Goal: Task Accomplishment & Management: Complete application form

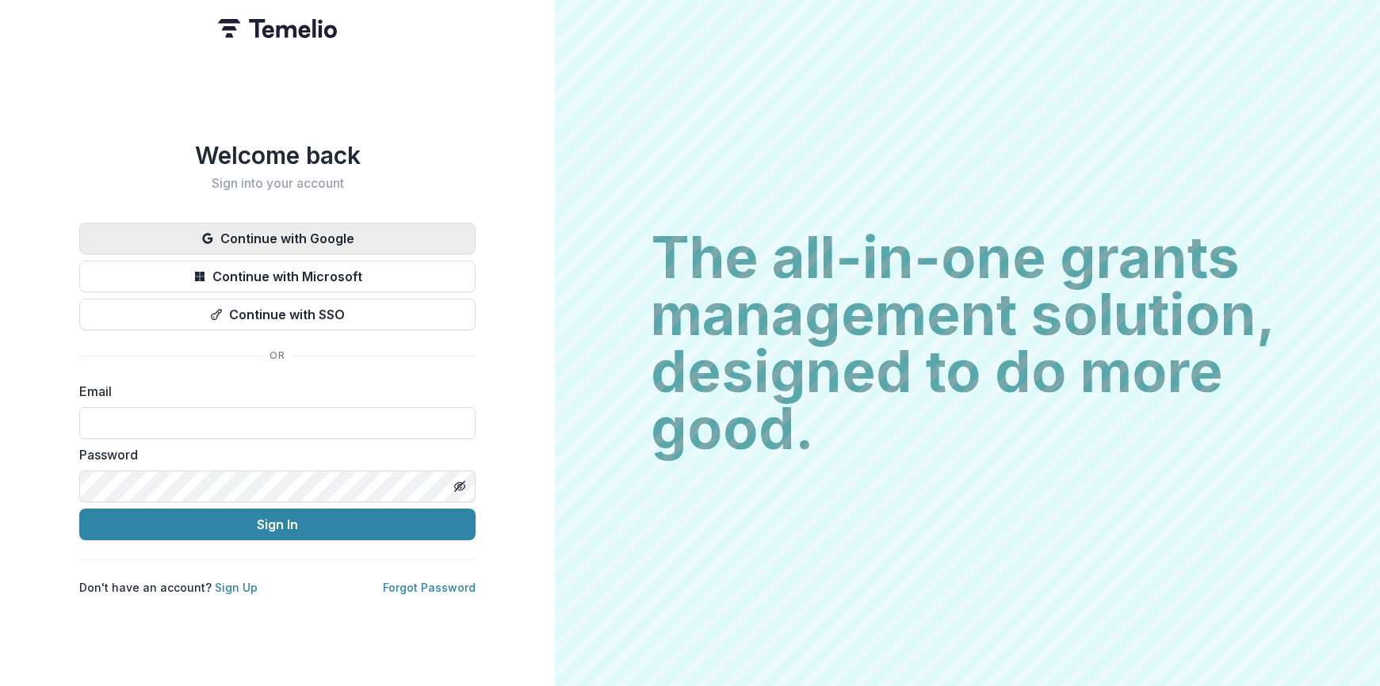
click at [412, 223] on button "Continue with Google" at bounding box center [277, 239] width 396 height 32
click at [392, 225] on button "Continue with Google" at bounding box center [277, 239] width 396 height 32
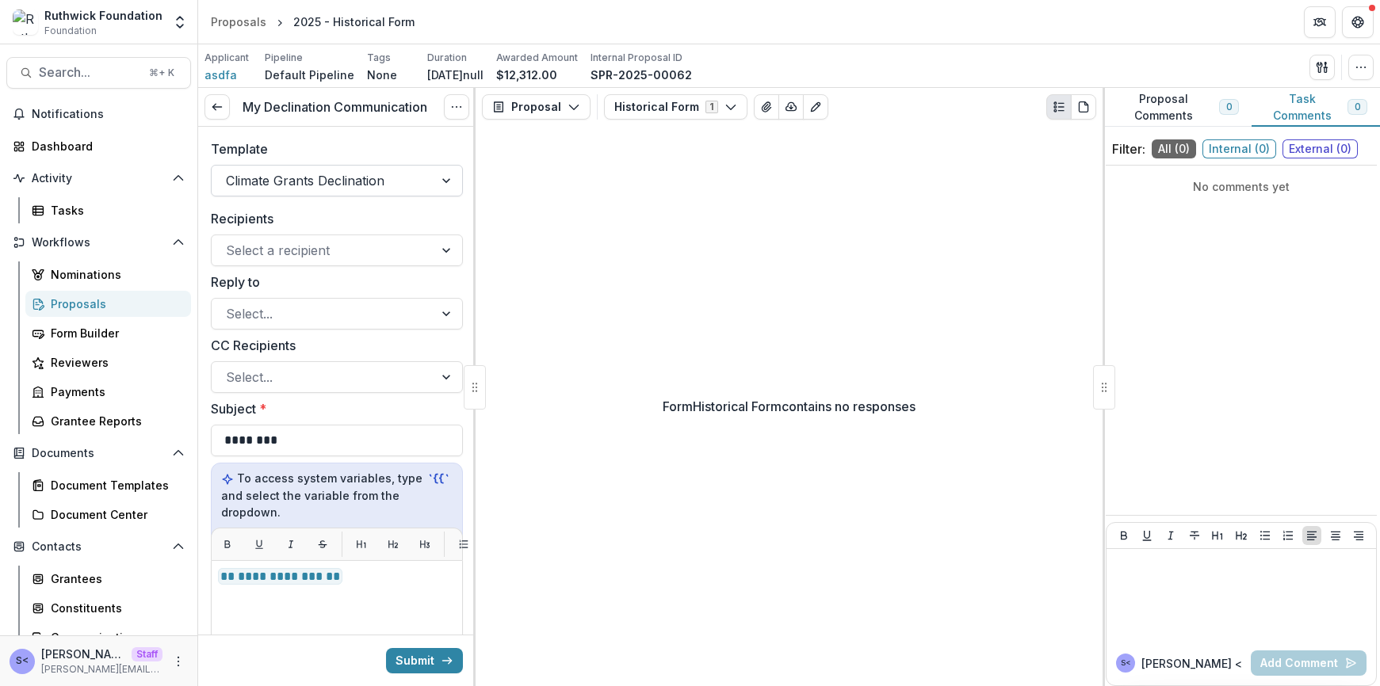
click at [422, 183] on div "Climate Grants Declination" at bounding box center [323, 180] width 222 height 25
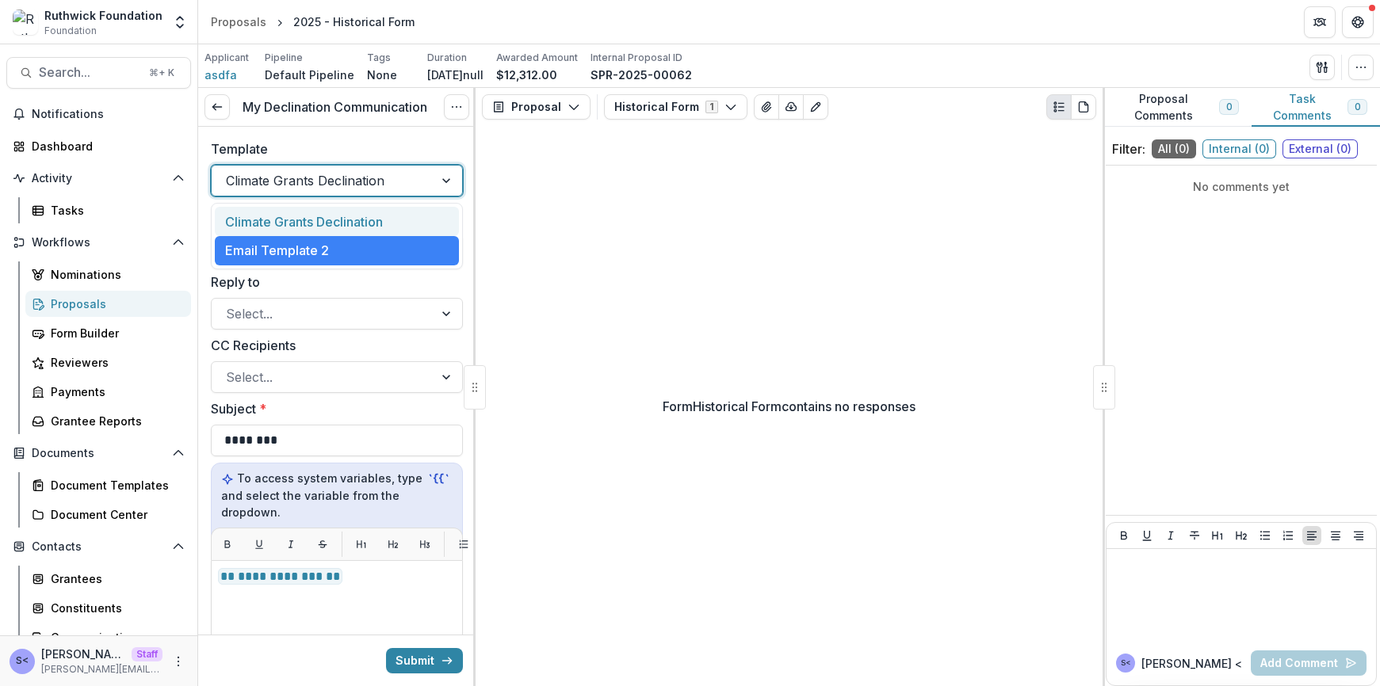
click at [400, 225] on div "Climate Grants Declination" at bounding box center [337, 221] width 244 height 29
click at [410, 182] on div at bounding box center [322, 181] width 193 height 22
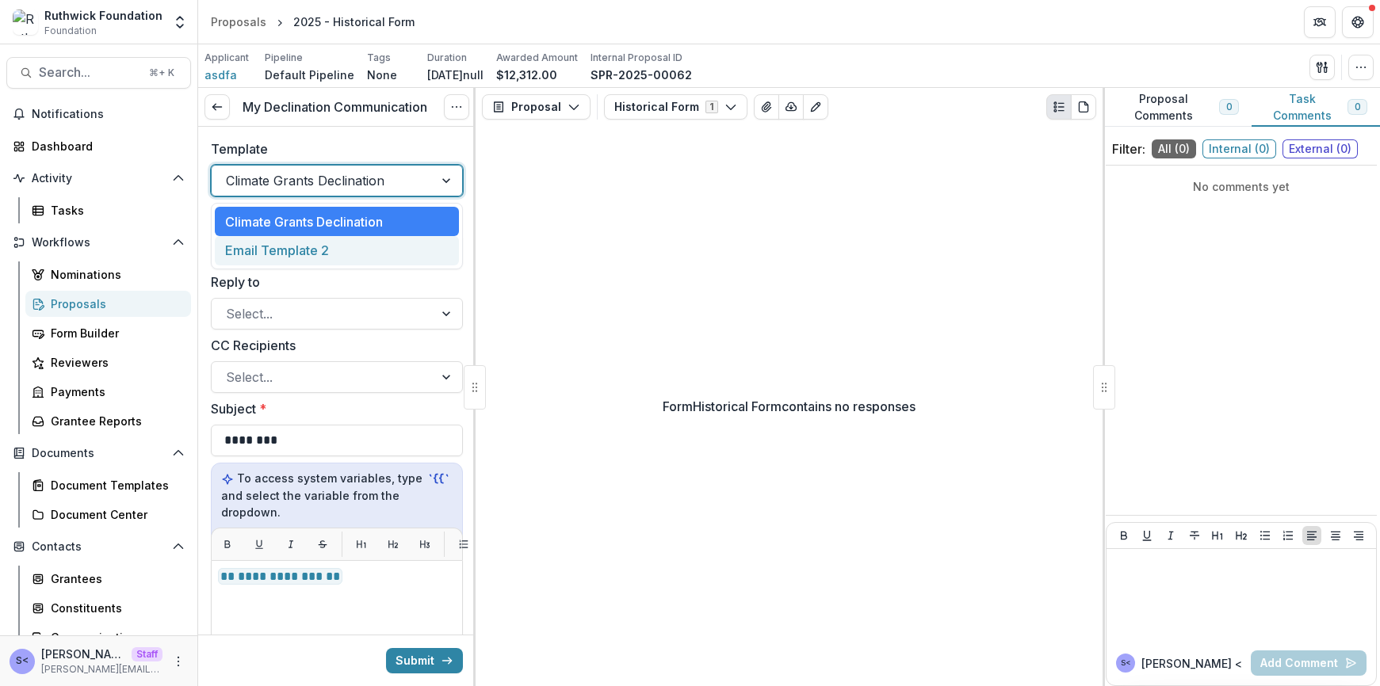
click at [399, 260] on div "Email Template 2" at bounding box center [337, 250] width 244 height 29
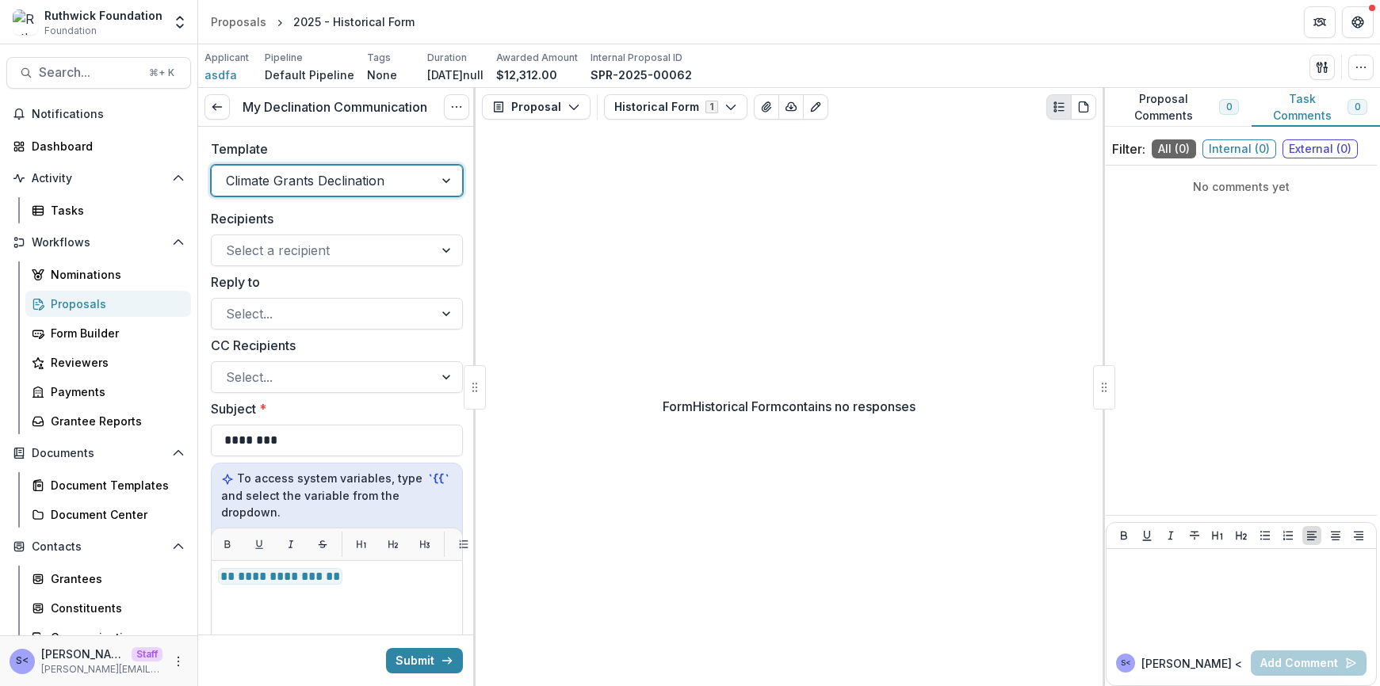
click at [415, 186] on div "Climate Grants Declination" at bounding box center [323, 180] width 222 height 25
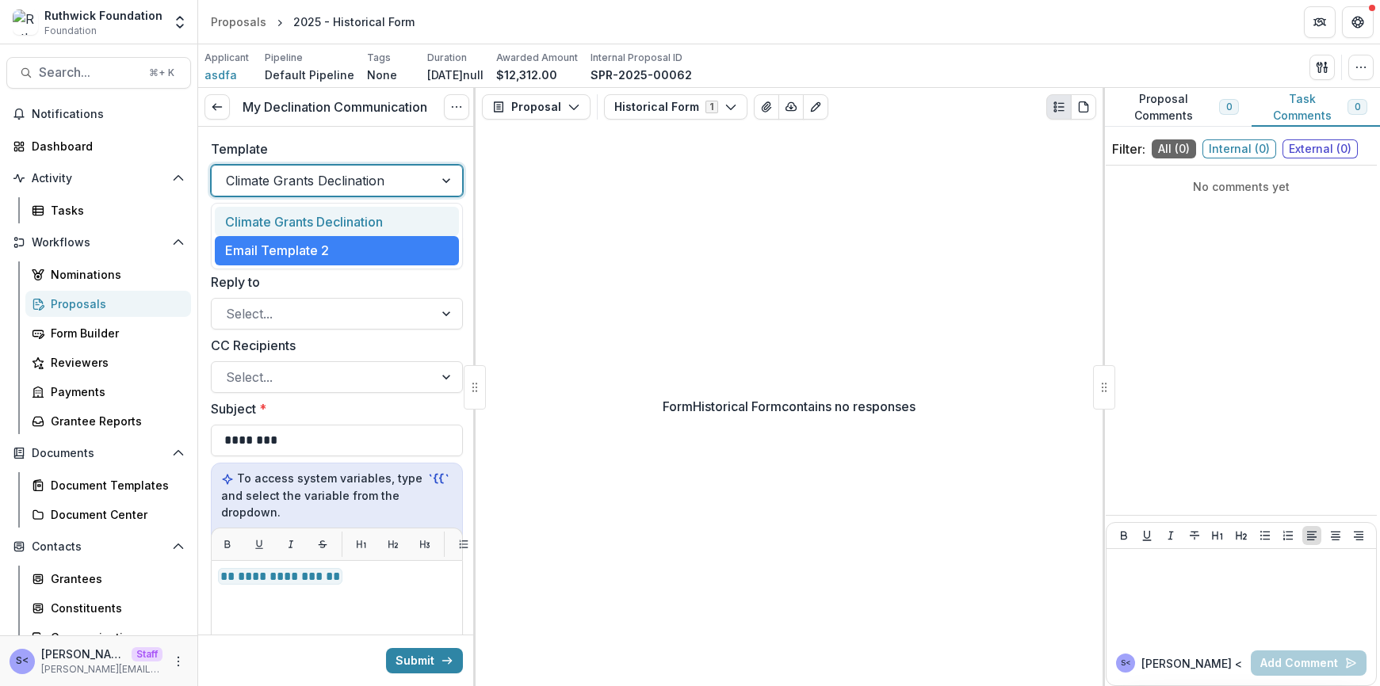
click at [406, 219] on div "Climate Grants Declination" at bounding box center [337, 221] width 244 height 29
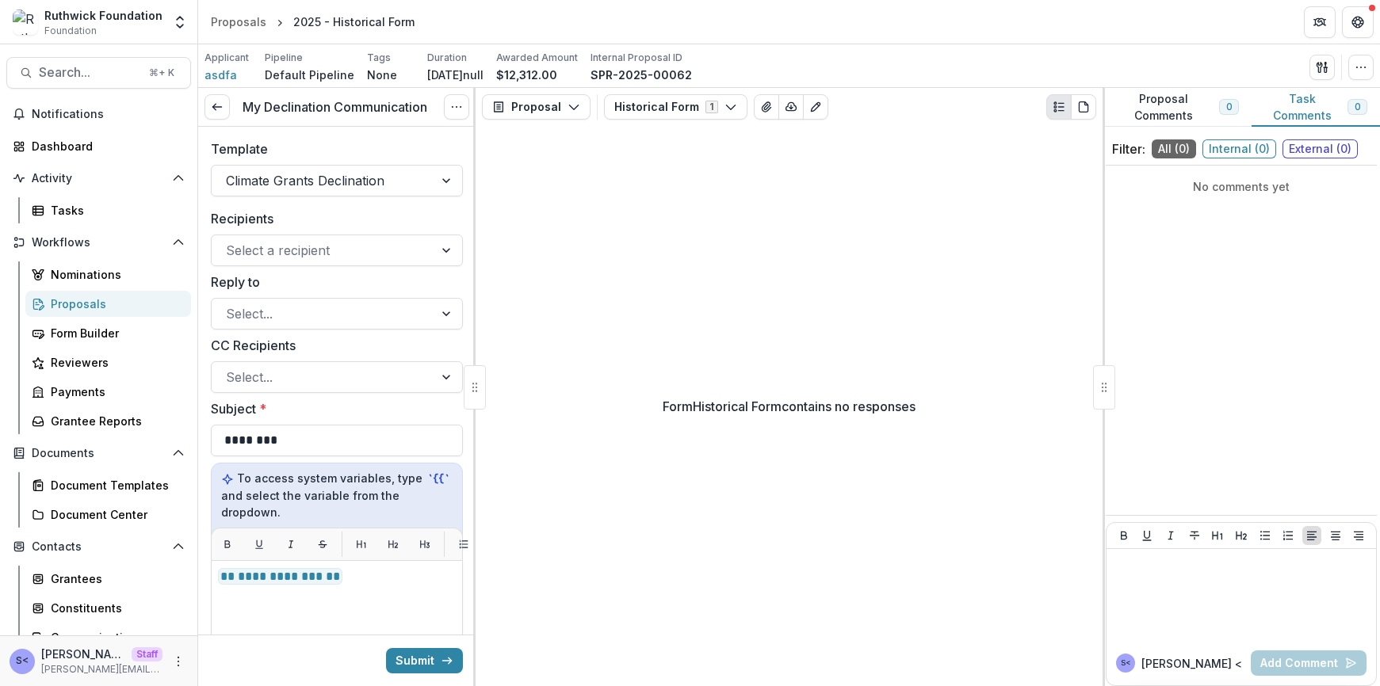
click at [431, 142] on label "Template" at bounding box center [332, 148] width 243 height 19
click at [230, 171] on input "Template" at bounding box center [228, 180] width 4 height 19
click at [417, 174] on div "Climate Grants Declination" at bounding box center [323, 180] width 222 height 25
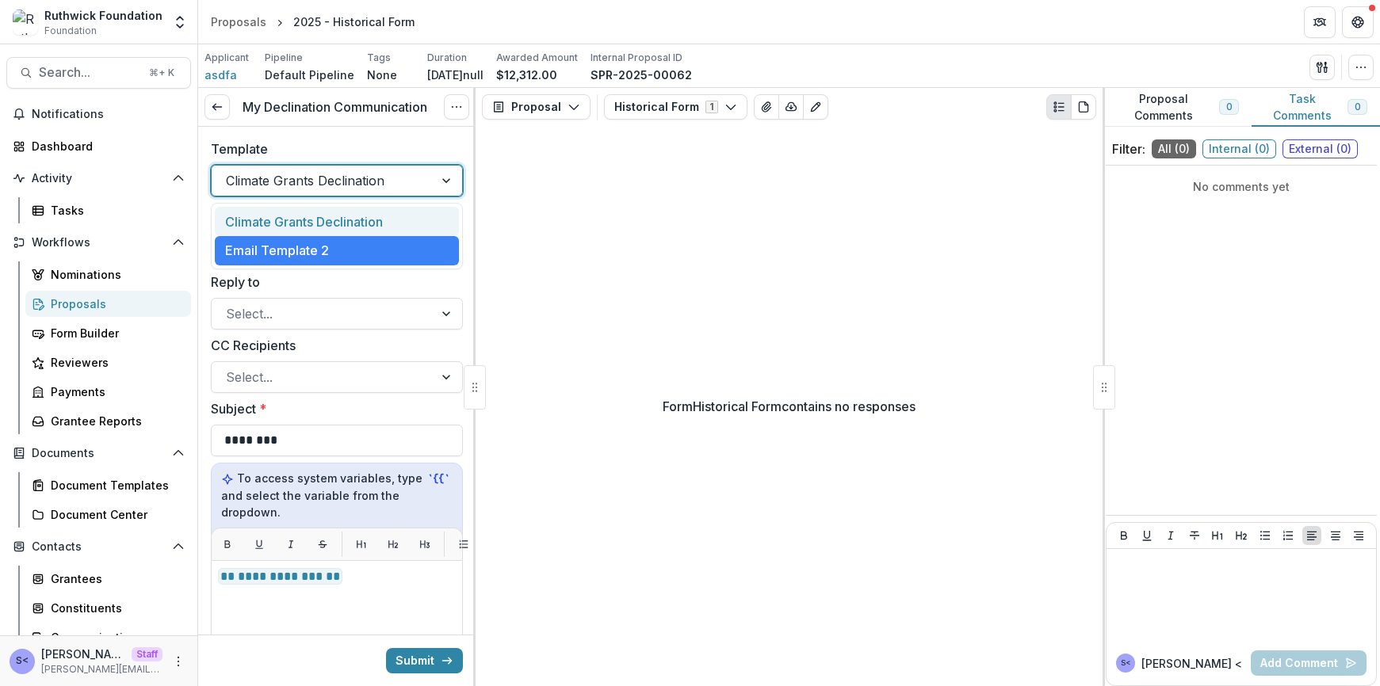
click at [395, 222] on div "Climate Grants Declination" at bounding box center [337, 221] width 244 height 29
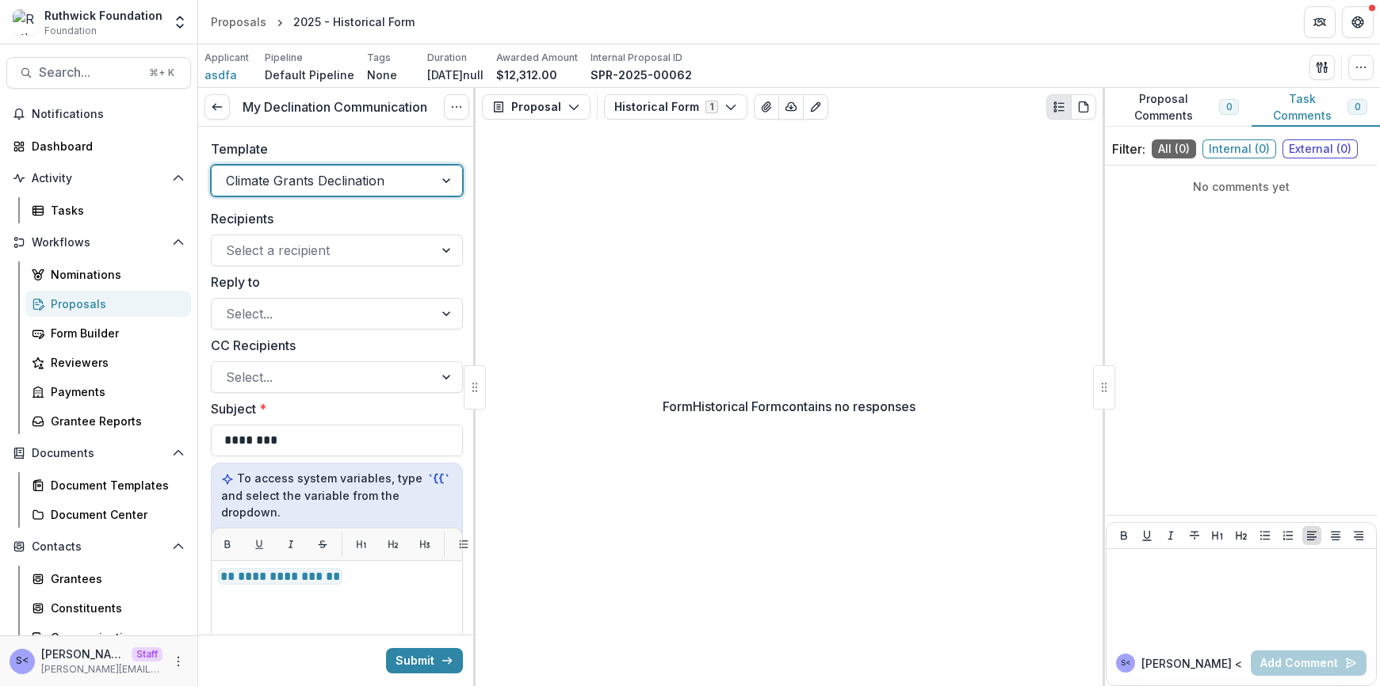
click at [407, 185] on div at bounding box center [322, 181] width 193 height 22
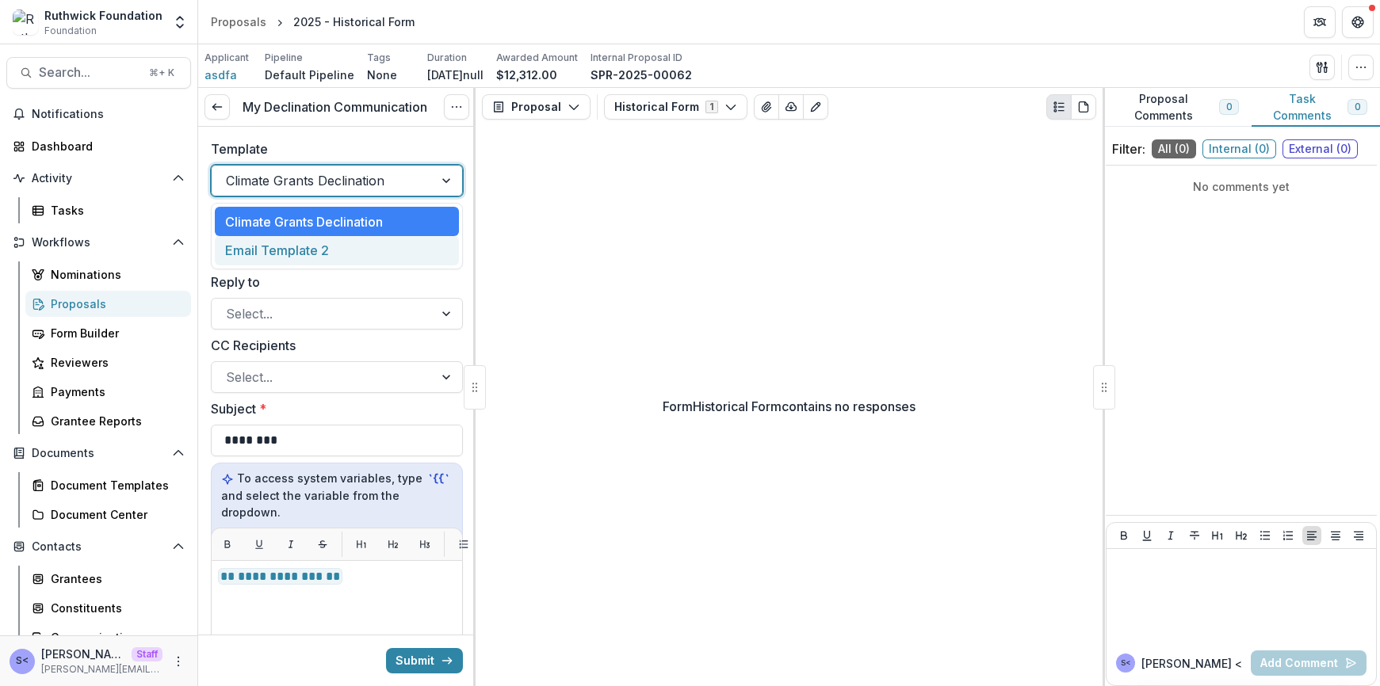
click at [396, 241] on div "Email Template 2" at bounding box center [337, 250] width 244 height 29
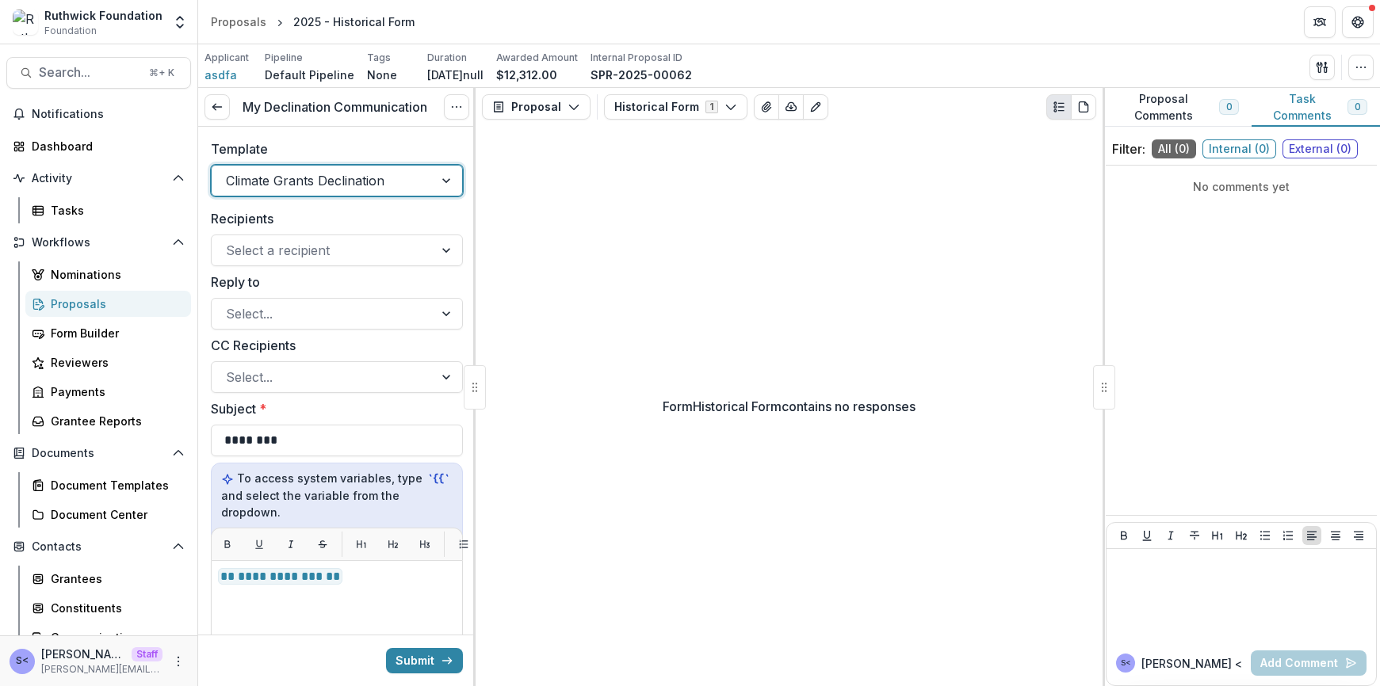
click at [403, 186] on div at bounding box center [322, 181] width 193 height 22
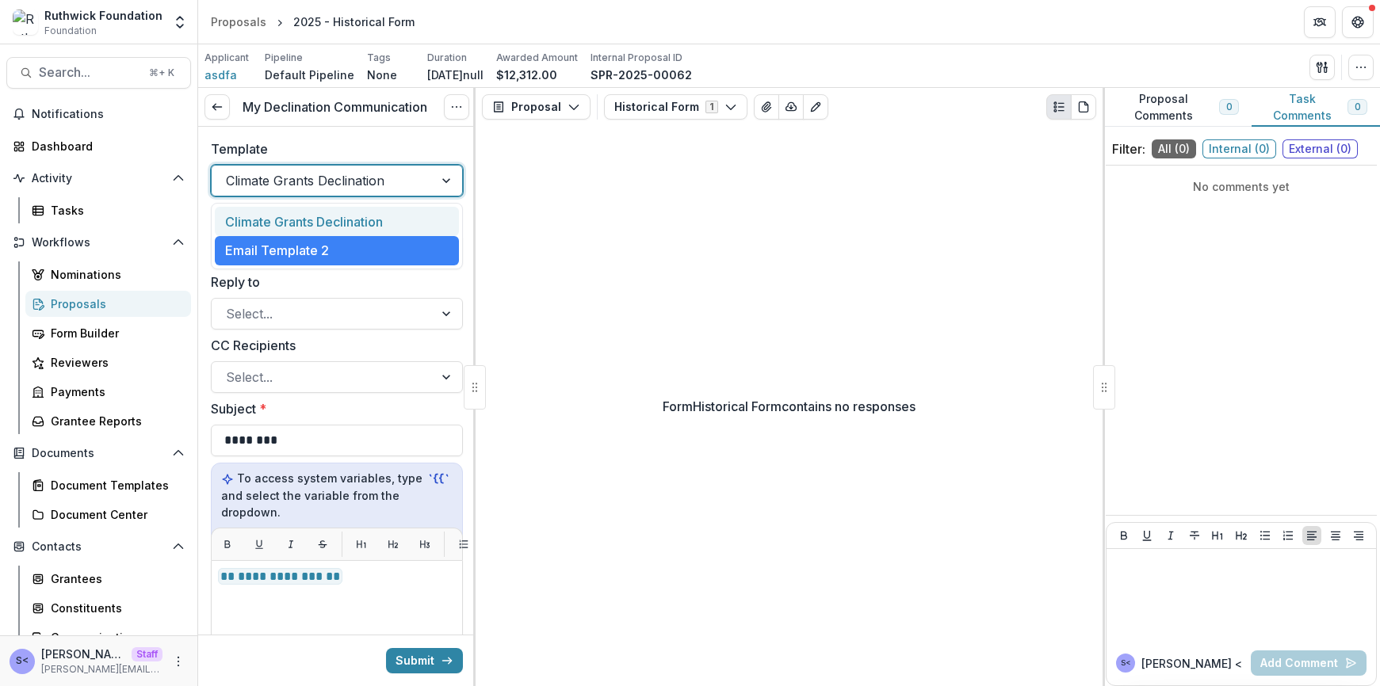
click at [402, 216] on div "Climate Grants Declination" at bounding box center [337, 221] width 244 height 29
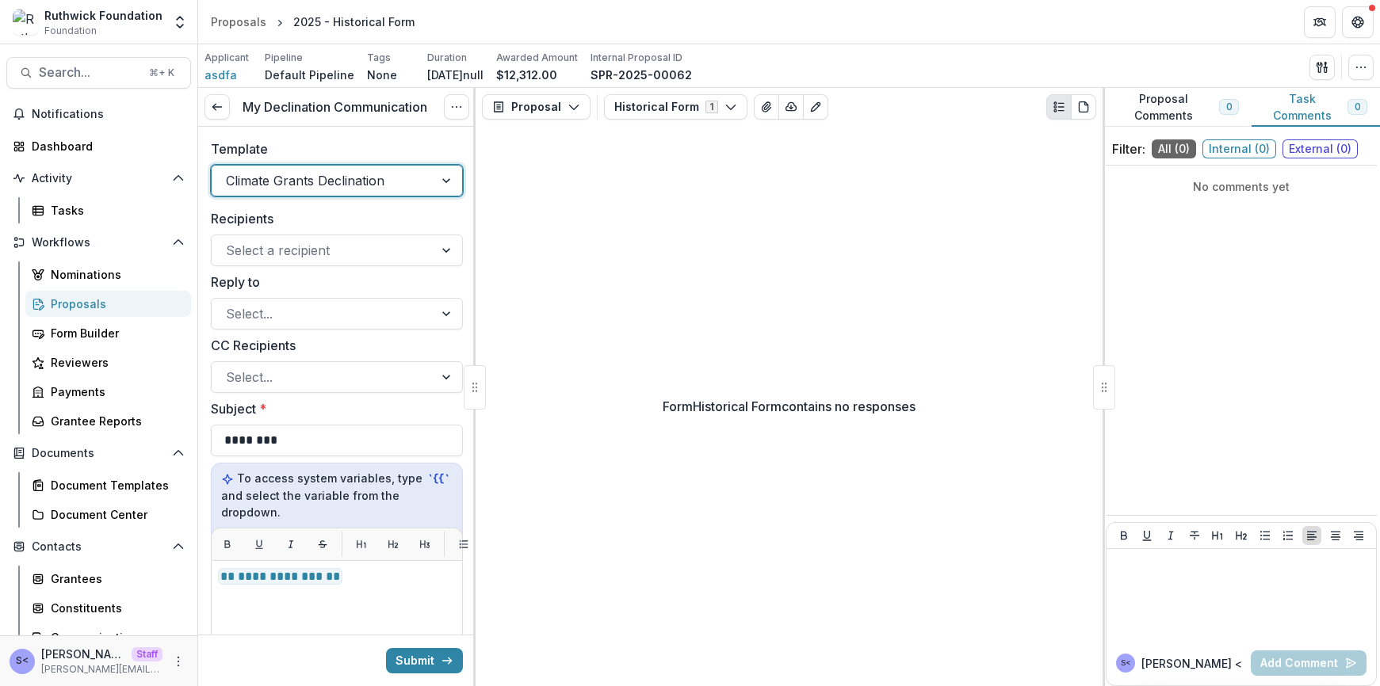
click at [322, 174] on div at bounding box center [322, 181] width 193 height 22
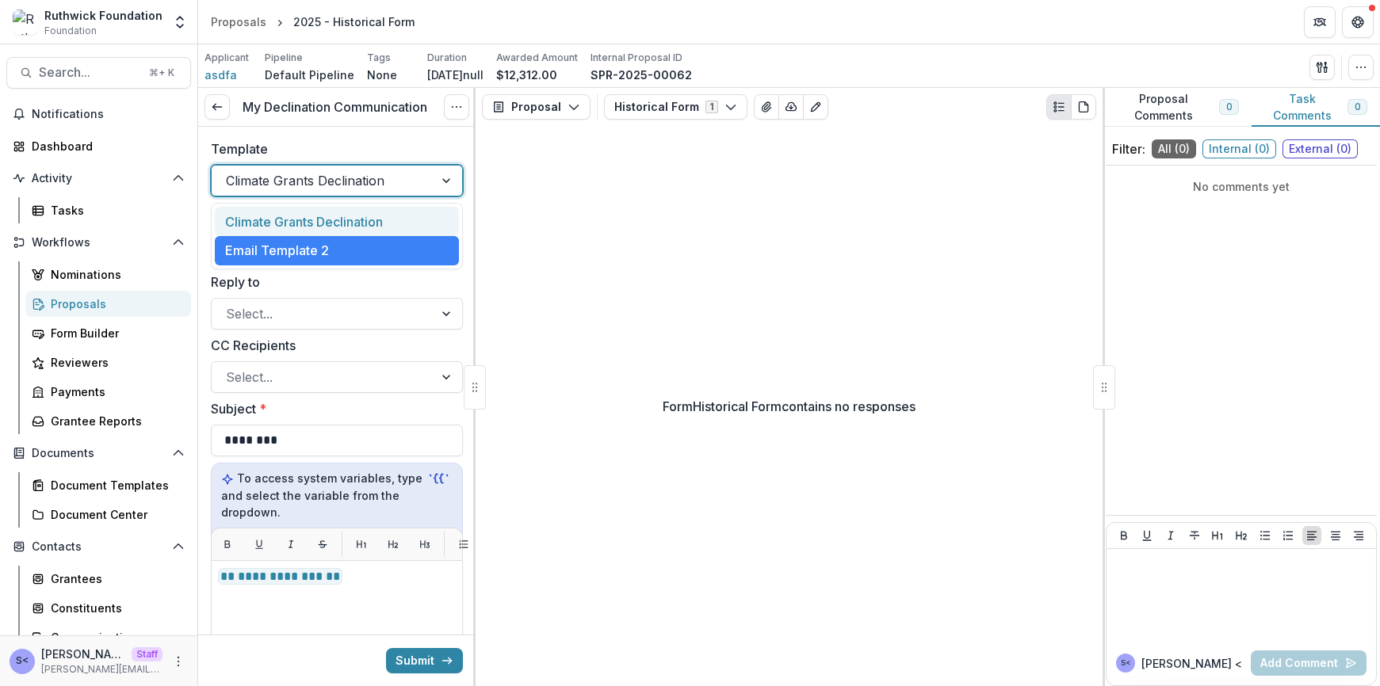
click at [323, 219] on div "Climate Grants Declination" at bounding box center [337, 221] width 244 height 29
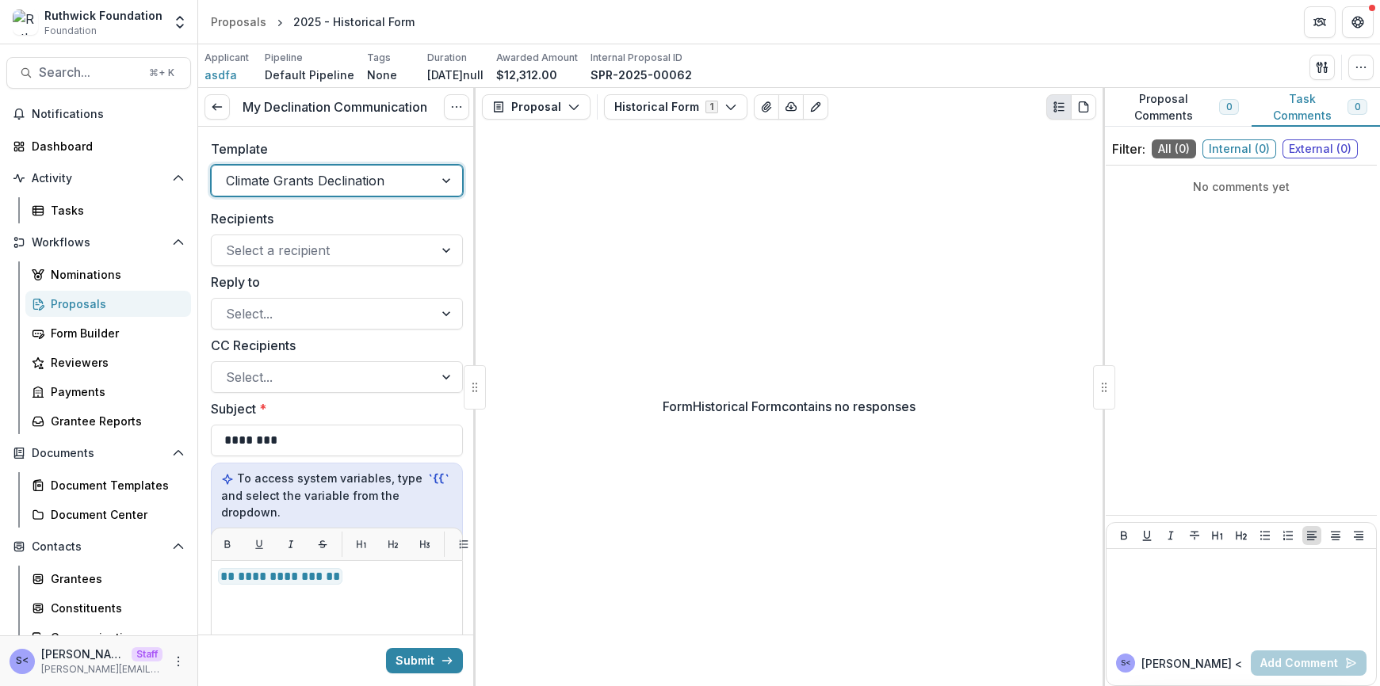
click at [331, 184] on div at bounding box center [322, 181] width 193 height 22
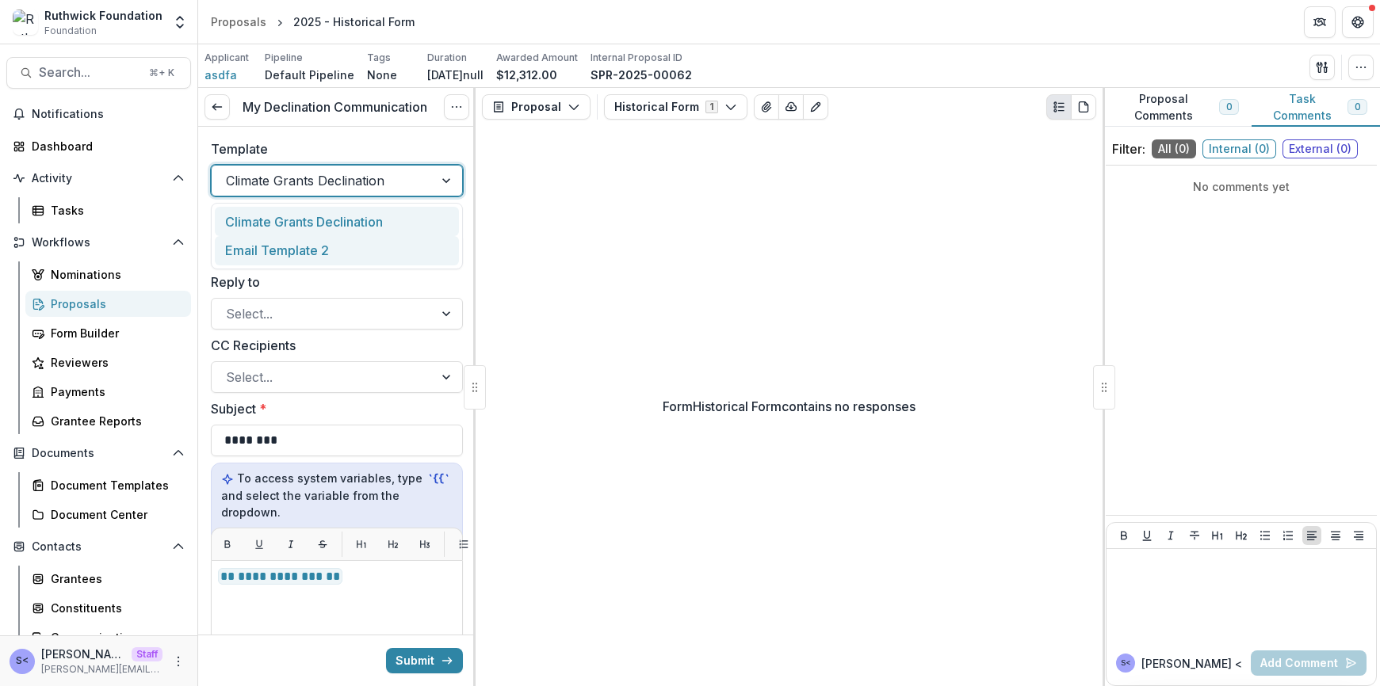
click at [328, 242] on div "Email Template 2" at bounding box center [337, 250] width 244 height 29
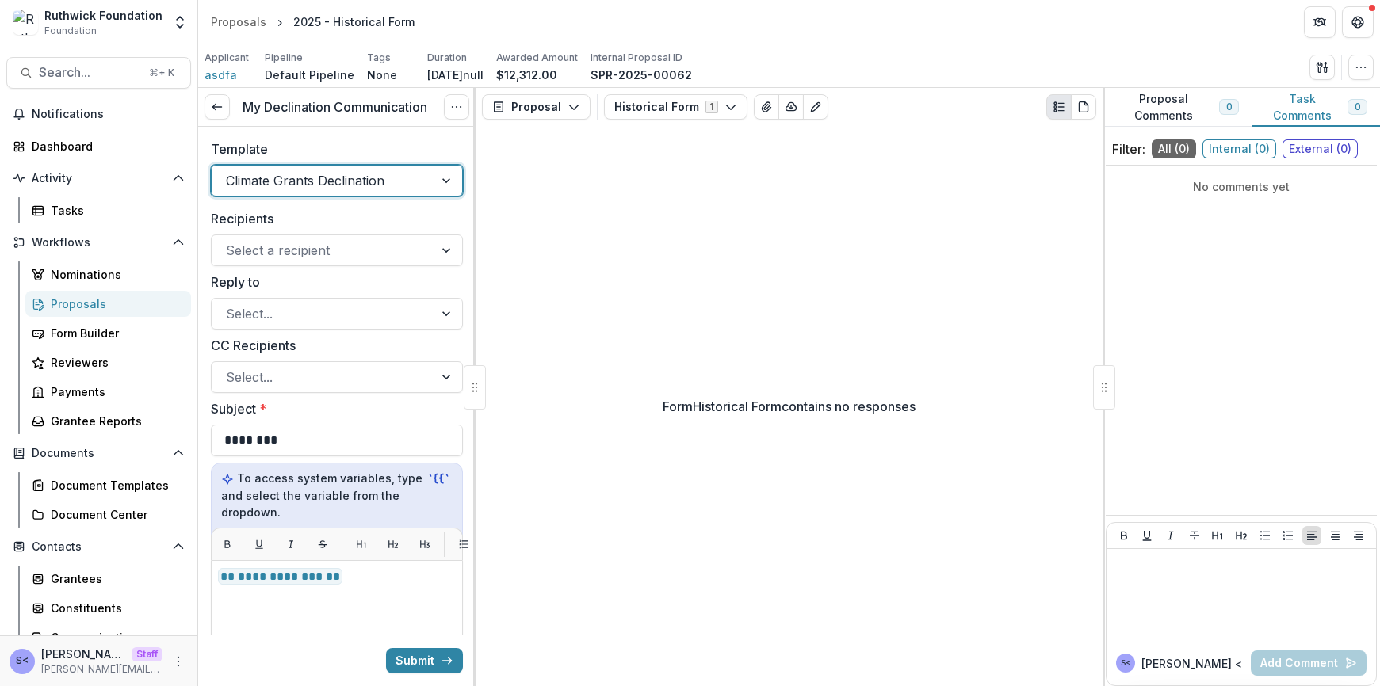
click at [342, 168] on div "Climate Grants Declination" at bounding box center [323, 180] width 222 height 25
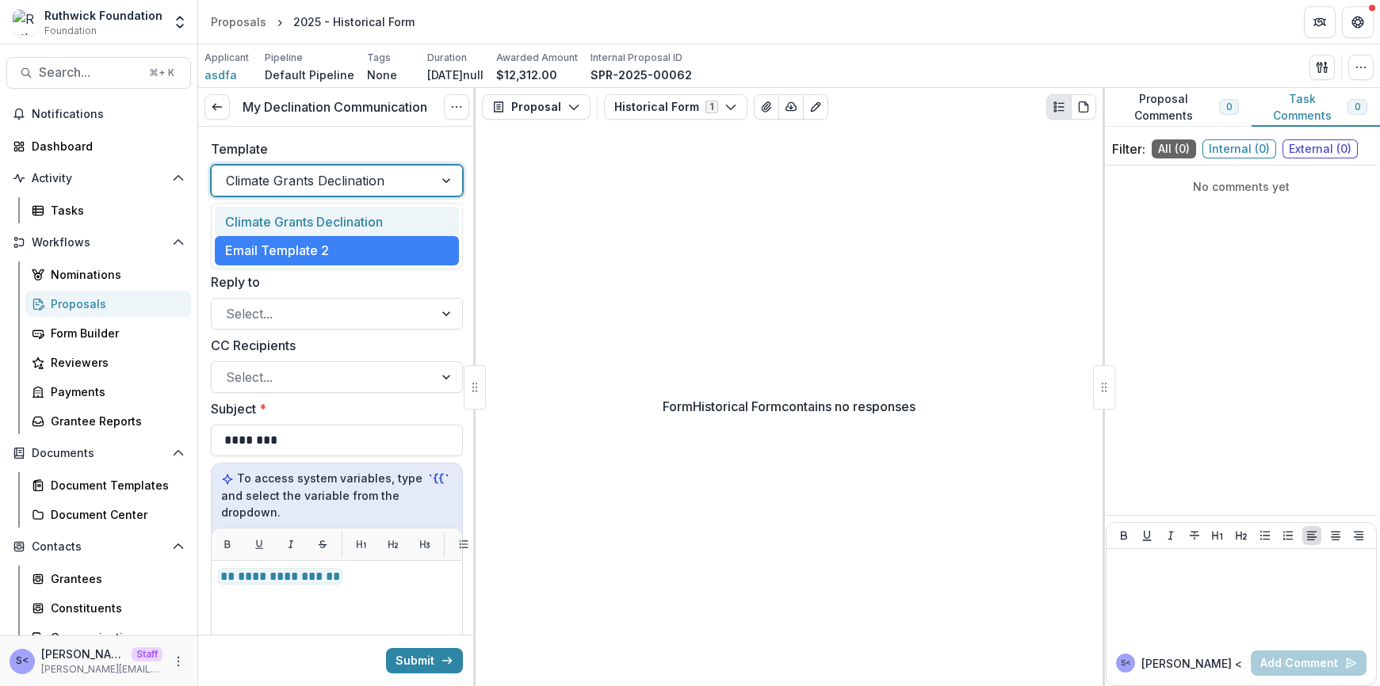
click at [340, 221] on div "Climate Grants Declination" at bounding box center [337, 221] width 244 height 29
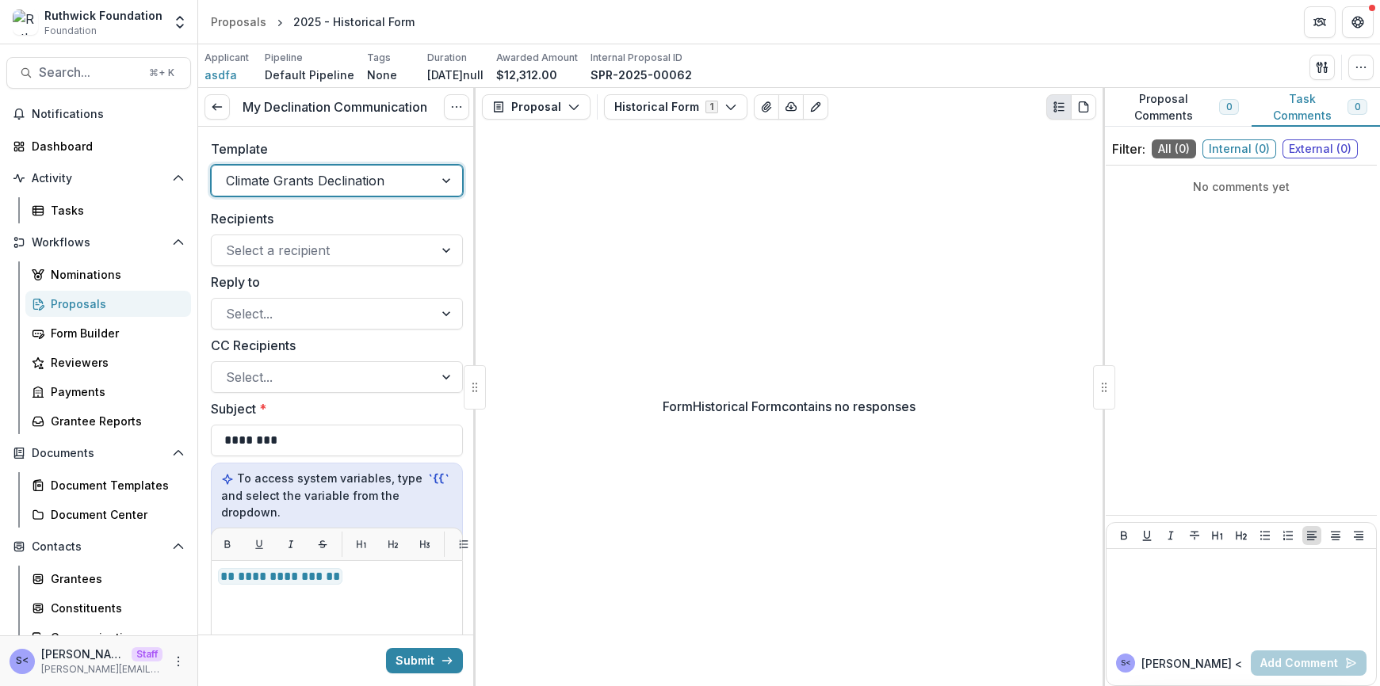
click at [434, 167] on div at bounding box center [448, 181] width 29 height 30
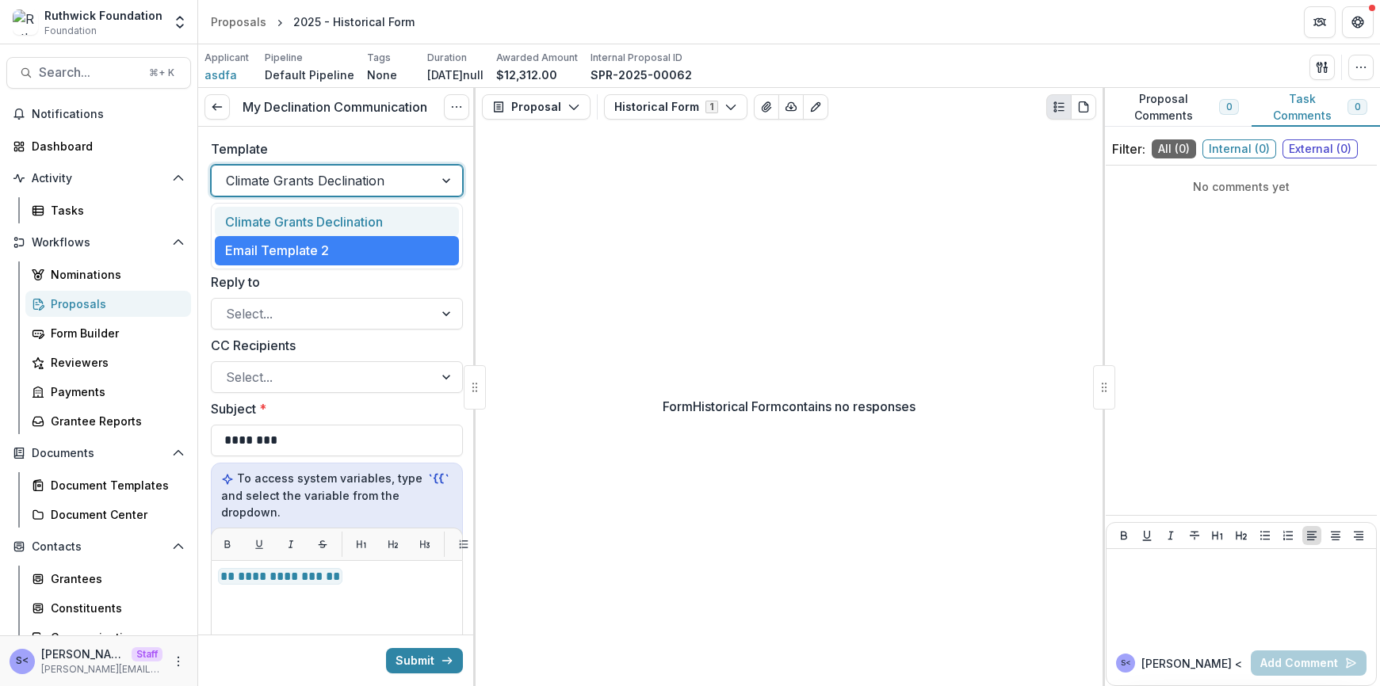
click at [423, 214] on div "Climate Grants Declination" at bounding box center [337, 221] width 244 height 29
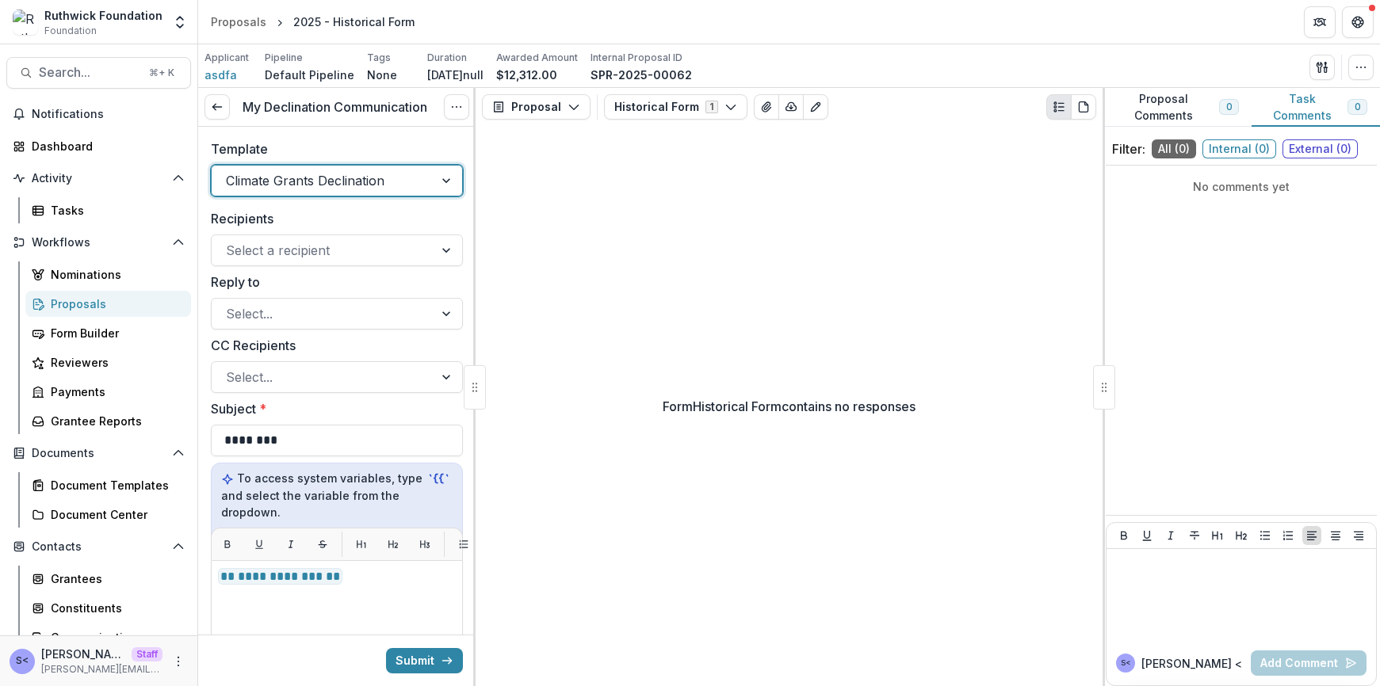
click at [419, 183] on div "Climate Grants Declination" at bounding box center [323, 180] width 222 height 25
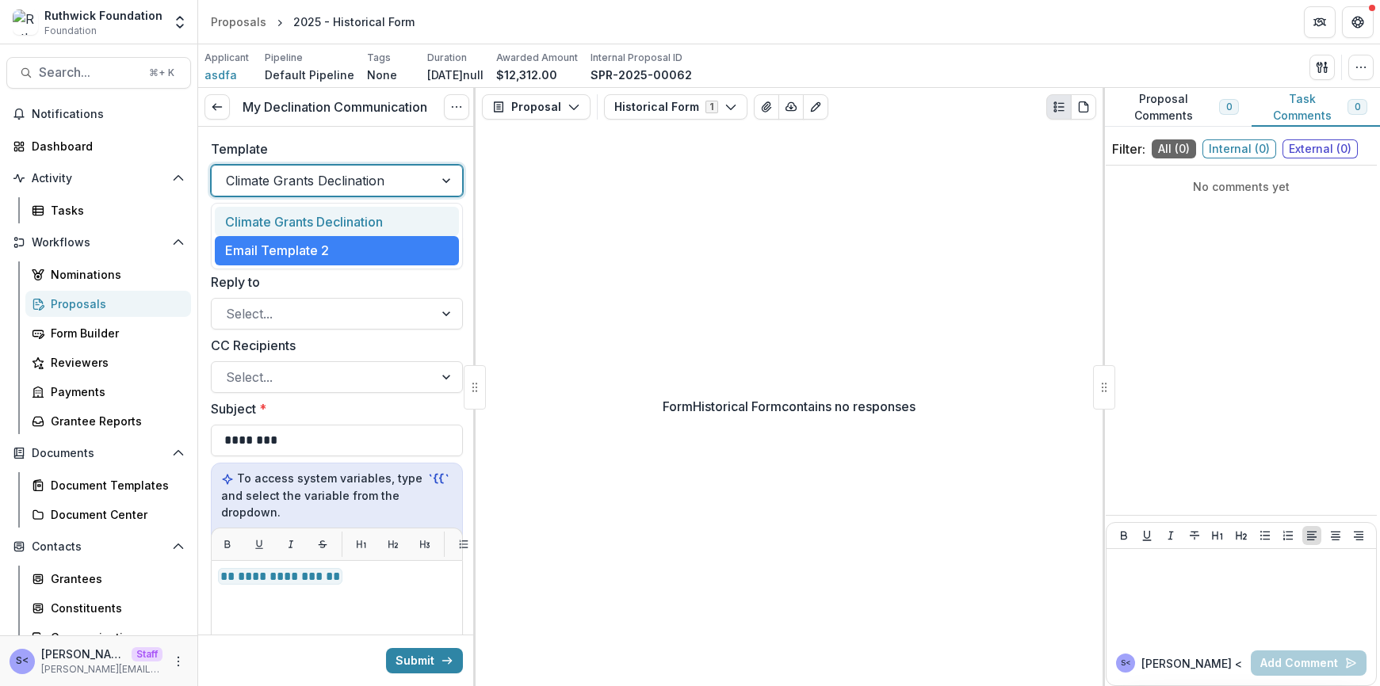
click at [415, 235] on div "Climate Grants Declination" at bounding box center [337, 221] width 244 height 29
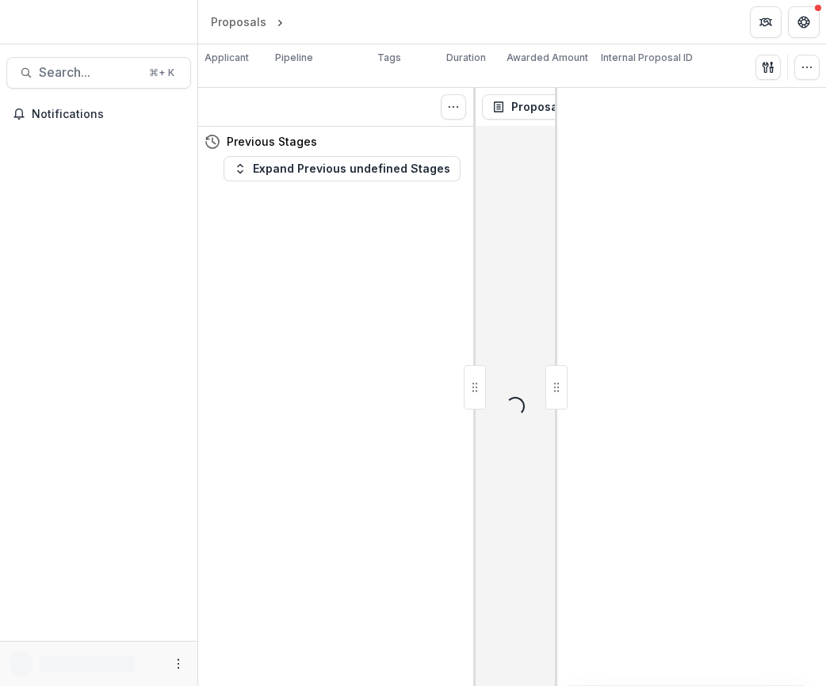
click at [422, 178] on button "Expand Previous undefined Stages" at bounding box center [342, 168] width 237 height 25
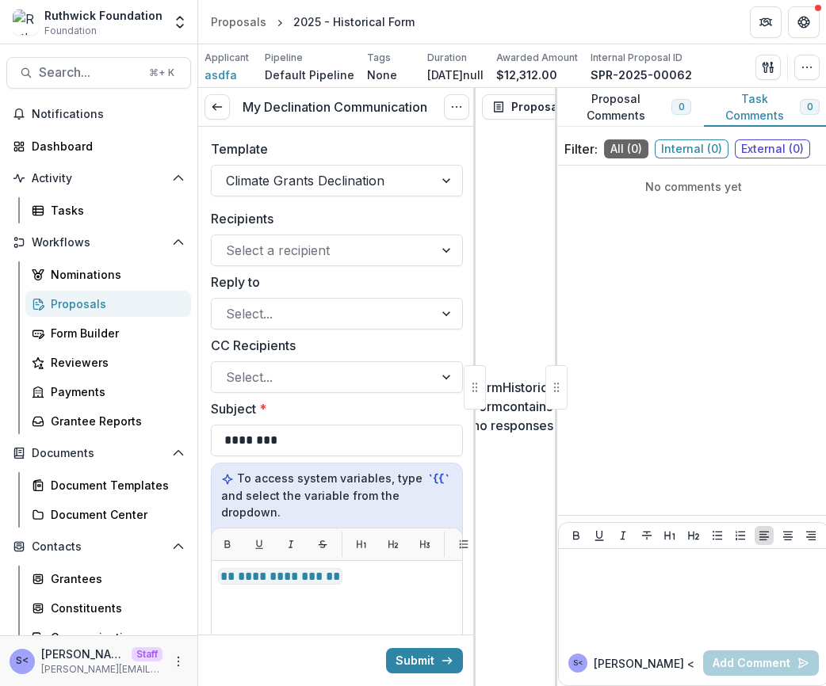
click at [422, 178] on div "Climate Grants Declination" at bounding box center [323, 180] width 222 height 25
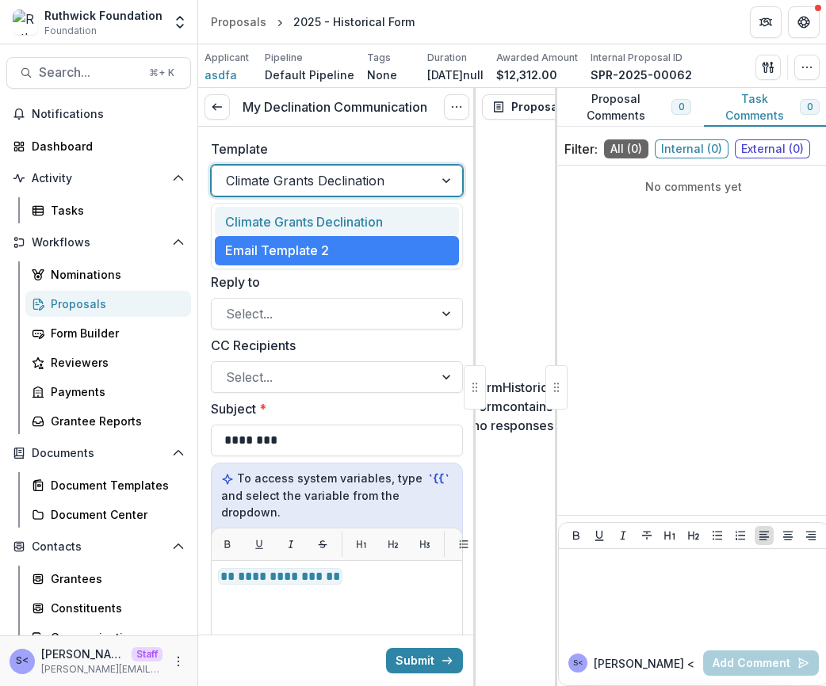
click at [396, 221] on div "Climate Grants Declination" at bounding box center [337, 221] width 244 height 29
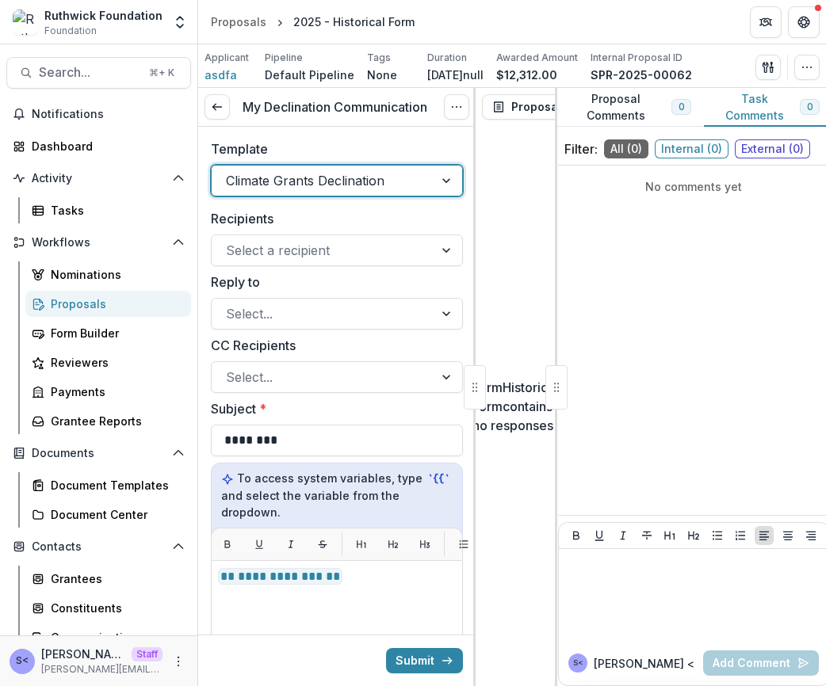
click at [396, 177] on div at bounding box center [322, 181] width 193 height 22
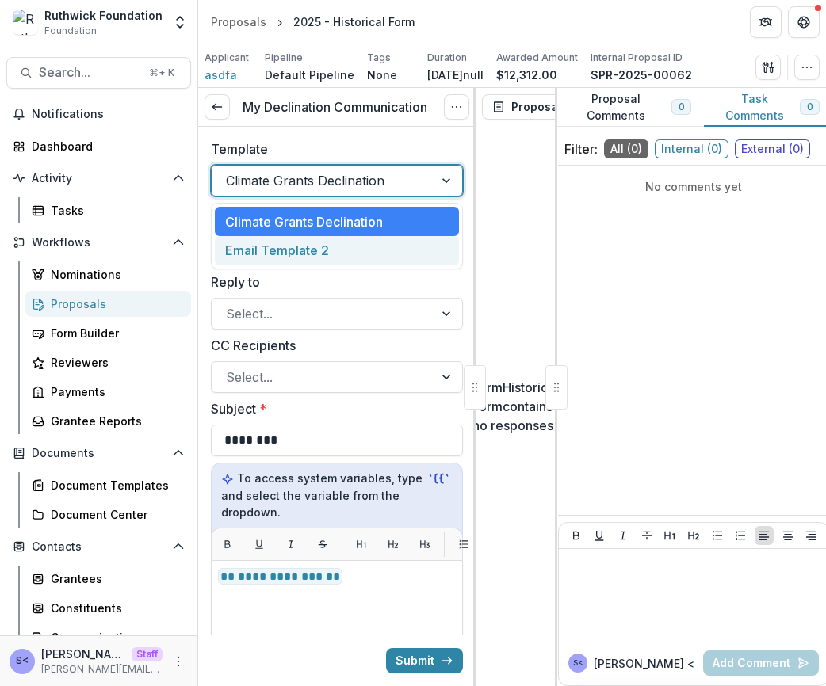
click at [387, 243] on div "Email Template 2" at bounding box center [337, 250] width 244 height 29
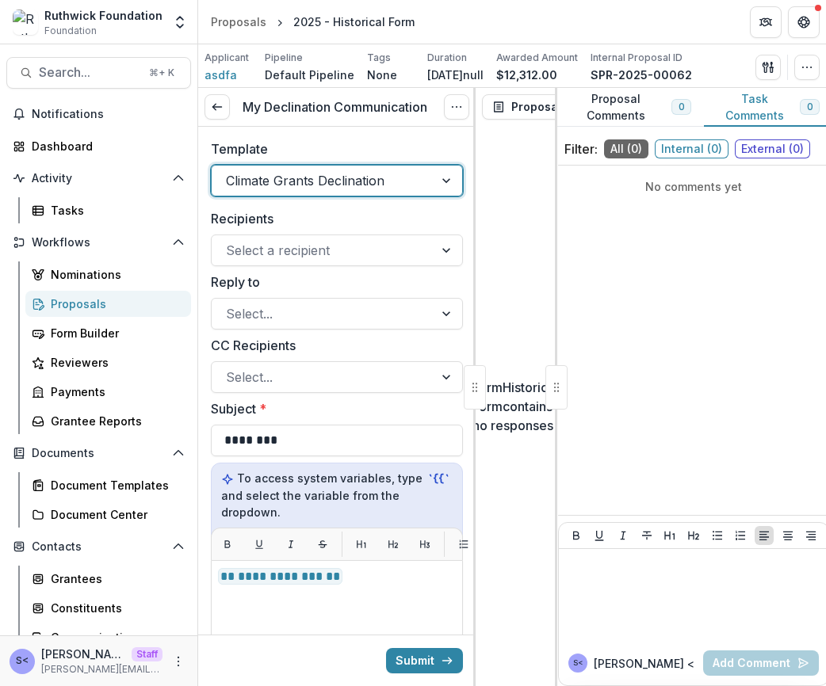
click at [403, 179] on div at bounding box center [322, 181] width 193 height 22
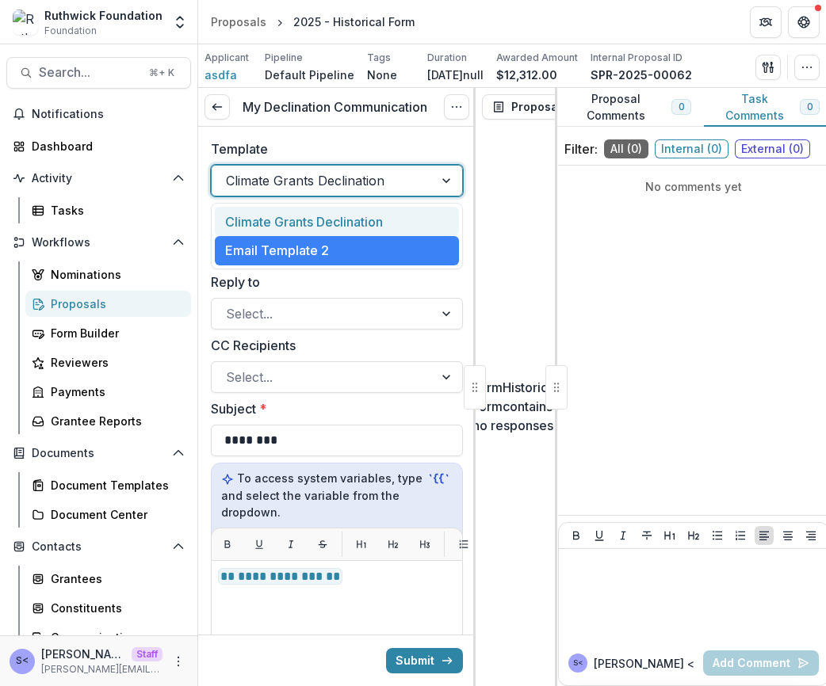
click at [391, 222] on div "Climate Grants Declination" at bounding box center [337, 221] width 244 height 29
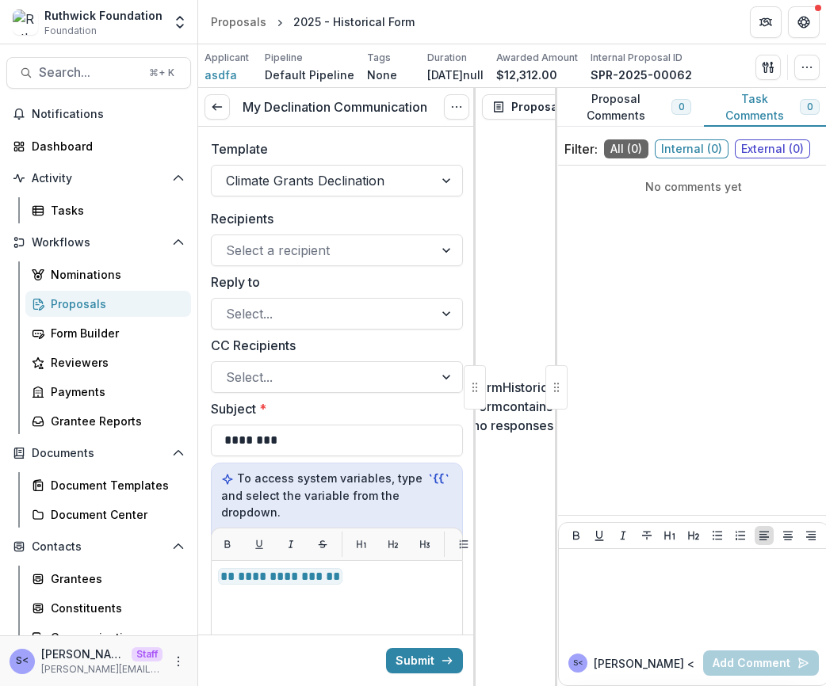
click at [537, 235] on div "Form Historical Form contains no responses" at bounding box center [515, 406] width 79 height 560
click at [739, 472] on div "No comments yet" at bounding box center [693, 340] width 271 height 337
click at [224, 108] on link at bounding box center [216, 106] width 25 height 25
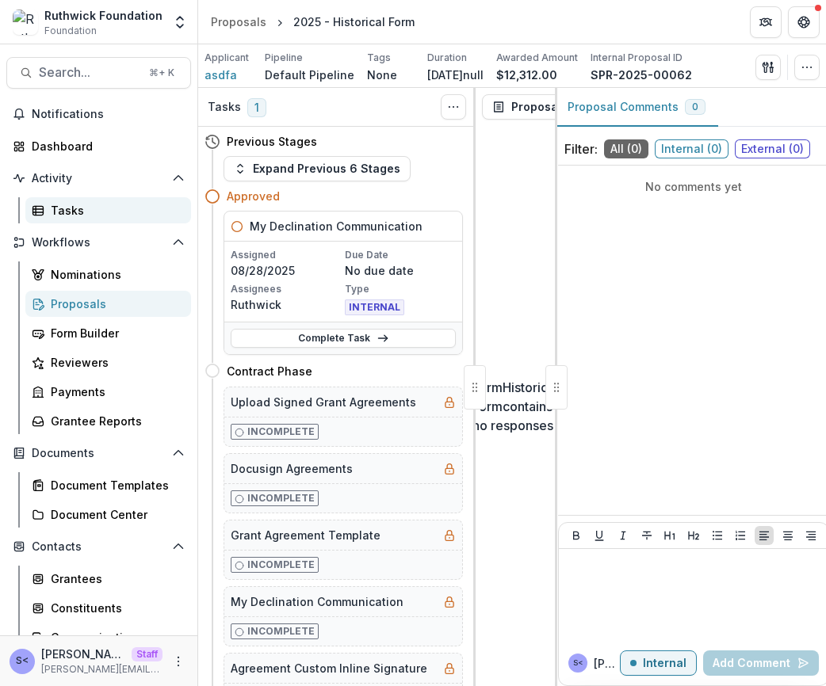
click at [116, 207] on div "Tasks" at bounding box center [115, 210] width 128 height 17
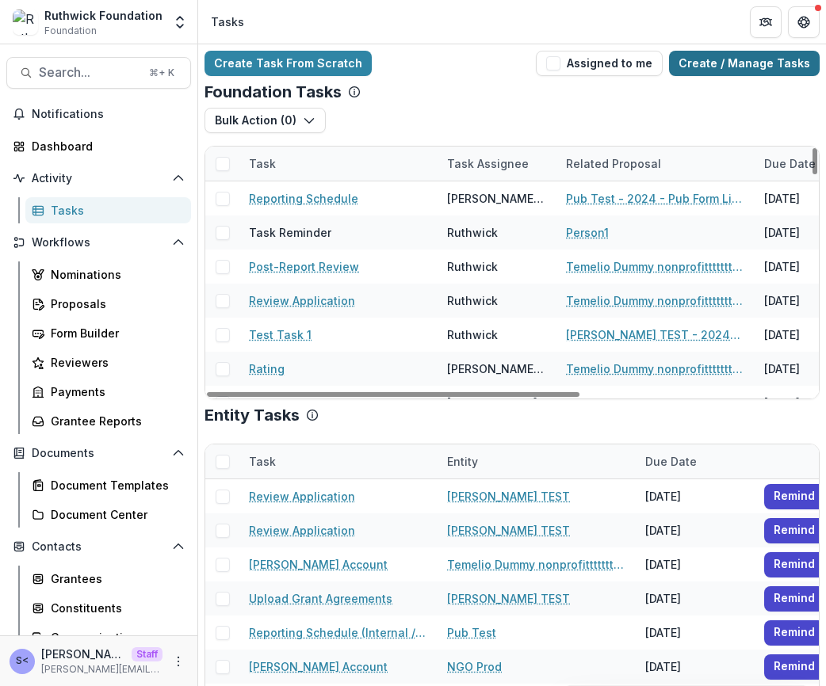
click at [738, 67] on link "Create / Manage Tasks" at bounding box center [744, 63] width 151 height 25
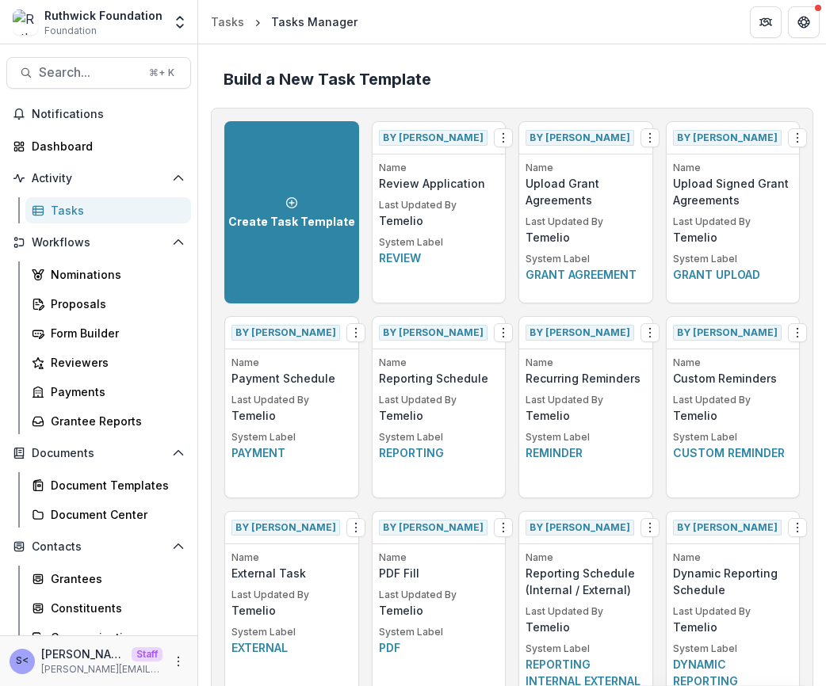
scroll to position [2401, 0]
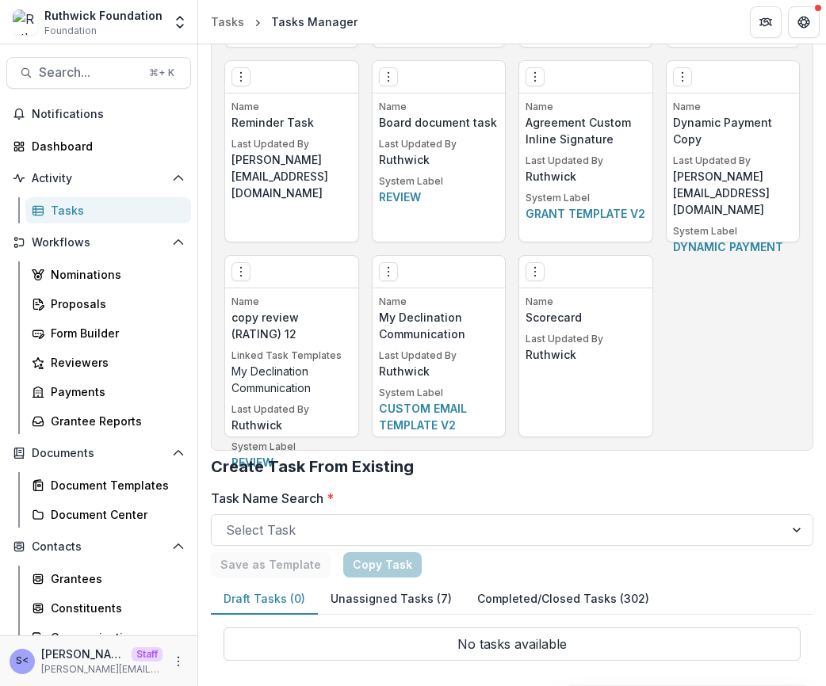
click at [385, 282] on div "Edit Make a Copy Create Task From Template Delete Task" at bounding box center [439, 272] width 133 height 32
click at [385, 278] on button "Options" at bounding box center [388, 271] width 19 height 19
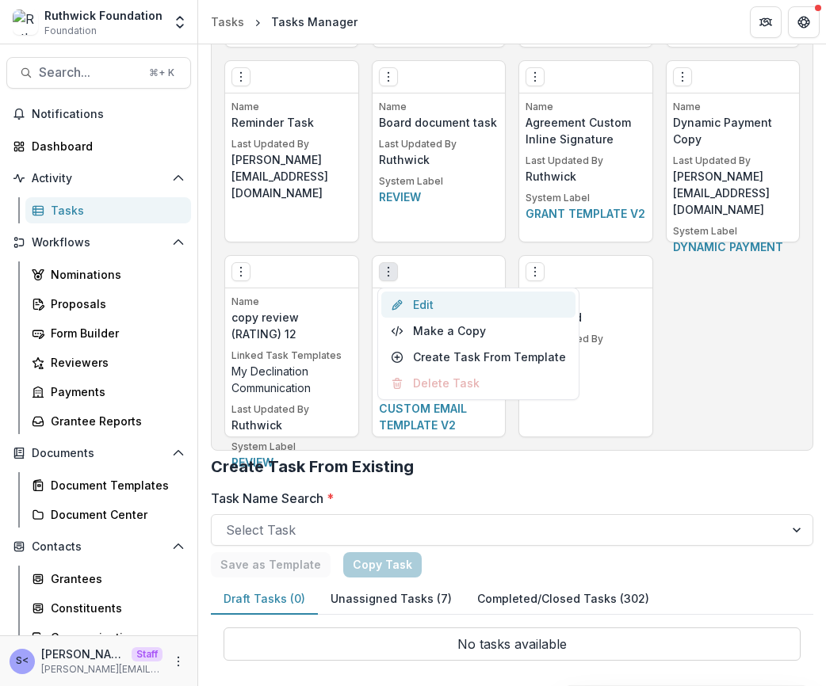
click at [418, 296] on link "Edit" at bounding box center [478, 305] width 194 height 26
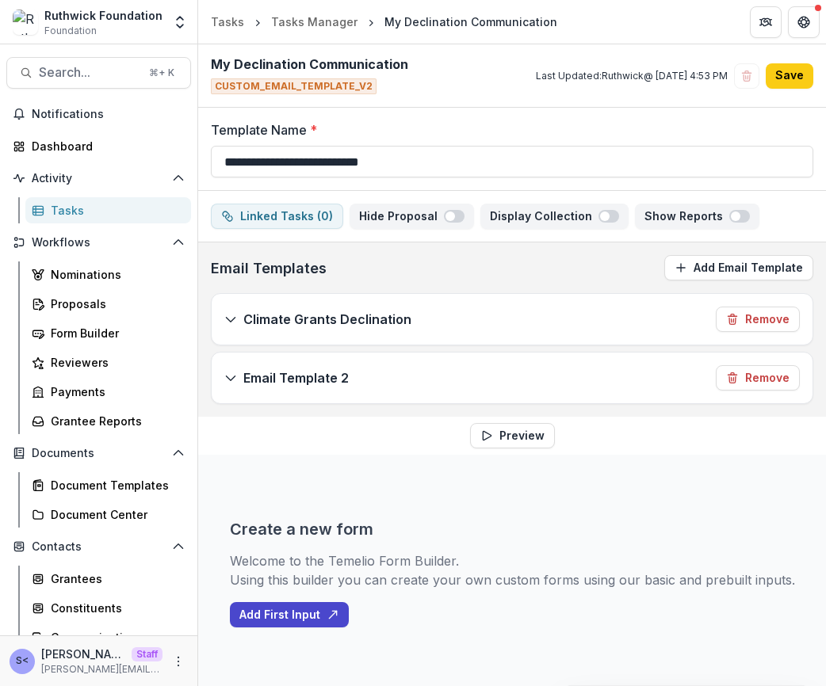
click at [643, 519] on div "Create a new form Welcome to the Temelio Form Builder. Using this builder you c…" at bounding box center [512, 574] width 565 height 238
click at [638, 75] on p "Last Updated: [PERSON_NAME] @ [DATE] 4:53 PM" at bounding box center [632, 76] width 192 height 14
click at [638, 75] on p "Last Updated: Ruthwick @ Aug 25, 2025, 4:53 PM" at bounding box center [632, 76] width 192 height 14
click at [645, 82] on p "Last Updated: Ruthwick @ Aug 25, 2025, 4:53 PM" at bounding box center [632, 76] width 192 height 14
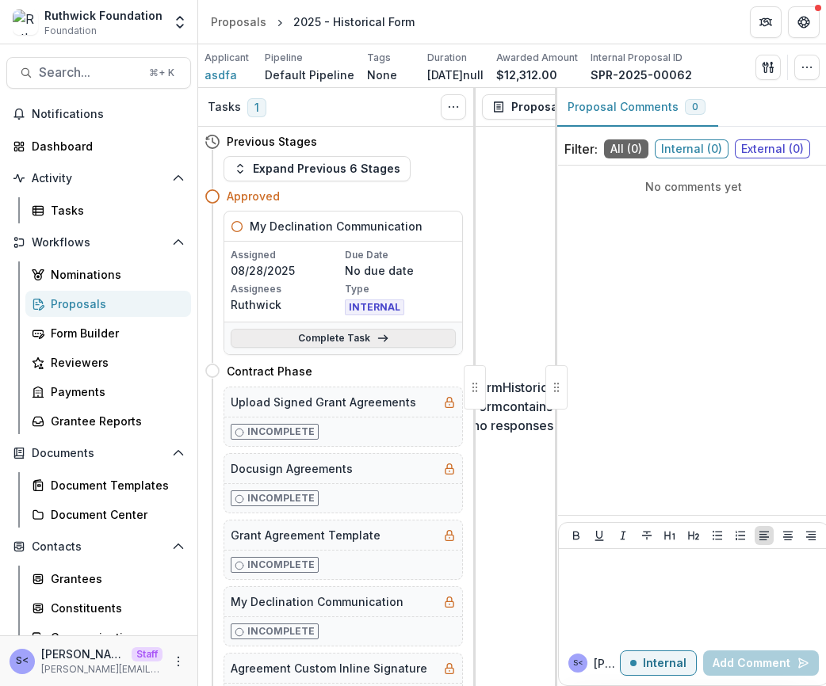
click at [334, 341] on link "Complete Task" at bounding box center [343, 338] width 225 height 19
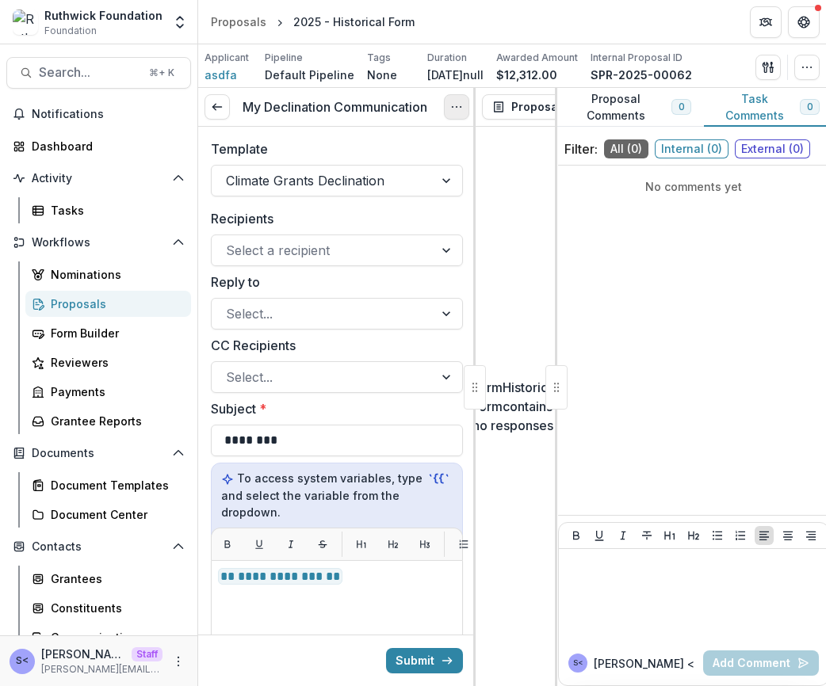
click at [454, 116] on button "Options" at bounding box center [456, 106] width 25 height 25
click at [416, 178] on button "Cancel Task" at bounding box center [381, 176] width 170 height 26
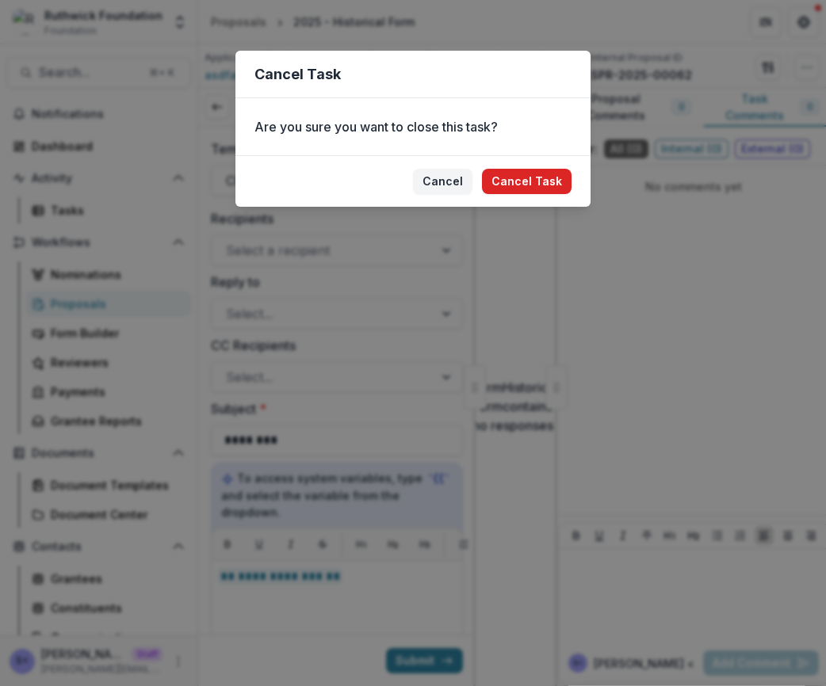
click at [549, 182] on button "Cancel Task" at bounding box center [527, 181] width 90 height 25
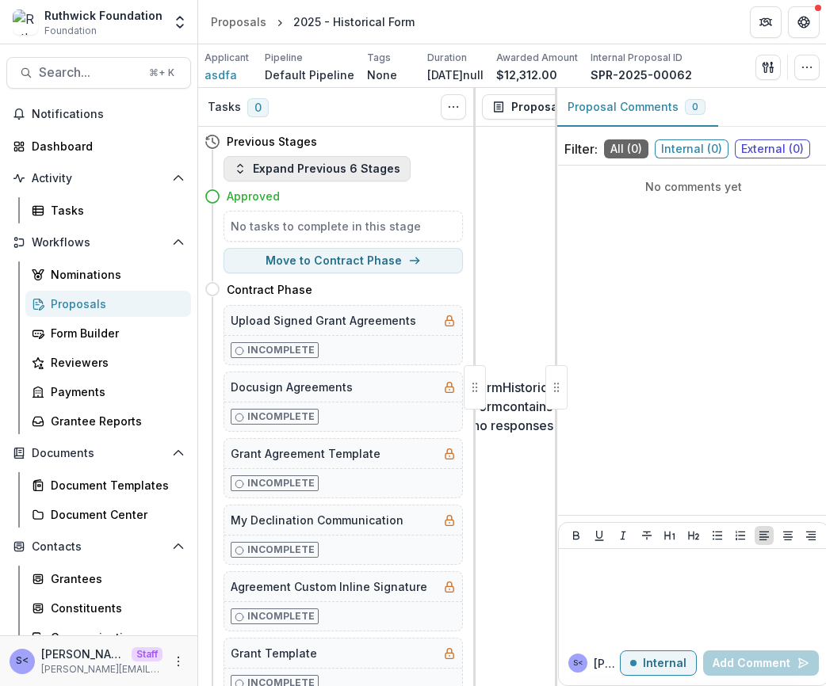
click at [352, 170] on button "Expand Previous 6 Stages" at bounding box center [317, 168] width 187 height 25
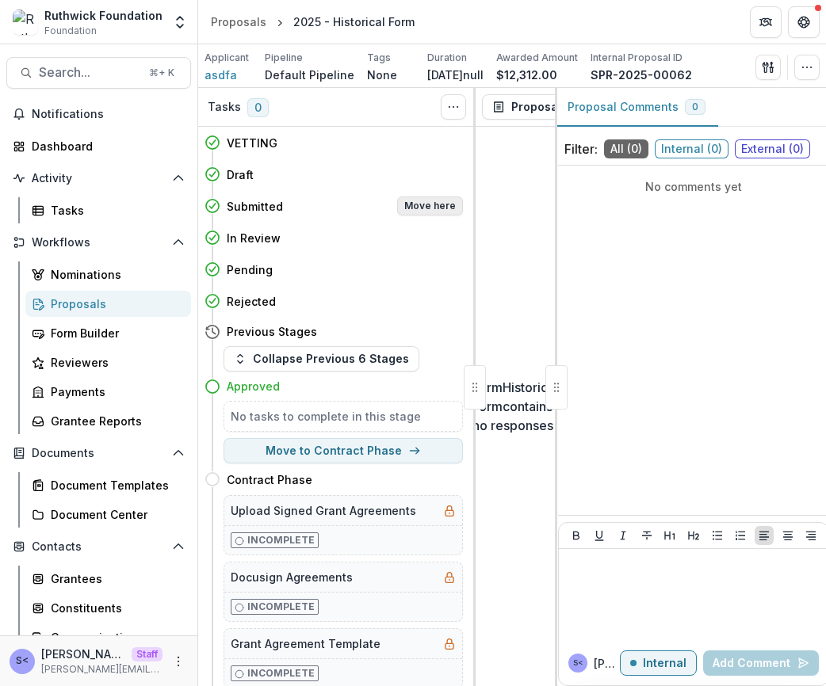
click at [415, 210] on button "Move here" at bounding box center [430, 206] width 66 height 19
select select "*********"
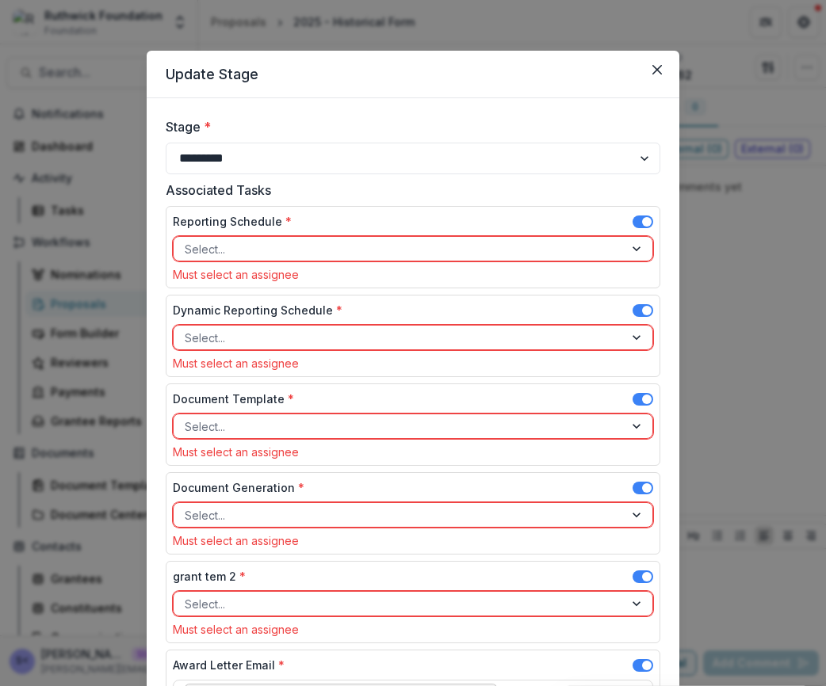
click at [639, 218] on span at bounding box center [642, 222] width 21 height 13
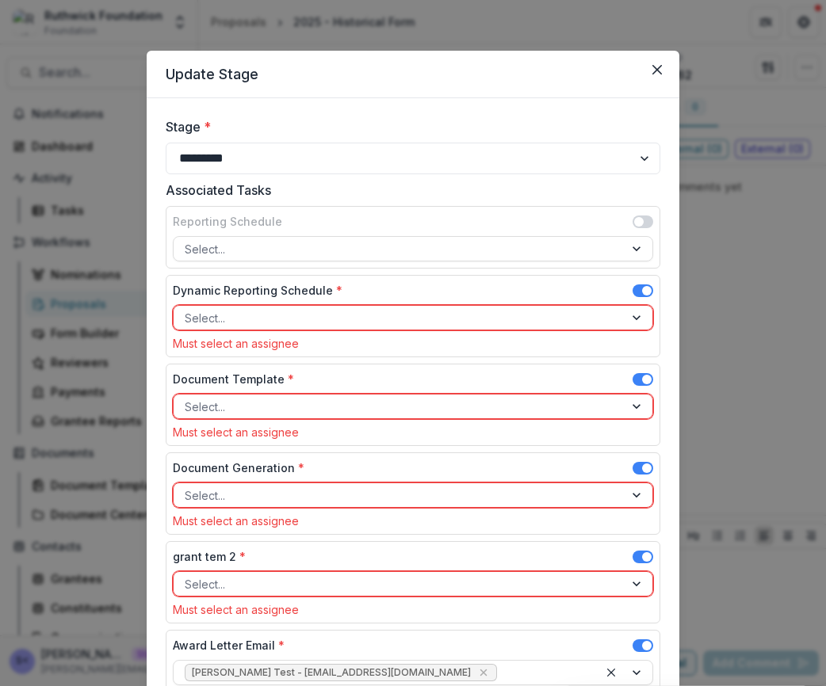
click at [639, 295] on span at bounding box center [642, 291] width 21 height 13
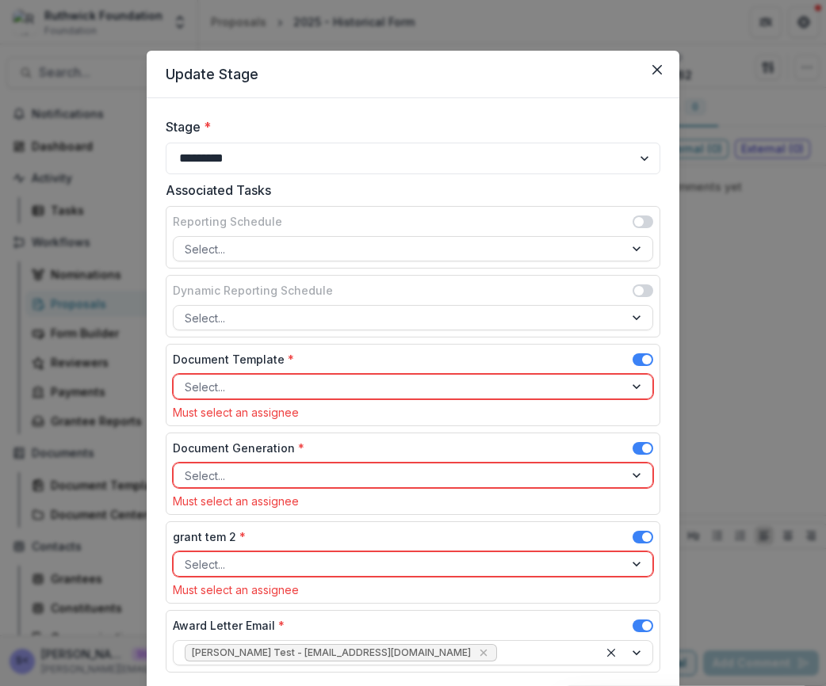
click at [641, 351] on div "Document Template *" at bounding box center [413, 362] width 480 height 23
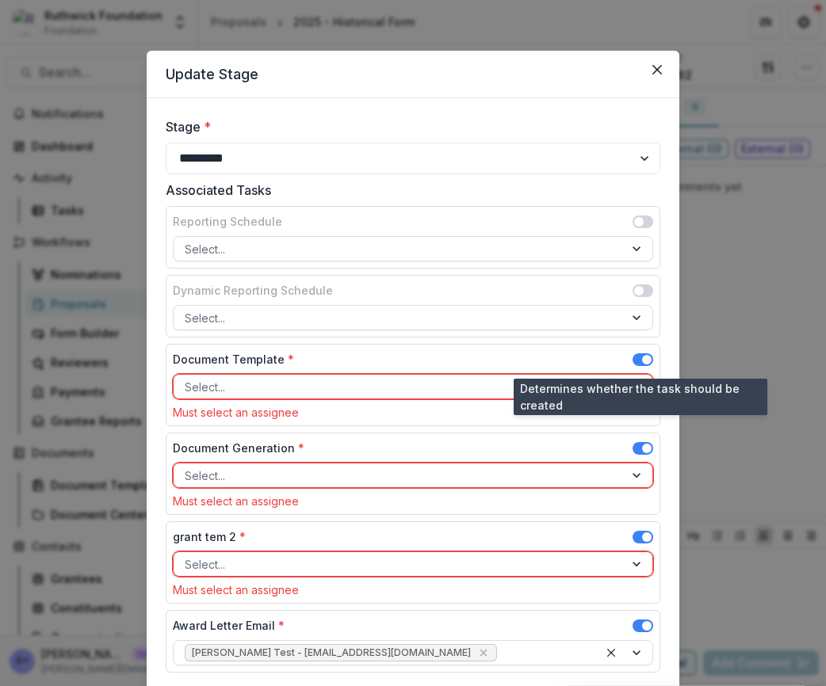
click at [644, 355] on span at bounding box center [647, 360] width 10 height 10
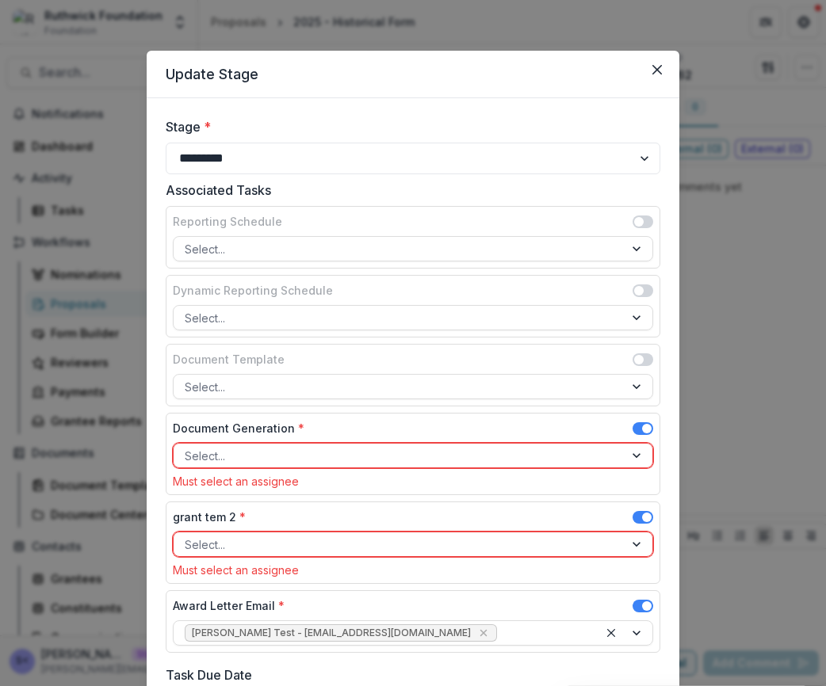
click at [644, 426] on span at bounding box center [647, 429] width 10 height 10
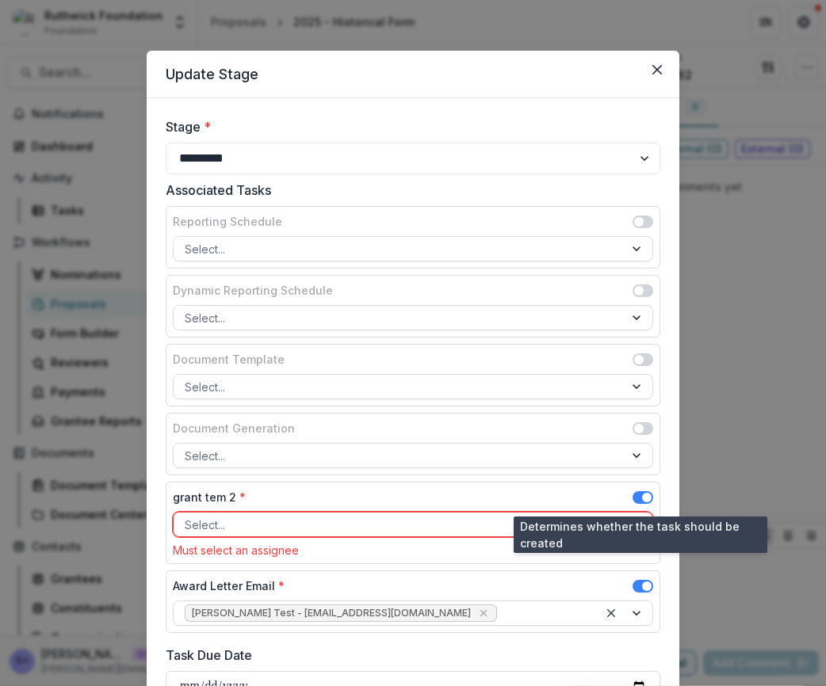
click at [640, 491] on span at bounding box center [642, 497] width 21 height 13
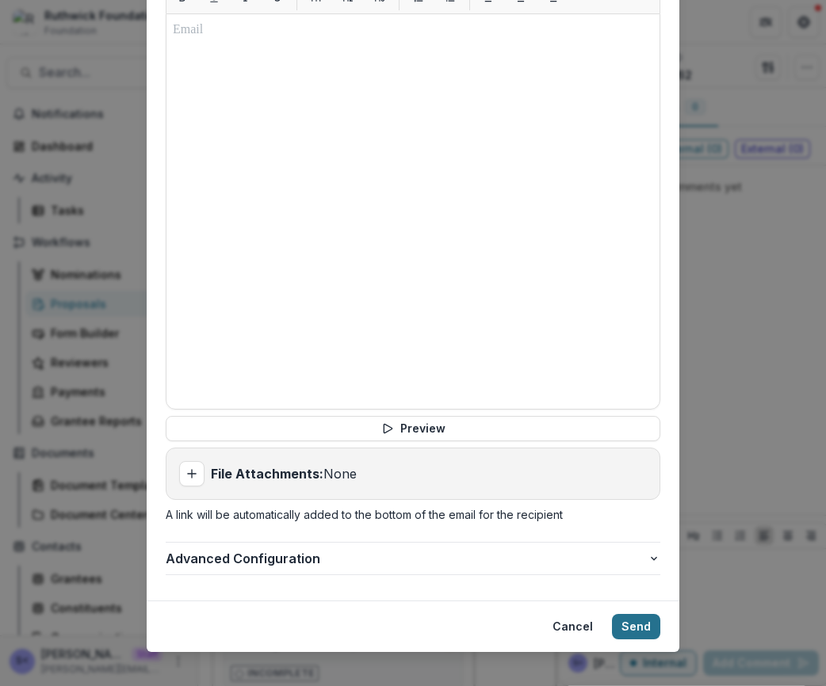
click at [634, 614] on button "Send" at bounding box center [636, 626] width 48 height 25
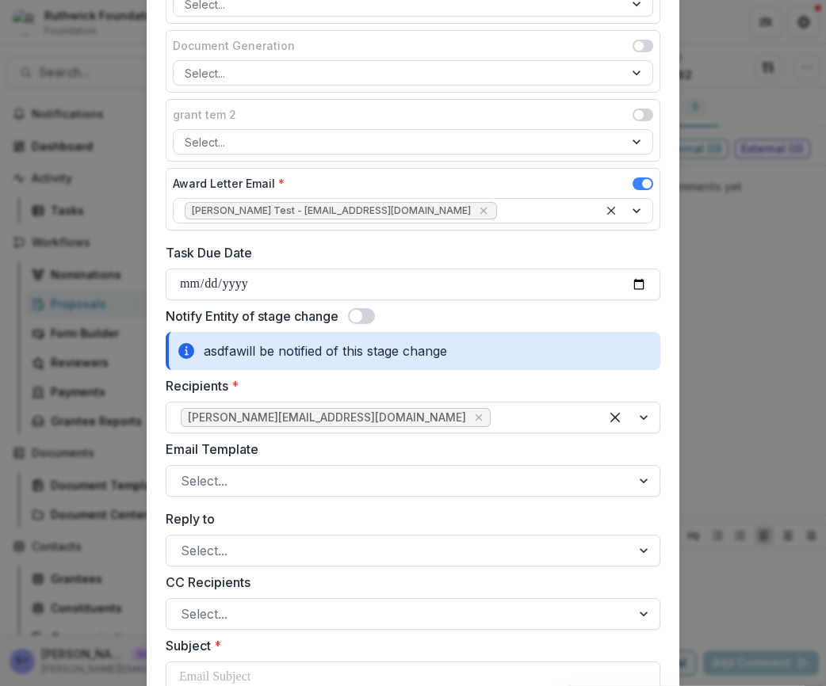
scroll to position [421, 0]
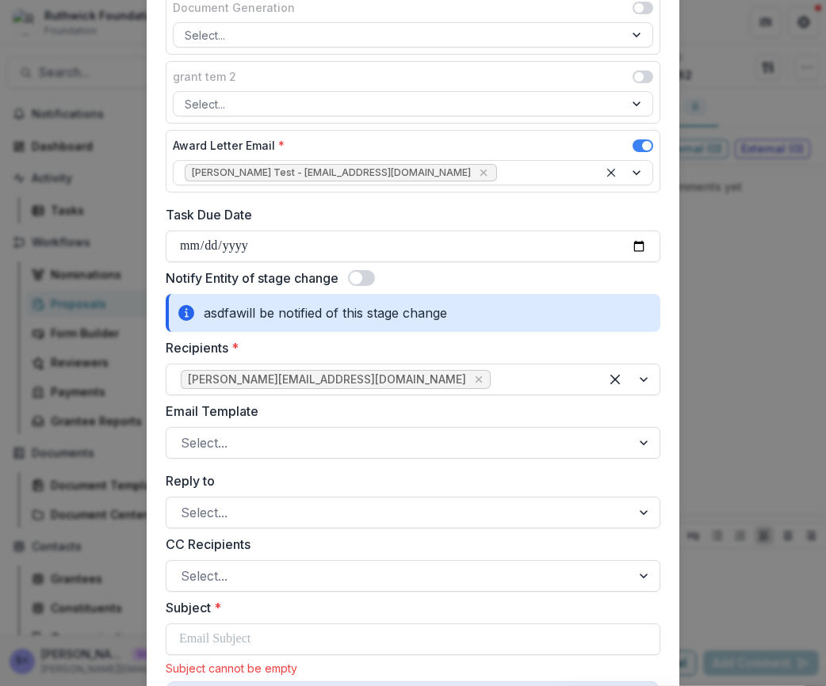
click at [365, 279] on span at bounding box center [361, 278] width 27 height 16
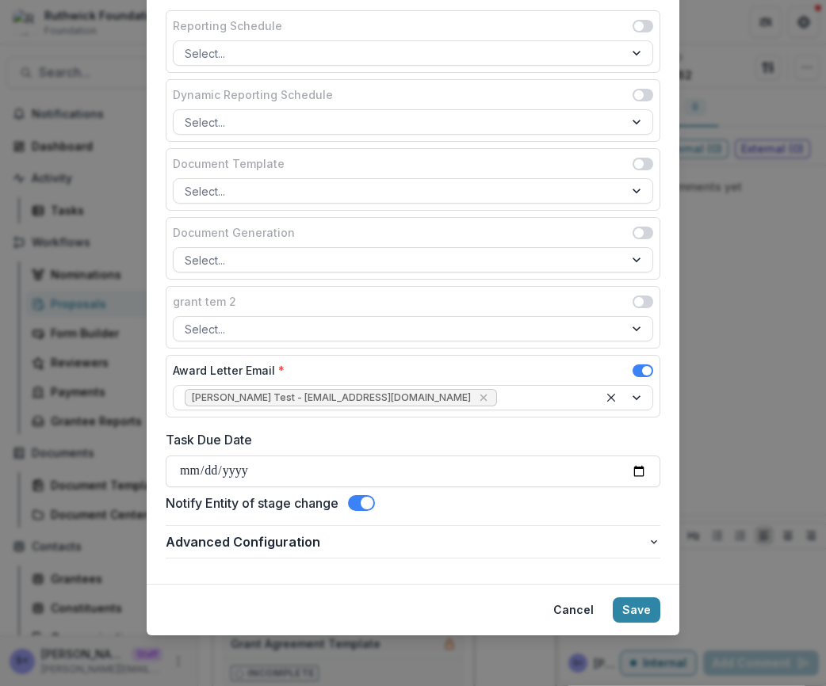
drag, startPoint x: 647, startPoint y: 615, endPoint x: 588, endPoint y: 441, distance: 184.0
click at [588, 442] on section "**********" at bounding box center [413, 245] width 533 height 781
click at [644, 362] on div "Award Letter Email *" at bounding box center [413, 373] width 480 height 23
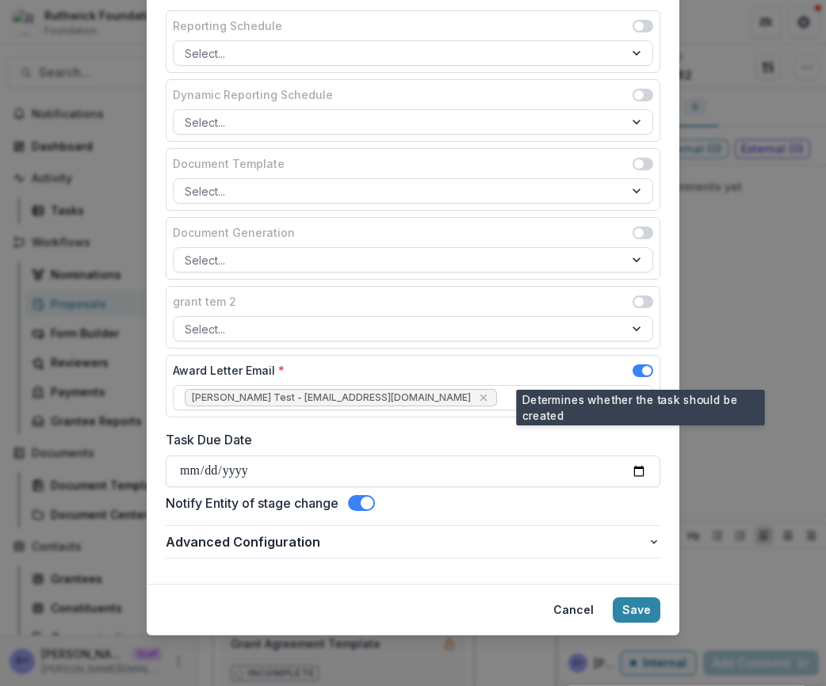
click at [644, 365] on span at bounding box center [642, 371] width 21 height 13
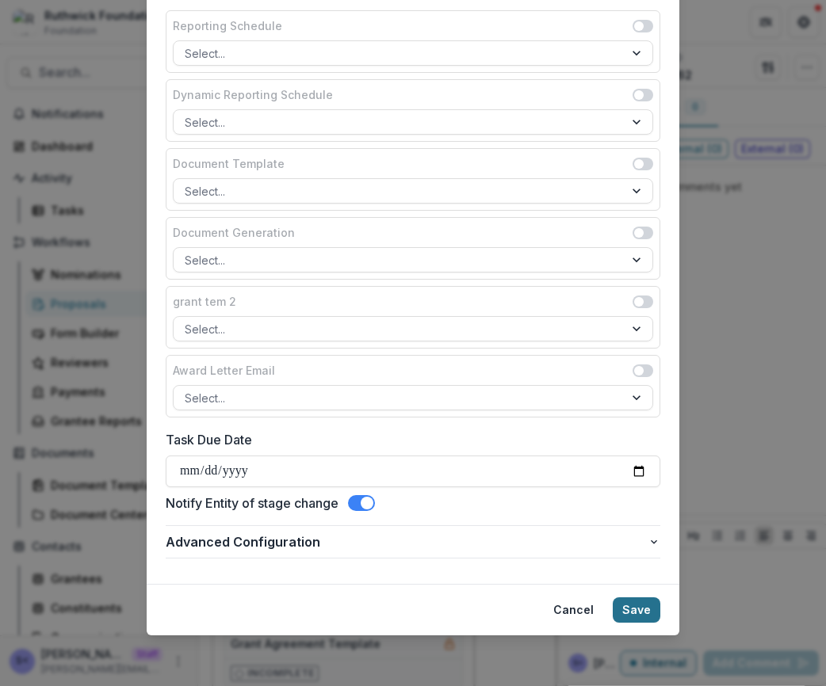
click at [637, 601] on button "Save" at bounding box center [637, 610] width 48 height 25
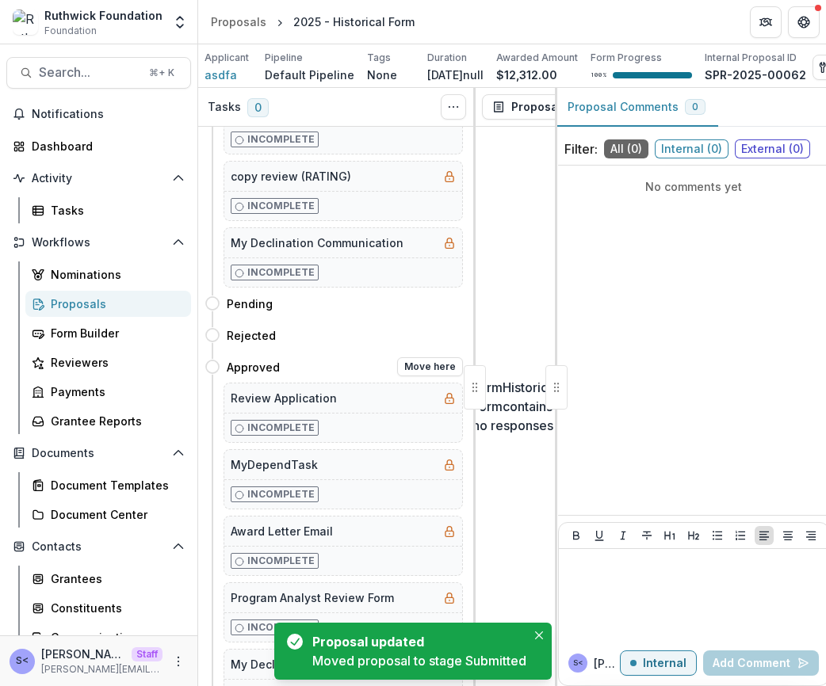
scroll to position [412, 0]
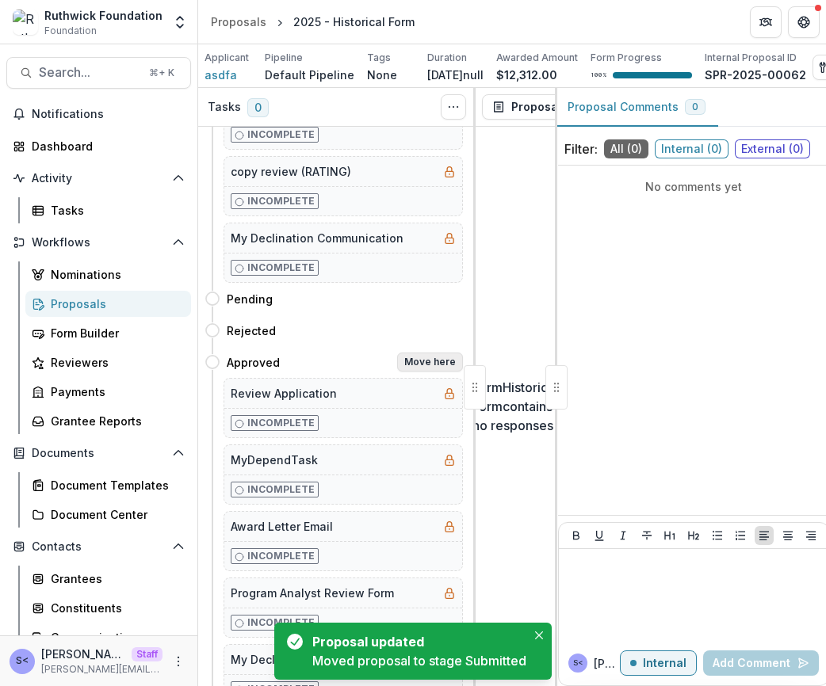
click at [421, 358] on button "Move here" at bounding box center [430, 362] width 66 height 19
select select "********"
select select "**********"
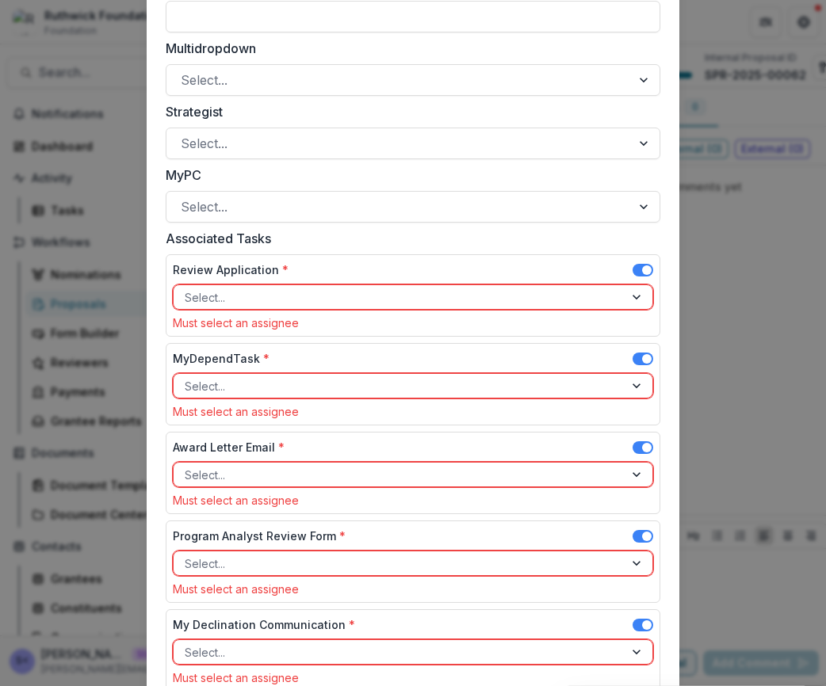
scroll to position [940, 0]
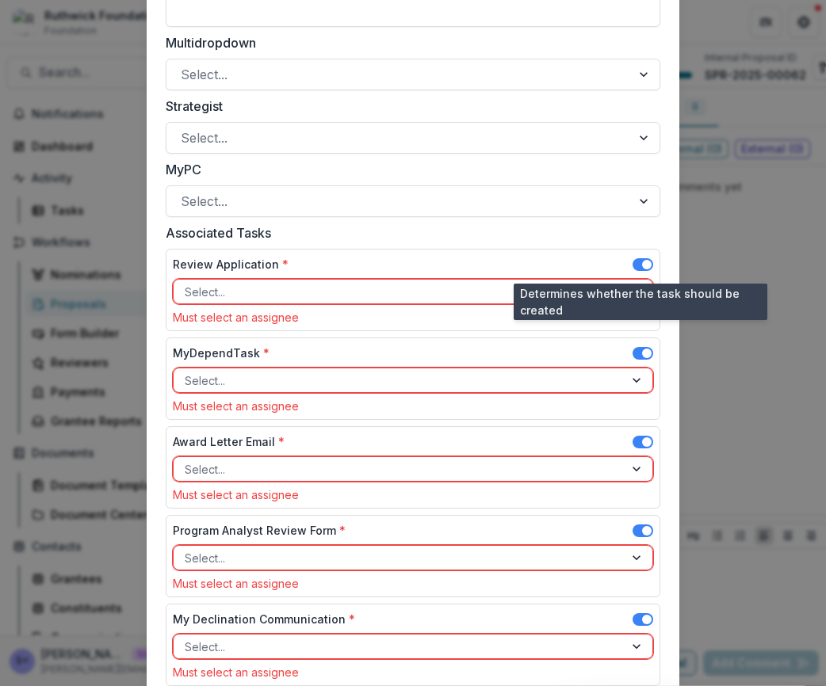
click at [637, 266] on span at bounding box center [642, 264] width 21 height 13
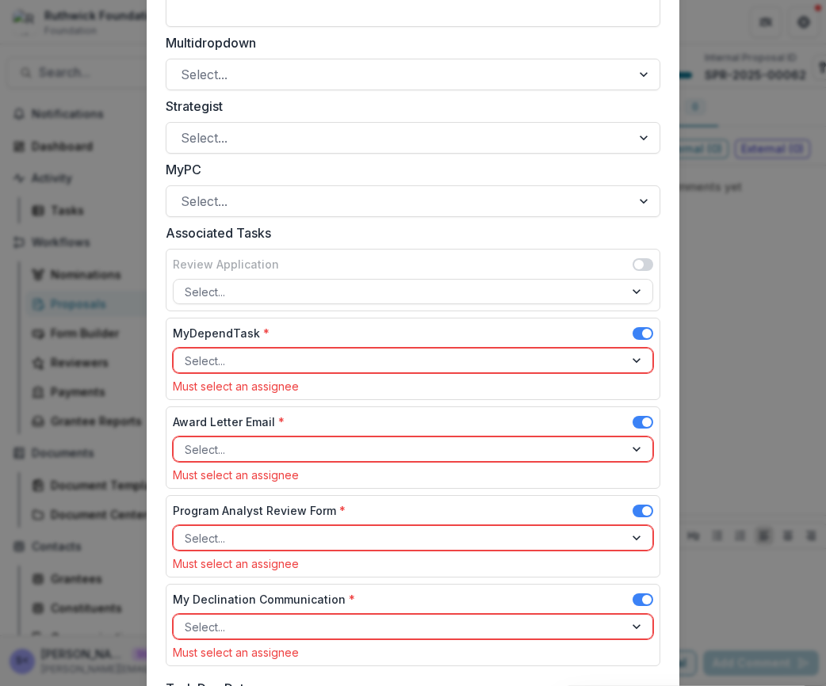
click at [637, 330] on span at bounding box center [642, 333] width 21 height 13
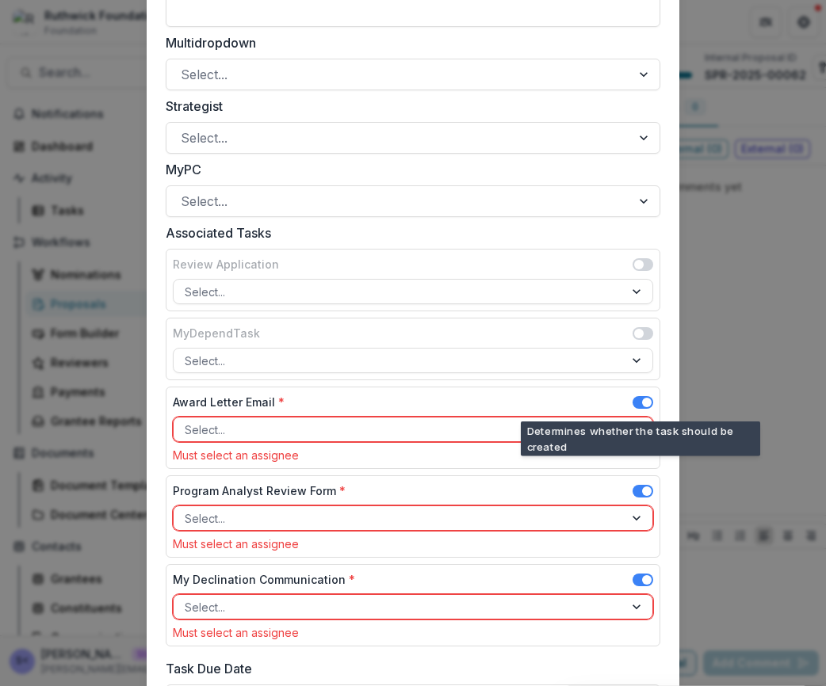
click at [640, 396] on span at bounding box center [642, 402] width 21 height 13
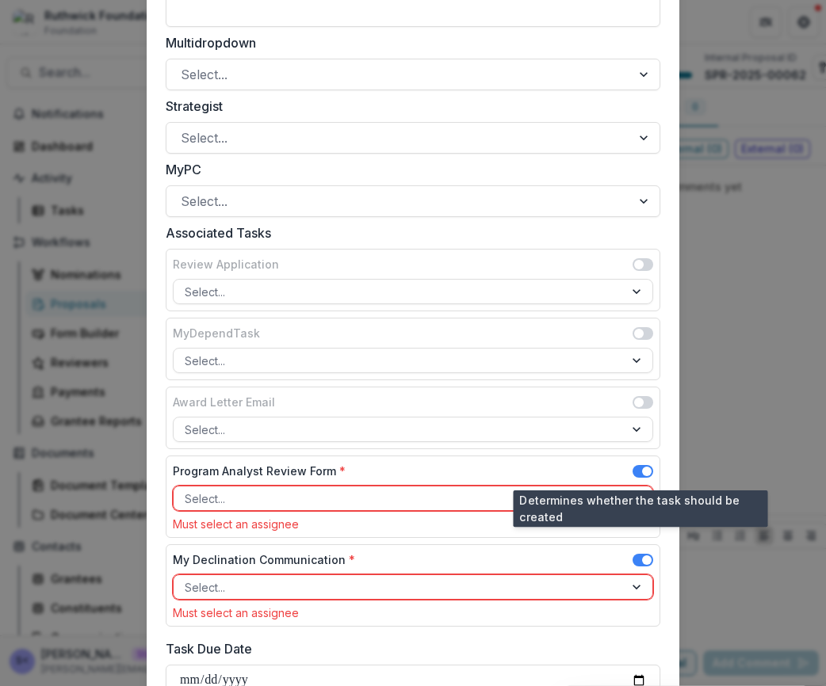
click at [644, 471] on span at bounding box center [647, 472] width 10 height 10
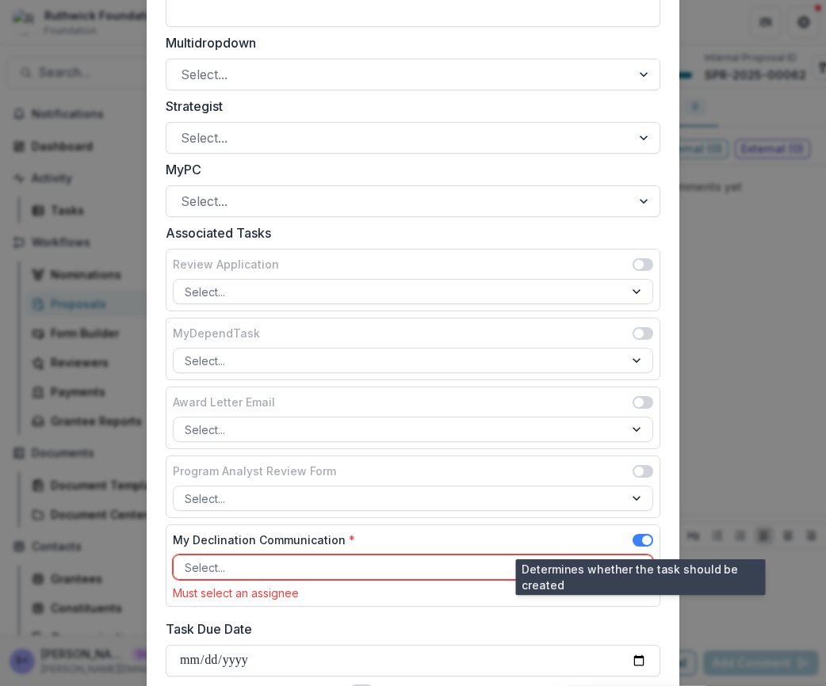
click at [642, 536] on span at bounding box center [647, 541] width 10 height 10
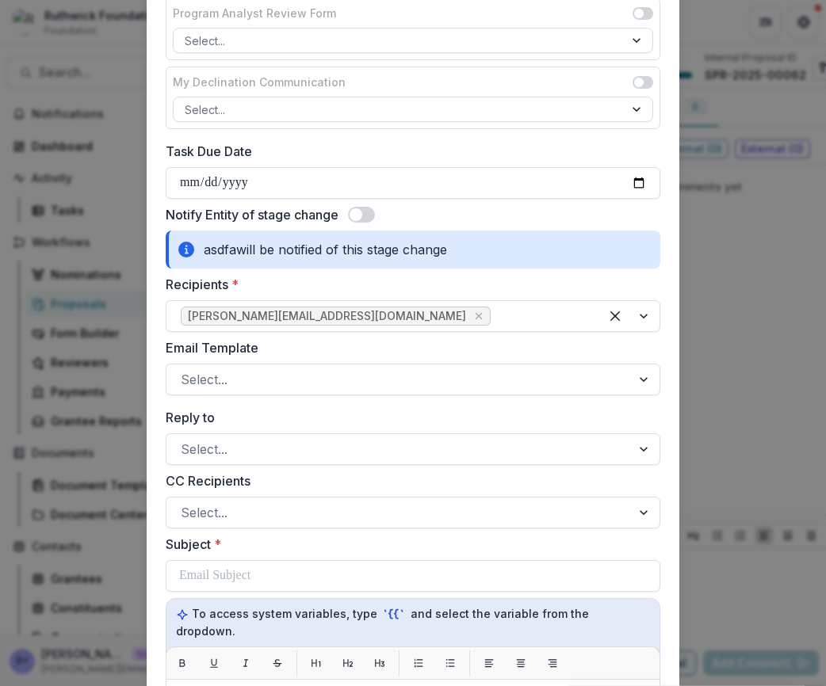
scroll to position [1442, 0]
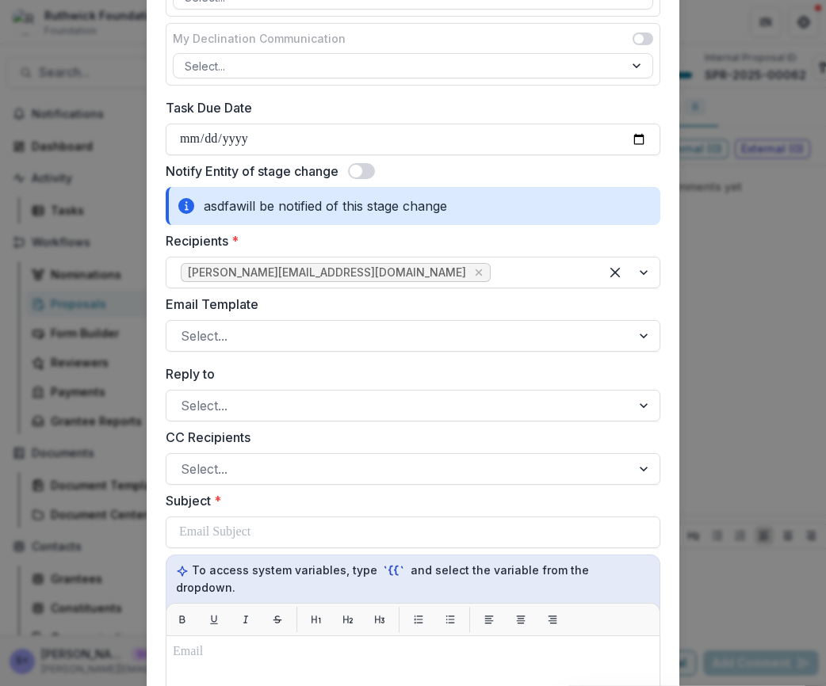
click at [365, 169] on span at bounding box center [361, 171] width 27 height 16
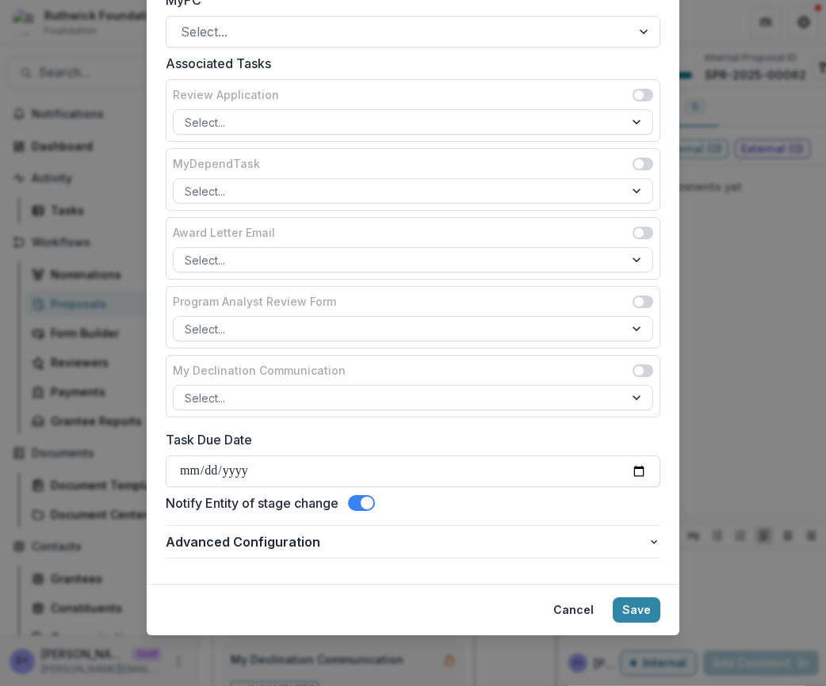
scroll to position [1110, 0]
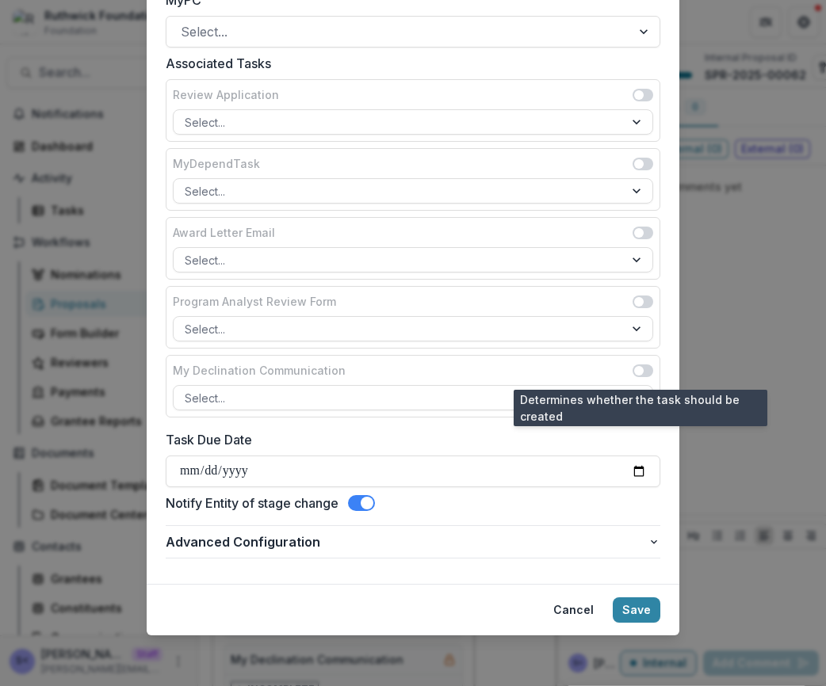
click at [637, 373] on span at bounding box center [639, 371] width 10 height 10
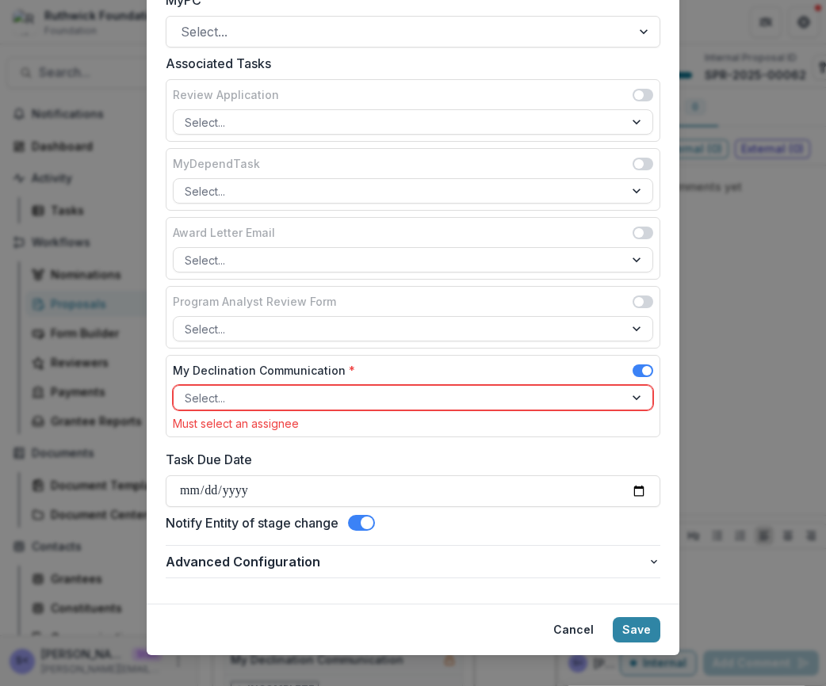
click at [532, 422] on div "Must select an assignee" at bounding box center [413, 423] width 480 height 13
click at [532, 400] on div at bounding box center [399, 398] width 428 height 20
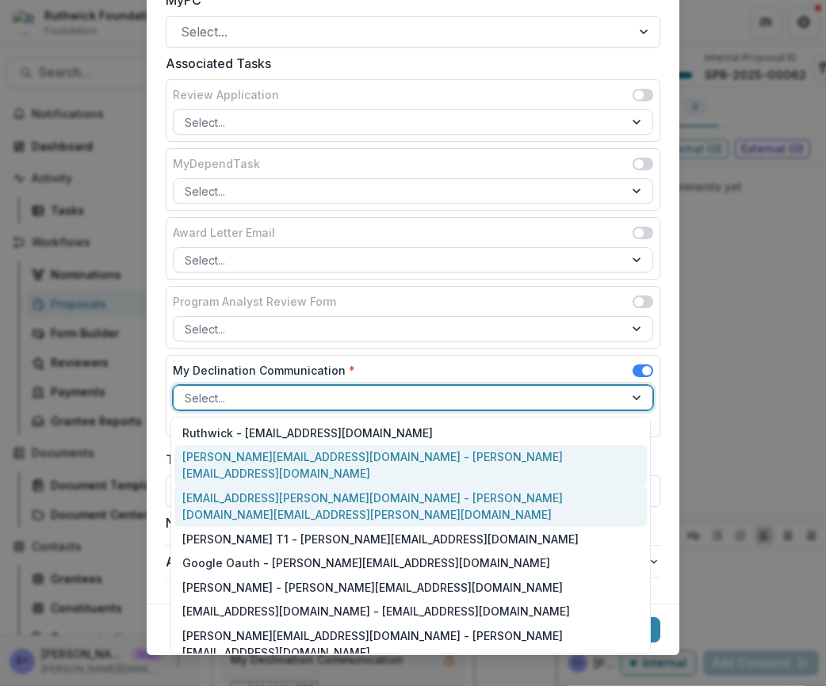
click at [480, 459] on div "jonah@trytemelio.com - jonah@trytemelio.com" at bounding box center [410, 465] width 472 height 41
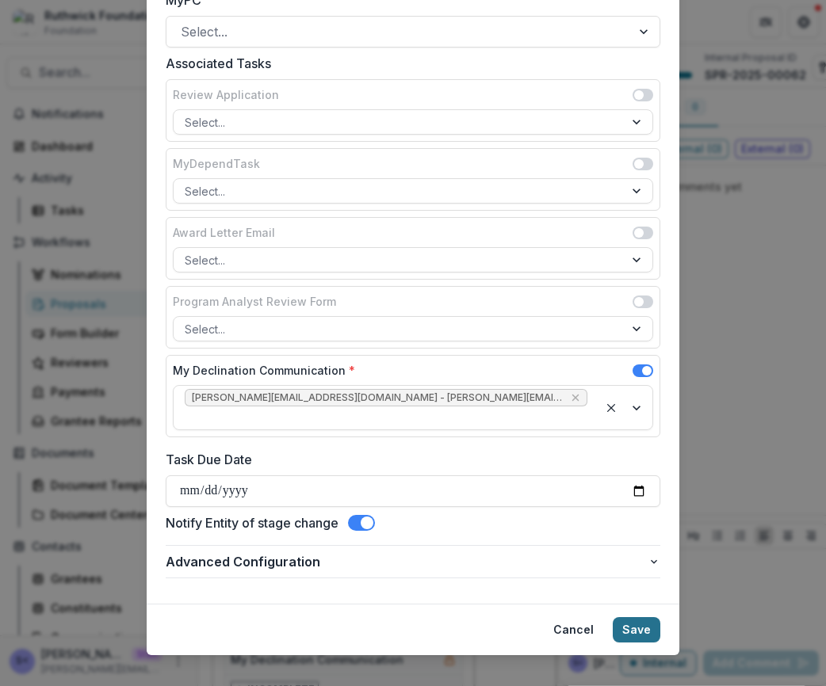
click at [626, 617] on button "Save" at bounding box center [637, 629] width 48 height 25
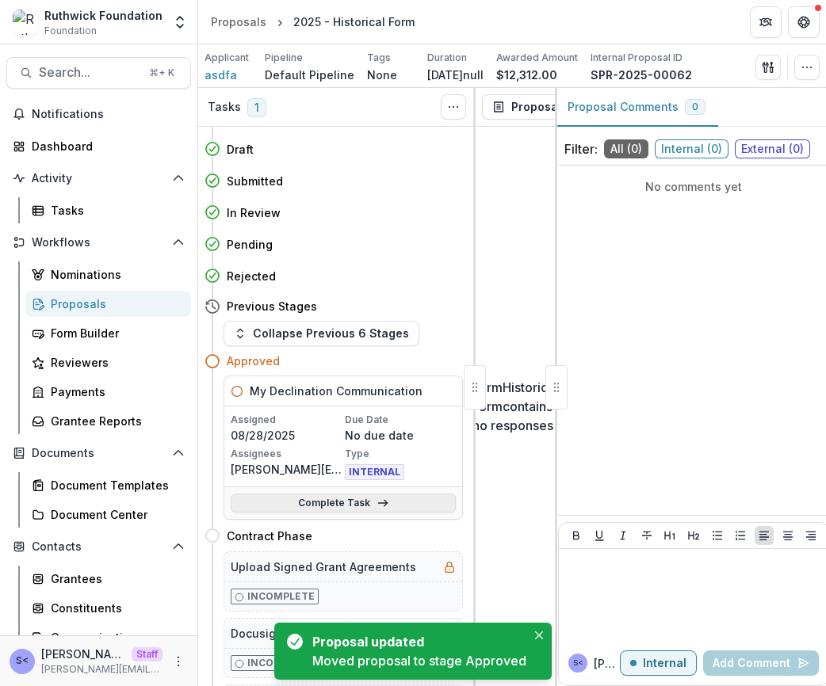
click at [391, 502] on link "Complete Task" at bounding box center [343, 503] width 225 height 19
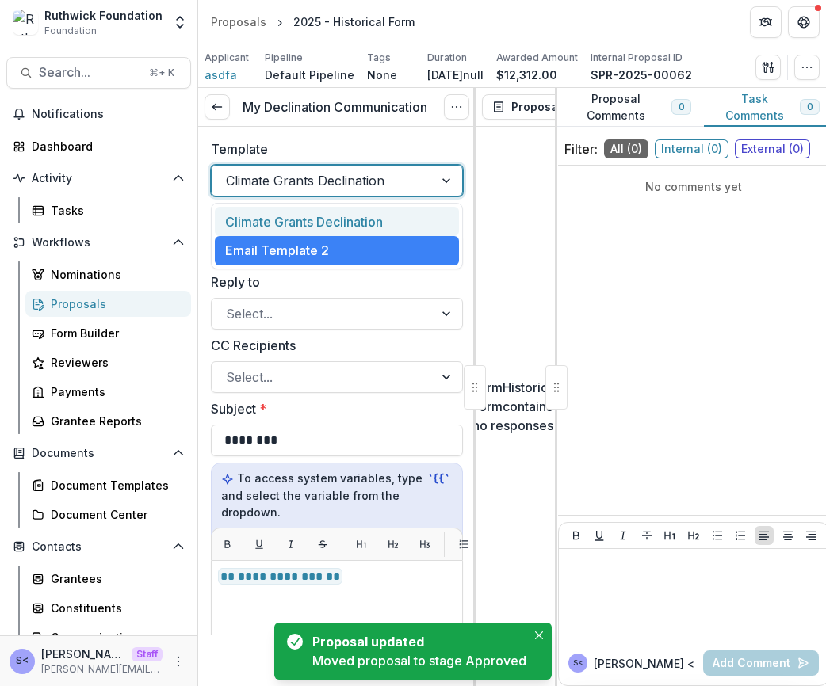
click at [396, 185] on div at bounding box center [322, 181] width 193 height 22
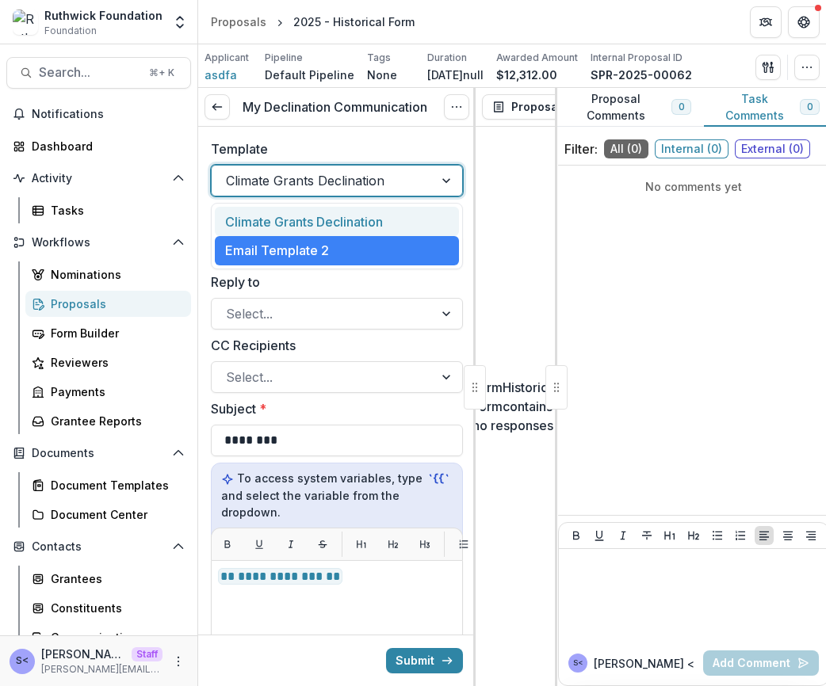
click at [389, 218] on div "Climate Grants Declination" at bounding box center [337, 221] width 244 height 29
click at [396, 178] on div at bounding box center [322, 181] width 193 height 22
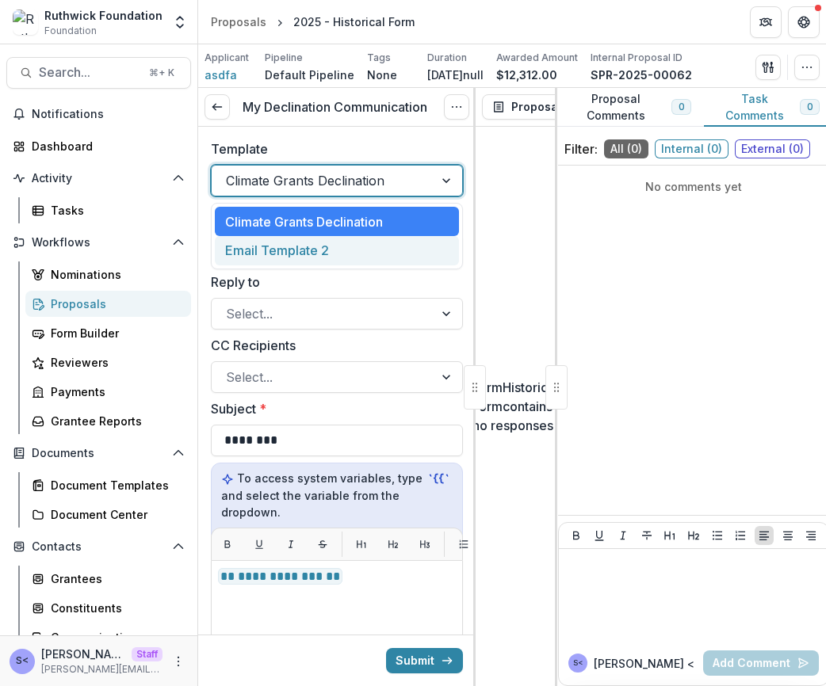
click at [396, 251] on div "Email Template 2" at bounding box center [337, 250] width 244 height 29
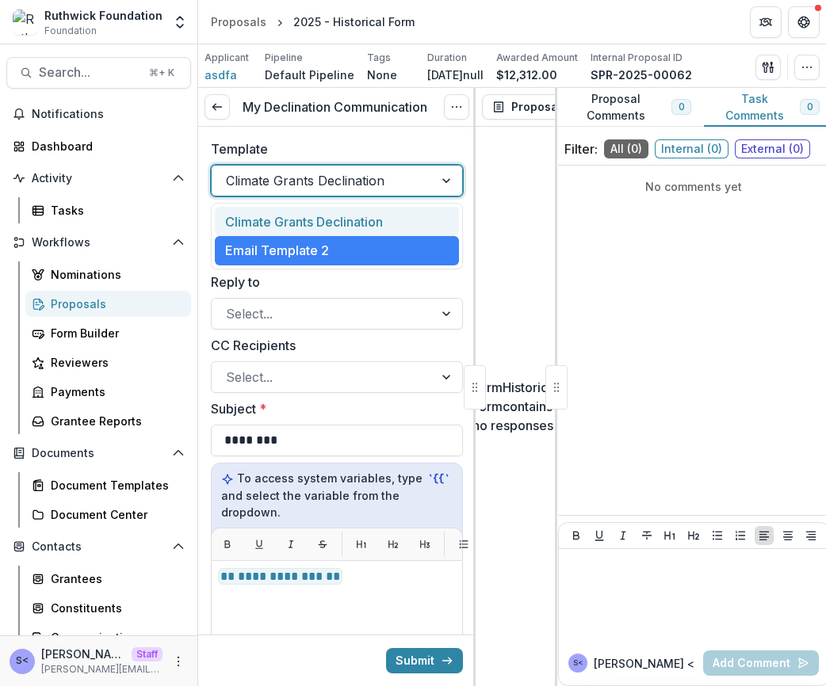
click at [397, 186] on div at bounding box center [322, 181] width 193 height 22
click at [397, 217] on div "Climate Grants Declination" at bounding box center [337, 221] width 244 height 29
click at [408, 166] on div "Climate Grants Declination" at bounding box center [337, 181] width 252 height 32
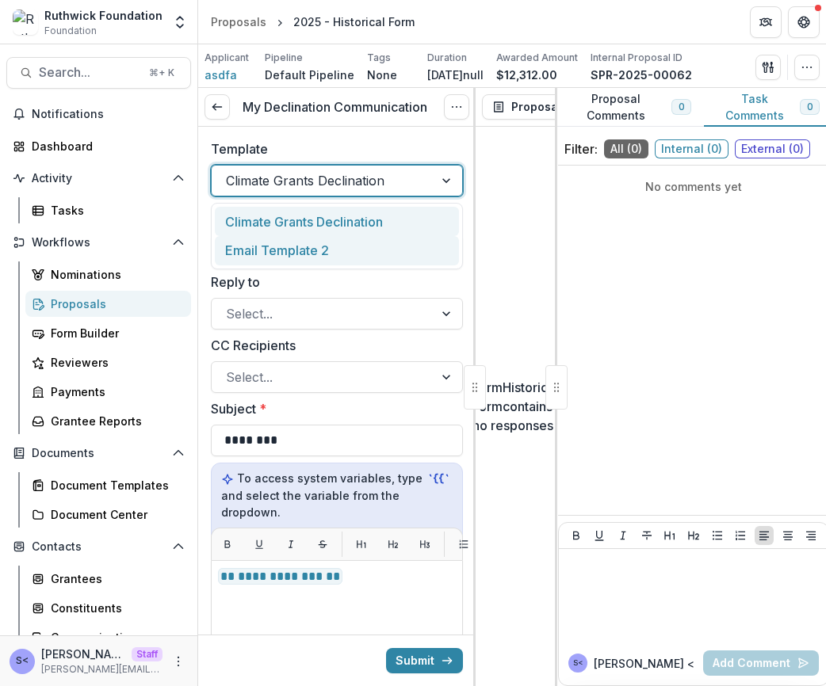
click at [408, 243] on div "Email Template 2" at bounding box center [337, 250] width 244 height 29
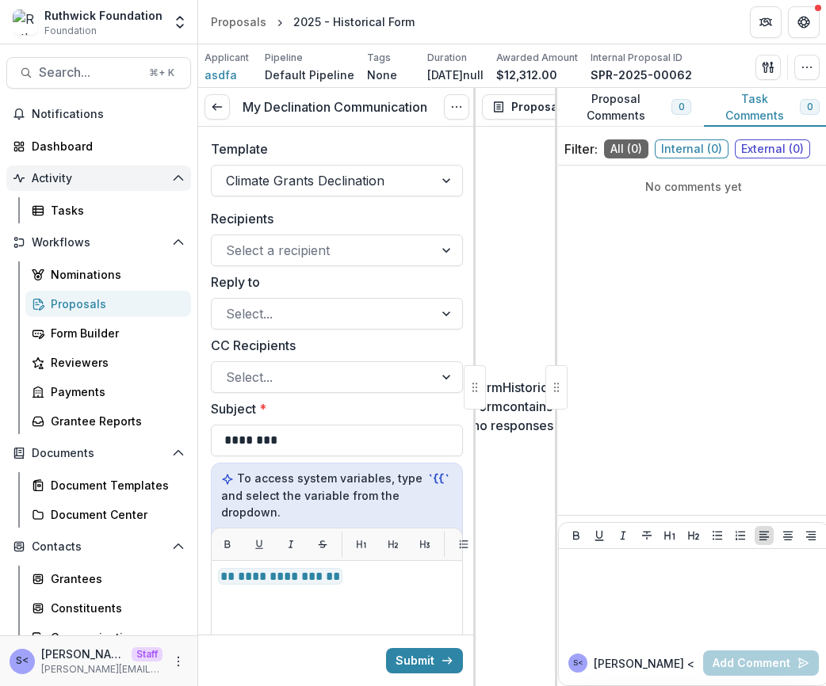
click at [113, 187] on button "Activity" at bounding box center [98, 178] width 185 height 25
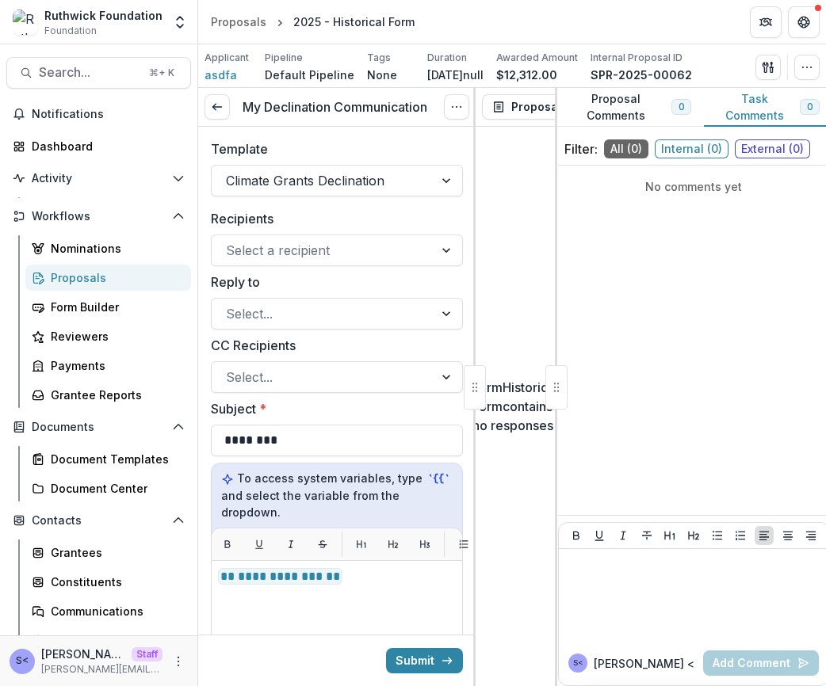
click at [113, 206] on button "Workflows" at bounding box center [98, 216] width 185 height 25
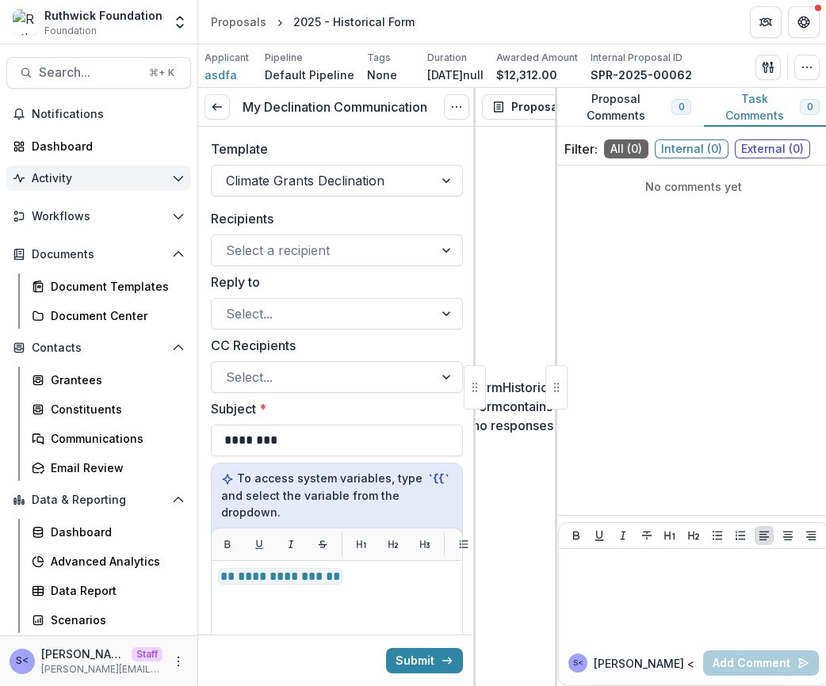
click at [118, 182] on span "Activity" at bounding box center [99, 178] width 134 height 13
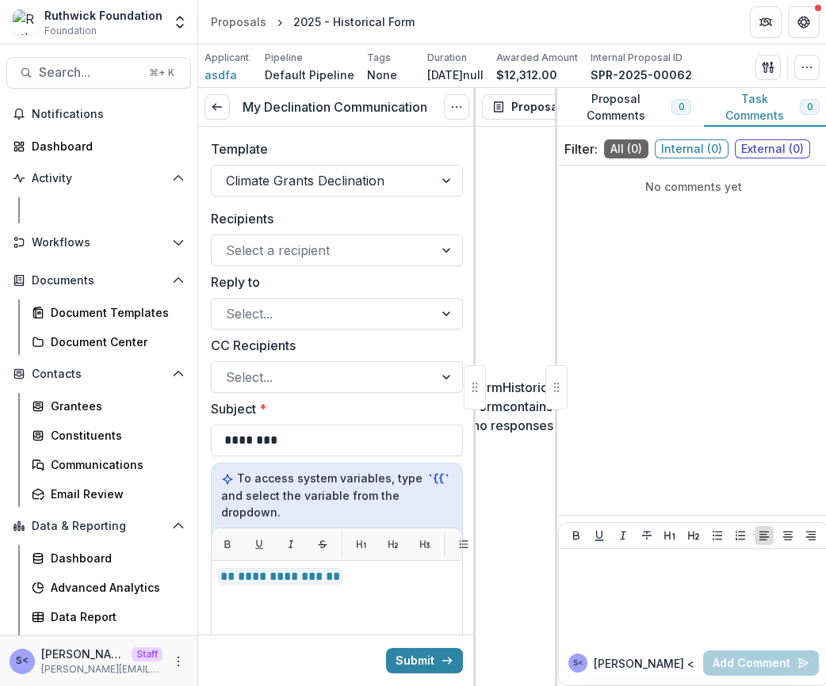
click at [117, 211] on div "Tasks" at bounding box center [115, 210] width 128 height 17
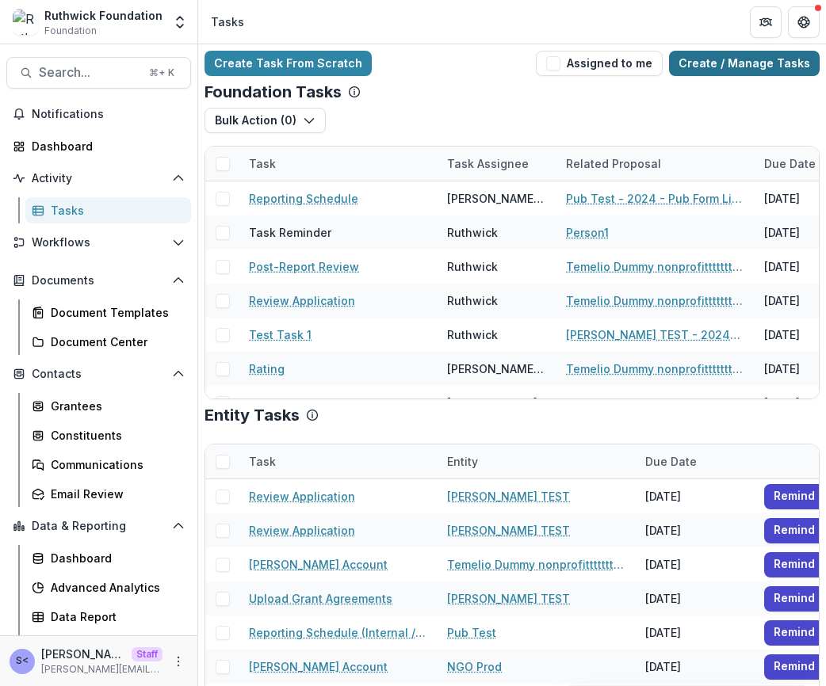
click at [780, 71] on link "Create / Manage Tasks" at bounding box center [744, 63] width 151 height 25
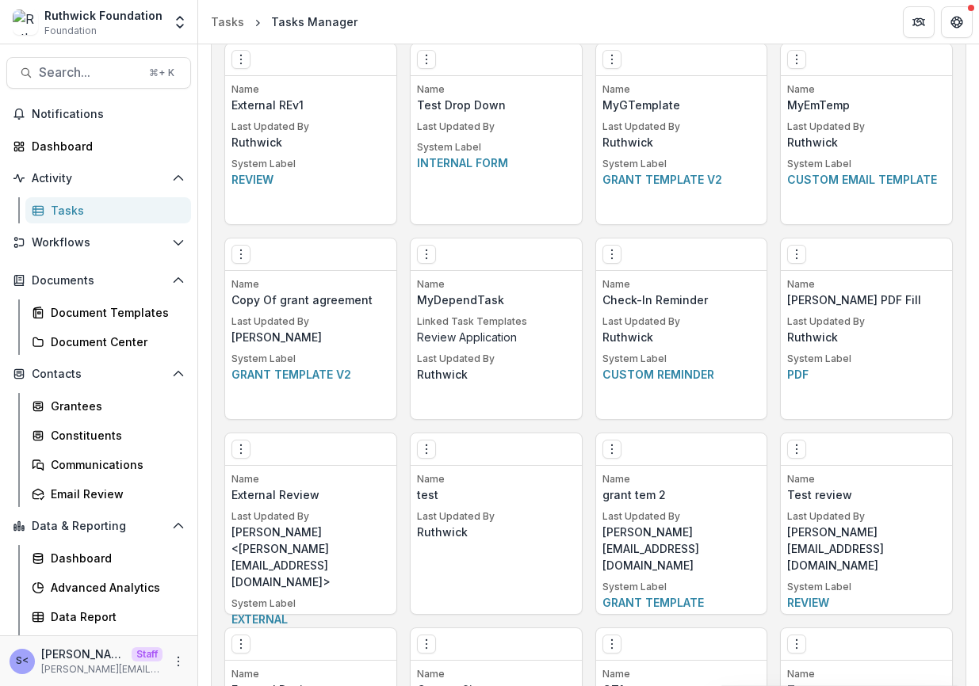
scroll to position [1245, 0]
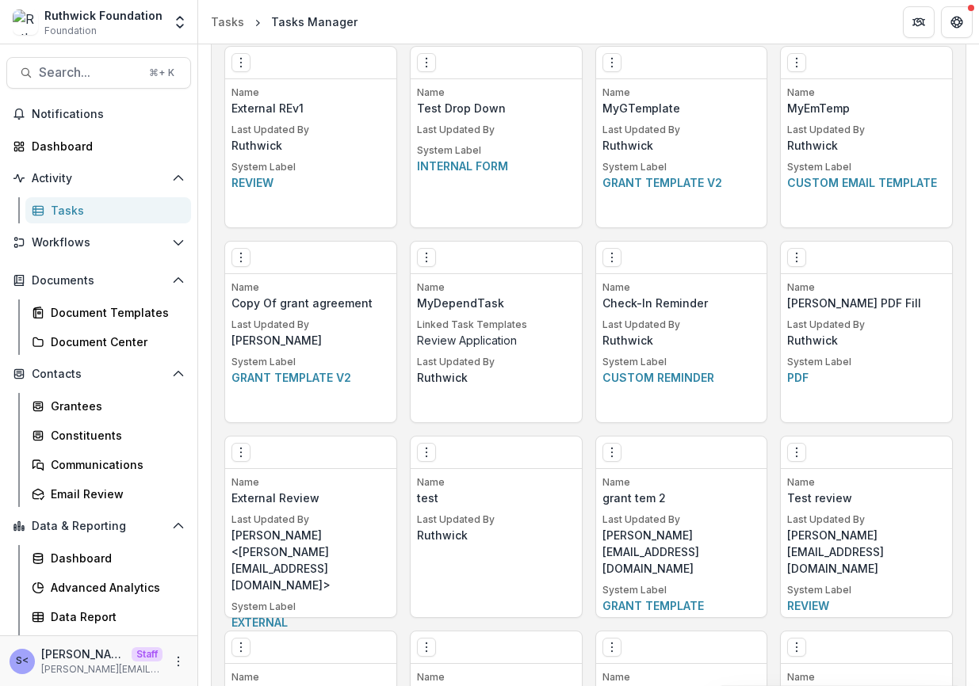
click at [798, 220] on div "Name MyEmTemp Last Updated By Ruthwick System Label Custom email template" at bounding box center [866, 157] width 171 height 142
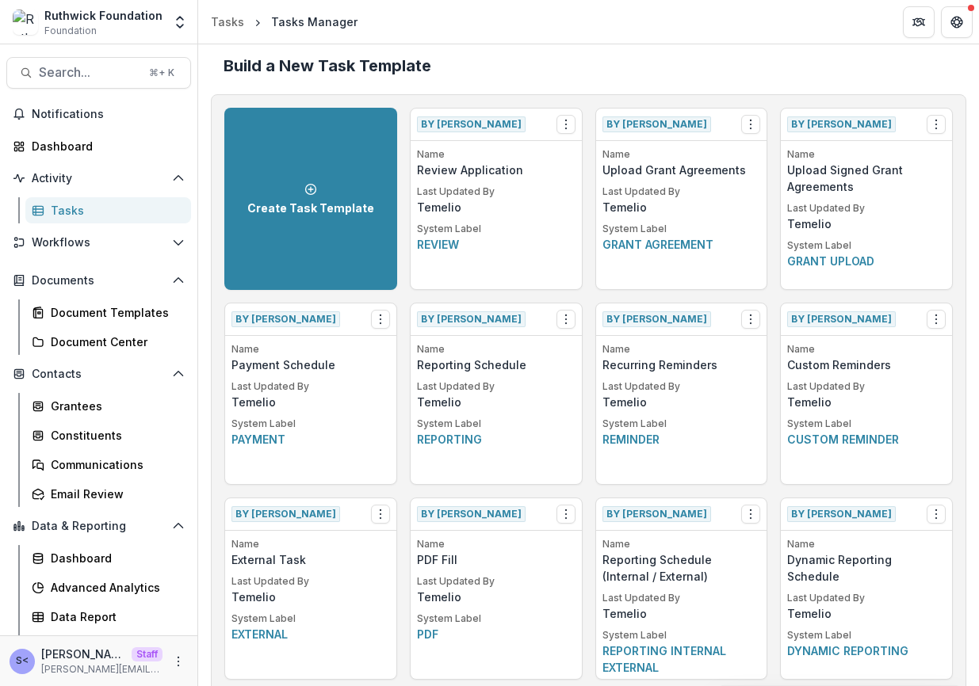
scroll to position [403, 0]
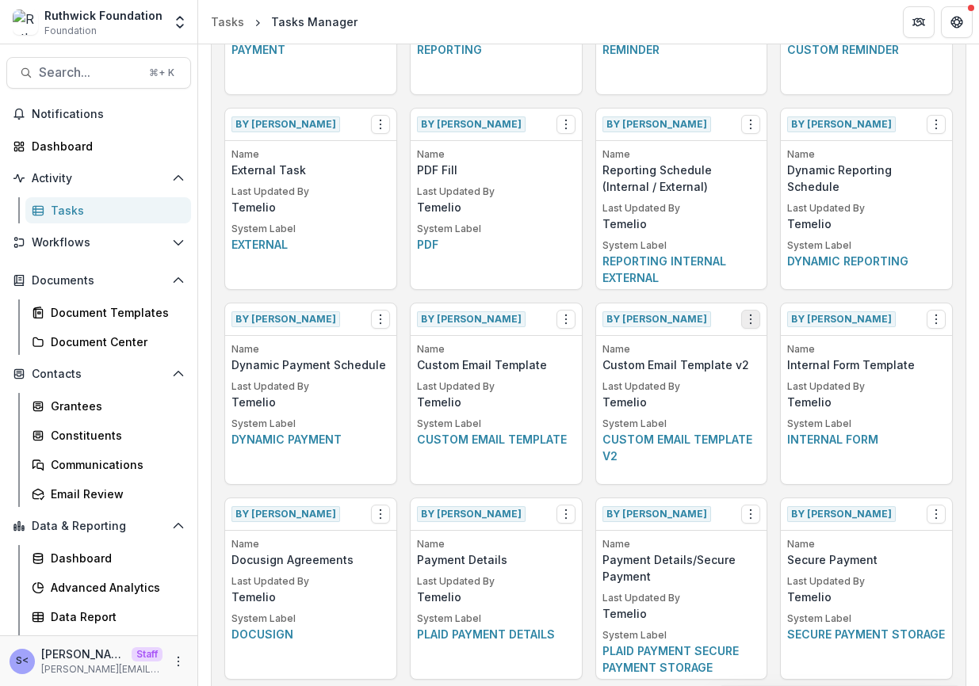
click at [751, 315] on circle "Options" at bounding box center [751, 315] width 1 height 1
click at [795, 374] on button "Make a Copy" at bounding box center [839, 378] width 194 height 26
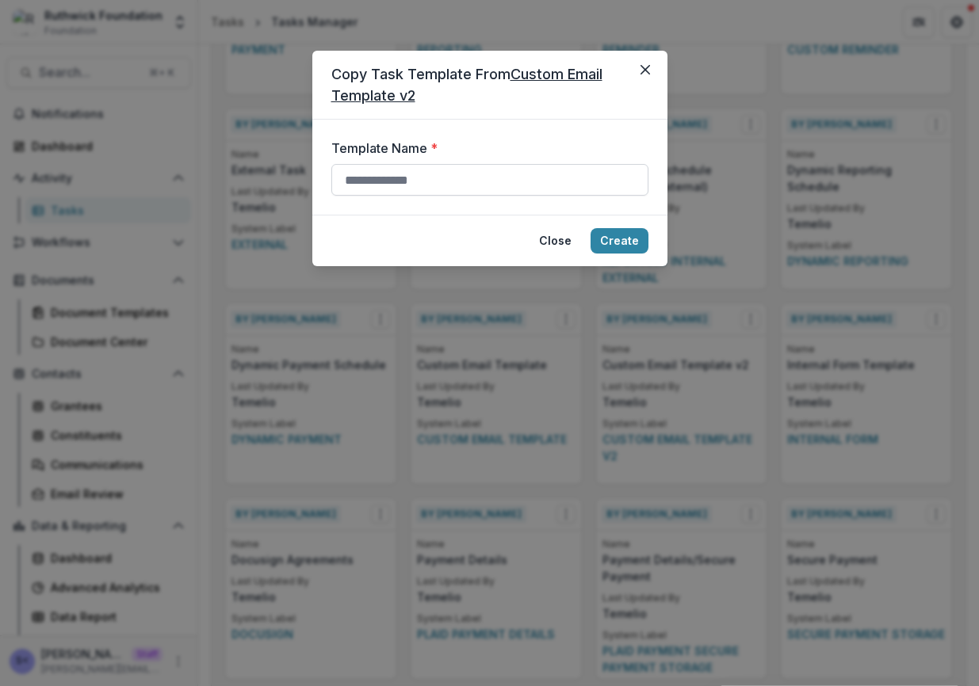
click at [528, 170] on input "Template Name *" at bounding box center [489, 180] width 317 height 32
type input "**********"
click at [590, 228] on button "Create" at bounding box center [619, 240] width 58 height 25
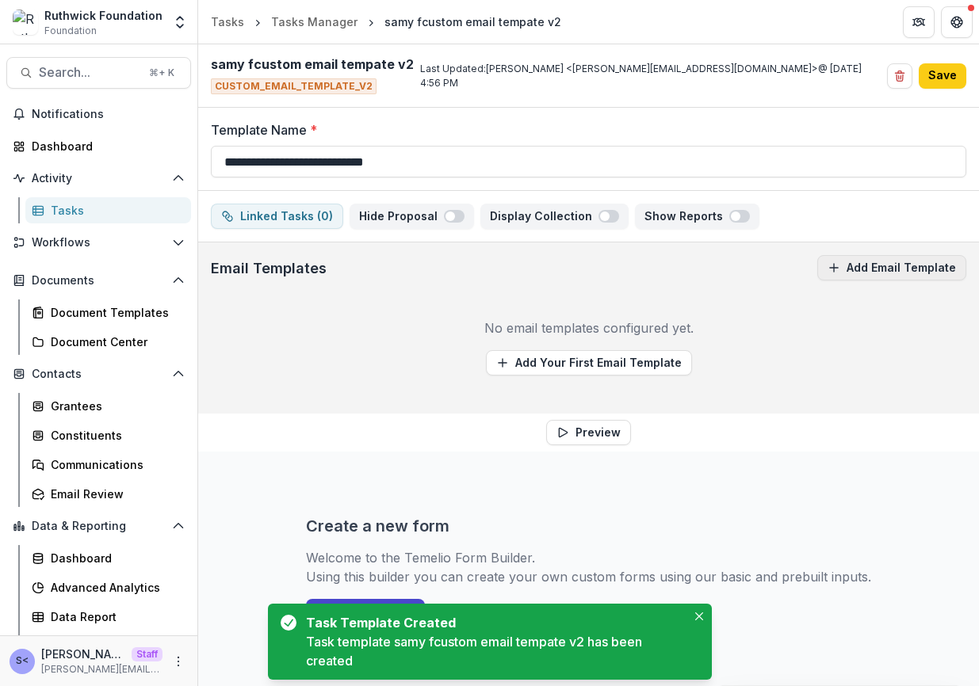
click at [825, 262] on button "Add Email Template" at bounding box center [891, 267] width 149 height 25
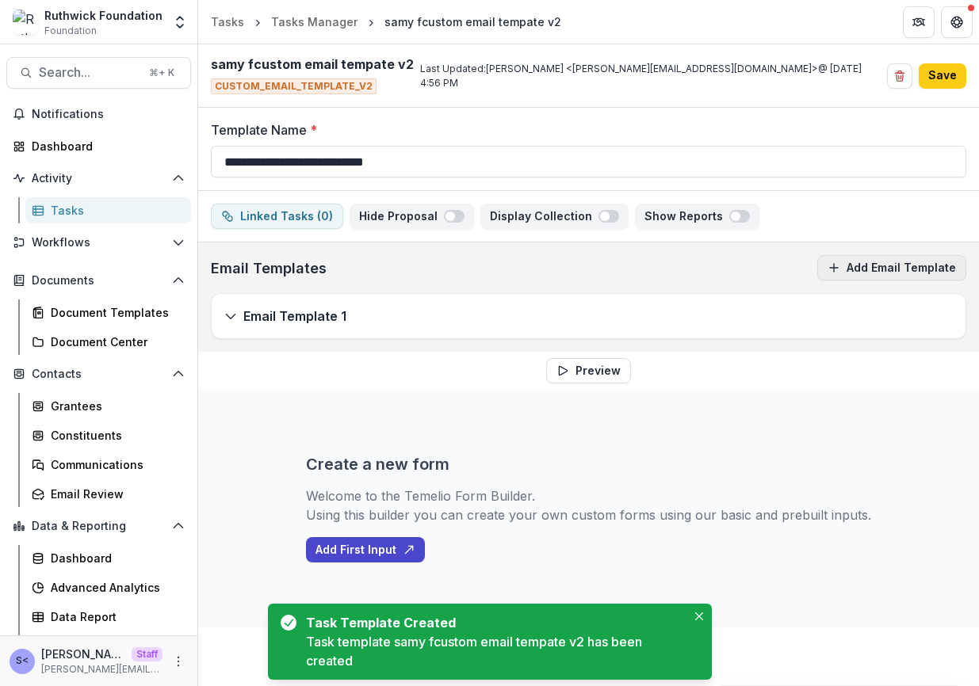
click at [825, 259] on button "Add Email Template" at bounding box center [891, 267] width 149 height 25
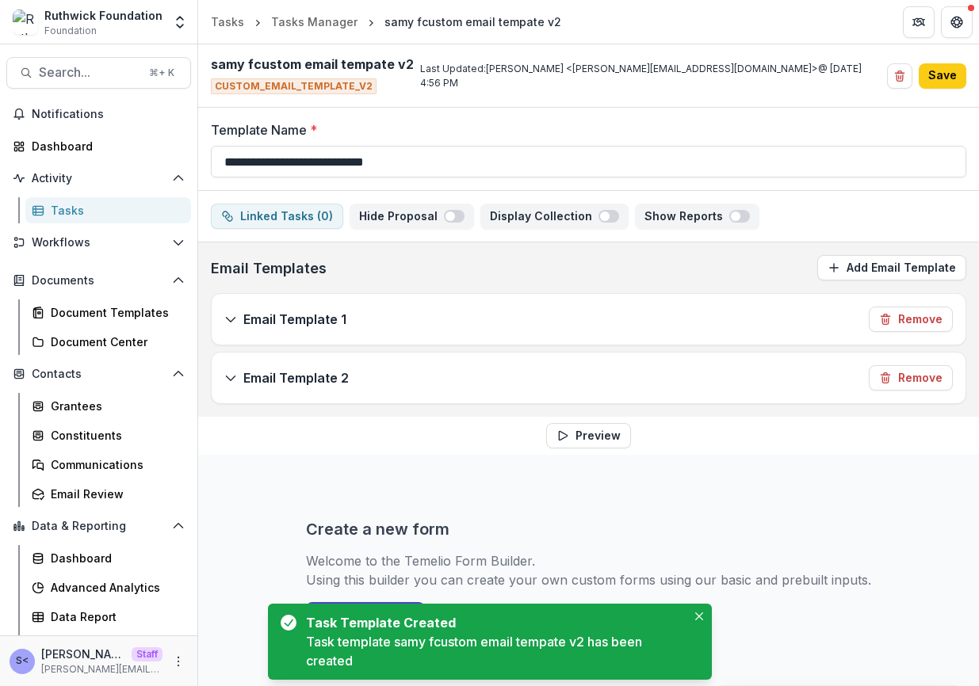
click at [595, 344] on div "Email Template 1 Remove" at bounding box center [589, 319] width 754 height 51
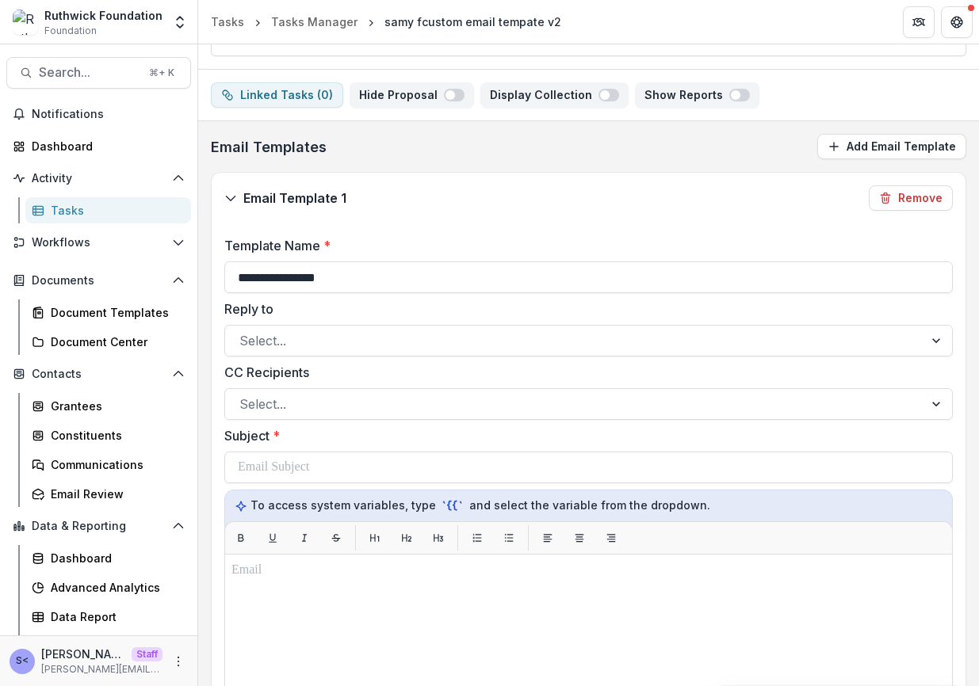
scroll to position [187, 0]
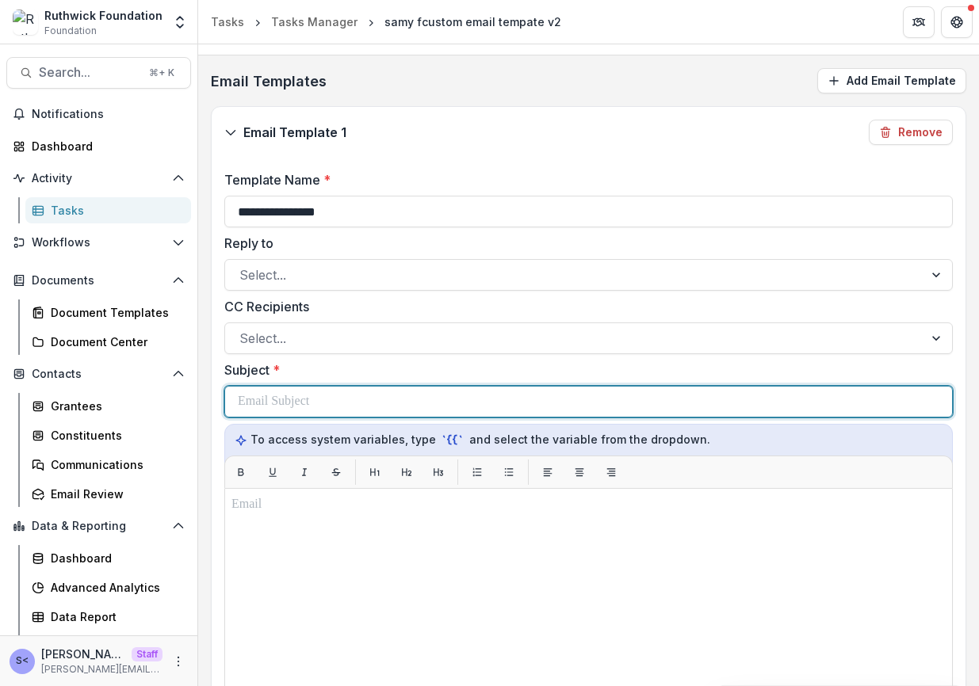
click at [450, 399] on div at bounding box center [588, 402] width 701 height 30
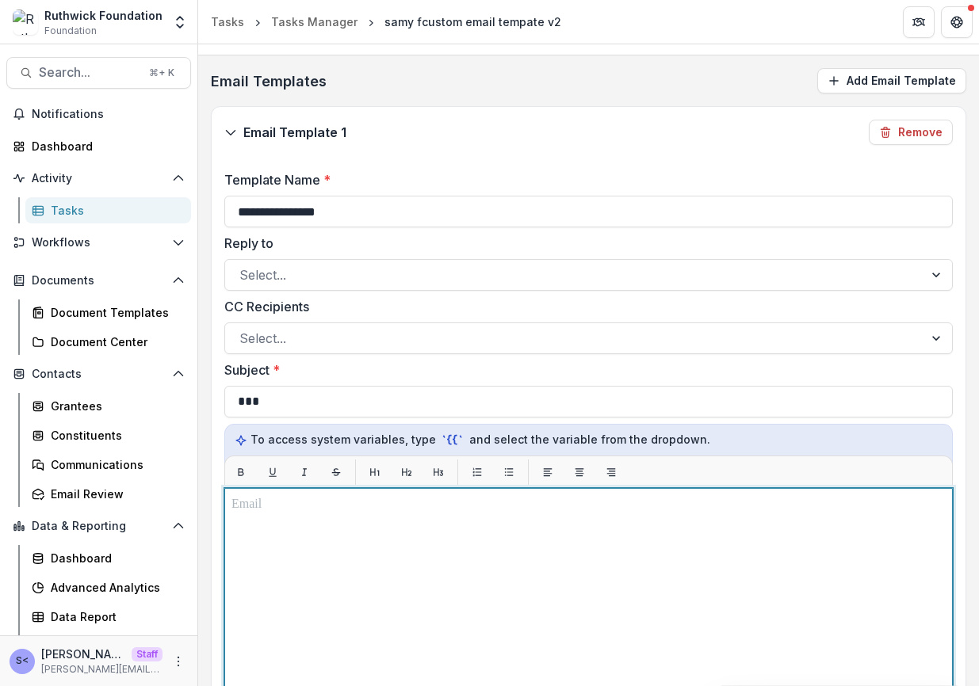
click at [372, 567] on div at bounding box center [588, 686] width 714 height 382
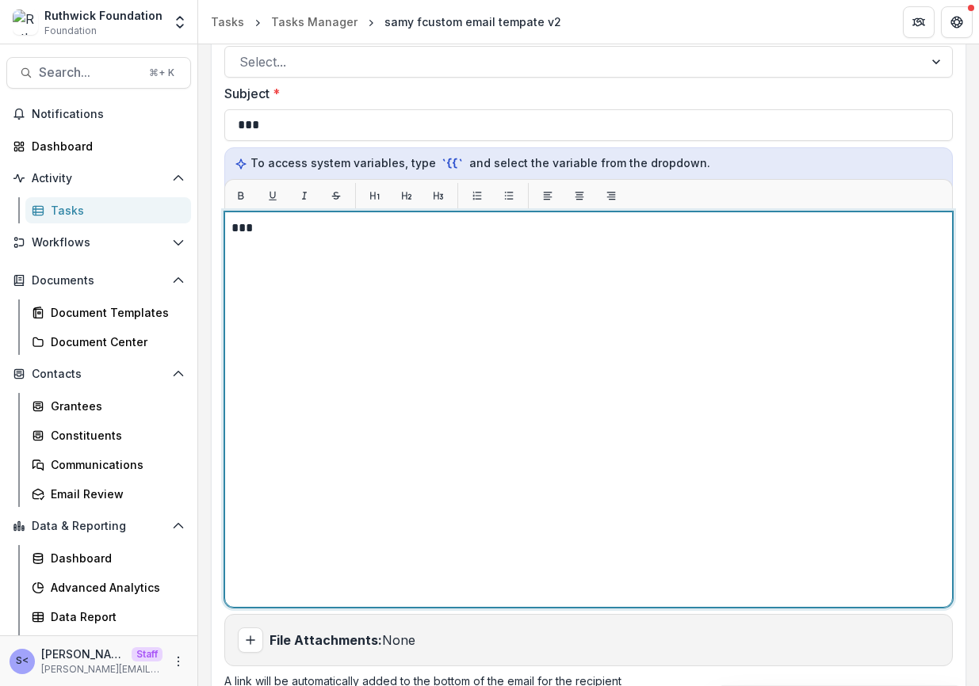
scroll to position [649, 0]
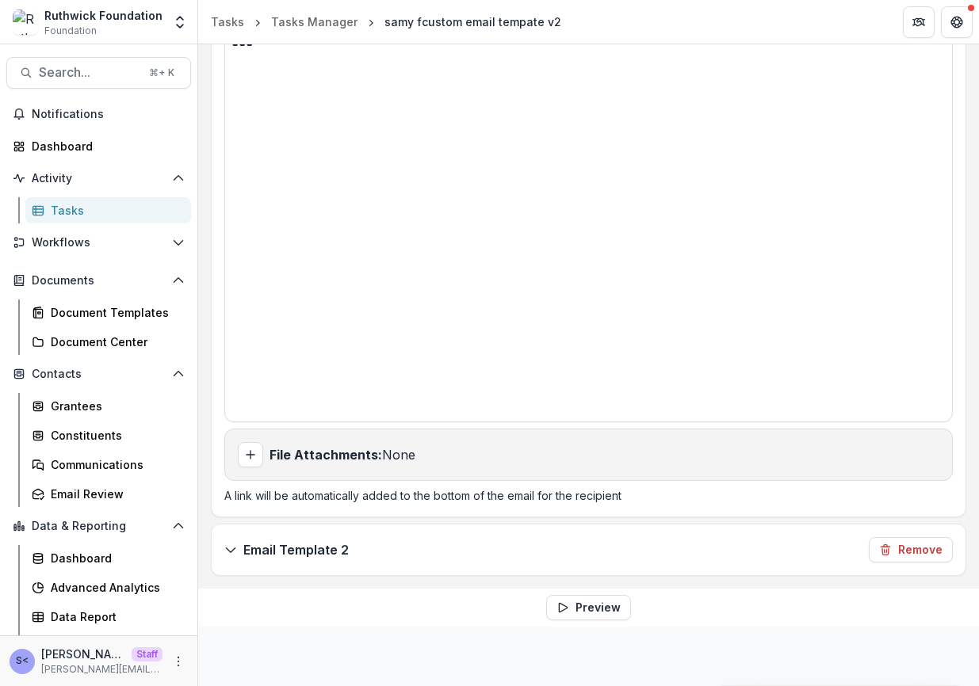
click at [617, 556] on div "Email Template 2 Remove" at bounding box center [589, 550] width 754 height 51
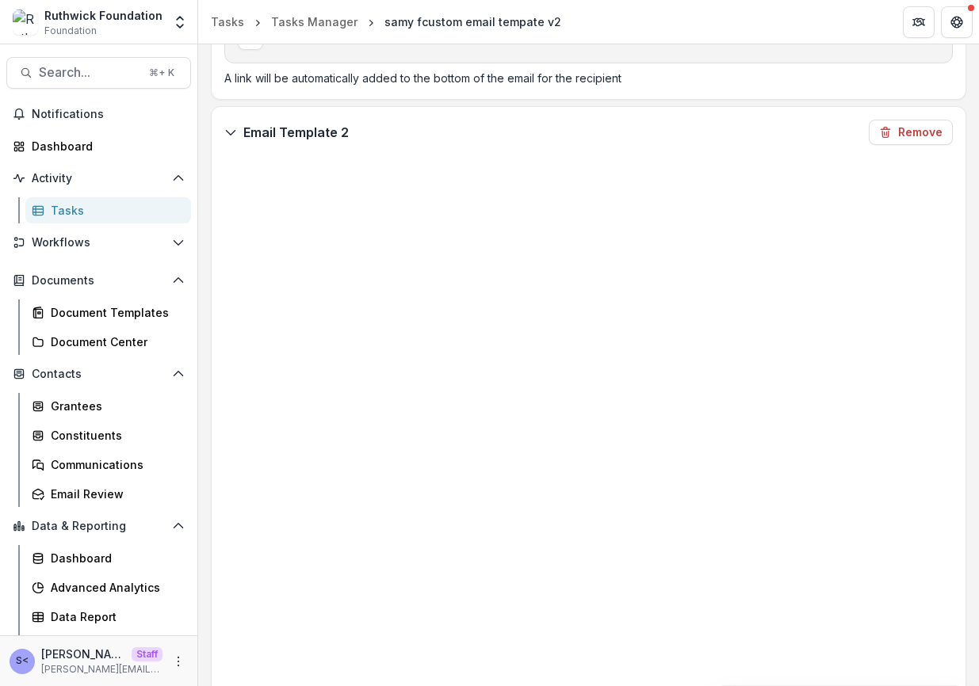
scroll to position [1239, 0]
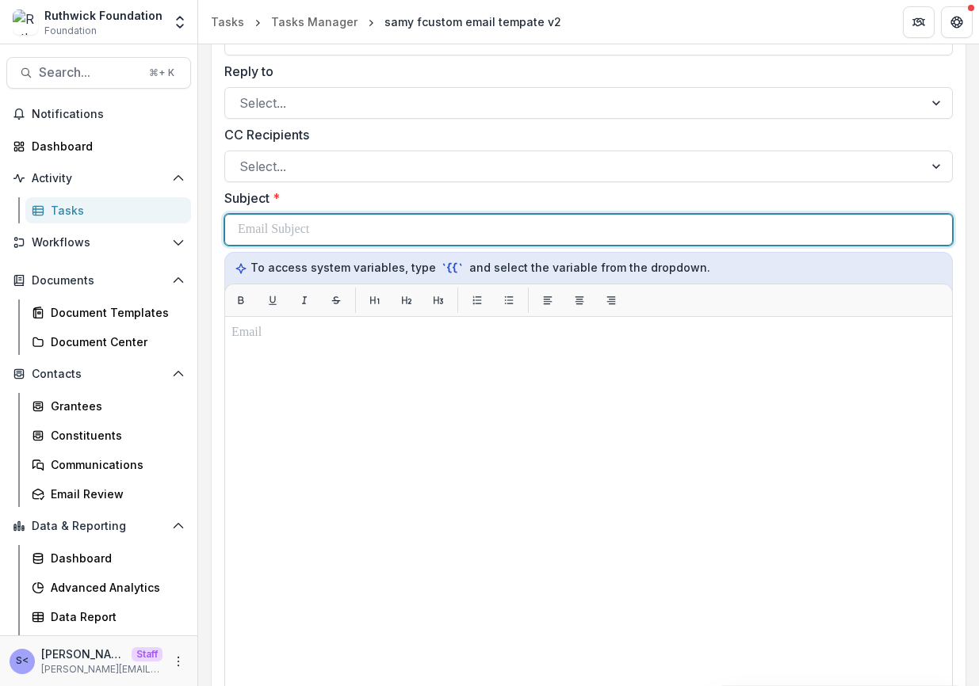
click at [445, 235] on div at bounding box center [588, 230] width 701 height 30
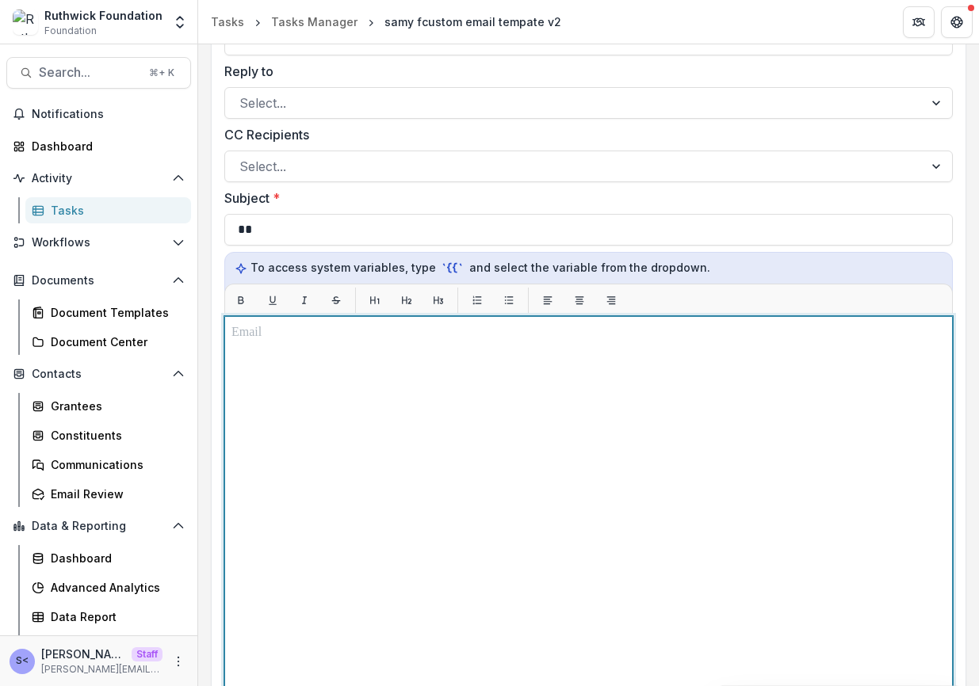
click at [439, 411] on div at bounding box center [588, 514] width 714 height 382
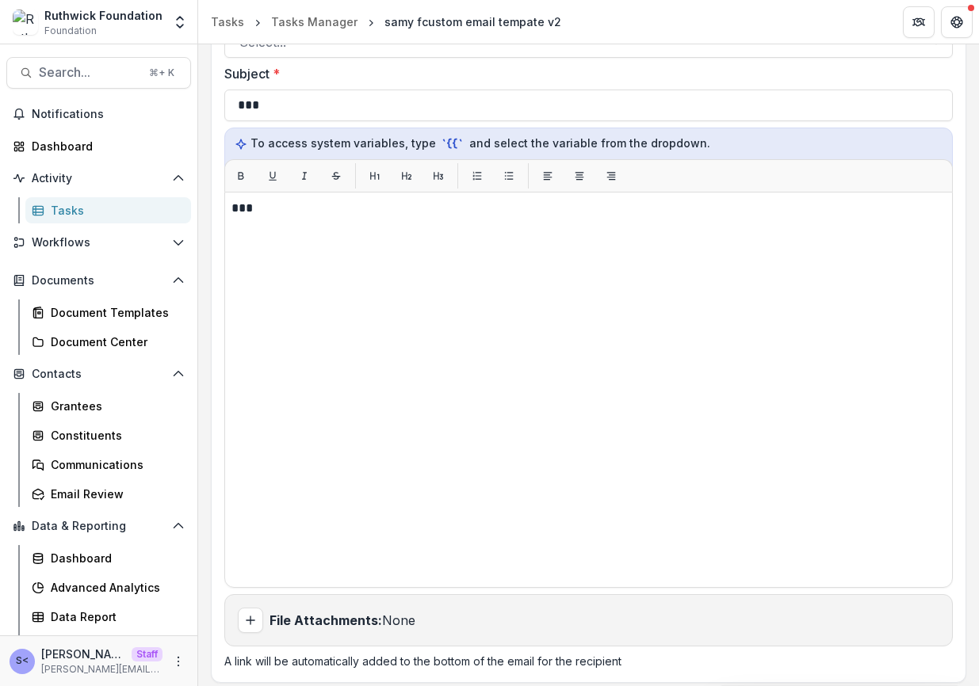
scroll to position [0, 0]
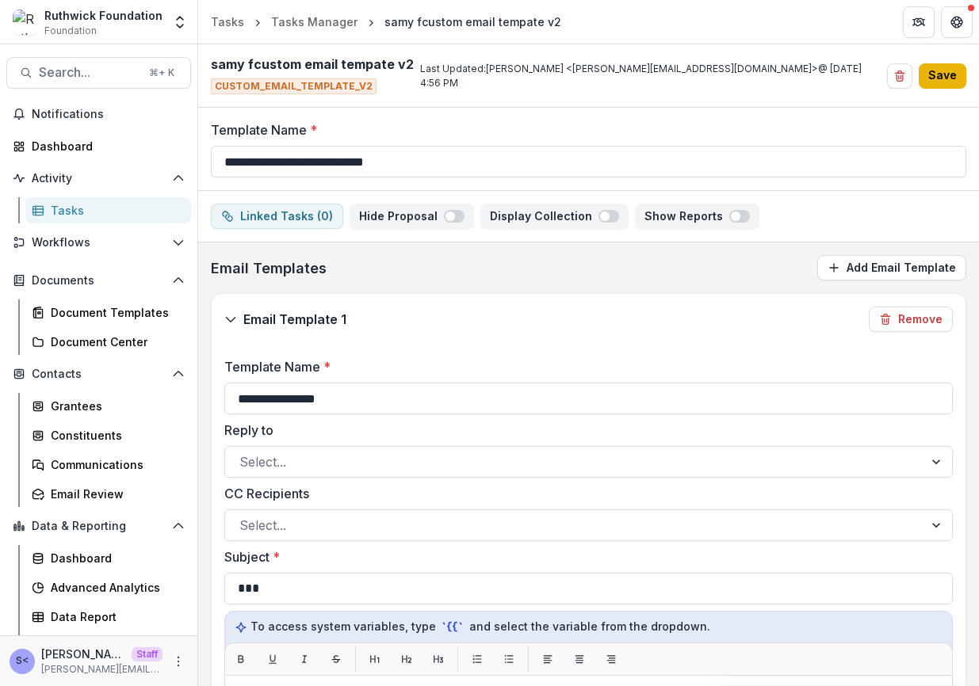
click at [825, 68] on button "Save" at bounding box center [943, 75] width 48 height 25
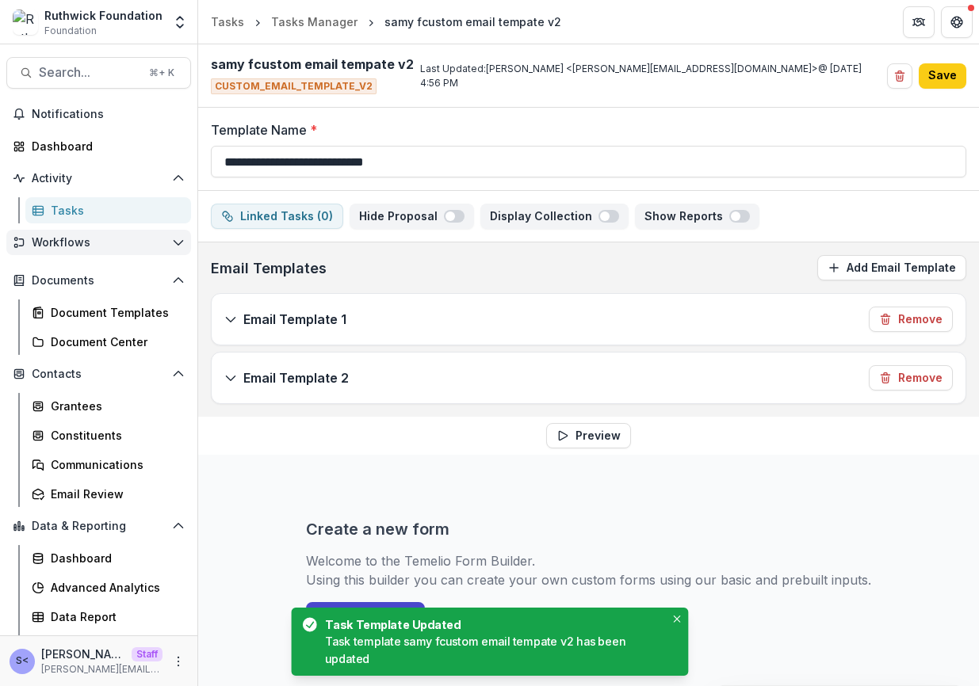
click at [160, 252] on button "Workflows" at bounding box center [98, 242] width 185 height 25
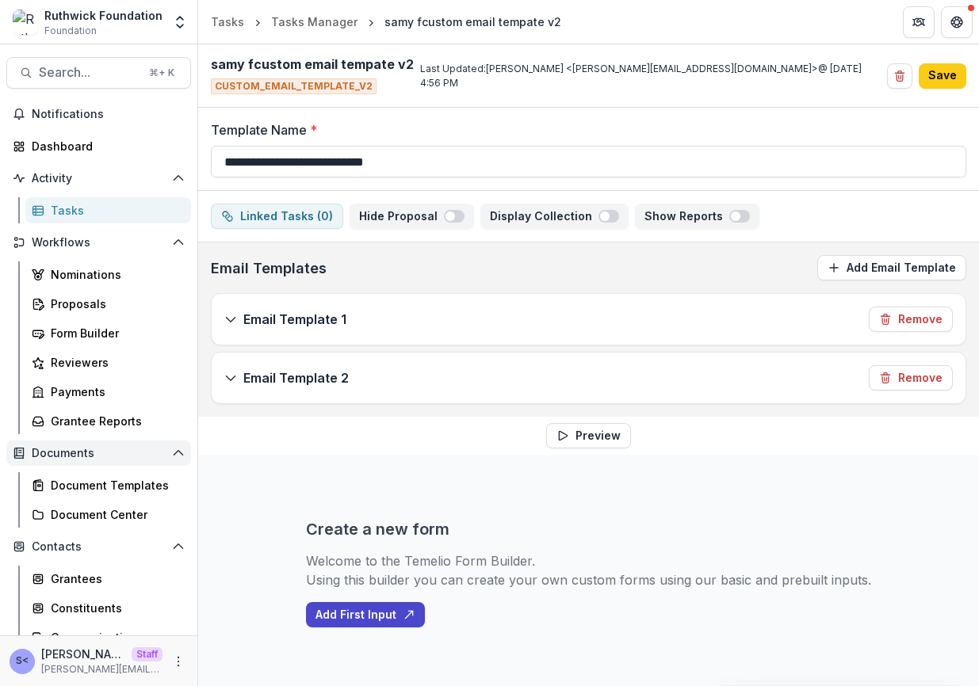
scroll to position [197, 0]
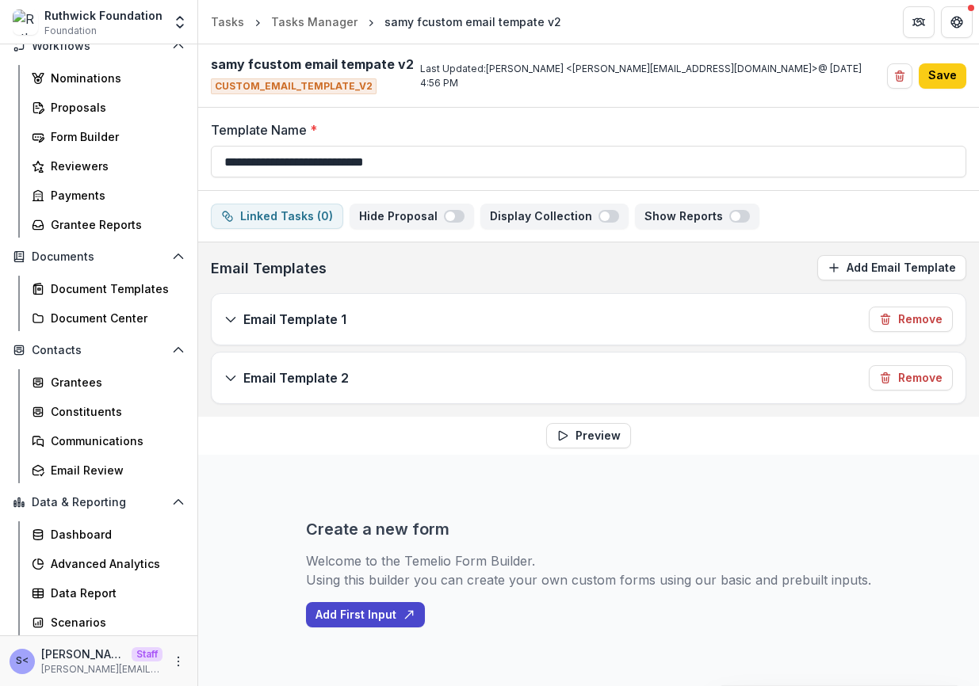
click at [170, 678] on div "S< Sammy <sammy@trytemelio.com> Staff sammy@trytemelio.com" at bounding box center [98, 661] width 197 height 51
click at [170, 668] on button "More" at bounding box center [178, 661] width 19 height 19
click at [220, 629] on link "User Settings" at bounding box center [278, 628] width 170 height 26
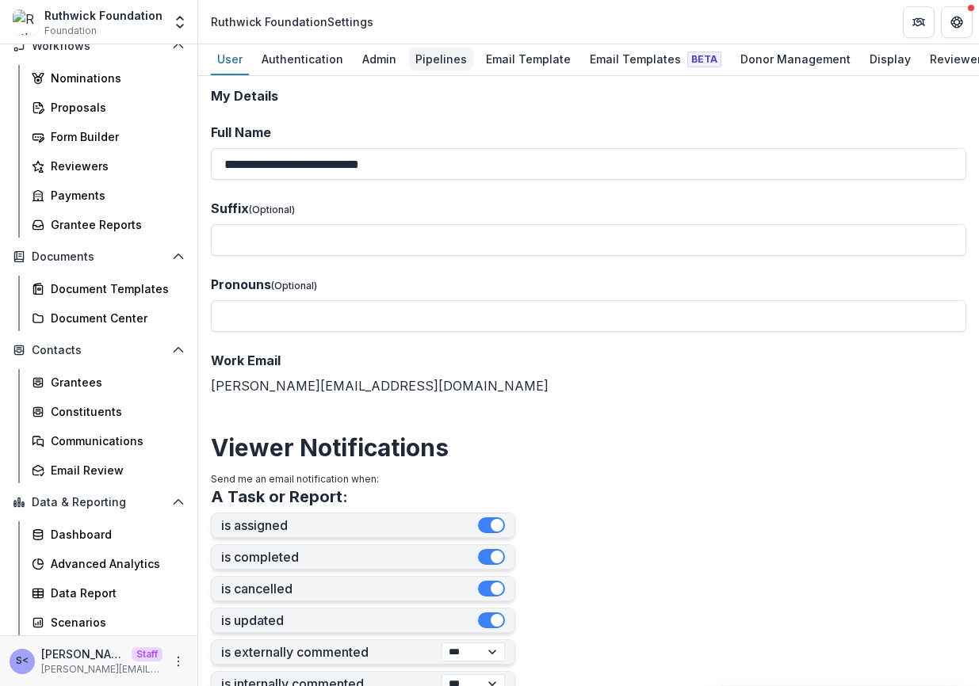
click at [423, 62] on div "Pipelines" at bounding box center [441, 59] width 64 height 23
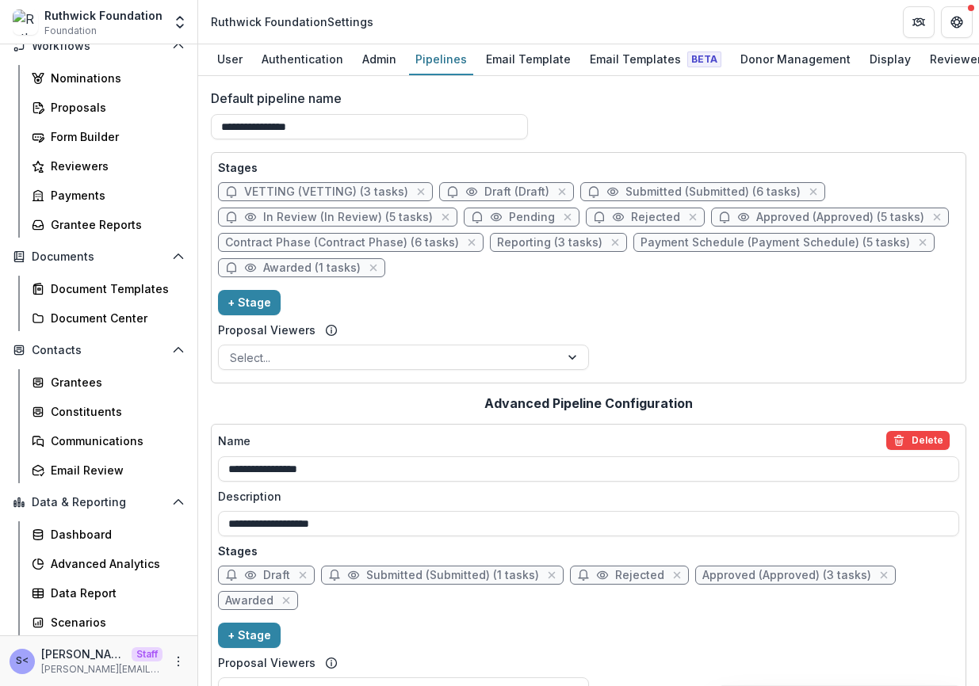
click at [756, 222] on span "Approved (Approved) (5 tasks)" at bounding box center [840, 217] width 168 height 13
select select "********"
select select
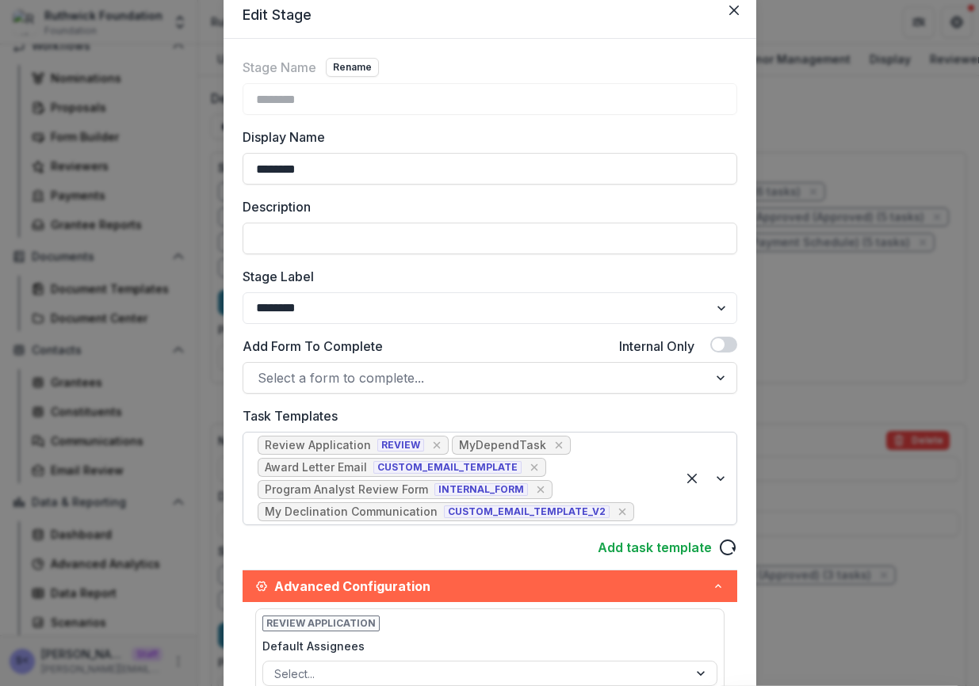
scroll to position [171, 0]
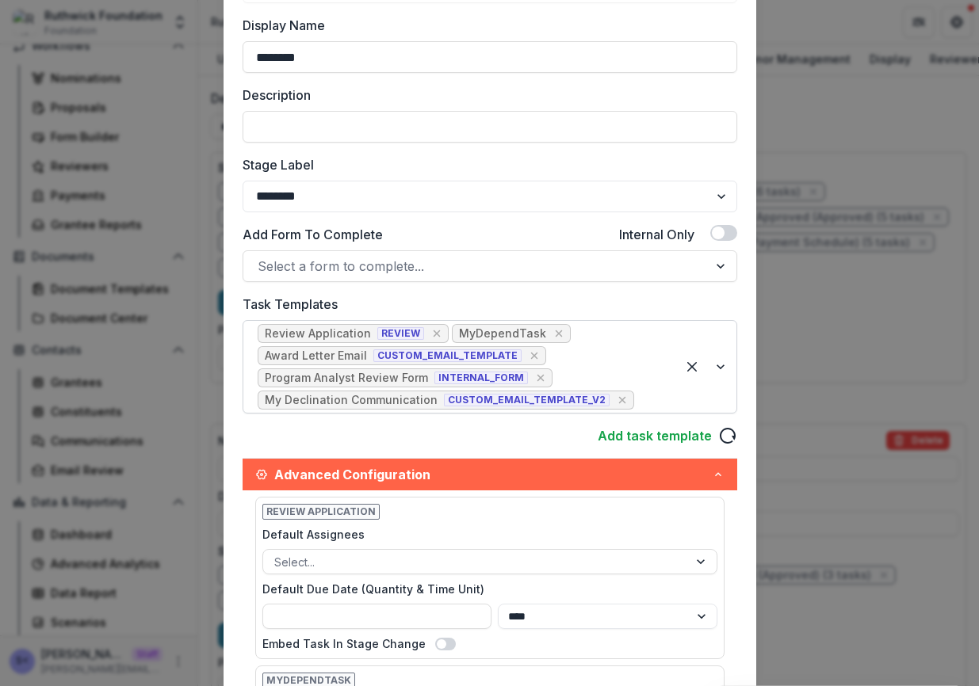
click at [644, 392] on div at bounding box center [649, 400] width 25 height 22
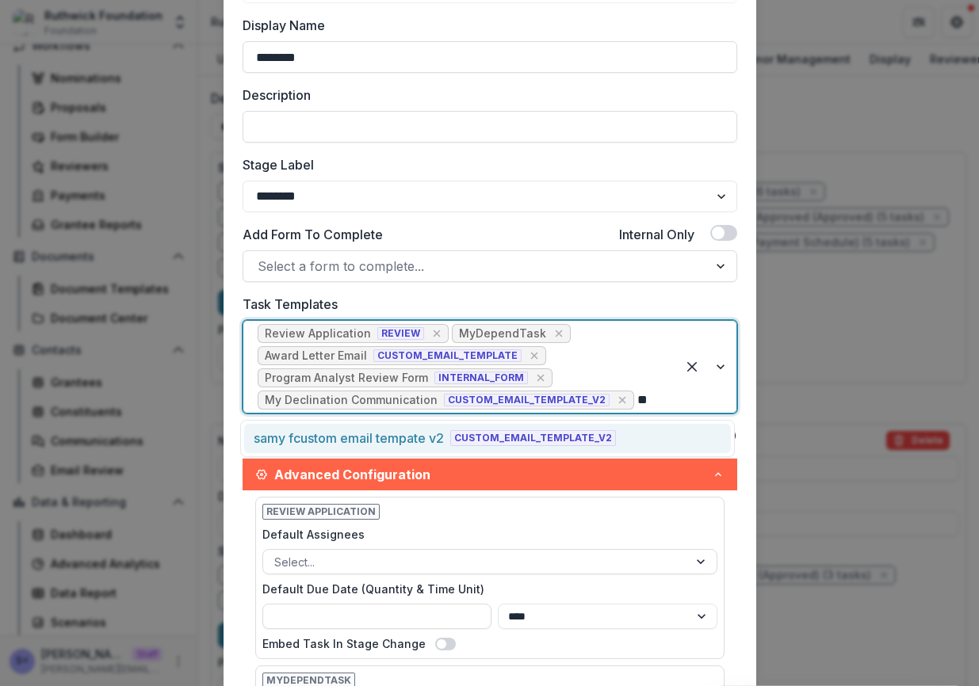
type input "***"
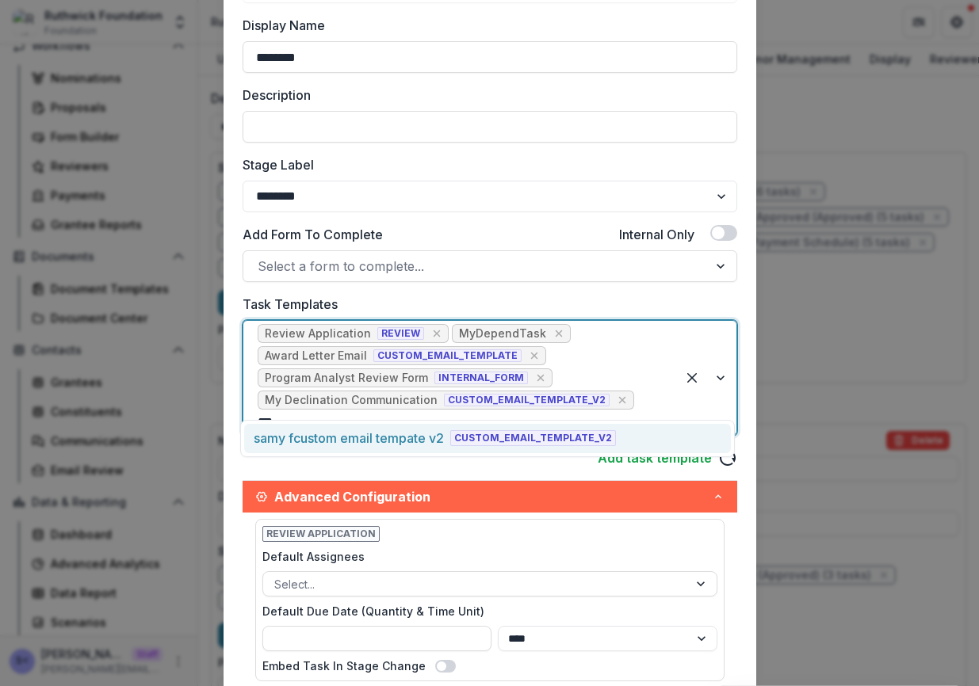
click at [610, 434] on div "samy fcustom email tempate v2 CUSTOM_EMAIL_TEMPLATE_V2" at bounding box center [487, 438] width 487 height 29
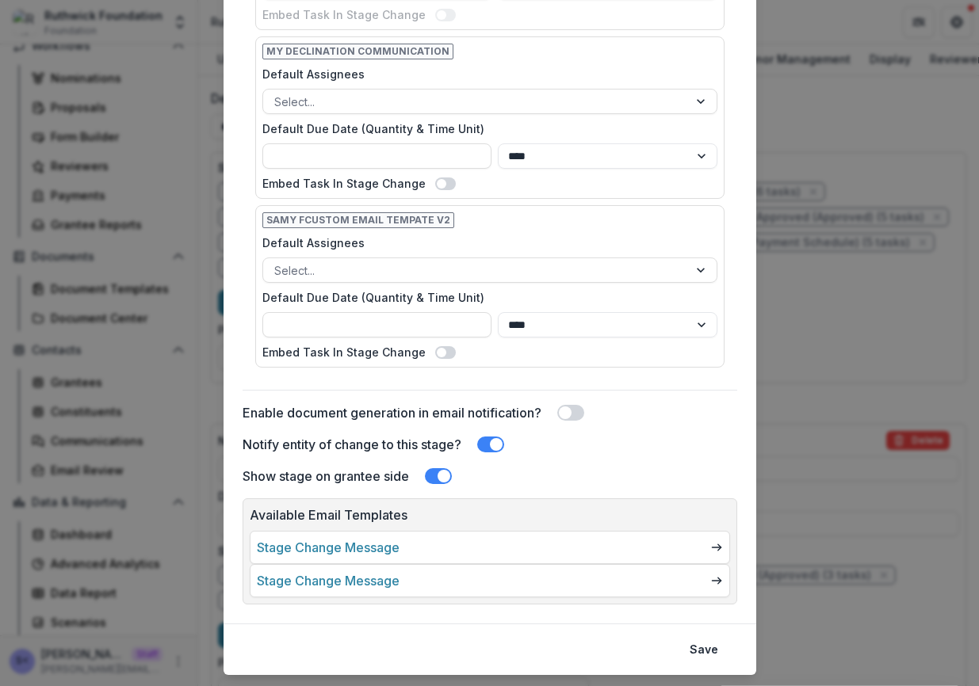
scroll to position [1369, 0]
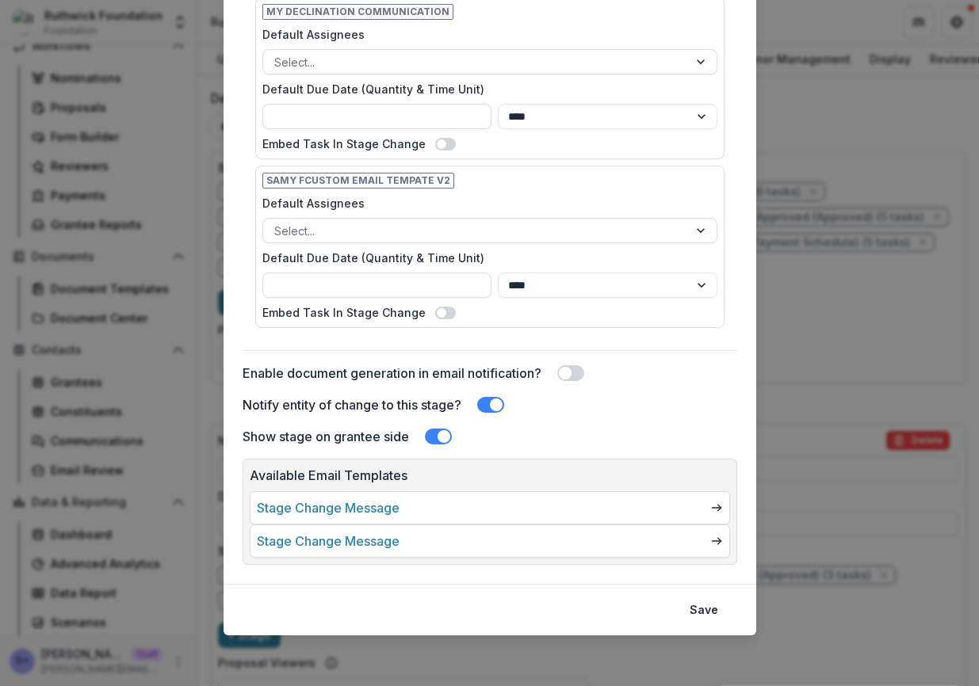
click at [720, 623] on footer "Save" at bounding box center [490, 610] width 533 height 52
click at [709, 609] on button "Save" at bounding box center [704, 610] width 48 height 25
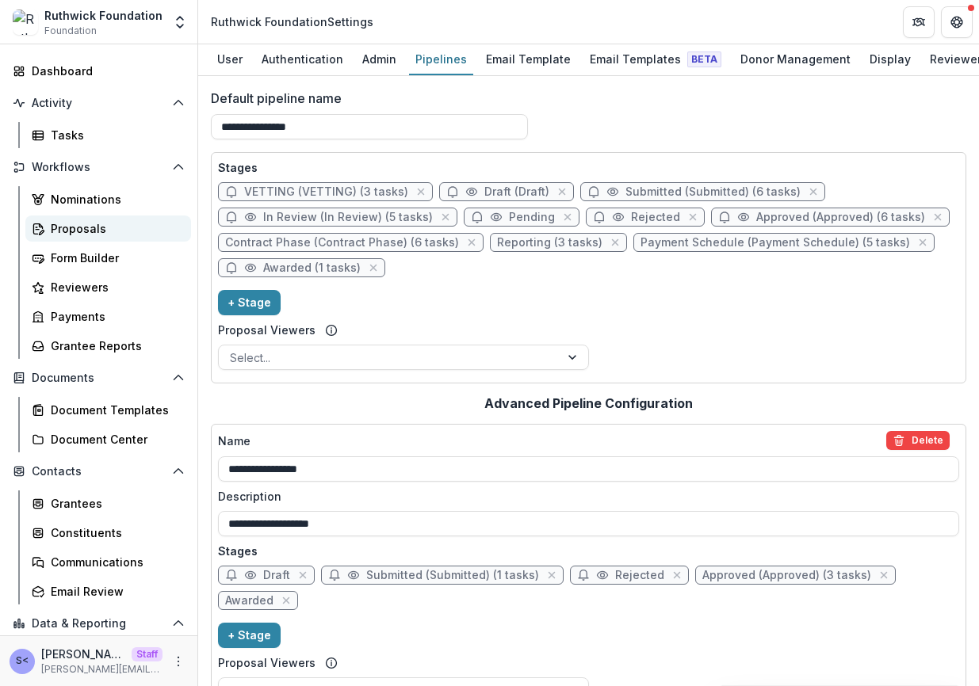
scroll to position [70, 0]
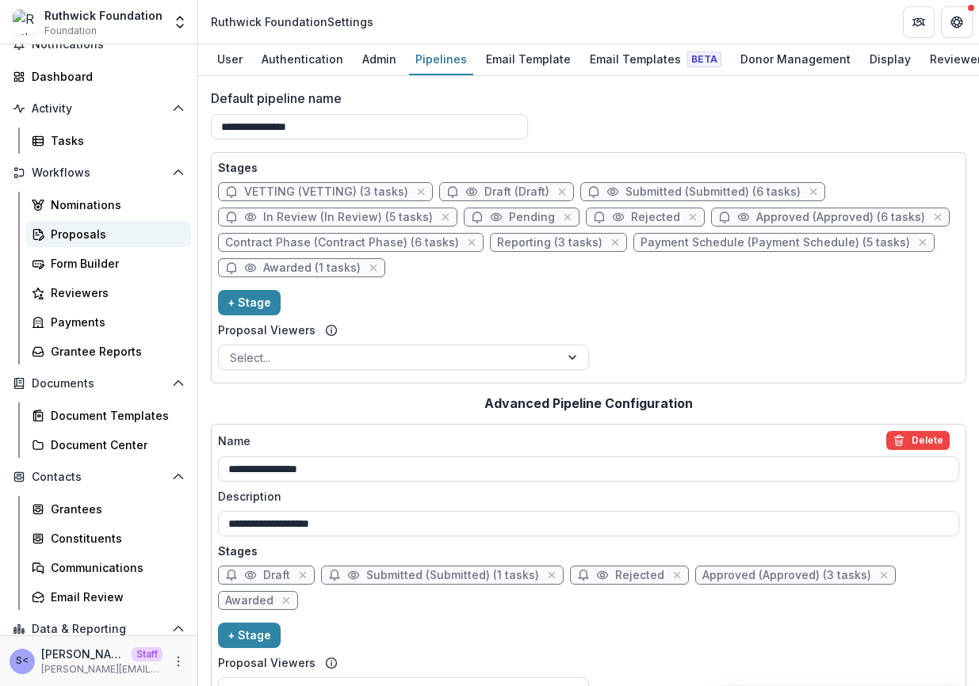
click at [124, 229] on div "Proposals" at bounding box center [115, 234] width 128 height 17
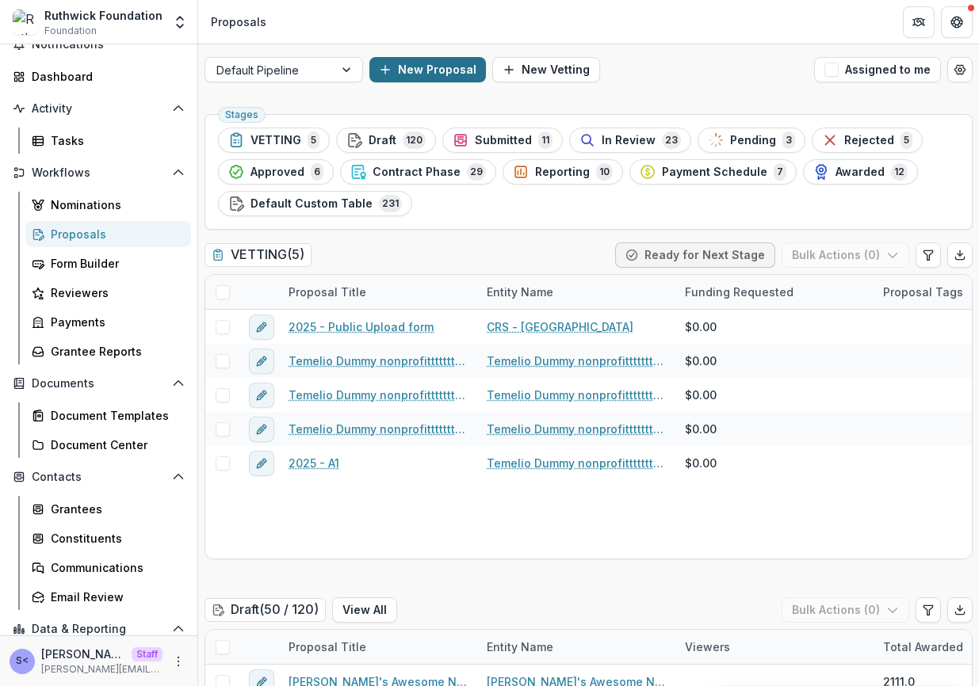
click at [453, 59] on button "New Proposal" at bounding box center [427, 69] width 117 height 25
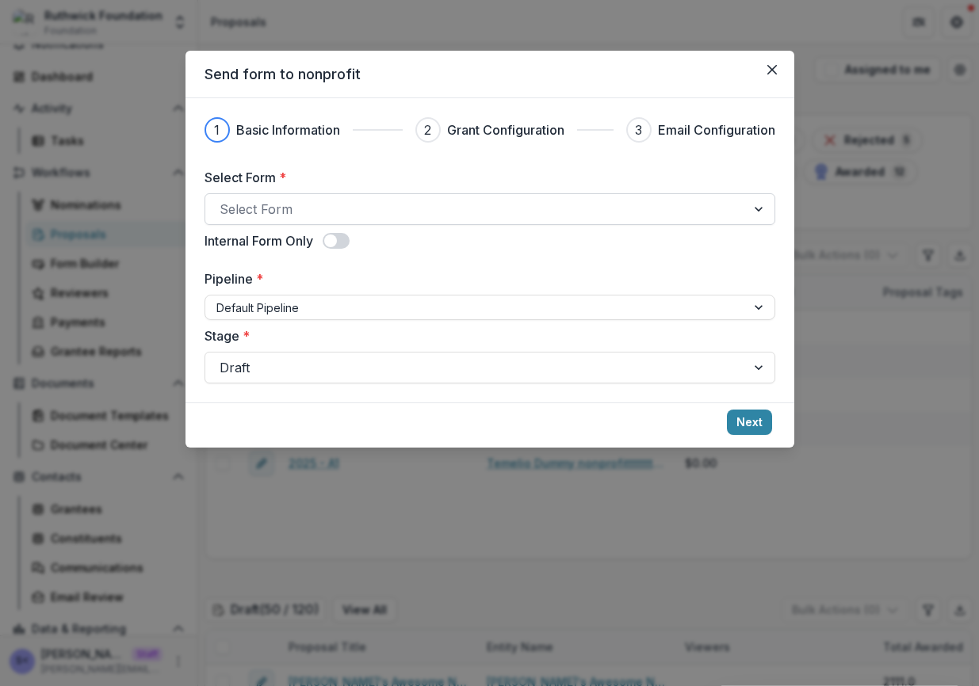
click at [397, 204] on div at bounding box center [476, 209] width 512 height 22
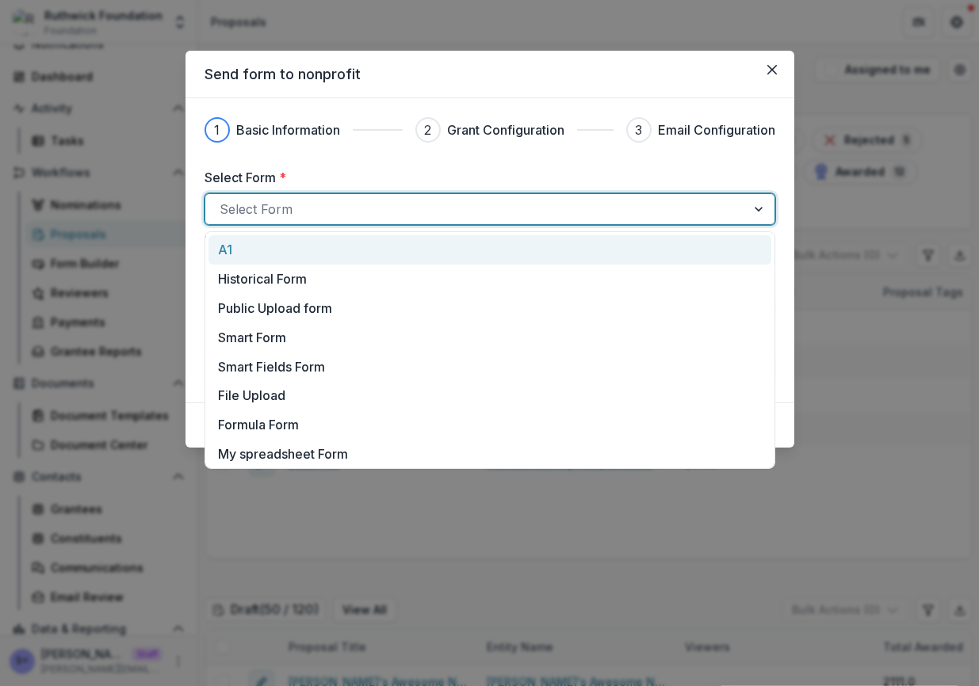
click at [393, 211] on div at bounding box center [476, 209] width 512 height 22
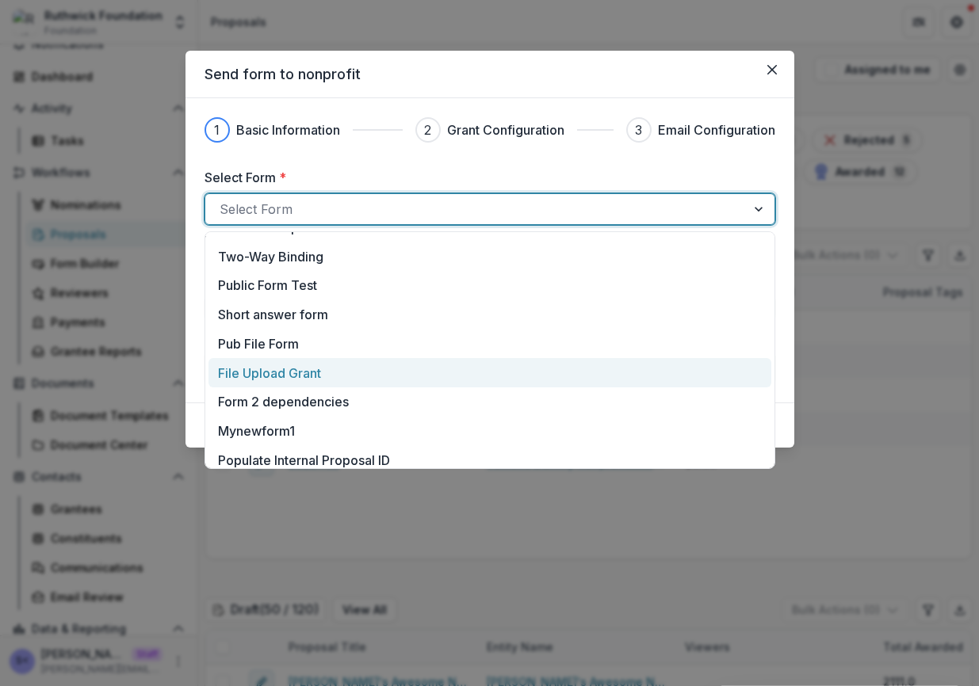
scroll to position [1928, 0]
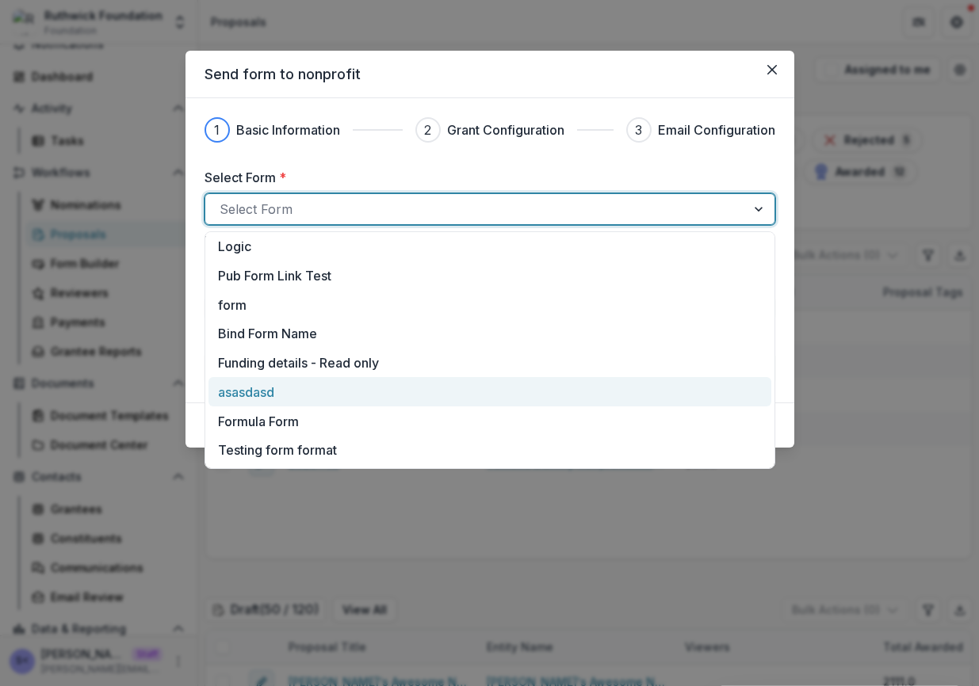
click at [361, 395] on div "asasdasd" at bounding box center [489, 392] width 542 height 19
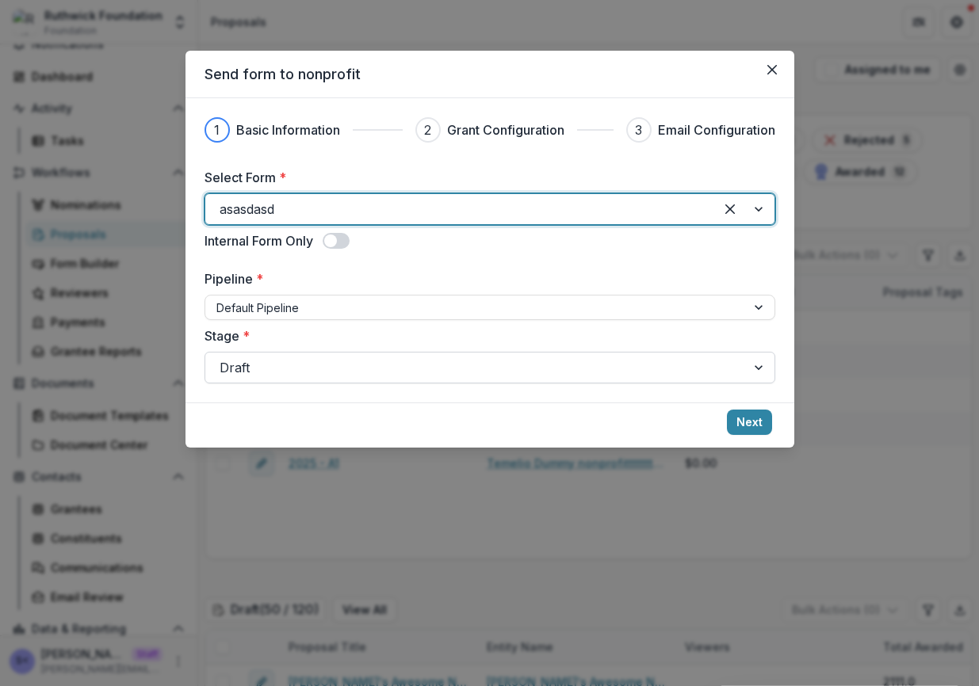
click at [370, 366] on div at bounding box center [476, 368] width 512 height 22
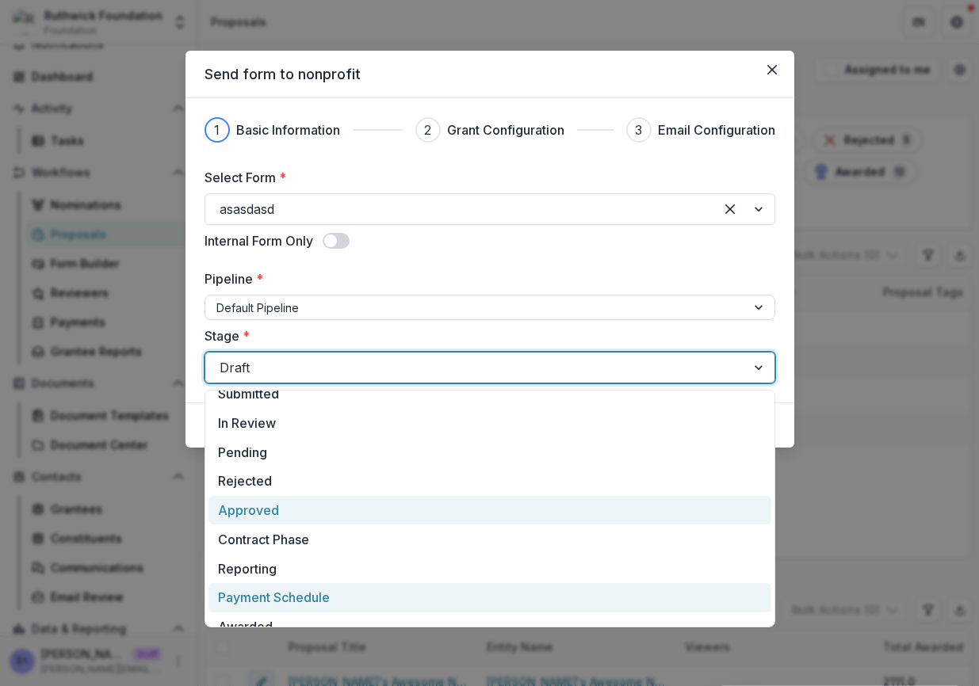
scroll to position [91, 0]
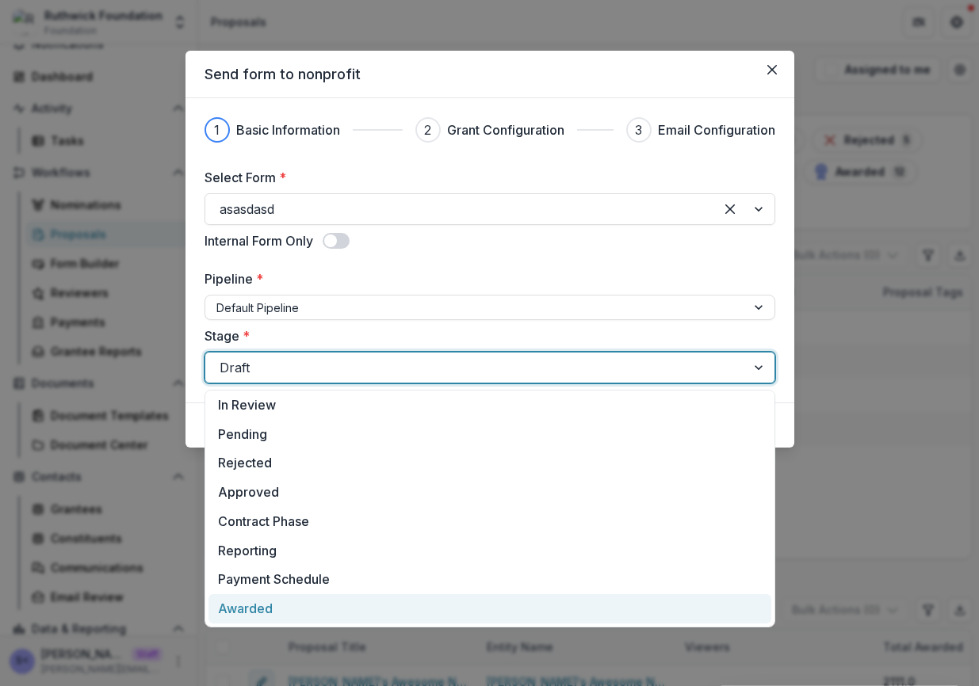
click at [333, 597] on div "Awarded" at bounding box center [489, 608] width 563 height 29
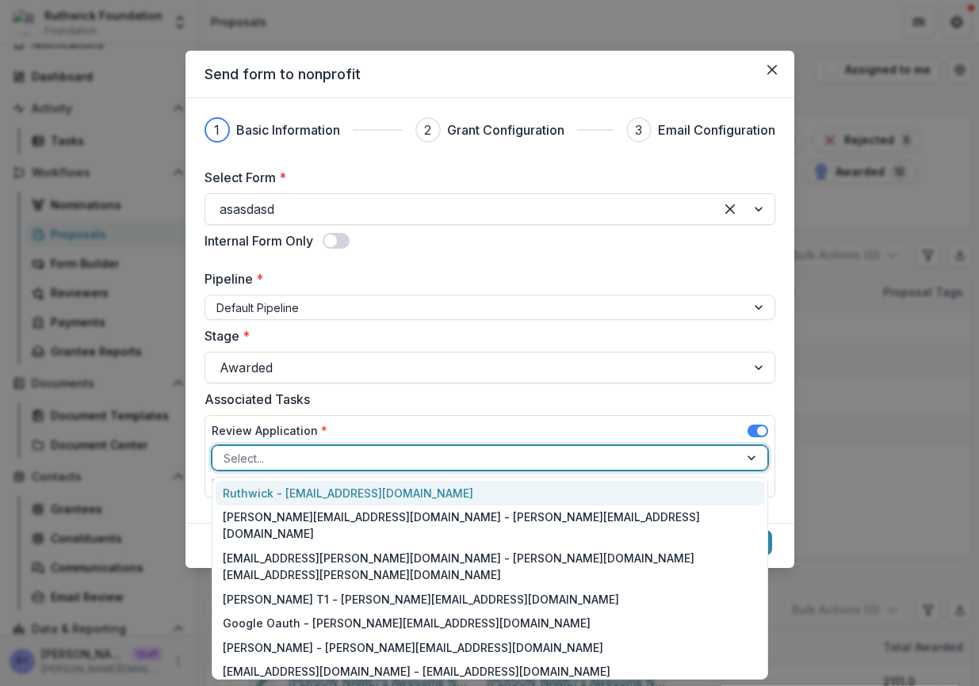
click at [460, 453] on div at bounding box center [476, 459] width 504 height 20
click at [474, 361] on div at bounding box center [476, 368] width 512 height 22
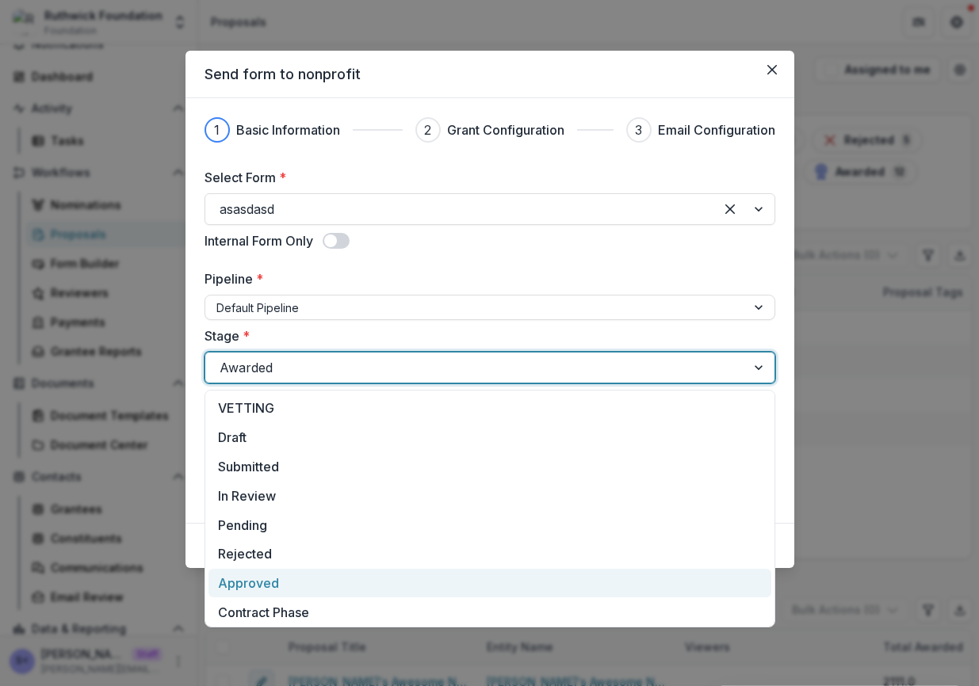
click at [387, 575] on div "Approved" at bounding box center [489, 583] width 563 height 29
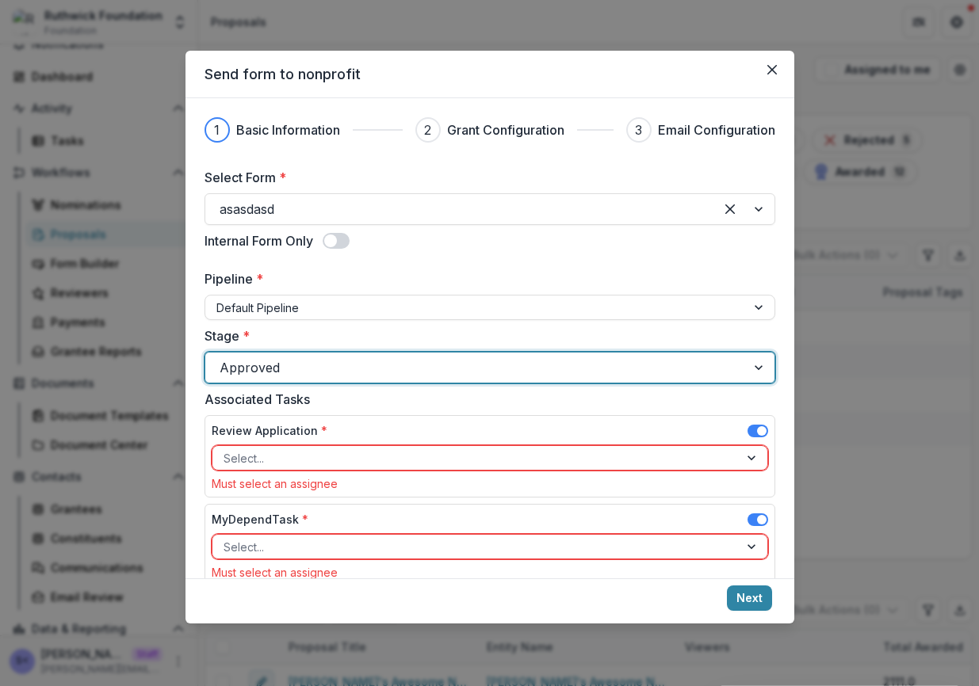
scroll to position [388, 0]
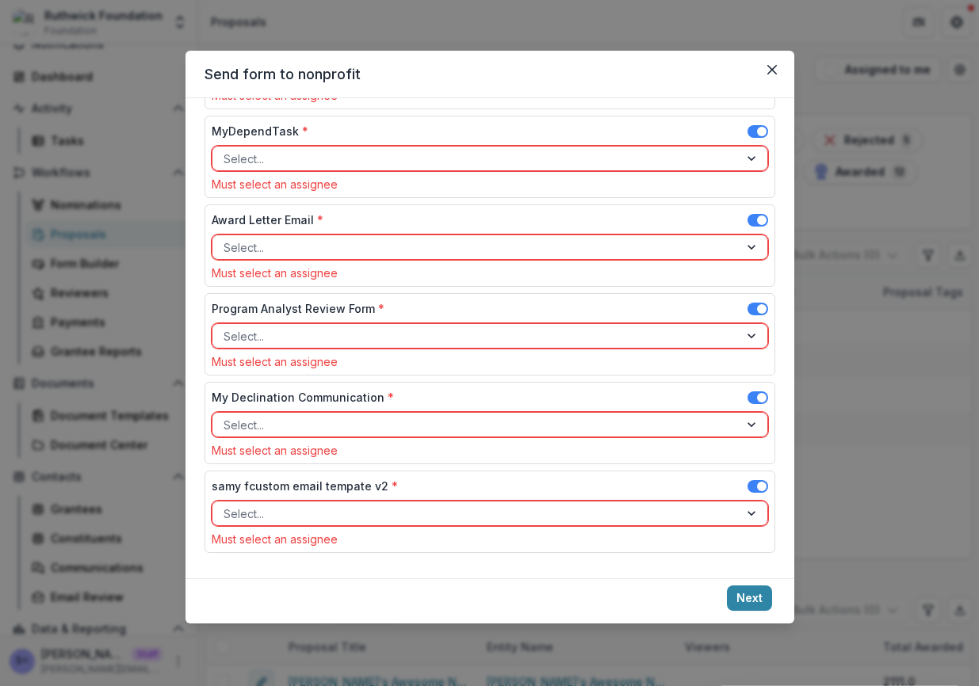
click at [757, 128] on span at bounding box center [762, 132] width 10 height 10
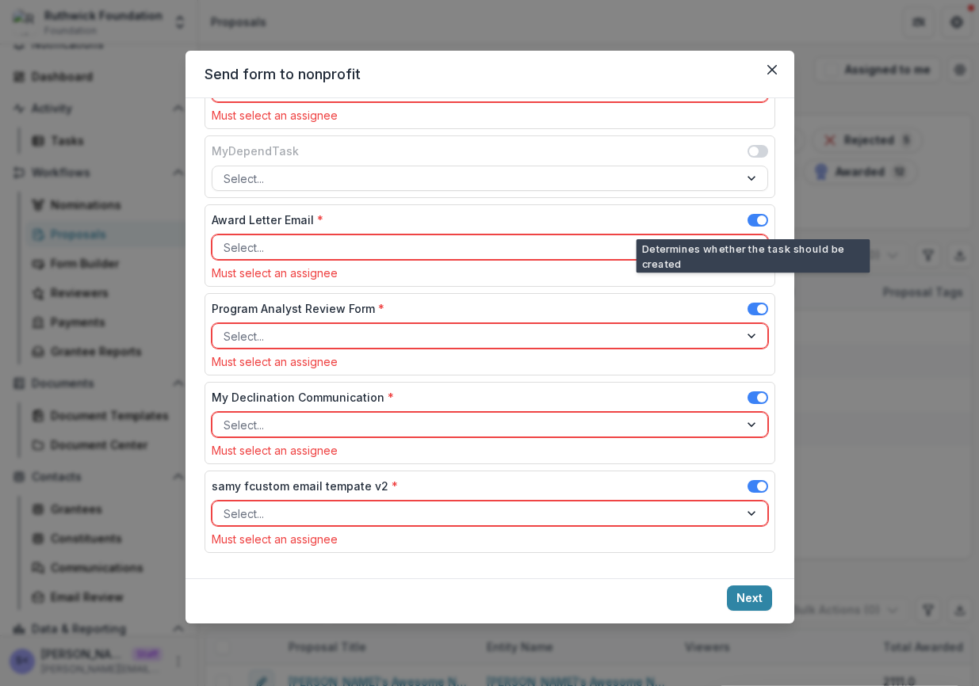
click at [752, 228] on span at bounding box center [757, 222] width 21 height 19
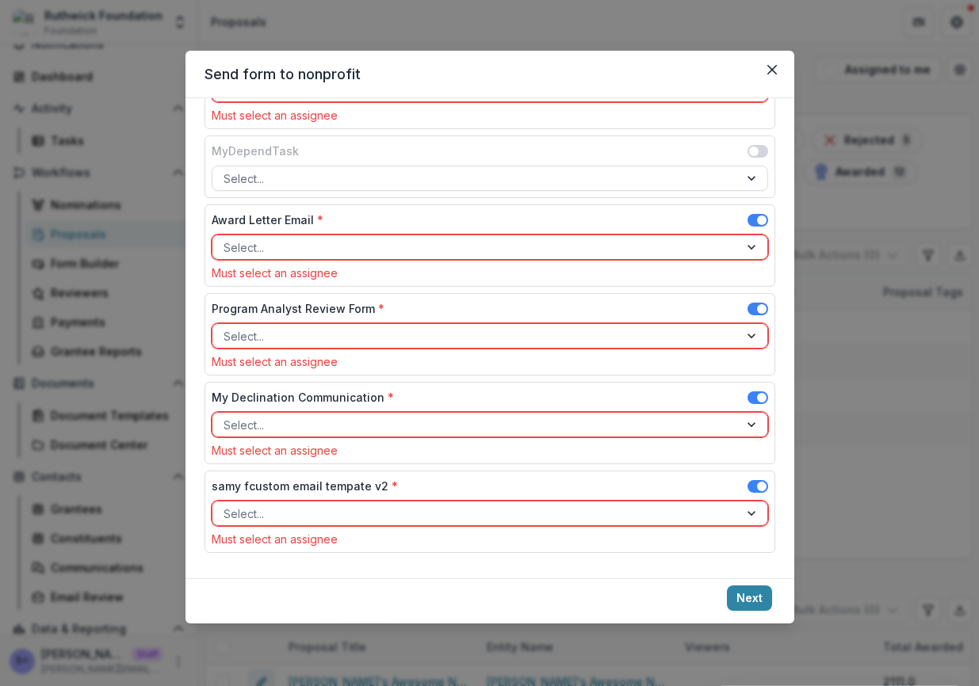
click at [757, 221] on span at bounding box center [762, 221] width 10 height 10
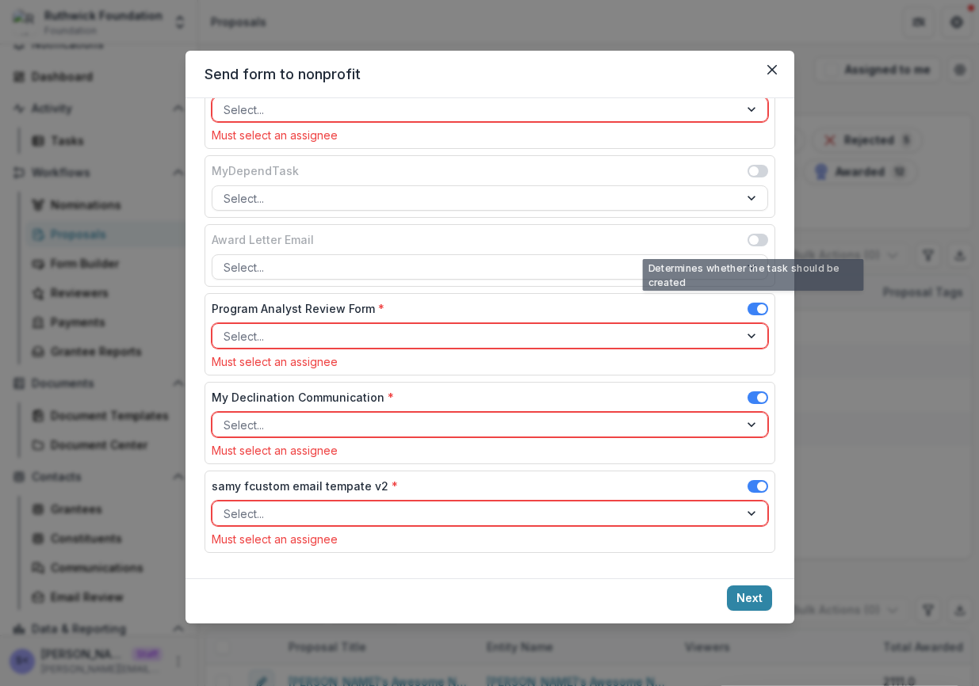
click at [762, 297] on div "Program Analyst Review Form * Select... Must select an assignee" at bounding box center [489, 334] width 571 height 82
click at [760, 307] on span at bounding box center [762, 309] width 10 height 10
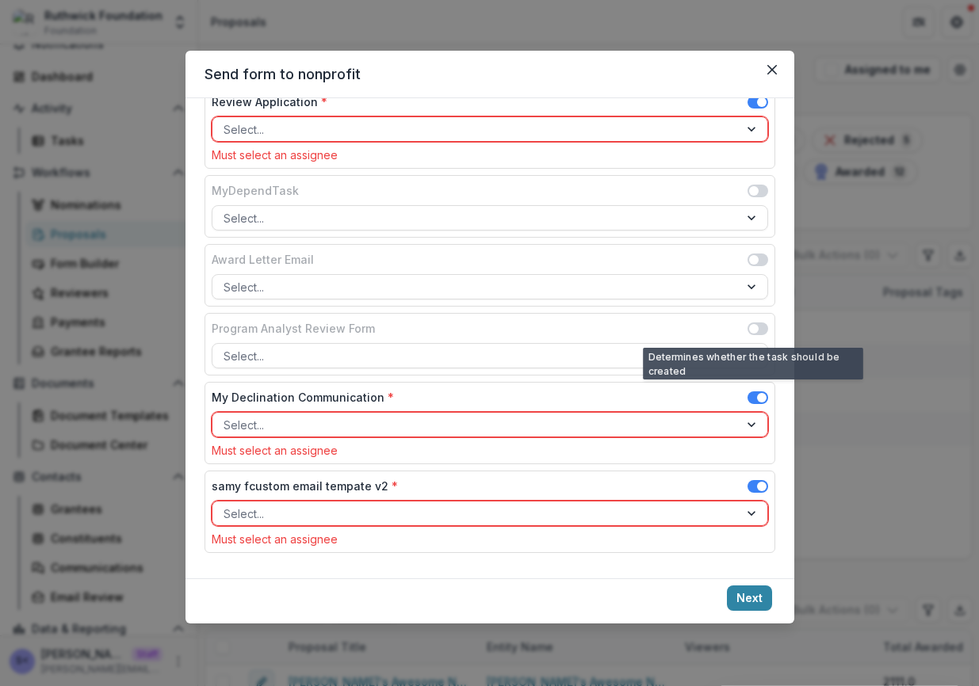
scroll to position [329, 0]
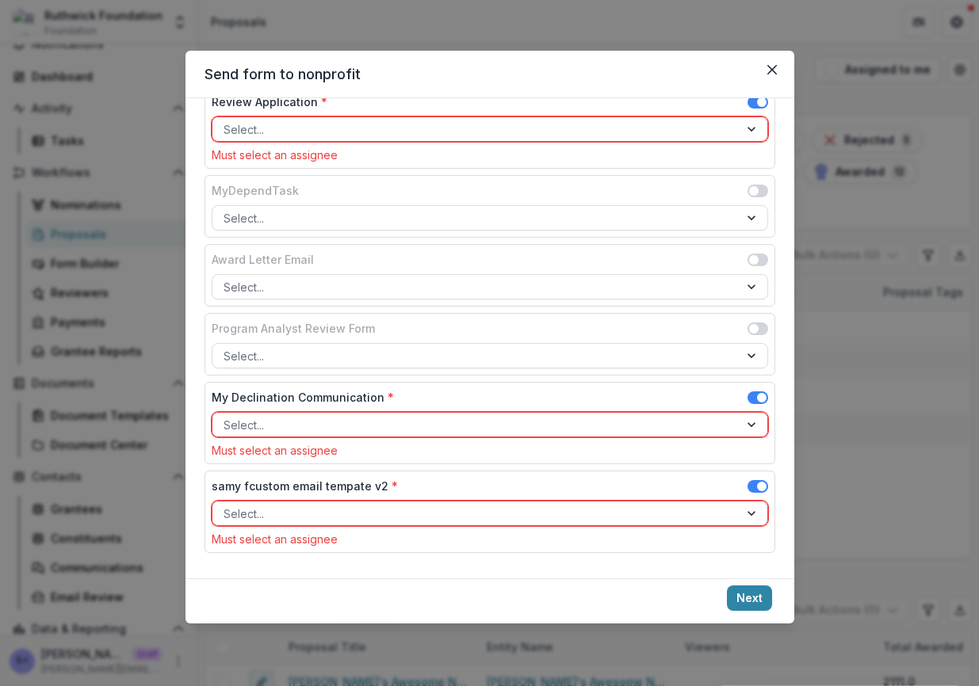
click at [749, 389] on div "My Declination Communication *" at bounding box center [490, 400] width 556 height 23
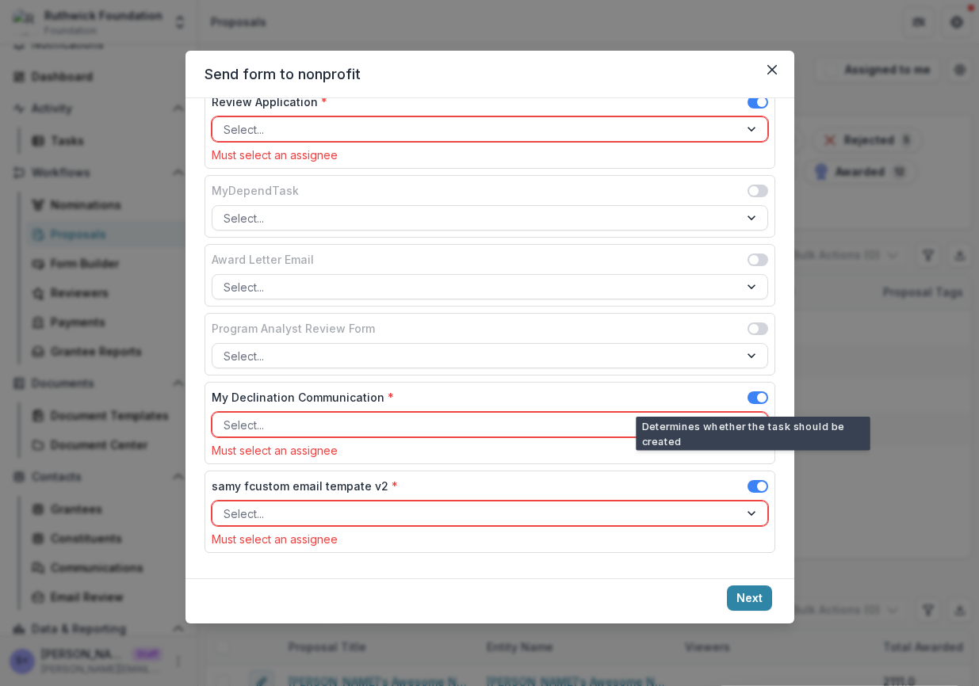
click at [757, 399] on span at bounding box center [762, 398] width 10 height 10
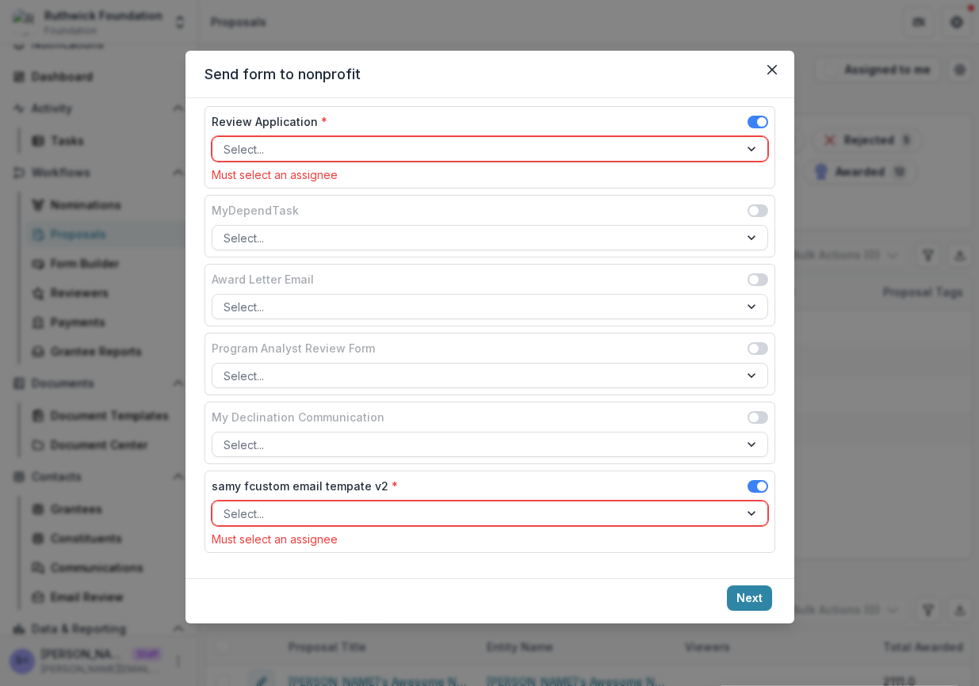
scroll to position [309, 0]
click at [758, 112] on div "Review Application * Select... Must select an assignee" at bounding box center [489, 147] width 571 height 82
click at [758, 119] on span at bounding box center [762, 122] width 10 height 10
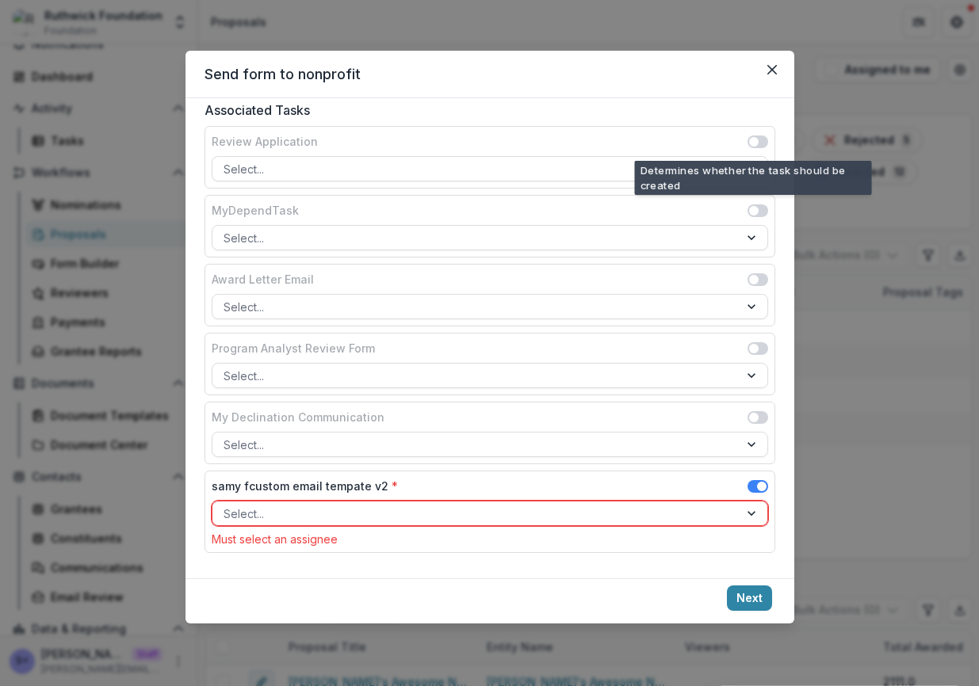
scroll to position [289, 0]
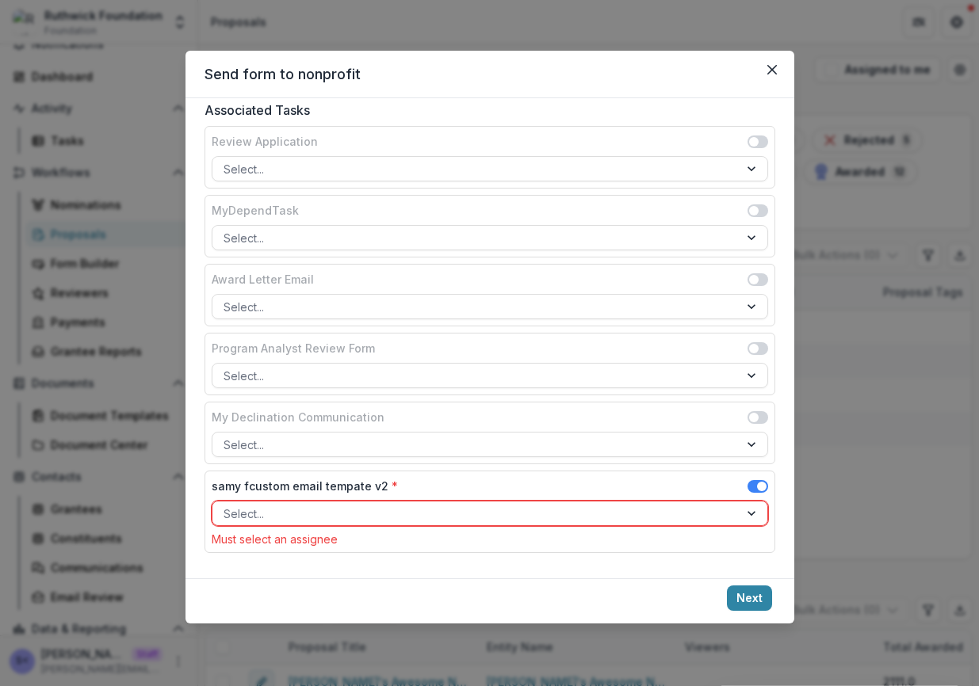
click at [616, 514] on div at bounding box center [476, 514] width 504 height 20
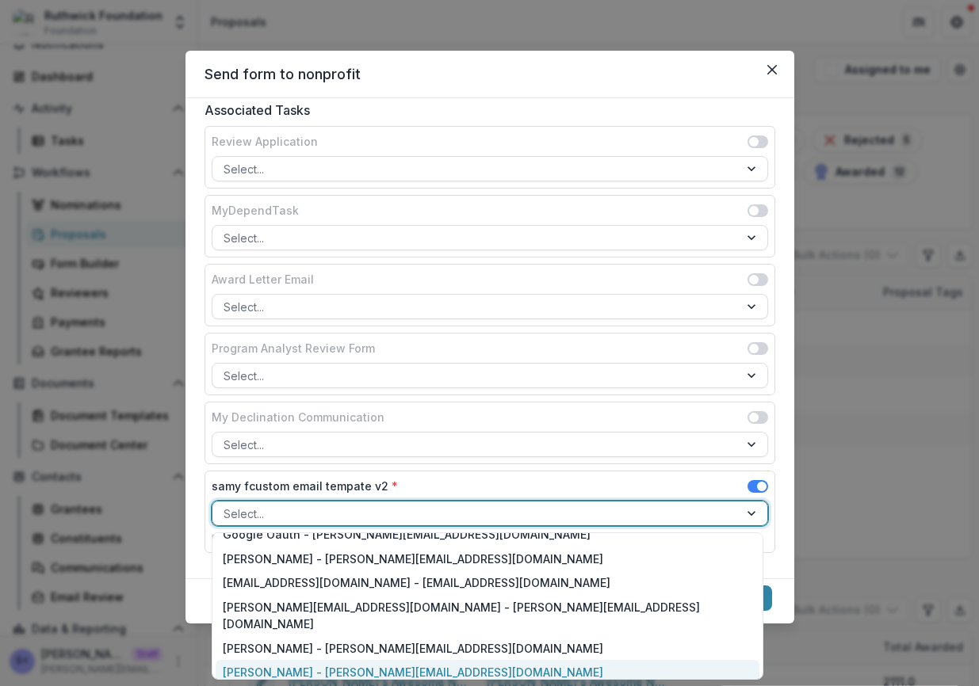
scroll to position [0, 0]
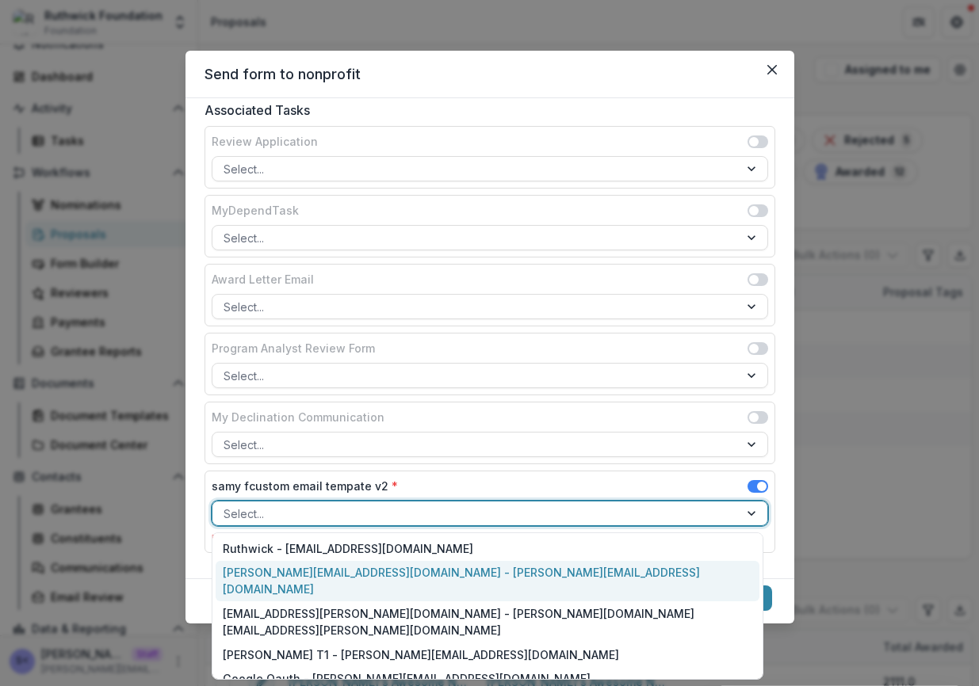
click at [491, 563] on div "jonah@trytemelio.com - jonah@trytemelio.com" at bounding box center [488, 581] width 544 height 41
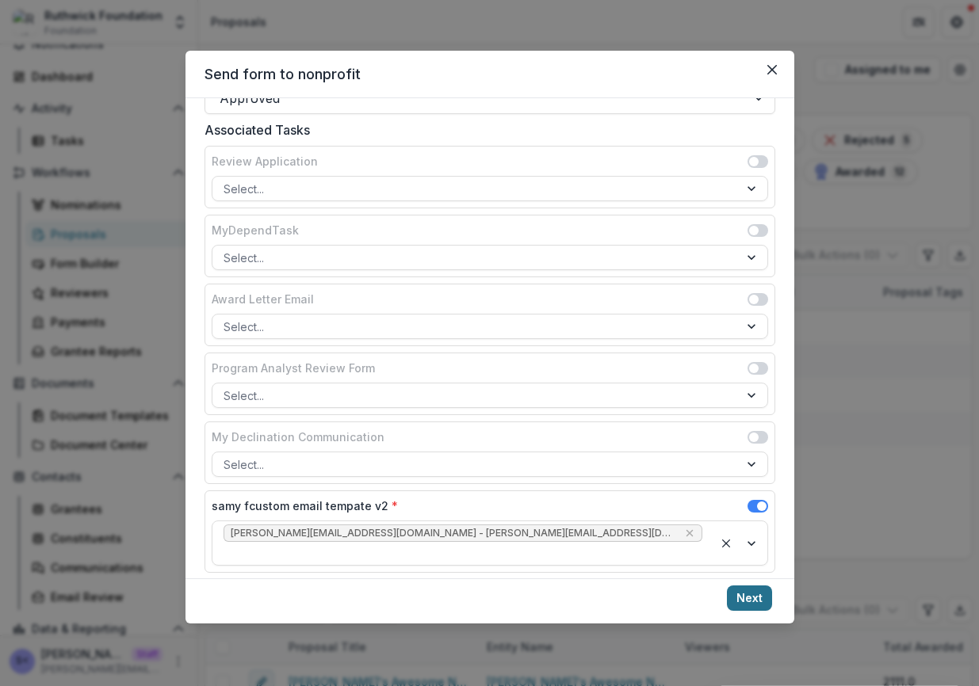
click at [753, 605] on button "Next" at bounding box center [749, 598] width 45 height 25
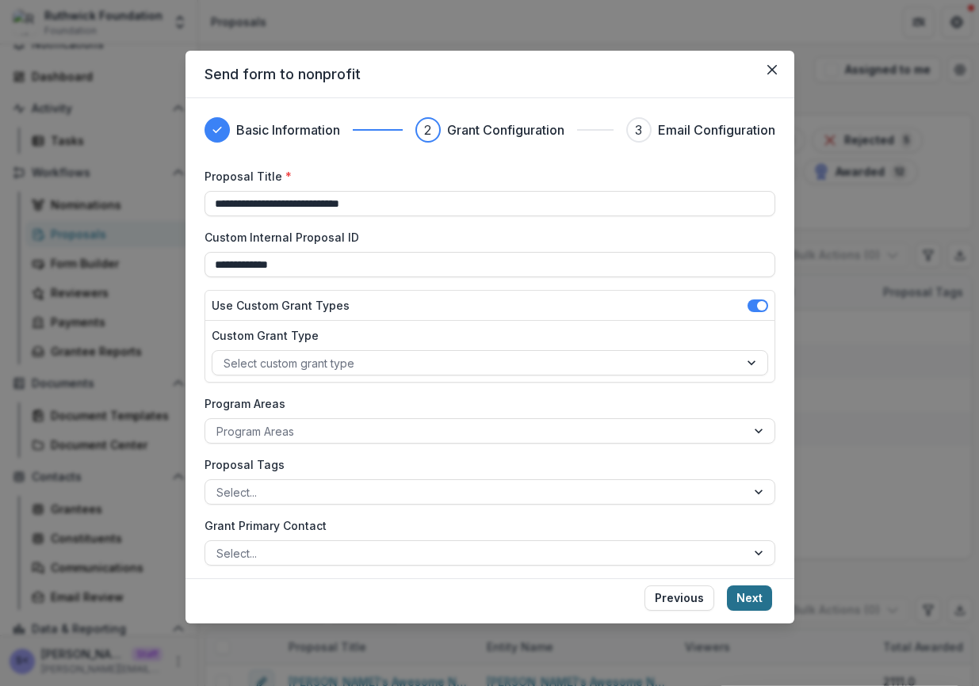
type input "**********"
click at [761, 589] on button "Next" at bounding box center [749, 598] width 45 height 25
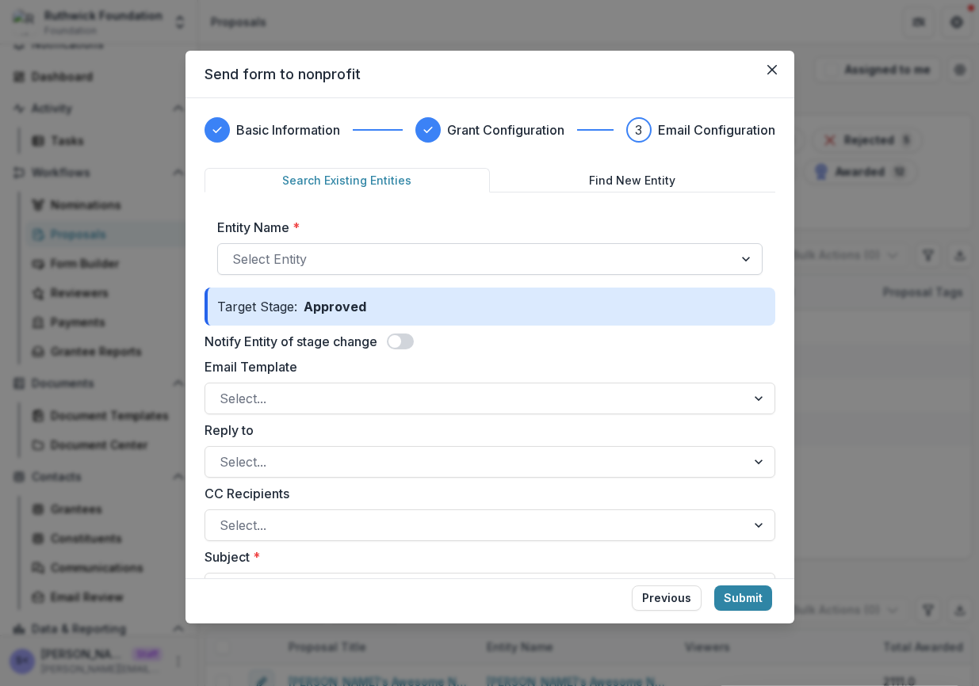
click at [654, 255] on div at bounding box center [475, 259] width 487 height 22
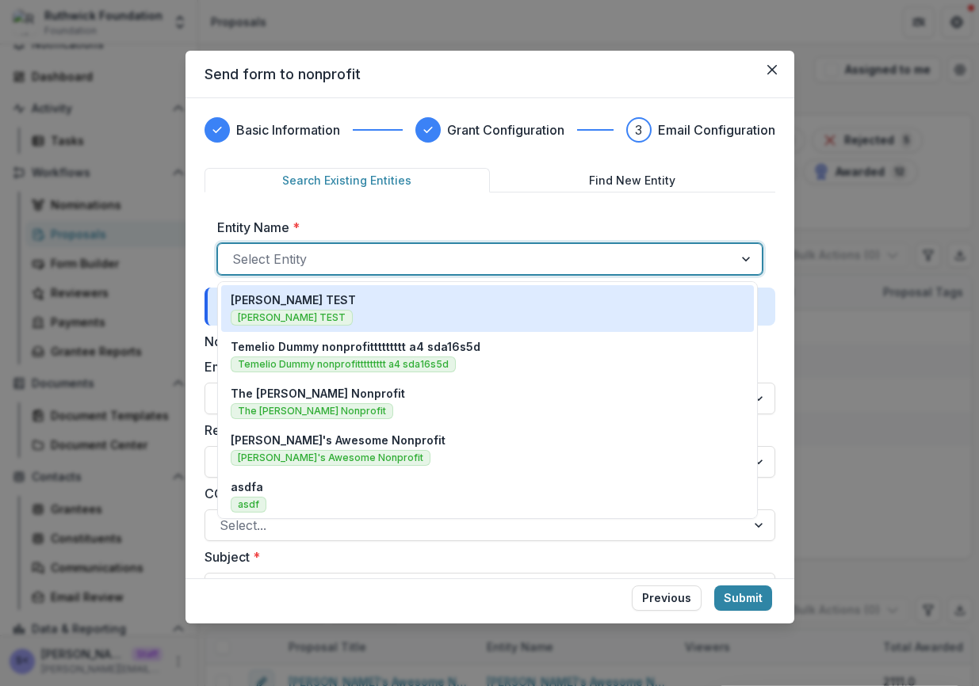
click at [576, 300] on div "Ruthwick TEST Ruthwick TEST" at bounding box center [488, 309] width 514 height 34
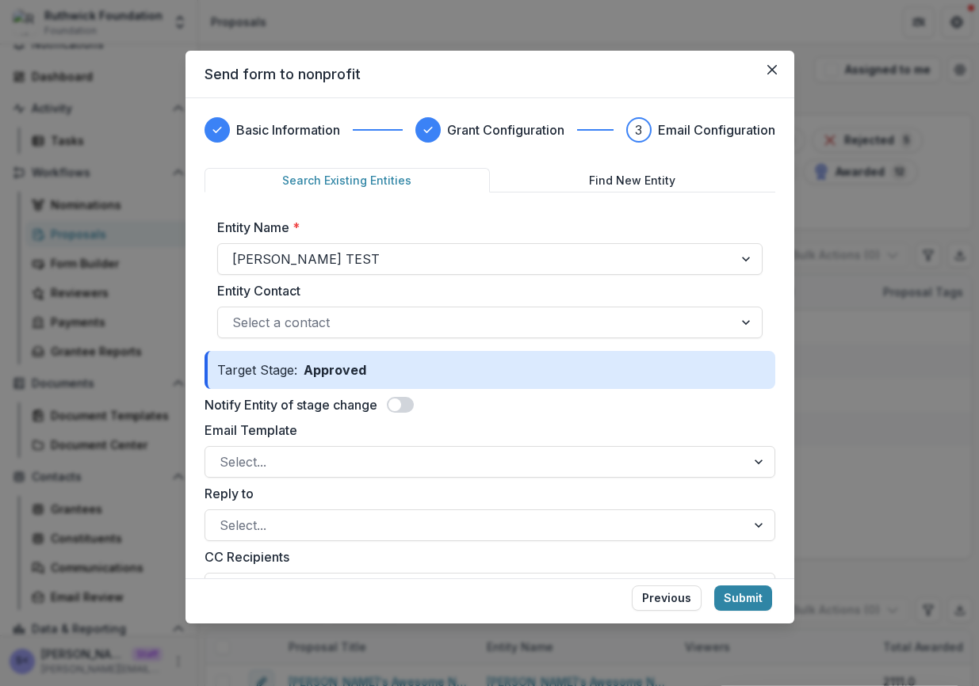
click at [401, 411] on span at bounding box center [400, 405] width 27 height 16
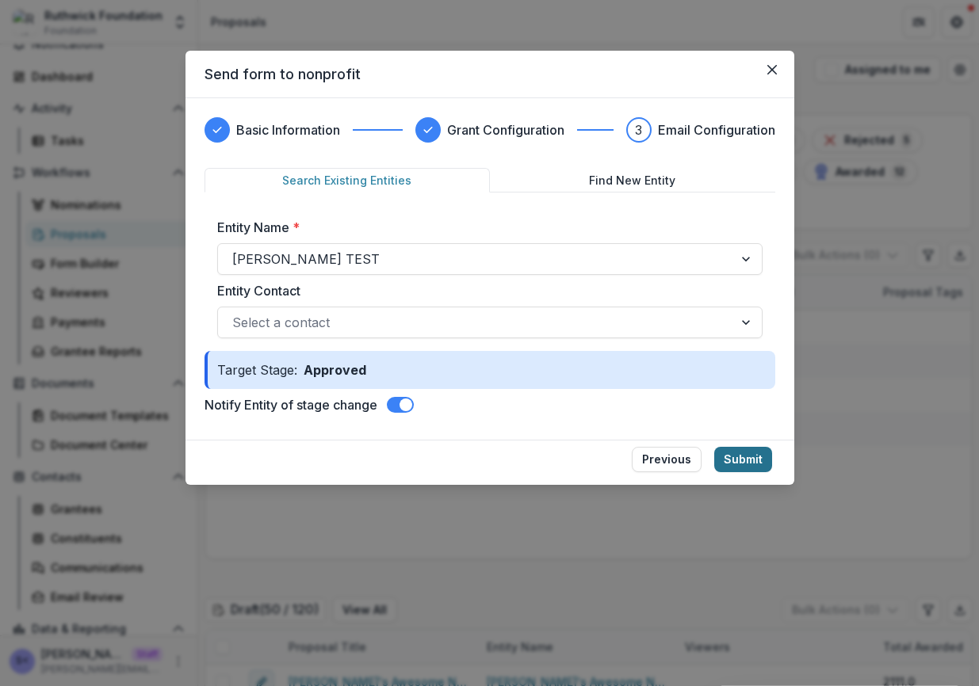
click at [752, 467] on button "Submit" at bounding box center [743, 459] width 58 height 25
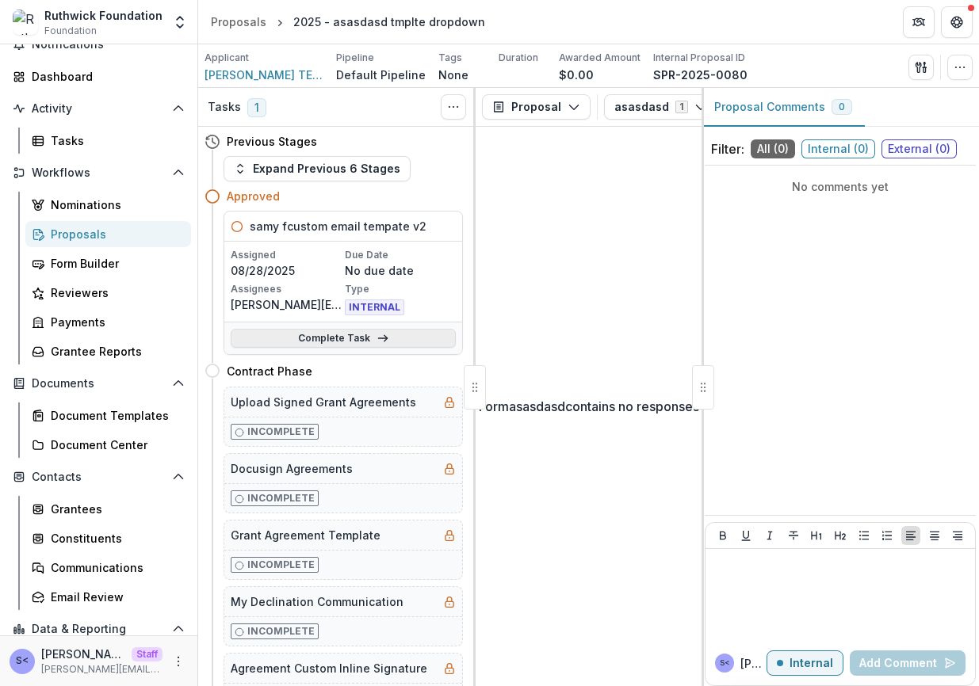
click at [407, 338] on link "Complete Task" at bounding box center [343, 338] width 225 height 19
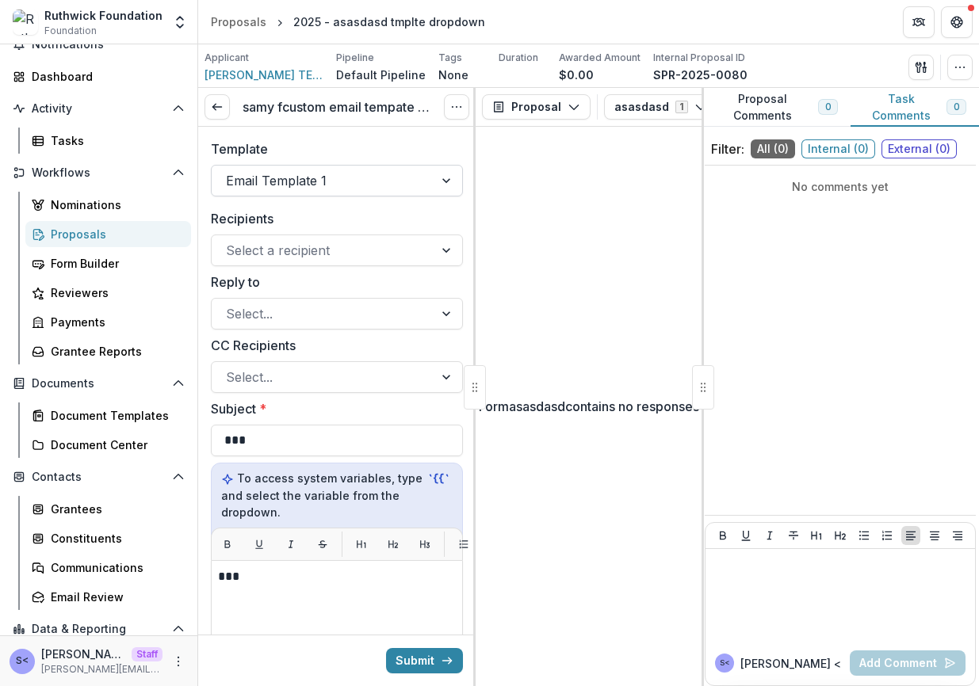
click at [423, 172] on div "Email Template 1" at bounding box center [323, 180] width 222 height 25
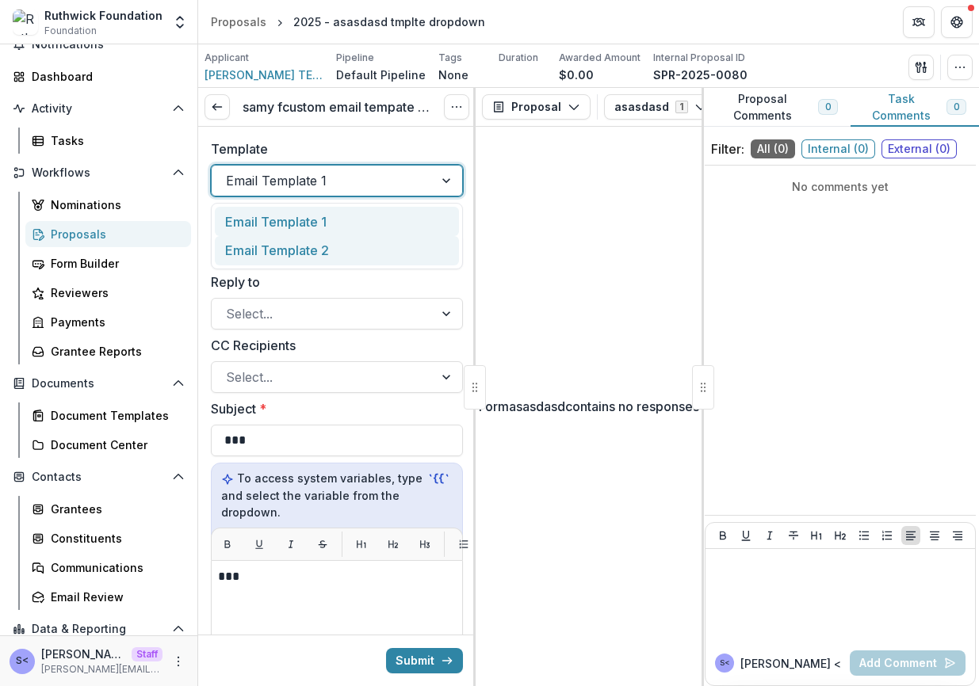
click at [384, 253] on div "Email Template 2" at bounding box center [337, 250] width 244 height 29
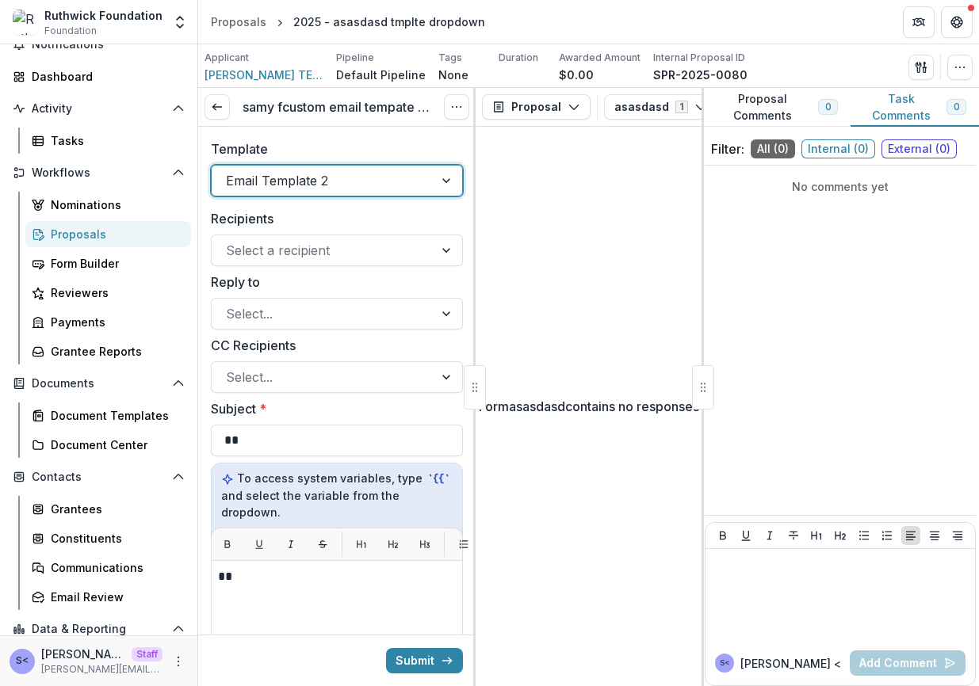
click at [396, 183] on div at bounding box center [322, 181] width 193 height 22
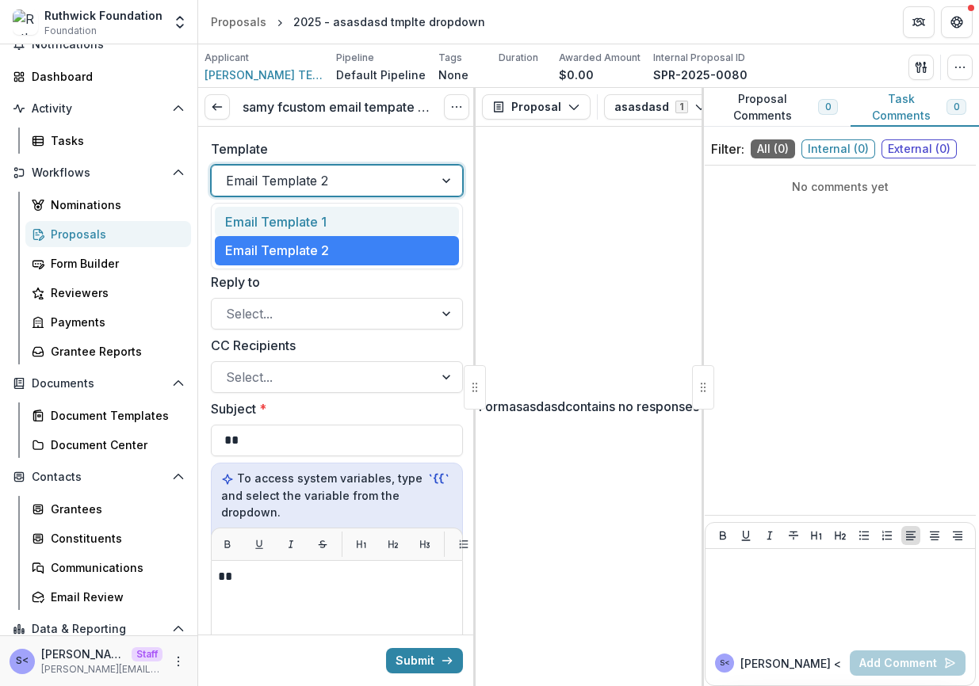
click at [386, 217] on div "Email Template 1" at bounding box center [337, 221] width 244 height 29
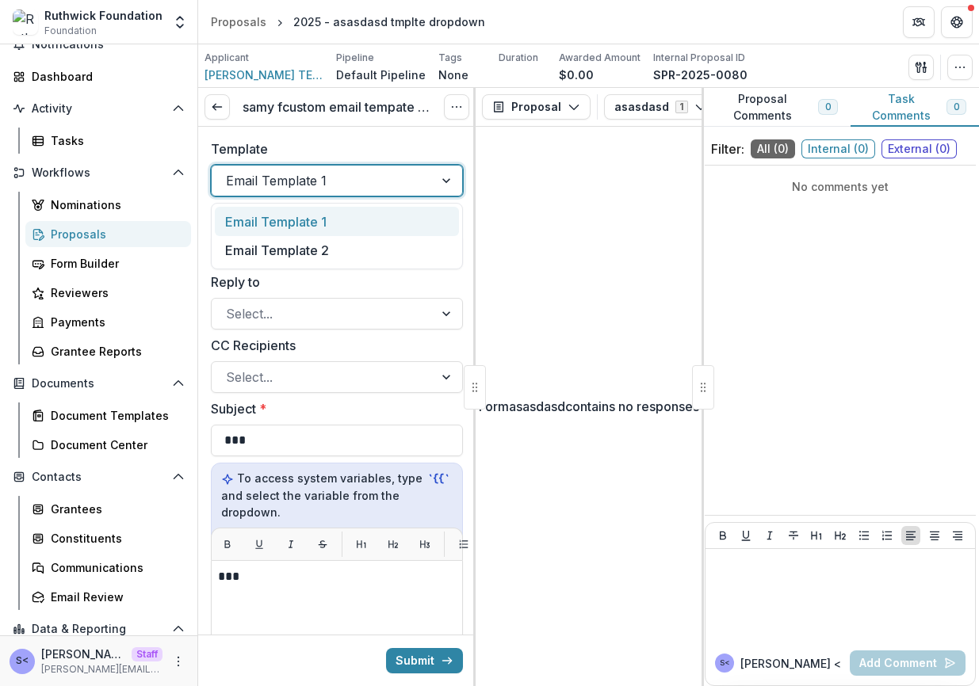
click at [411, 174] on div at bounding box center [322, 181] width 193 height 22
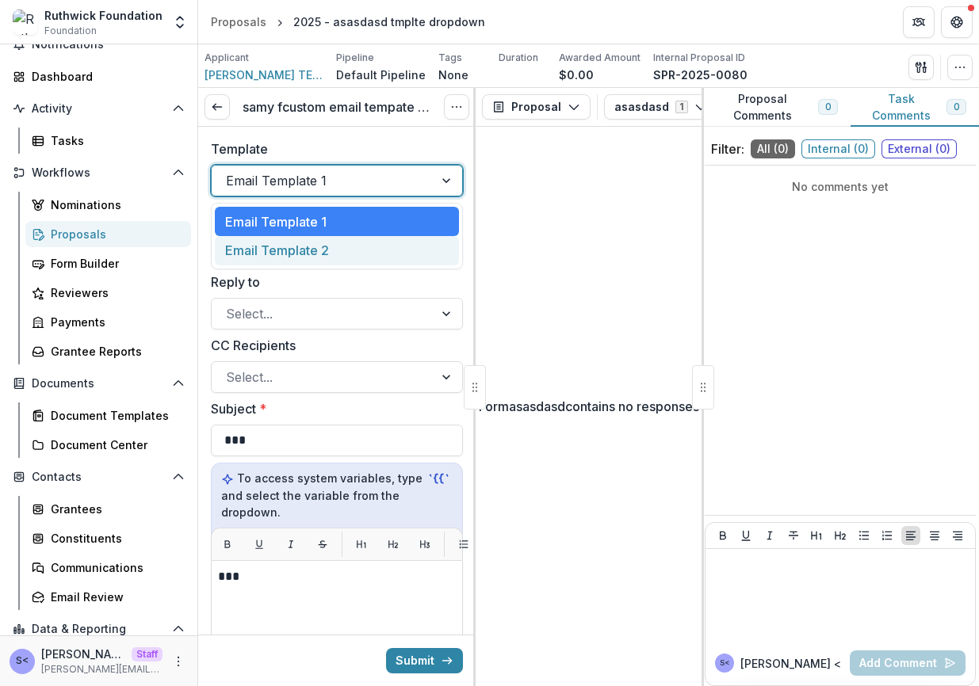
click at [393, 246] on div "Email Template 2" at bounding box center [337, 250] width 244 height 29
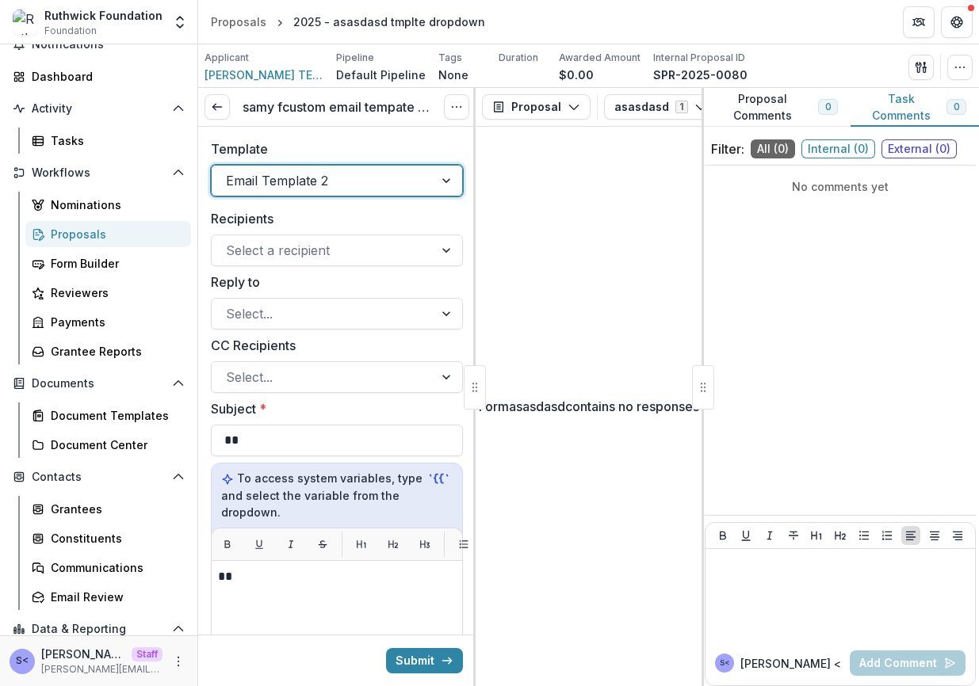
click at [403, 182] on div at bounding box center [322, 181] width 193 height 22
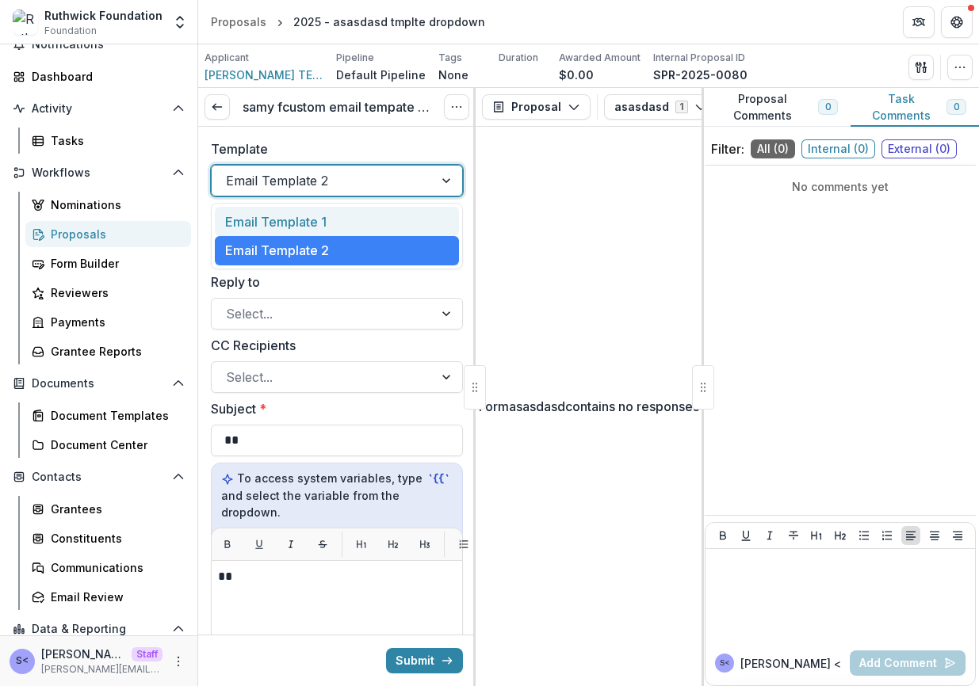
click at [389, 227] on div "Email Template 1" at bounding box center [337, 221] width 244 height 29
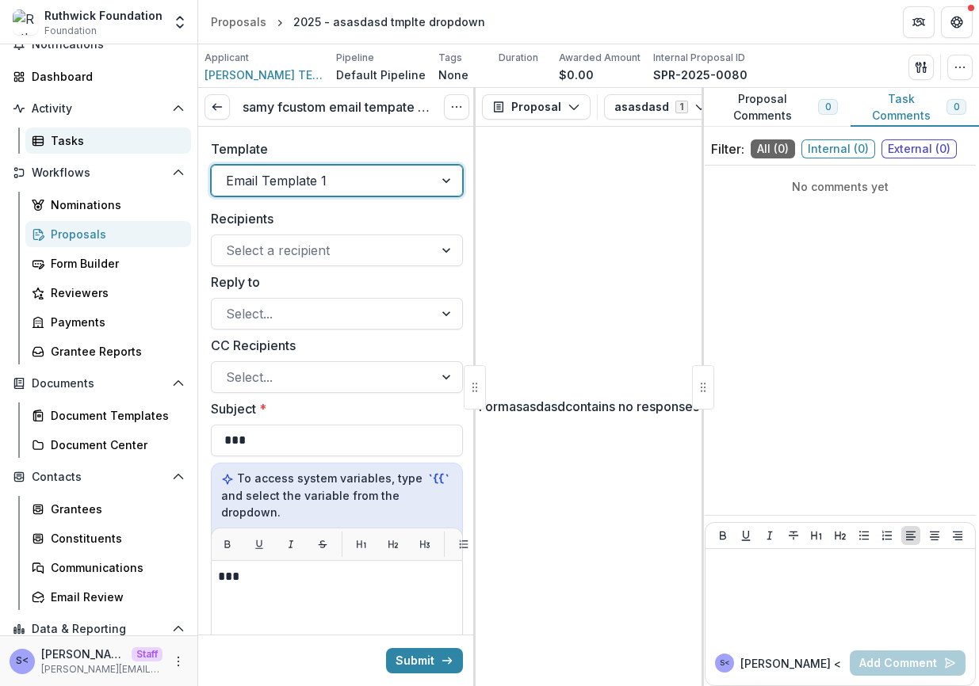
click at [159, 144] on div "Tasks" at bounding box center [115, 140] width 128 height 17
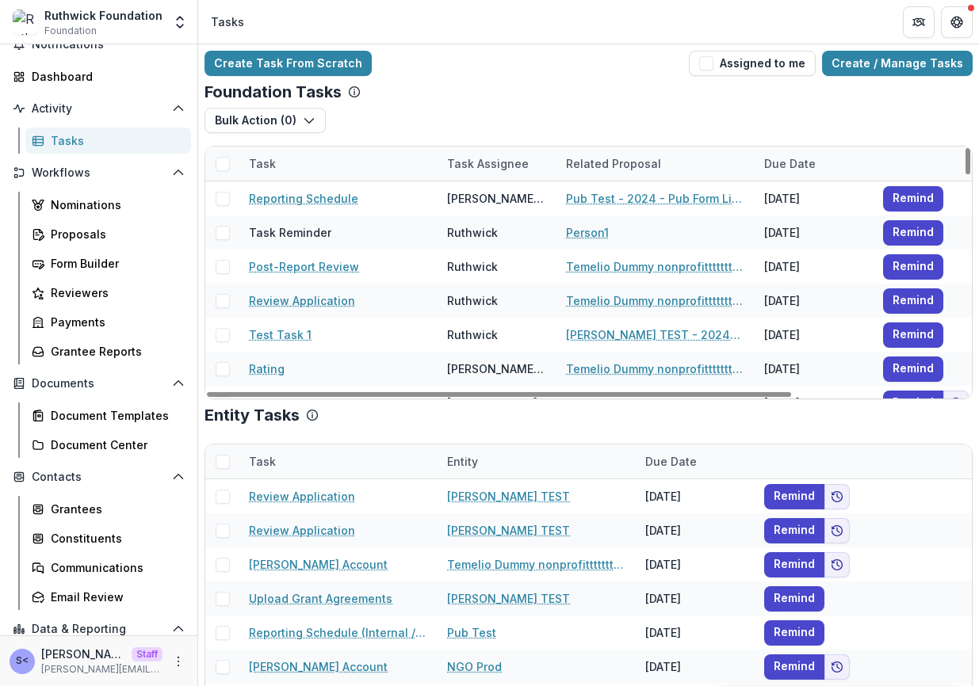
click at [825, 78] on div "Create Task From Scratch Assigned to me Create / Manage Tasks Foundation Tasks …" at bounding box center [588, 386] width 781 height 685
click at [825, 73] on link "Create / Manage Tasks" at bounding box center [897, 63] width 151 height 25
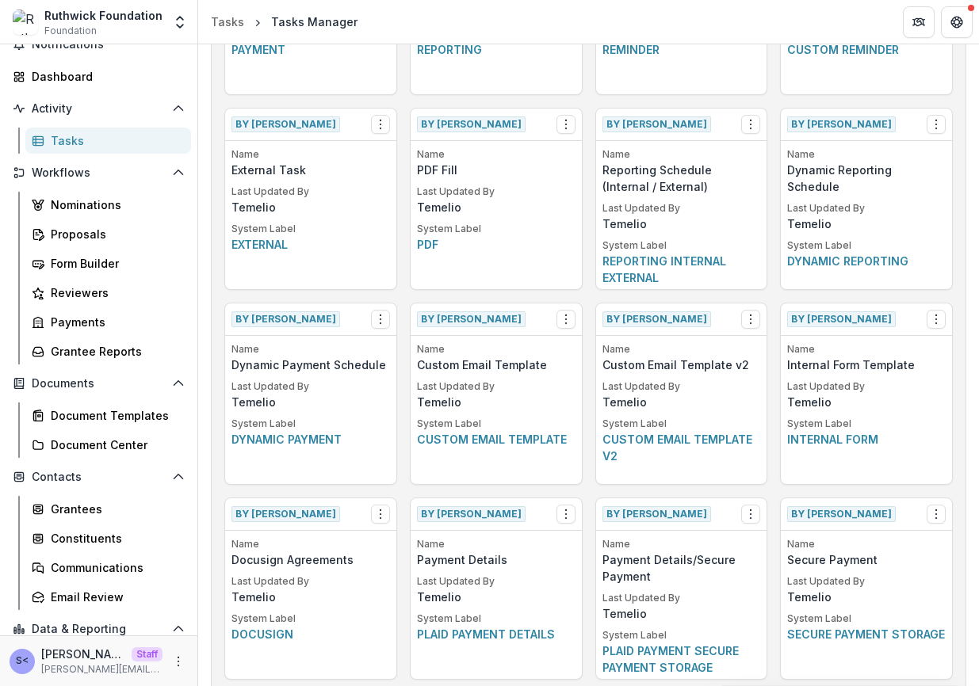
scroll to position [2401, 0]
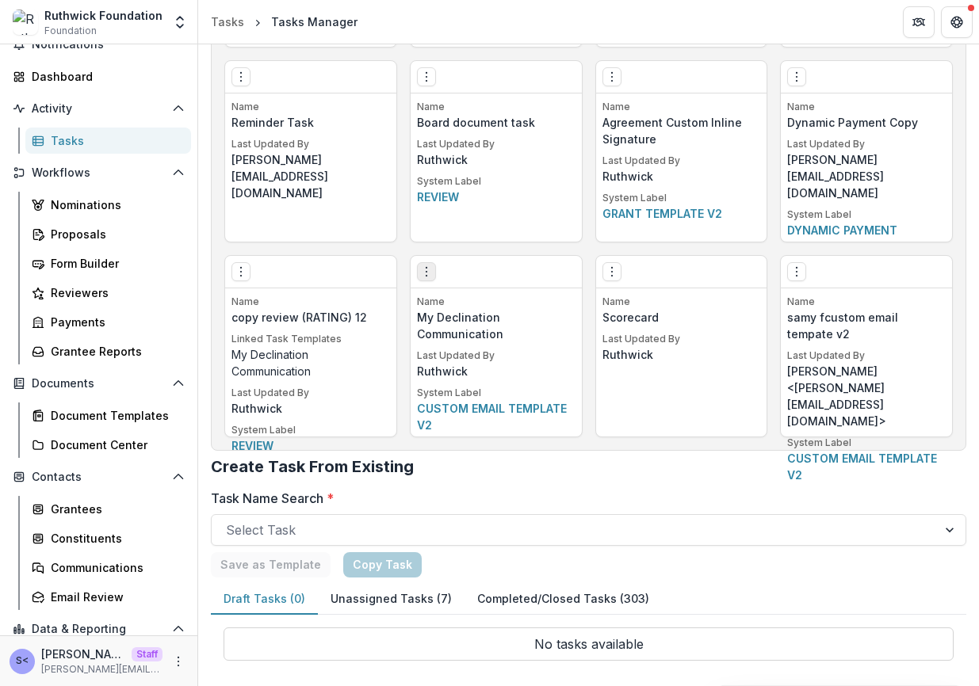
click at [420, 273] on icon "Options" at bounding box center [426, 272] width 13 height 13
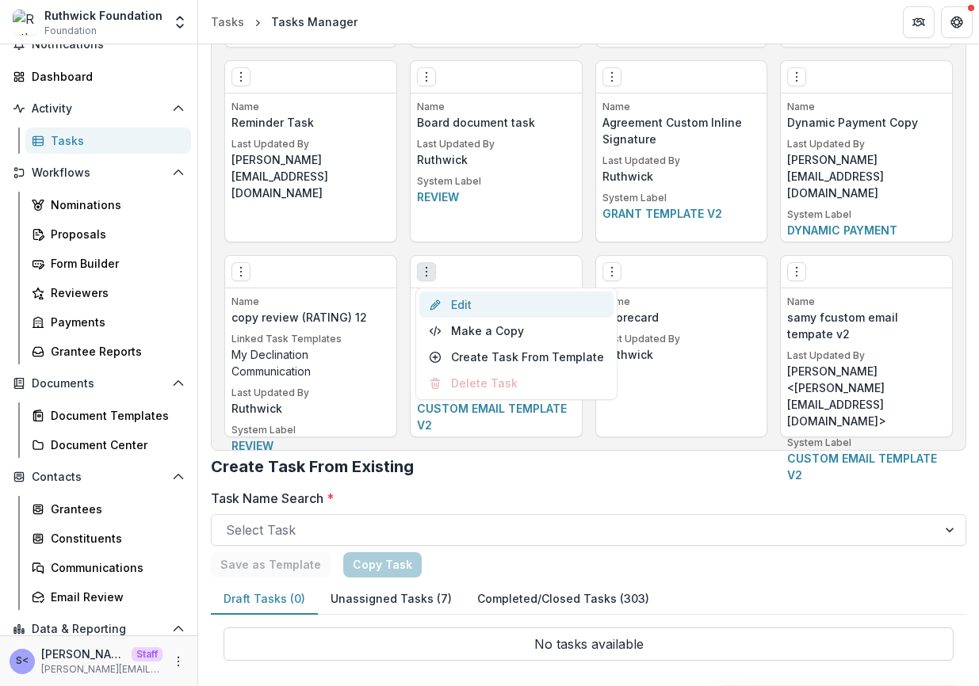
click at [448, 307] on link "Edit" at bounding box center [516, 305] width 194 height 26
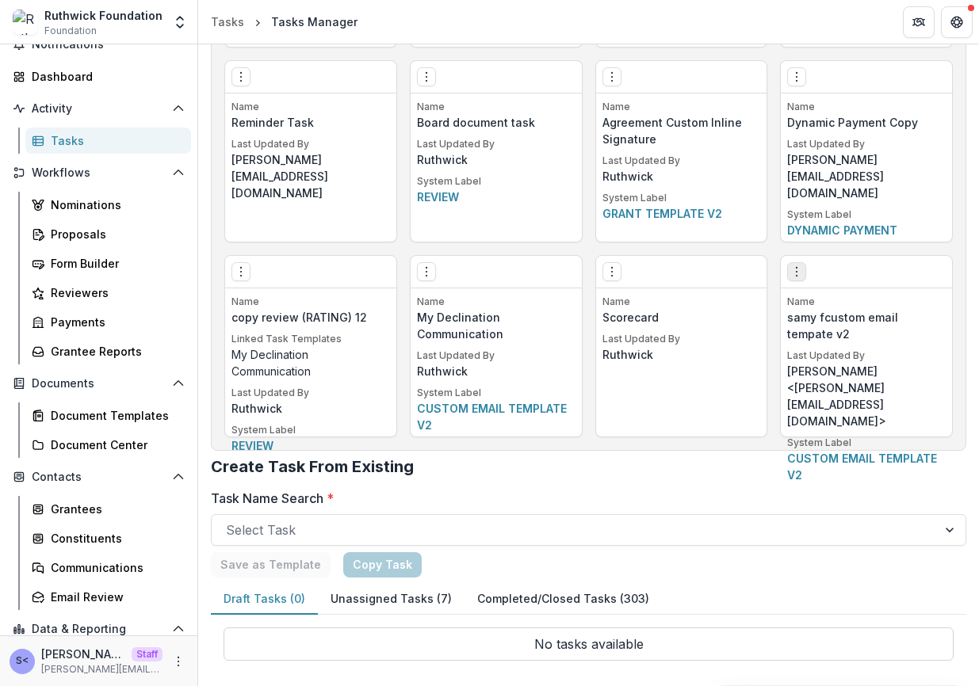
click at [798, 267] on icon "Options" at bounding box center [796, 272] width 13 height 13
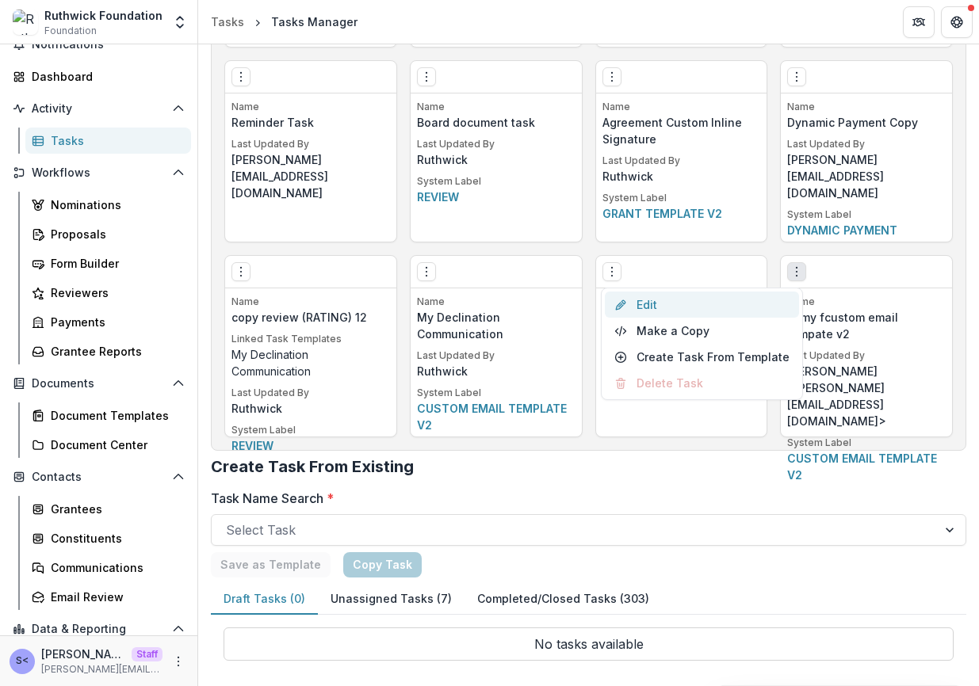
click at [781, 304] on link "Edit" at bounding box center [702, 305] width 194 height 26
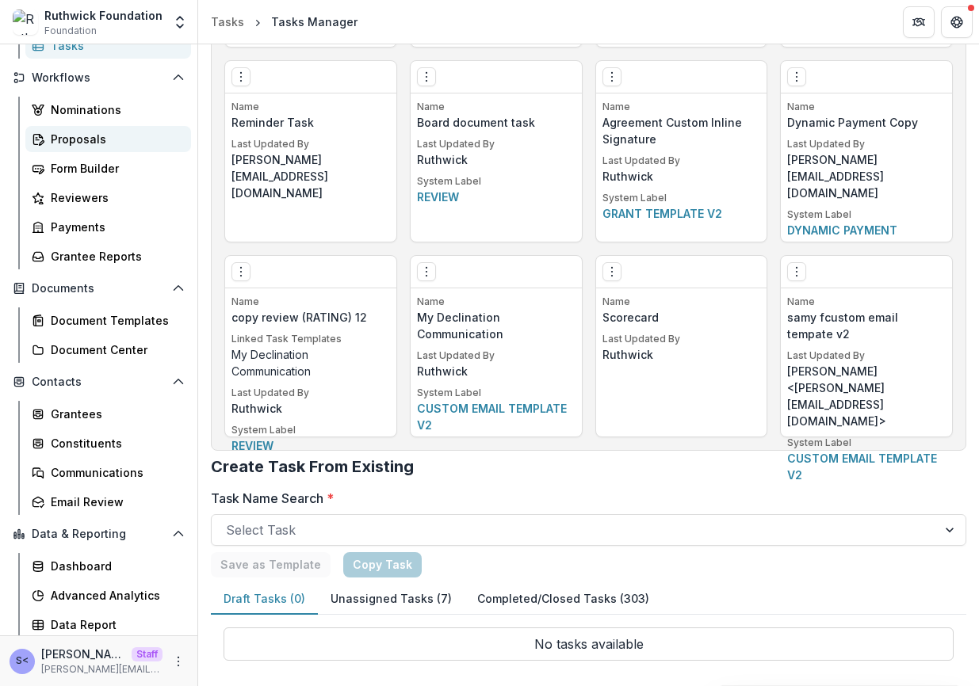
scroll to position [166, 0]
click at [120, 144] on div "Proposals" at bounding box center [115, 138] width 128 height 17
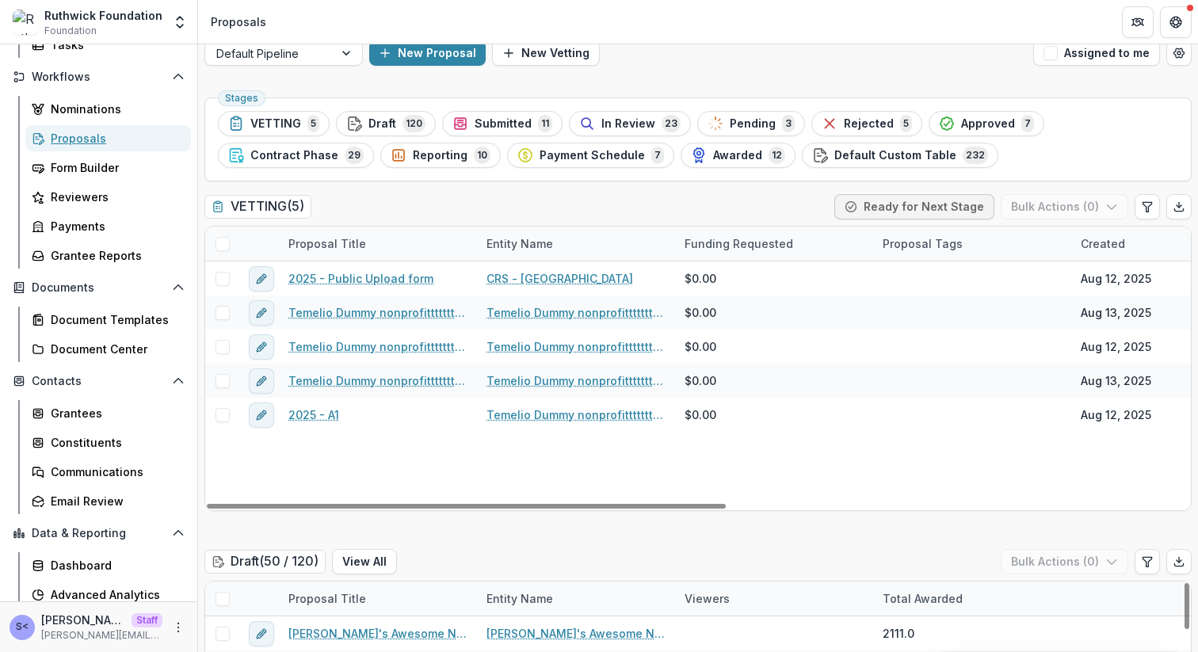
scroll to position [6, 0]
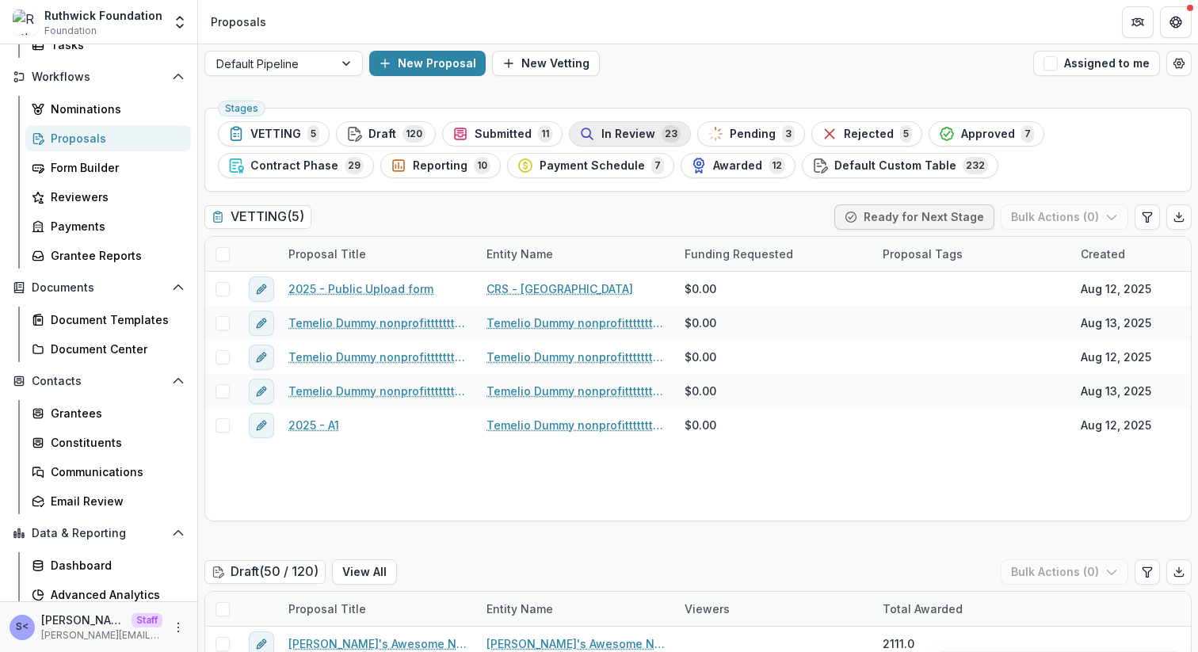
click at [652, 138] on div "In Review 23" at bounding box center [629, 133] width 101 height 17
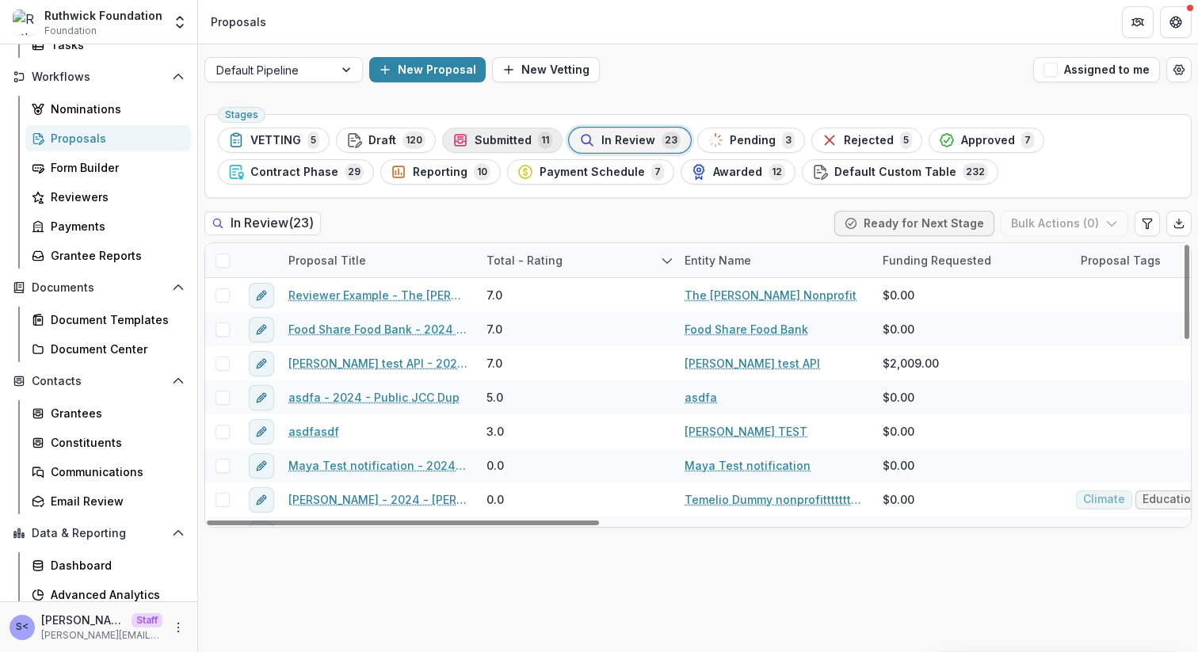
click at [529, 143] on div "Submitted 11" at bounding box center [503, 140] width 100 height 17
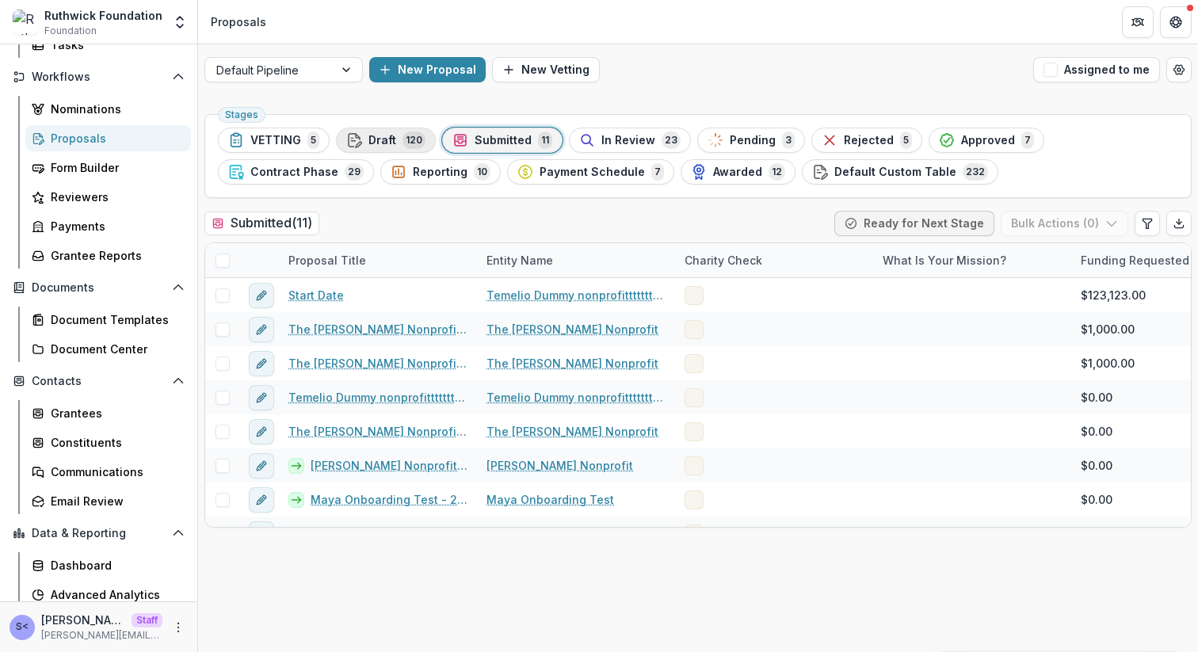
click at [415, 136] on span "120" at bounding box center [414, 140] width 23 height 17
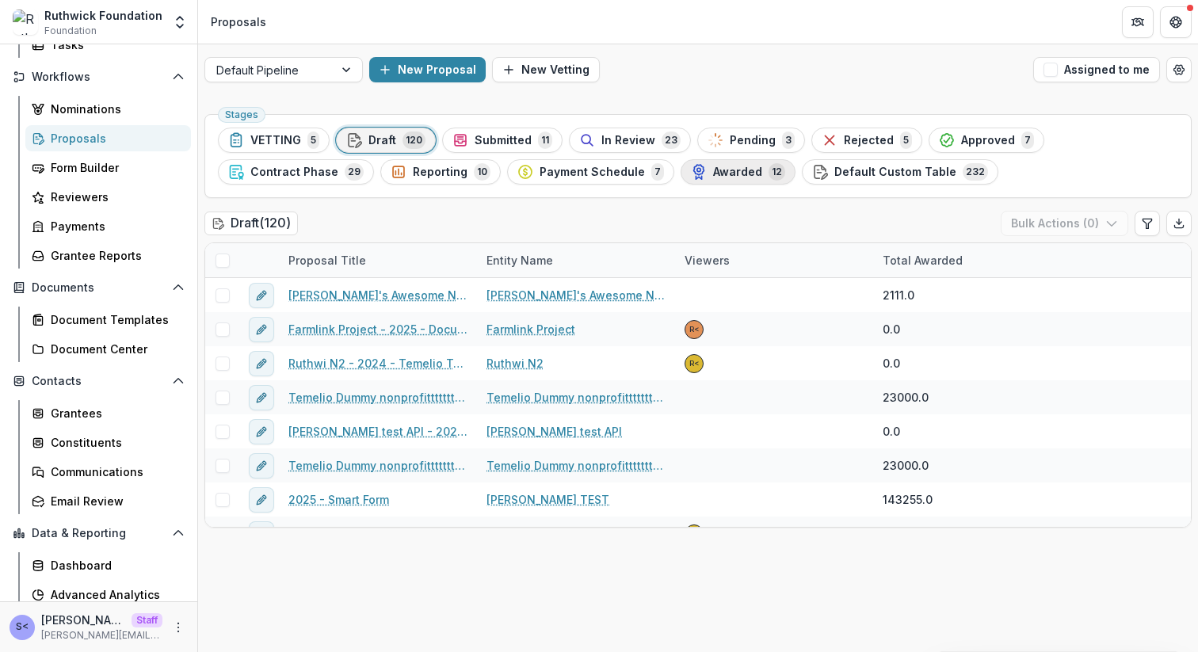
click at [694, 167] on div "Awarded 12" at bounding box center [738, 171] width 94 height 17
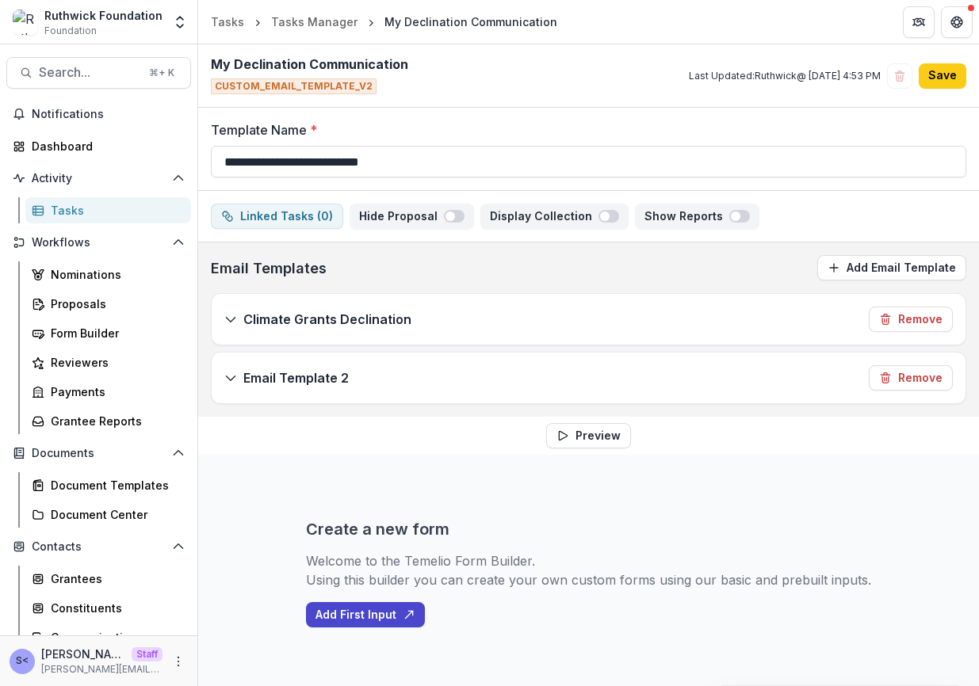
click at [859, 204] on div "Linked Tasks ( 0 ) Hide Proposal Display Collection Show Reports" at bounding box center [588, 216] width 755 height 25
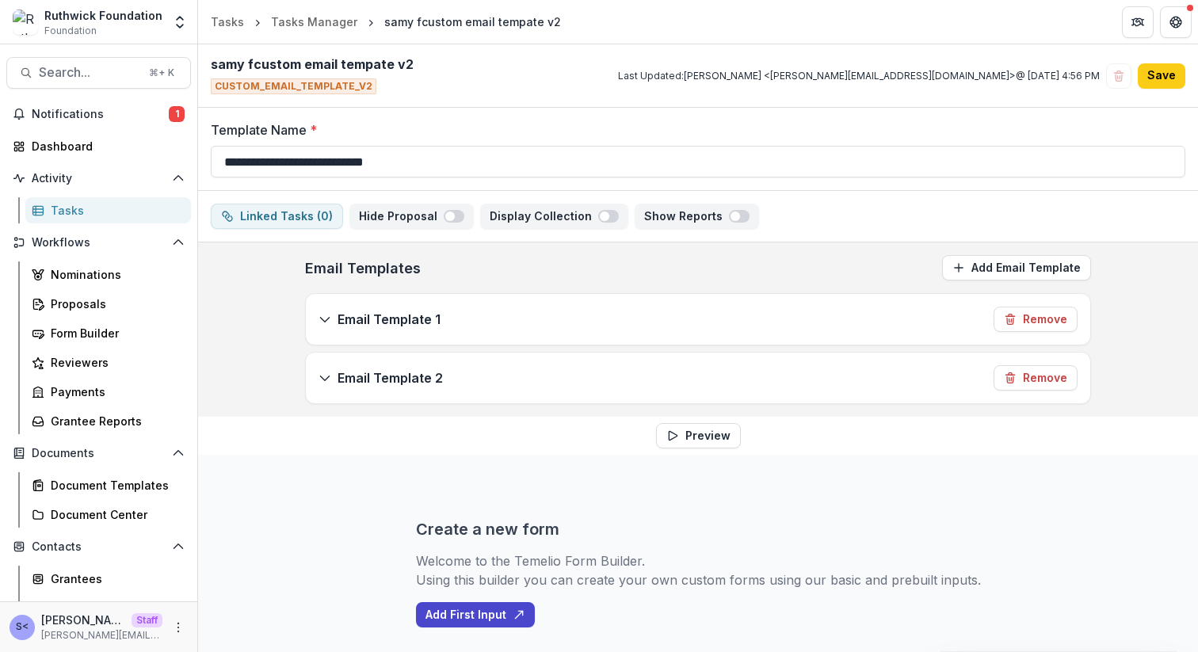
click at [136, 208] on div "Tasks" at bounding box center [115, 210] width 128 height 17
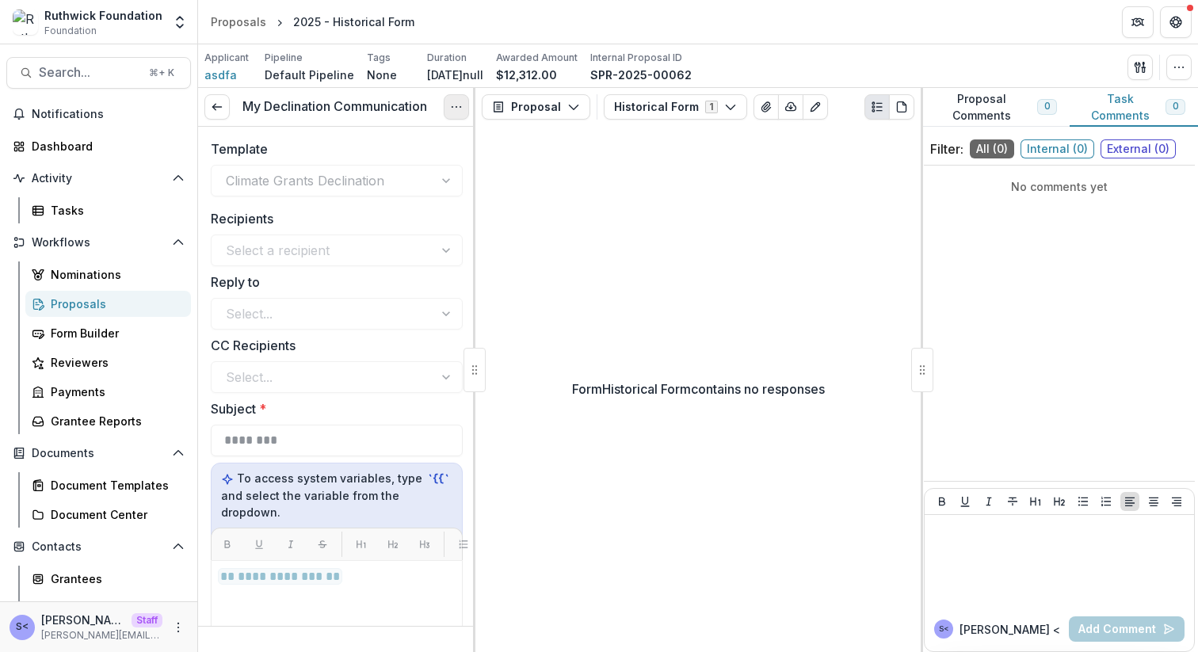
click at [460, 108] on icon "Options" at bounding box center [456, 107] width 13 height 13
click at [426, 174] on button "Reopen Task" at bounding box center [381, 176] width 170 height 26
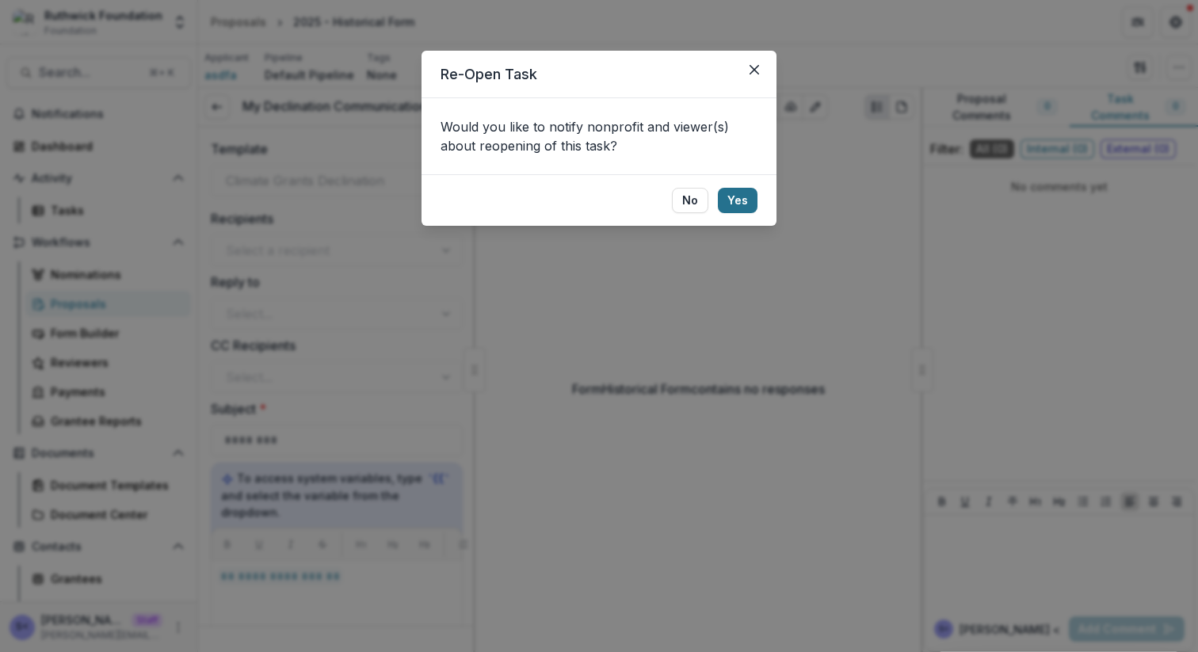
click at [728, 188] on button "Yes" at bounding box center [738, 200] width 40 height 25
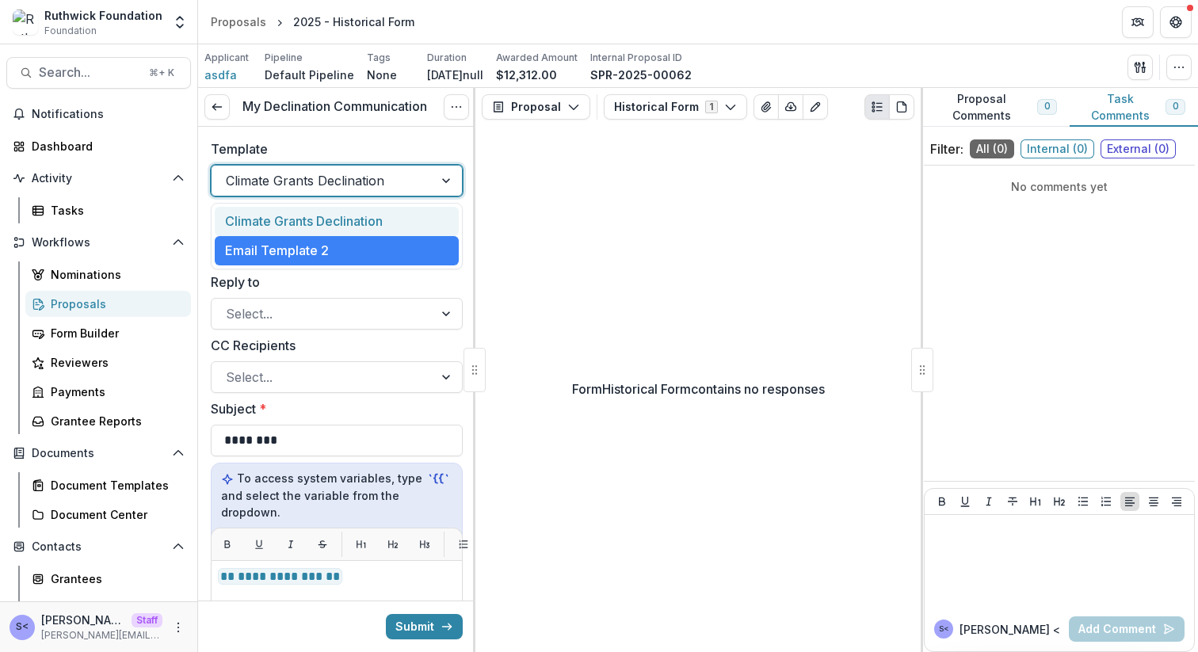
click at [395, 182] on div at bounding box center [322, 181] width 193 height 22
click at [383, 218] on div "Climate Grants Declination" at bounding box center [337, 221] width 244 height 29
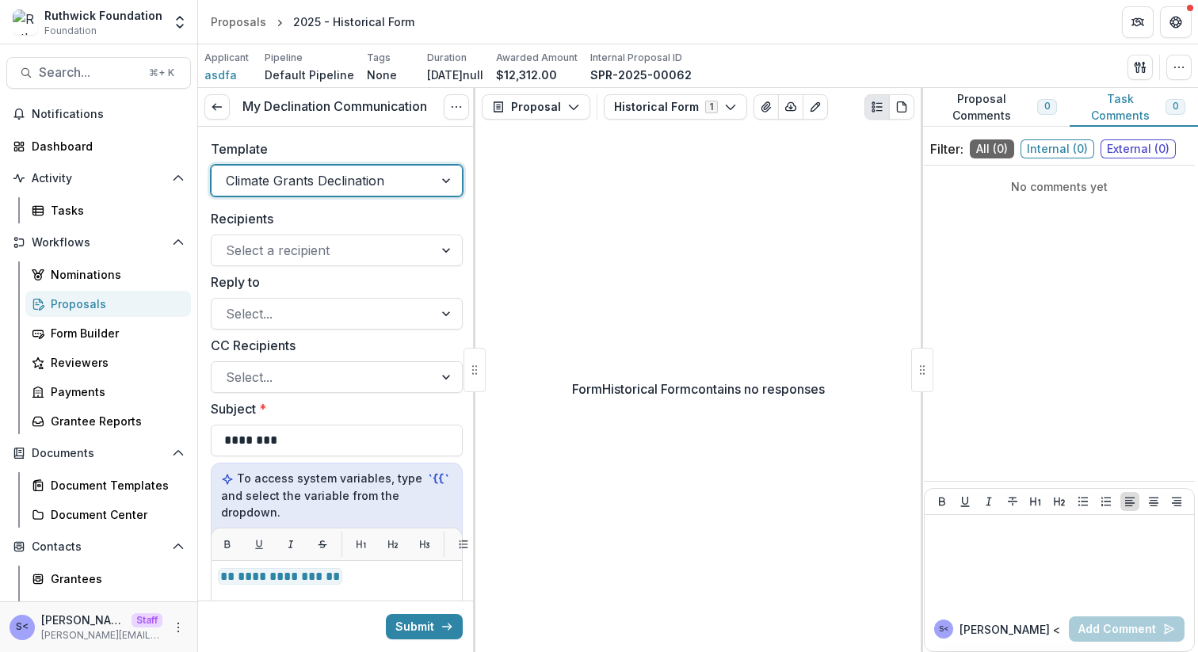
click at [384, 182] on div at bounding box center [322, 181] width 193 height 22
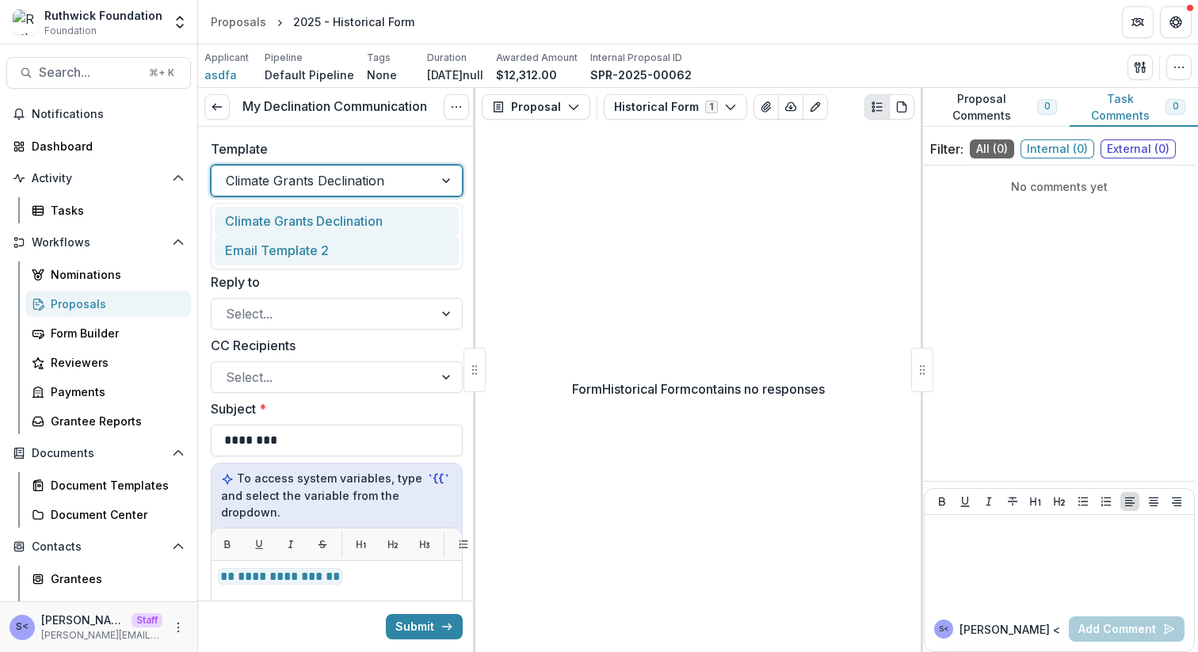
click at [382, 241] on div "Email Template 2" at bounding box center [337, 250] width 244 height 29
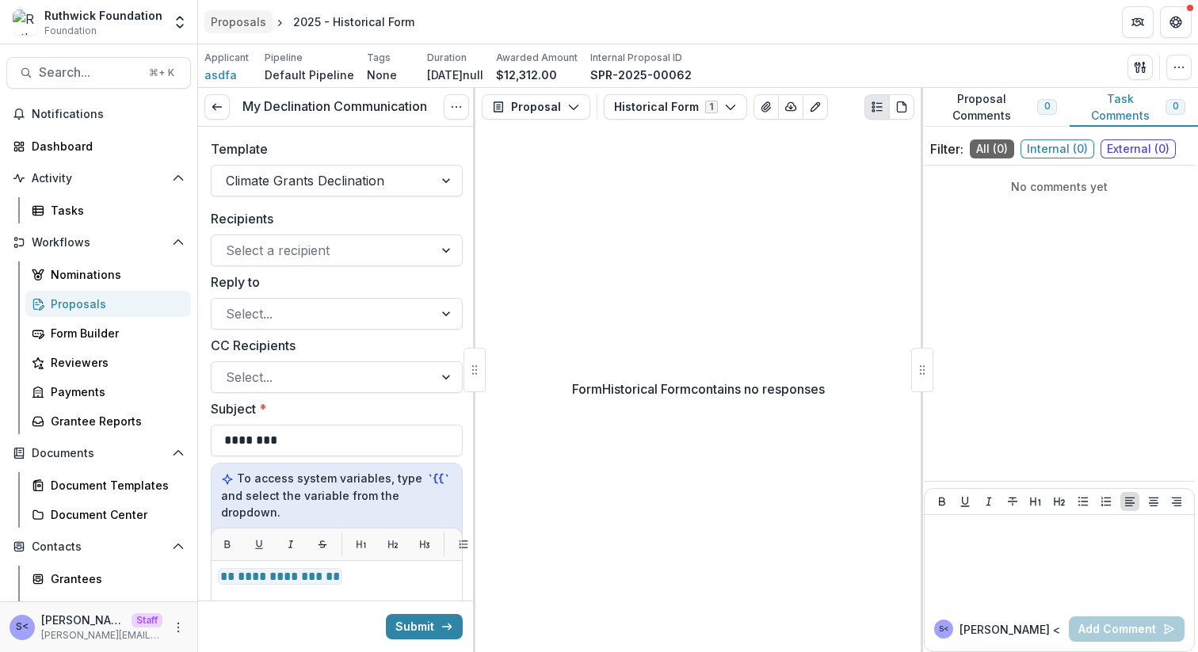
click at [254, 28] on div "Proposals" at bounding box center [238, 21] width 55 height 17
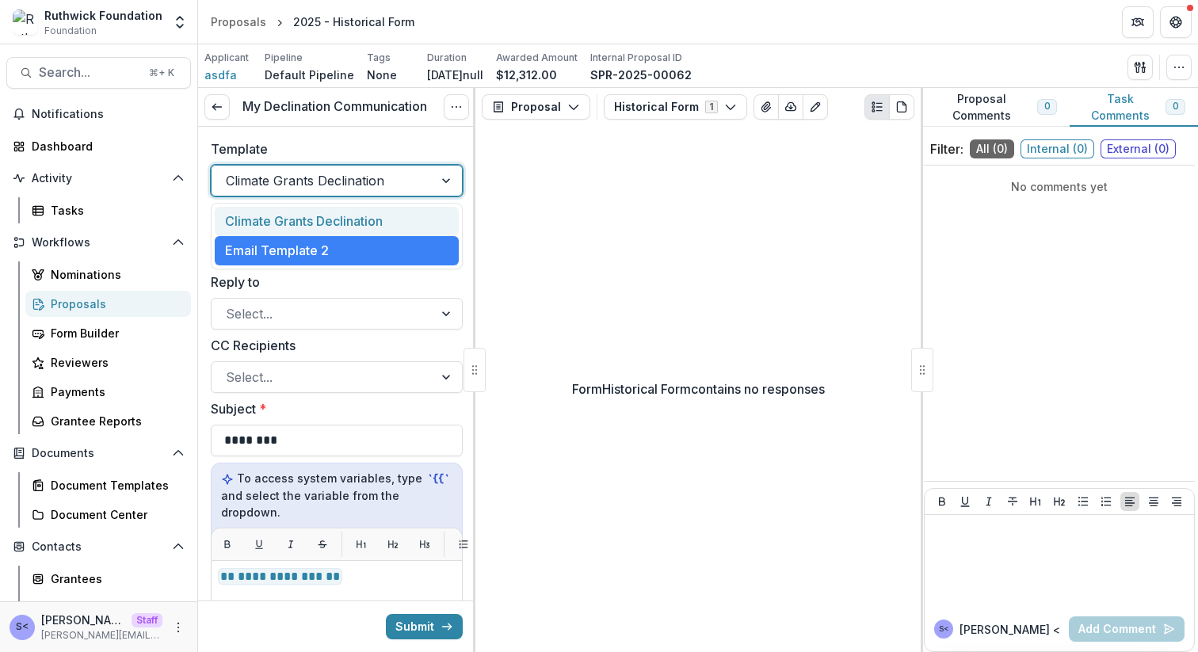
click at [372, 188] on div at bounding box center [322, 181] width 193 height 22
click at [365, 221] on div "Climate Grants Declination" at bounding box center [337, 221] width 244 height 29
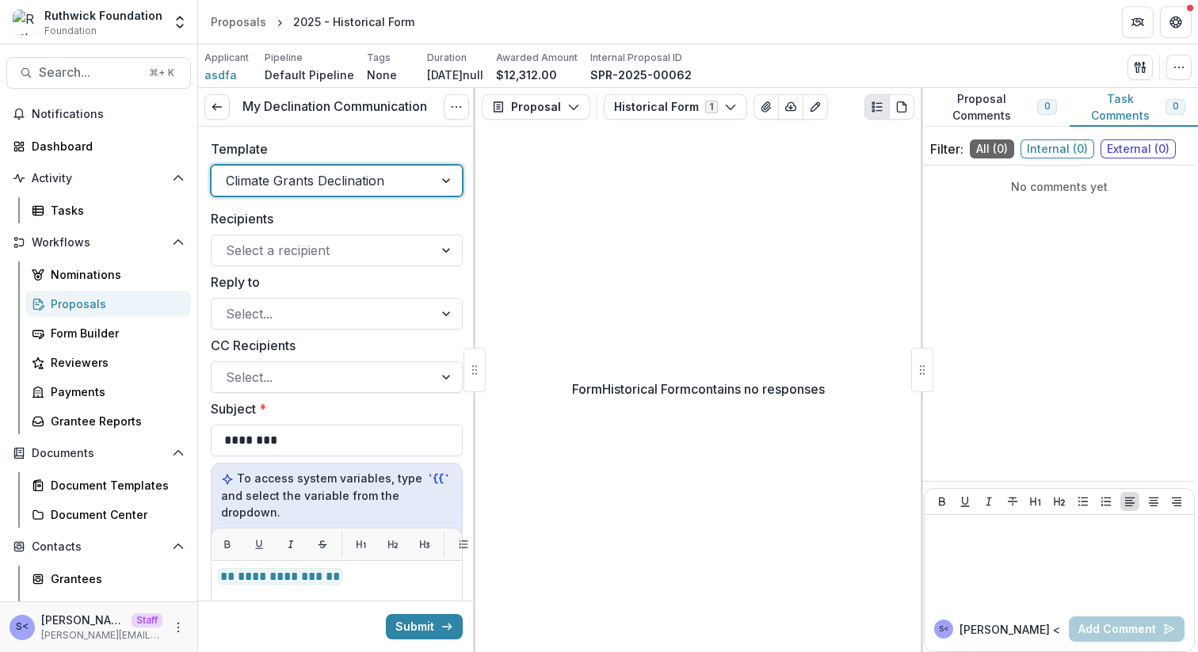
click at [363, 251] on div at bounding box center [322, 250] width 193 height 22
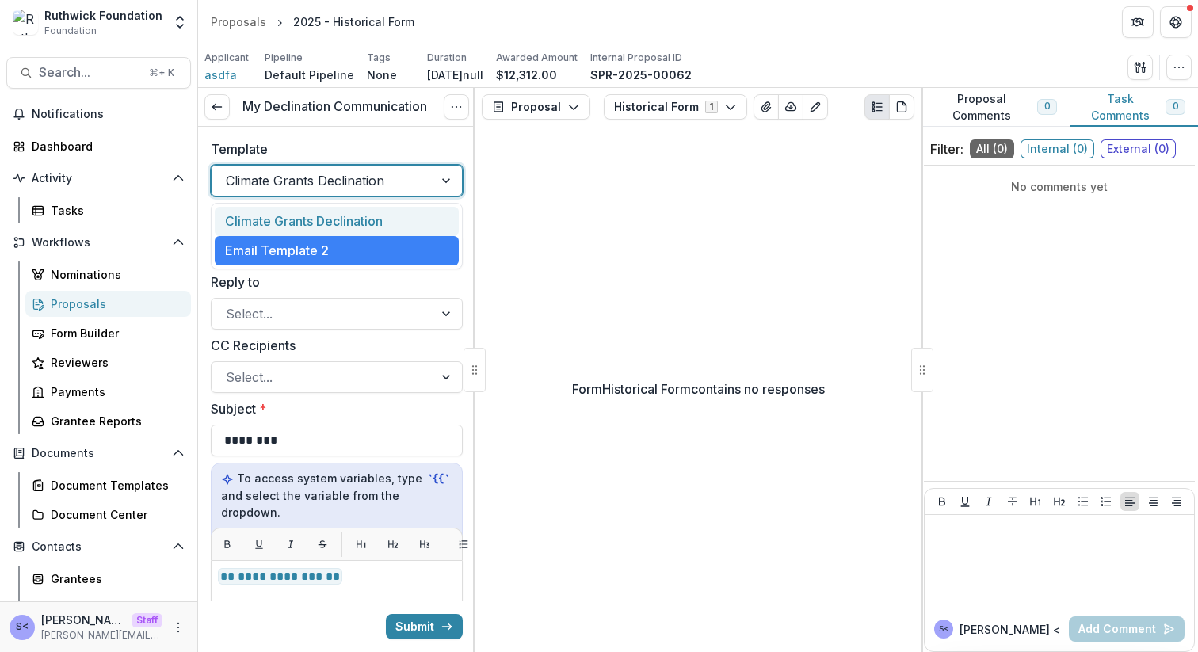
click at [365, 185] on div at bounding box center [322, 181] width 193 height 22
click at [362, 224] on div "Climate Grants Declination" at bounding box center [337, 221] width 244 height 29
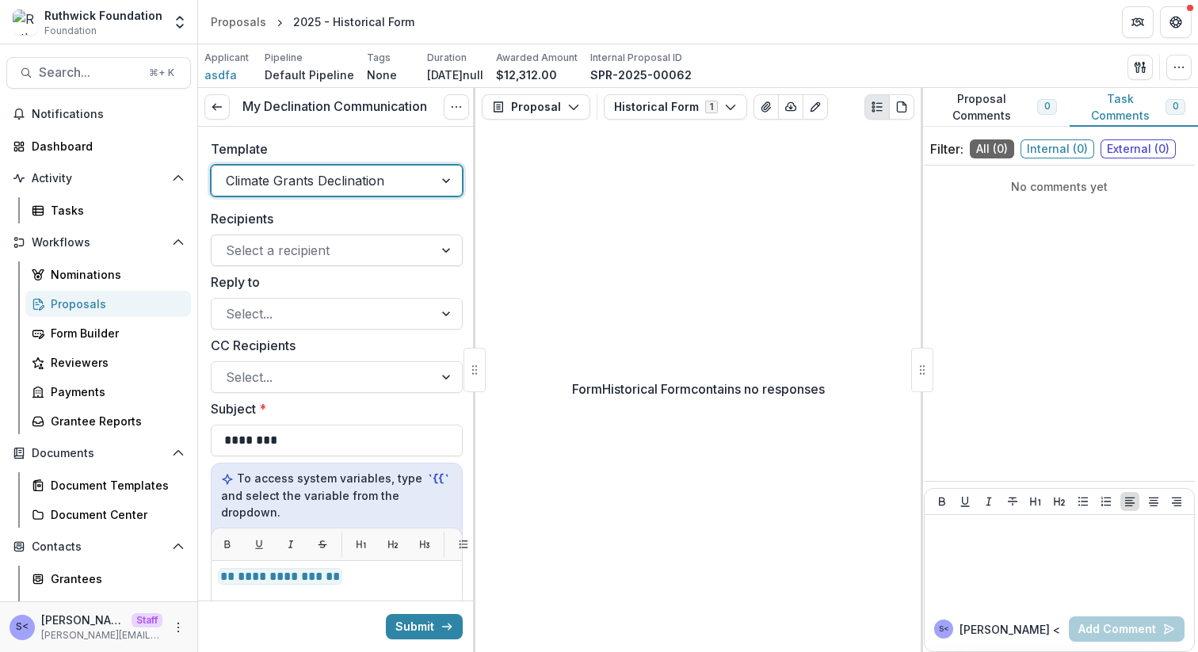
click at [362, 246] on div at bounding box center [322, 250] width 193 height 22
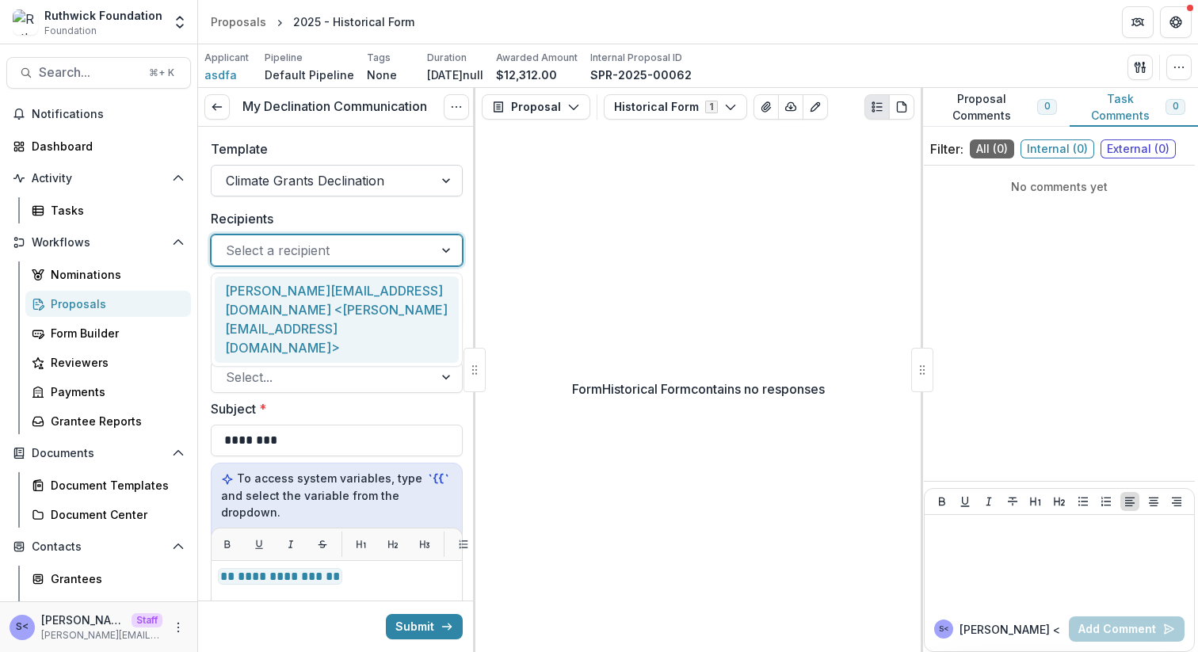
click at [365, 185] on div at bounding box center [322, 181] width 193 height 22
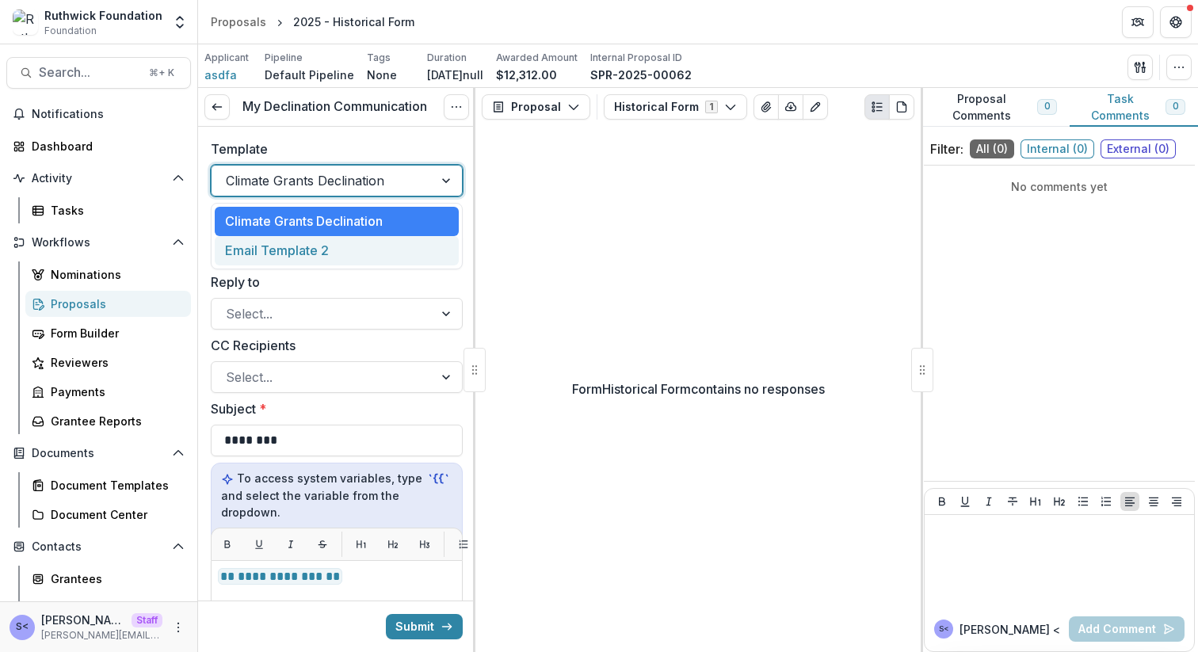
click at [361, 258] on div "Email Template 2" at bounding box center [337, 250] width 244 height 29
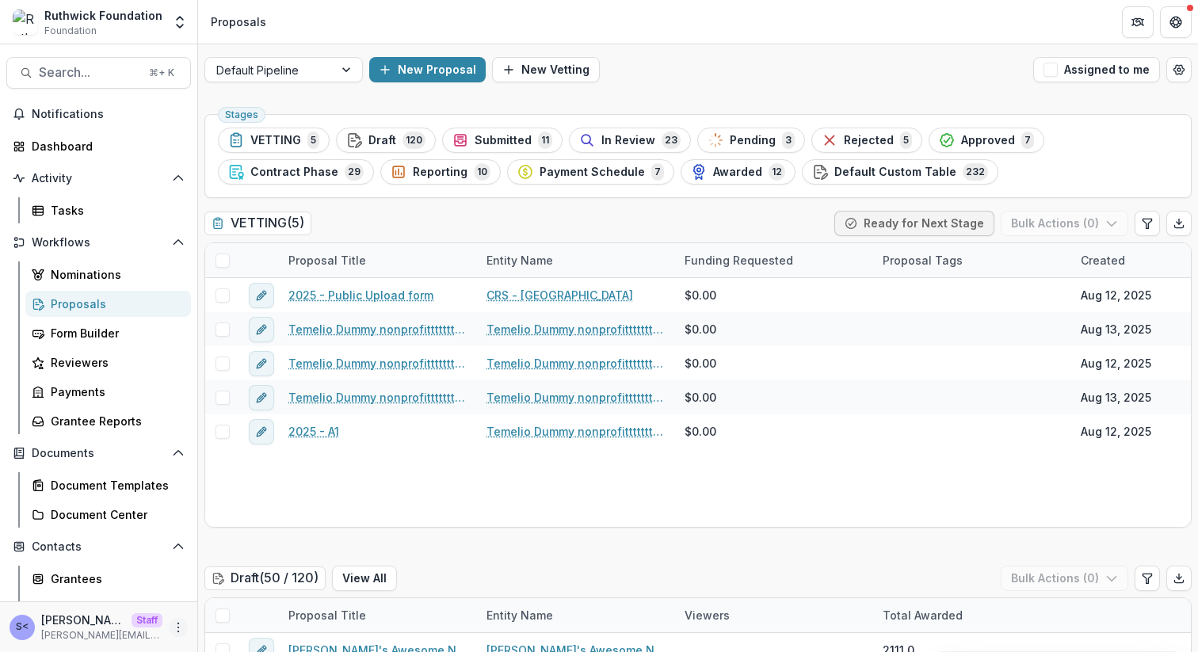
click at [170, 620] on button "More" at bounding box center [178, 627] width 19 height 19
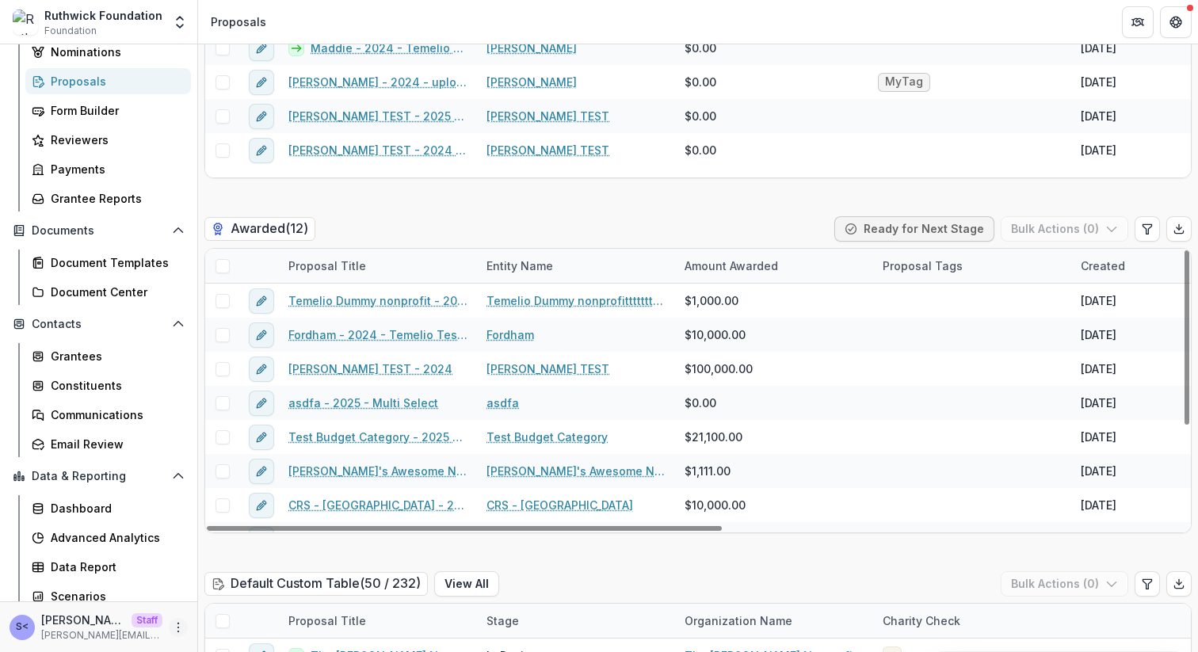
click at [170, 618] on button "More" at bounding box center [178, 627] width 19 height 19
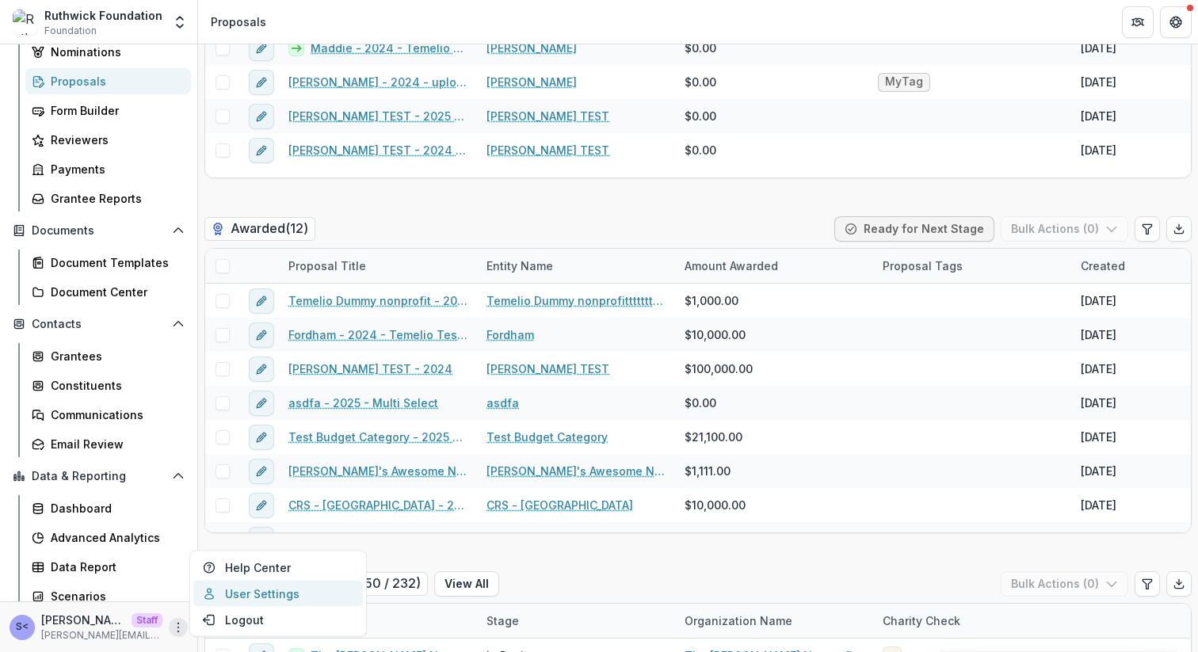
click at [204, 588] on icon at bounding box center [209, 593] width 13 height 13
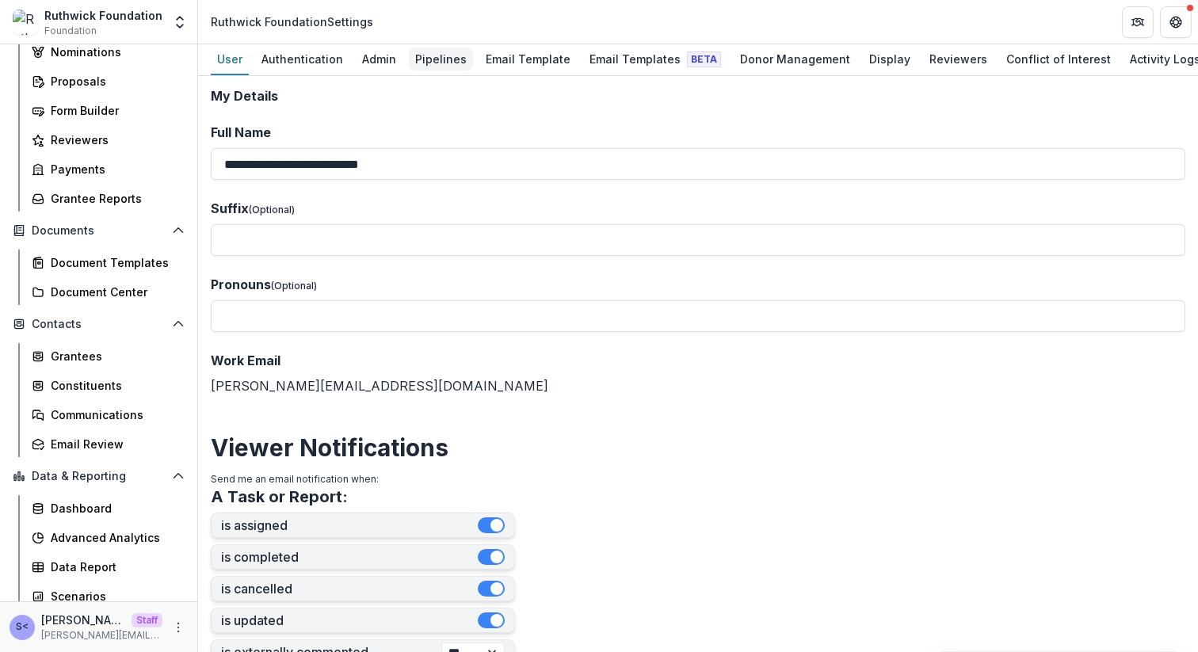
click at [411, 47] on link "Pipelines" at bounding box center [441, 59] width 64 height 31
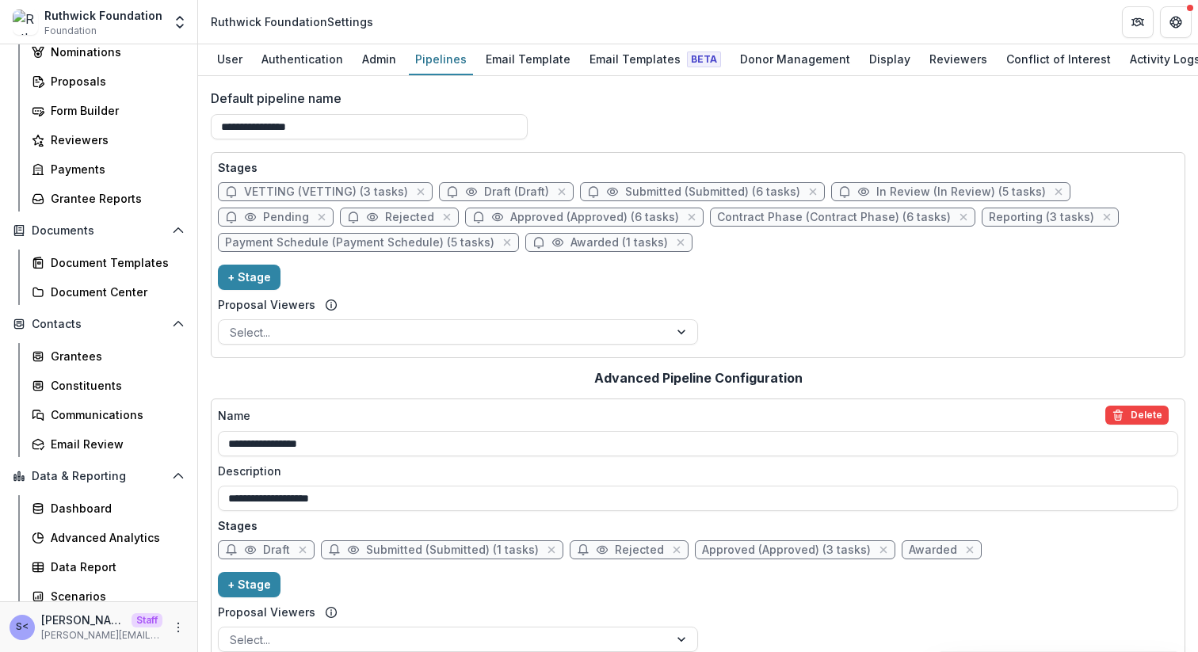
click at [666, 192] on span "Submitted (Submitted) (6 tasks)" at bounding box center [712, 191] width 175 height 13
select select "*********"
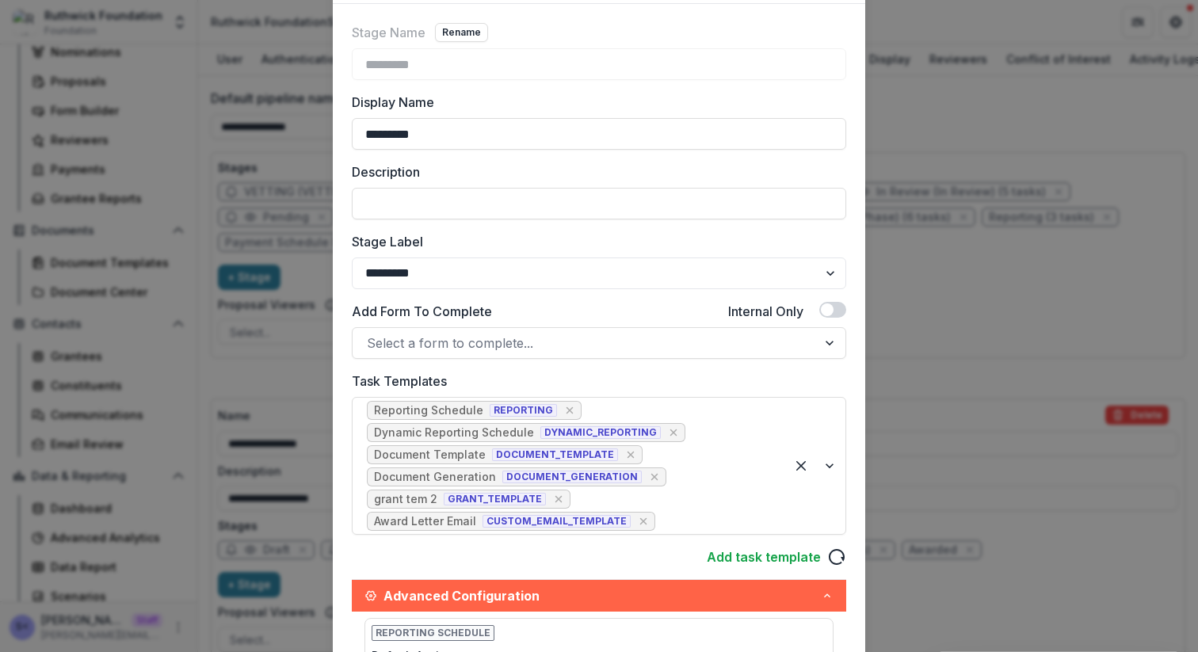
click at [923, 387] on div "Edit Stage Stage Name Rename ********* Display Name ********* Description Stage…" at bounding box center [599, 326] width 1198 height 652
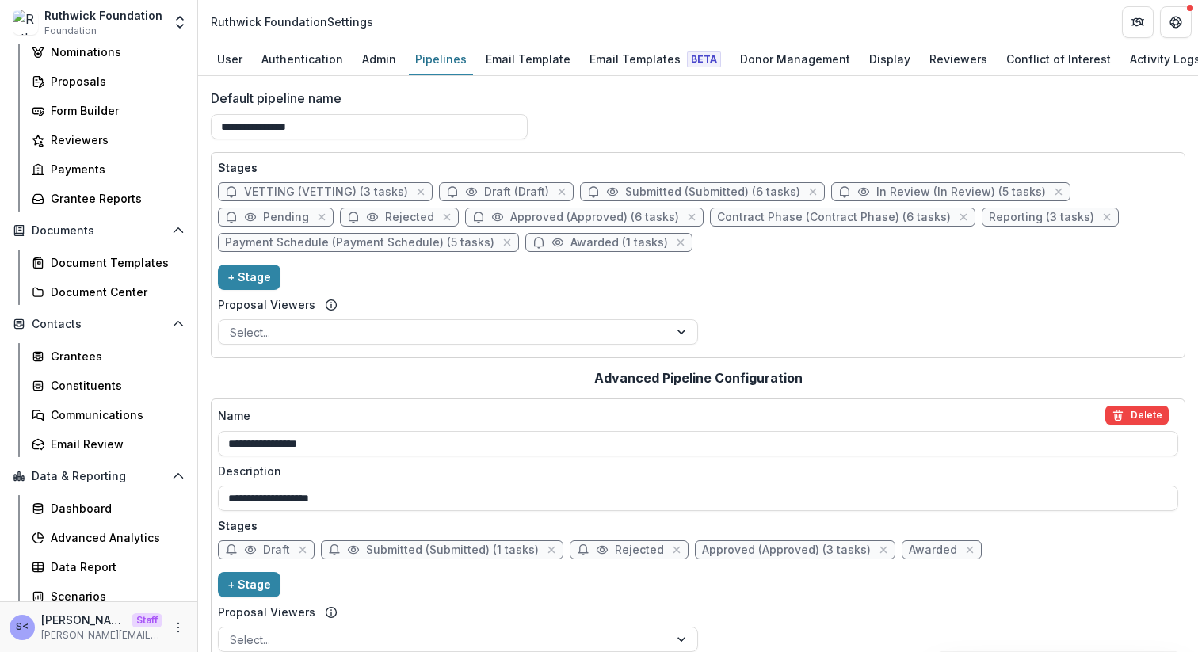
click at [938, 183] on span "In Review (In Review) (5 tasks)" at bounding box center [950, 191] width 239 height 19
click at [934, 188] on span "In Review (In Review) (5 tasks)" at bounding box center [962, 191] width 170 height 13
select select "******"
select select "*****"
select select
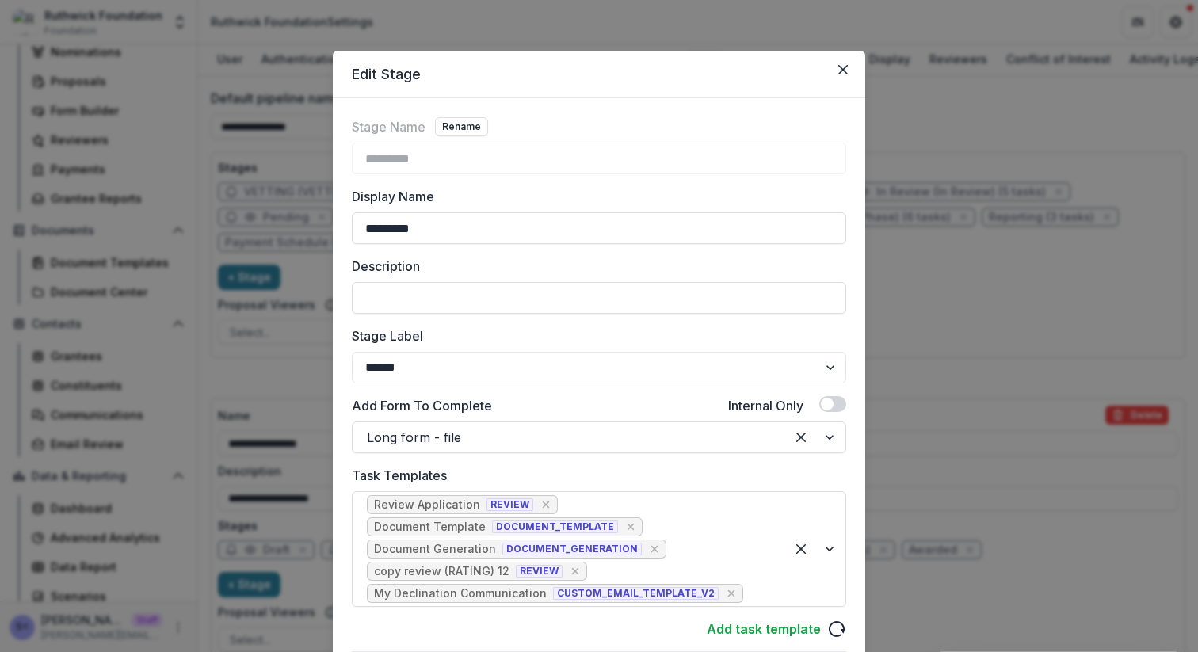
click at [918, 481] on div "Edit Stage Stage Name Rename ********* Display Name ********* Description Stage…" at bounding box center [599, 326] width 1198 height 652
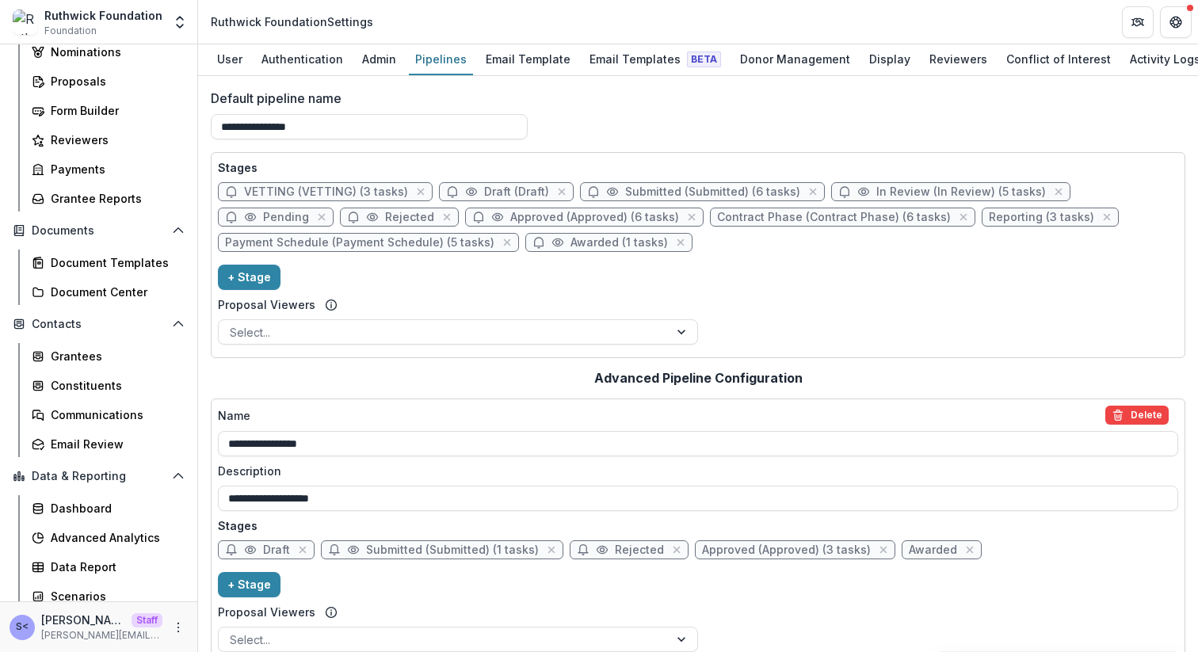
click at [570, 215] on span "Approved (Approved) (6 tasks)" at bounding box center [594, 217] width 169 height 13
select select "********"
select select
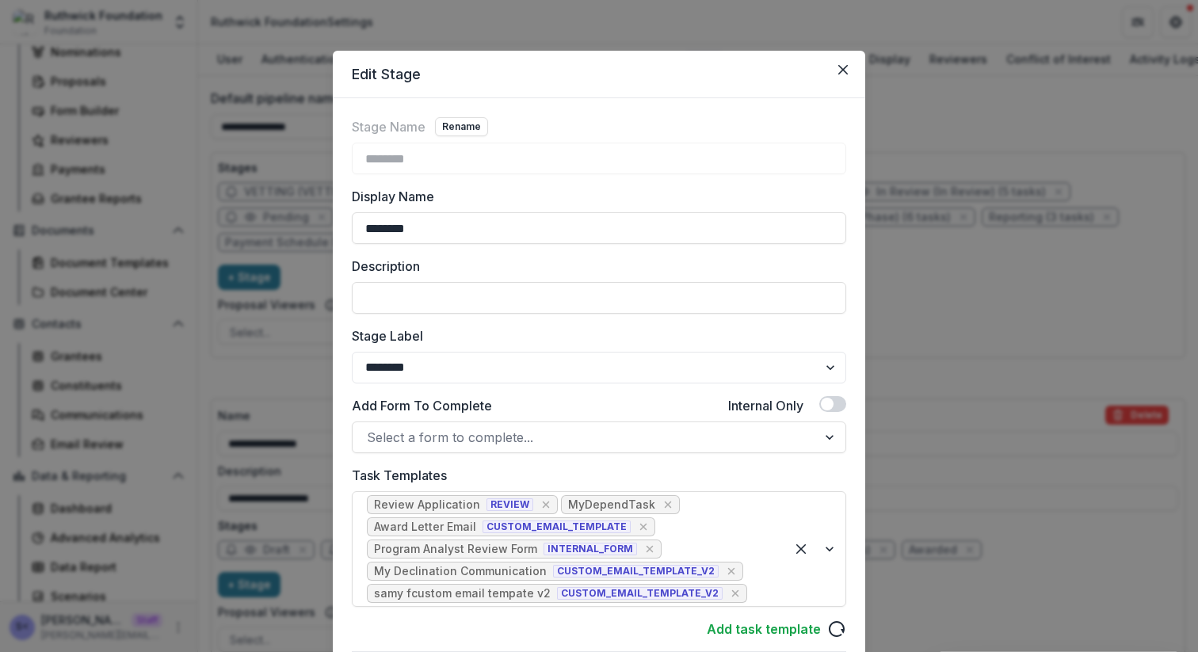
click at [912, 454] on div "Edit Stage Stage Name Rename ******** Display Name ******** Description Stage L…" at bounding box center [599, 326] width 1198 height 652
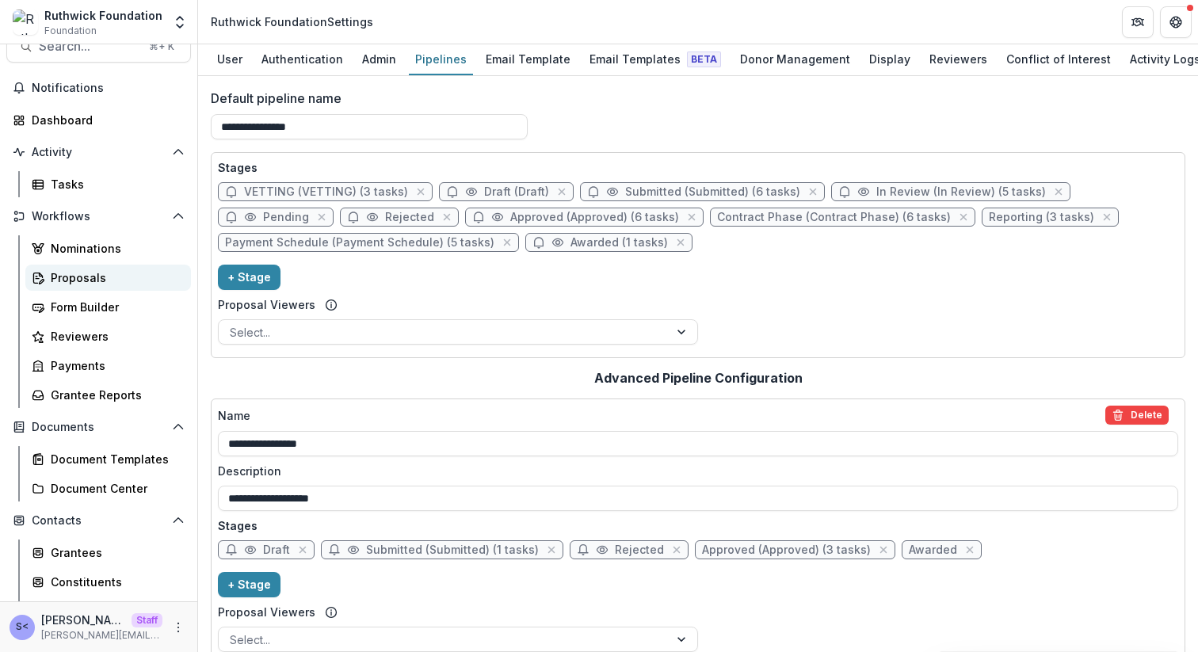
click at [137, 285] on div "Proposals" at bounding box center [115, 277] width 128 height 17
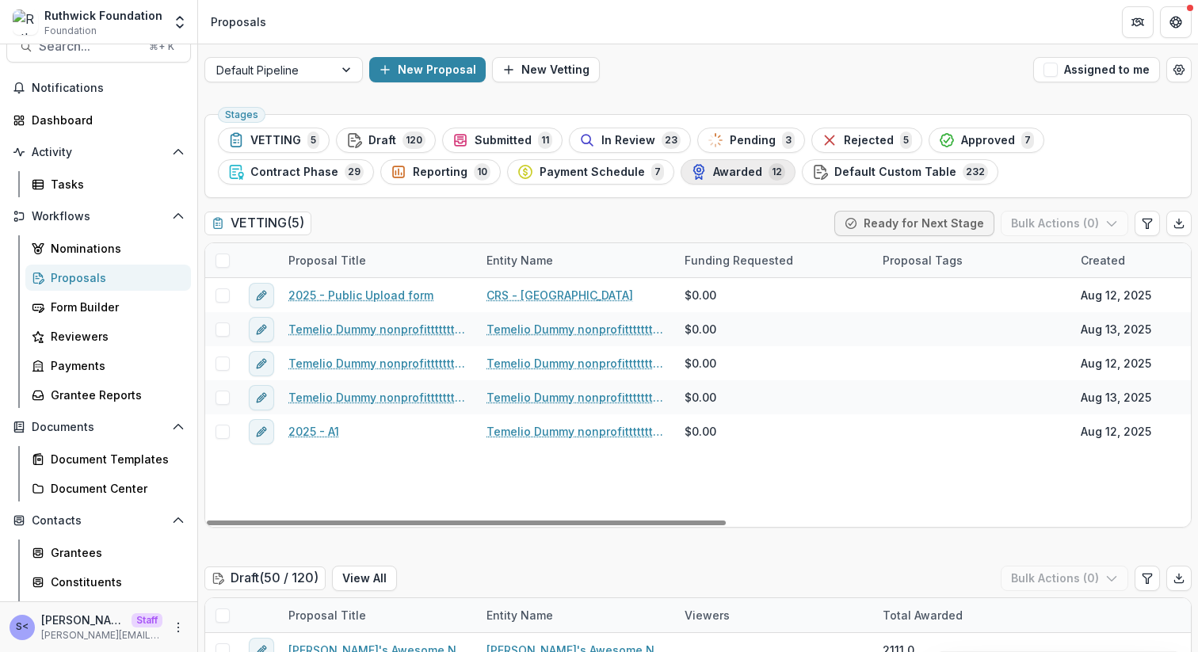
click at [720, 170] on span "Awarded" at bounding box center [737, 172] width 49 height 13
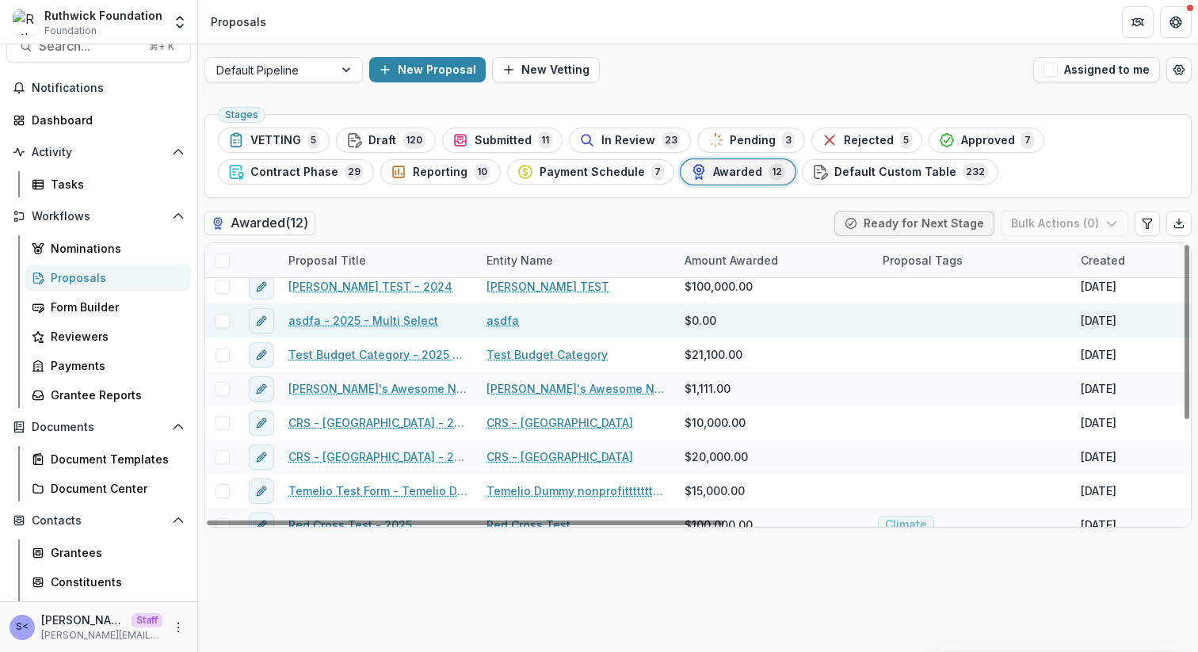
scroll to position [67, 0]
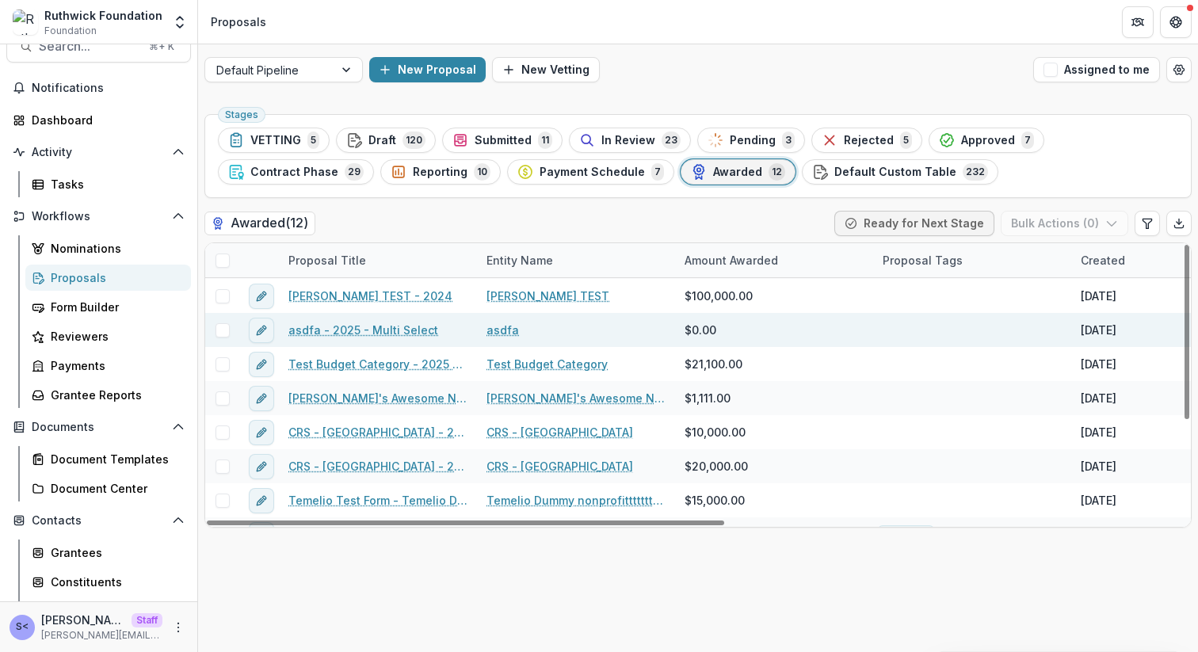
click at [414, 323] on link "asdfa - 2025 - Multi Select" at bounding box center [364, 330] width 150 height 17
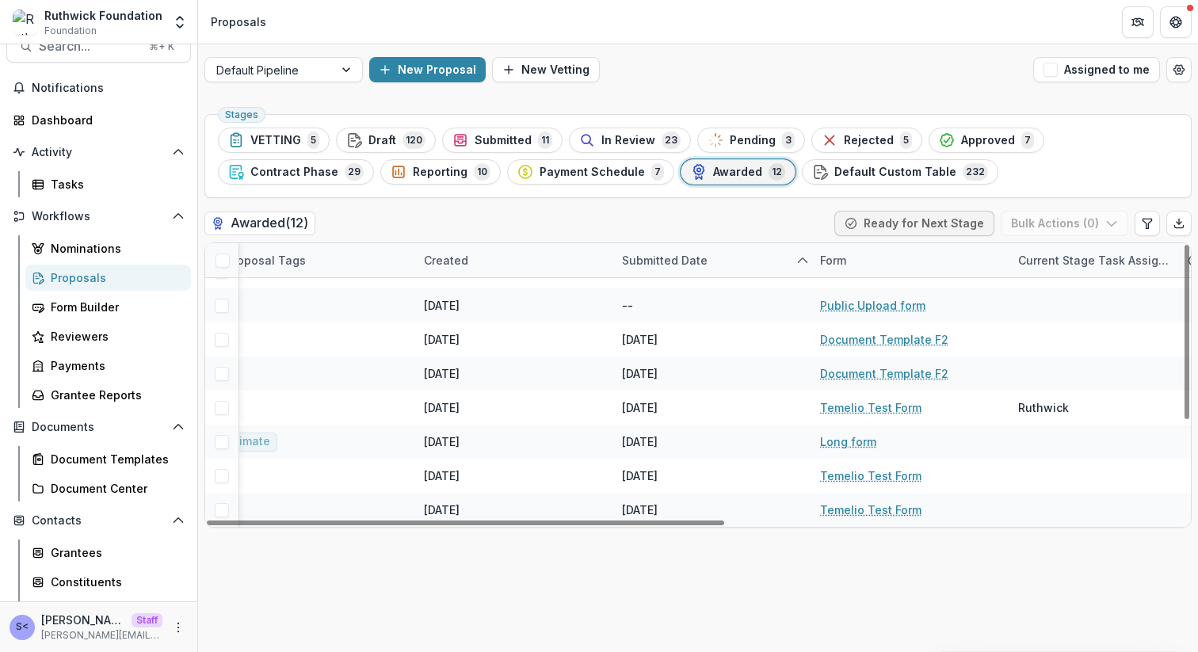
scroll to position [0, 657]
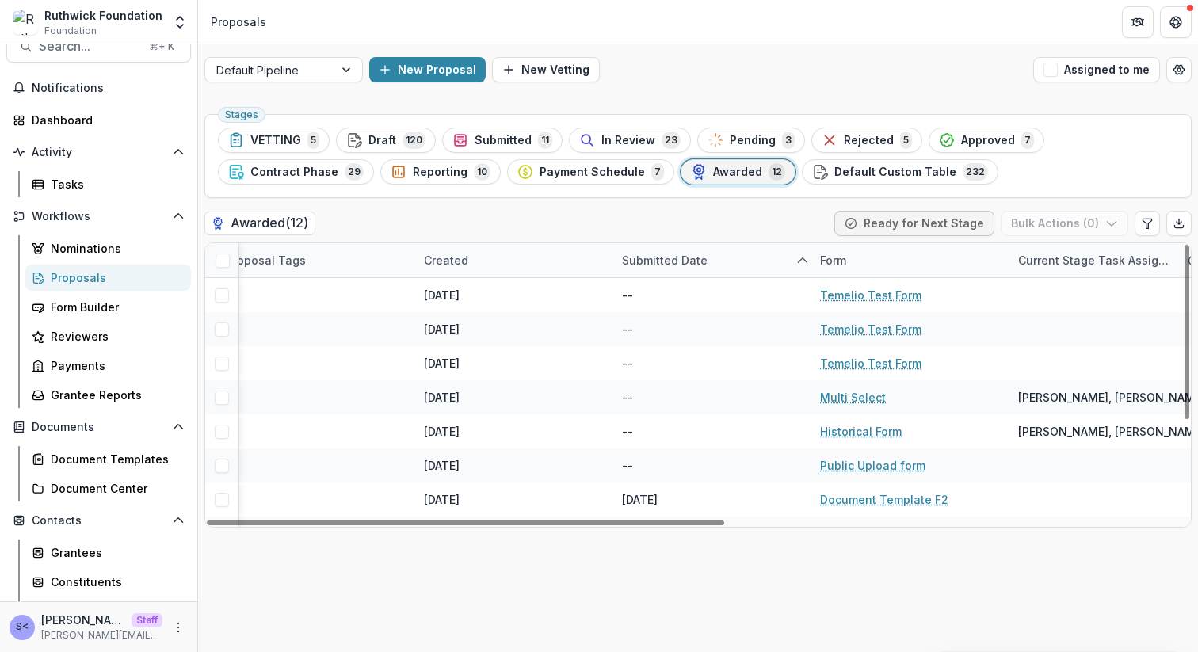
click at [724, 168] on span "Awarded" at bounding box center [737, 172] width 49 height 13
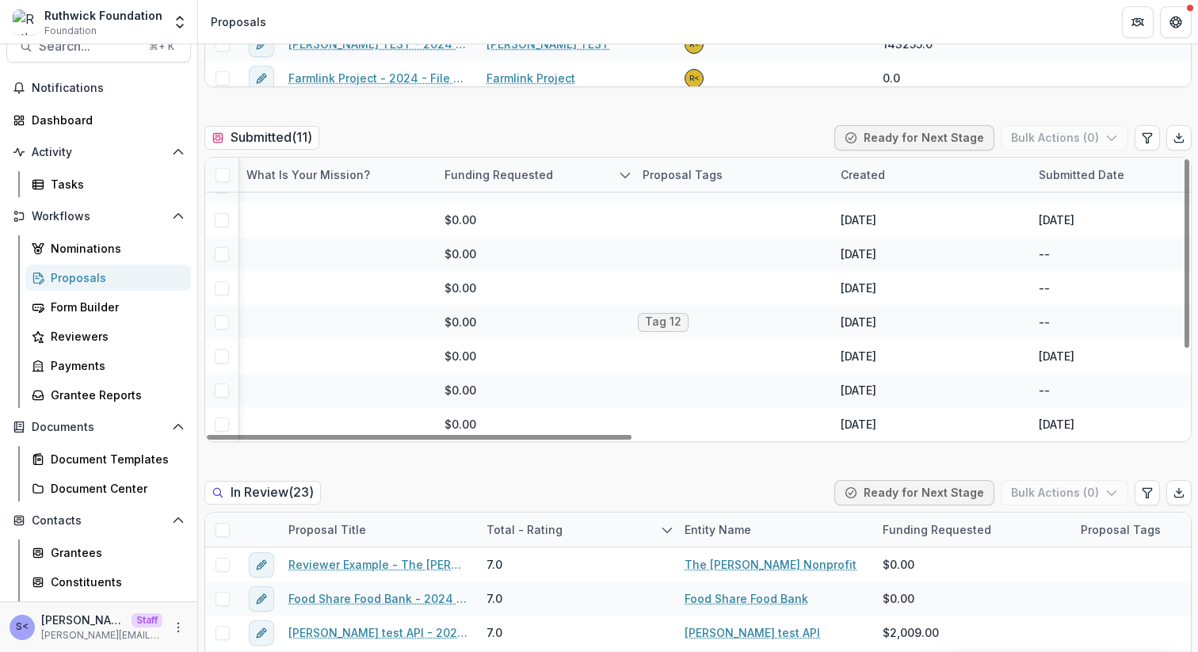
scroll to position [0, 636]
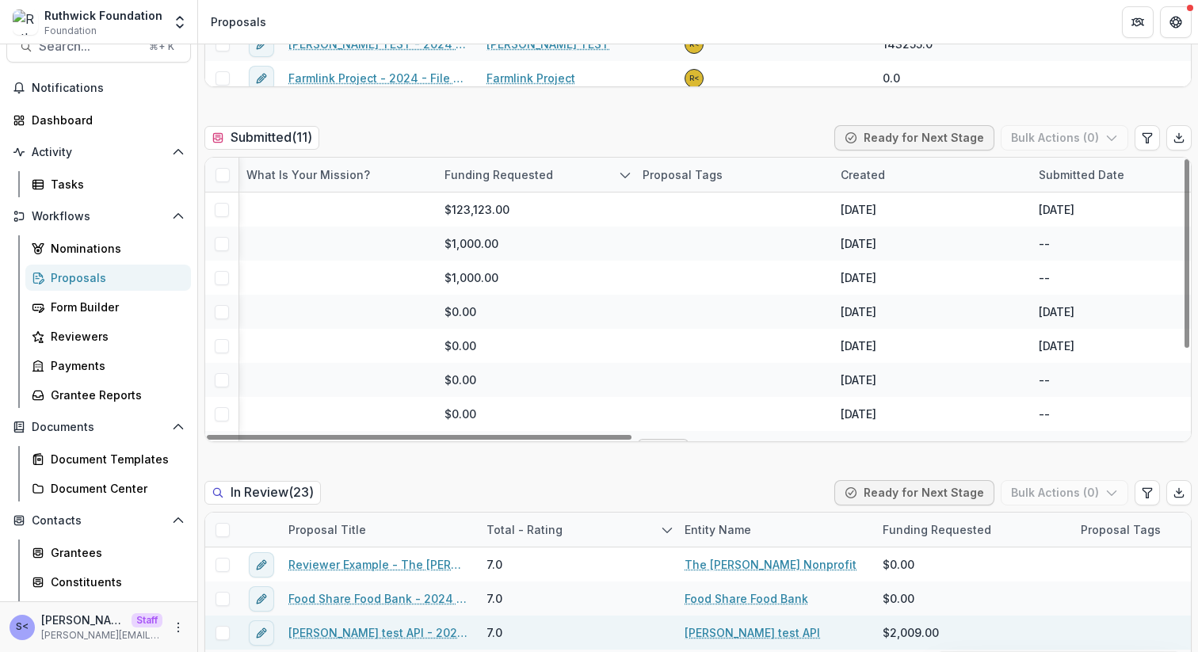
drag, startPoint x: 777, startPoint y: 265, endPoint x: 815, endPoint y: 621, distance: 358.7
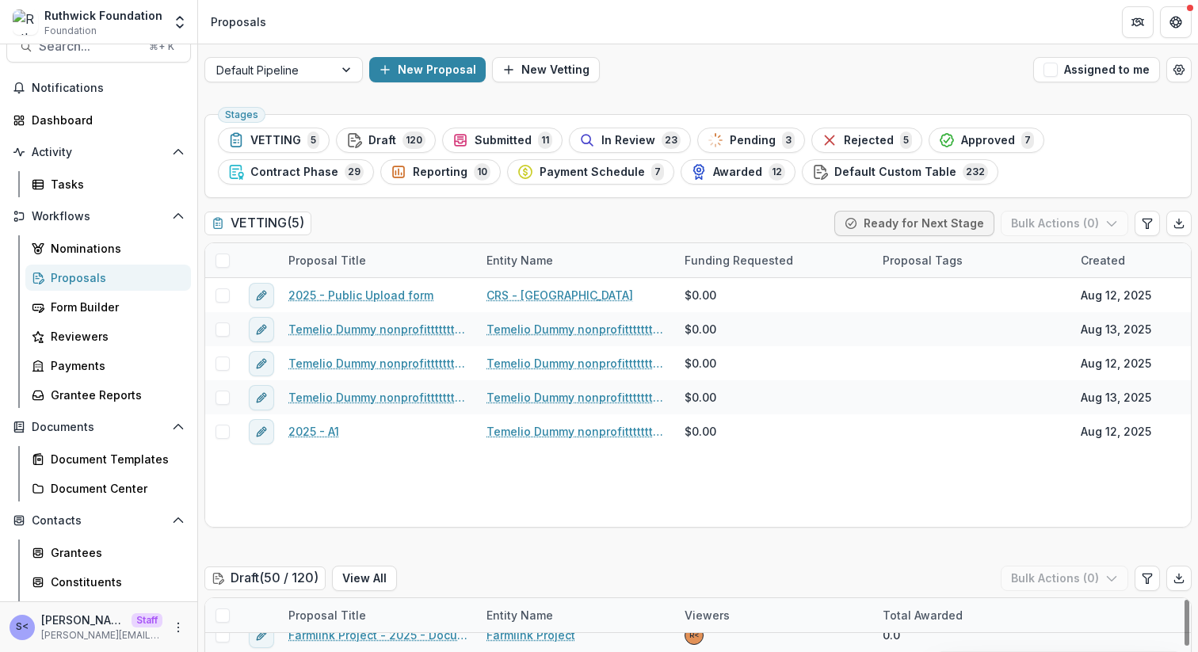
scroll to position [0, 0]
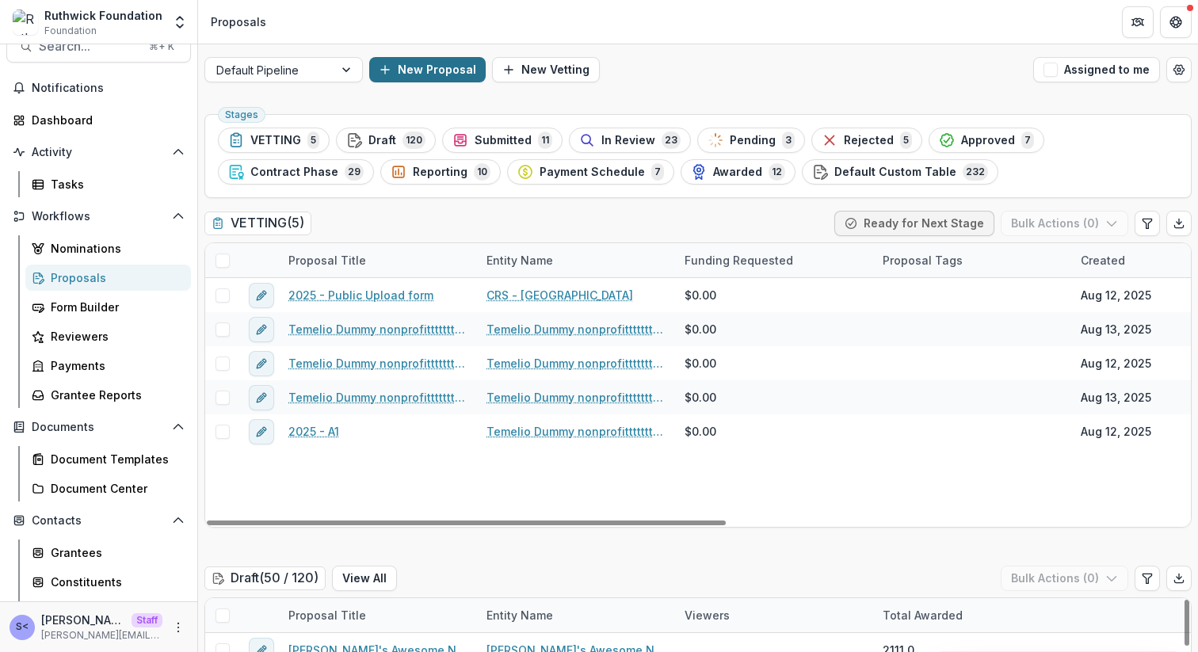
click at [445, 75] on button "New Proposal" at bounding box center [427, 69] width 117 height 25
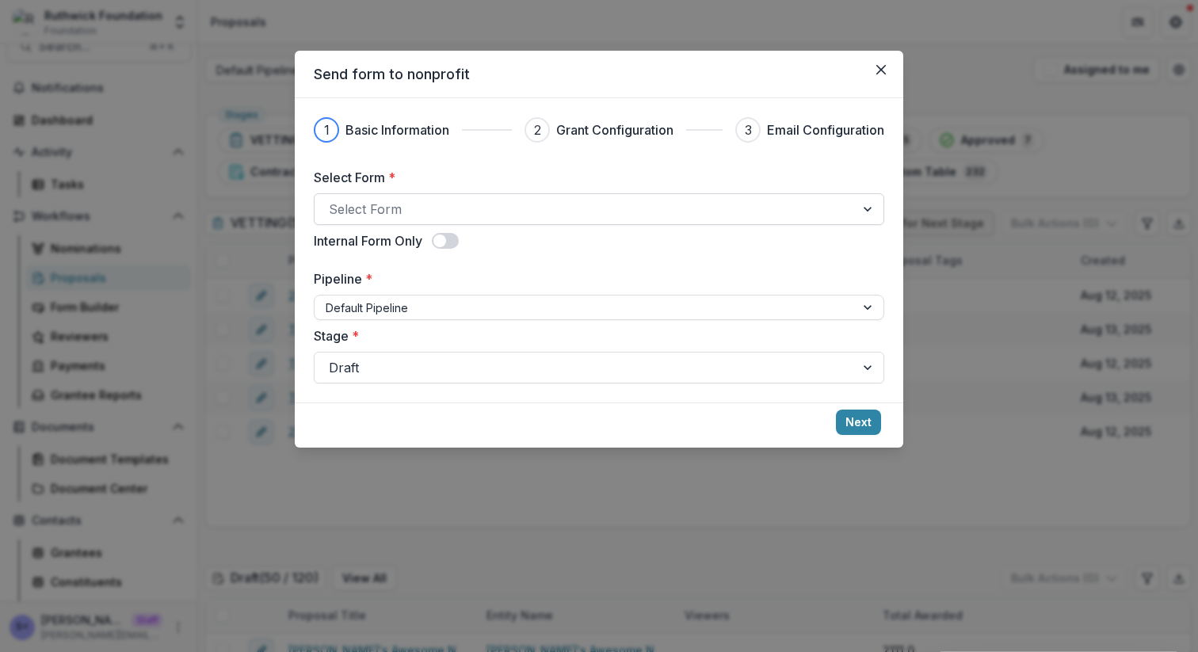
click at [503, 219] on div at bounding box center [585, 209] width 512 height 22
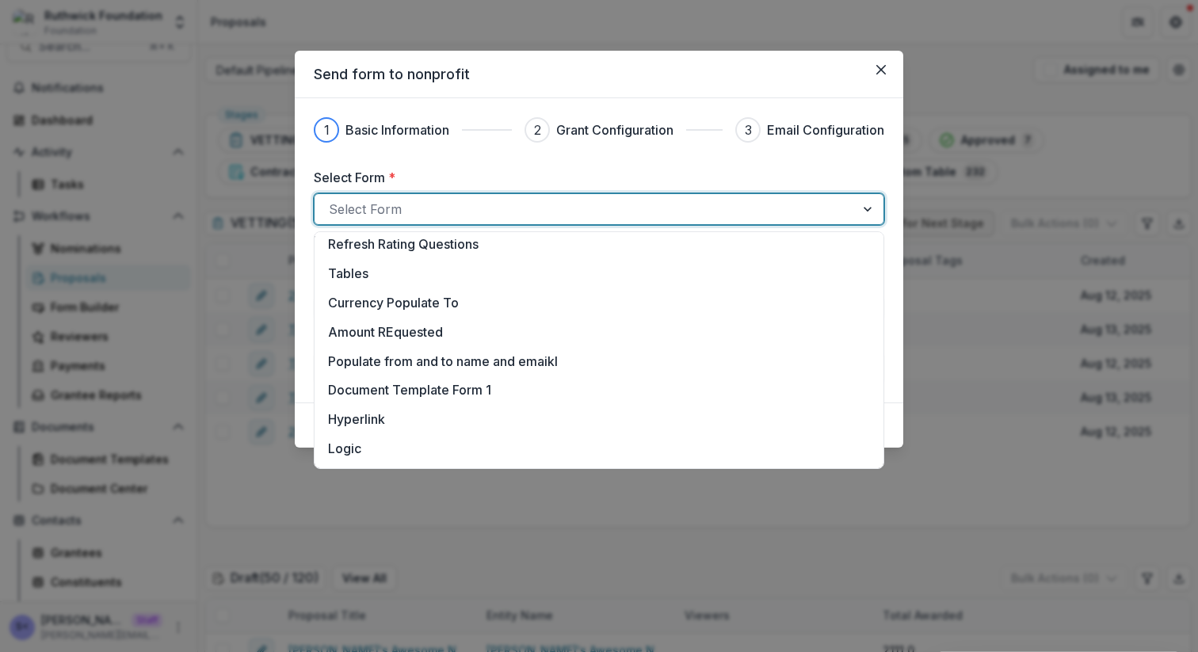
scroll to position [1928, 0]
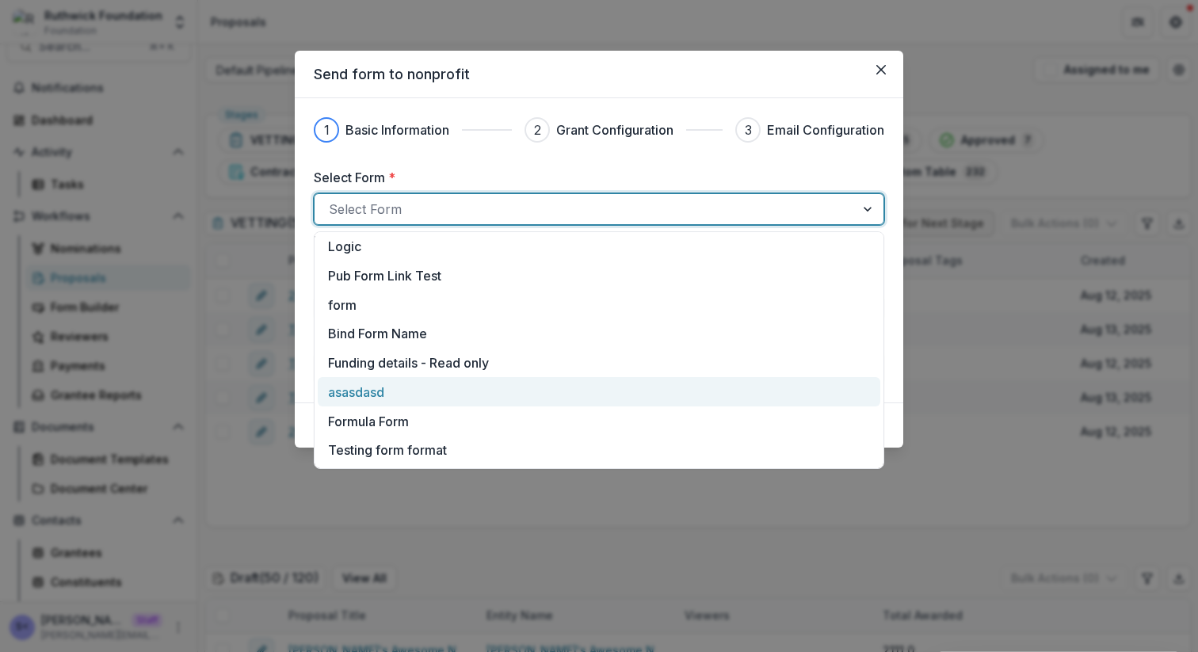
click at [460, 398] on div "asasdasd" at bounding box center [599, 392] width 542 height 19
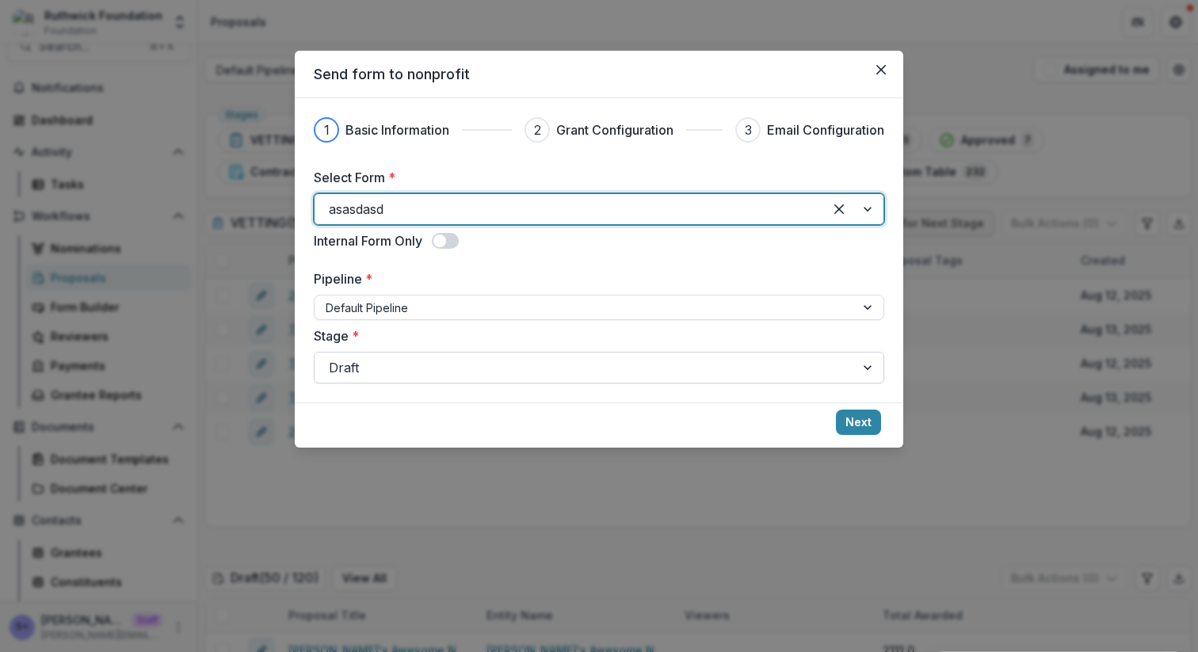
click at [541, 365] on div at bounding box center [585, 368] width 512 height 22
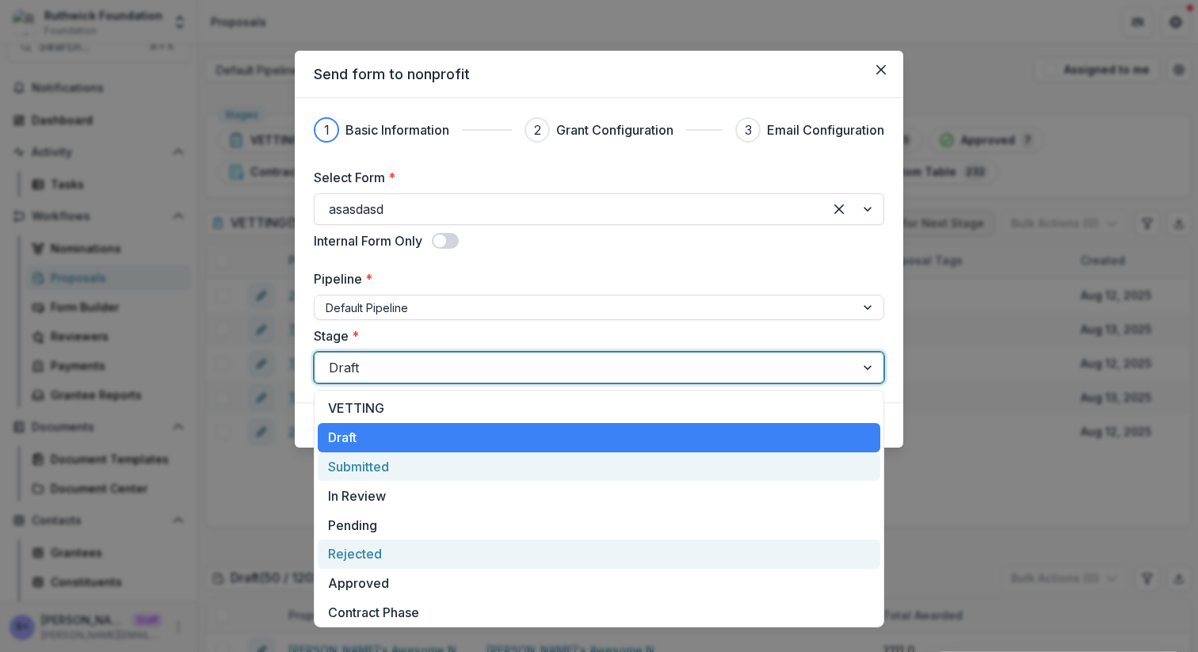
scroll to position [91, 0]
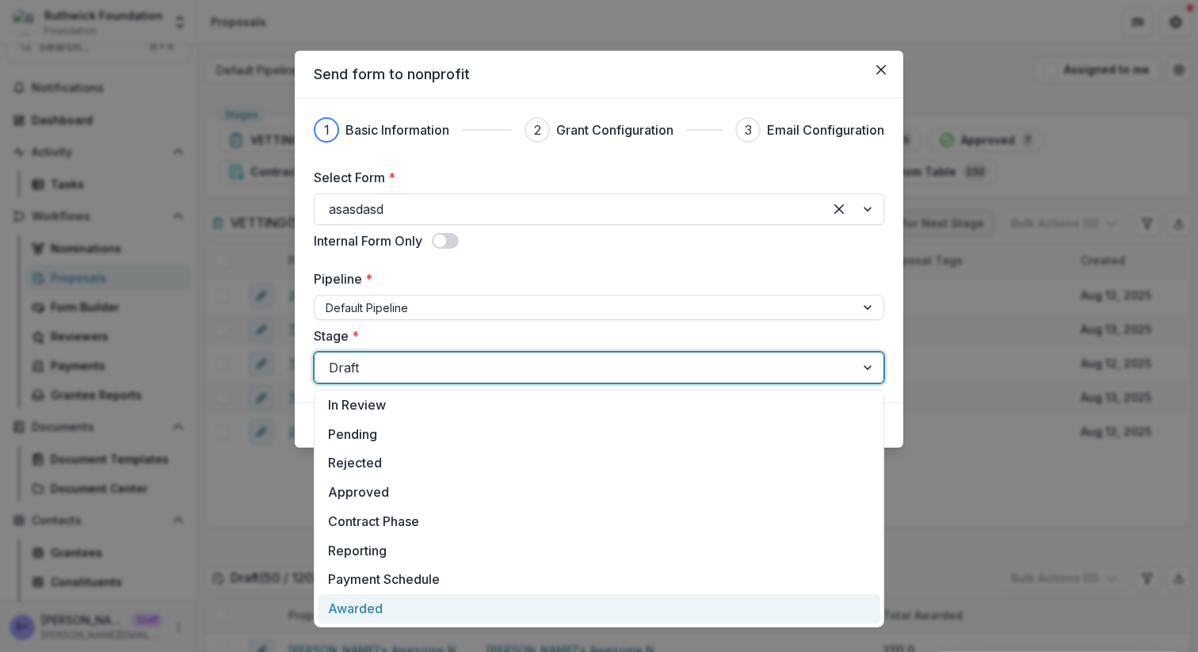
click at [467, 602] on div "Awarded" at bounding box center [599, 608] width 563 height 29
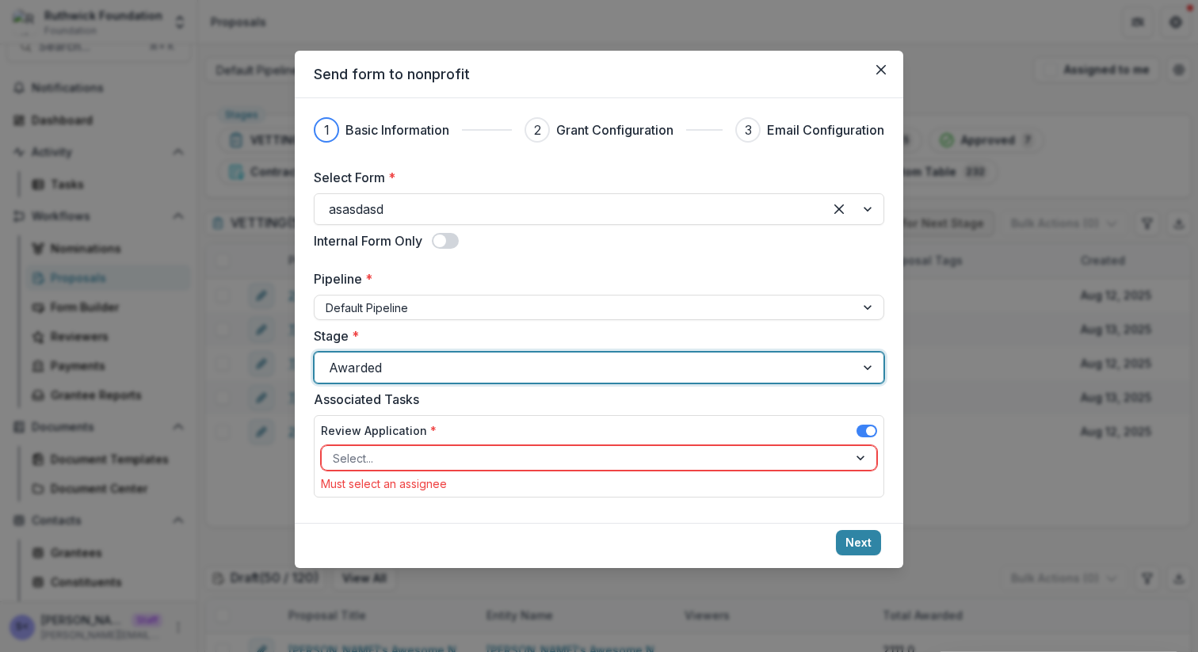
click at [553, 380] on div "Awarded" at bounding box center [585, 367] width 541 height 25
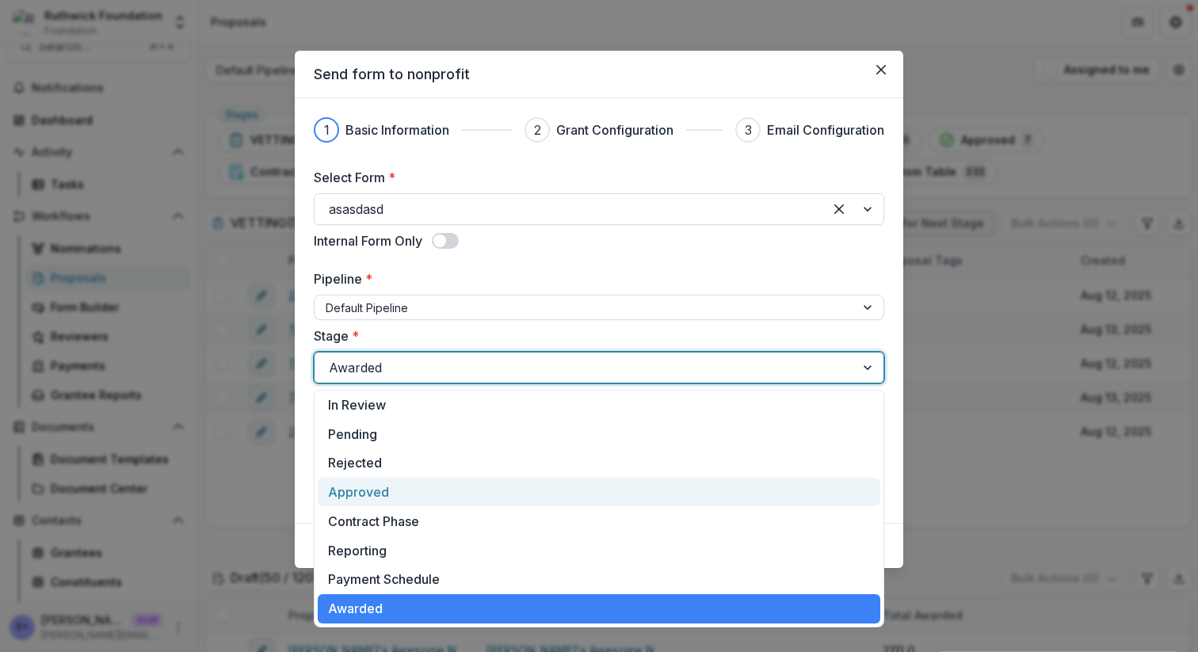
click at [471, 480] on div "Approved" at bounding box center [599, 492] width 563 height 29
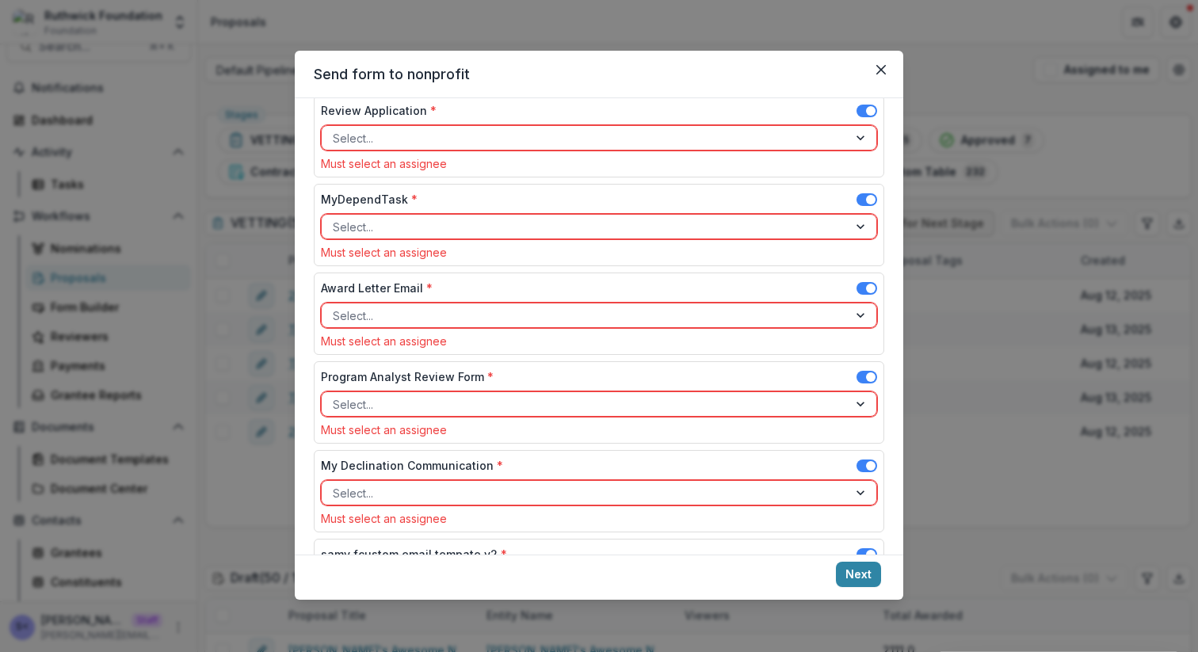
scroll to position [292, 0]
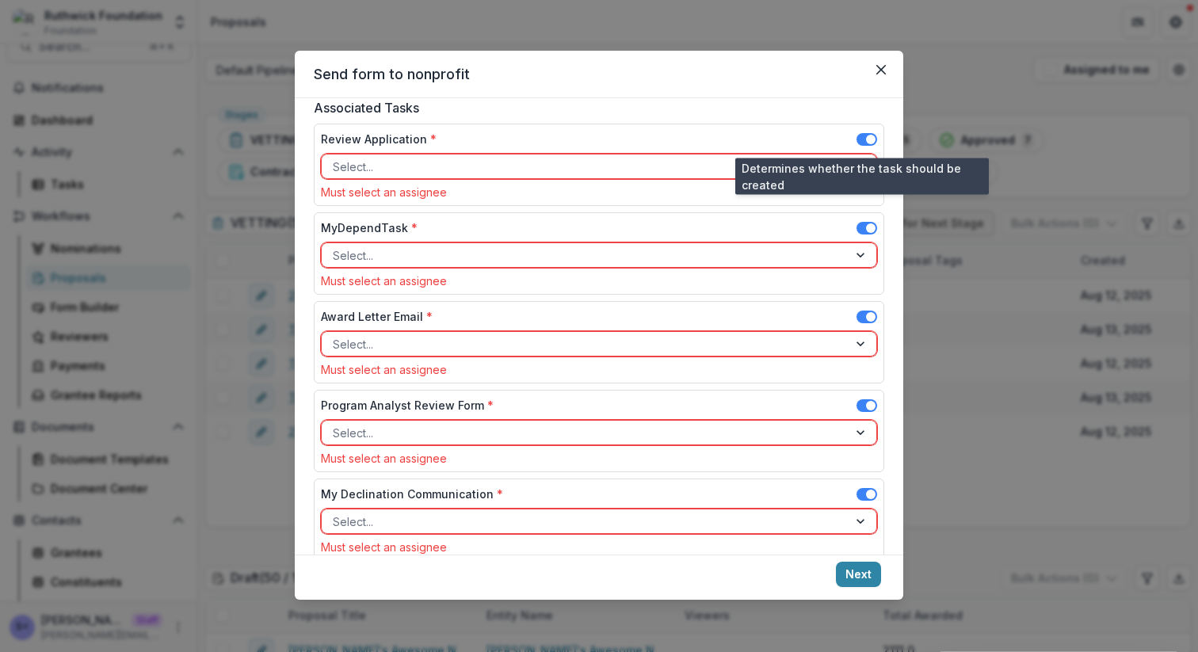
click at [866, 139] on span at bounding box center [871, 140] width 10 height 10
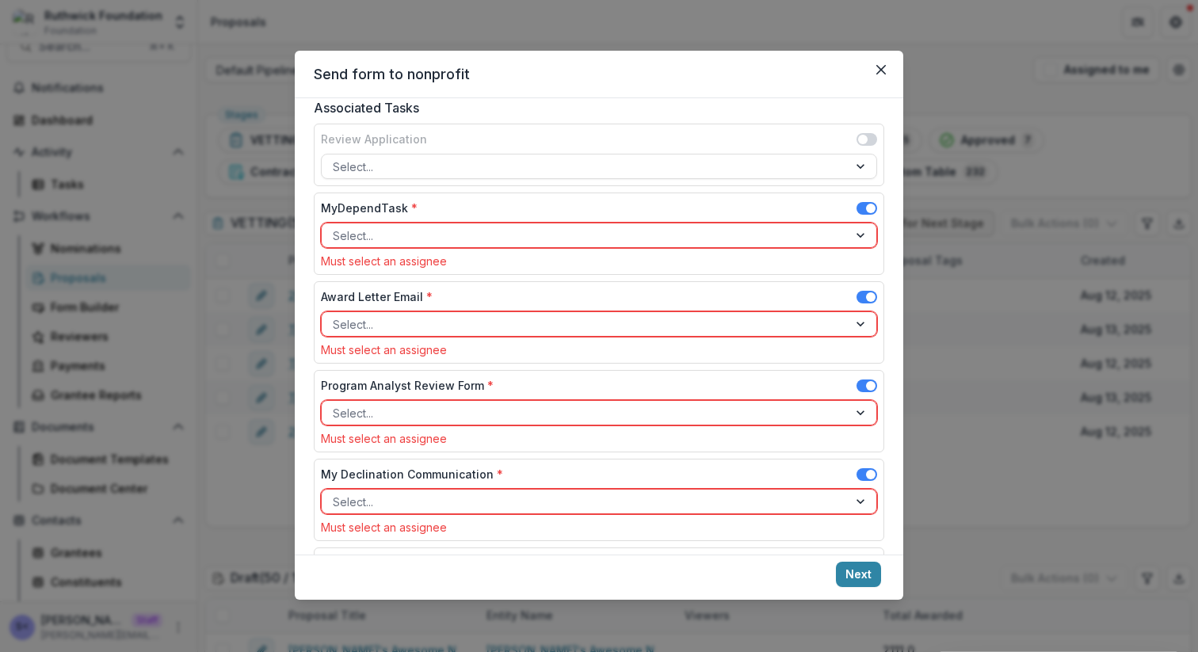
click at [861, 199] on div "MyDependTask * Select... Must select an assignee" at bounding box center [599, 234] width 571 height 82
click at [861, 210] on span at bounding box center [867, 208] width 21 height 13
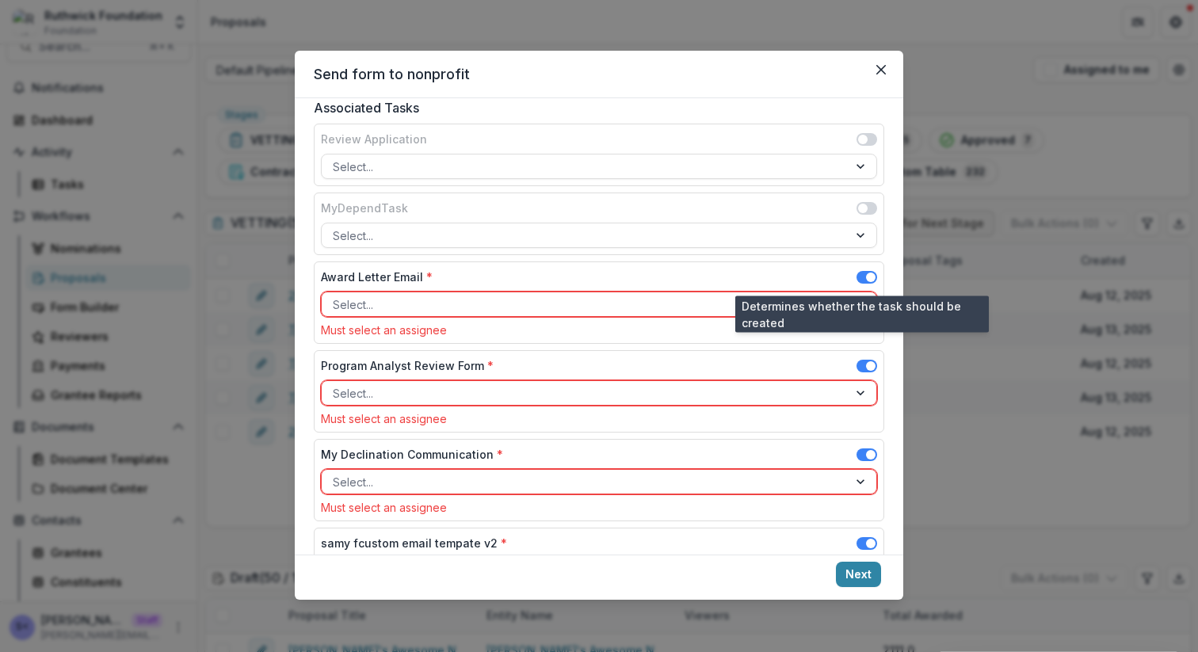
click at [858, 273] on span at bounding box center [867, 277] width 21 height 13
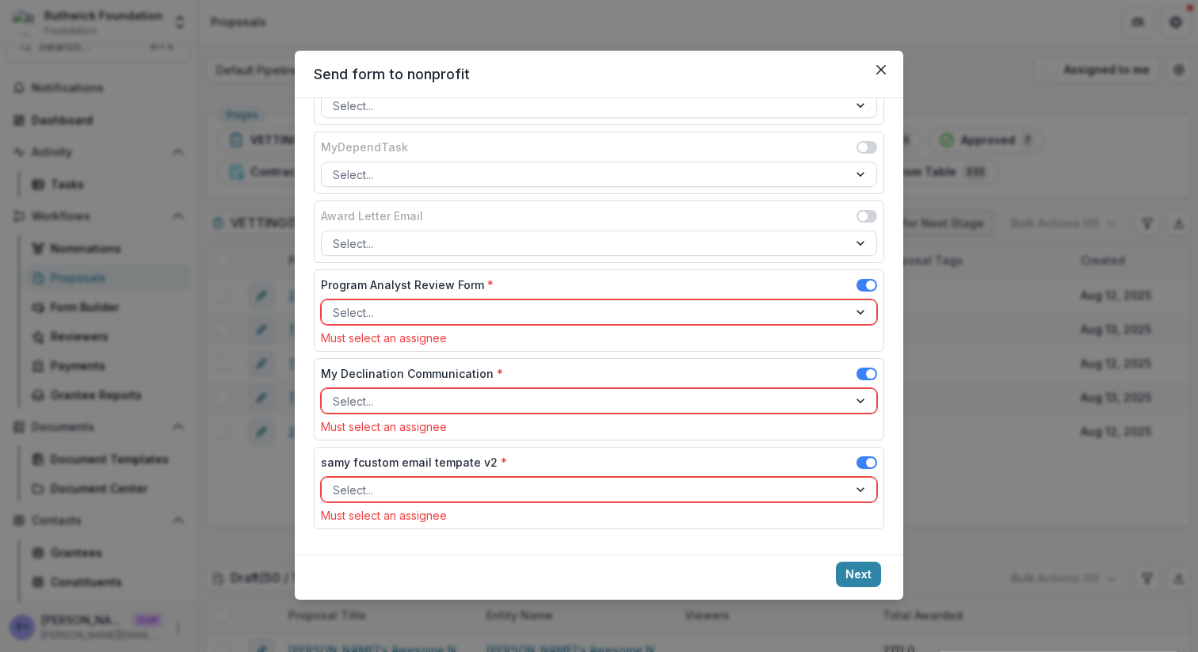
click at [859, 287] on span at bounding box center [867, 285] width 21 height 13
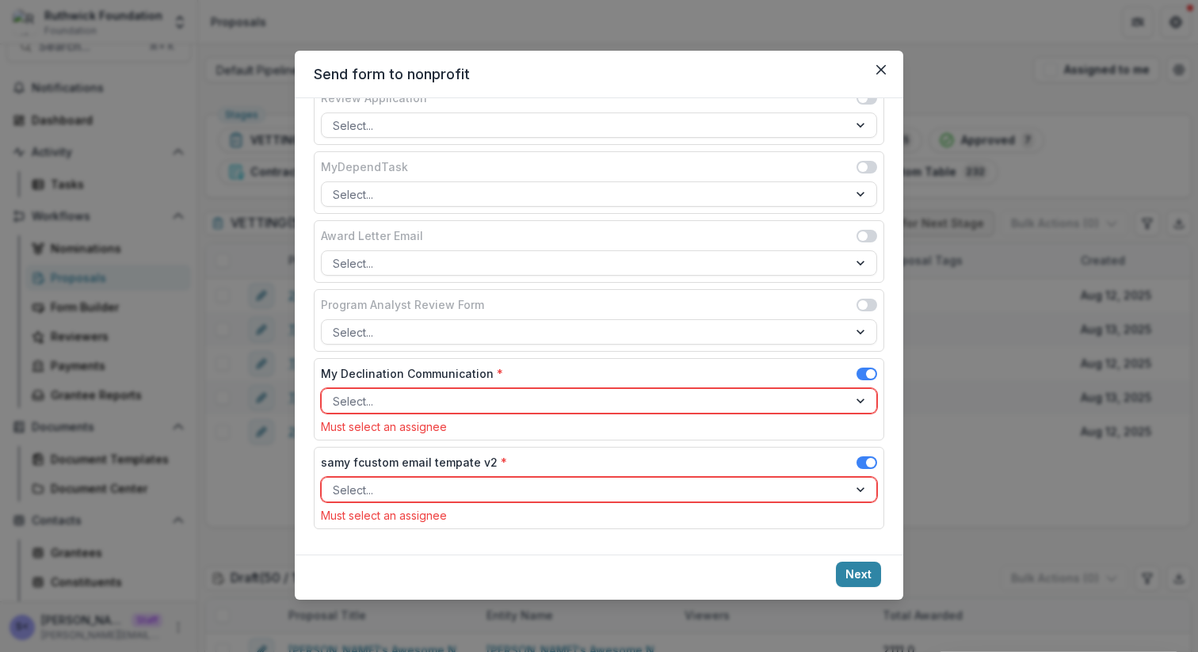
click at [866, 372] on span at bounding box center [871, 374] width 10 height 10
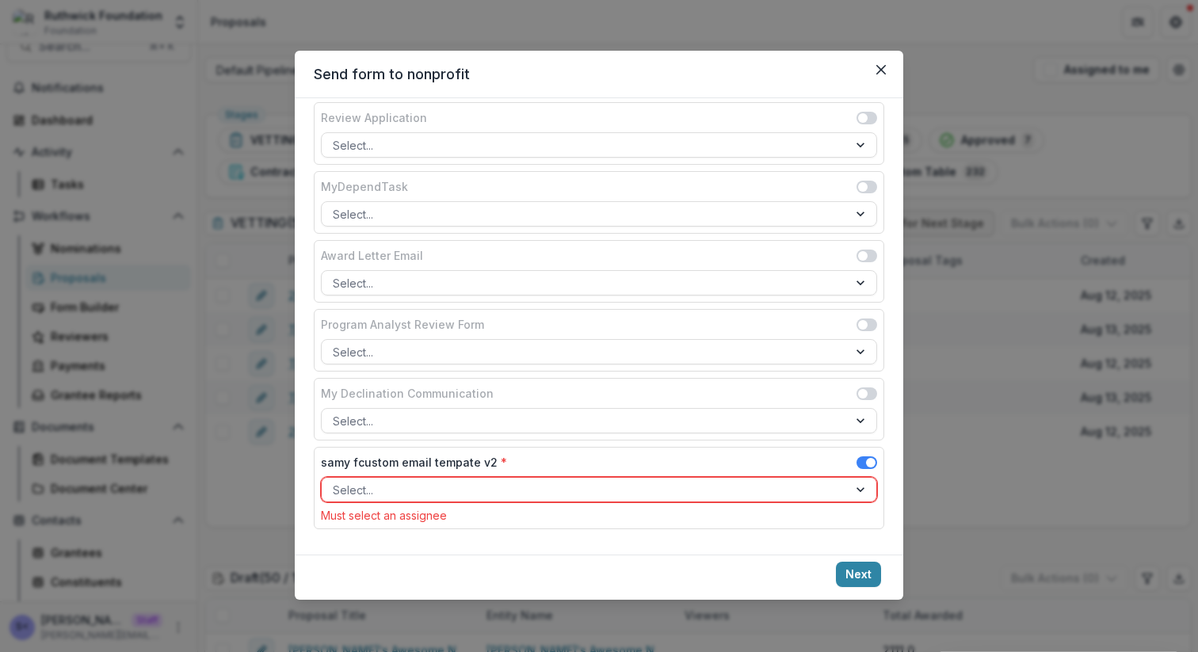
scroll to position [313, 0]
click at [824, 483] on div at bounding box center [585, 490] width 504 height 20
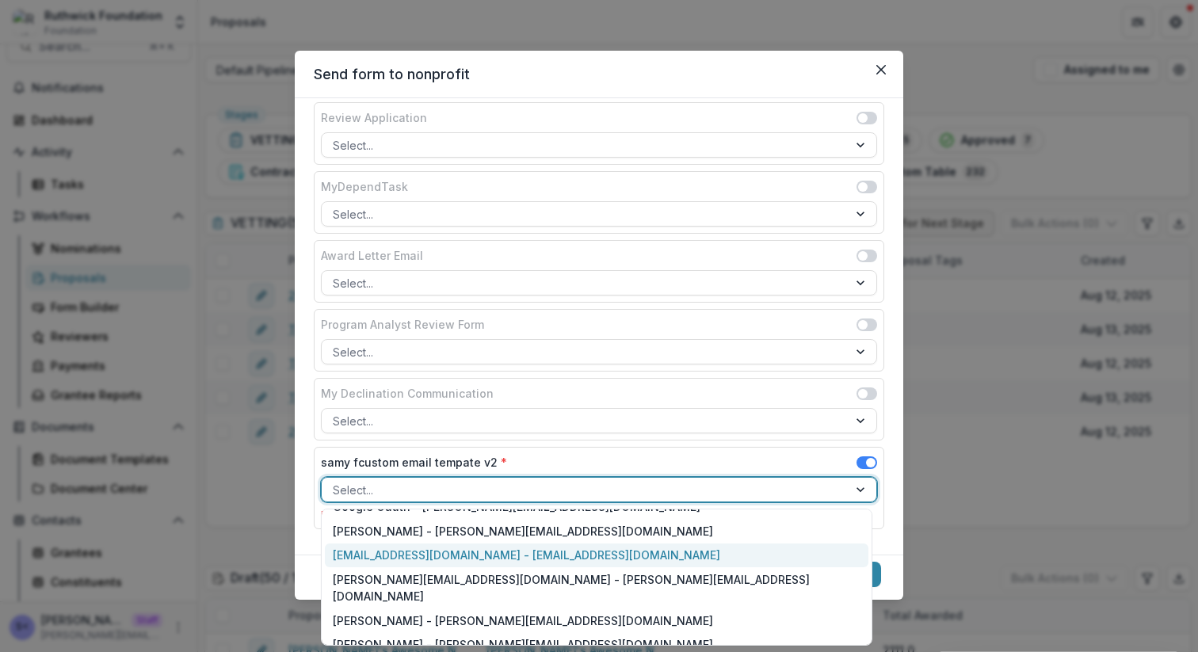
scroll to position [453, 0]
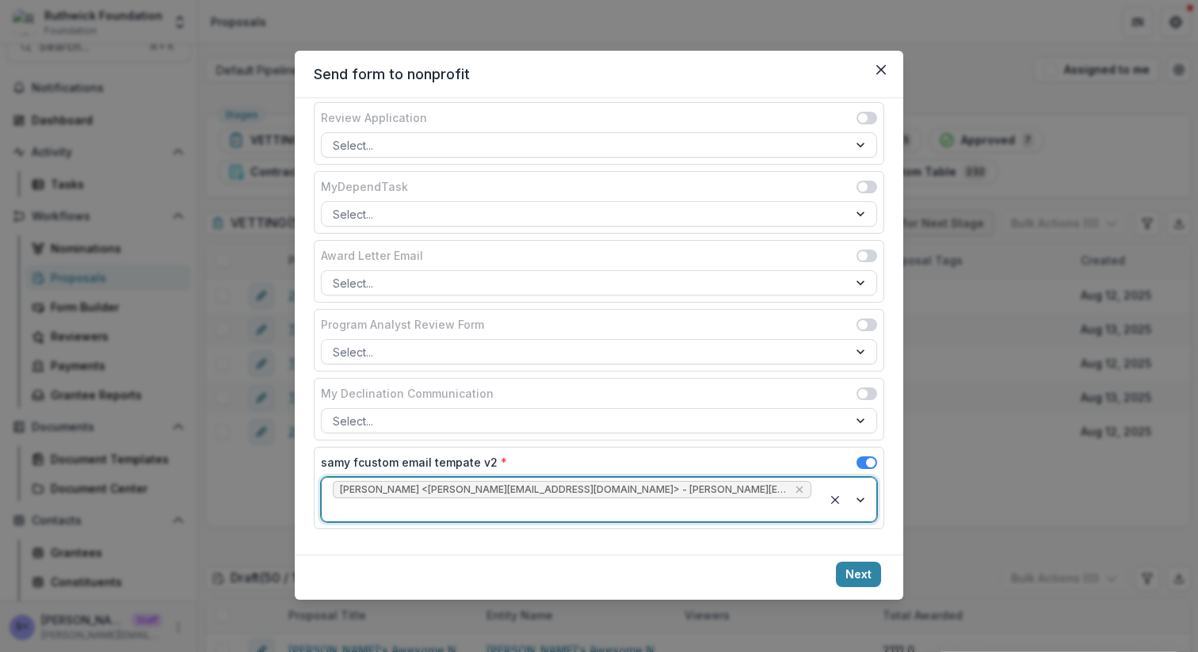
scroll to position [293, 0]
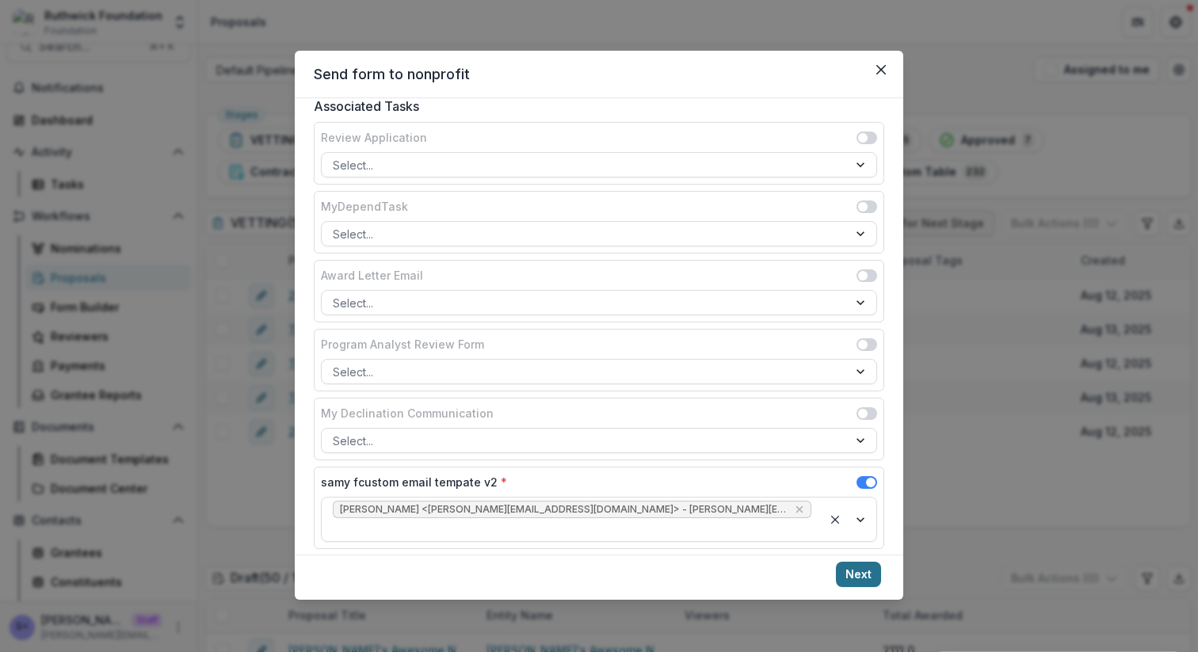
click at [863, 566] on button "Next" at bounding box center [858, 574] width 45 height 25
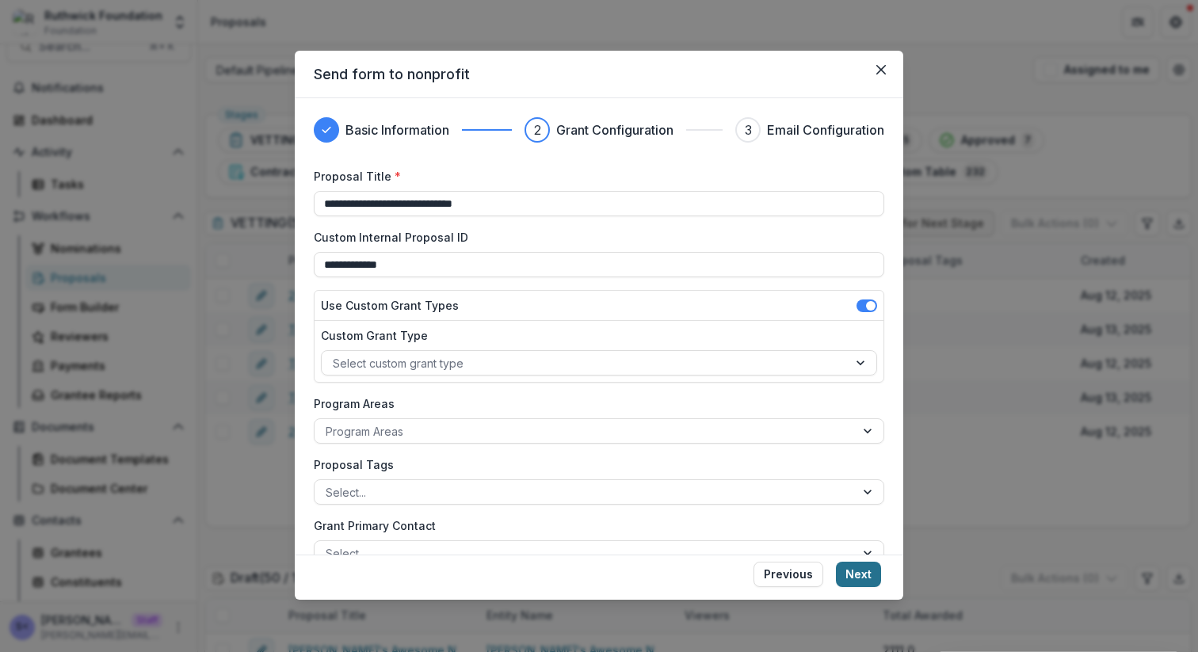
type input "**********"
click at [854, 571] on button "Next" at bounding box center [858, 574] width 45 height 25
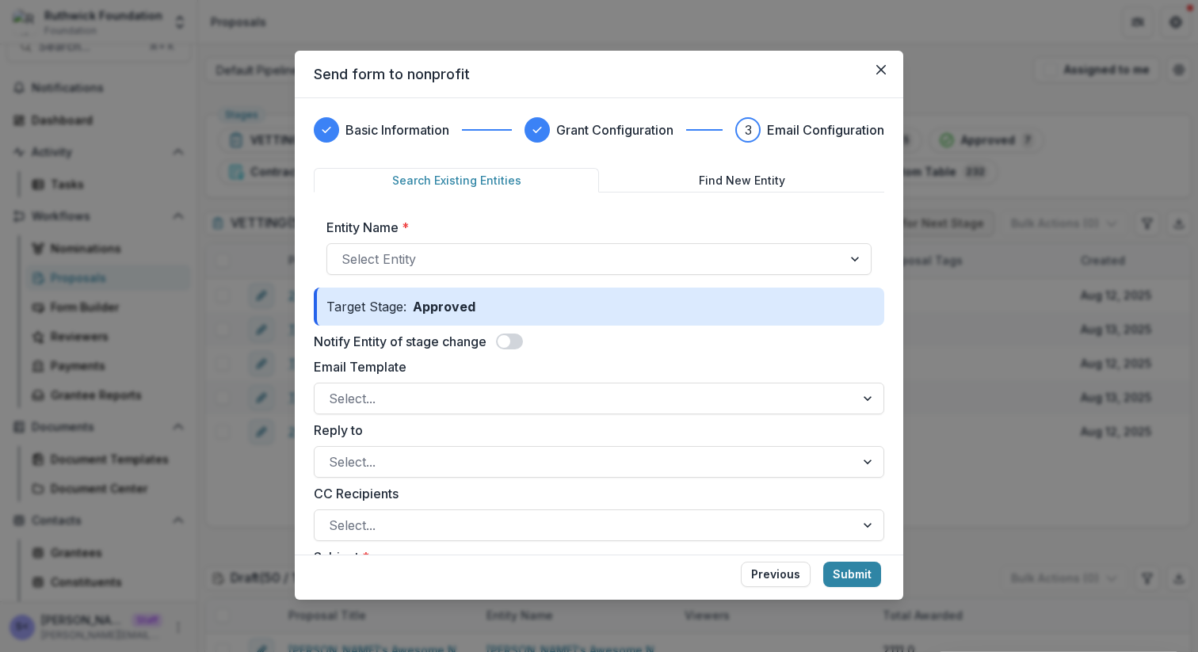
click at [510, 342] on span at bounding box center [504, 341] width 13 height 13
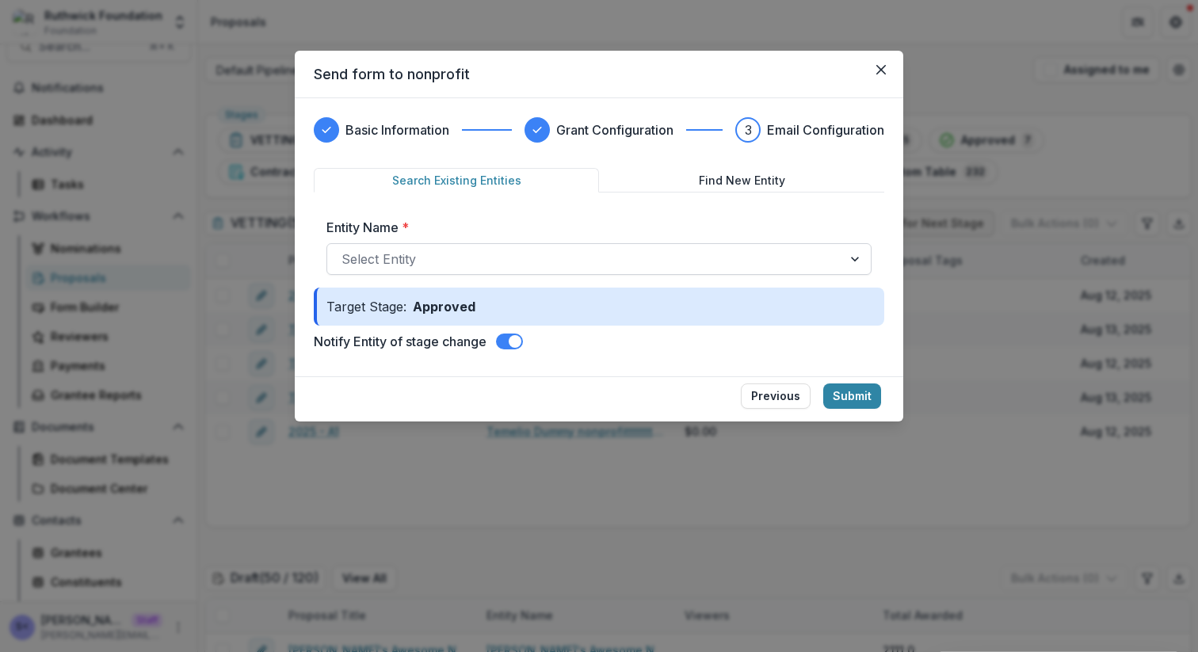
click at [551, 273] on div "Select Entity" at bounding box center [599, 259] width 545 height 32
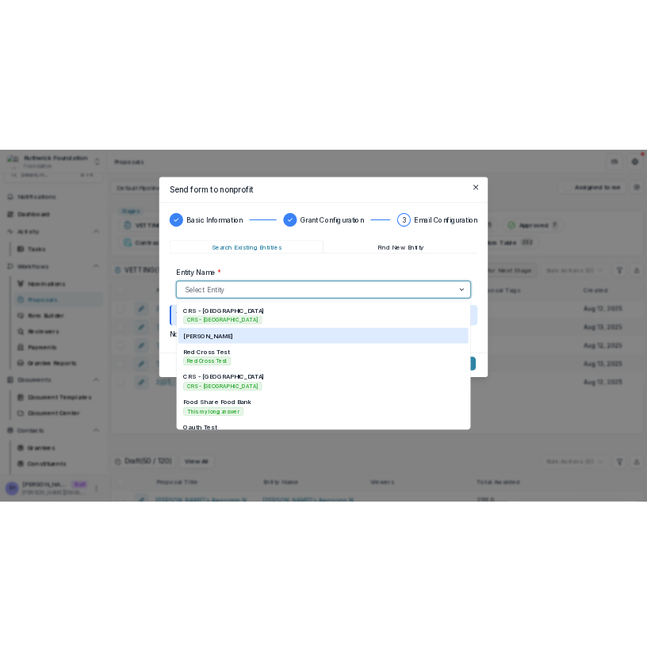
scroll to position [566, 0]
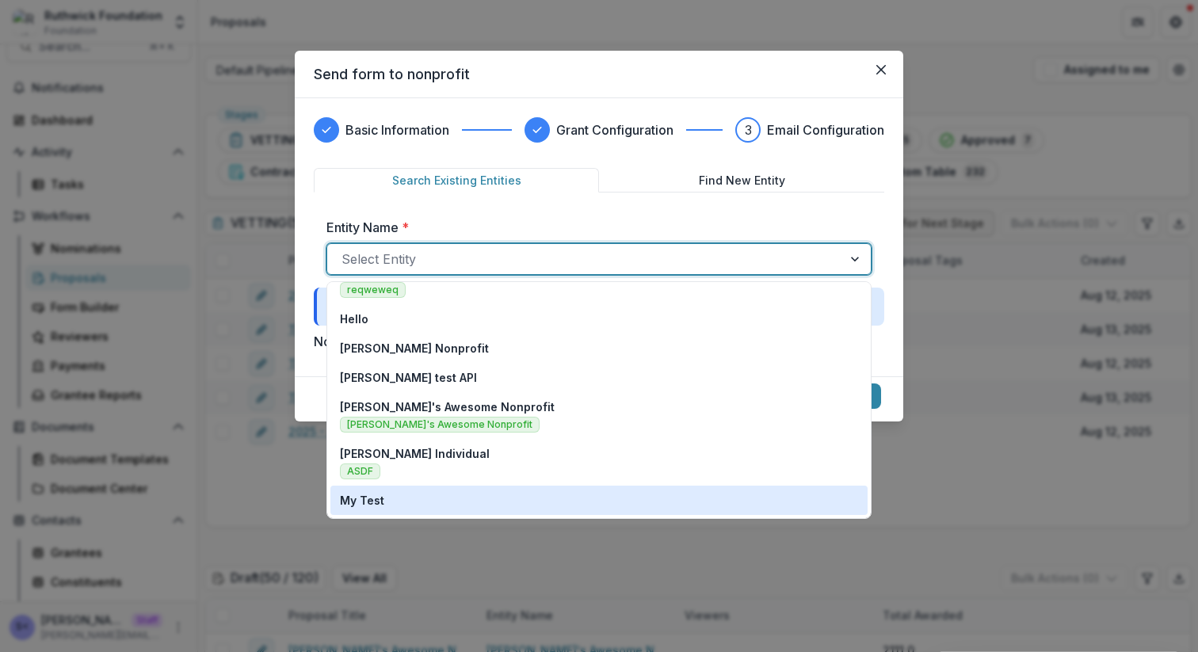
click at [504, 492] on div "My Test" at bounding box center [599, 500] width 518 height 17
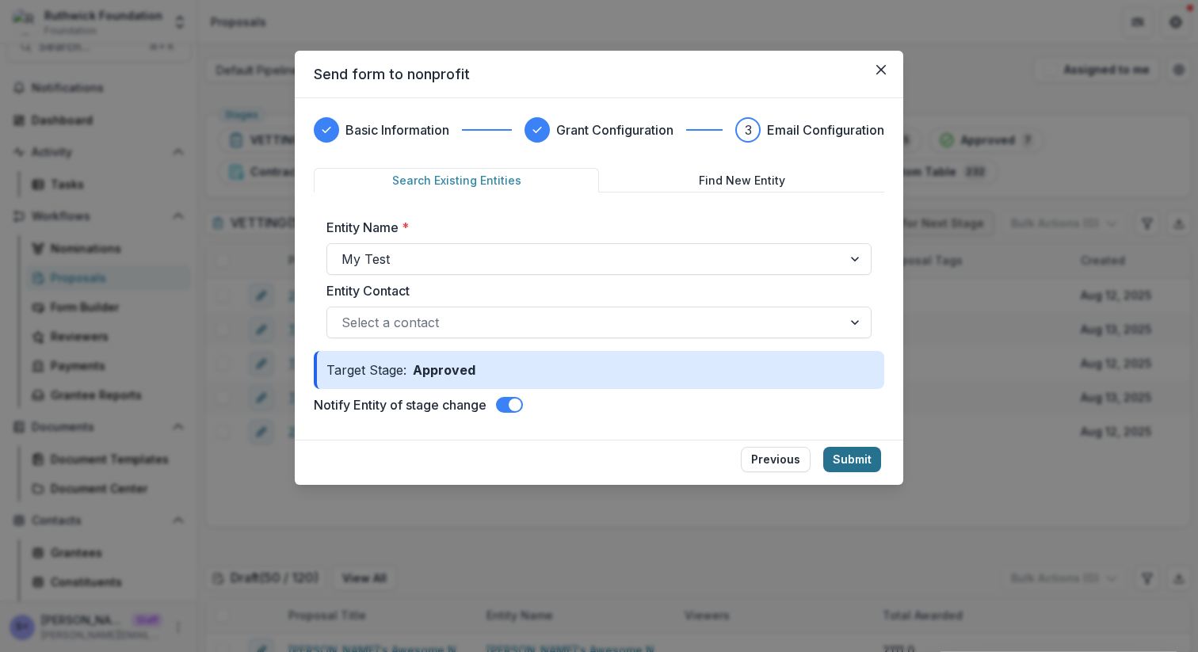
click at [863, 457] on button "Submit" at bounding box center [853, 459] width 58 height 25
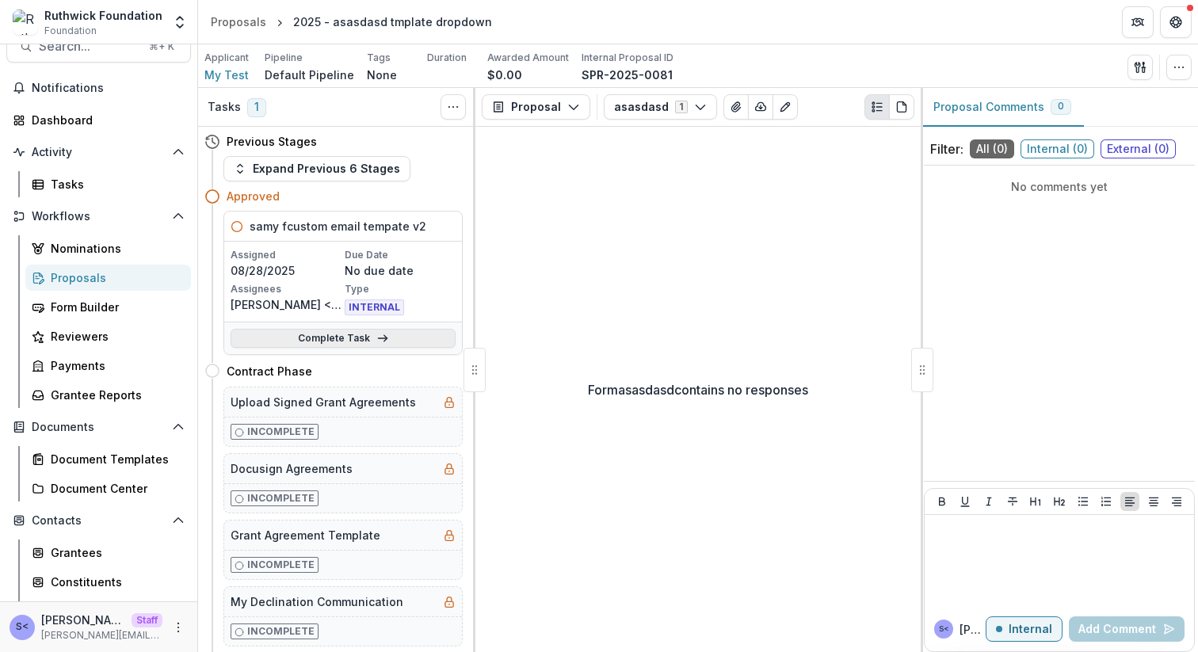
click at [401, 334] on link "Complete Task" at bounding box center [343, 338] width 225 height 19
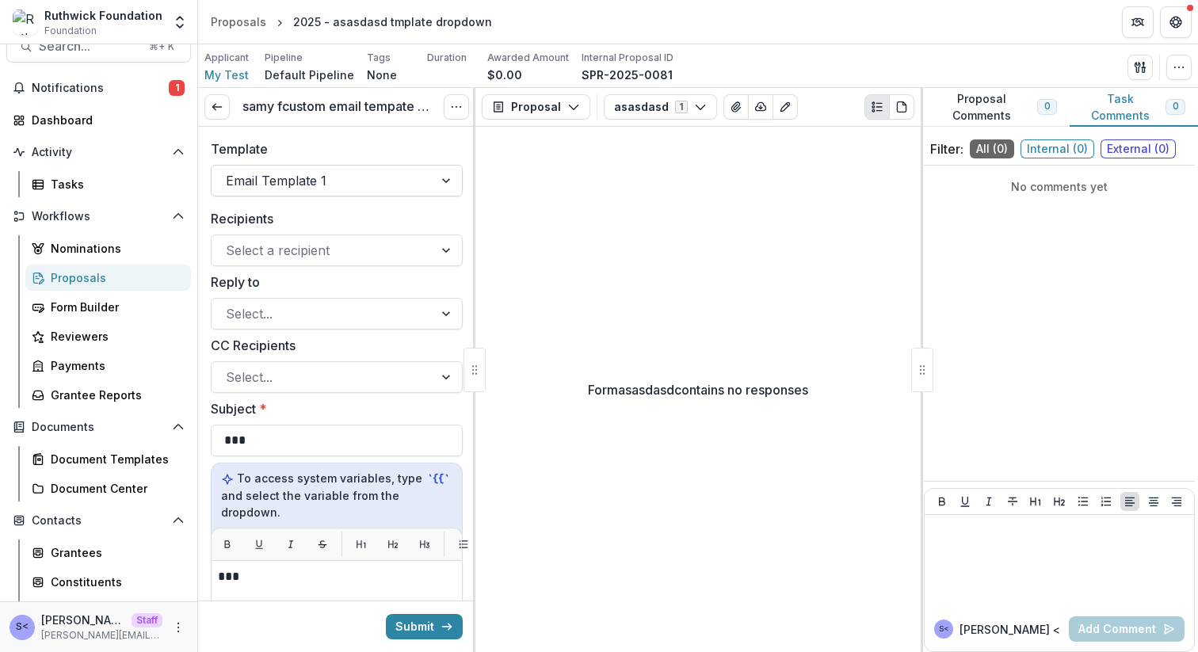
click at [380, 178] on div at bounding box center [322, 181] width 193 height 22
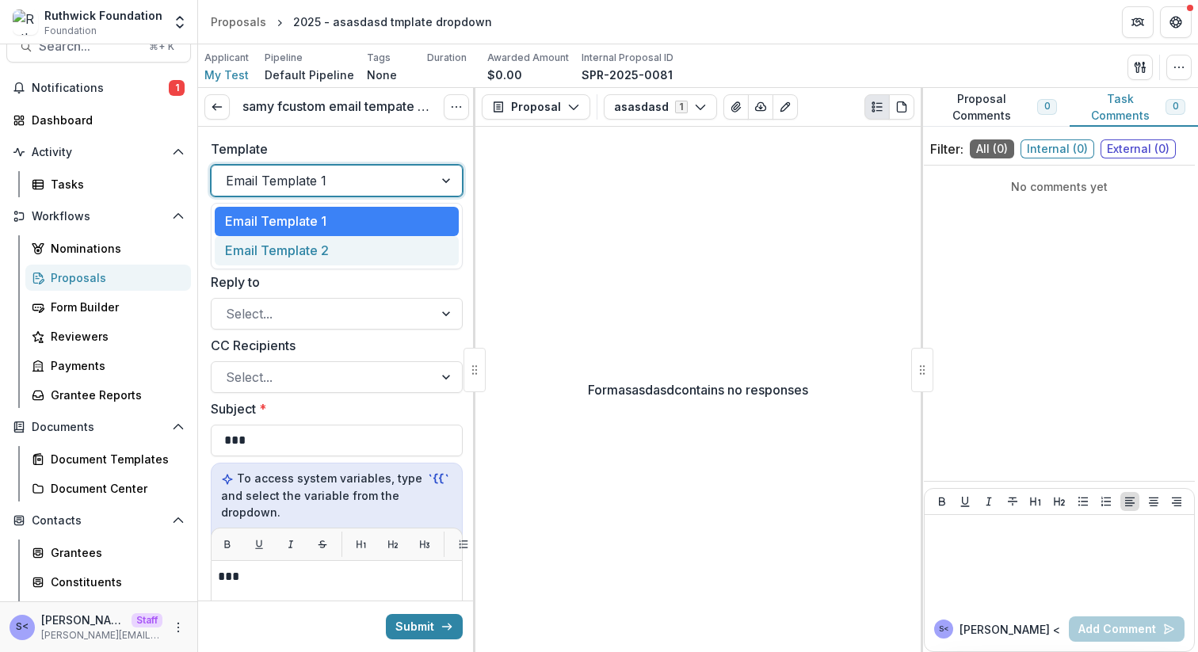
click at [366, 241] on div "Email Template 2" at bounding box center [337, 250] width 244 height 29
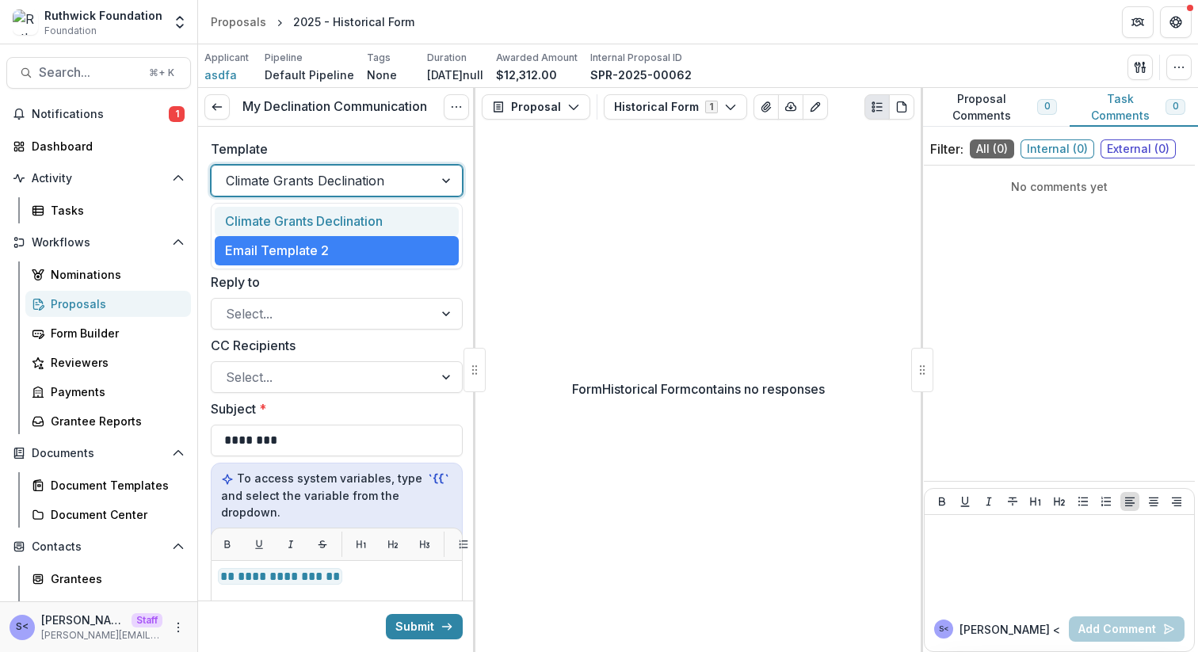
click at [386, 166] on div "Climate Grants Declination" at bounding box center [337, 181] width 252 height 32
click at [361, 215] on div "Climate Grants Declination" at bounding box center [337, 221] width 244 height 29
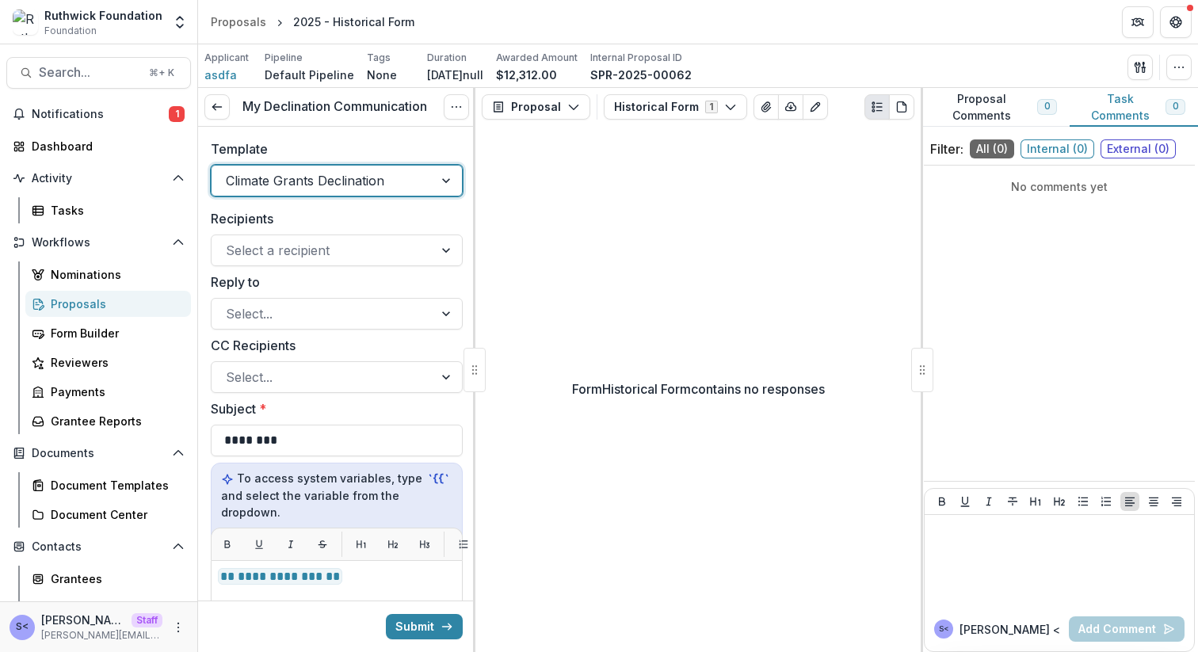
click at [365, 188] on div at bounding box center [322, 181] width 193 height 22
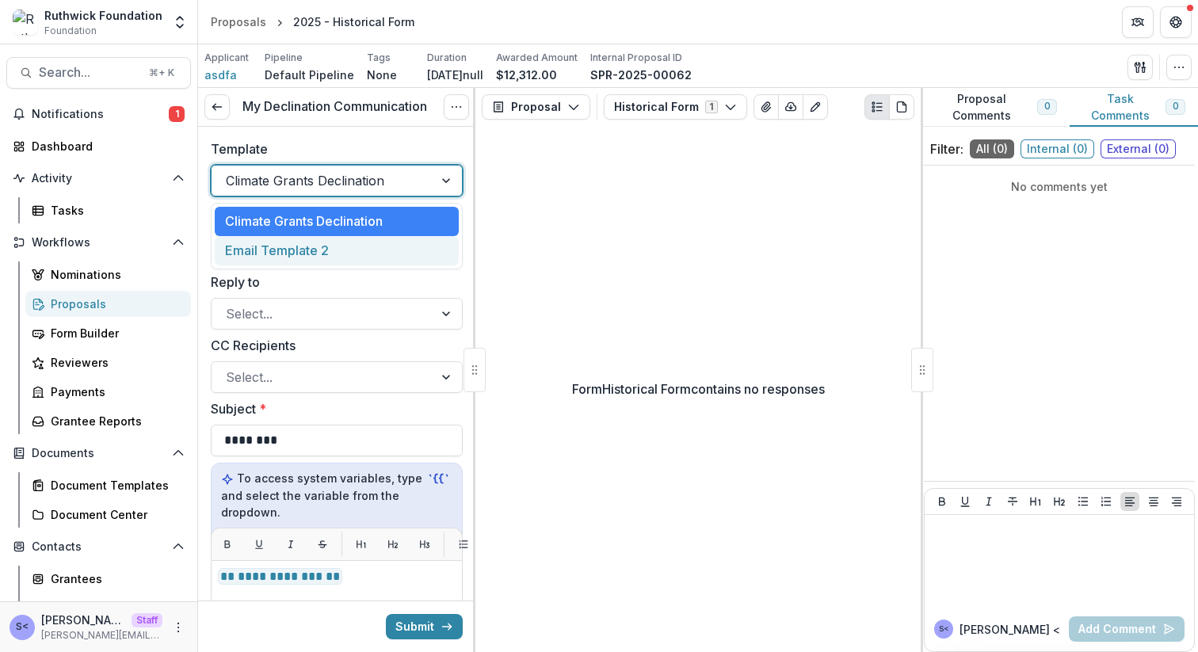
click at [358, 247] on div "Email Template 2" at bounding box center [337, 250] width 244 height 29
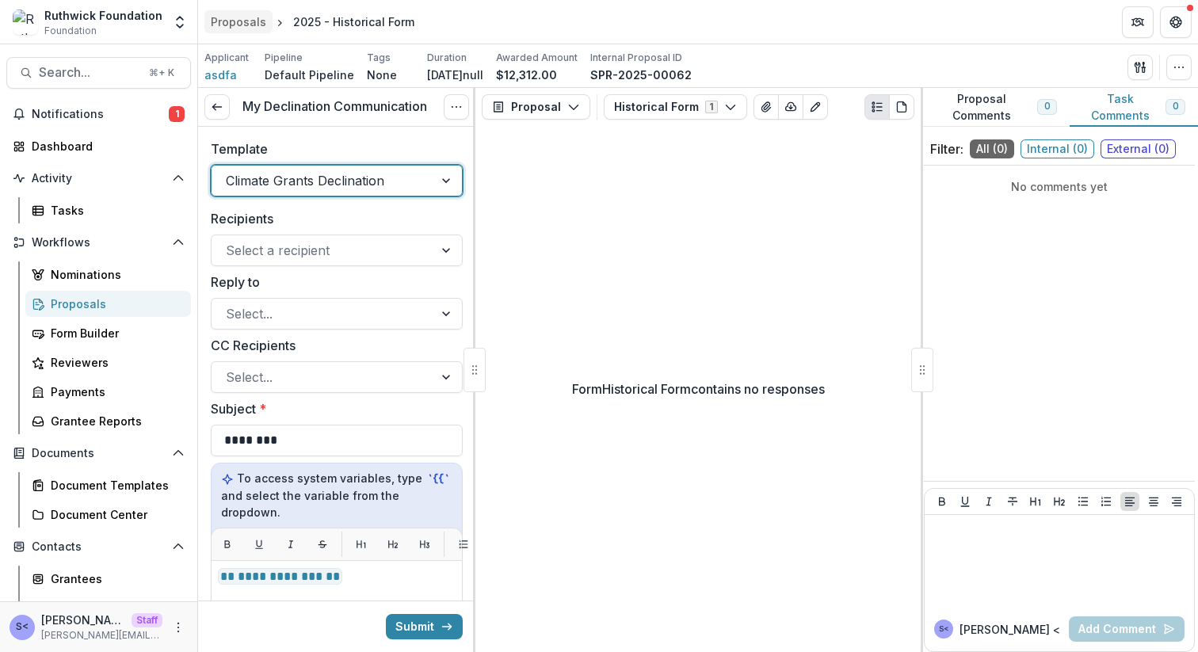
click at [246, 19] on div "Proposals" at bounding box center [238, 21] width 55 height 17
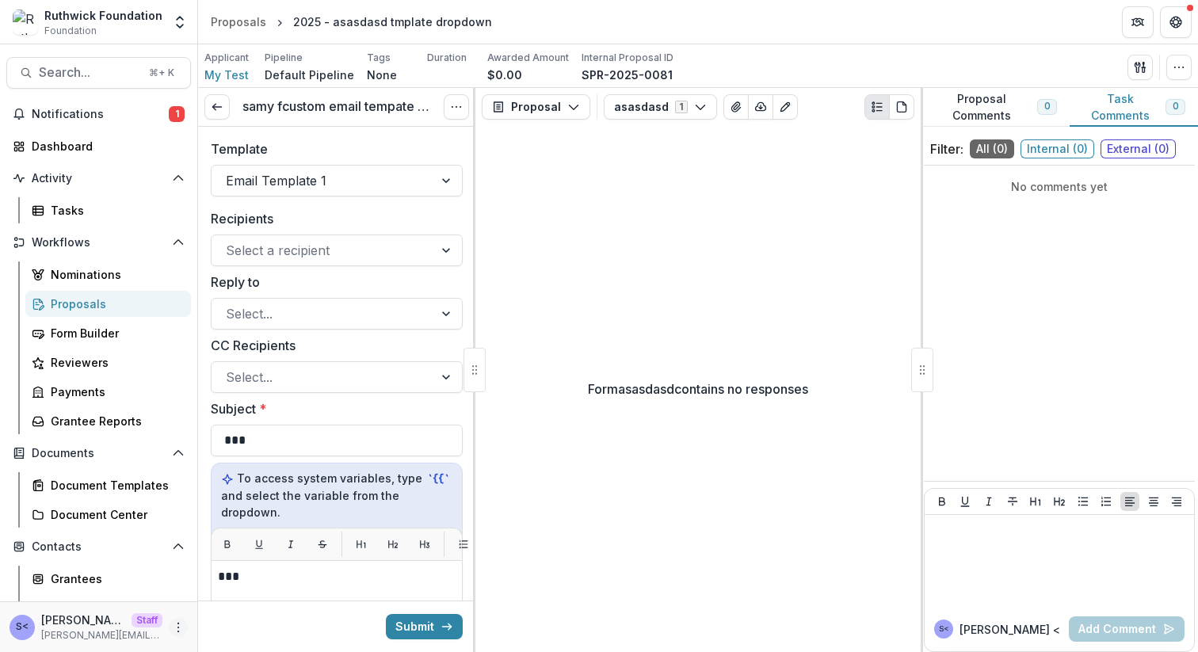
click at [178, 627] on circle "More" at bounding box center [178, 627] width 1 height 1
click at [239, 593] on link "User Settings" at bounding box center [278, 594] width 170 height 26
click at [570, 400] on div "Form asasdasd contains no responses" at bounding box center [698, 389] width 445 height 526
click at [422, 184] on div "Email Template 1" at bounding box center [323, 180] width 222 height 25
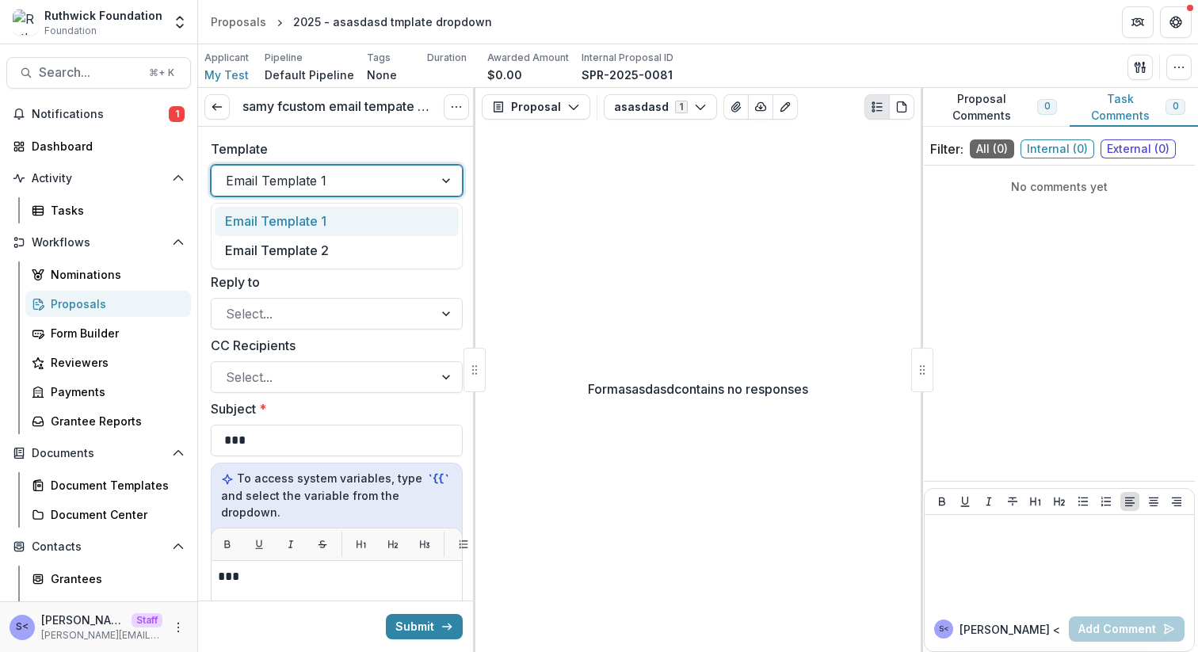
click at [394, 229] on div "Email Template 1" at bounding box center [337, 221] width 244 height 29
click at [405, 185] on div at bounding box center [322, 181] width 193 height 22
click at [388, 239] on div "Email Template 2" at bounding box center [337, 250] width 244 height 29
click at [395, 174] on div at bounding box center [322, 181] width 193 height 22
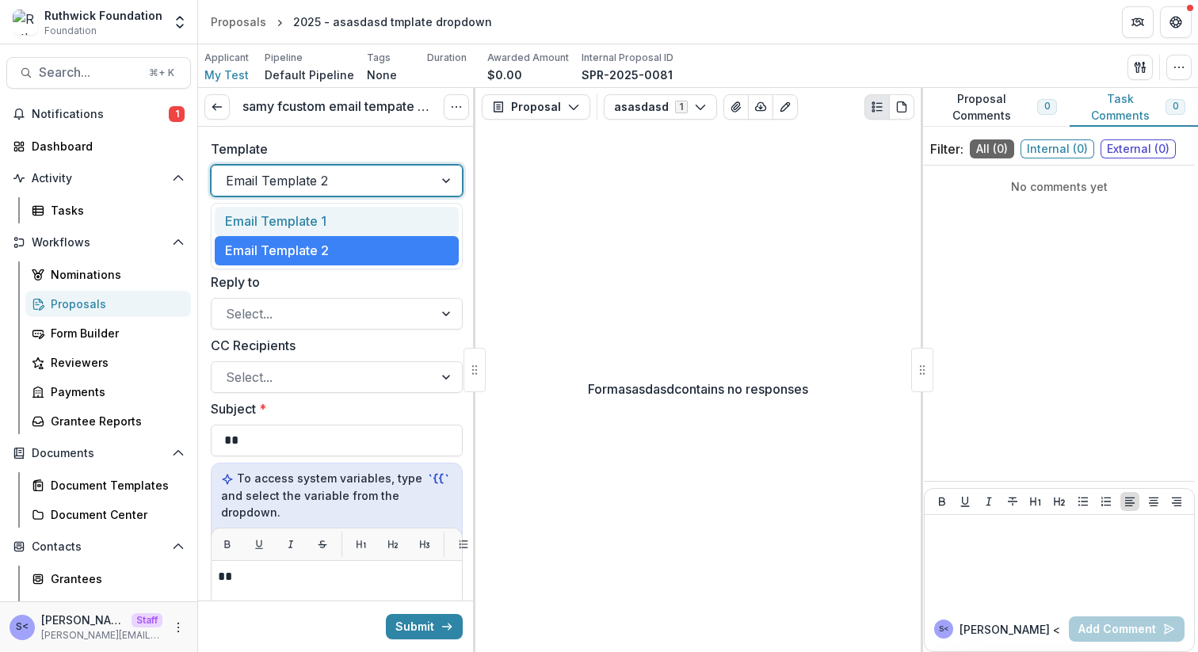
click at [377, 232] on div "Email Template 1" at bounding box center [337, 221] width 244 height 29
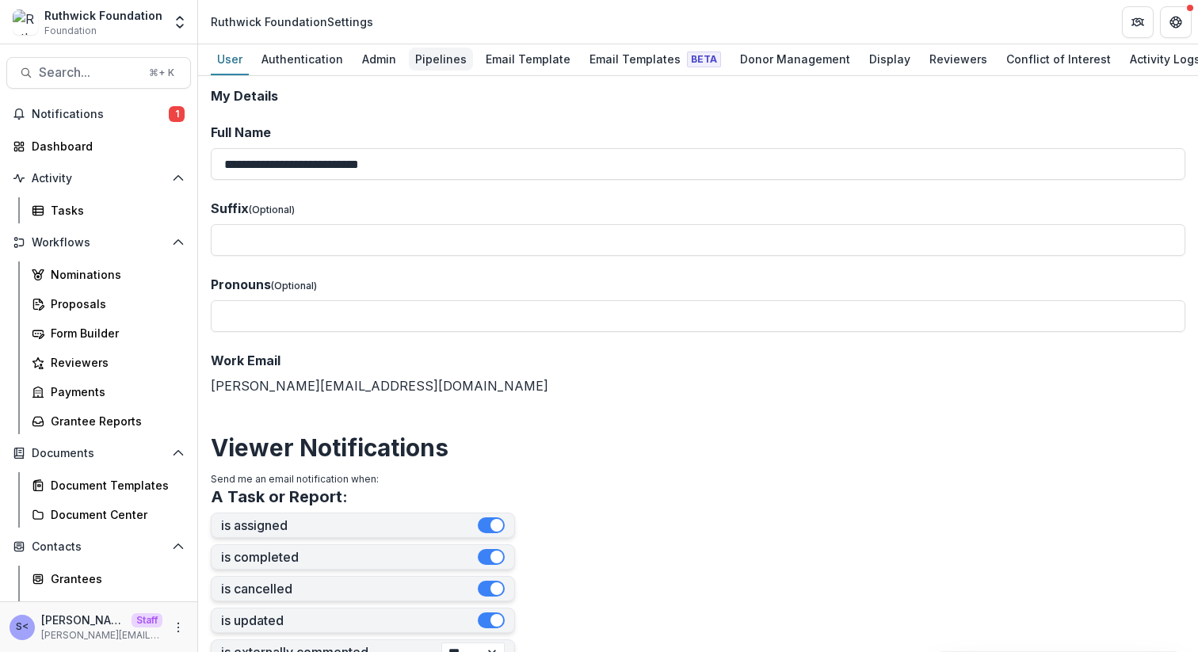
click at [451, 55] on div "Pipelines" at bounding box center [441, 59] width 64 height 23
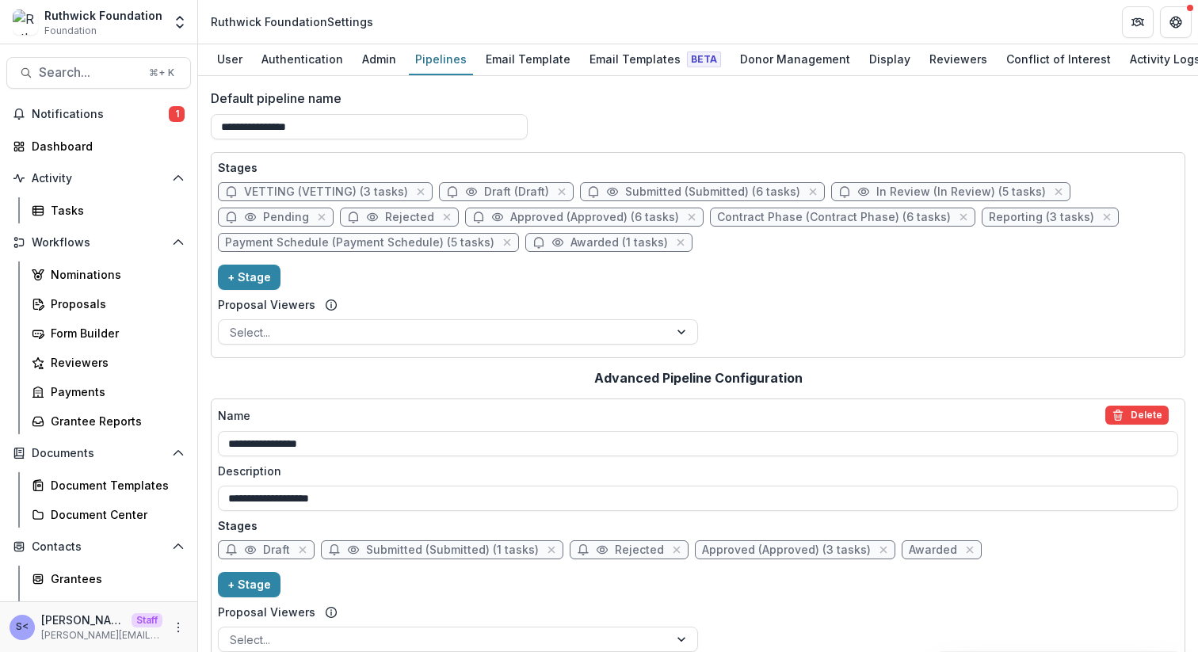
click at [596, 213] on span "Approved (Approved) (6 tasks)" at bounding box center [594, 217] width 169 height 13
select select "********"
select select
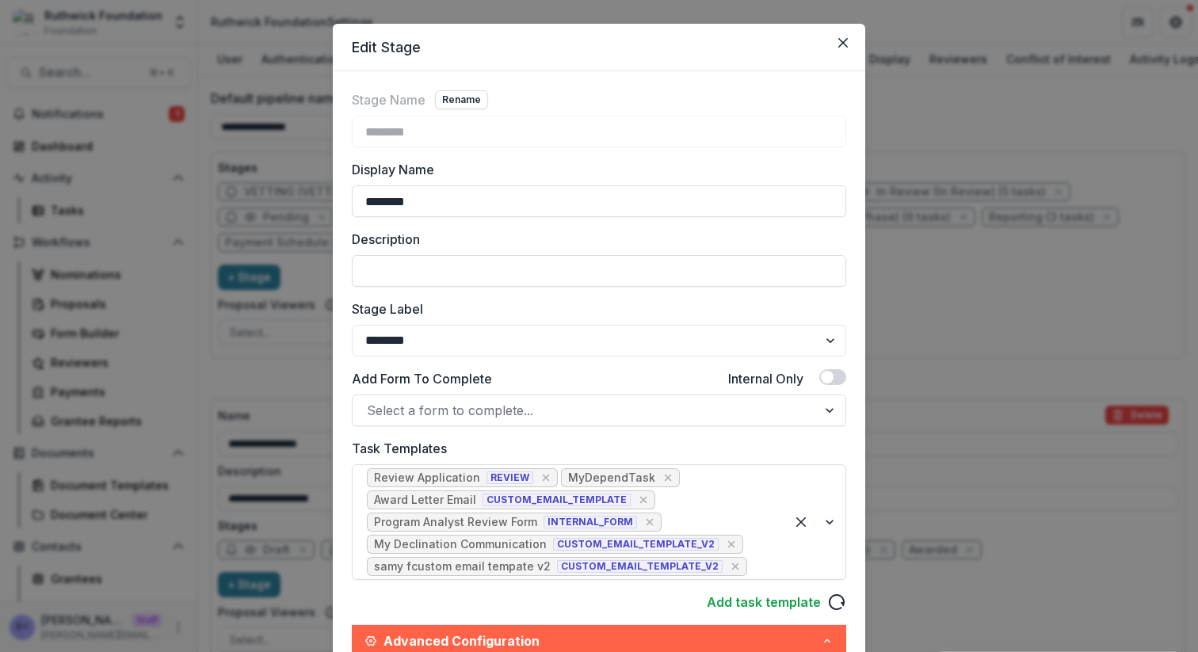
scroll to position [29, 0]
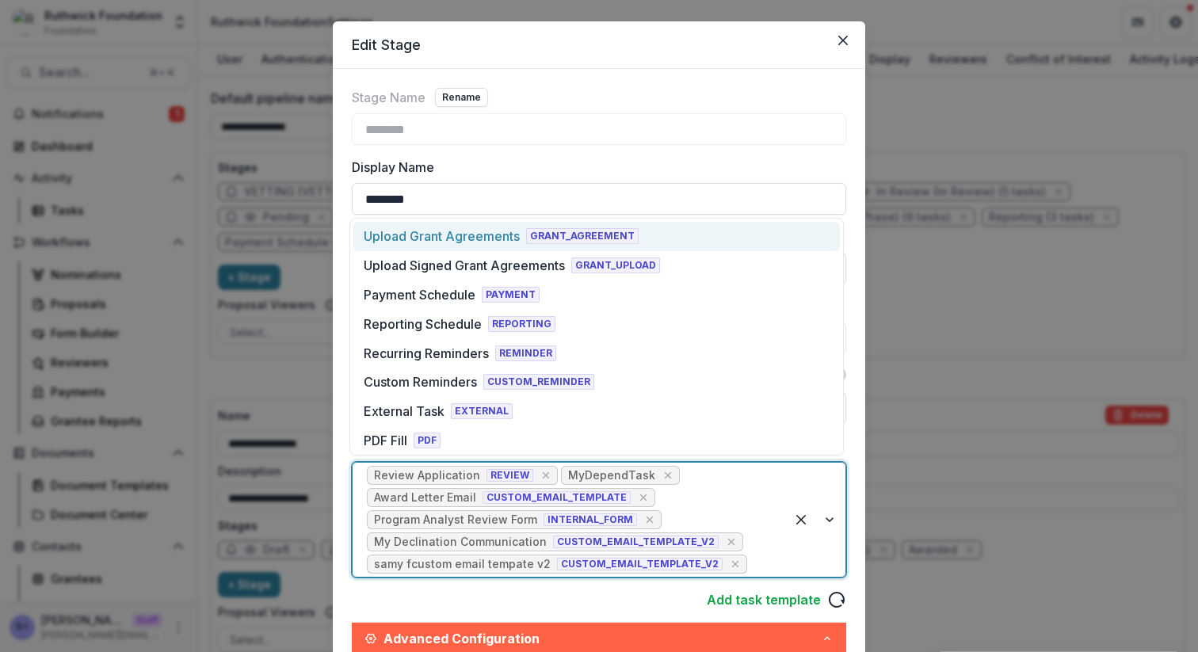
click at [757, 560] on div at bounding box center [761, 564] width 21 height 22
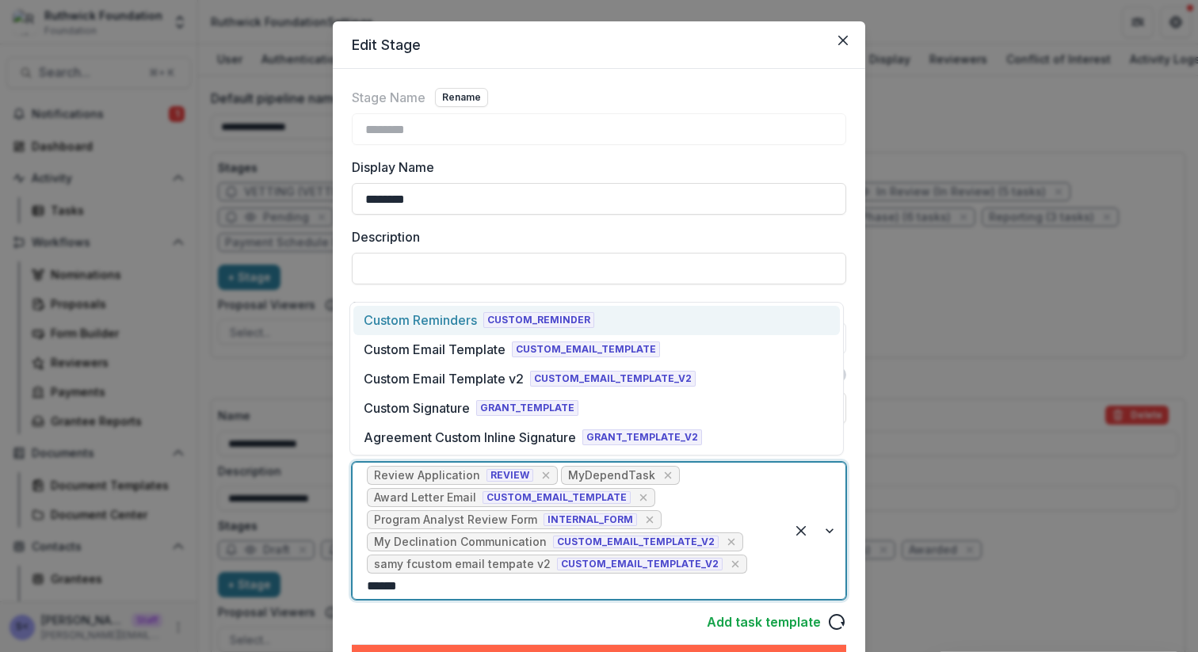
type input "******"
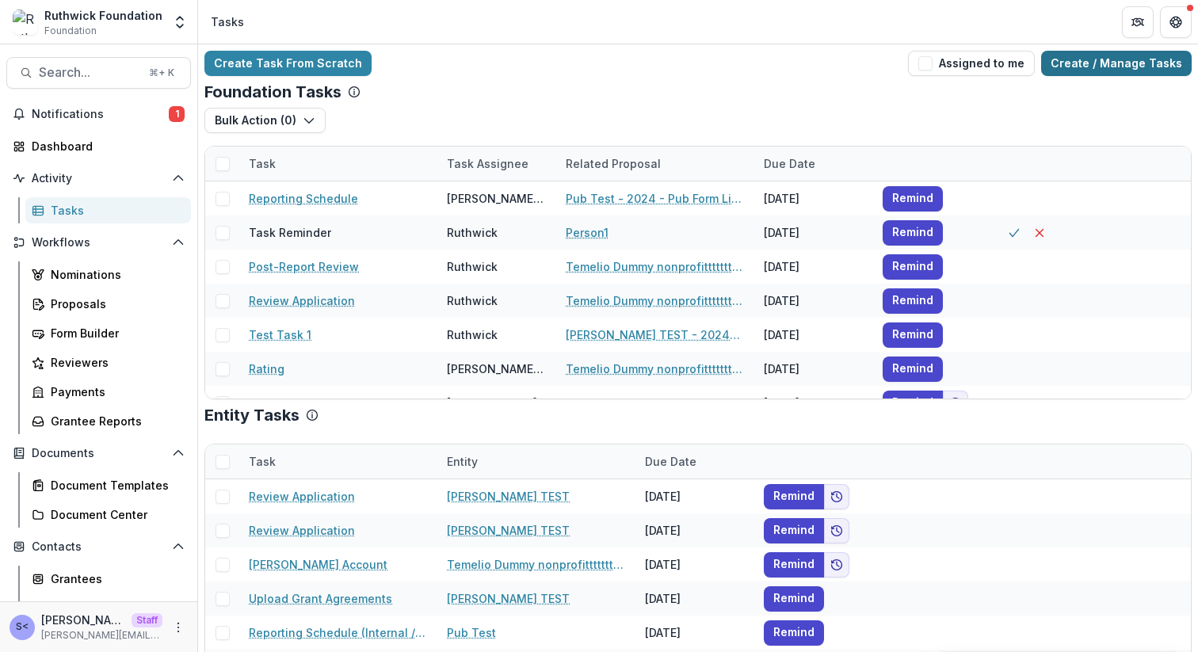
click at [1067, 62] on link "Create / Manage Tasks" at bounding box center [1116, 63] width 151 height 25
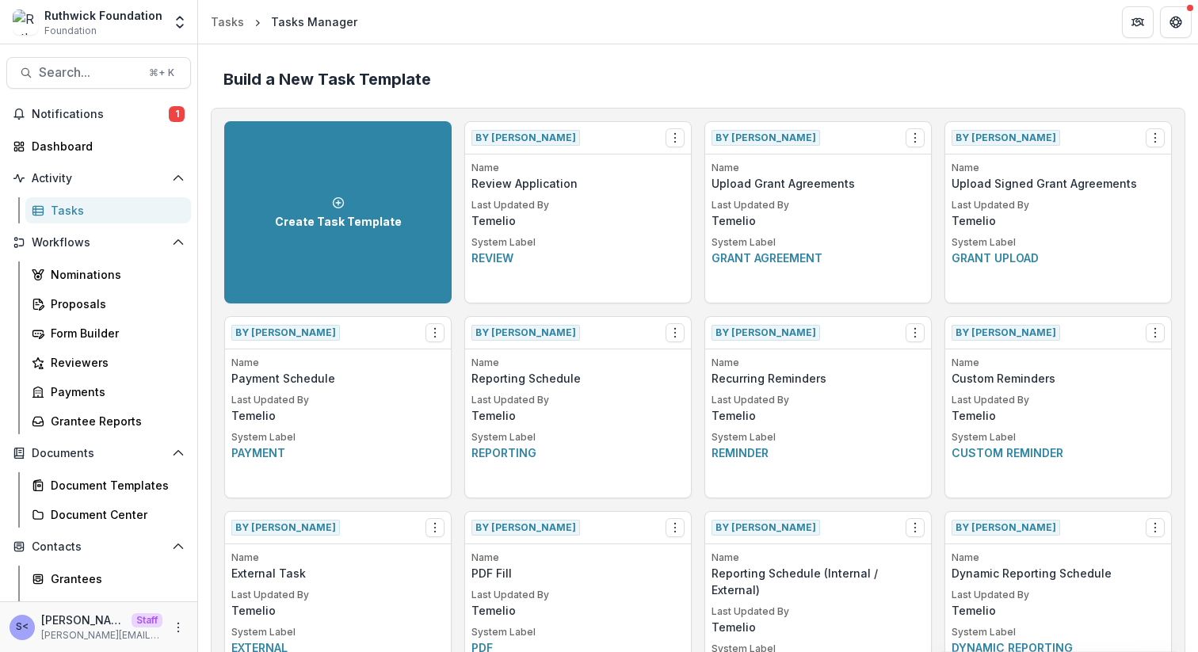
scroll to position [2407, 0]
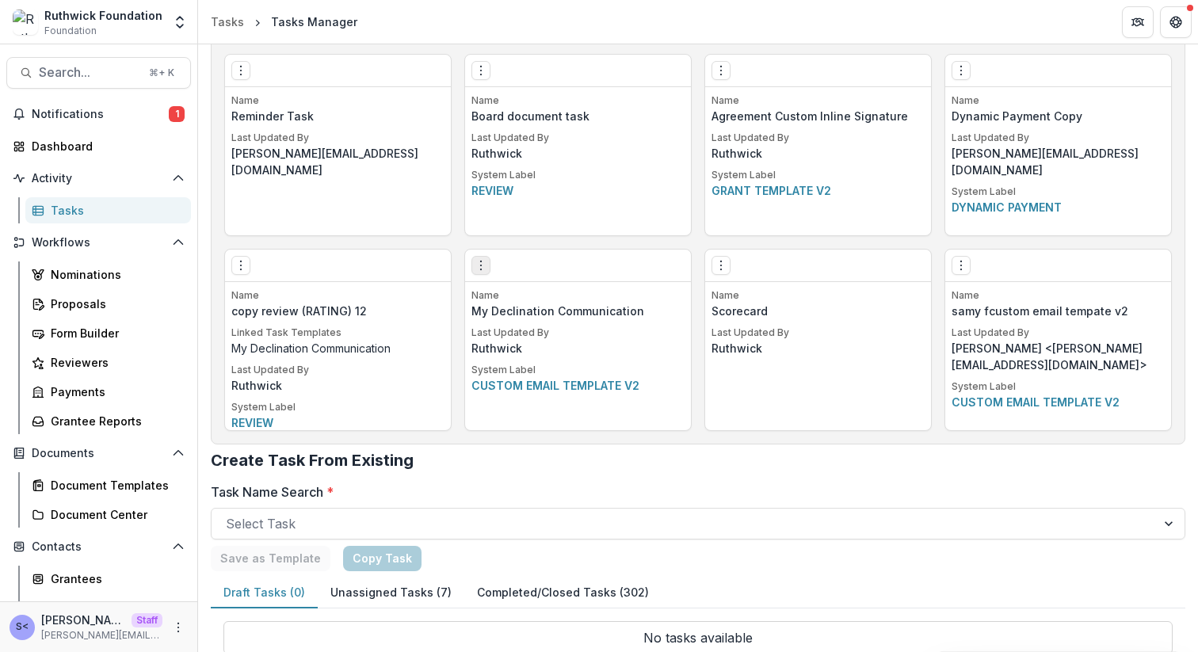
click at [483, 262] on icon "Options" at bounding box center [481, 265] width 13 height 13
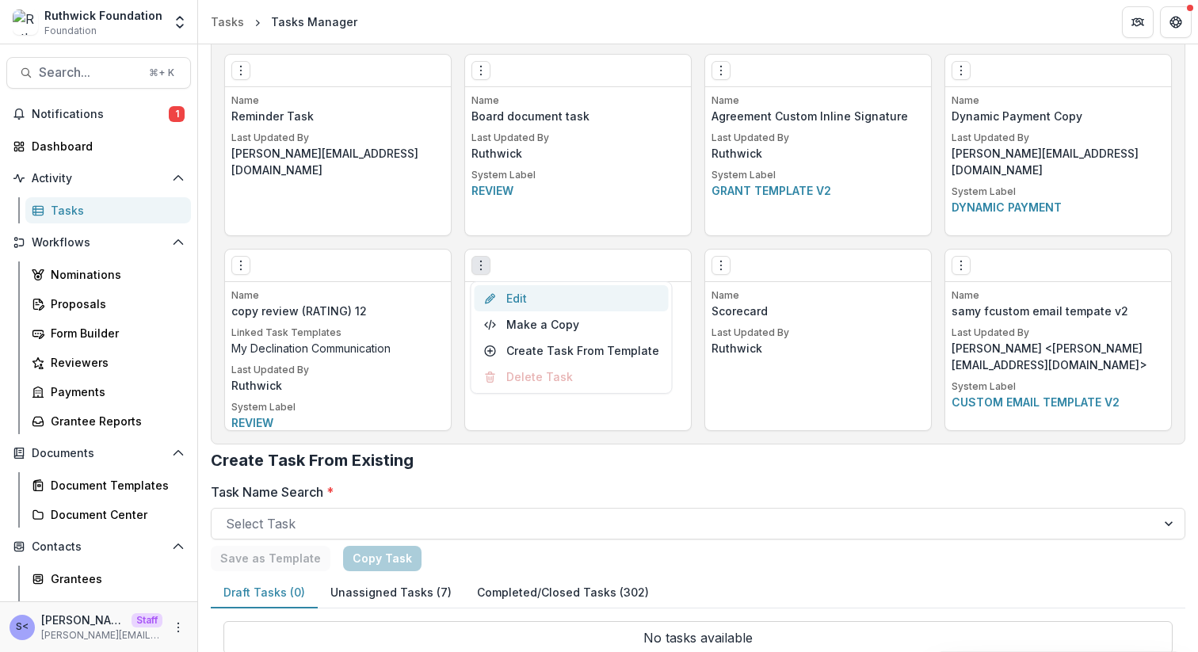
click at [532, 304] on link "Edit" at bounding box center [572, 298] width 194 height 26
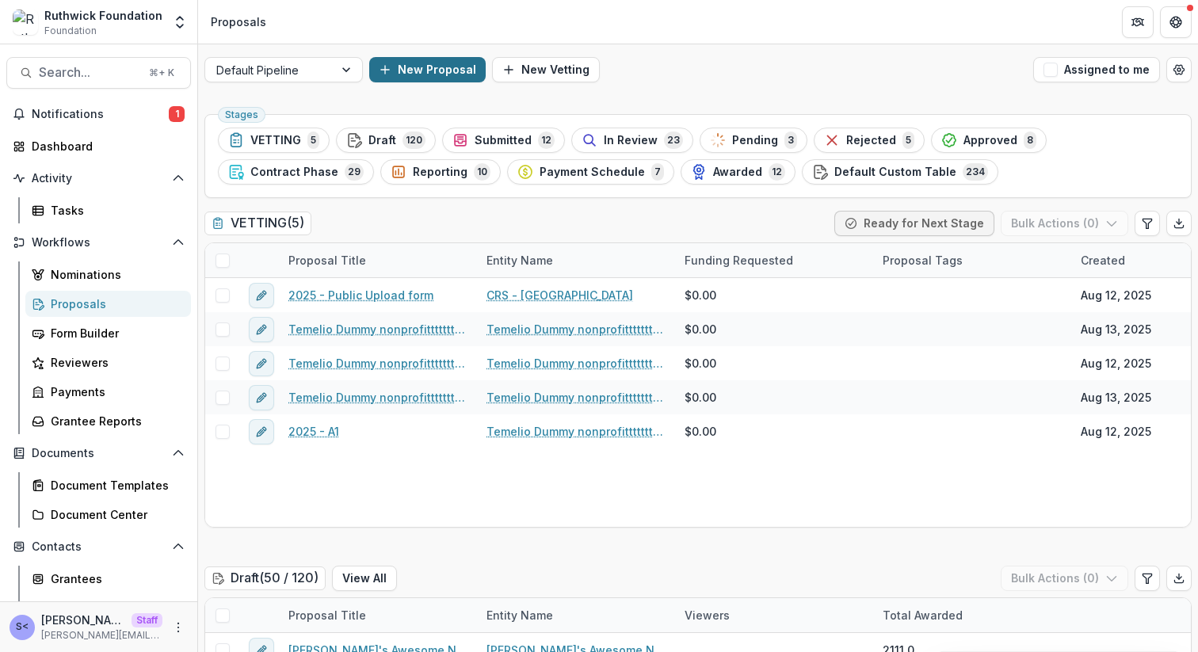
click at [445, 75] on button "New Proposal" at bounding box center [427, 69] width 117 height 25
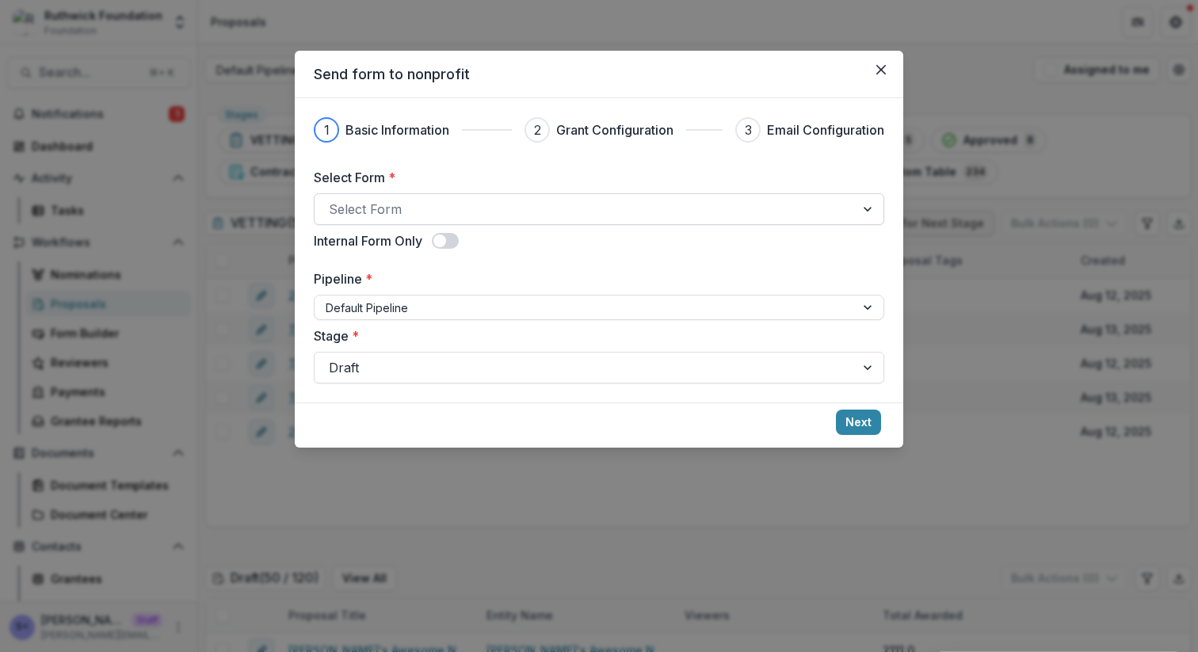
click at [548, 203] on div at bounding box center [585, 209] width 512 height 22
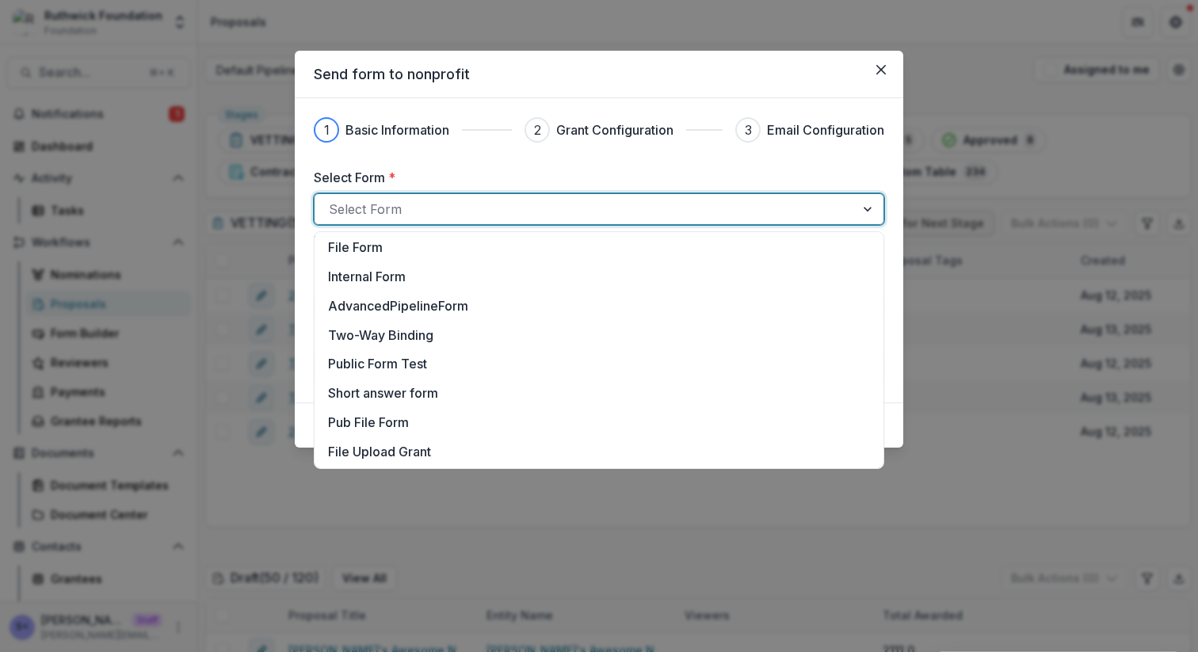
scroll to position [1928, 0]
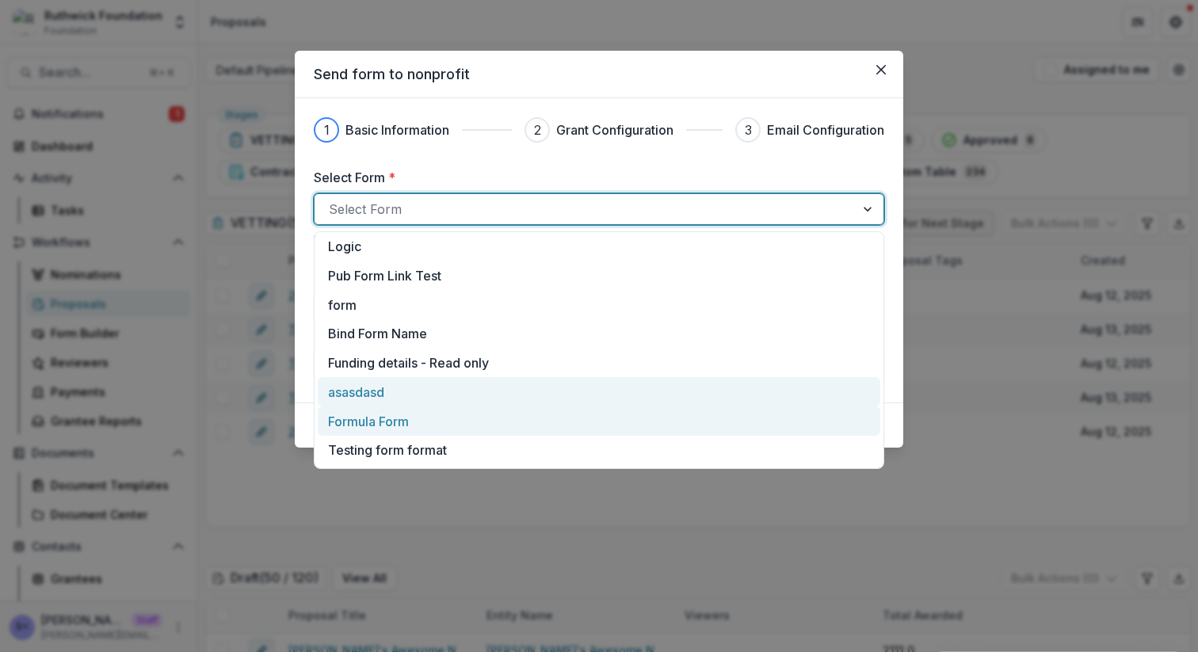
click at [436, 398] on div "asasdasd" at bounding box center [599, 392] width 542 height 19
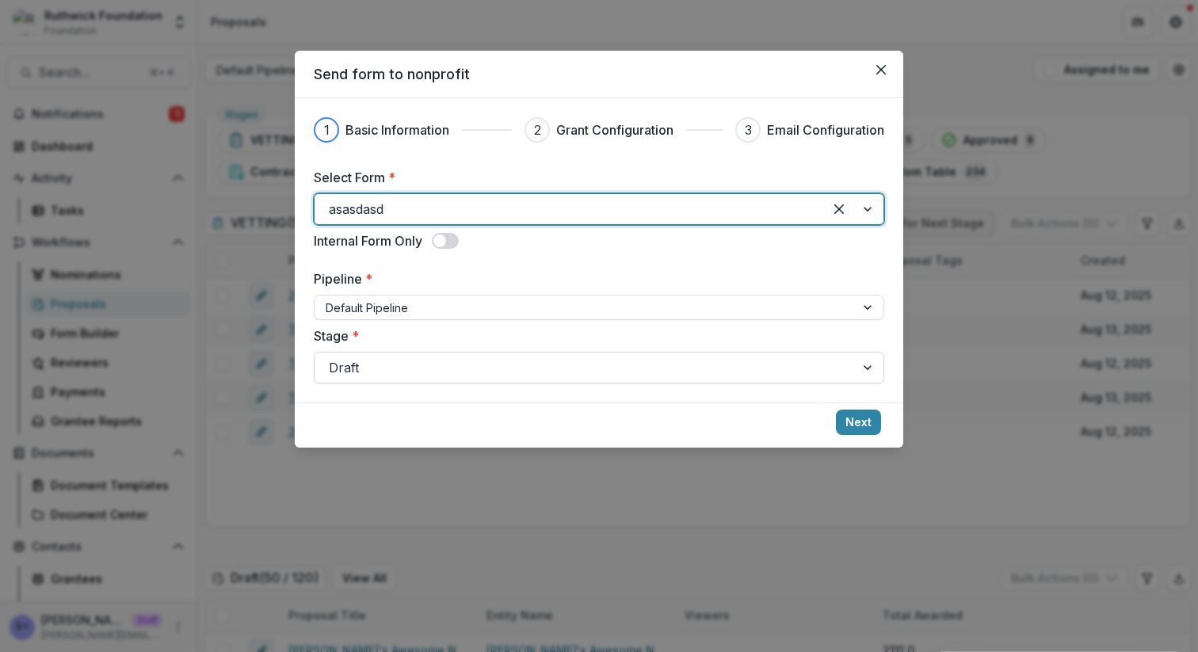
click at [460, 357] on div at bounding box center [585, 368] width 512 height 22
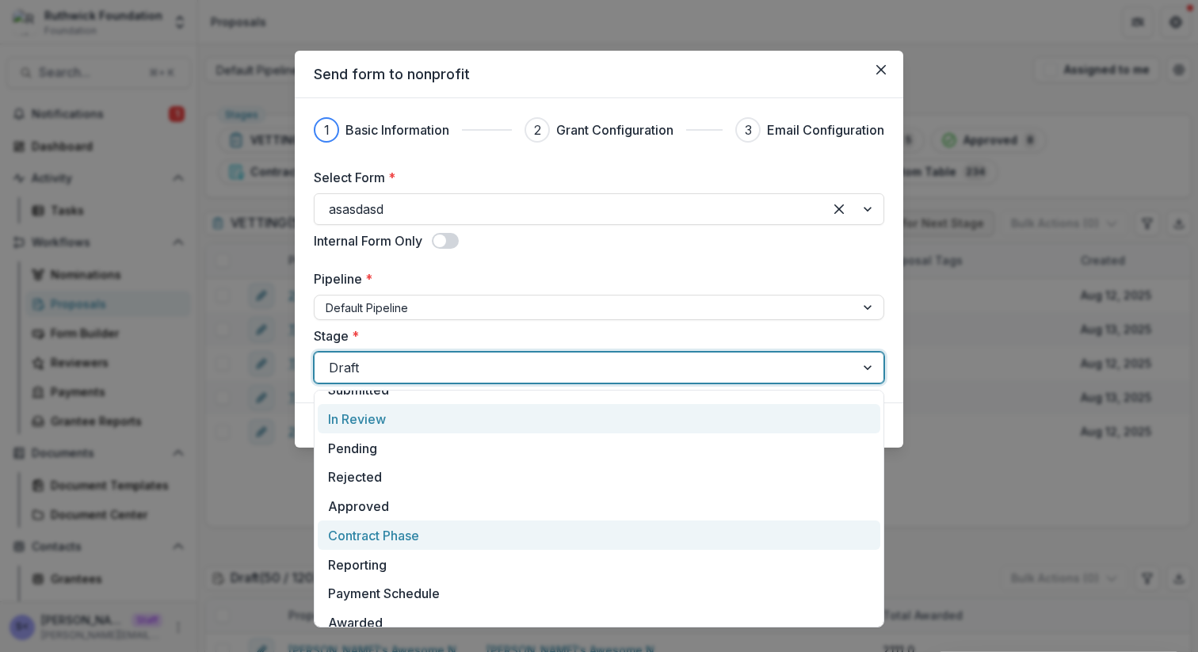
scroll to position [91, 0]
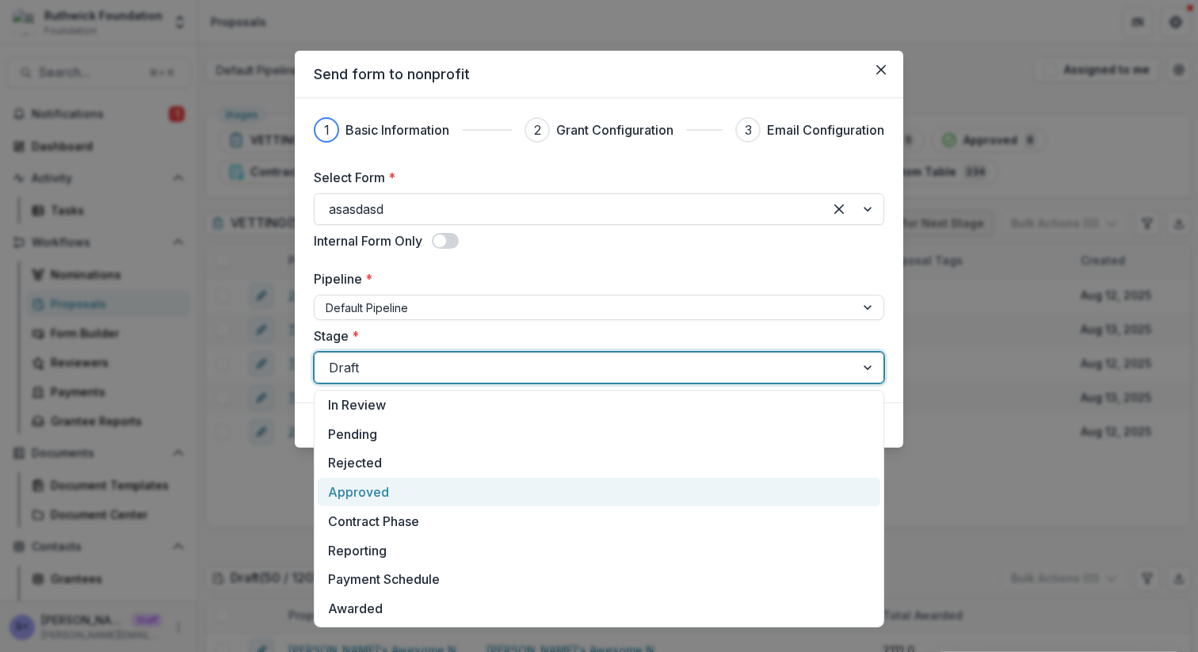
click at [446, 494] on div "Approved" at bounding box center [599, 492] width 563 height 29
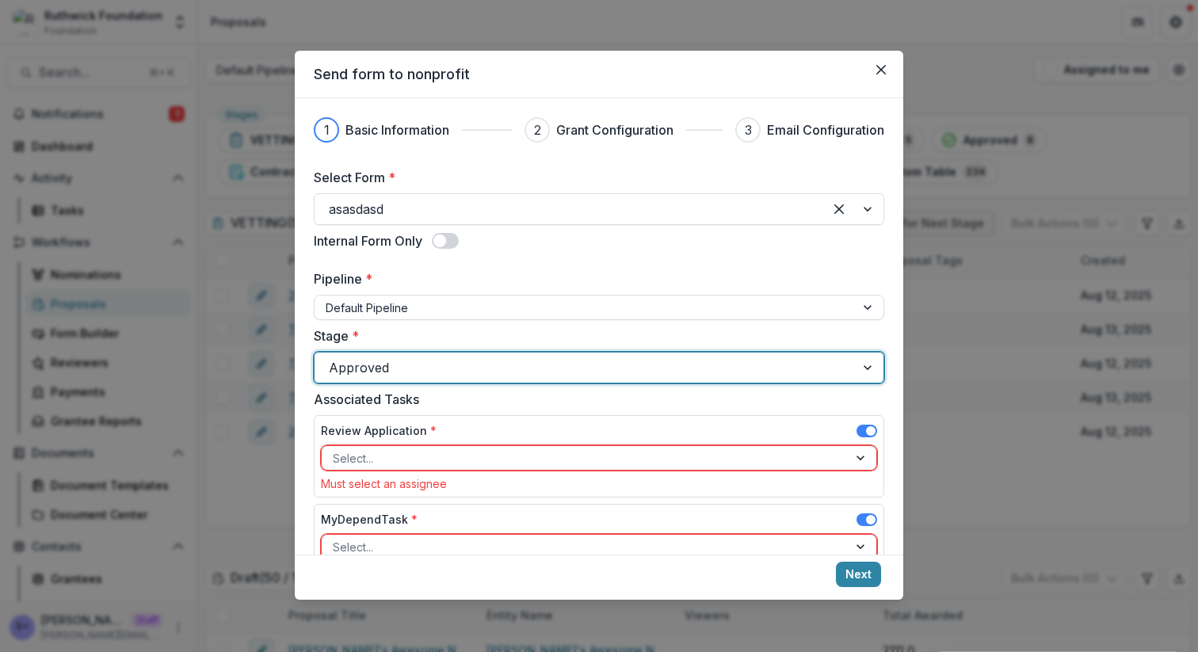
scroll to position [250, 0]
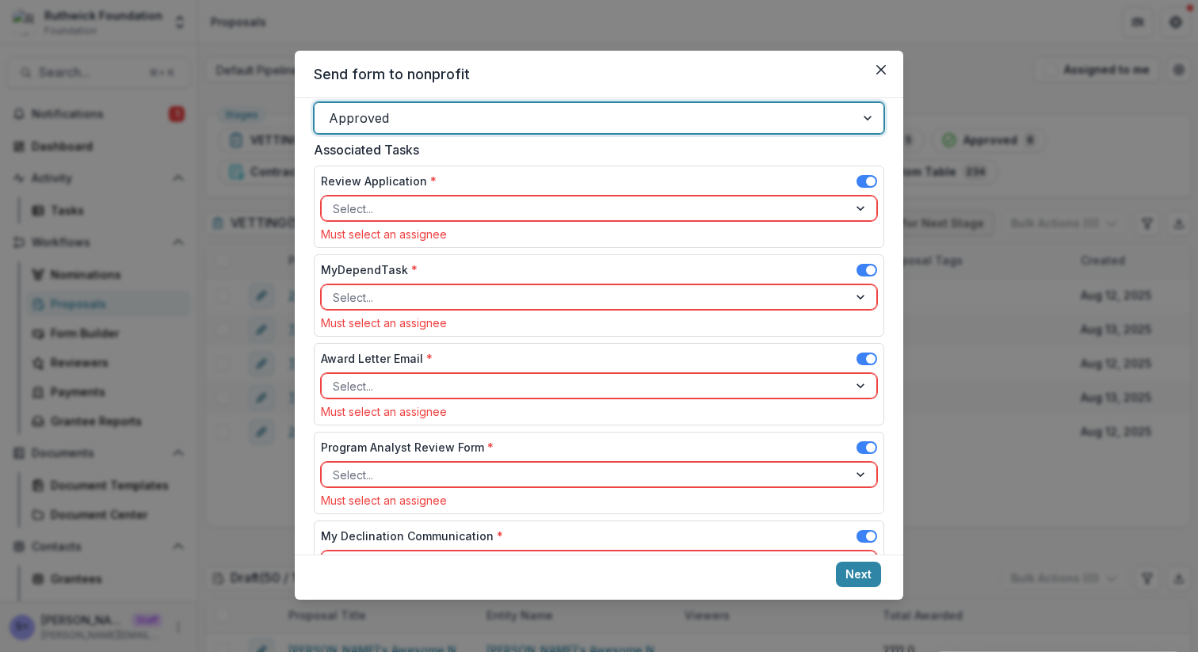
click at [873, 180] on div "Review Application * Select... Must select an assignee" at bounding box center [599, 207] width 571 height 82
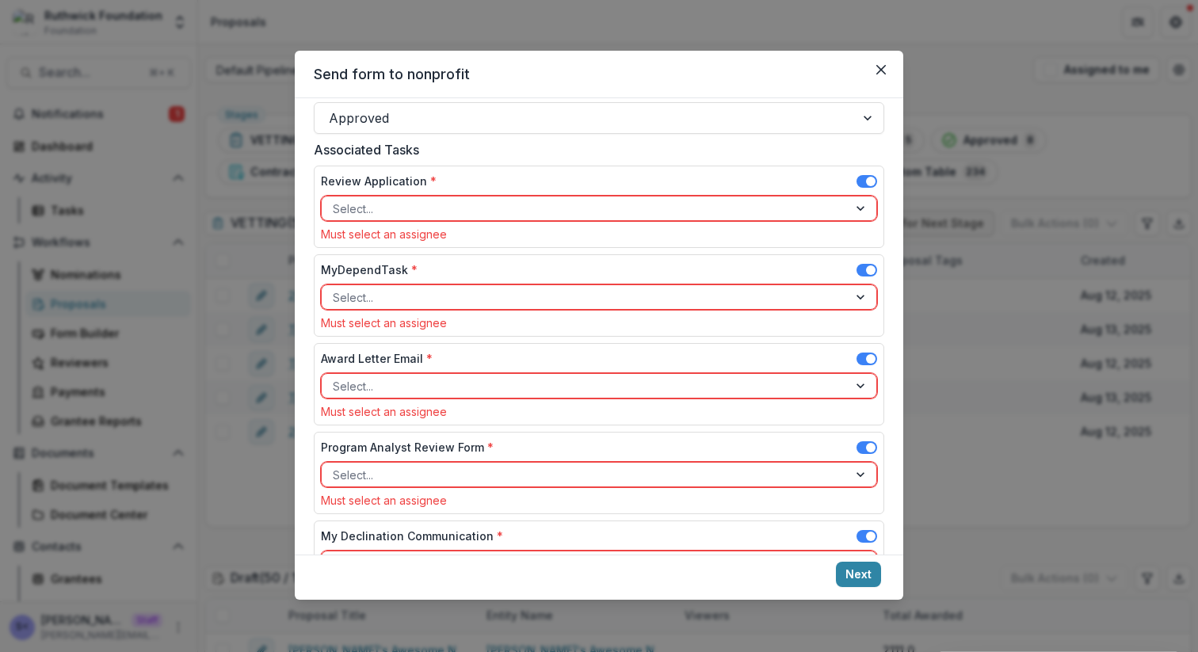
click at [866, 188] on span at bounding box center [867, 183] width 21 height 19
click at [866, 182] on span at bounding box center [871, 182] width 10 height 10
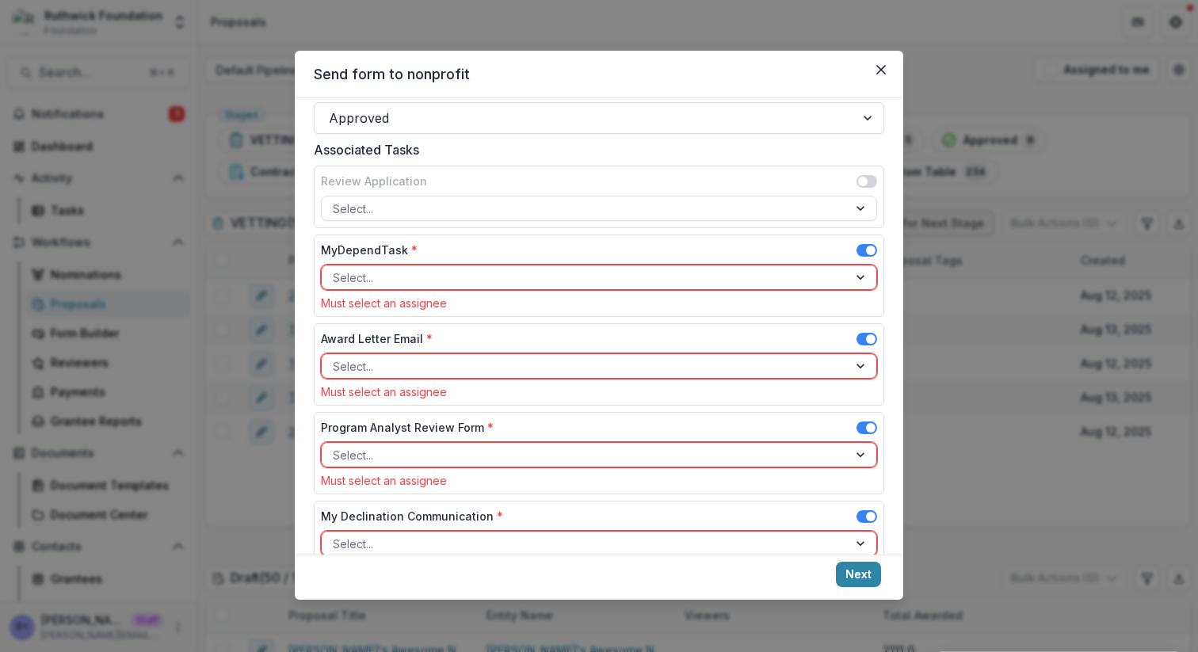
click at [866, 248] on span at bounding box center [871, 251] width 10 height 10
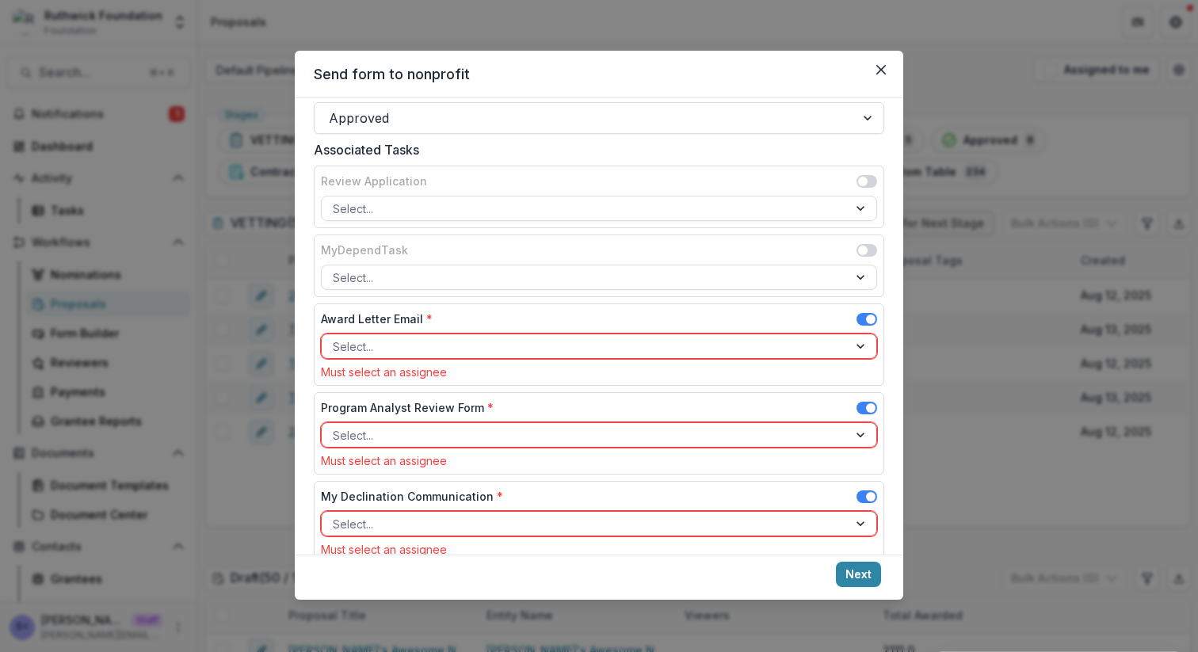
click at [866, 316] on span at bounding box center [871, 320] width 10 height 10
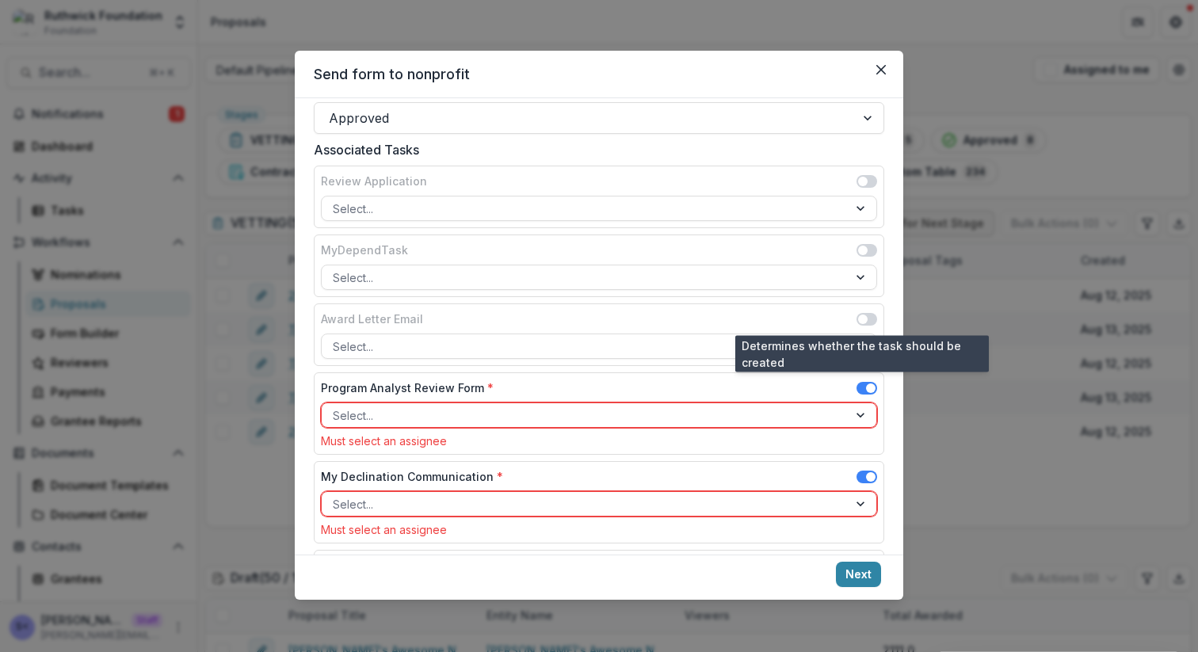
scroll to position [303, 0]
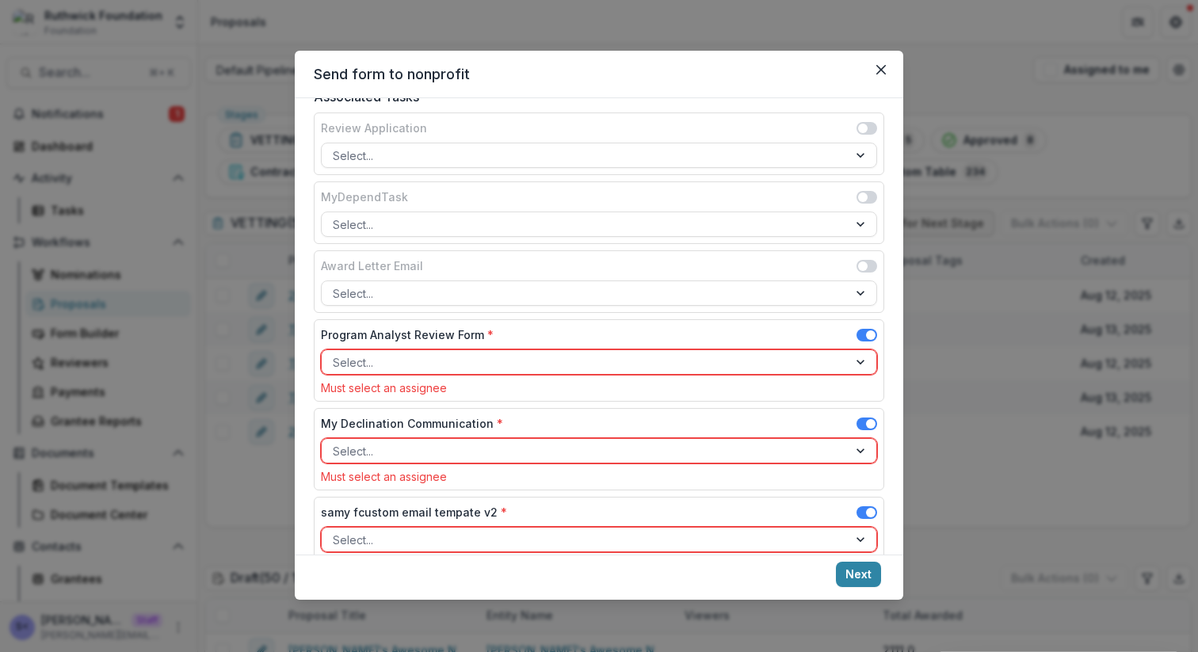
click at [860, 335] on span at bounding box center [867, 335] width 21 height 13
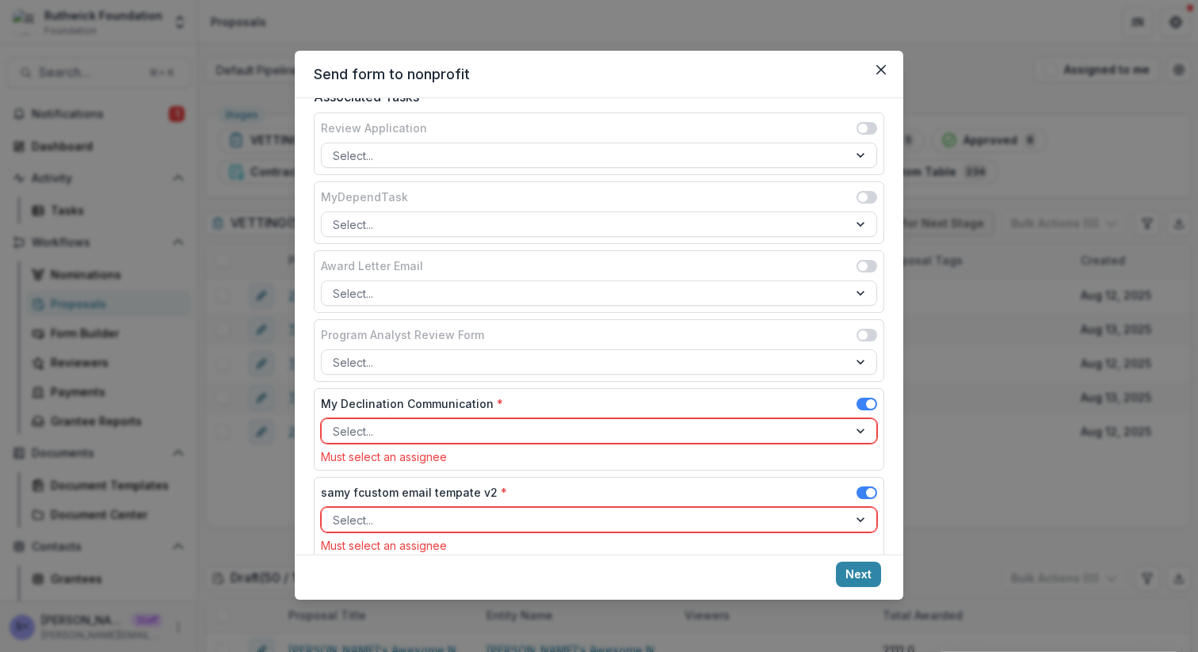
click at [842, 418] on div "My Declination Communication *" at bounding box center [599, 407] width 556 height 23
click at [834, 428] on div "Select..." at bounding box center [585, 431] width 526 height 23
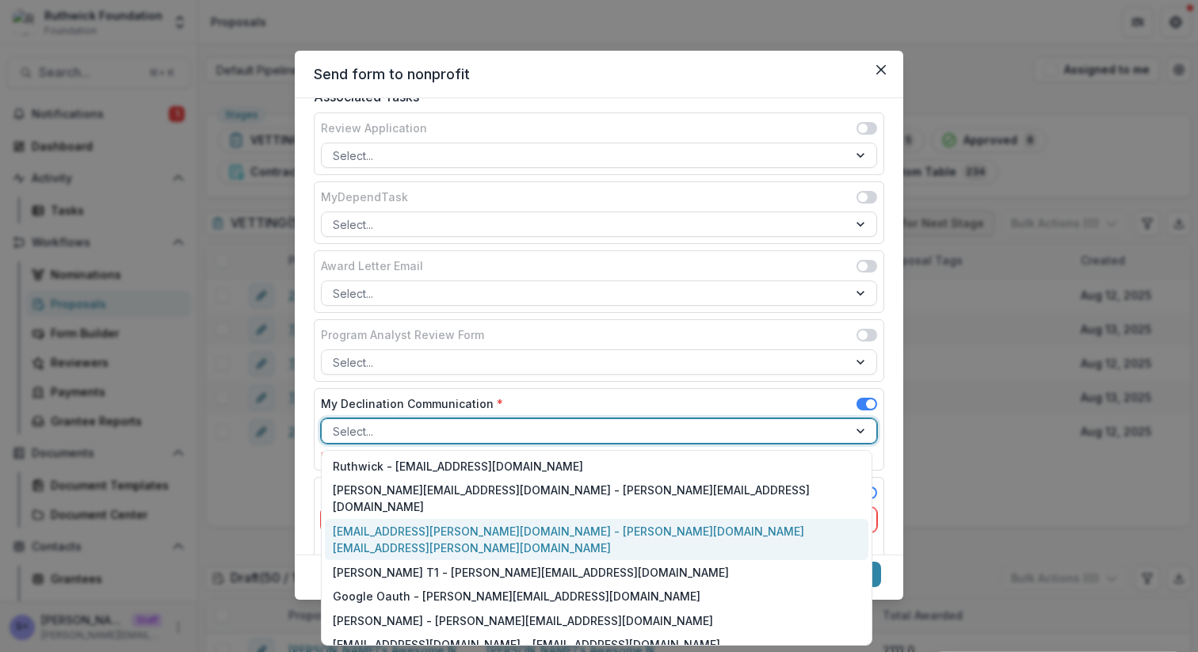
scroll to position [394, 0]
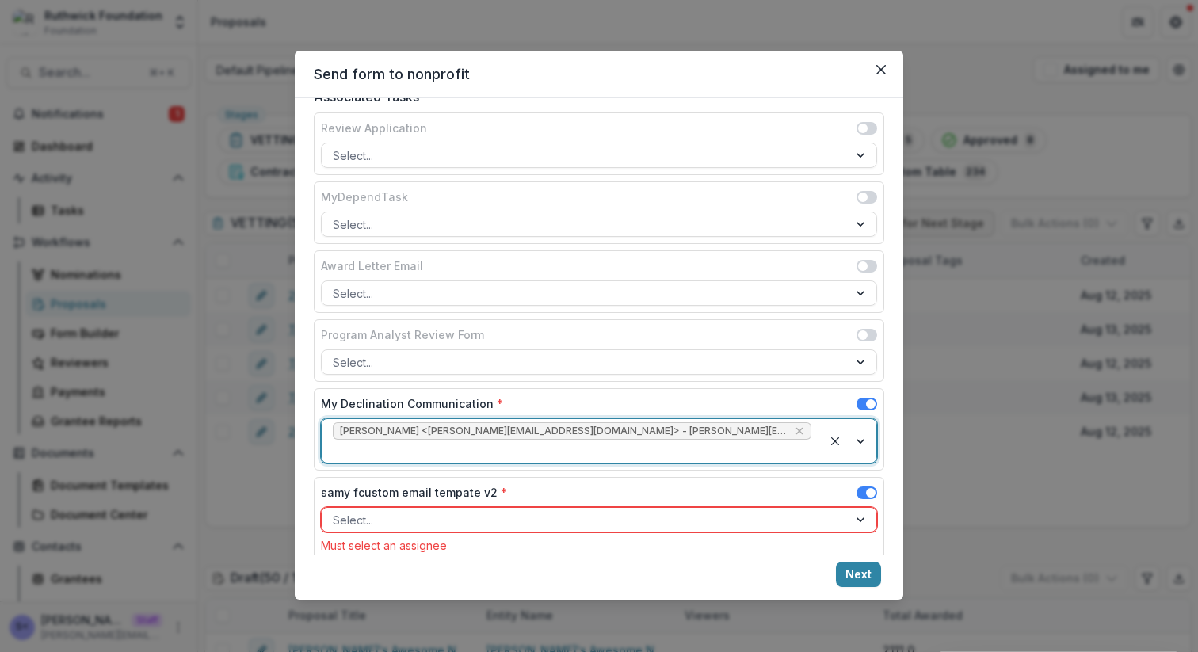
click at [868, 488] on span at bounding box center [871, 493] width 10 height 10
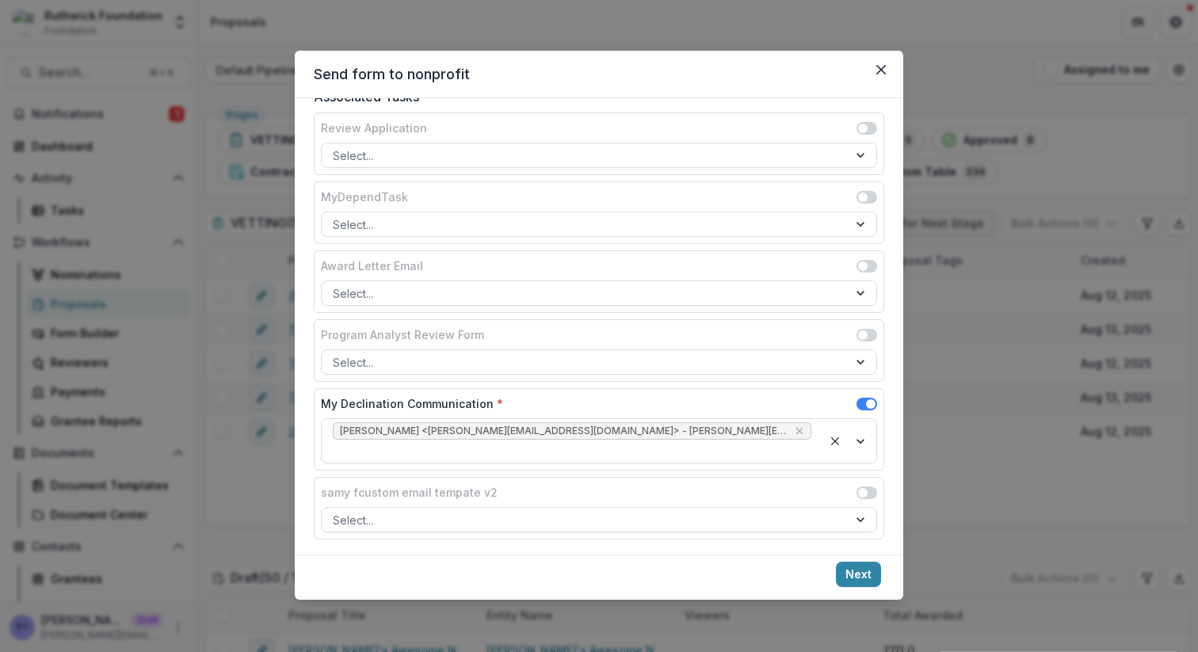
scroll to position [293, 0]
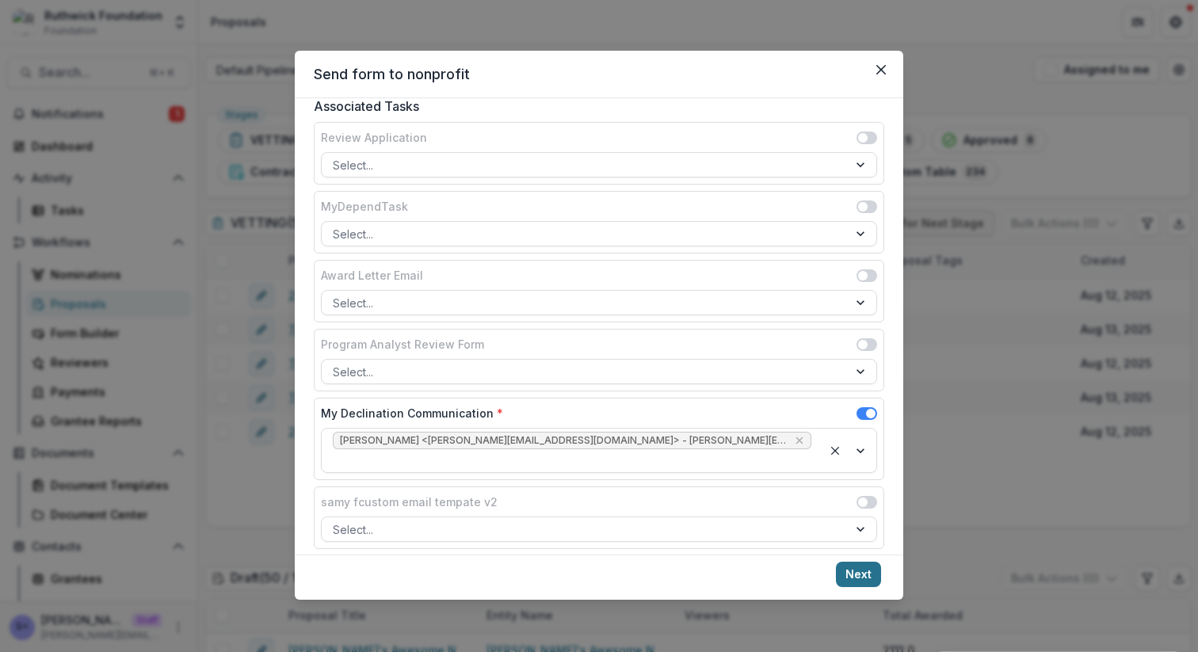
click at [854, 564] on button "Next" at bounding box center [858, 574] width 45 height 25
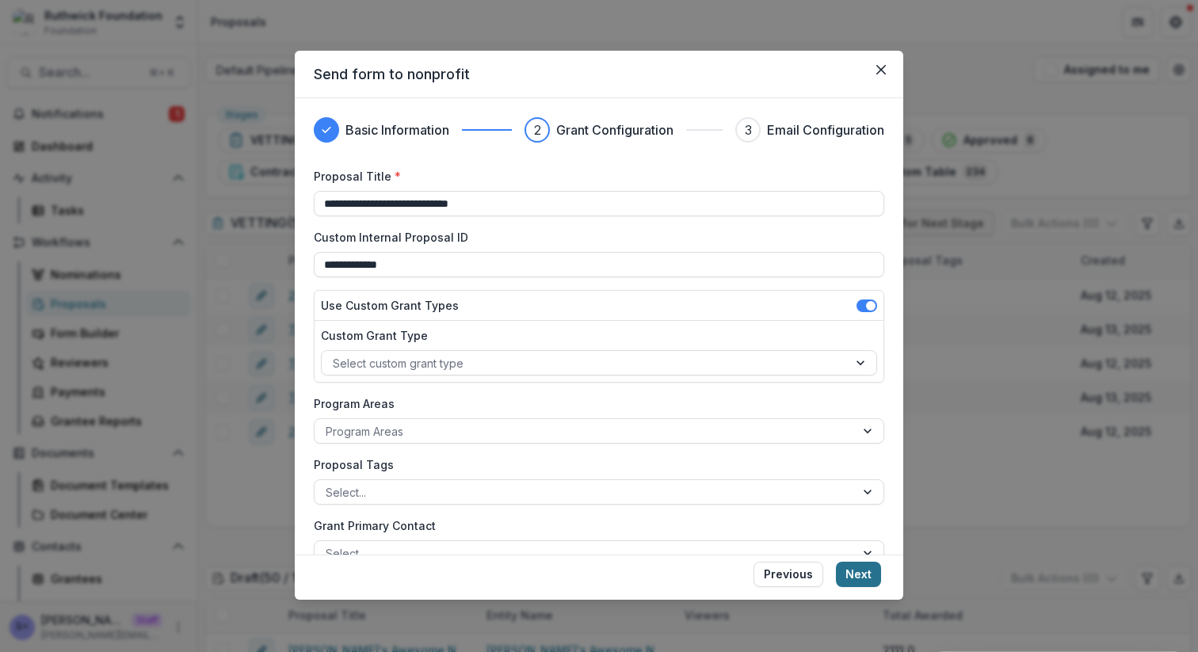
type input "**********"
click at [863, 574] on button "Next" at bounding box center [858, 574] width 45 height 25
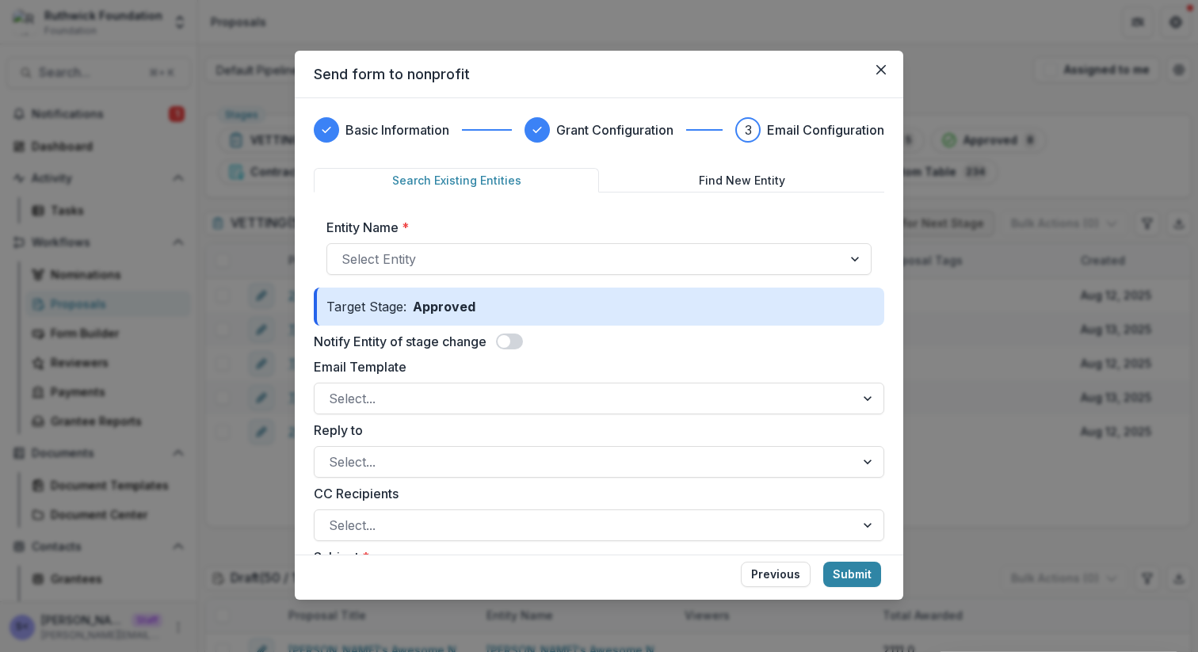
click at [505, 341] on span at bounding box center [504, 341] width 13 height 13
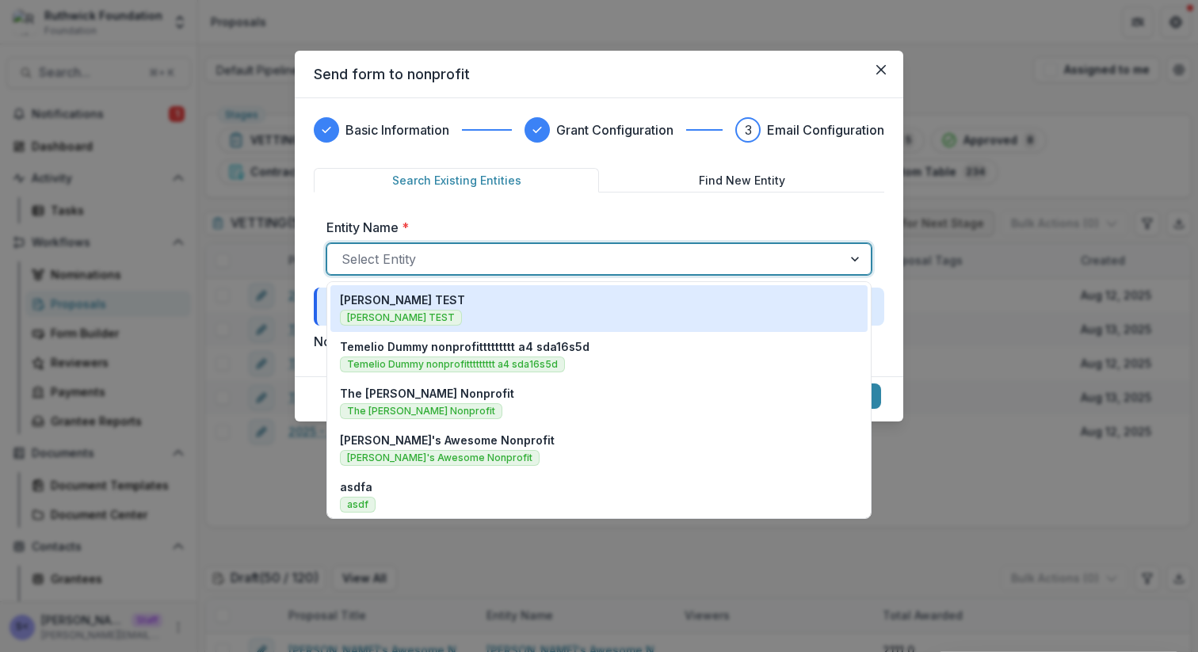
click at [528, 269] on div at bounding box center [585, 259] width 487 height 22
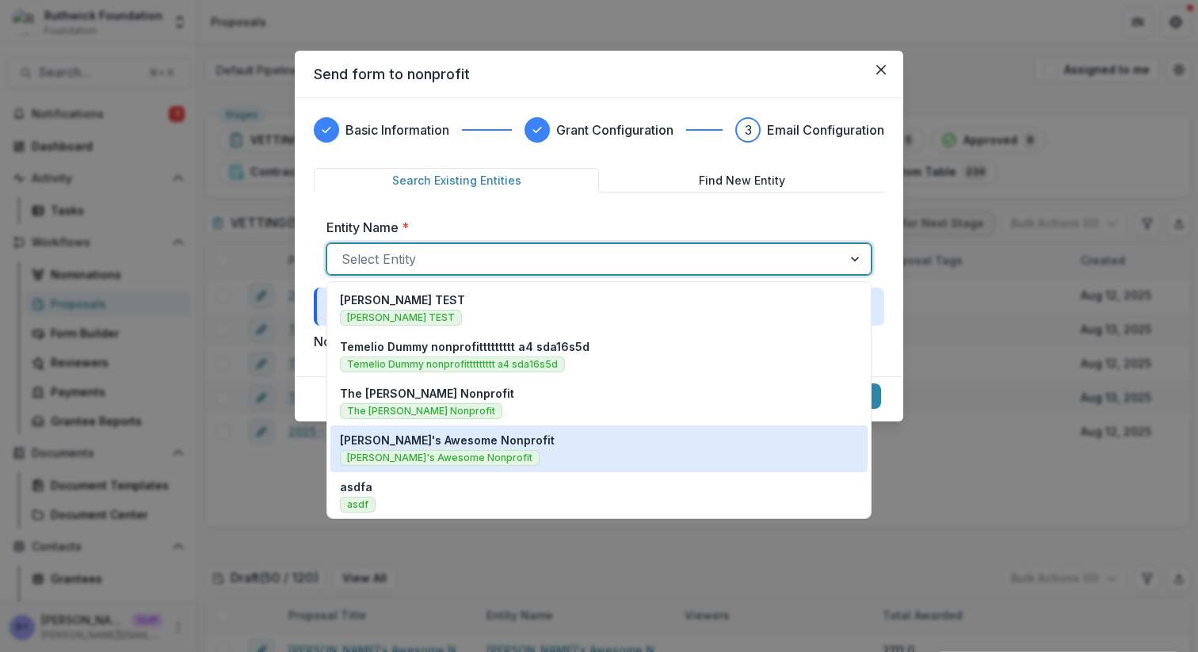
scroll to position [566, 0]
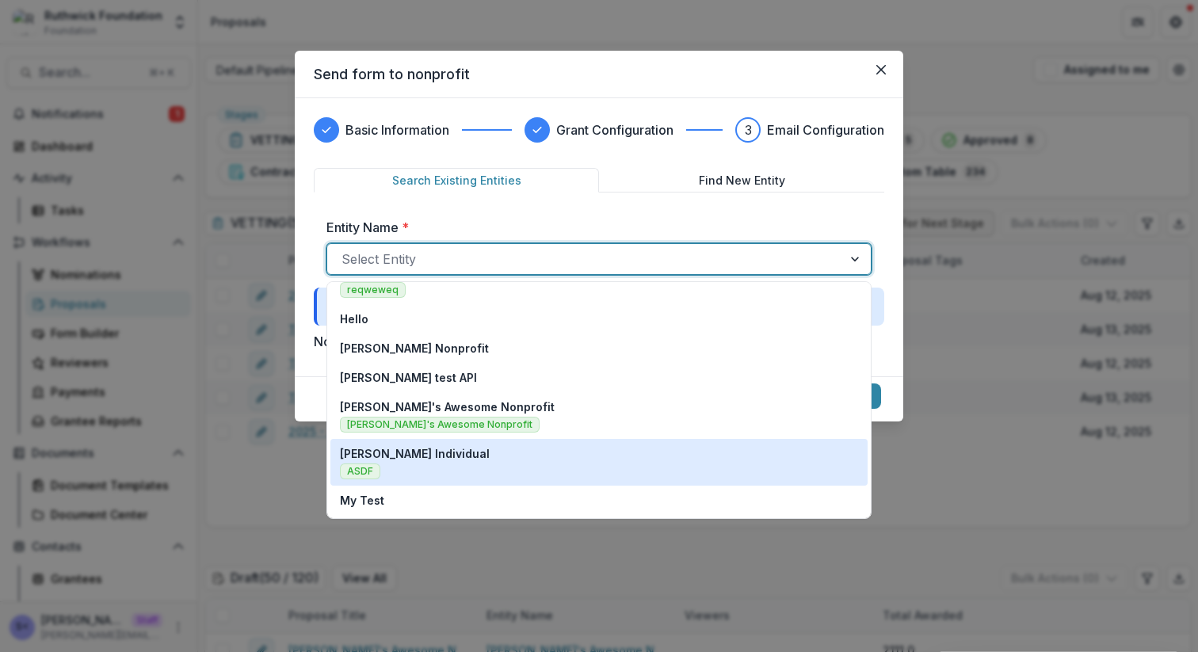
click at [485, 490] on div "My Test" at bounding box center [599, 500] width 537 height 29
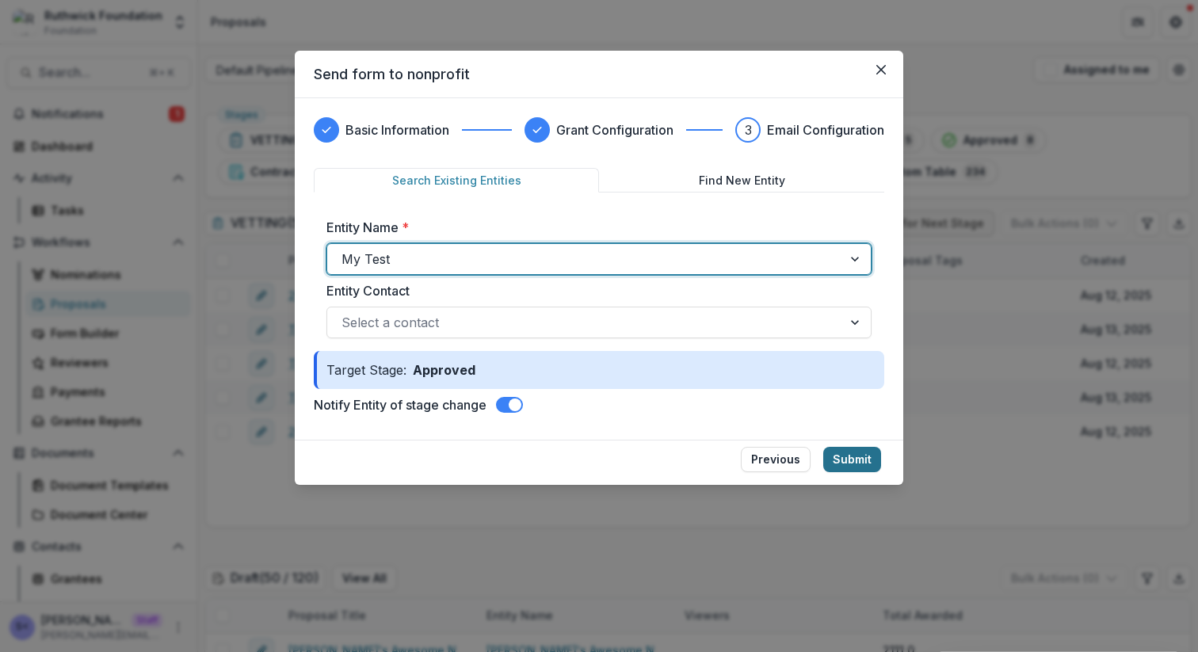
click at [829, 447] on button "Submit" at bounding box center [853, 459] width 58 height 25
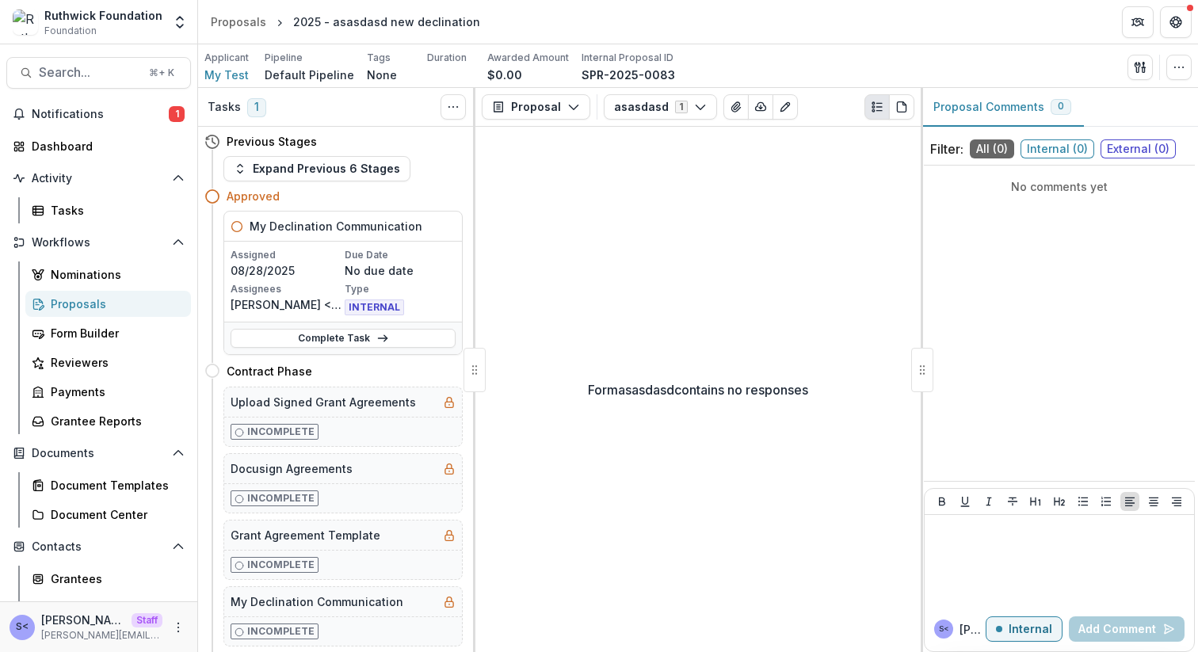
click at [425, 322] on div "Complete Task" at bounding box center [343, 338] width 238 height 32
click at [425, 335] on link "Complete Task" at bounding box center [343, 338] width 225 height 19
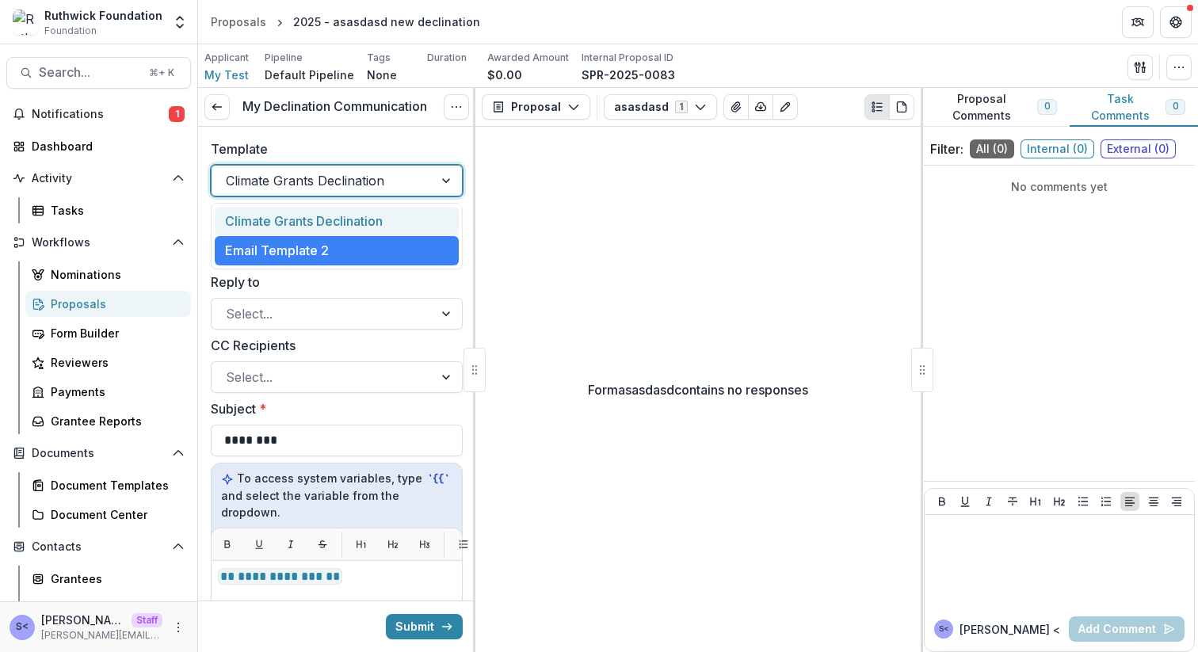
click at [378, 178] on div at bounding box center [322, 181] width 193 height 22
click at [366, 222] on div "Climate Grants Declination" at bounding box center [337, 221] width 244 height 29
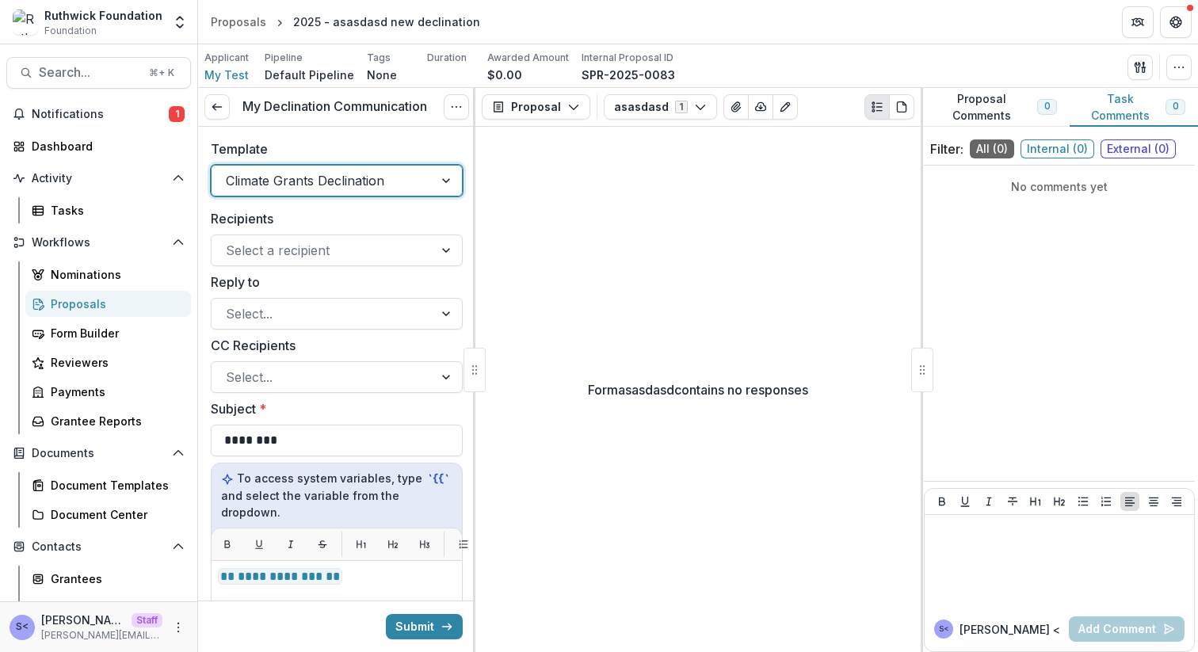
click at [379, 174] on div at bounding box center [322, 181] width 193 height 22
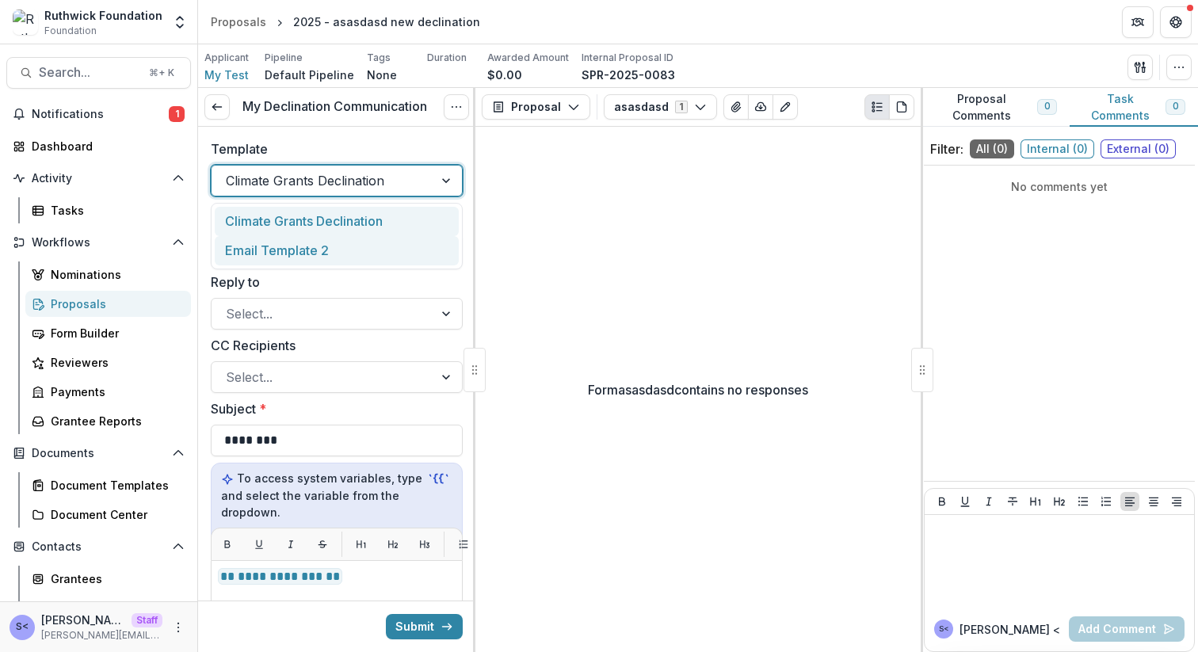
click at [372, 239] on div "Email Template 2" at bounding box center [337, 250] width 244 height 29
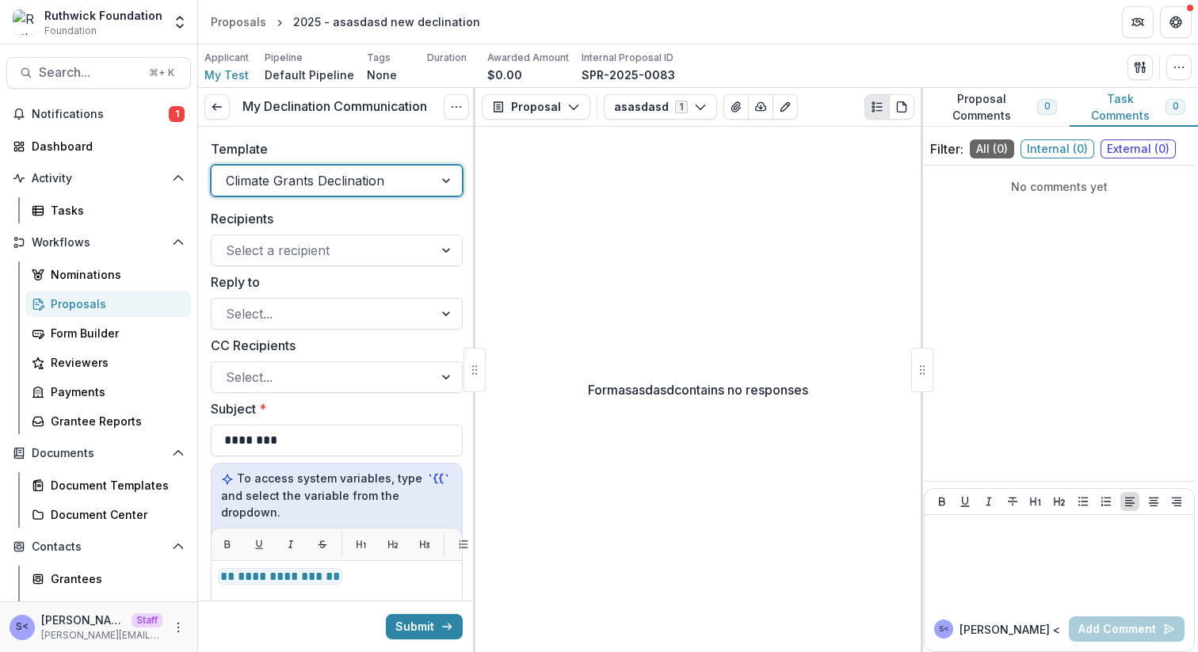
click at [387, 154] on label "Template" at bounding box center [332, 148] width 243 height 19
click at [230, 171] on input "Template" at bounding box center [228, 180] width 4 height 19
click at [387, 170] on div at bounding box center [322, 181] width 193 height 22
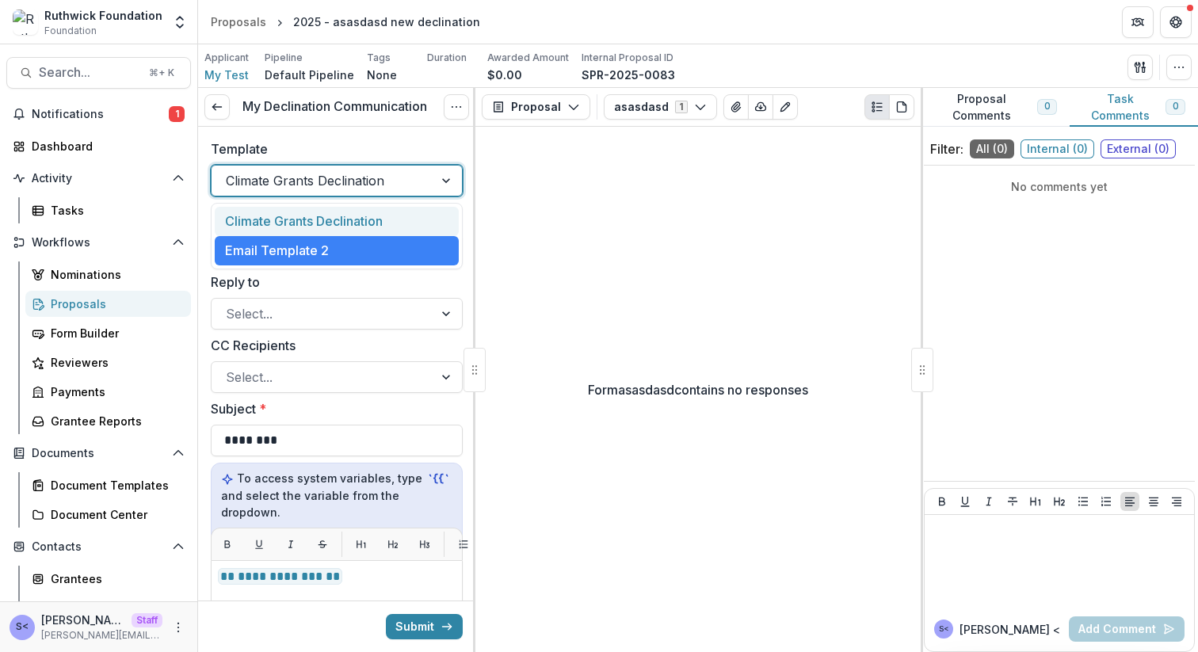
click at [372, 216] on div "Climate Grants Declination" at bounding box center [337, 221] width 244 height 29
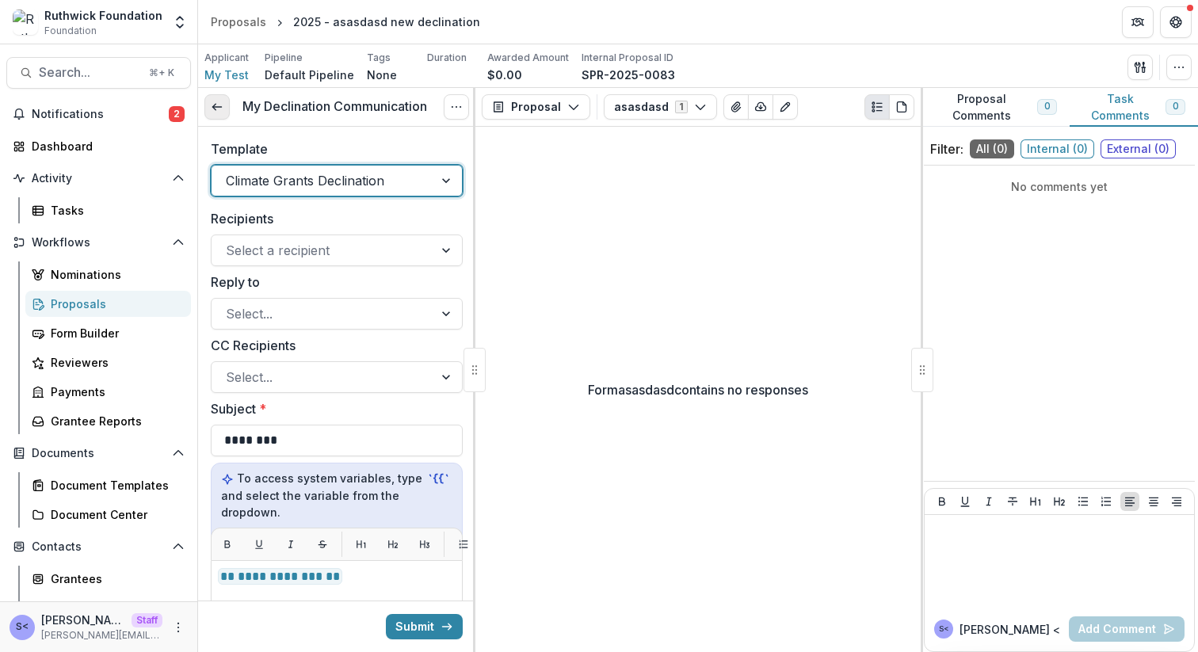
click at [212, 101] on icon at bounding box center [217, 107] width 13 height 13
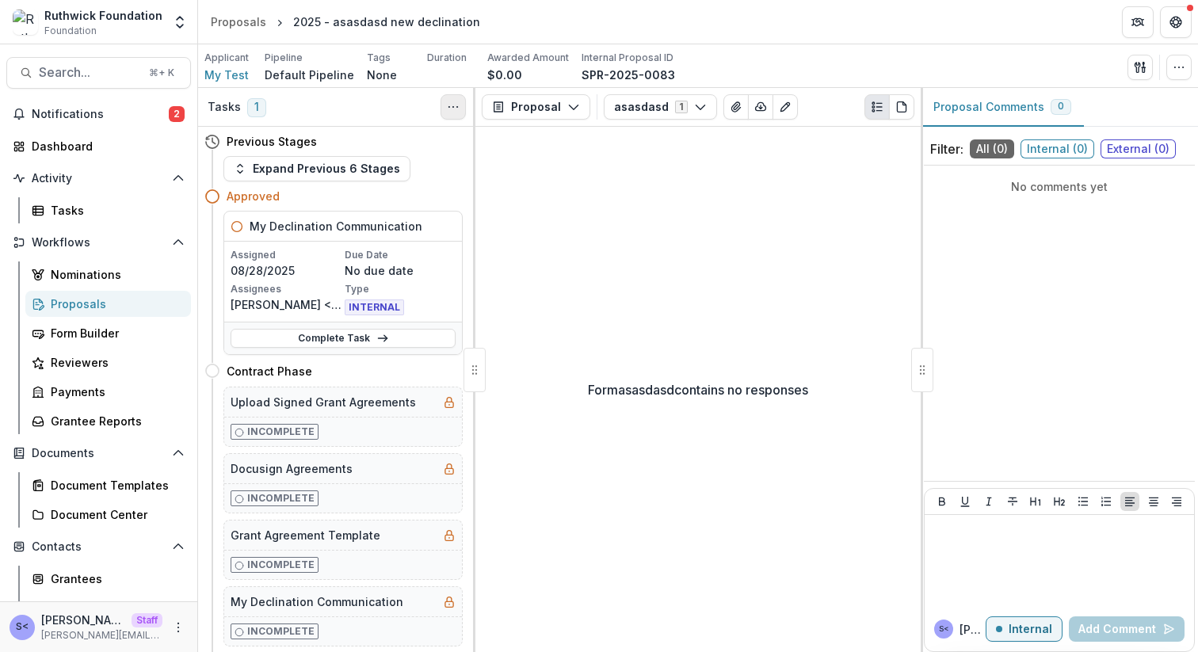
click at [453, 98] on button "Toggle View Cancelled Tasks" at bounding box center [453, 106] width 25 height 25
click at [235, 28] on div "Proposals" at bounding box center [238, 21] width 55 height 17
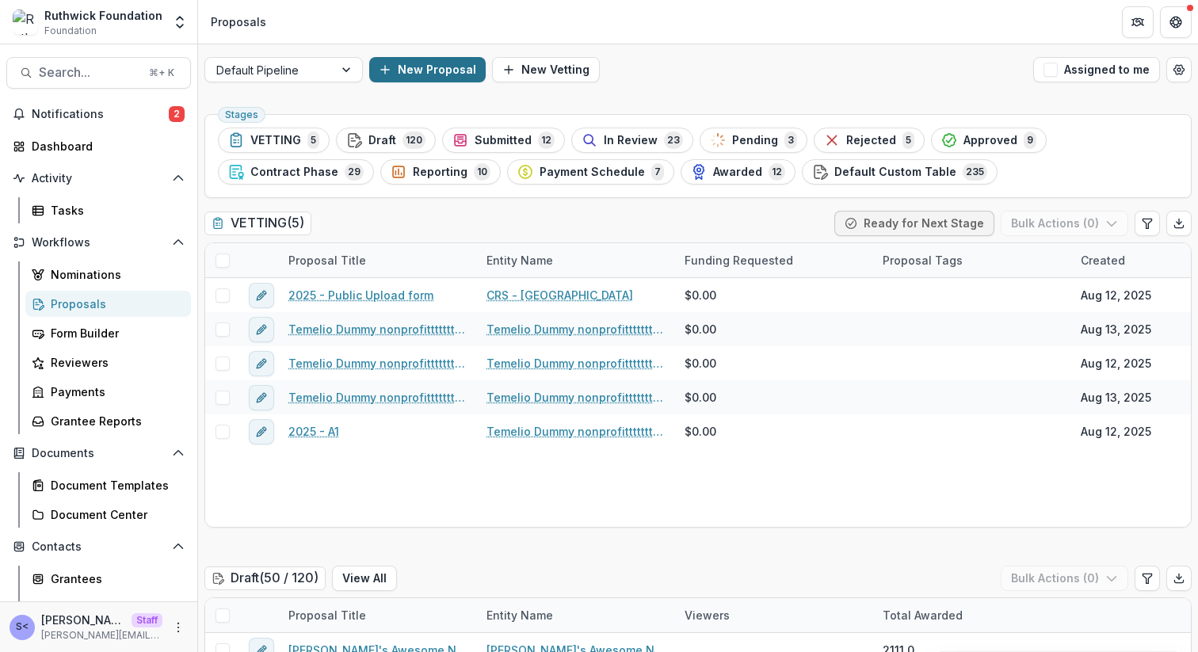
click at [421, 72] on button "New Proposal" at bounding box center [427, 69] width 117 height 25
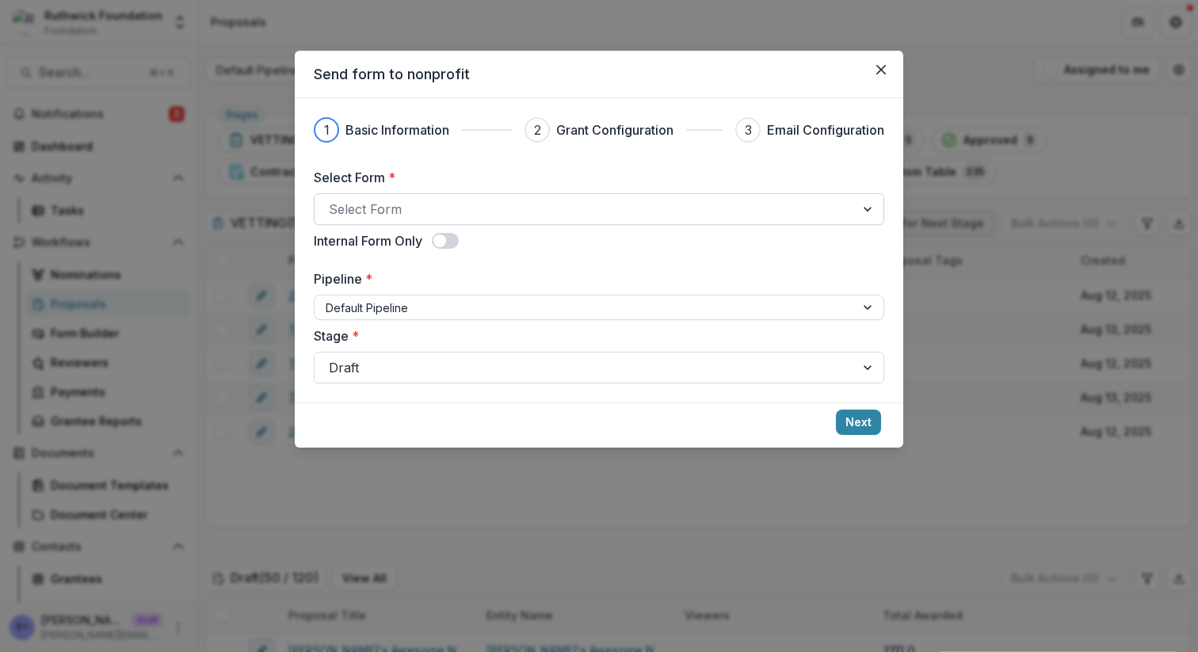
click at [479, 193] on div "Select Form" at bounding box center [599, 209] width 571 height 32
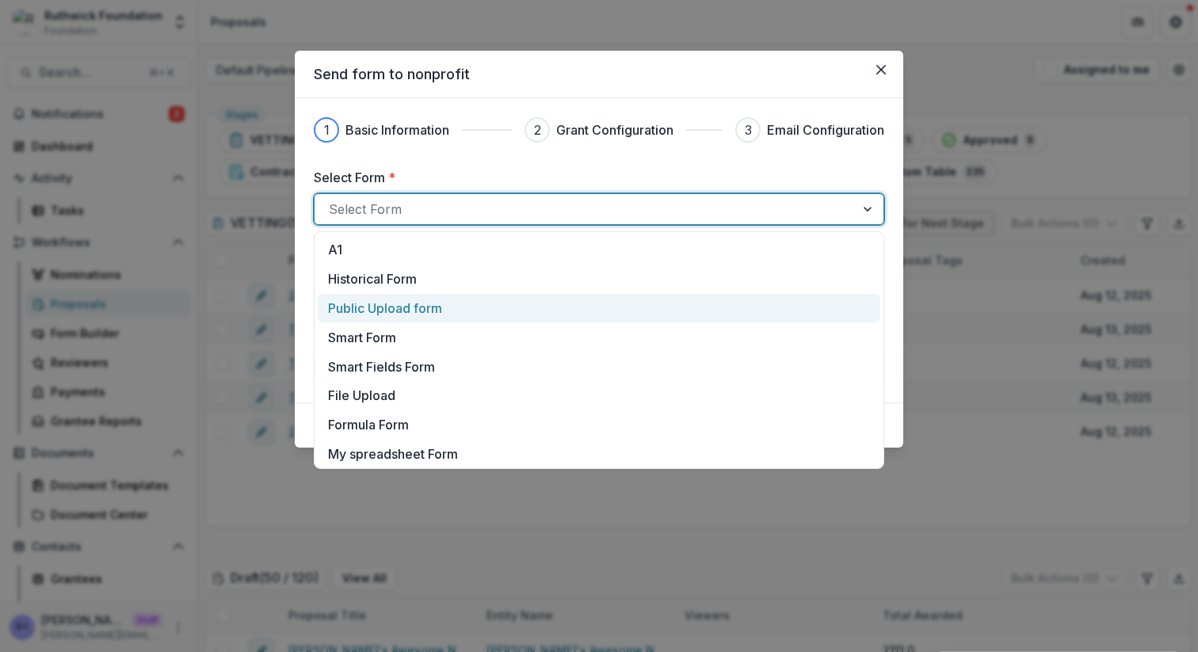
scroll to position [1928, 0]
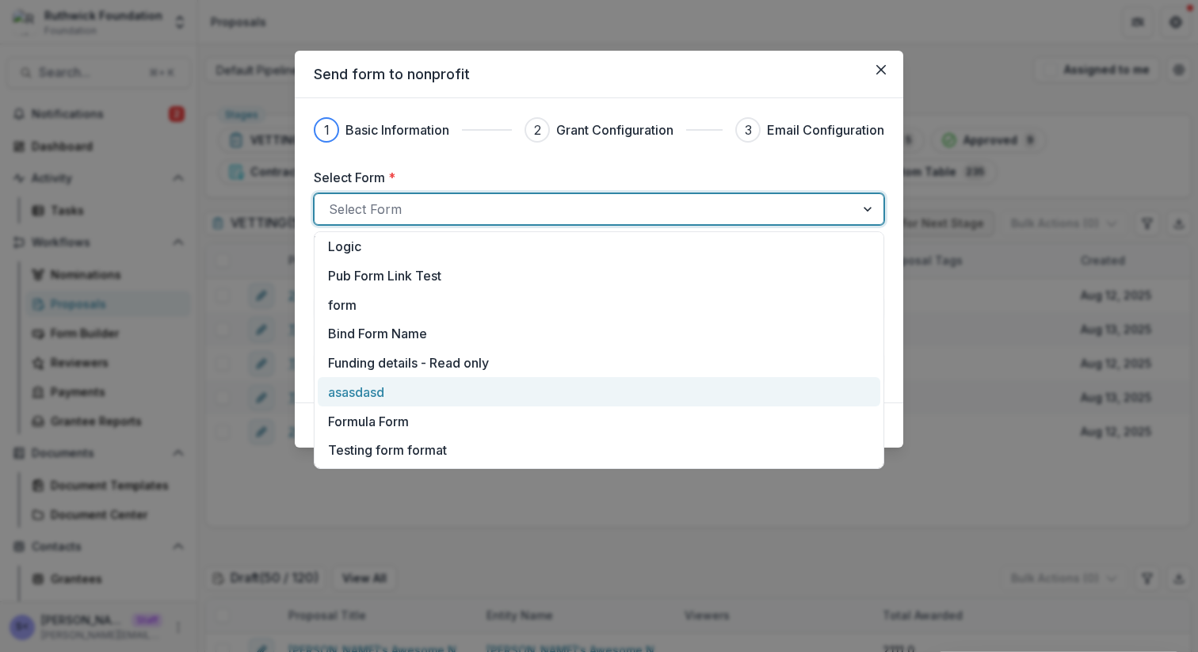
click at [440, 383] on div "asasdasd" at bounding box center [599, 392] width 542 height 19
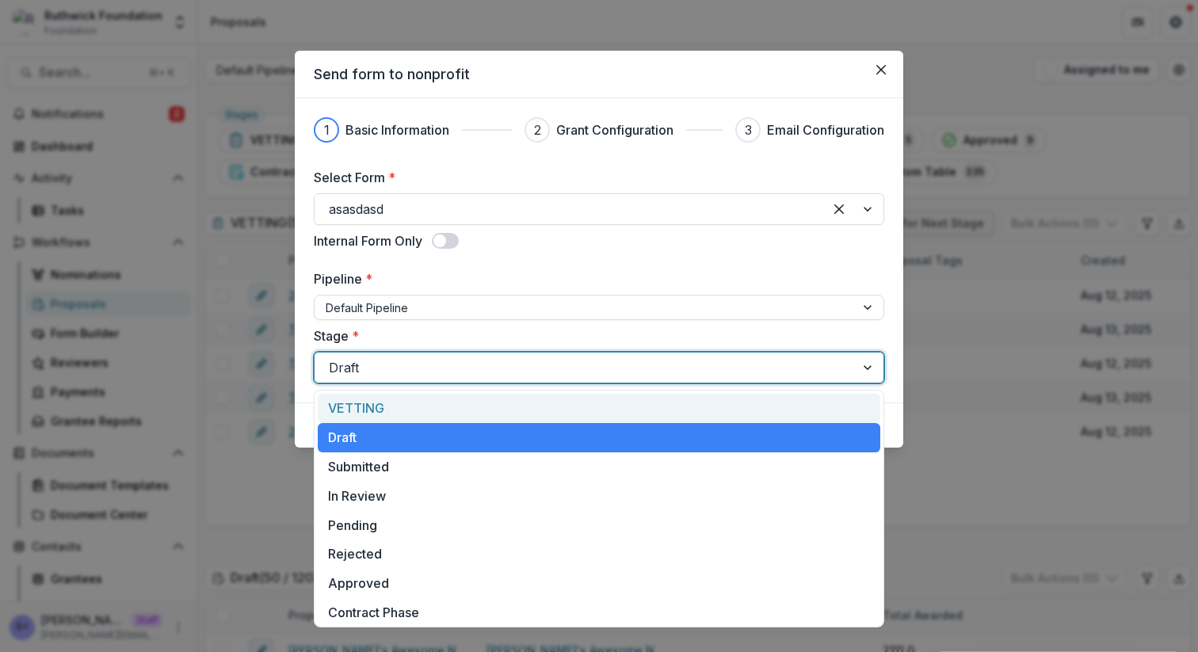
click at [457, 368] on div at bounding box center [585, 368] width 512 height 22
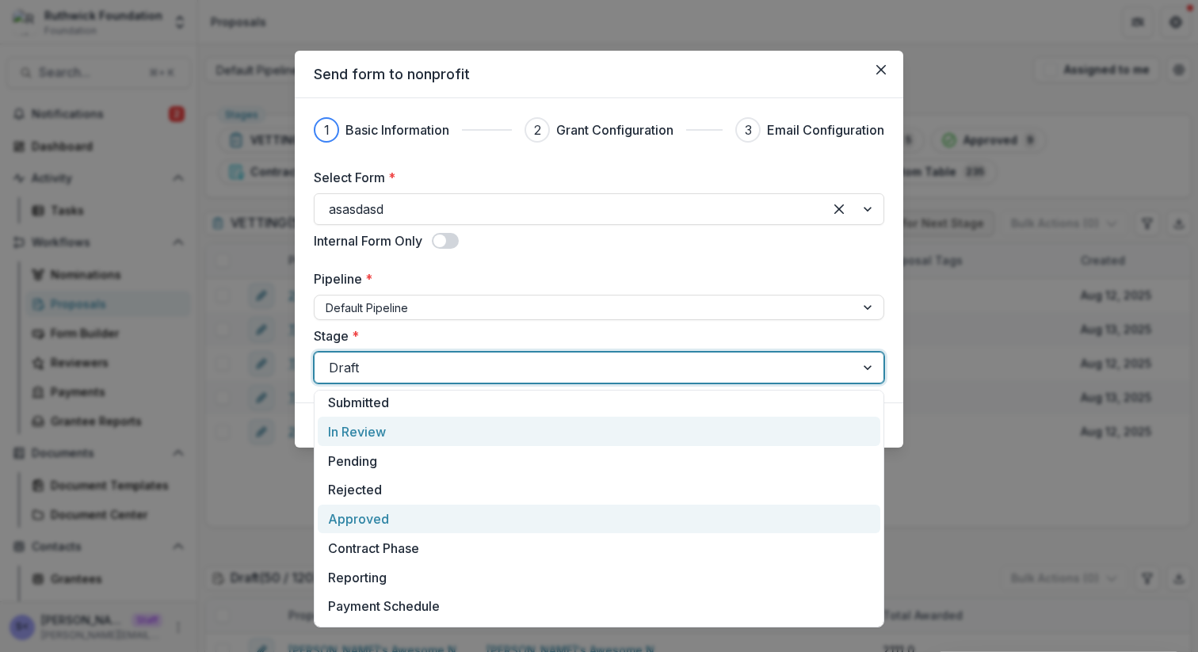
scroll to position [74, 0]
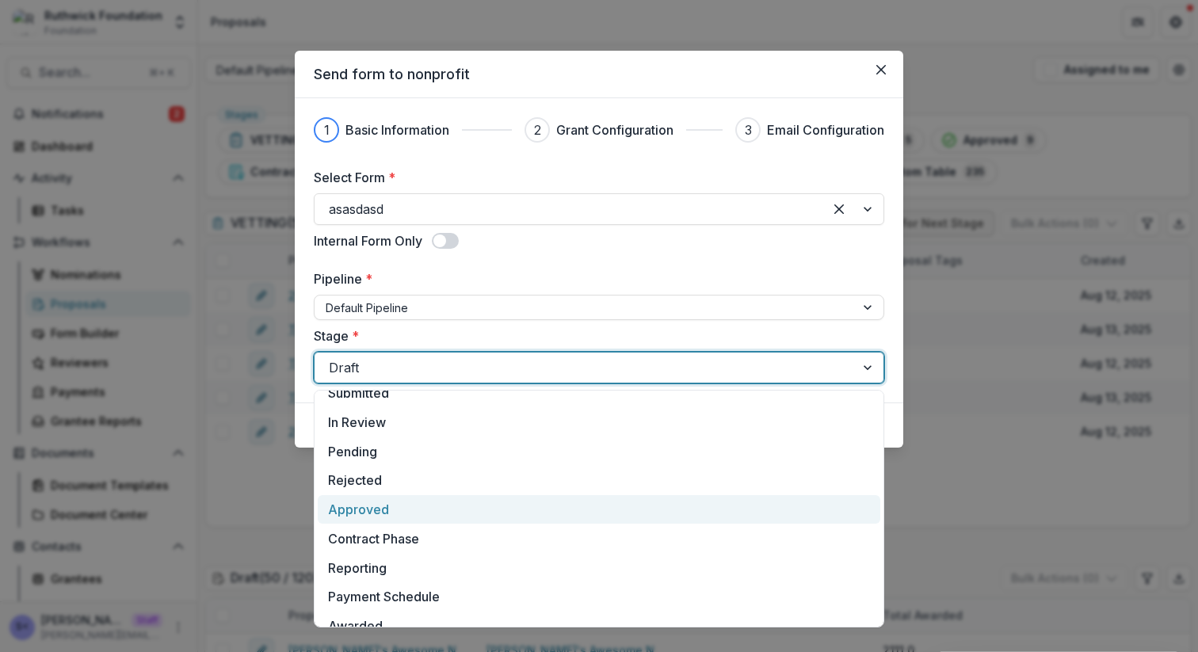
click at [412, 518] on div "Approved" at bounding box center [599, 509] width 563 height 29
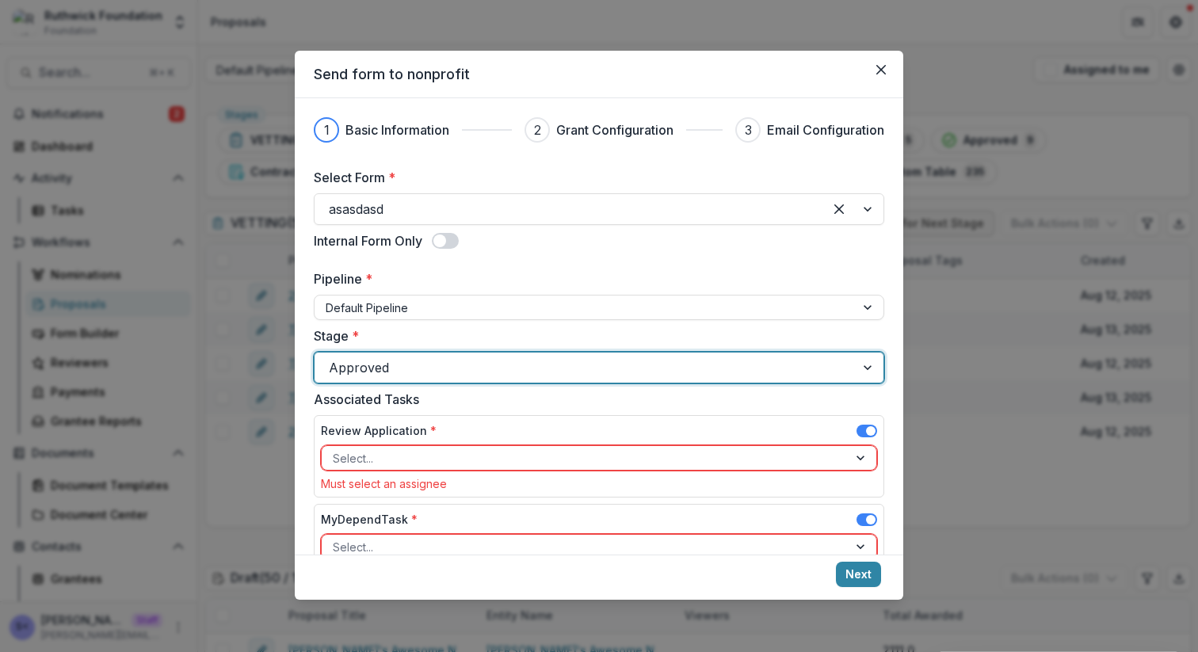
scroll to position [402, 0]
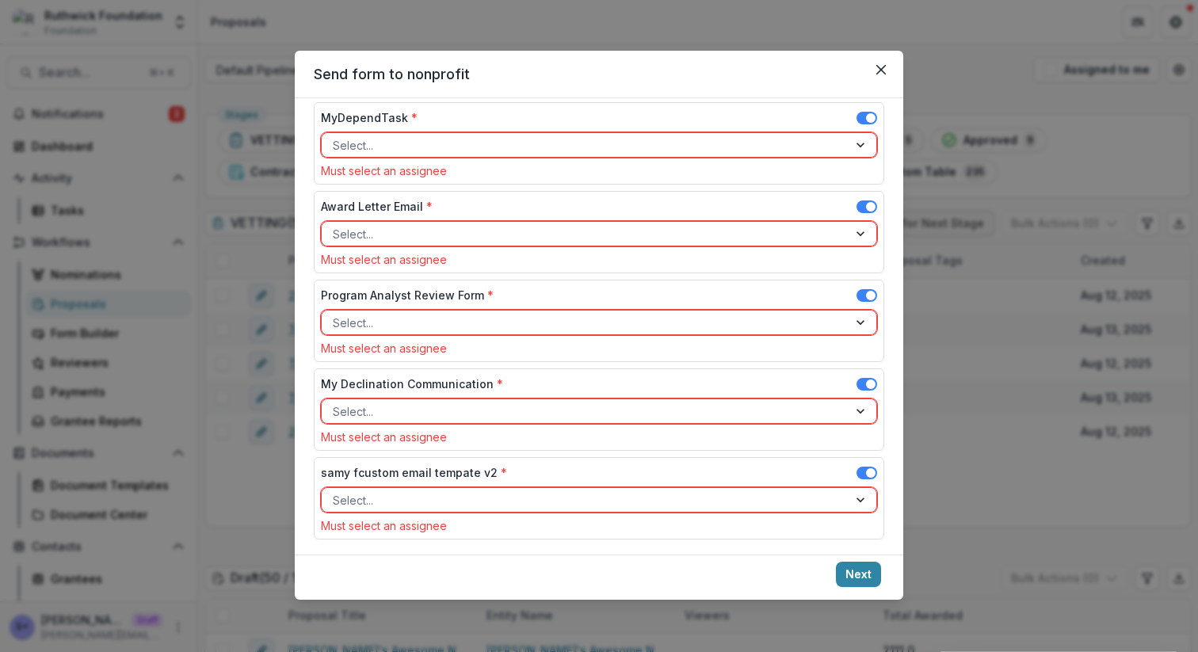
click at [866, 291] on span at bounding box center [871, 296] width 10 height 10
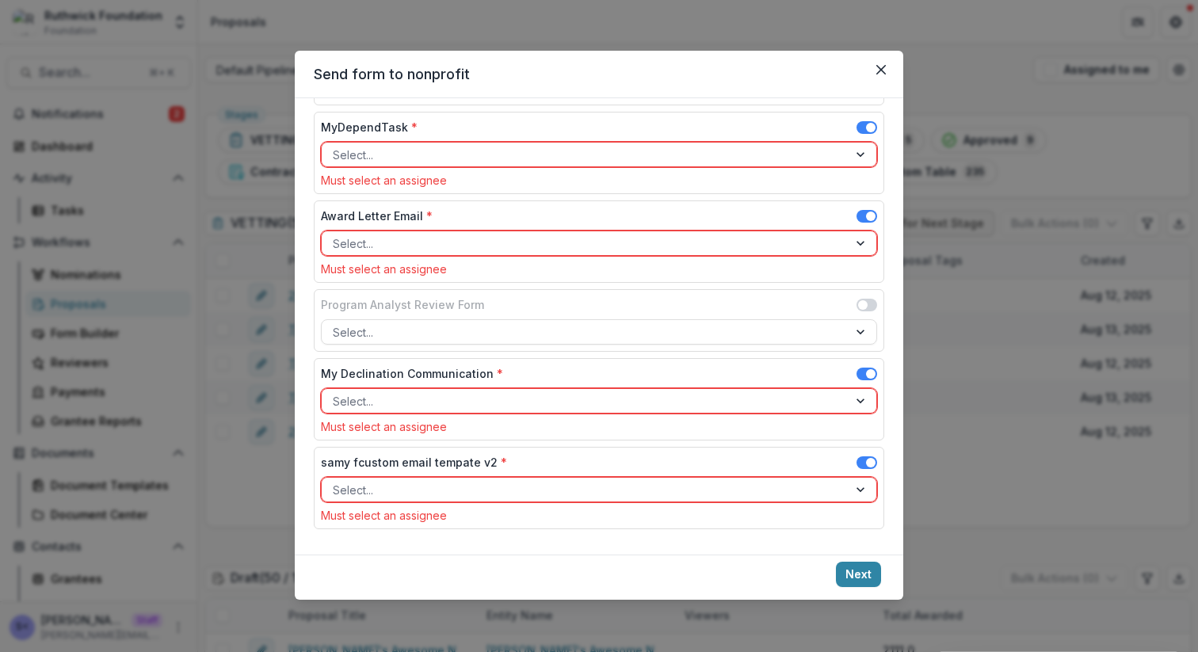
scroll to position [278, 0]
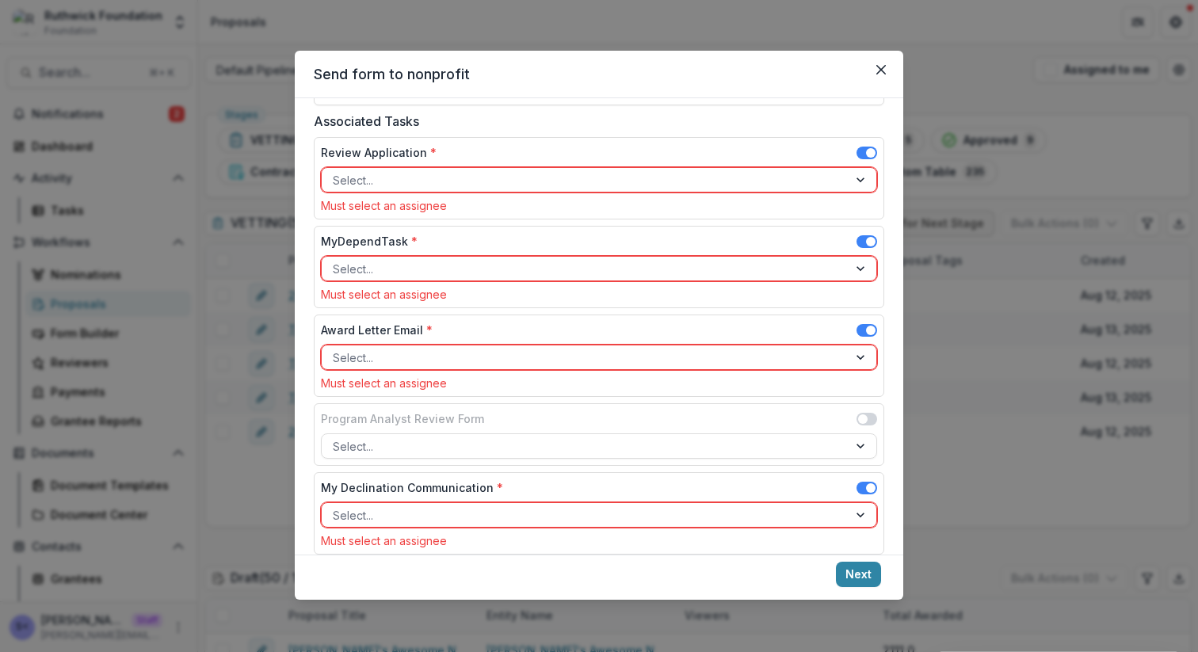
click at [858, 325] on span at bounding box center [867, 330] width 21 height 13
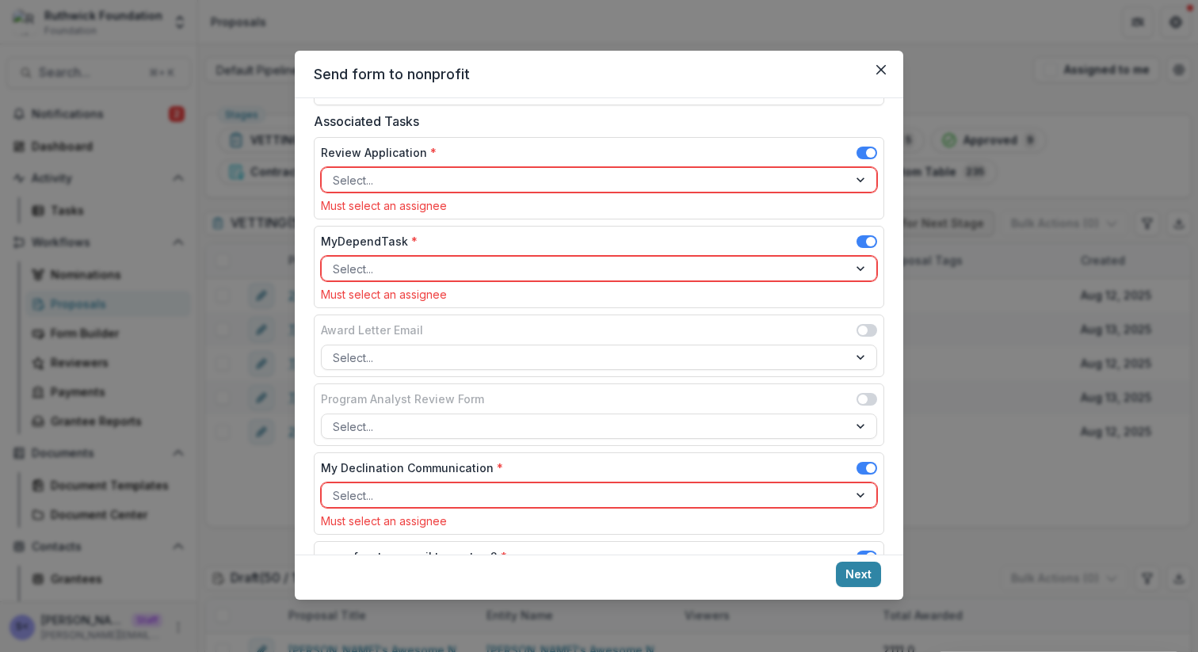
click at [859, 241] on span at bounding box center [867, 241] width 21 height 13
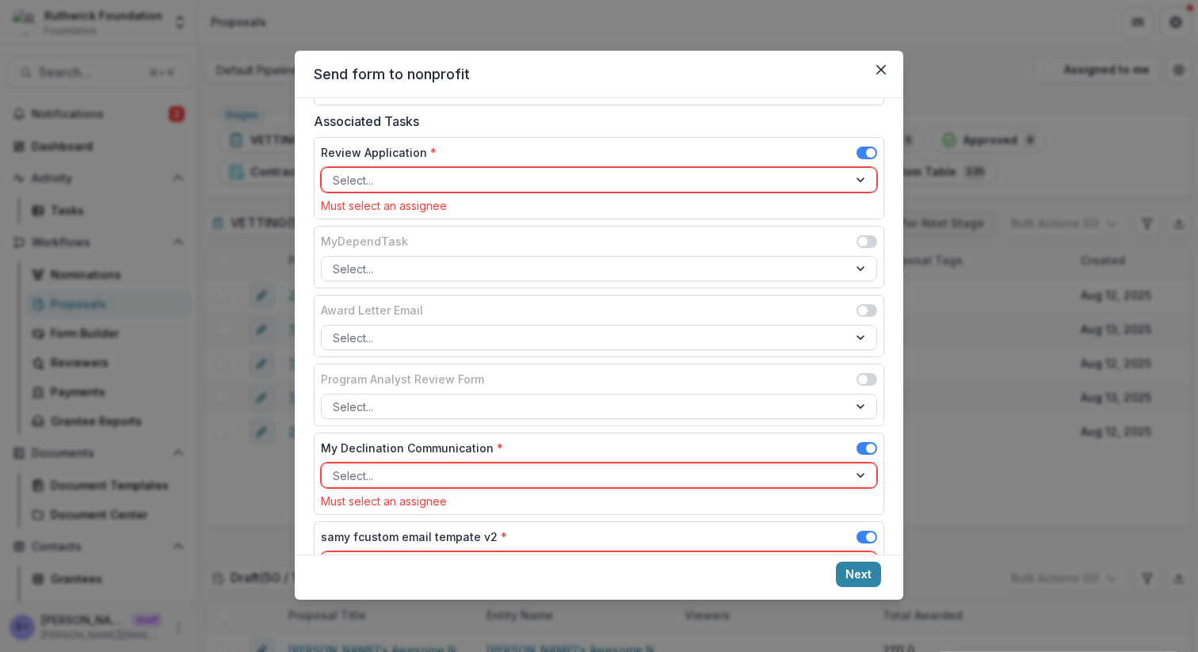
click at [860, 152] on span at bounding box center [867, 153] width 21 height 13
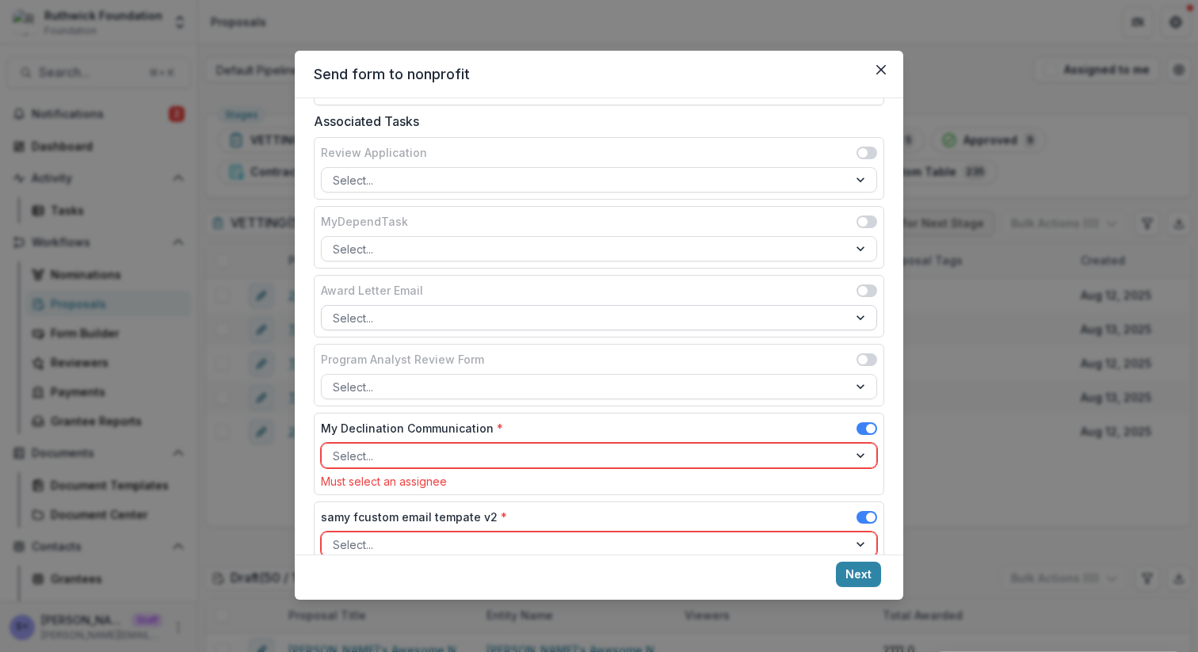
scroll to position [333, 0]
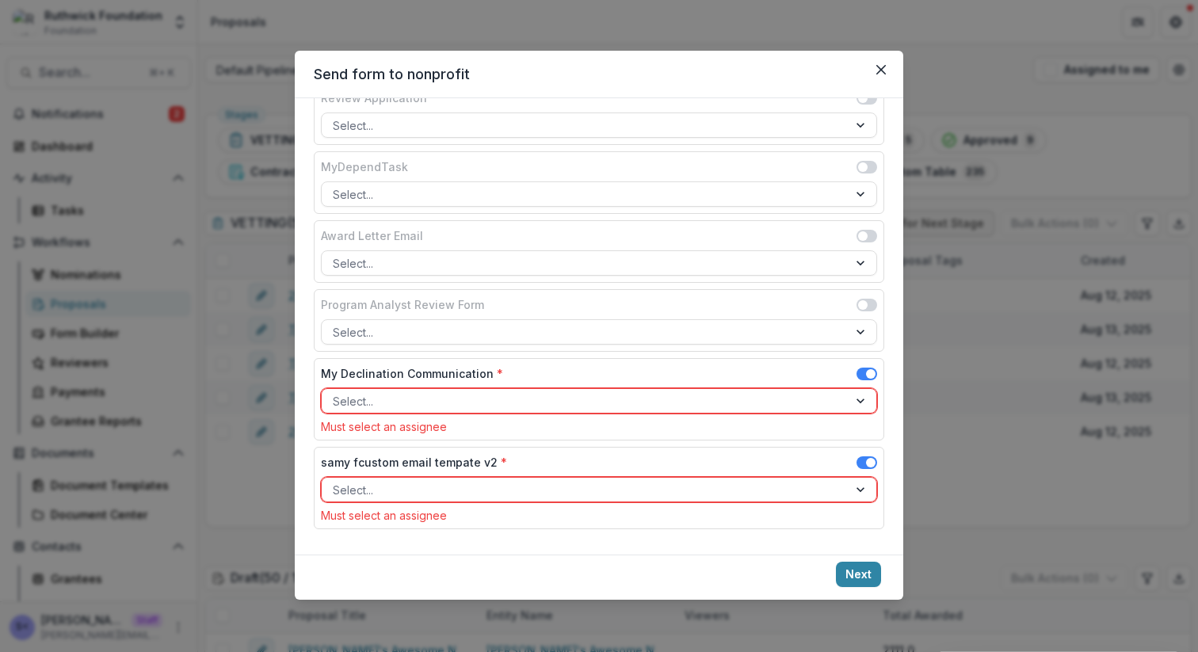
click at [735, 380] on div "My Declination Communication *" at bounding box center [599, 376] width 556 height 23
click at [735, 397] on div at bounding box center [585, 402] width 504 height 20
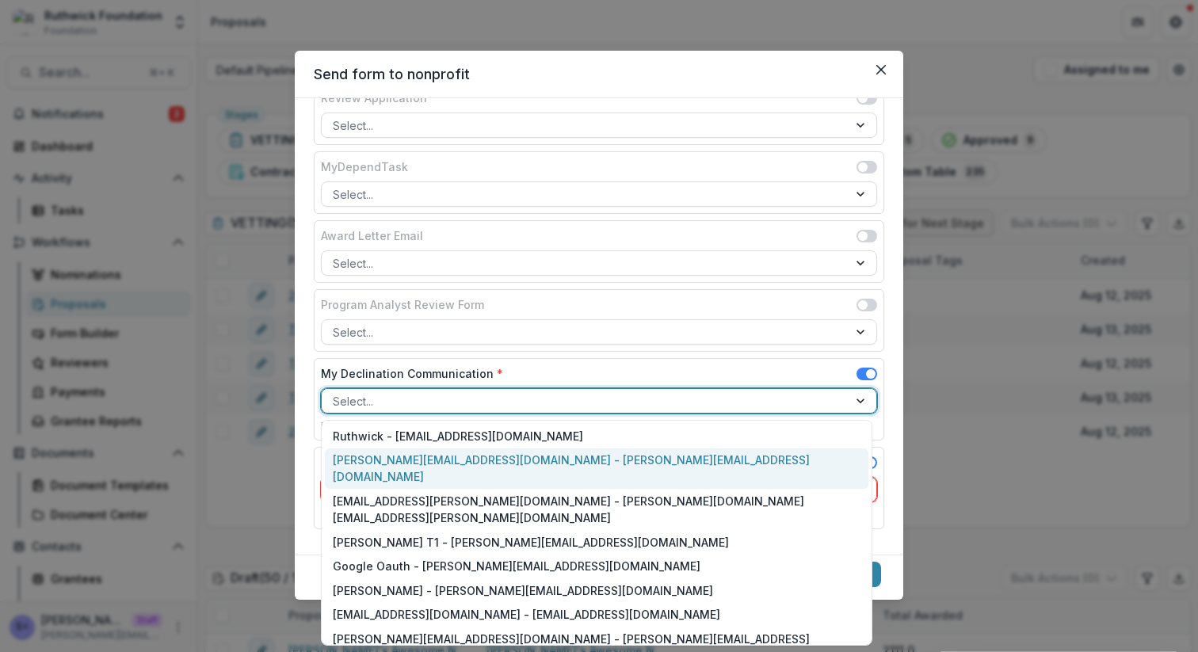
scroll to position [364, 0]
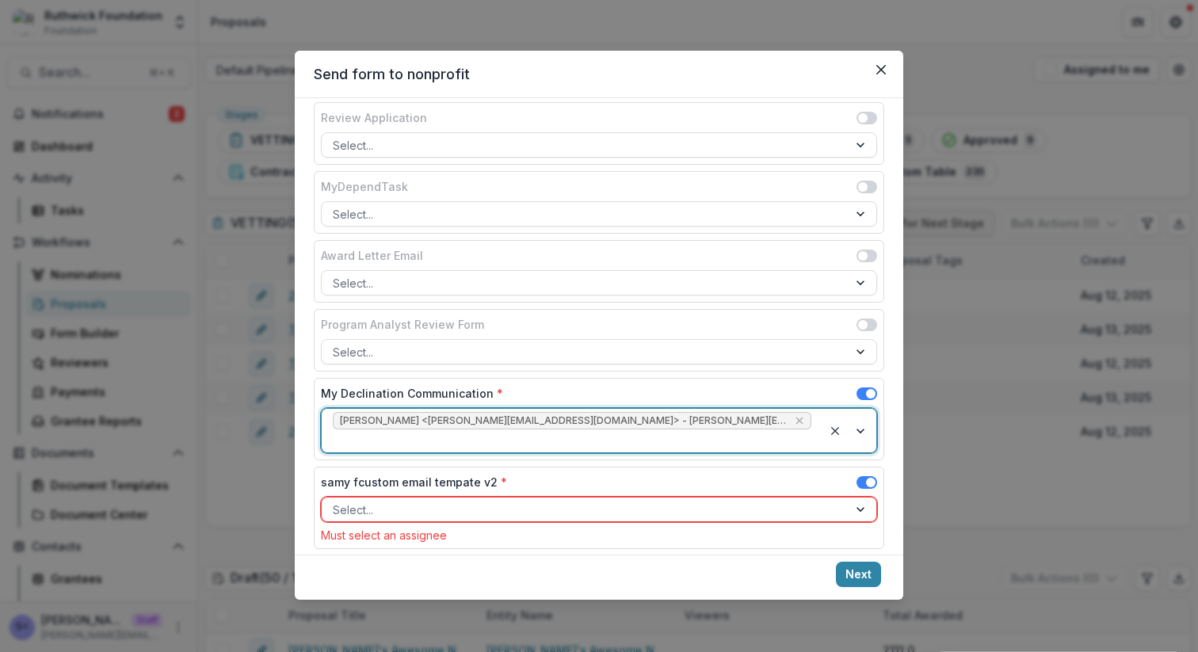
click at [642, 501] on div "Select..." at bounding box center [599, 509] width 556 height 25
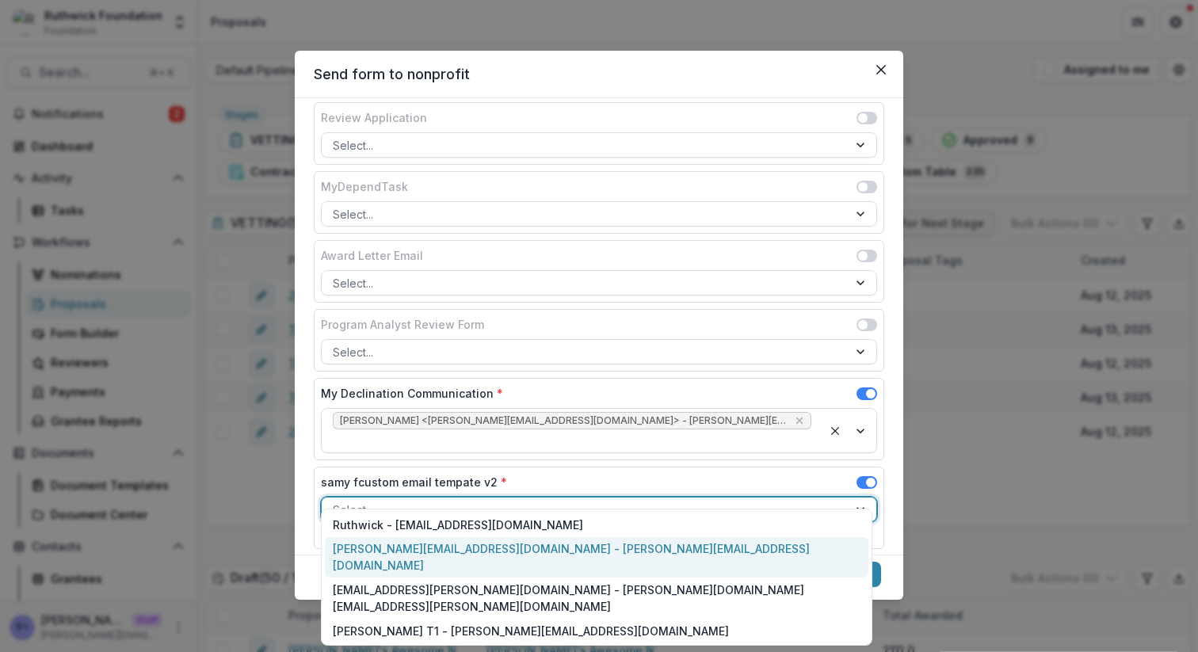
scroll to position [453, 0]
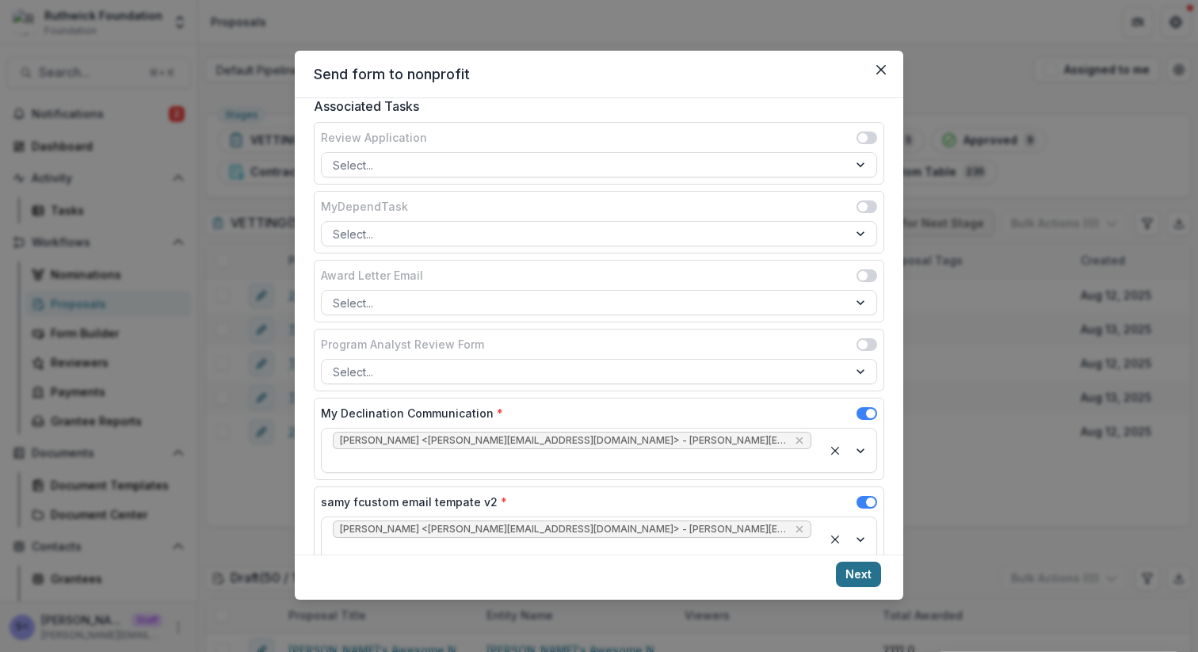
click at [876, 567] on button "Next" at bounding box center [858, 574] width 45 height 25
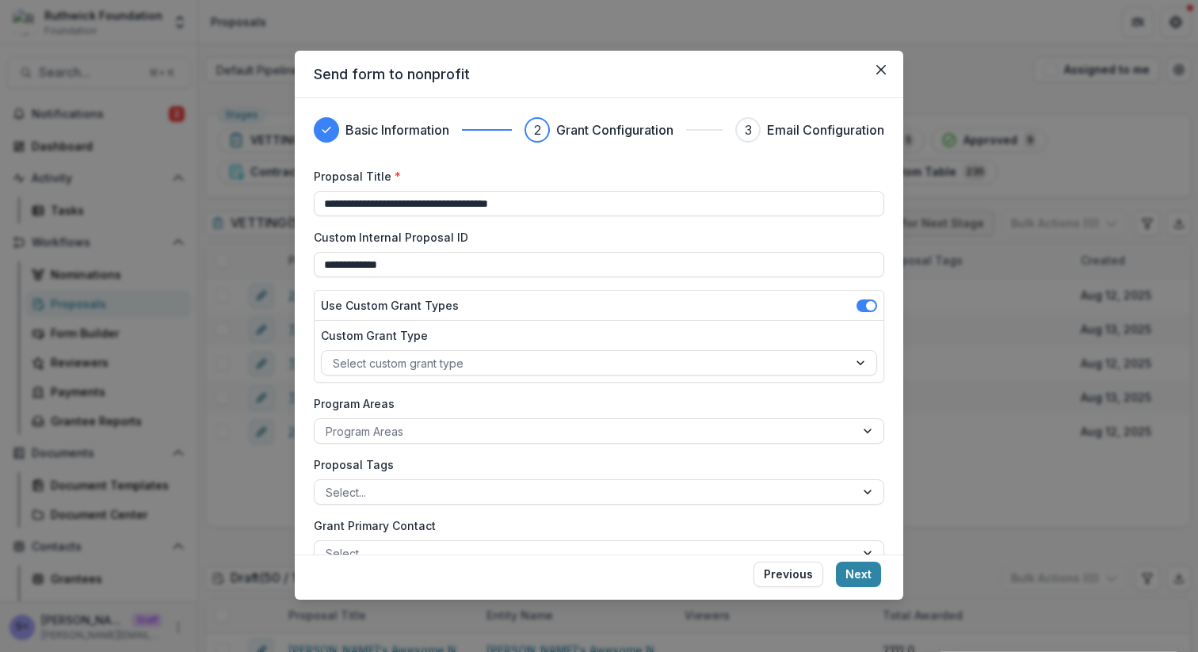
type input "**********"
click at [865, 567] on button "Next" at bounding box center [858, 574] width 45 height 25
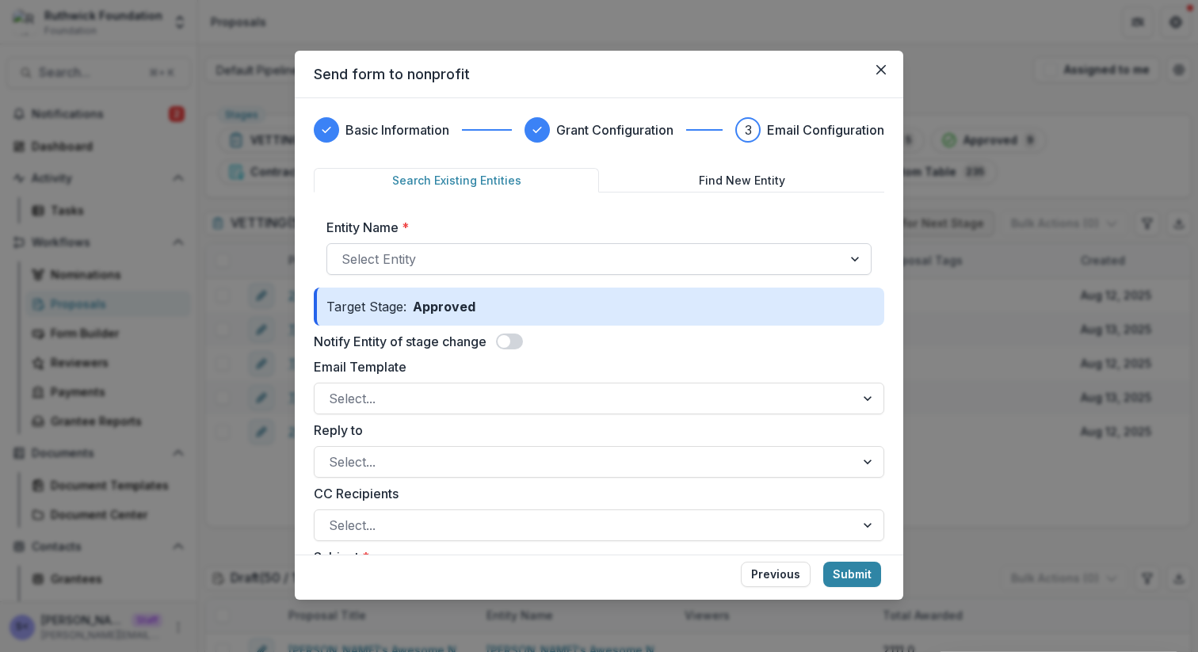
click at [662, 260] on div at bounding box center [585, 259] width 487 height 22
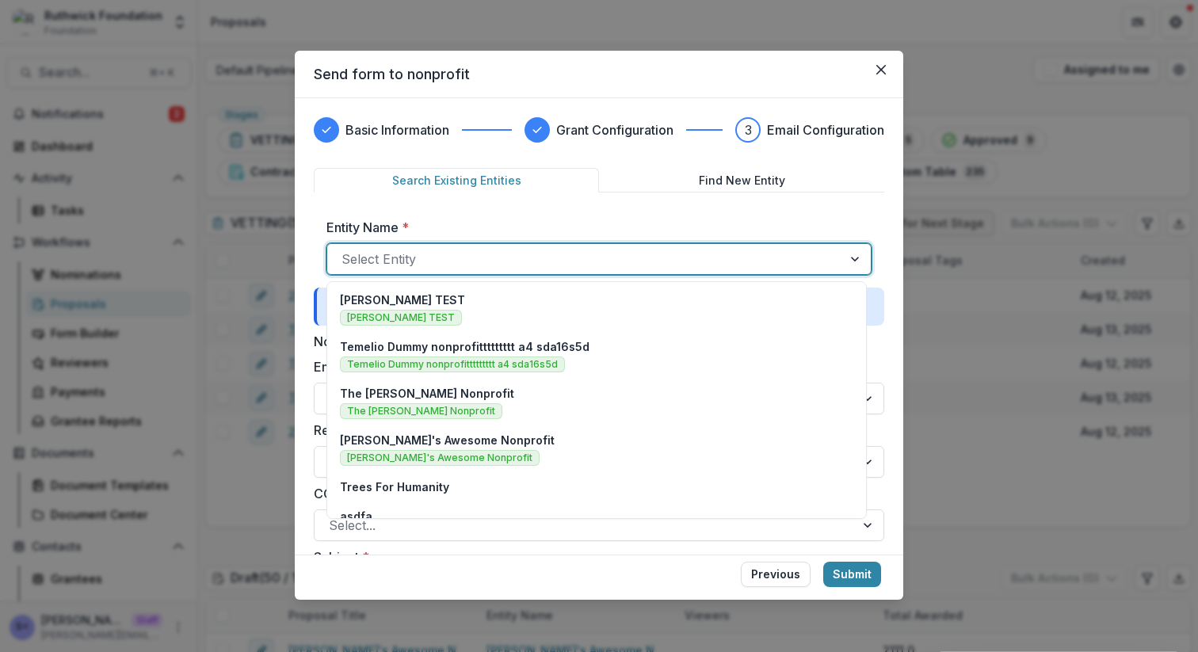
scroll to position [566, 0]
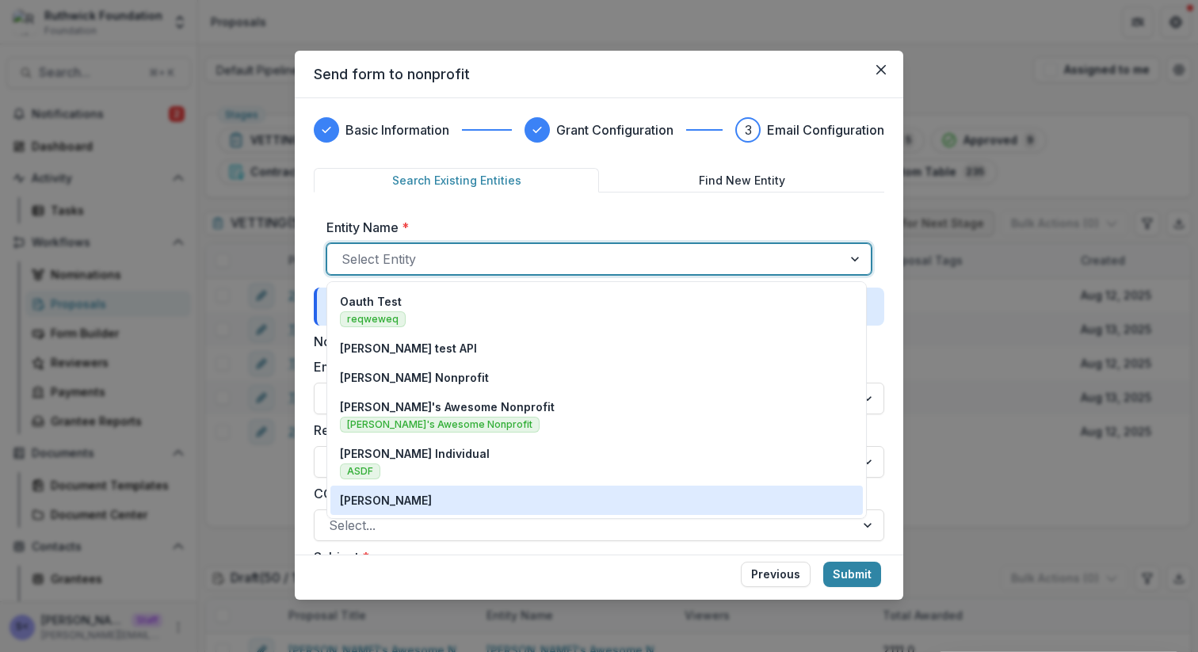
click at [514, 507] on div "Maddie" at bounding box center [597, 500] width 514 height 17
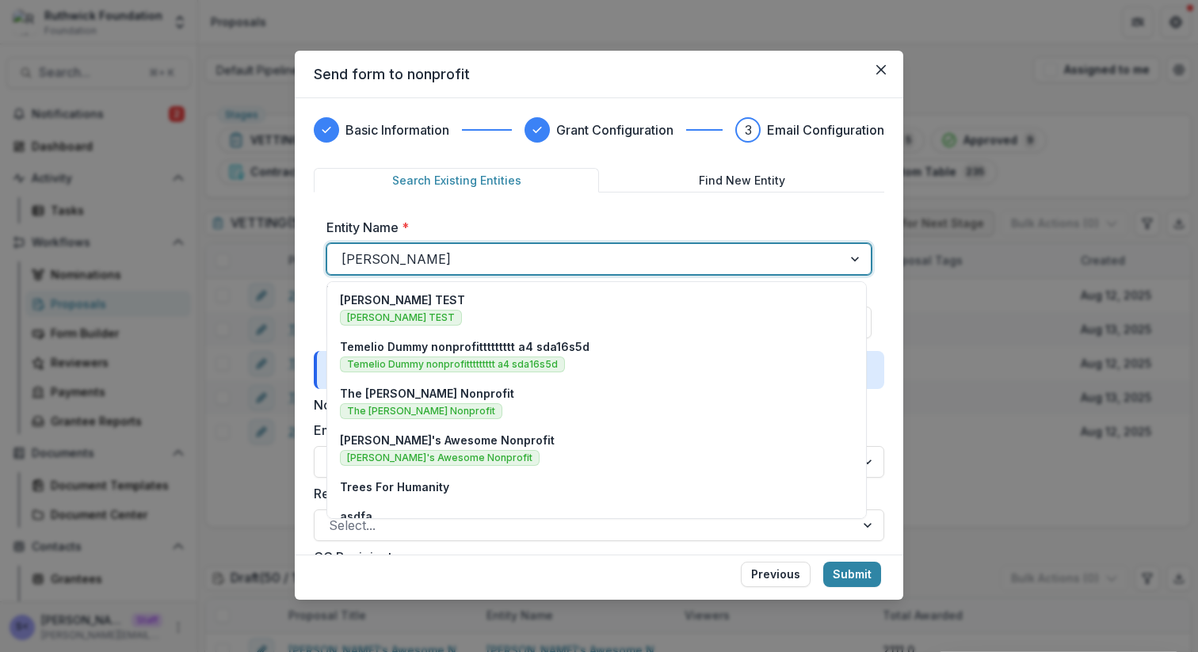
click at [583, 250] on div at bounding box center [585, 259] width 487 height 22
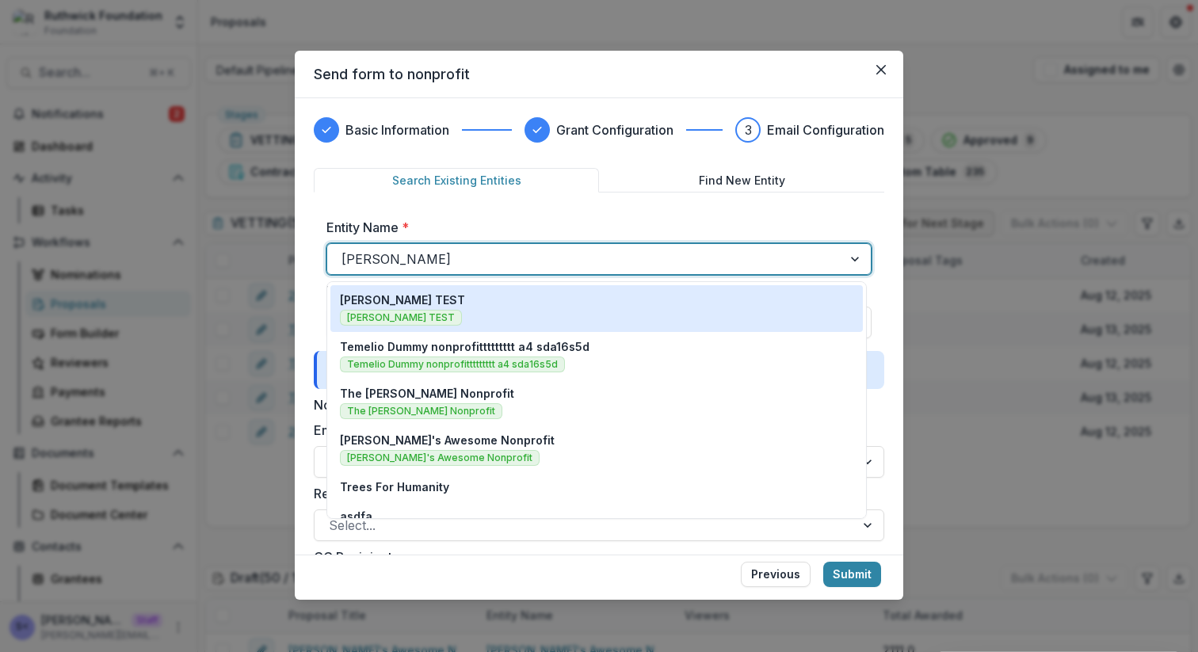
click at [543, 315] on div "Ruthwick TEST Ruthwick TEST" at bounding box center [597, 309] width 514 height 34
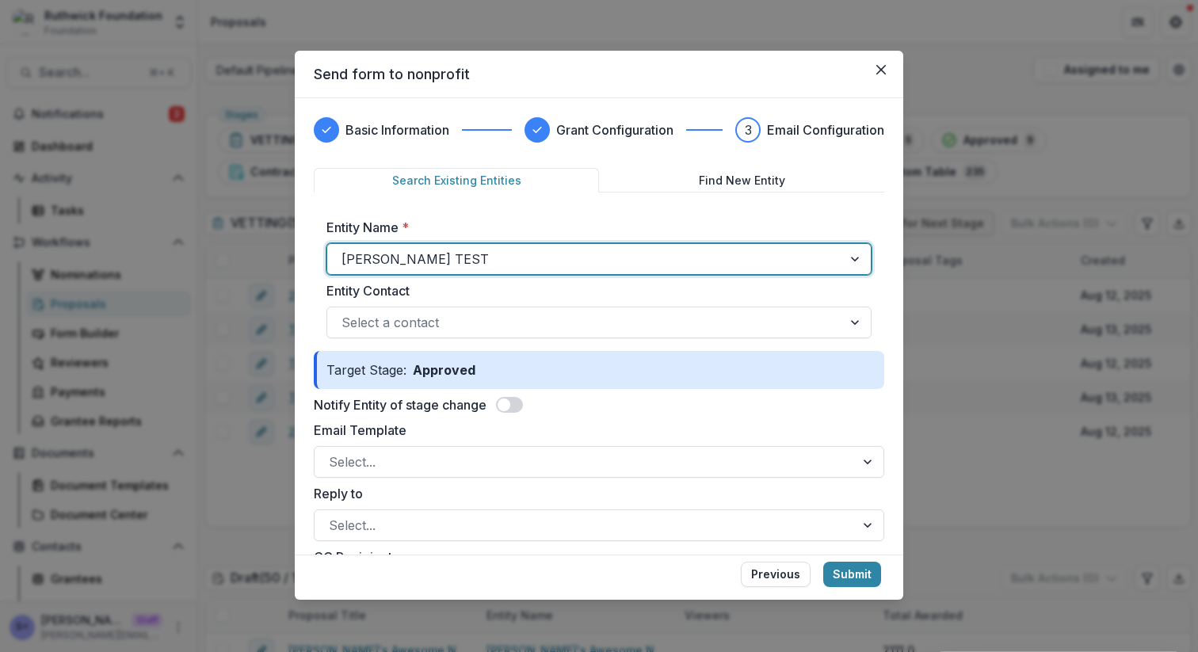
click at [515, 407] on span at bounding box center [509, 405] width 27 height 16
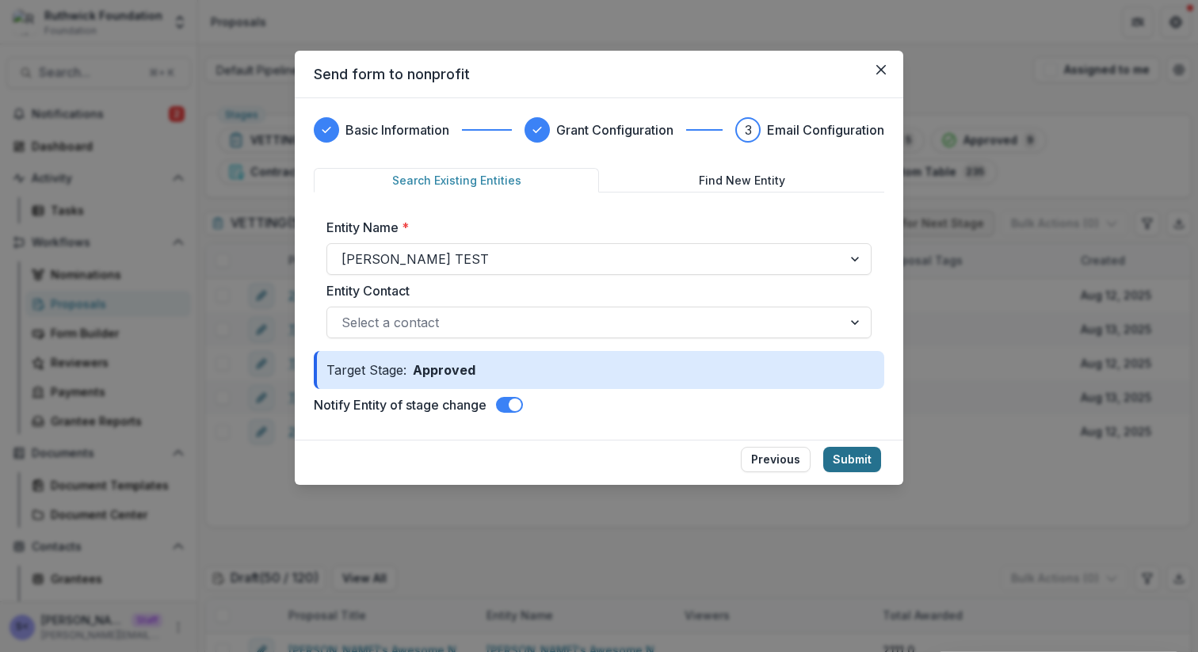
click at [841, 459] on button "Submit" at bounding box center [853, 459] width 58 height 25
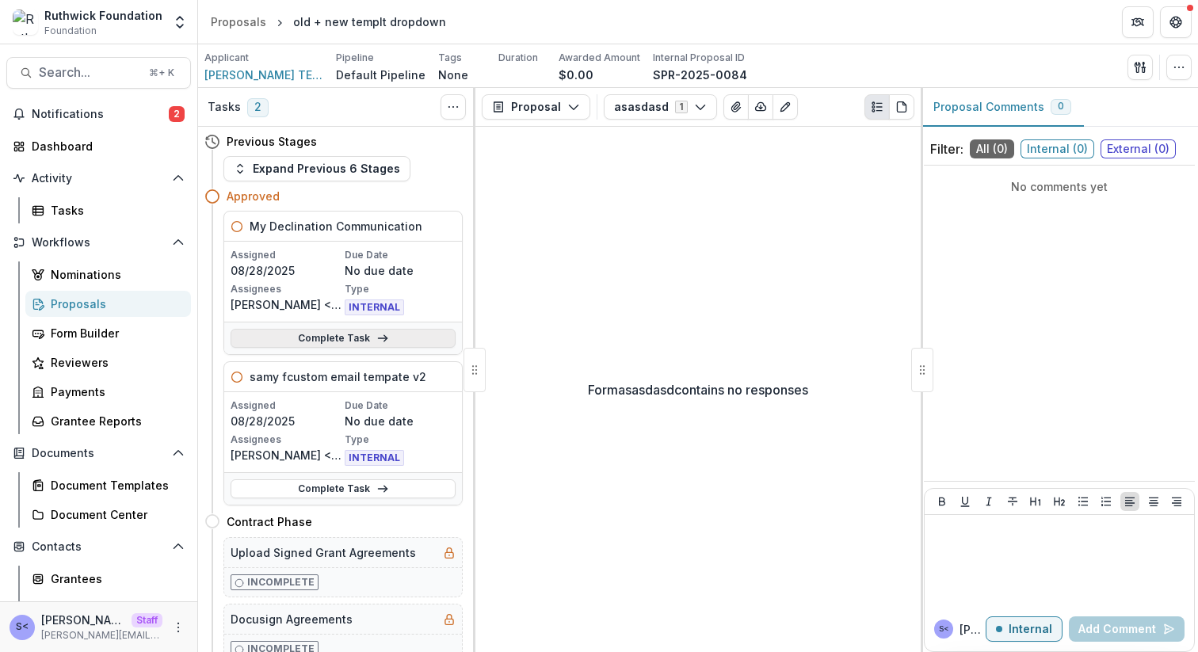
click at [397, 339] on link "Complete Task" at bounding box center [343, 338] width 225 height 19
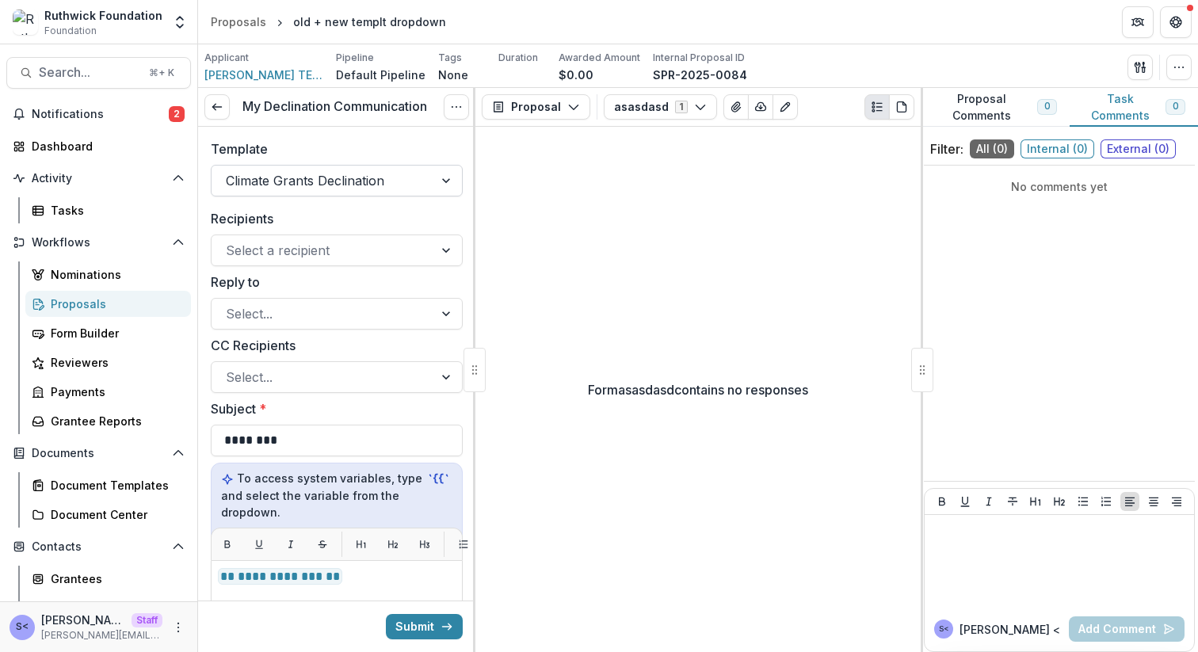
click at [417, 177] on div "Climate Grants Declination" at bounding box center [323, 180] width 222 height 25
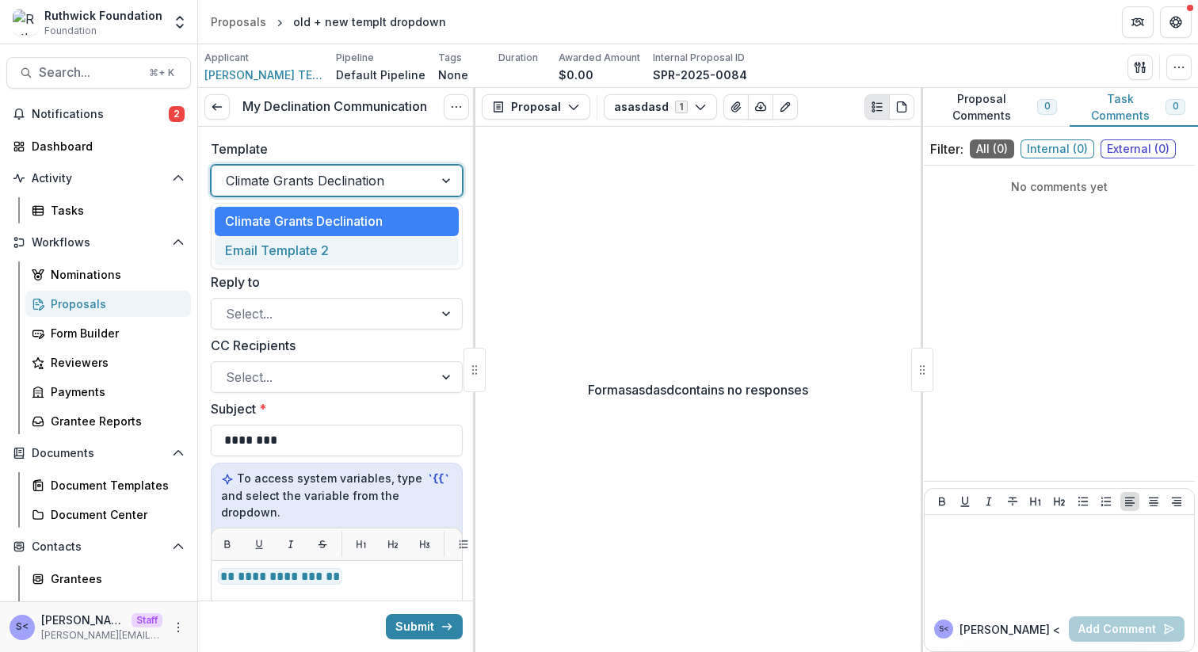
click at [406, 239] on div "Email Template 2" at bounding box center [337, 250] width 244 height 29
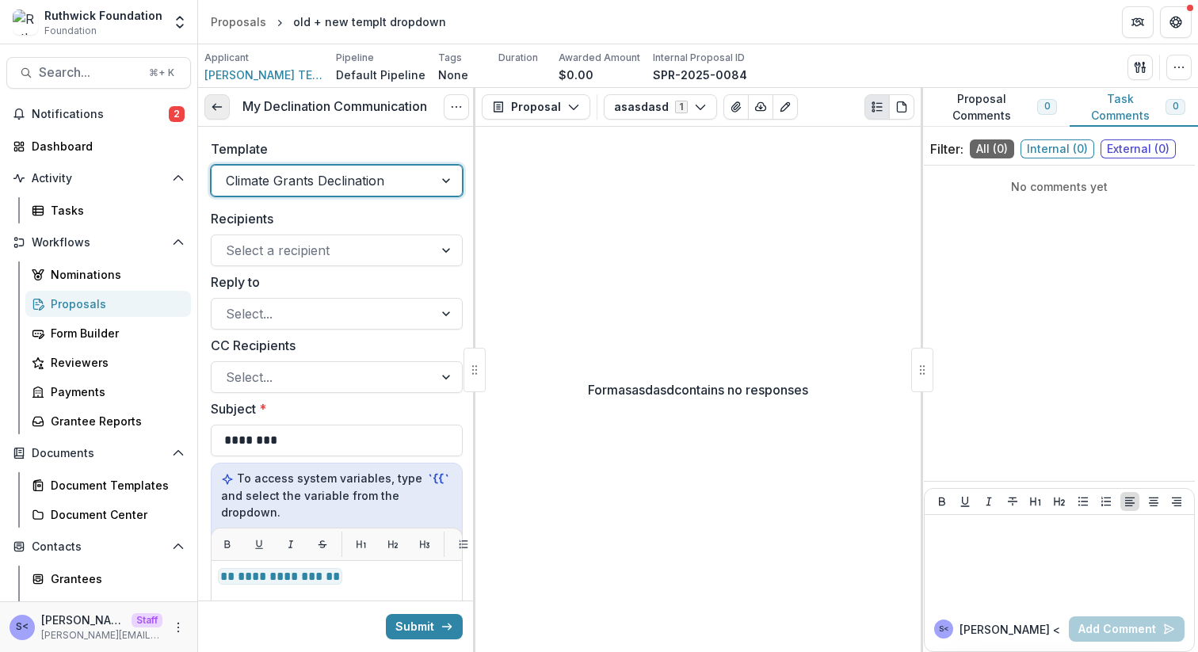
click at [216, 102] on icon at bounding box center [217, 107] width 13 height 13
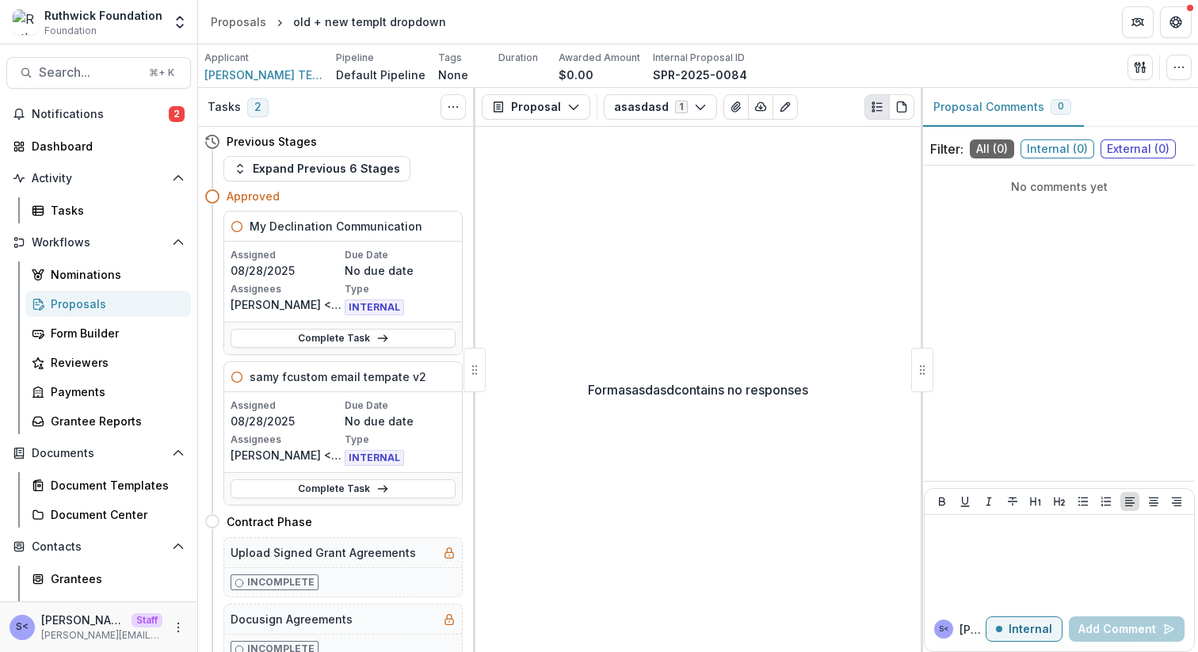
click at [324, 474] on div "Complete Task" at bounding box center [343, 488] width 238 height 32
click at [324, 487] on link "Complete Task" at bounding box center [343, 489] width 225 height 19
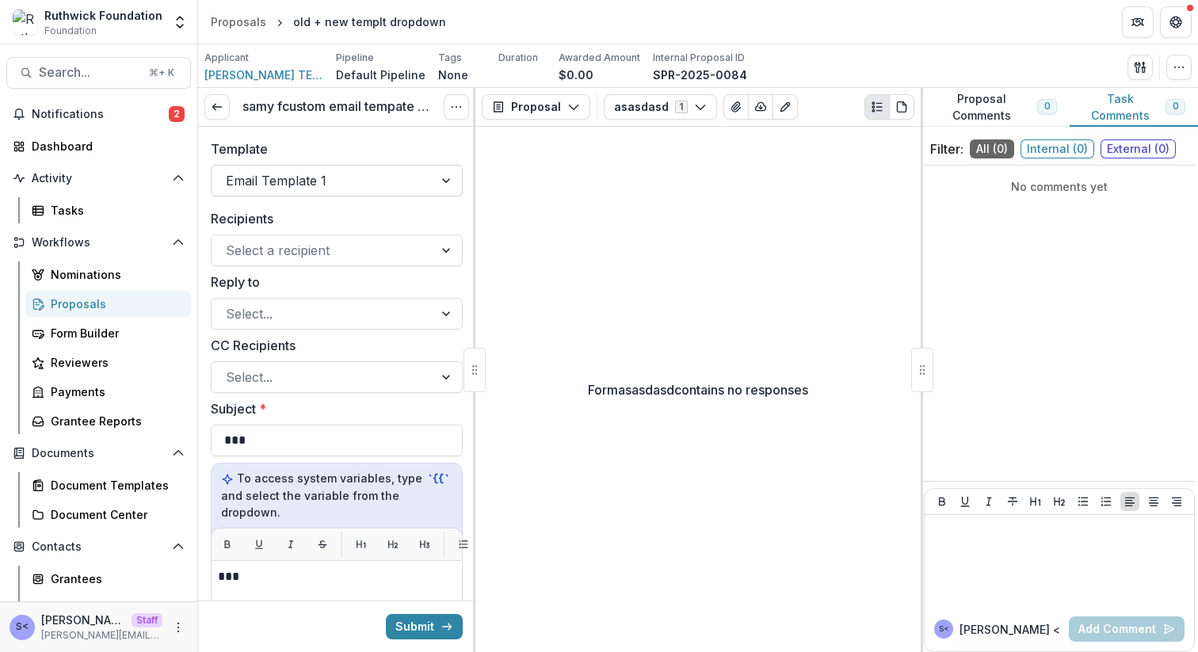
click at [398, 172] on div at bounding box center [322, 181] width 193 height 22
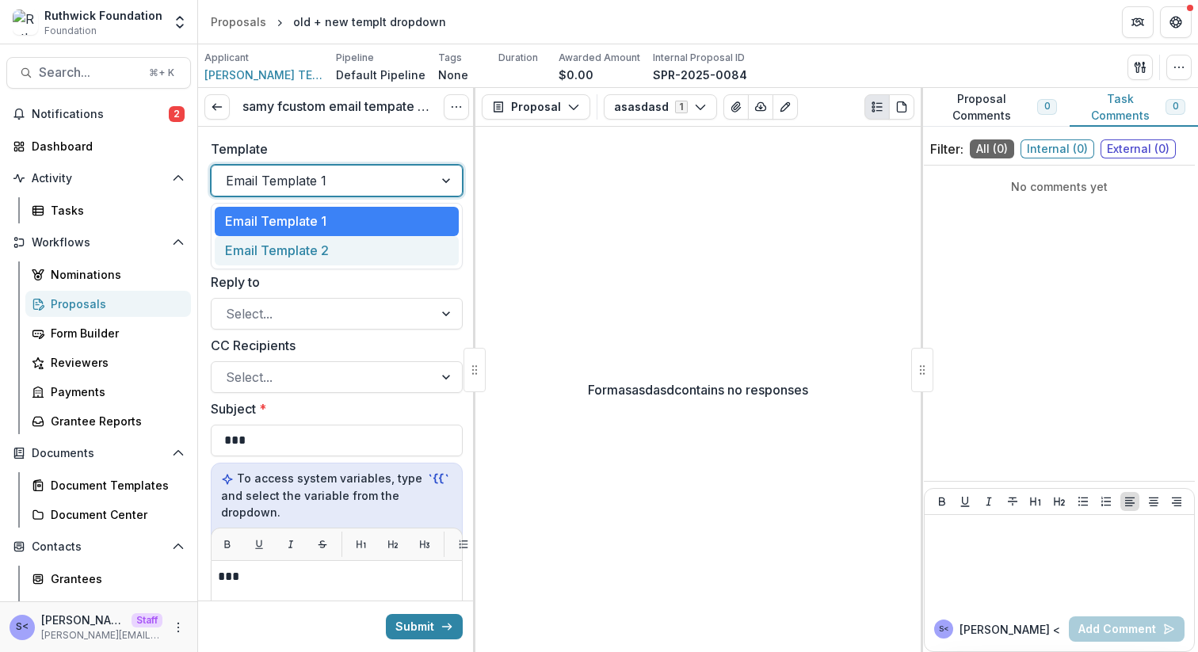
click at [352, 253] on div "Email Template 2" at bounding box center [337, 250] width 244 height 29
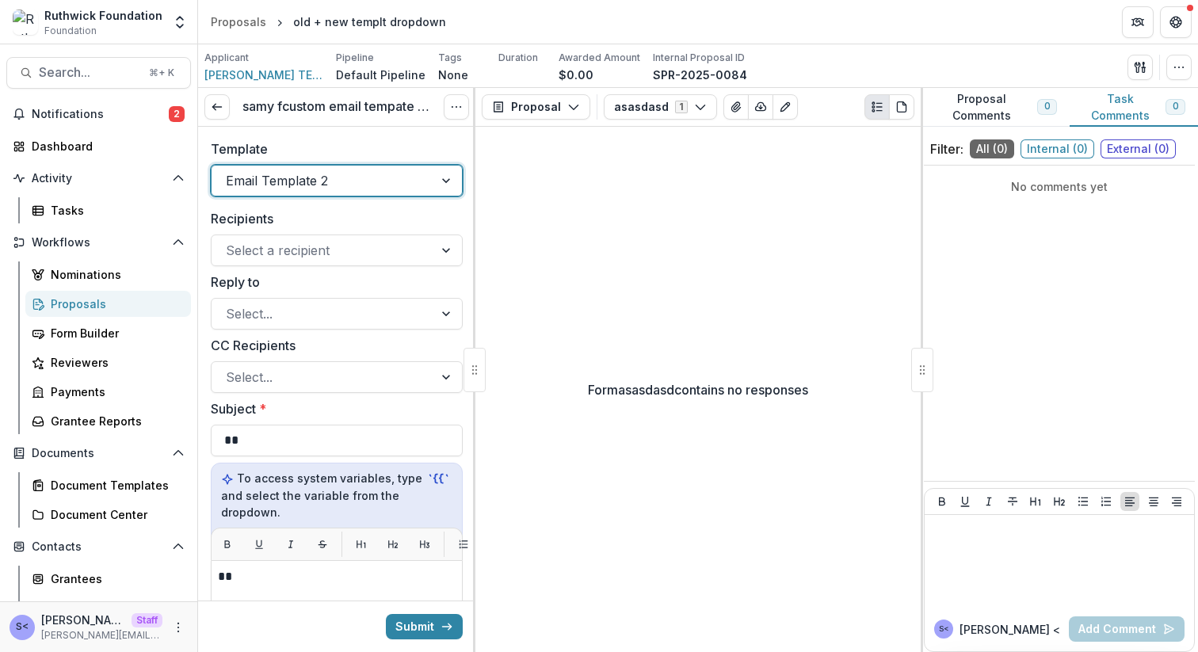
click at [352, 187] on div at bounding box center [322, 181] width 193 height 22
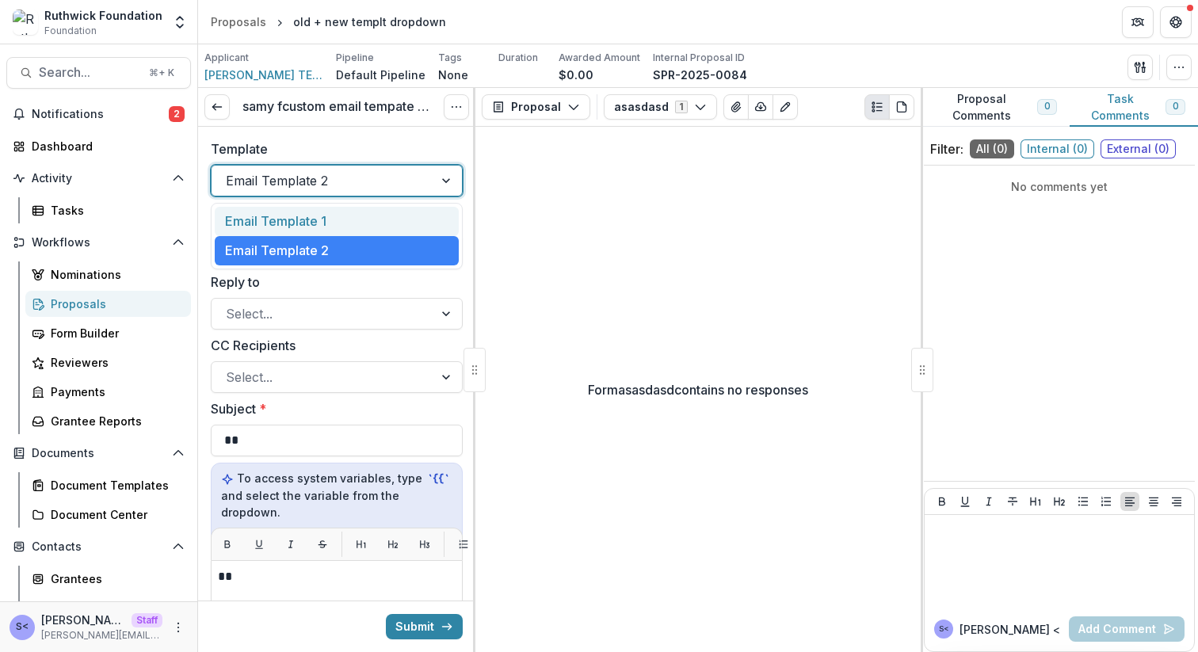
click at [335, 226] on div "Email Template 1" at bounding box center [337, 221] width 244 height 29
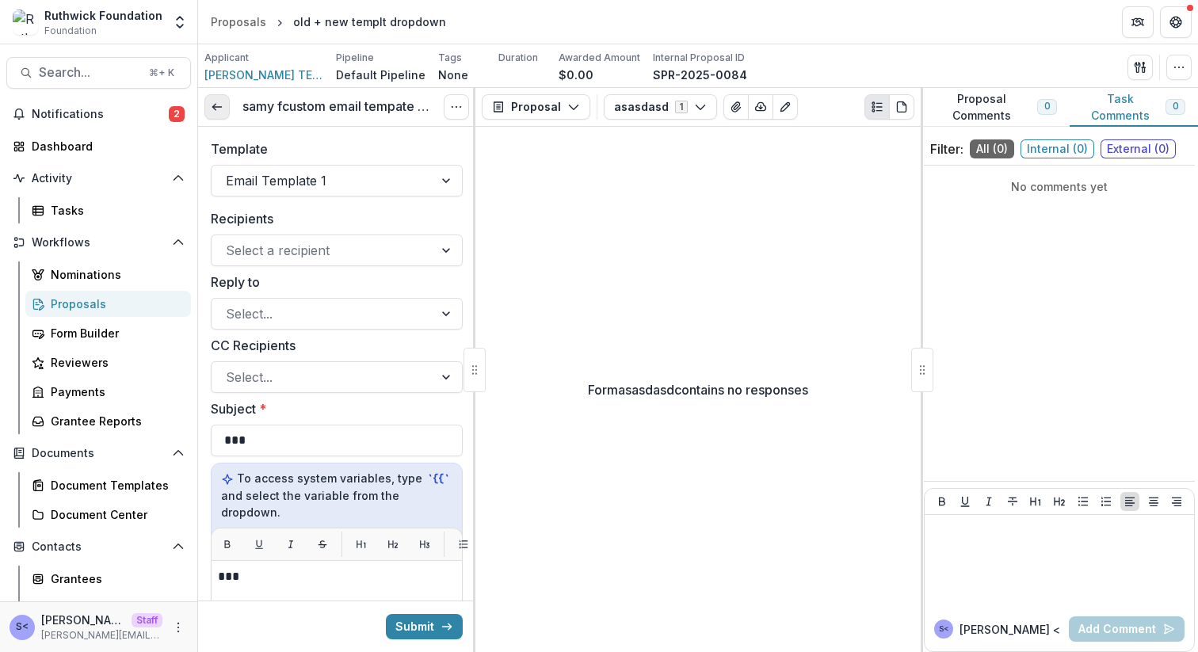
click at [220, 108] on icon at bounding box center [217, 107] width 13 height 13
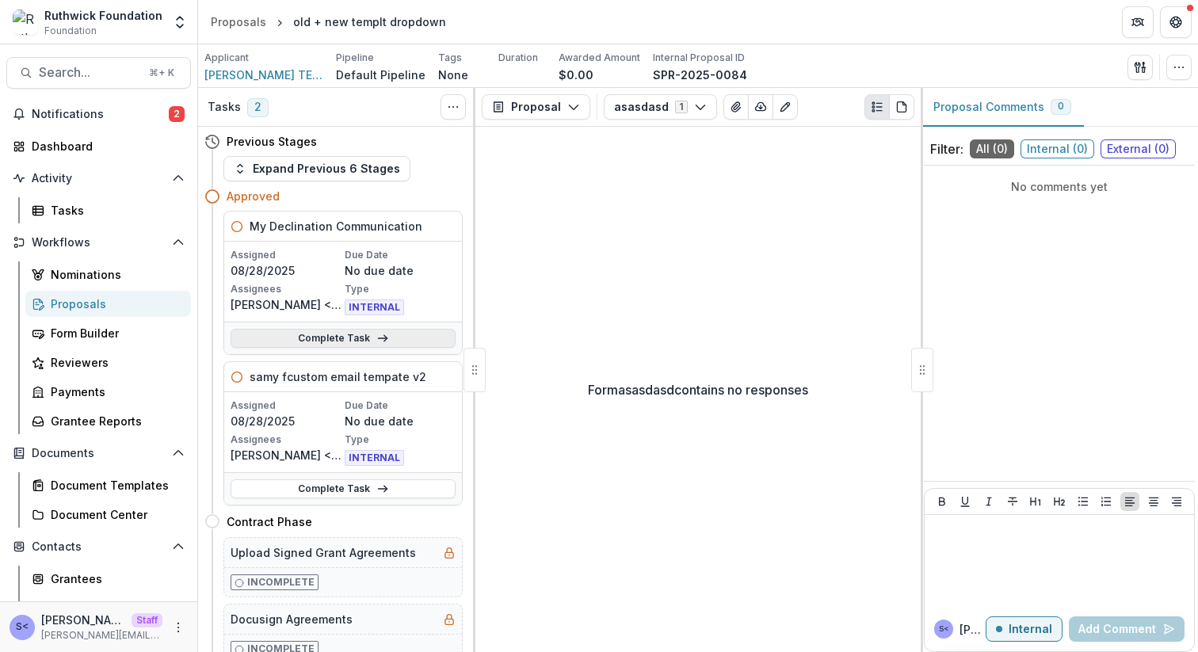
click at [312, 334] on link "Complete Task" at bounding box center [343, 338] width 225 height 19
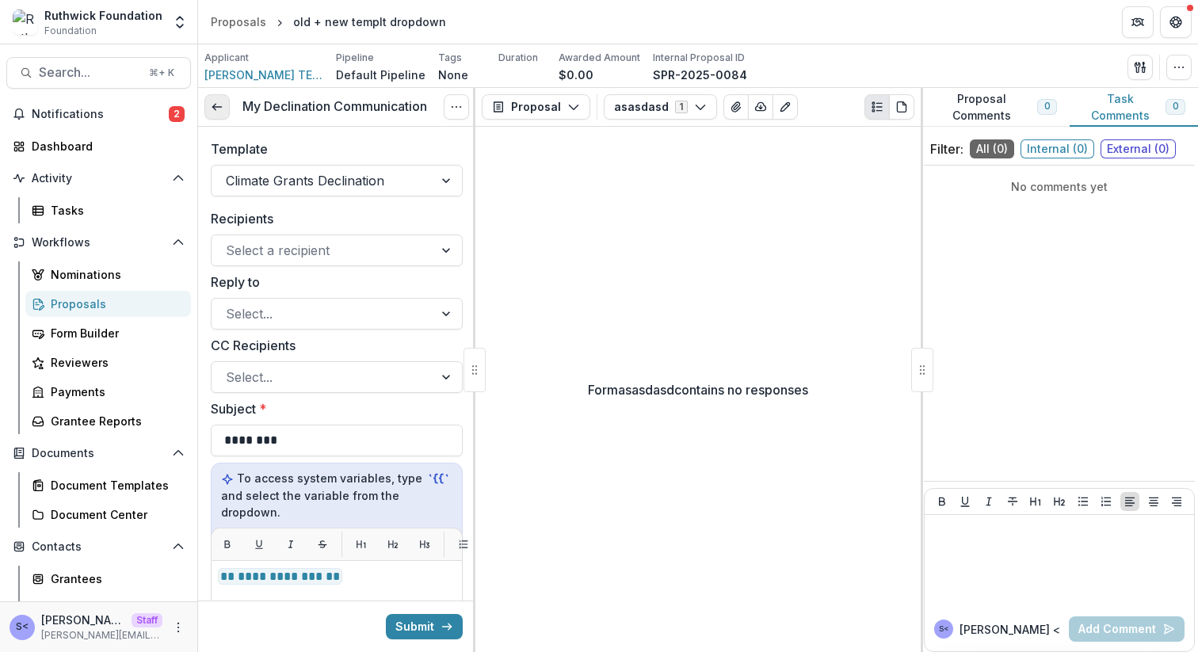
click at [220, 104] on icon at bounding box center [217, 107] width 13 height 13
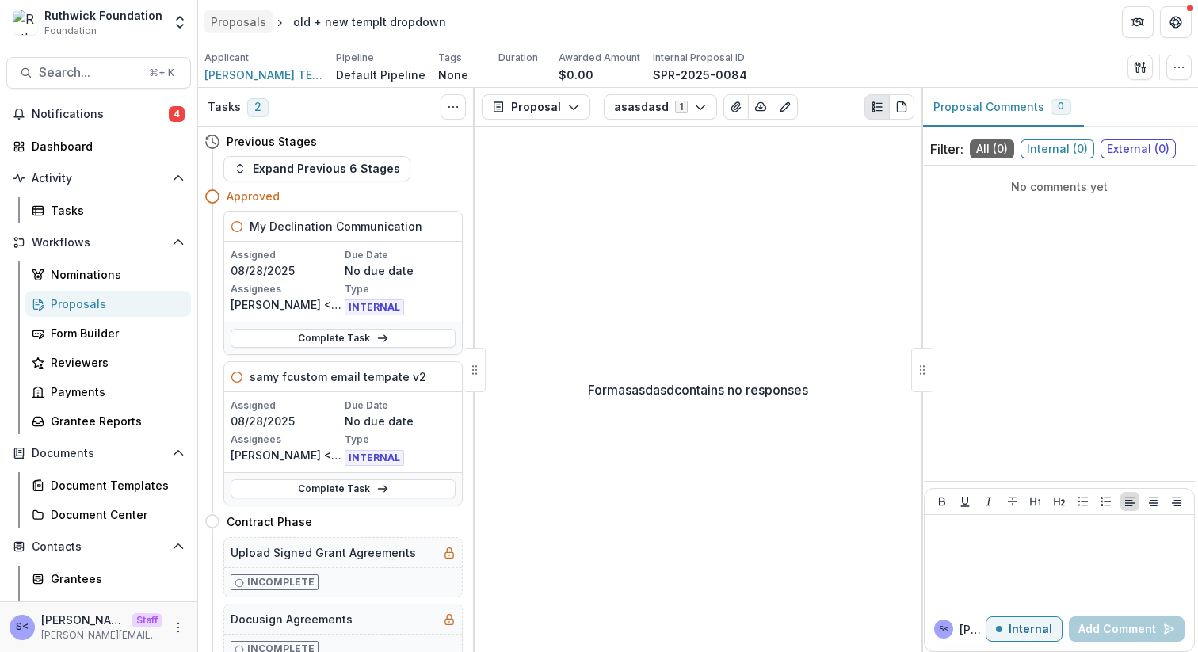
click at [233, 18] on div "Proposals" at bounding box center [238, 21] width 55 height 17
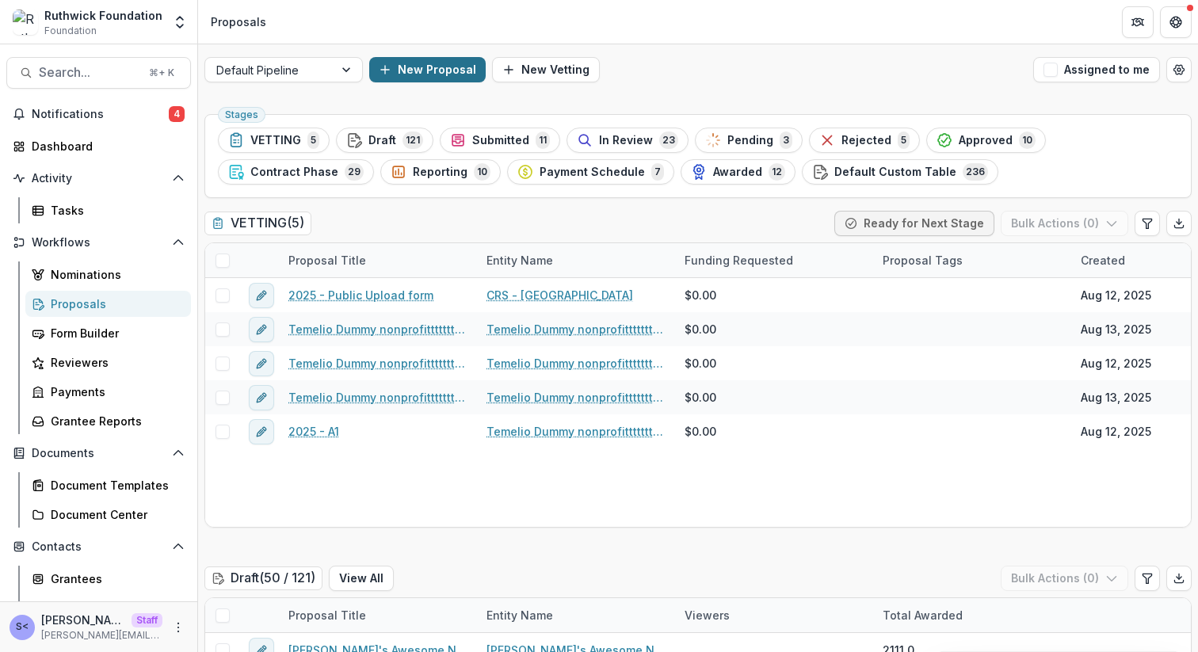
click at [404, 67] on button "New Proposal" at bounding box center [427, 69] width 117 height 25
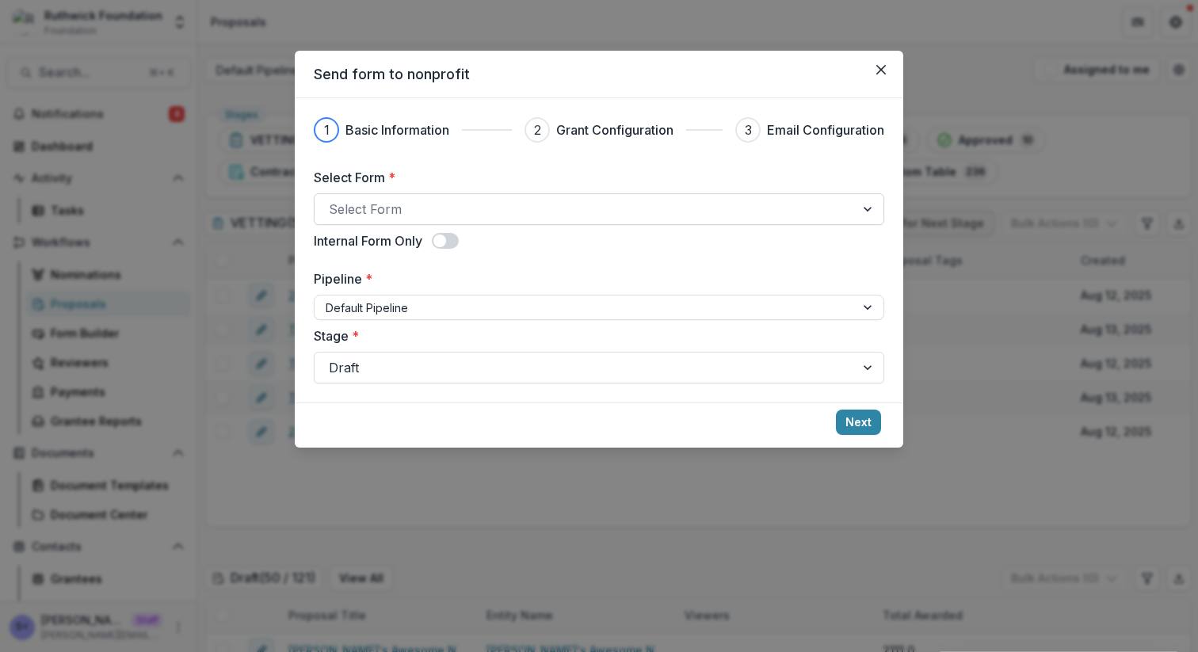
click at [546, 219] on div at bounding box center [585, 209] width 512 height 22
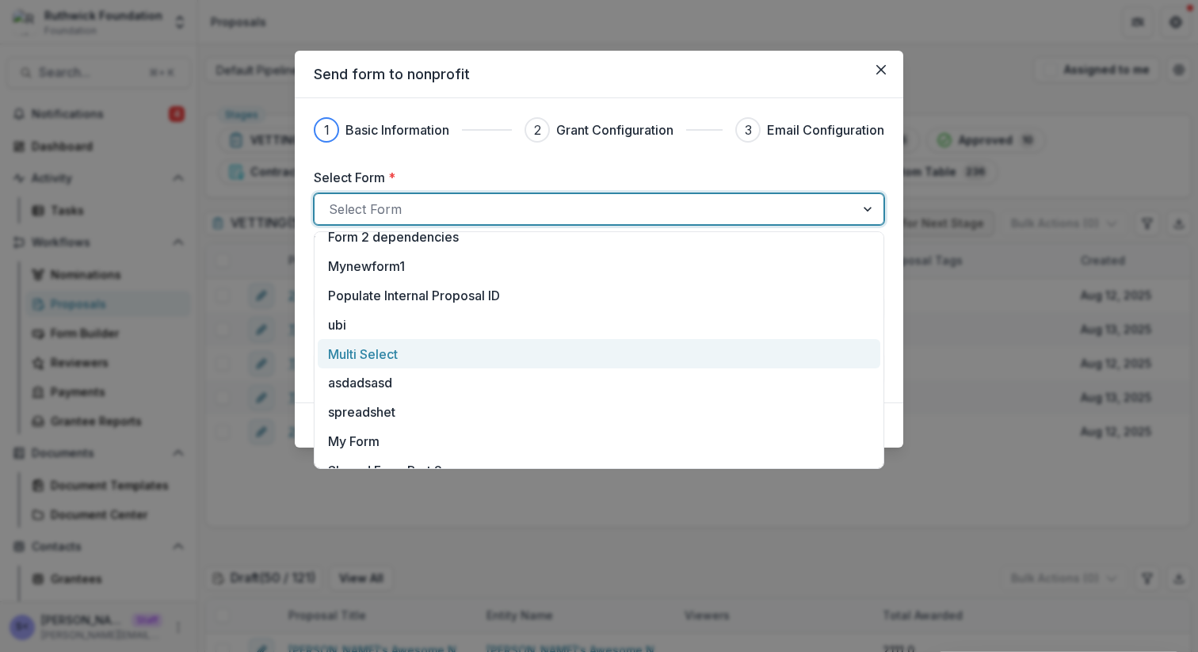
scroll to position [1537, 0]
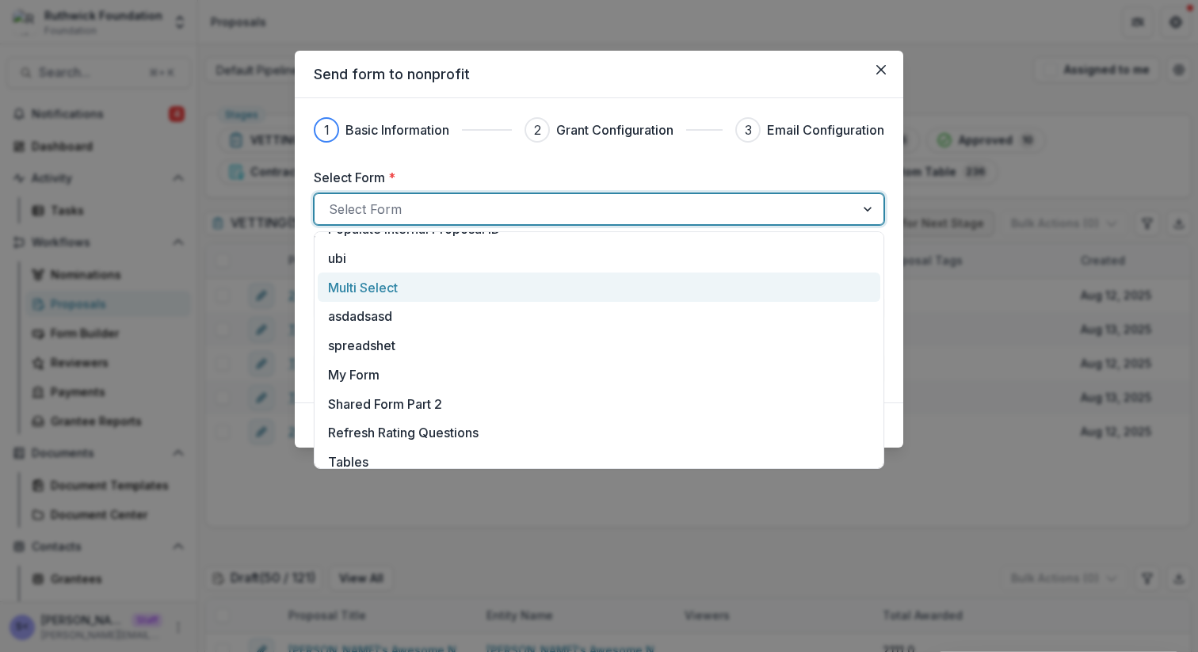
click at [502, 293] on div "Multi Select" at bounding box center [599, 287] width 542 height 19
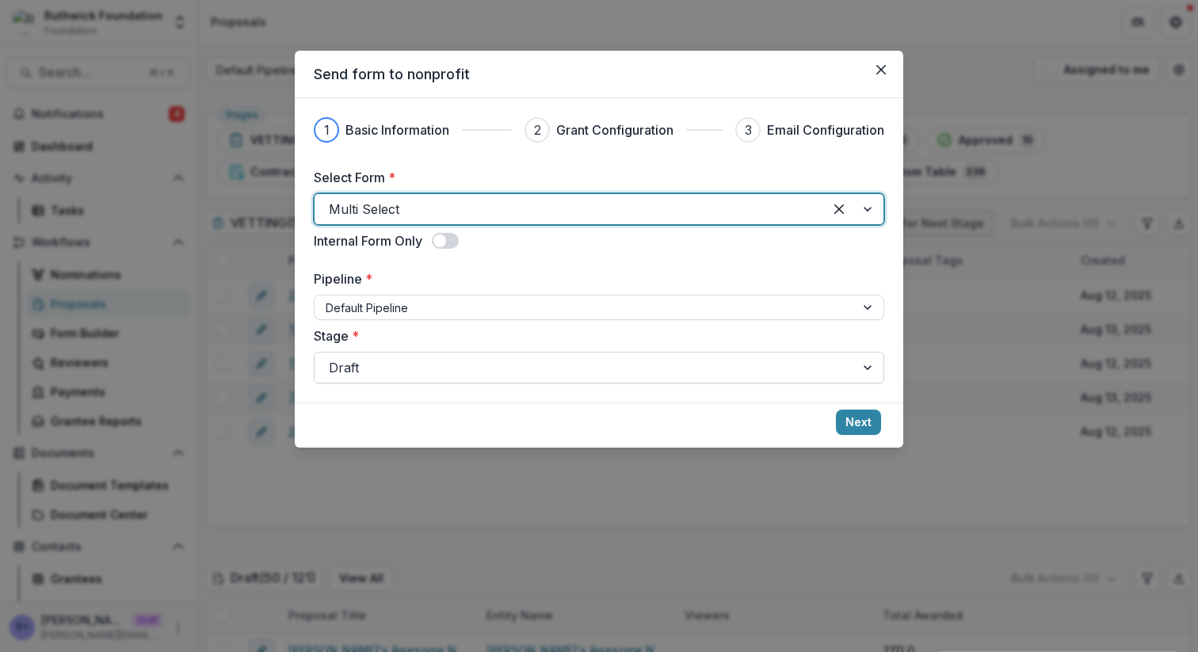
click at [483, 370] on div at bounding box center [585, 368] width 512 height 22
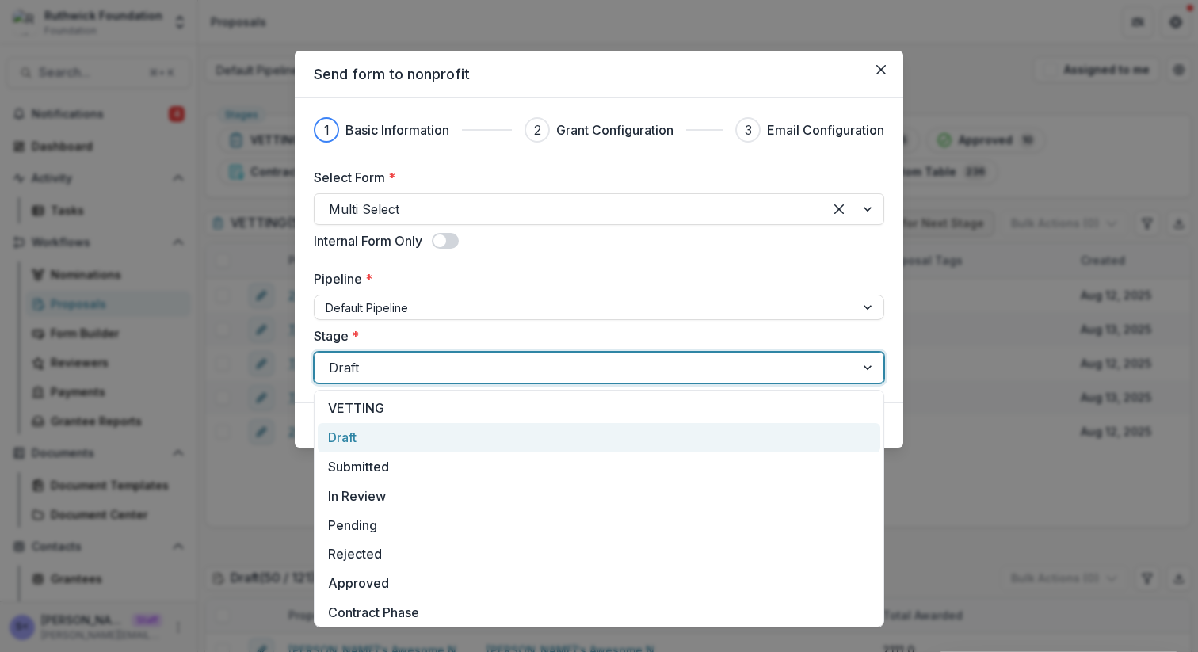
scroll to position [91, 0]
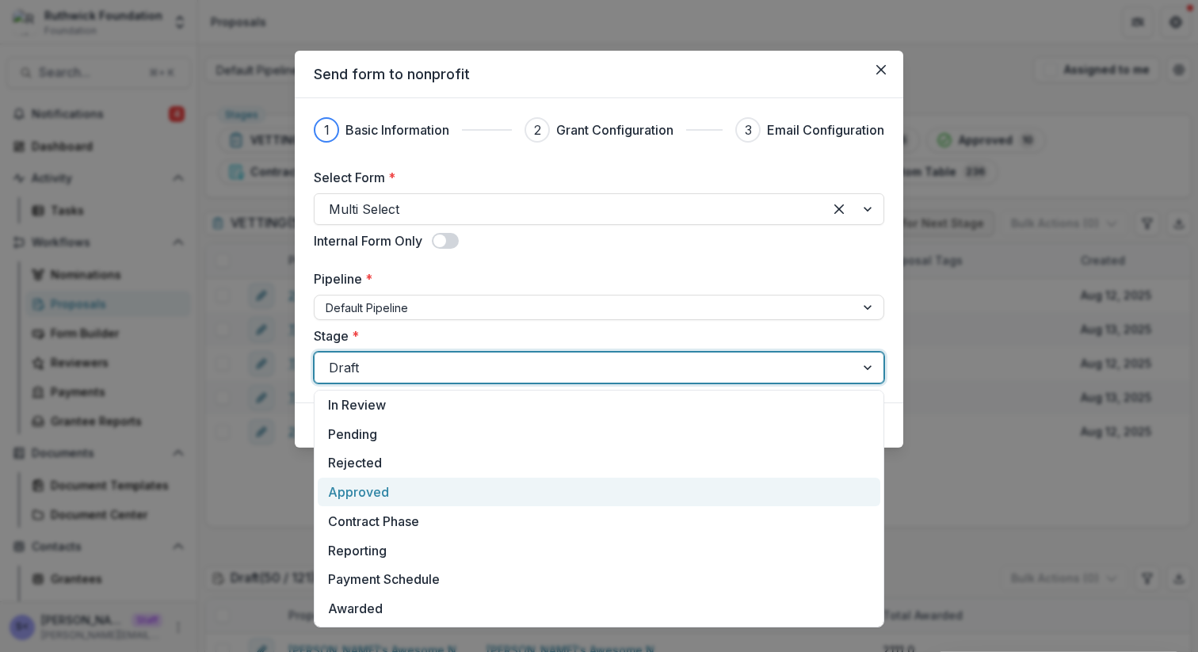
click at [464, 491] on div "Approved" at bounding box center [599, 492] width 563 height 29
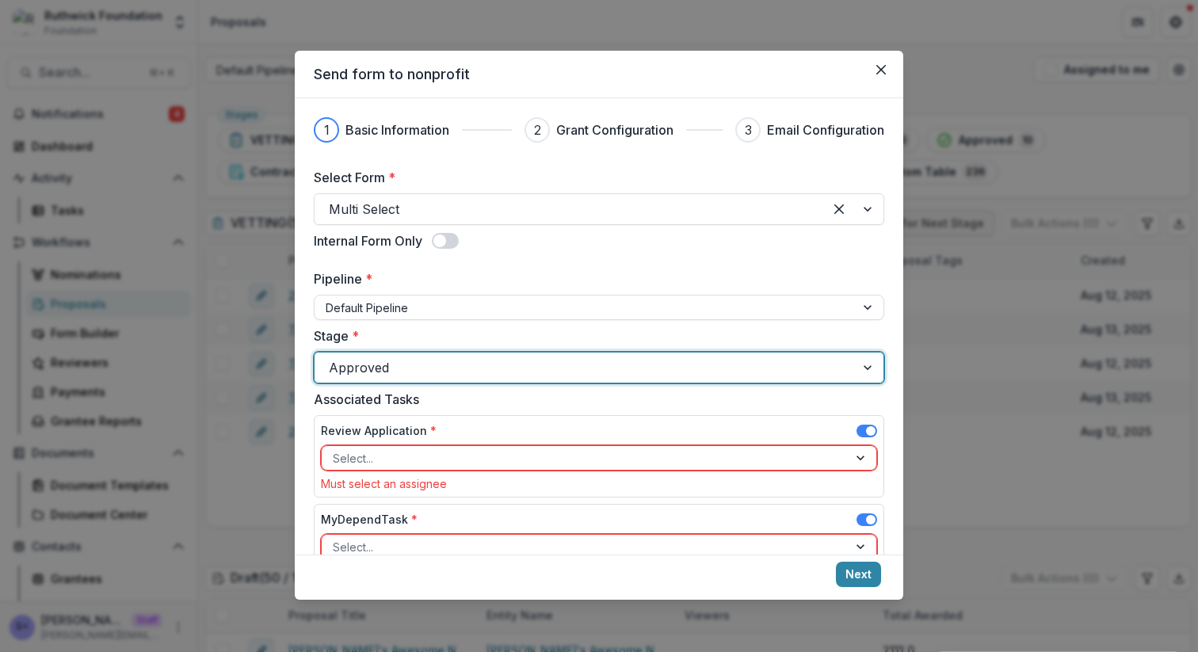
scroll to position [412, 0]
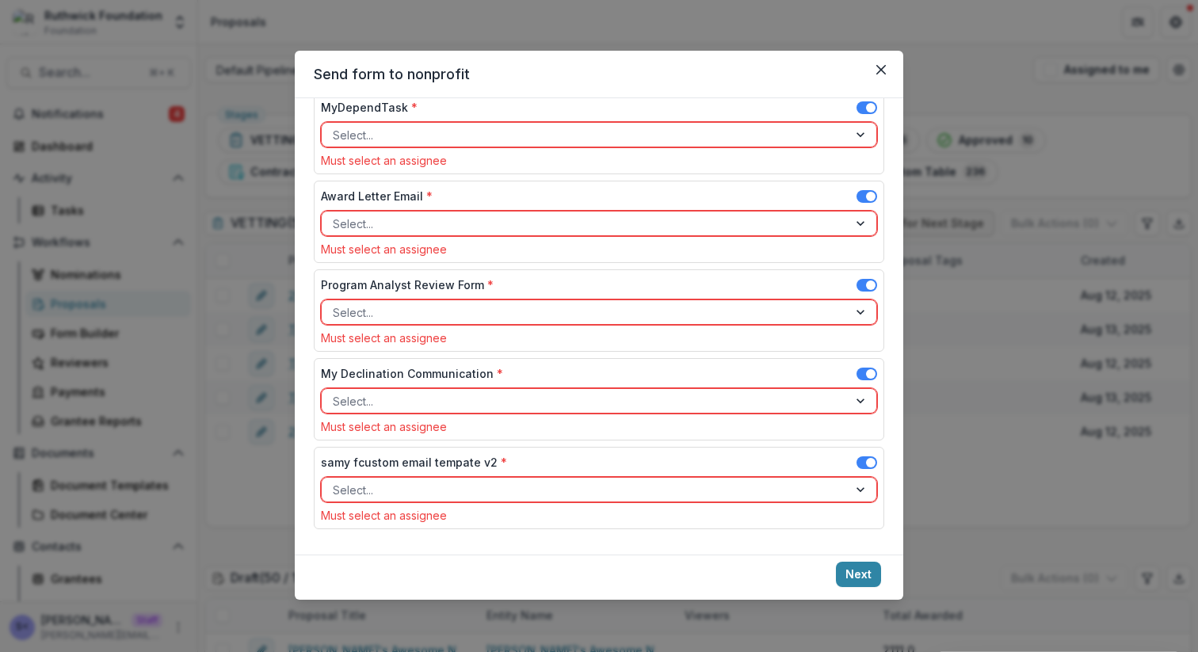
click at [866, 286] on span at bounding box center [871, 286] width 10 height 10
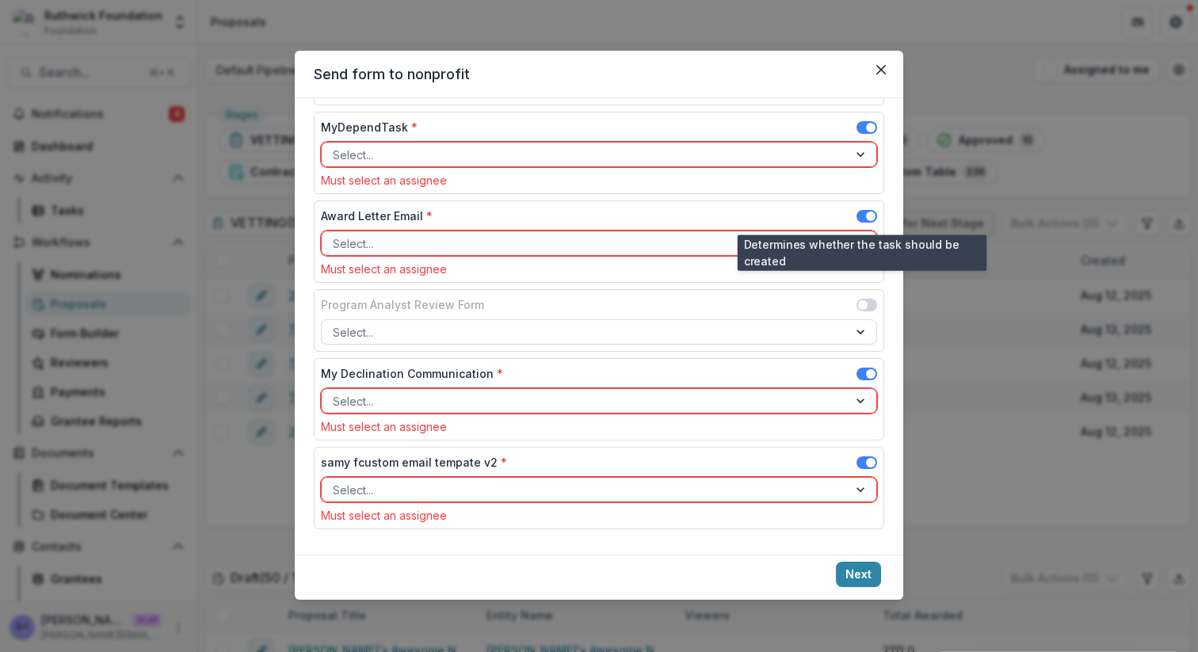
click at [861, 214] on span at bounding box center [867, 216] width 21 height 13
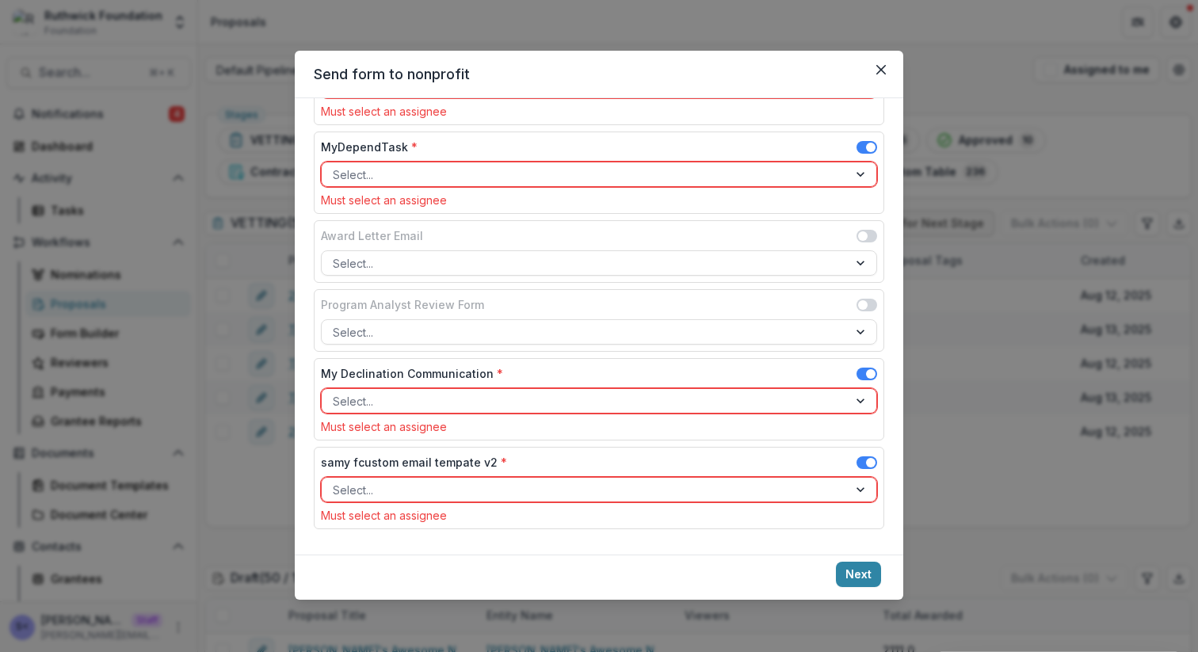
click at [860, 148] on span at bounding box center [867, 147] width 21 height 13
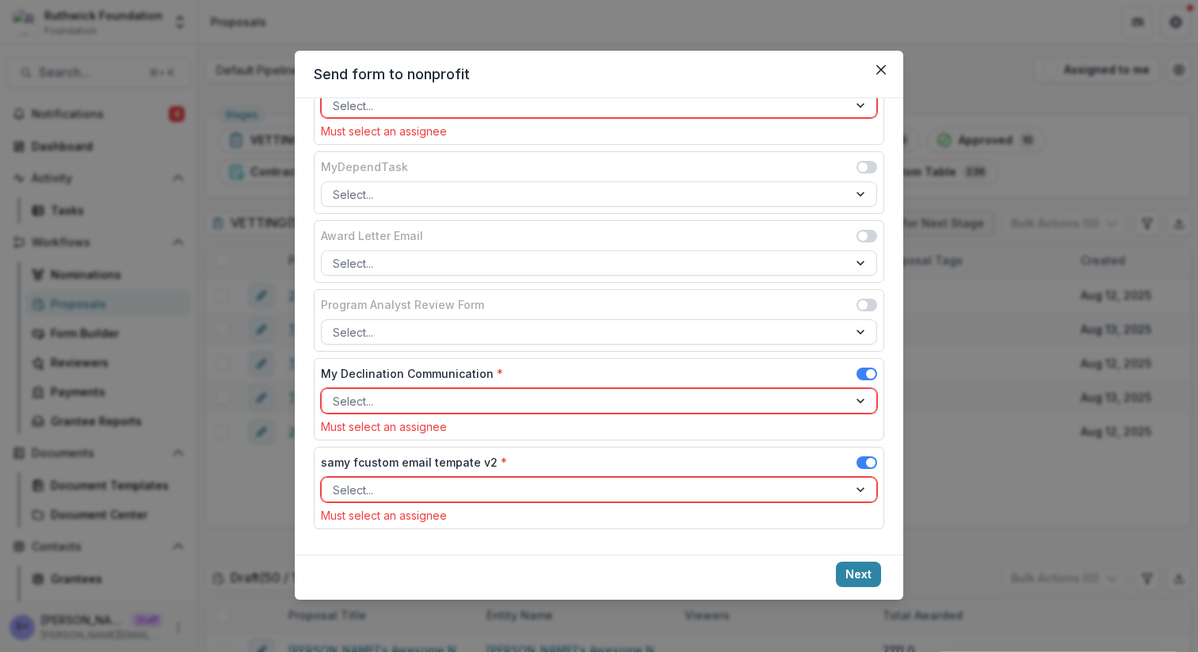
scroll to position [266, 0]
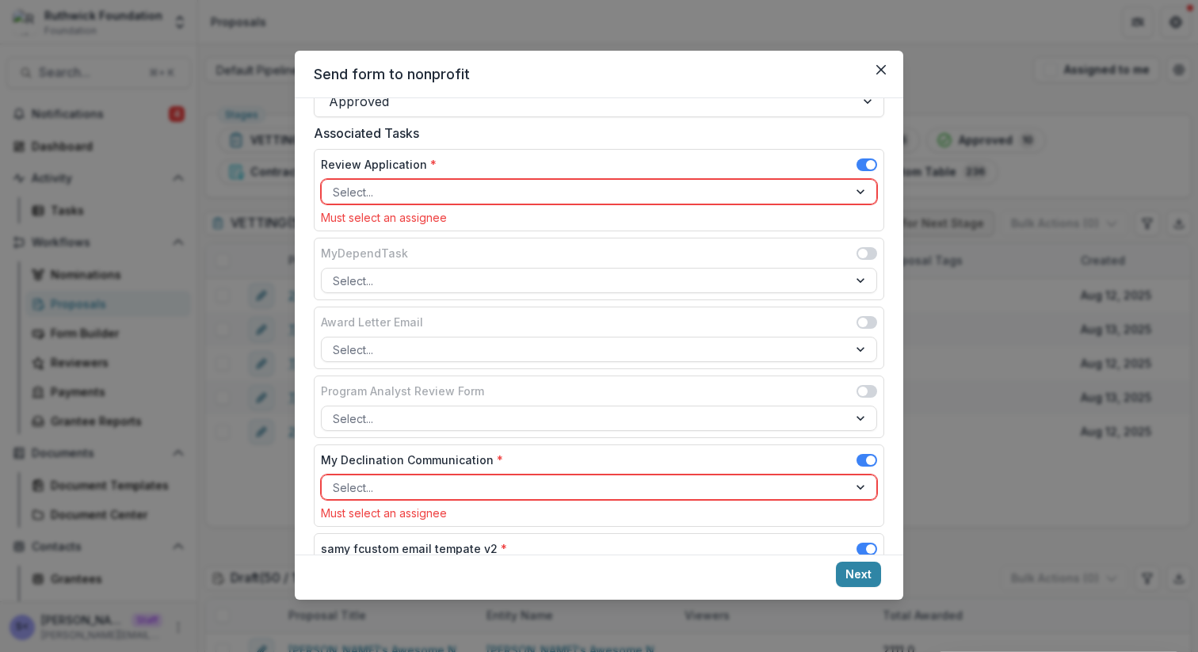
click at [860, 155] on div "Review Application * Select... Must select an assignee" at bounding box center [599, 190] width 571 height 82
click at [859, 164] on span at bounding box center [867, 165] width 21 height 13
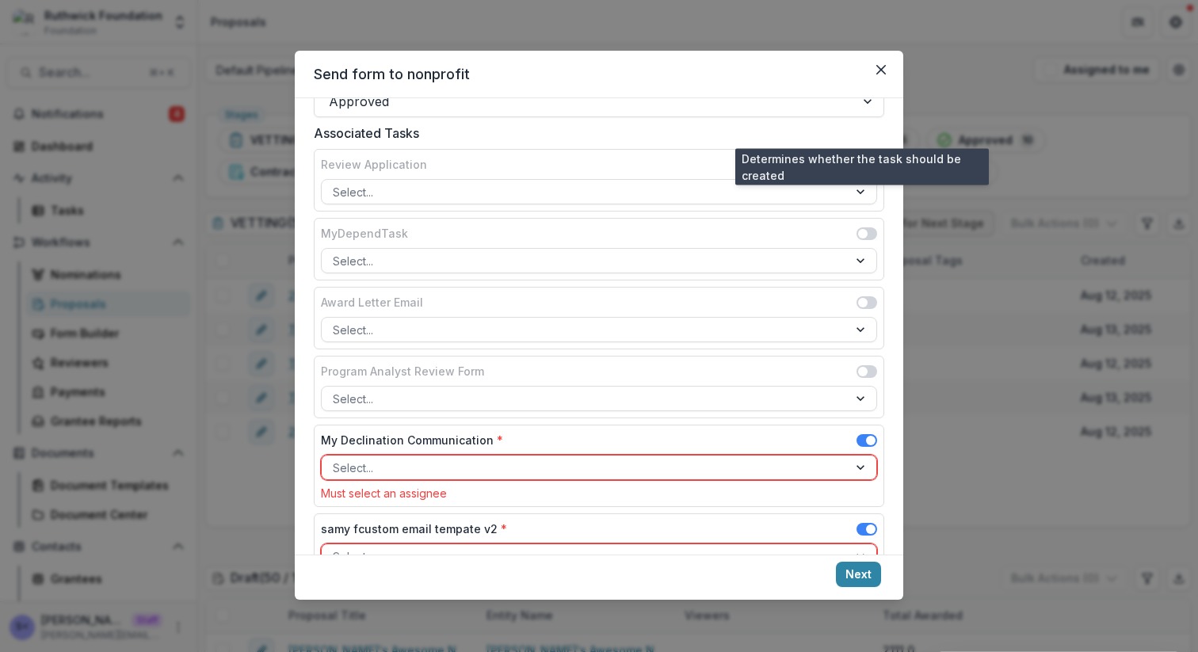
scroll to position [333, 0]
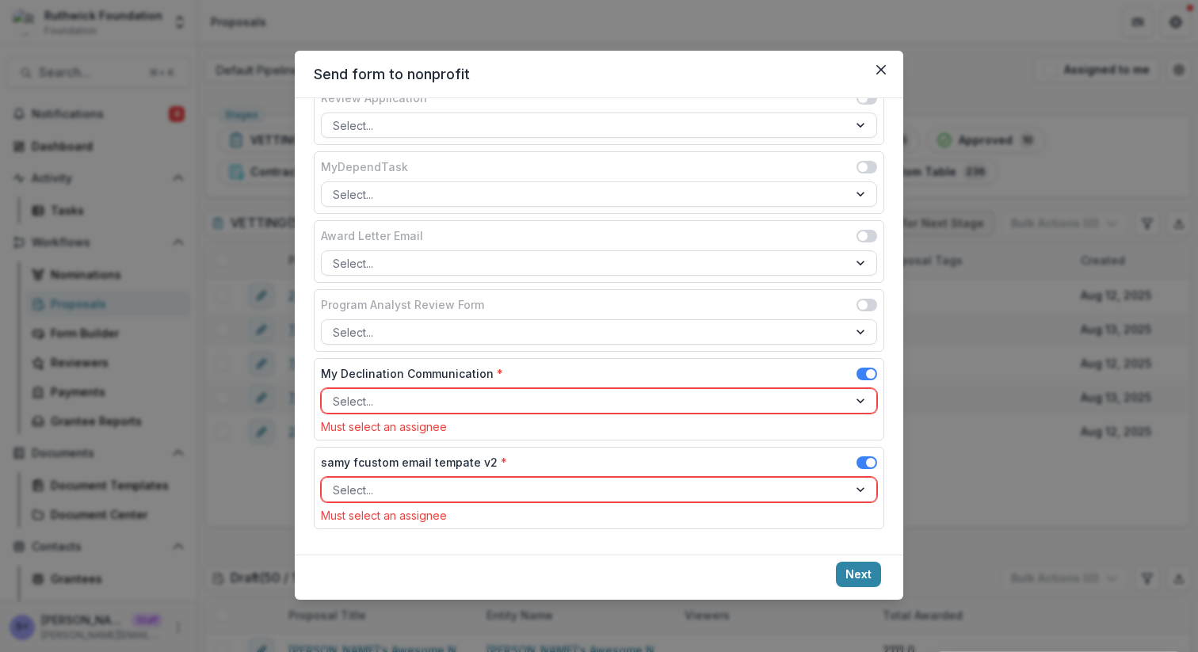
click at [798, 402] on div at bounding box center [585, 402] width 504 height 20
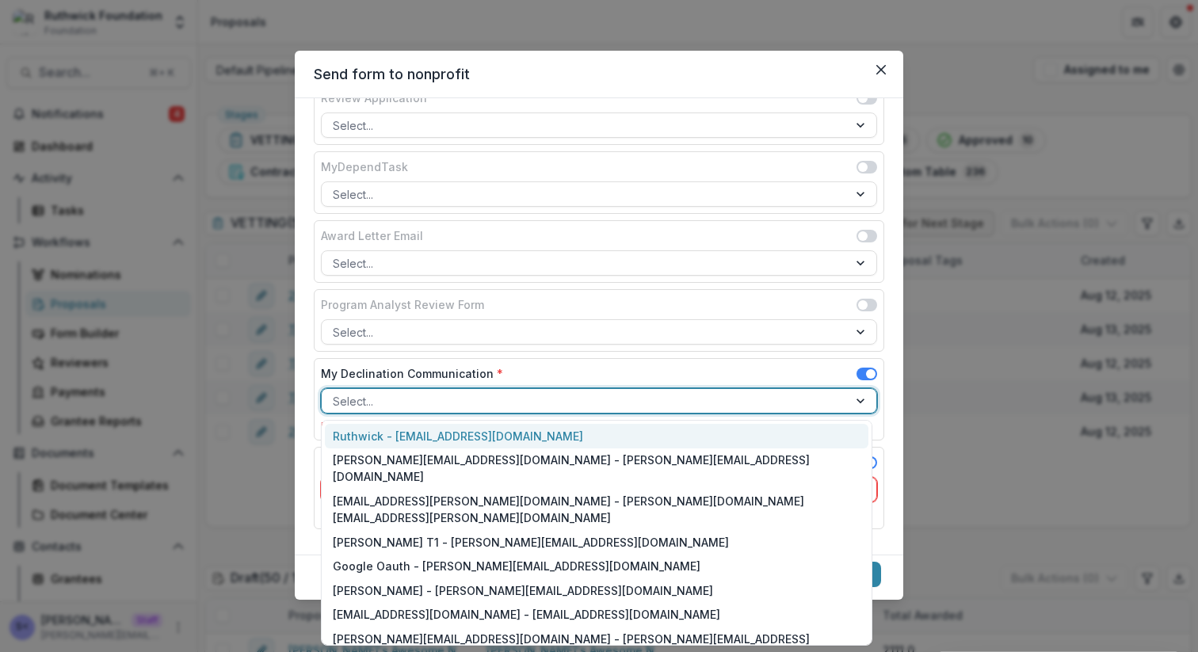
scroll to position [364, 0]
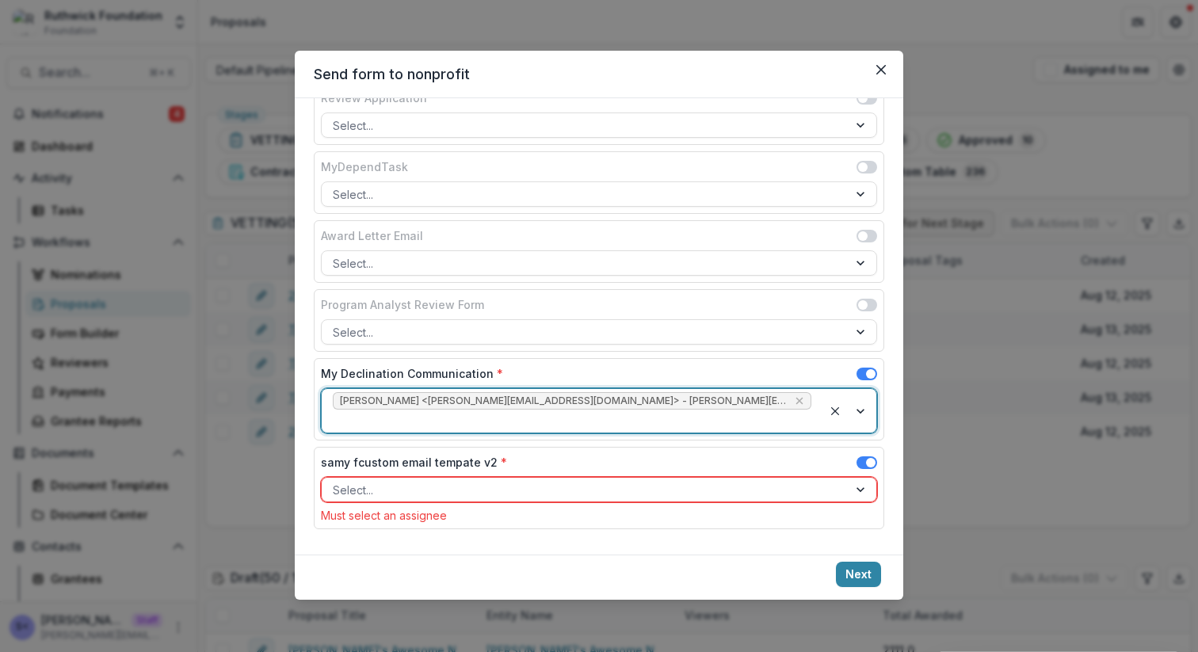
scroll to position [313, 0]
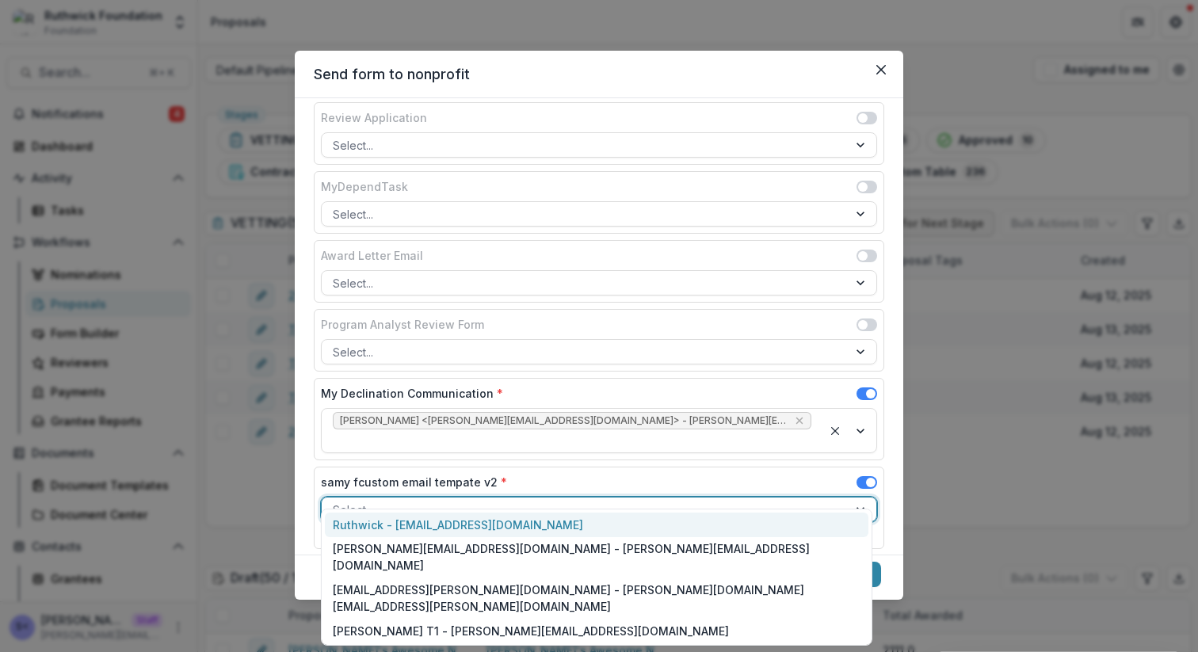
click at [713, 500] on div at bounding box center [585, 510] width 504 height 20
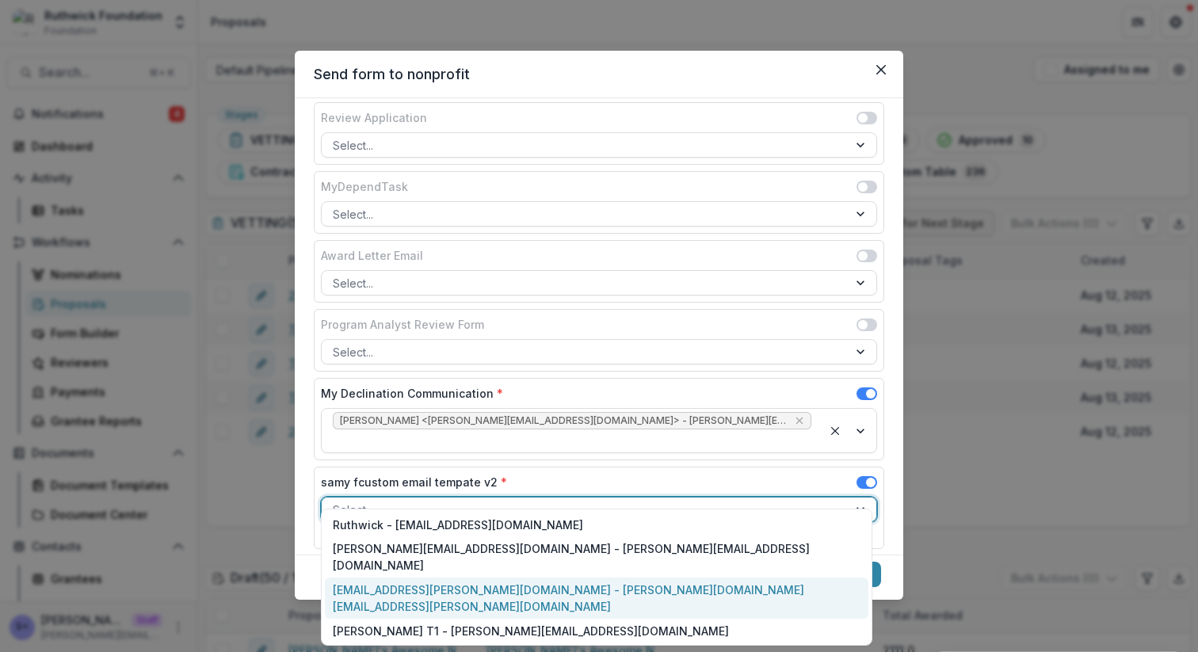
scroll to position [453, 0]
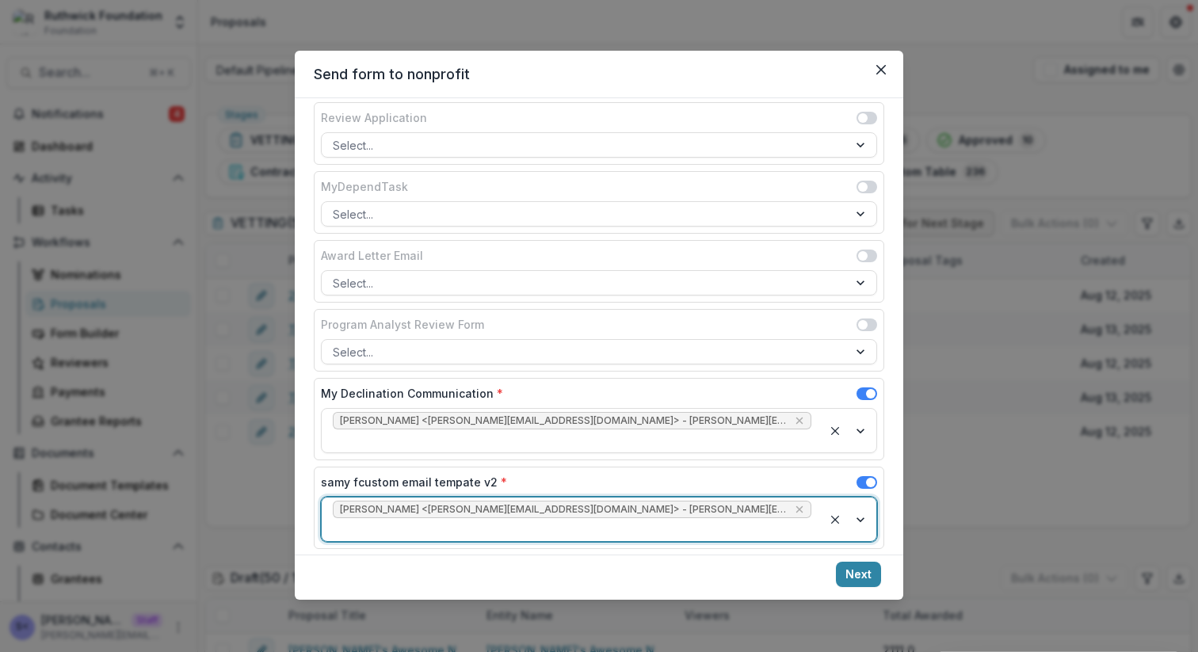
scroll to position [293, 0]
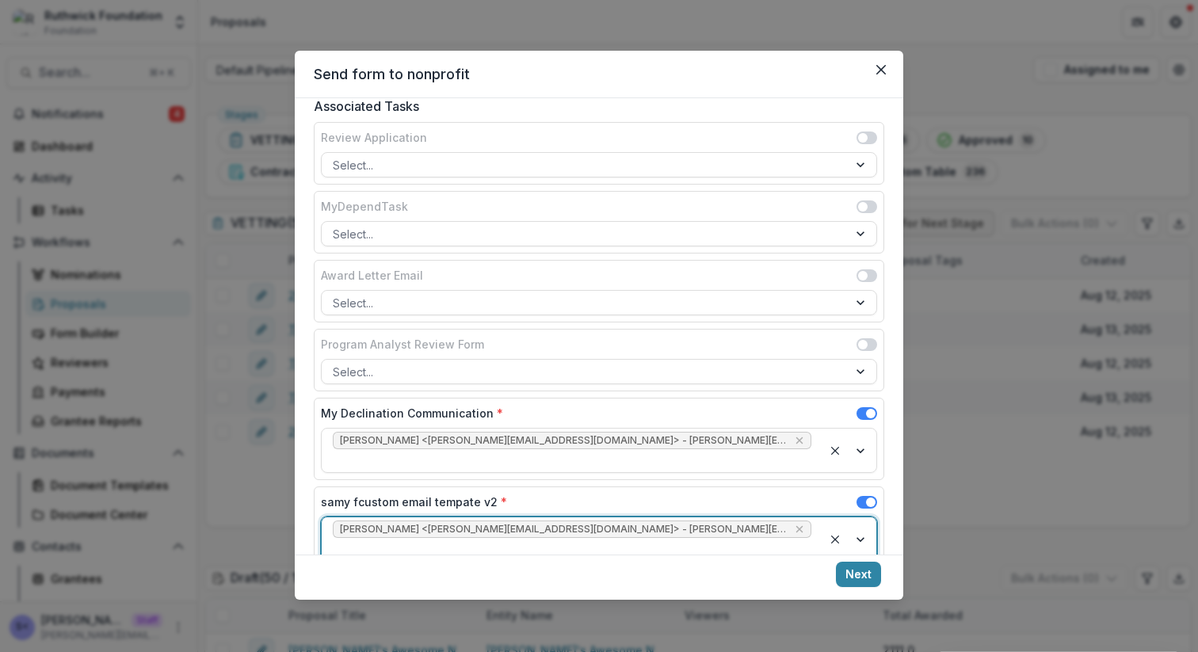
click at [850, 549] on div "1 Basic Information 2 Grant Configuration 3 Email Configuration Select Form * M…" at bounding box center [599, 326] width 609 height 457
click at [850, 568] on button "Next" at bounding box center [858, 574] width 45 height 25
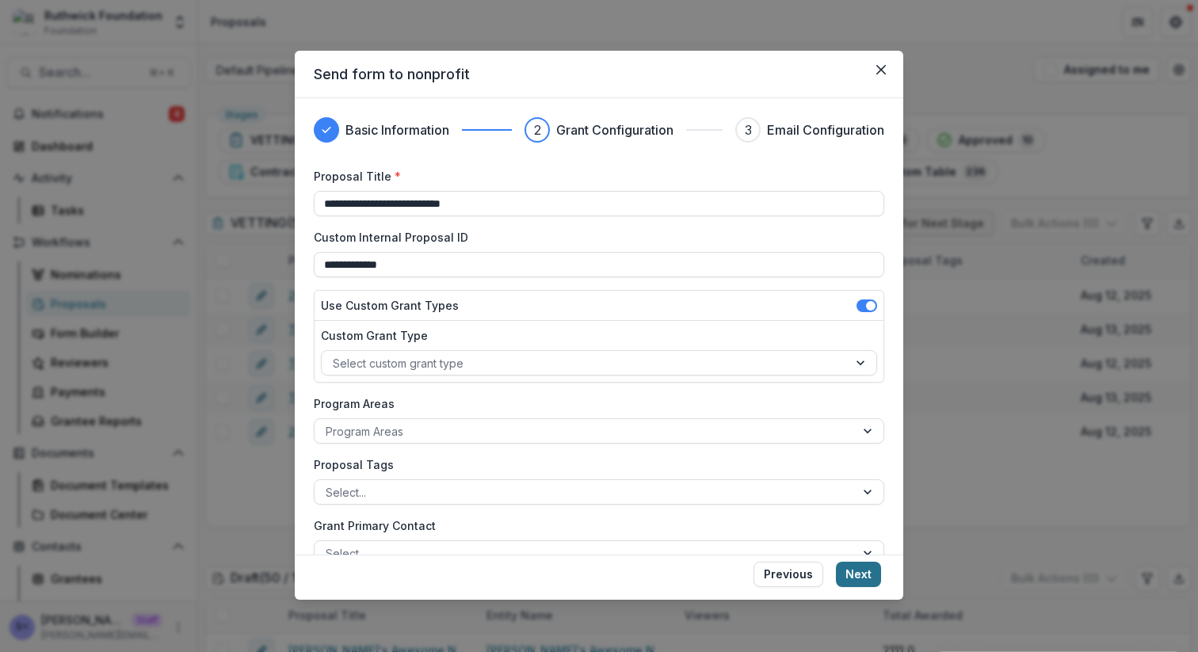
type input "**********"
click at [859, 575] on button "Next" at bounding box center [858, 574] width 45 height 25
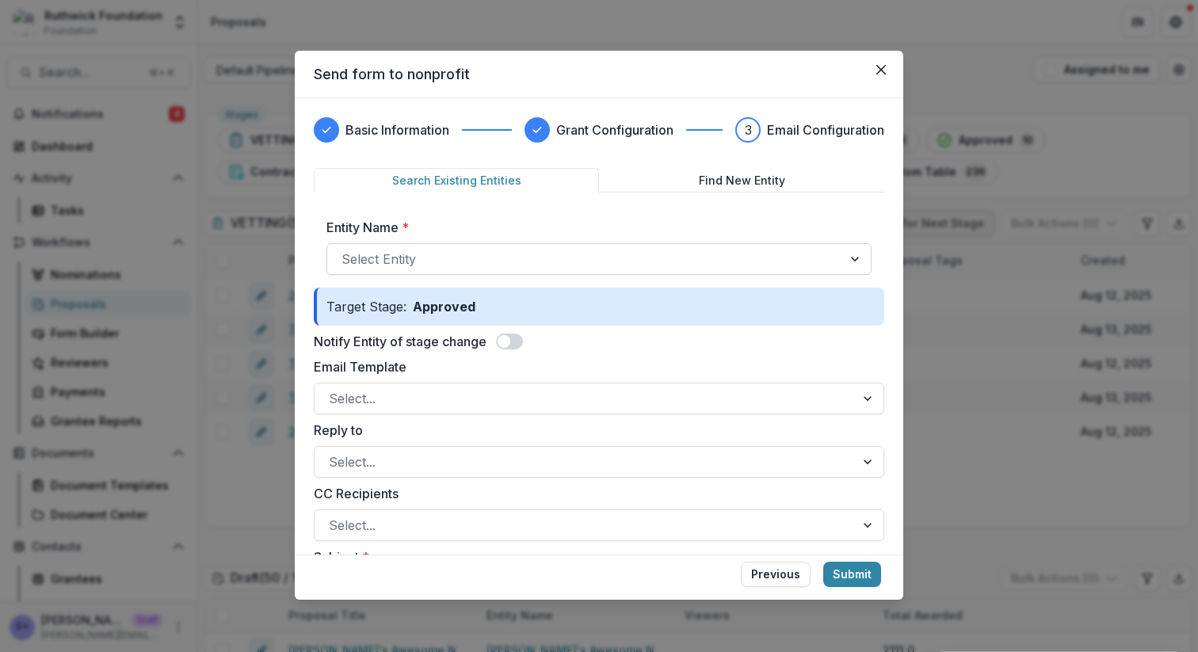
click at [768, 254] on div at bounding box center [585, 259] width 487 height 22
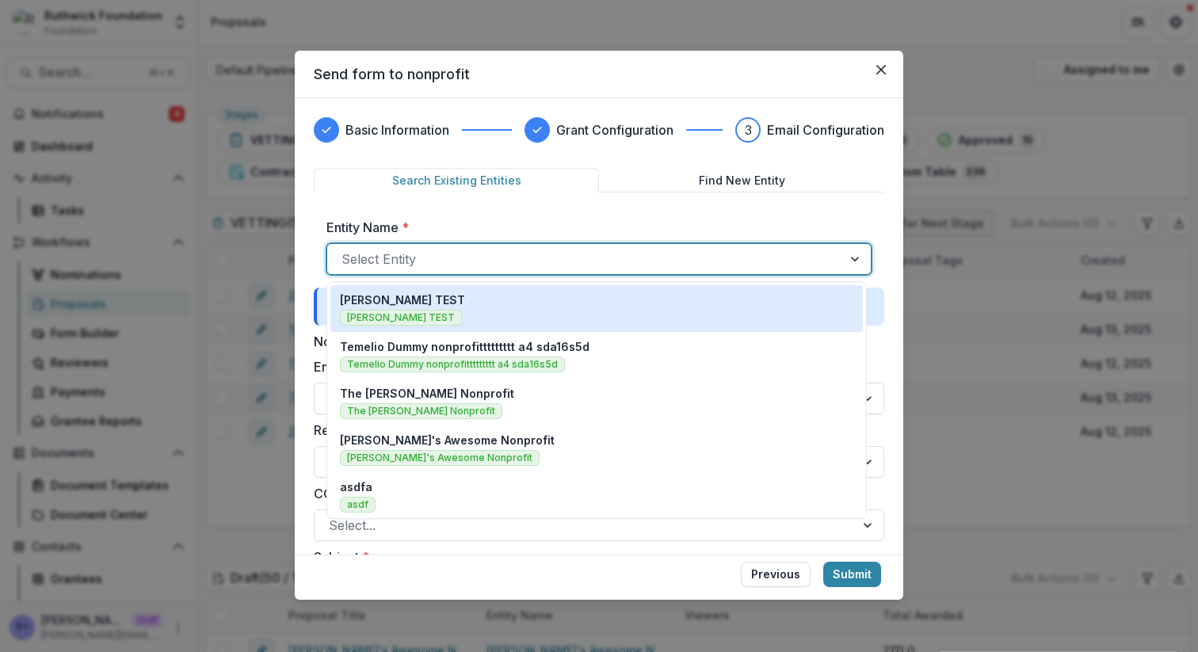
click at [727, 316] on div "Ruthwick TEST Ruthwick TEST" at bounding box center [597, 309] width 514 height 34
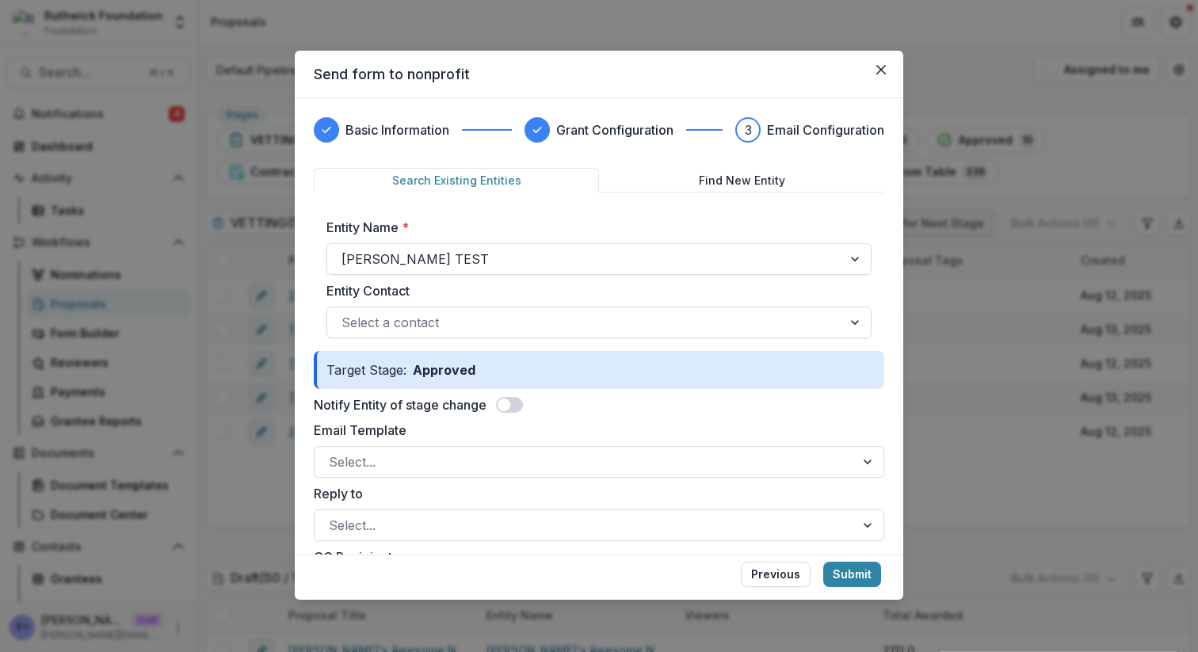
click at [508, 405] on span at bounding box center [504, 405] width 13 height 13
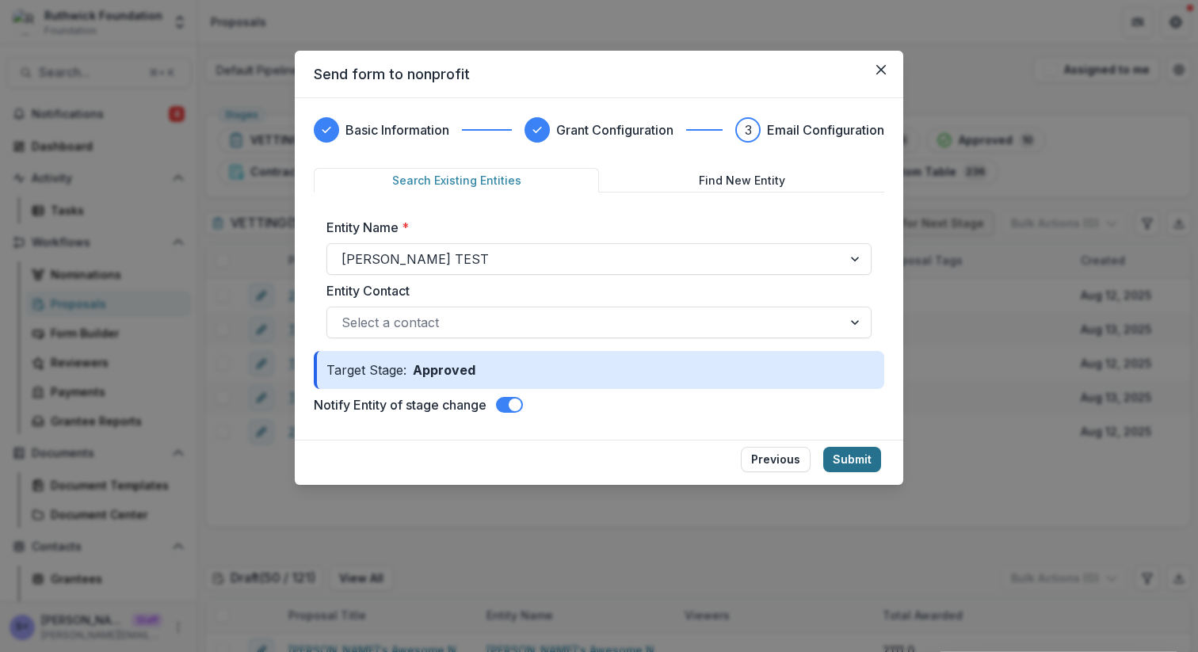
click at [842, 465] on button "Submit" at bounding box center [853, 459] width 58 height 25
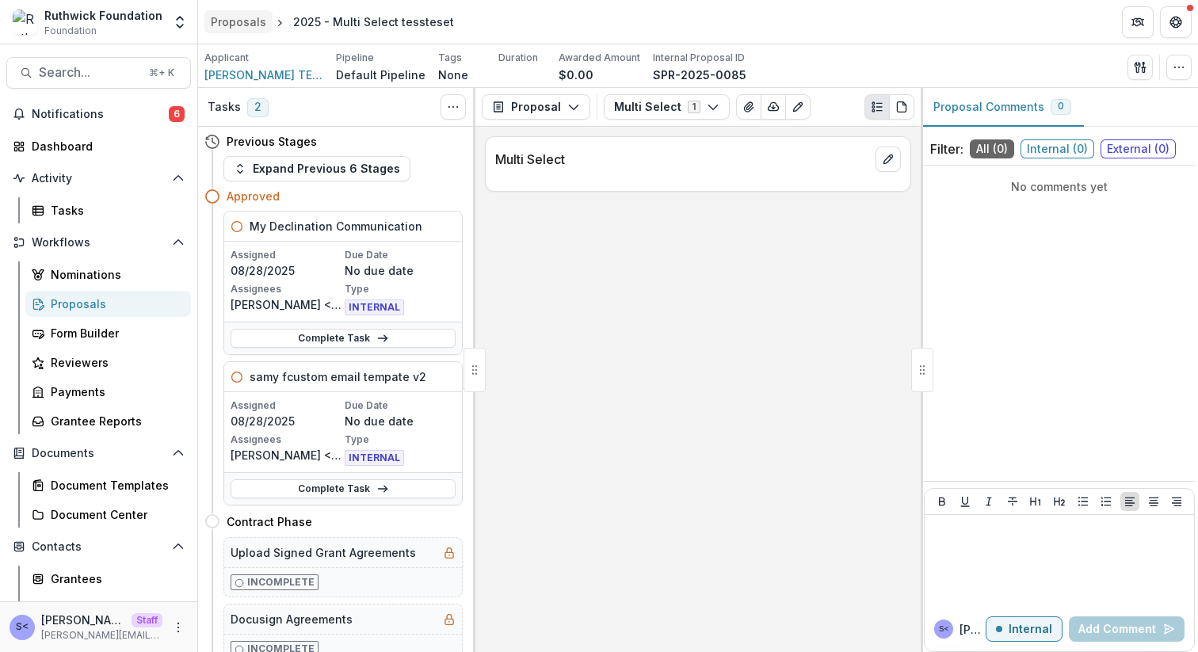
click at [232, 23] on div "Proposals" at bounding box center [238, 21] width 55 height 17
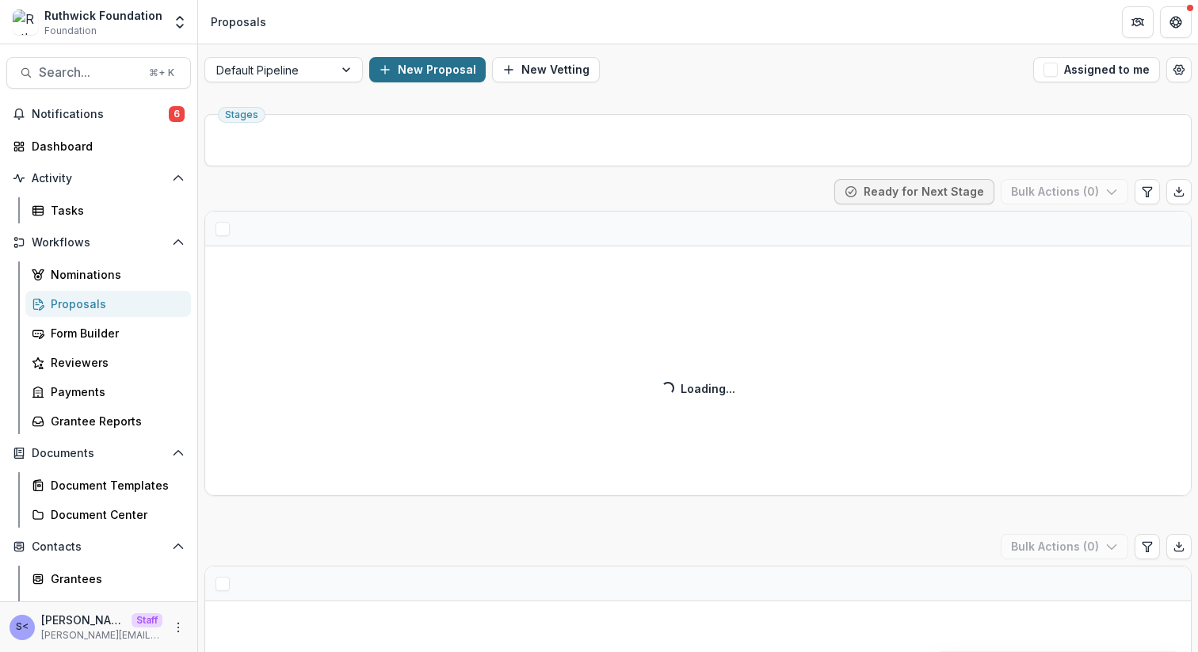
click at [428, 76] on button "New Proposal" at bounding box center [427, 69] width 117 height 25
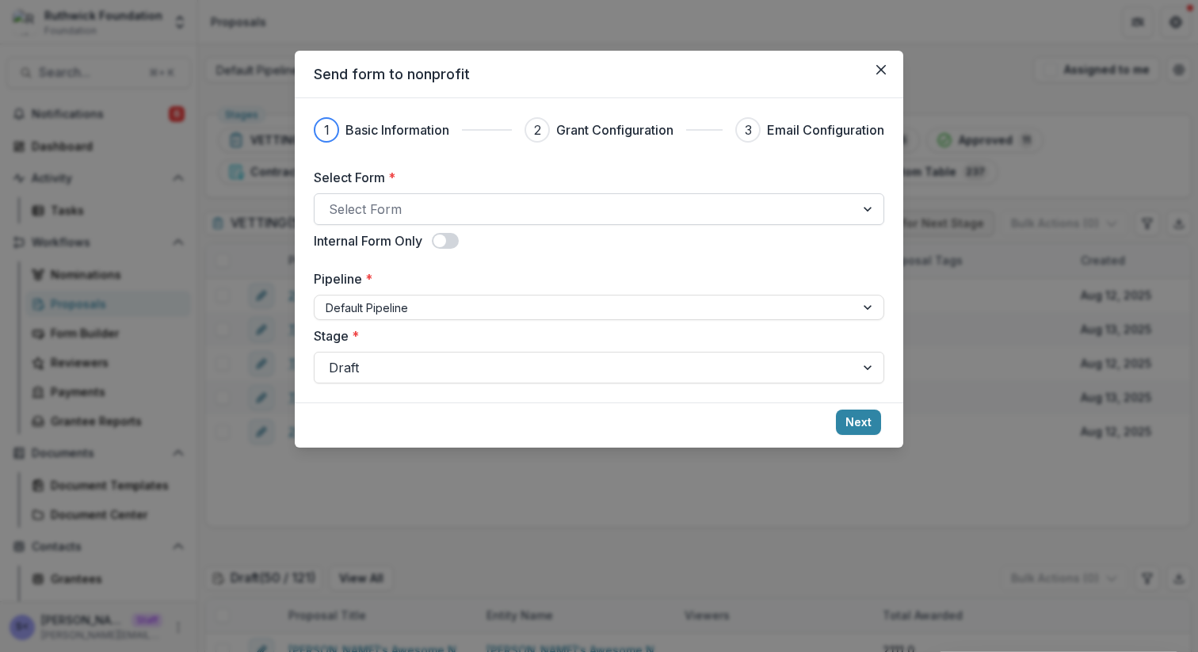
click at [463, 201] on div at bounding box center [585, 209] width 512 height 22
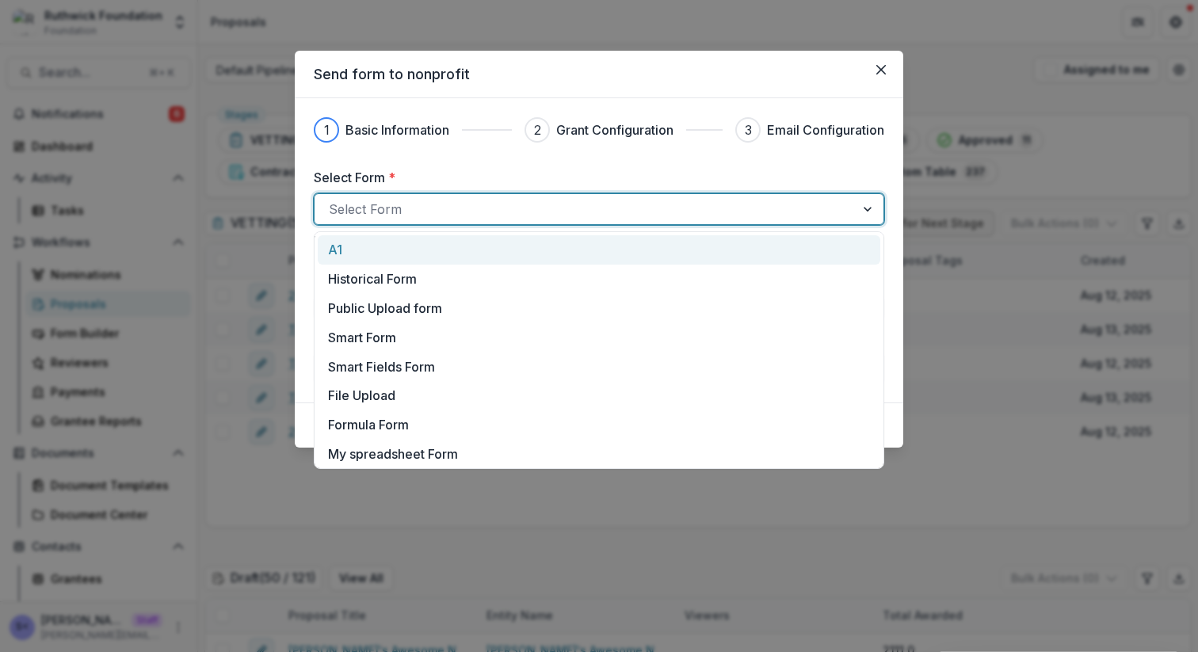
click at [444, 237] on div "A1" at bounding box center [599, 249] width 563 height 29
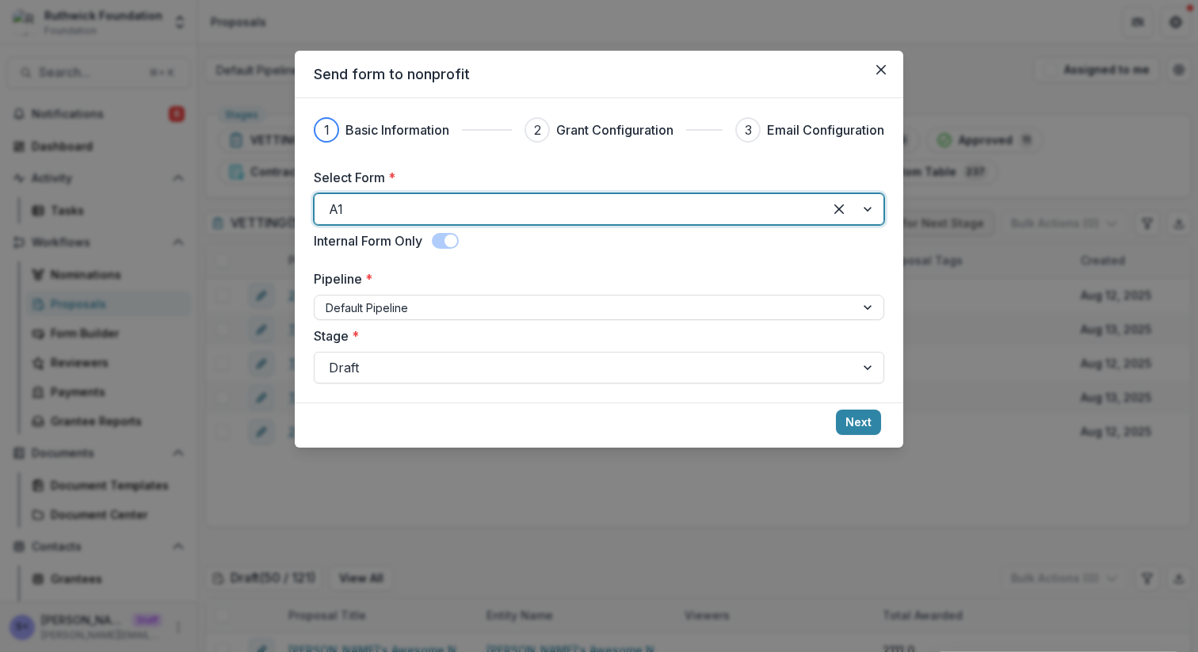
click at [447, 286] on label "Pipeline *" at bounding box center [594, 278] width 561 height 19
click at [329, 300] on input "Pipeline *" at bounding box center [327, 308] width 3 height 17
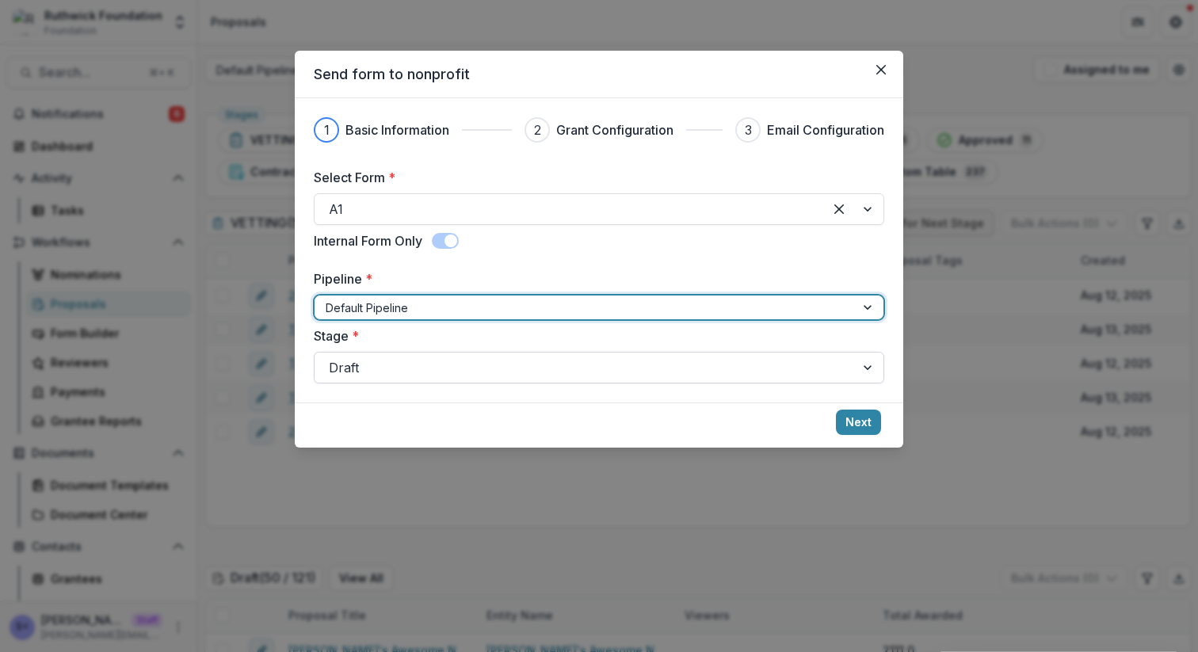
click at [450, 377] on div at bounding box center [585, 368] width 512 height 22
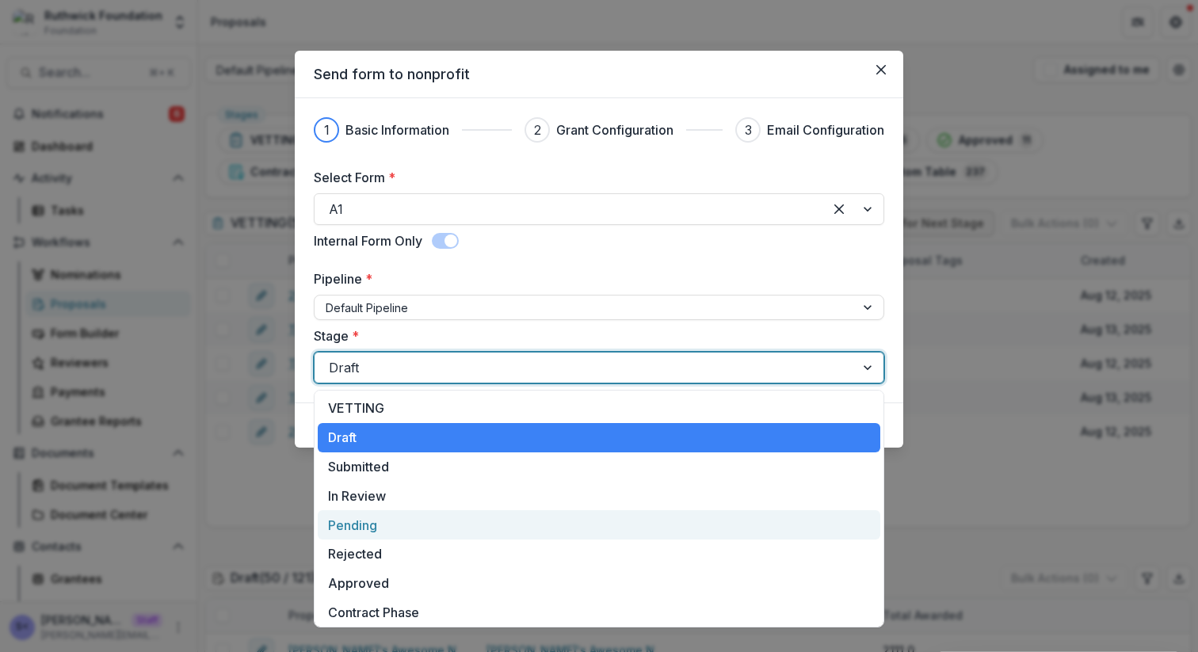
scroll to position [46, 0]
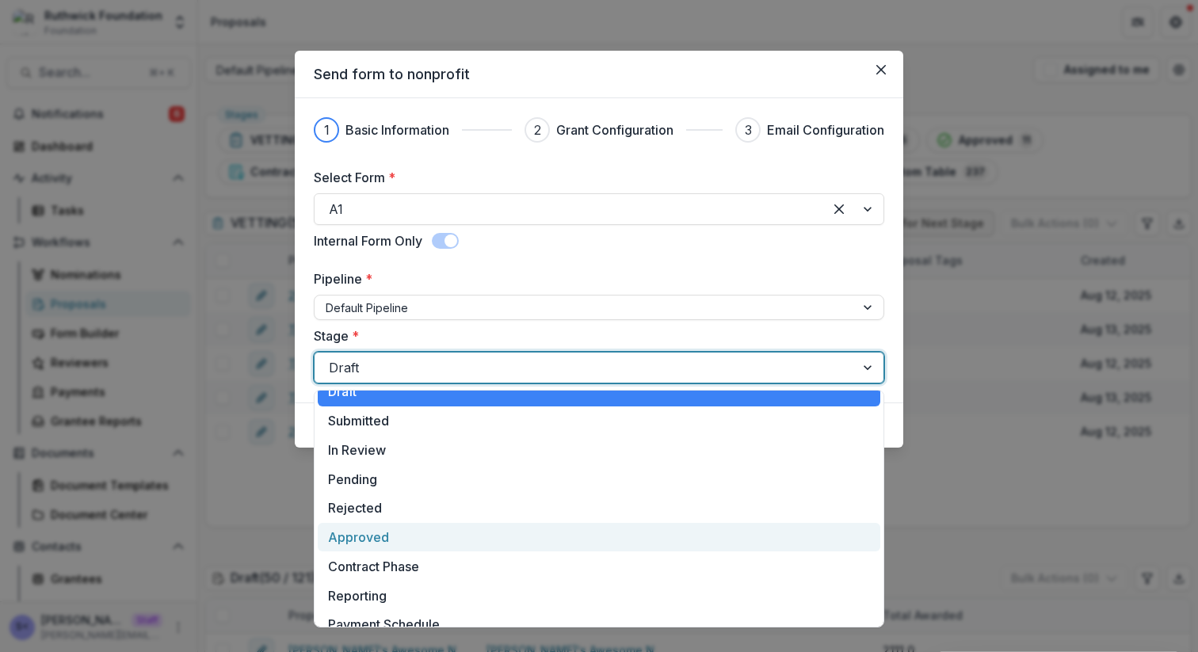
click at [467, 535] on div "Approved" at bounding box center [599, 537] width 563 height 29
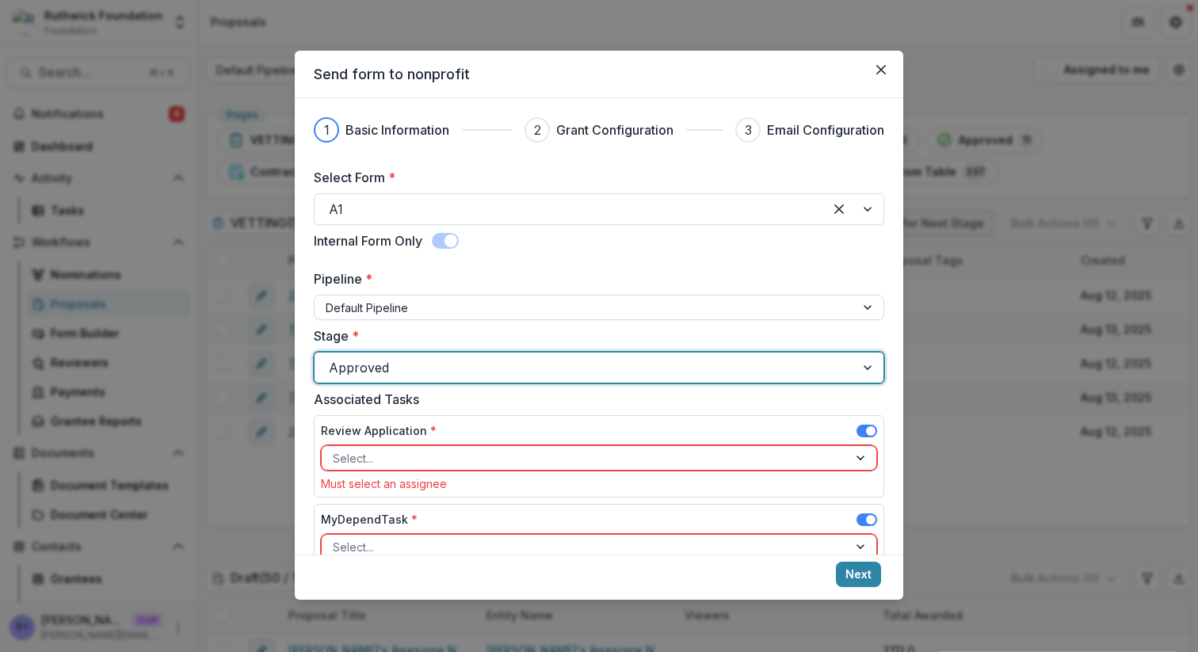
click at [857, 427] on span at bounding box center [867, 431] width 21 height 13
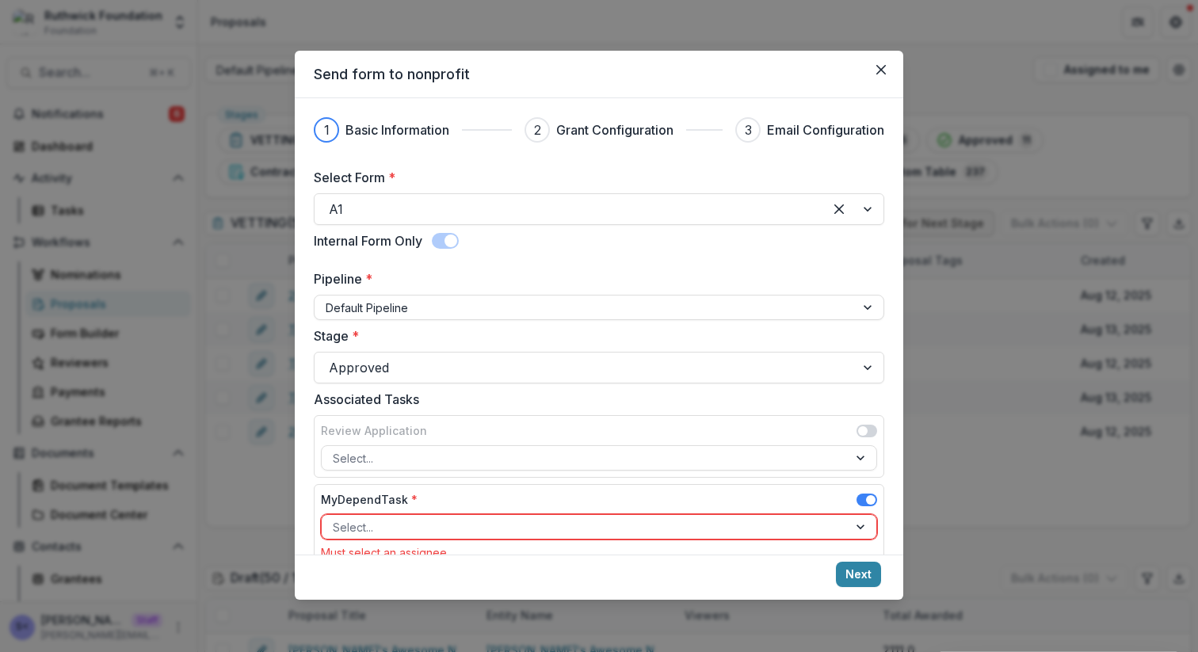
scroll to position [392, 0]
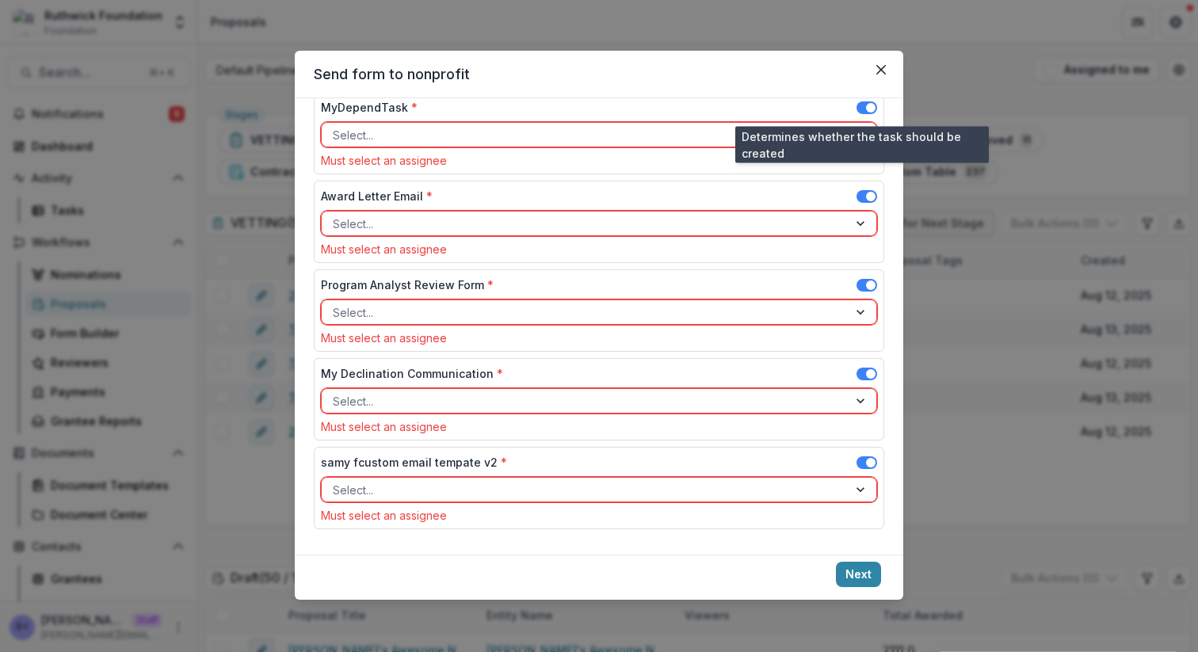
click at [866, 110] on span at bounding box center [871, 108] width 10 height 10
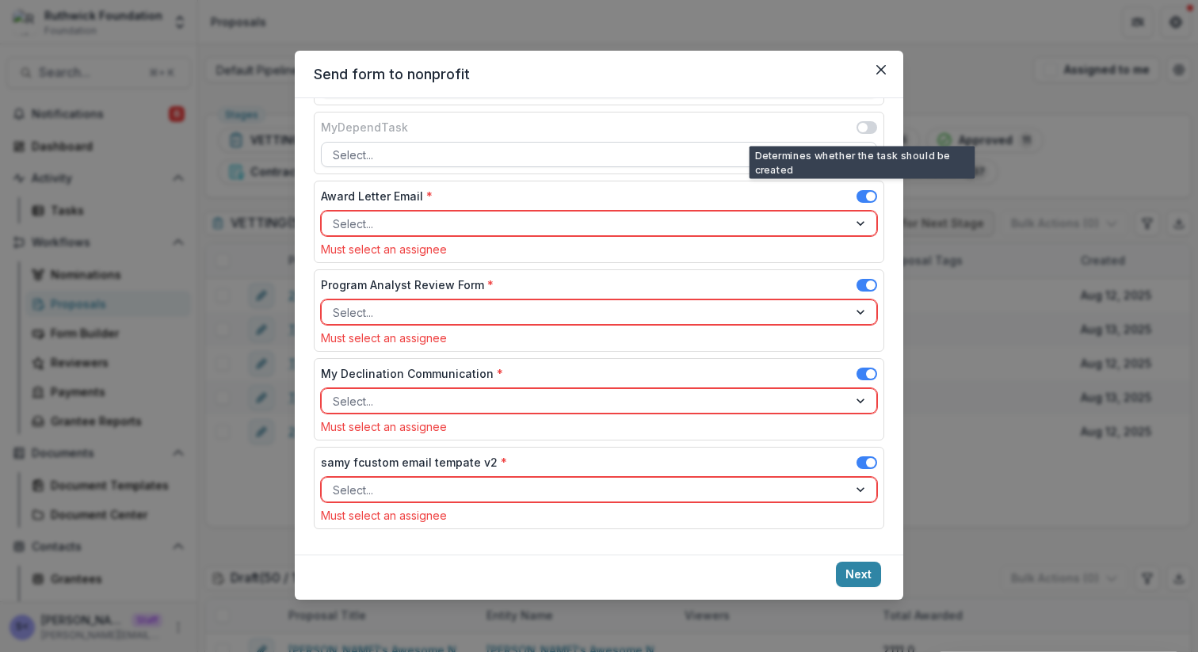
scroll to position [373, 0]
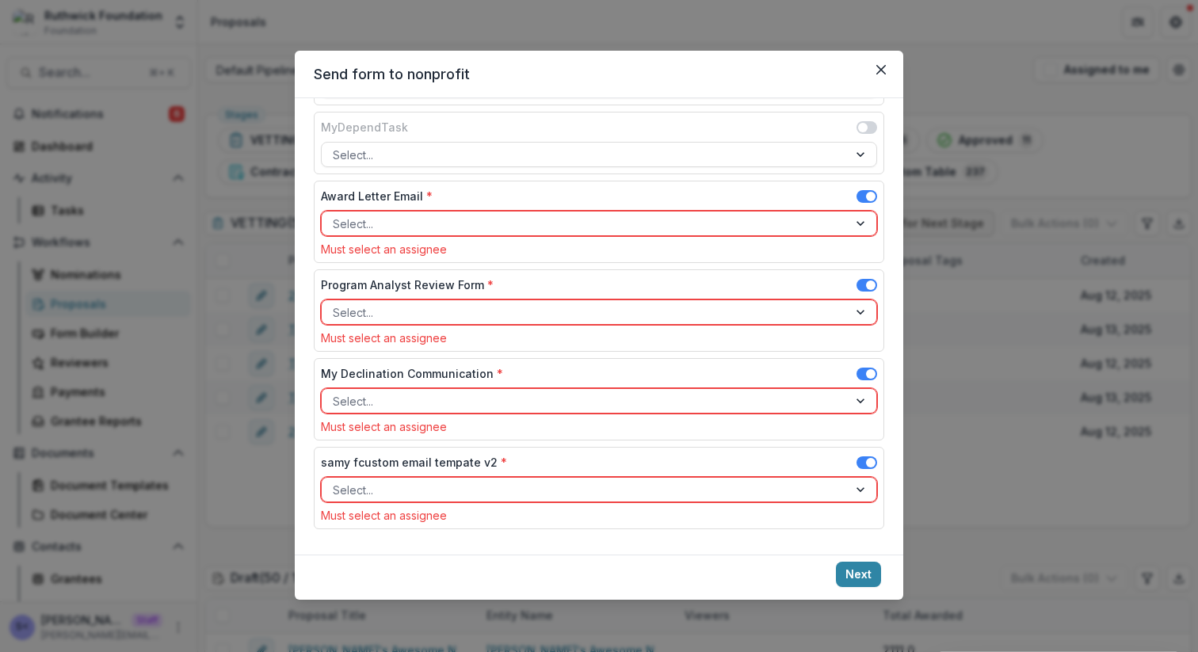
click at [864, 185] on div "Award Letter Email * Select... Must select an assignee" at bounding box center [599, 222] width 571 height 82
click at [866, 194] on span at bounding box center [871, 197] width 10 height 10
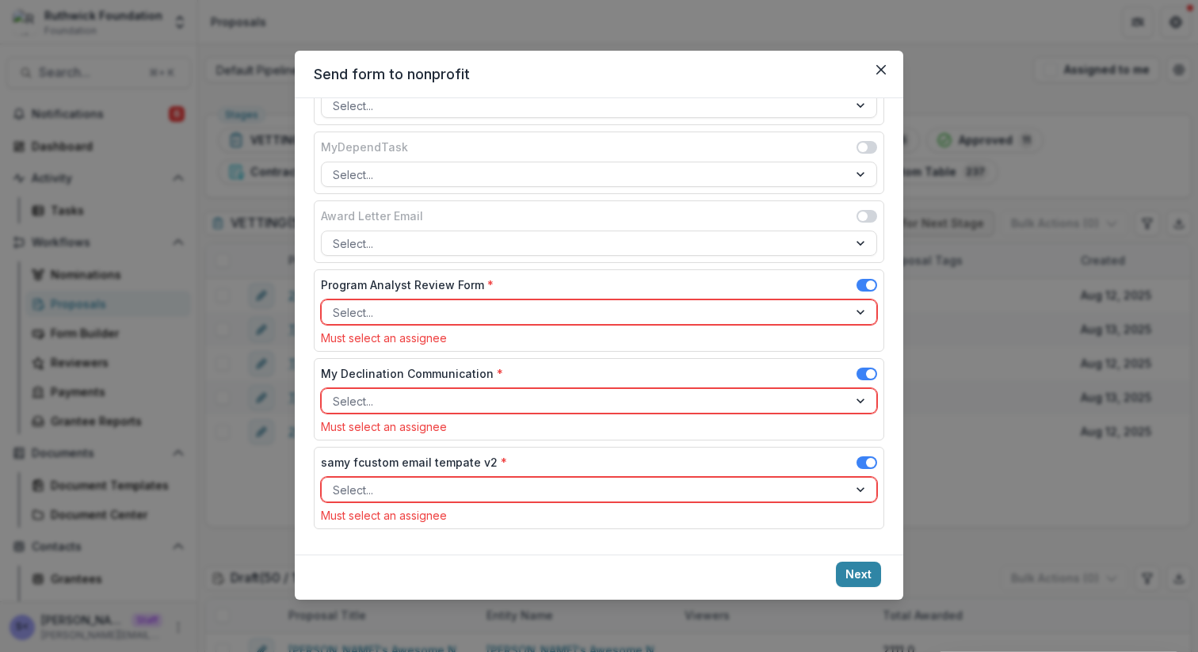
click at [863, 280] on span at bounding box center [867, 285] width 21 height 13
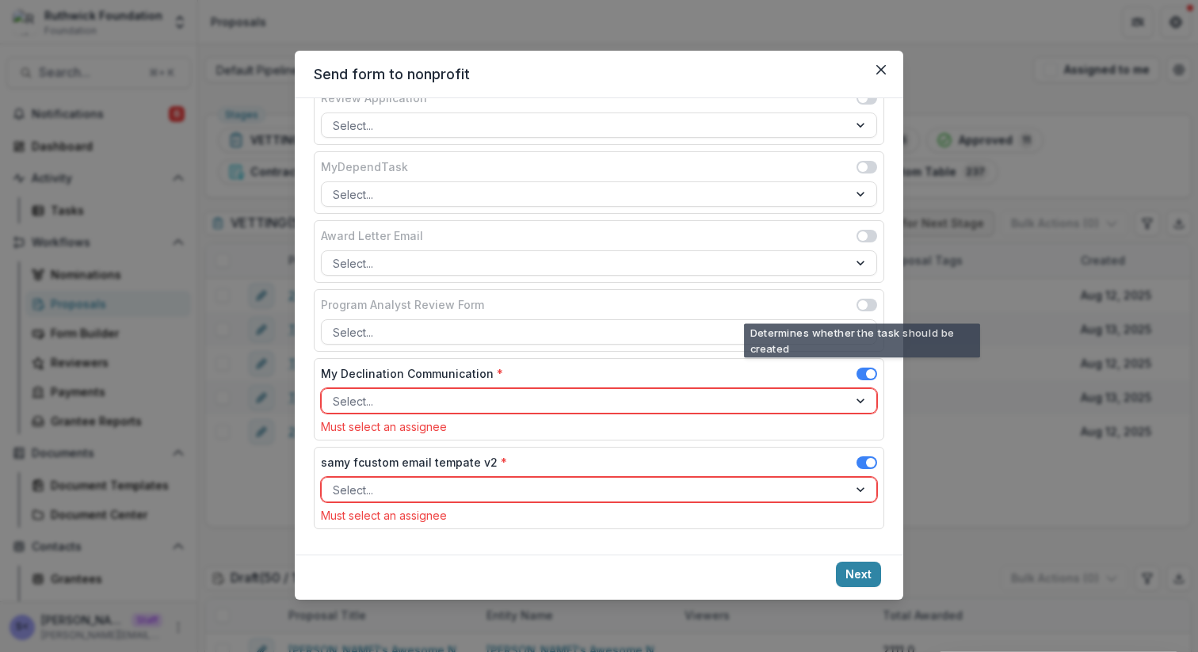
scroll to position [333, 0]
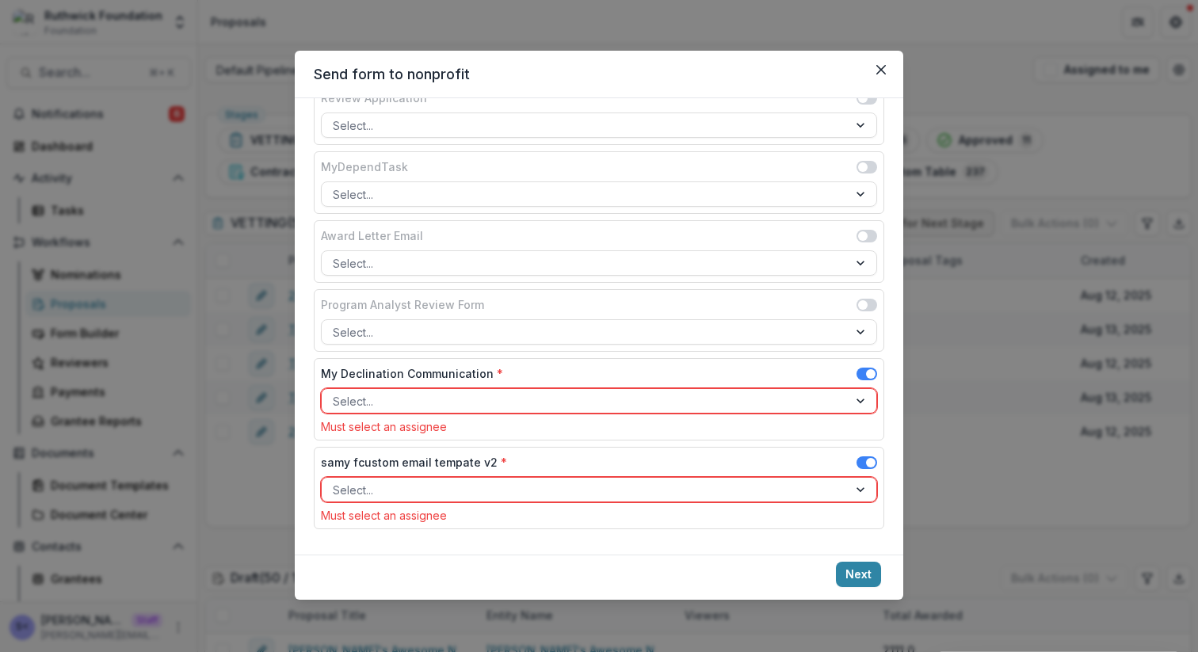
click at [812, 399] on div at bounding box center [585, 402] width 504 height 20
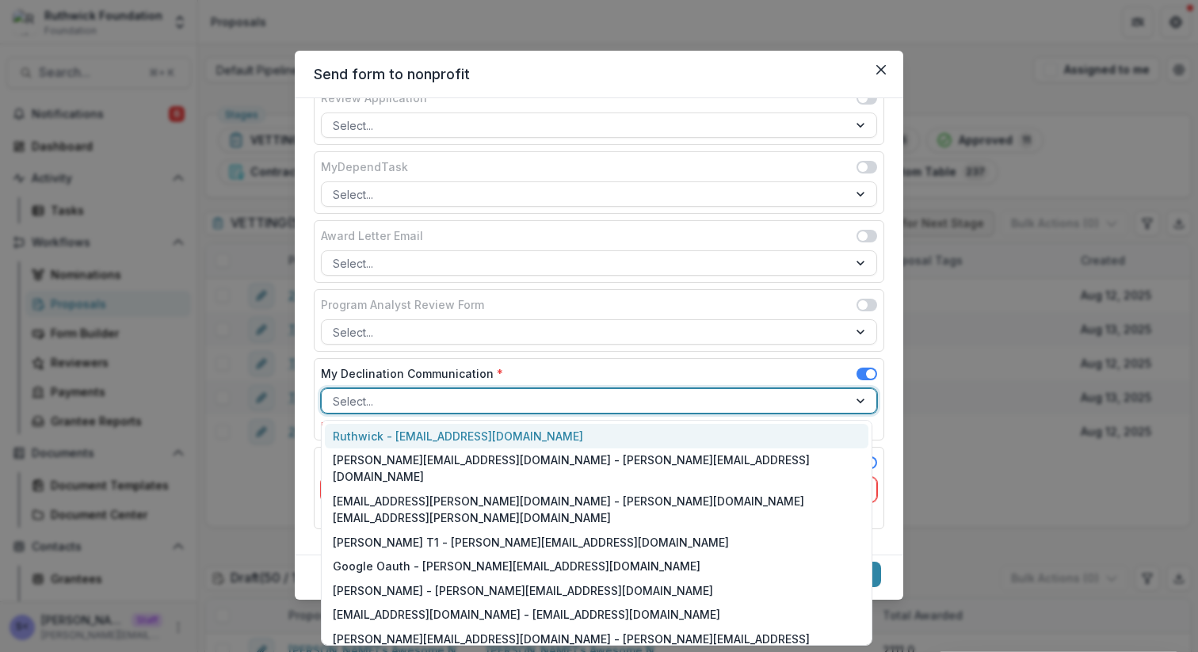
scroll to position [364, 0]
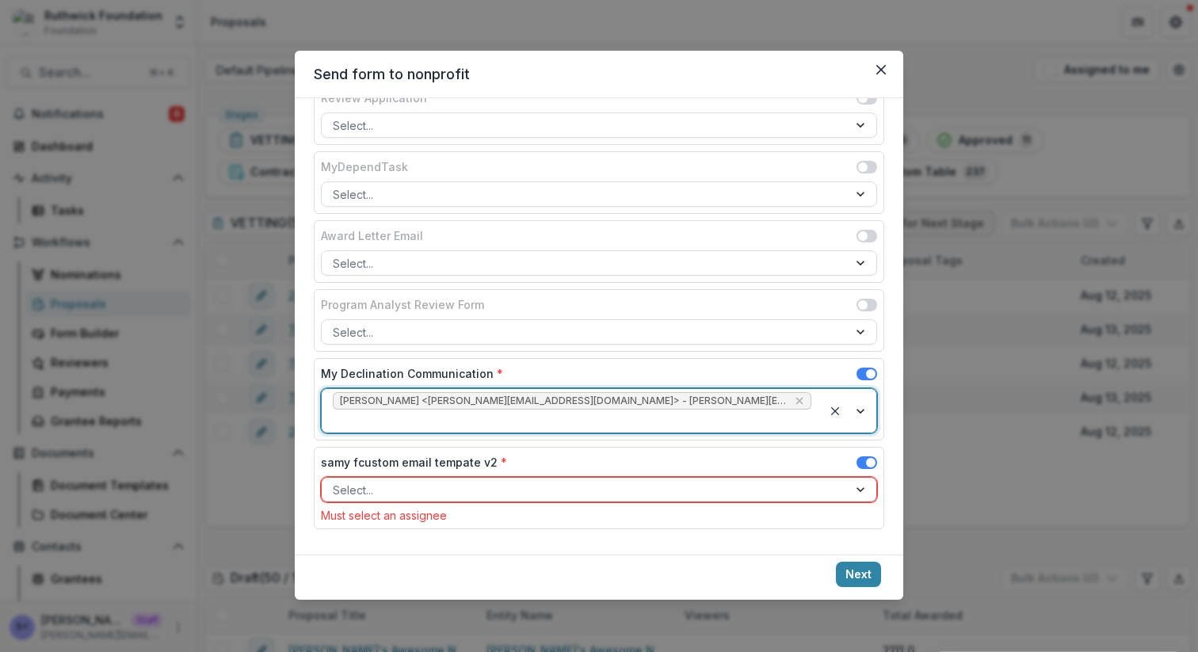
scroll to position [313, 0]
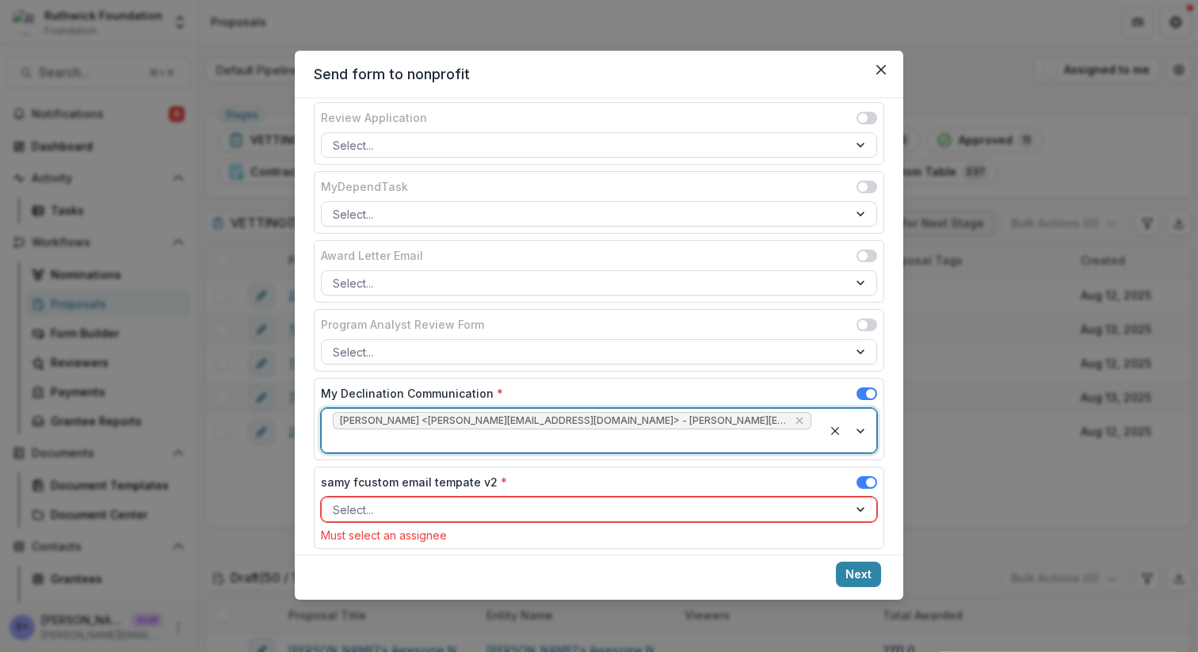
click at [730, 500] on div at bounding box center [585, 510] width 504 height 20
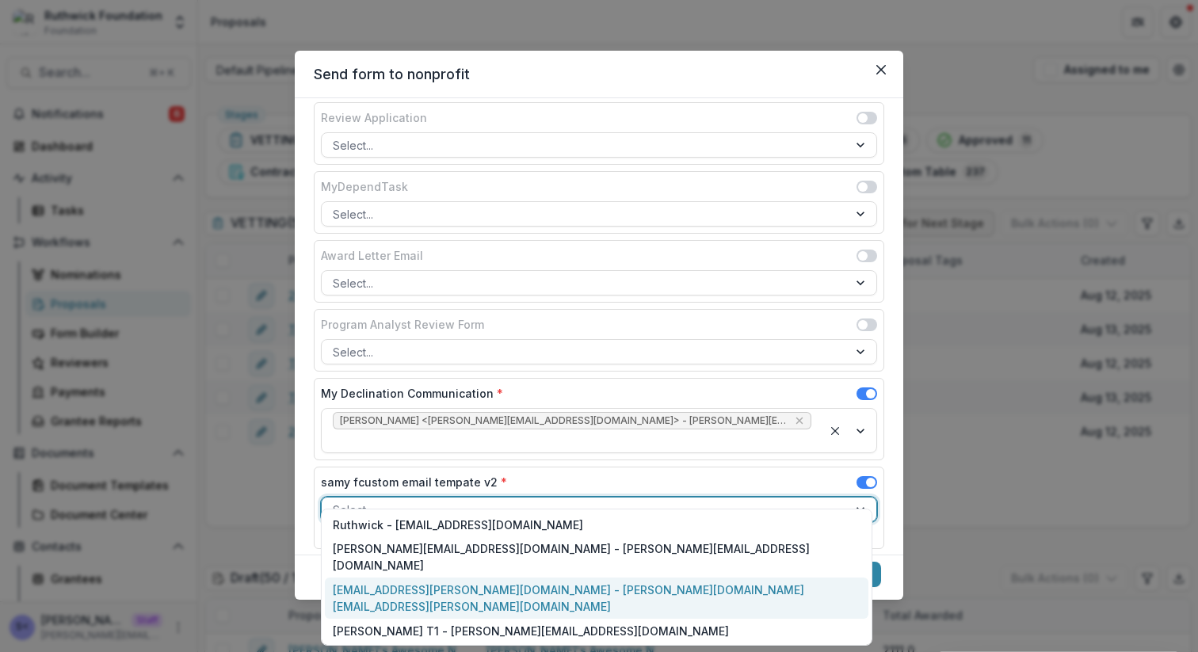
scroll to position [453, 0]
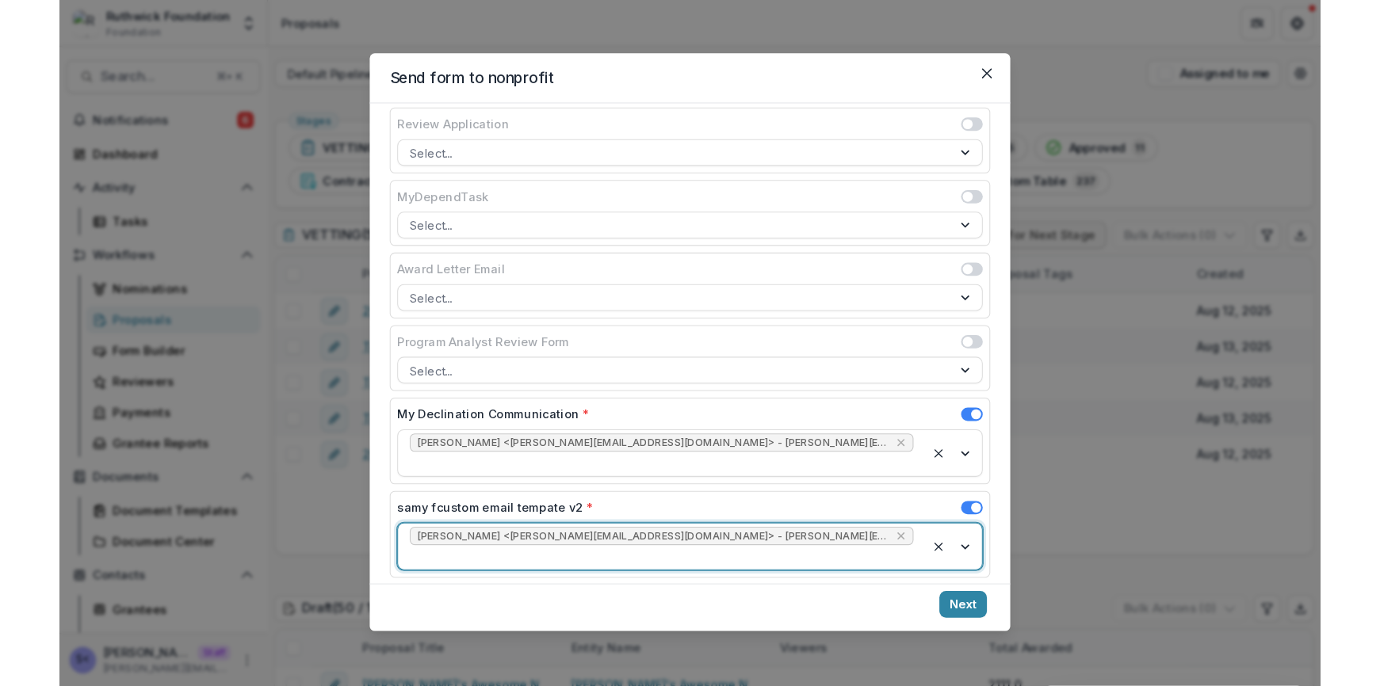
scroll to position [293, 0]
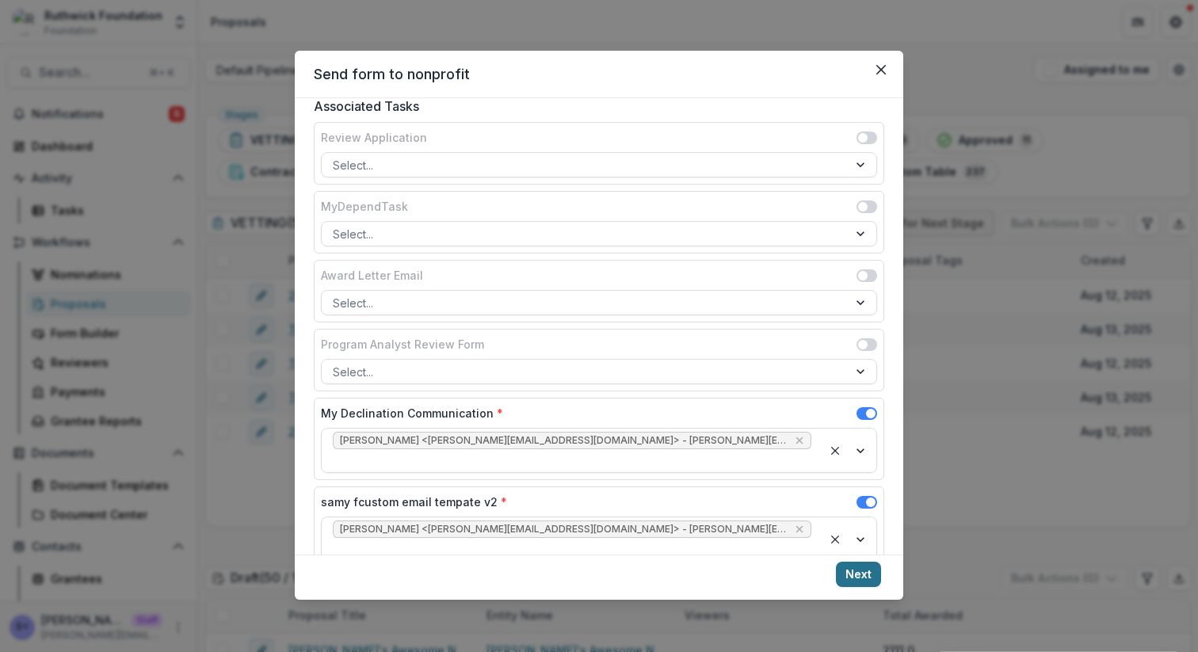
click at [869, 575] on button "Next" at bounding box center [858, 574] width 45 height 25
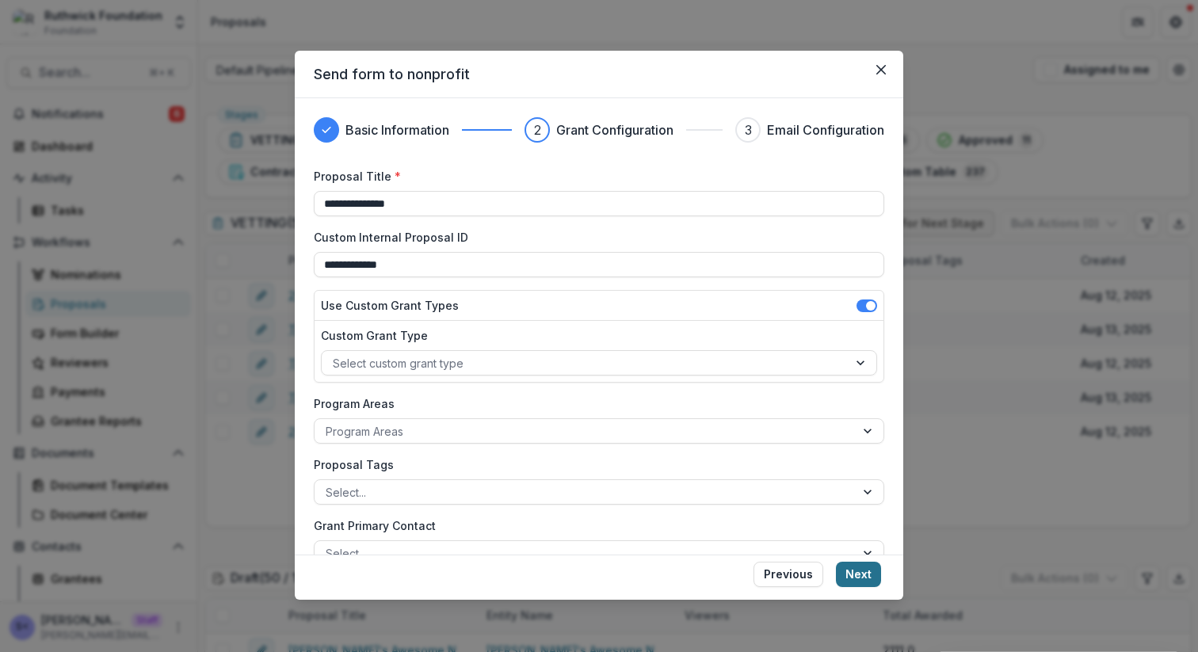
type input "**********"
click at [846, 570] on button "Next" at bounding box center [858, 574] width 45 height 25
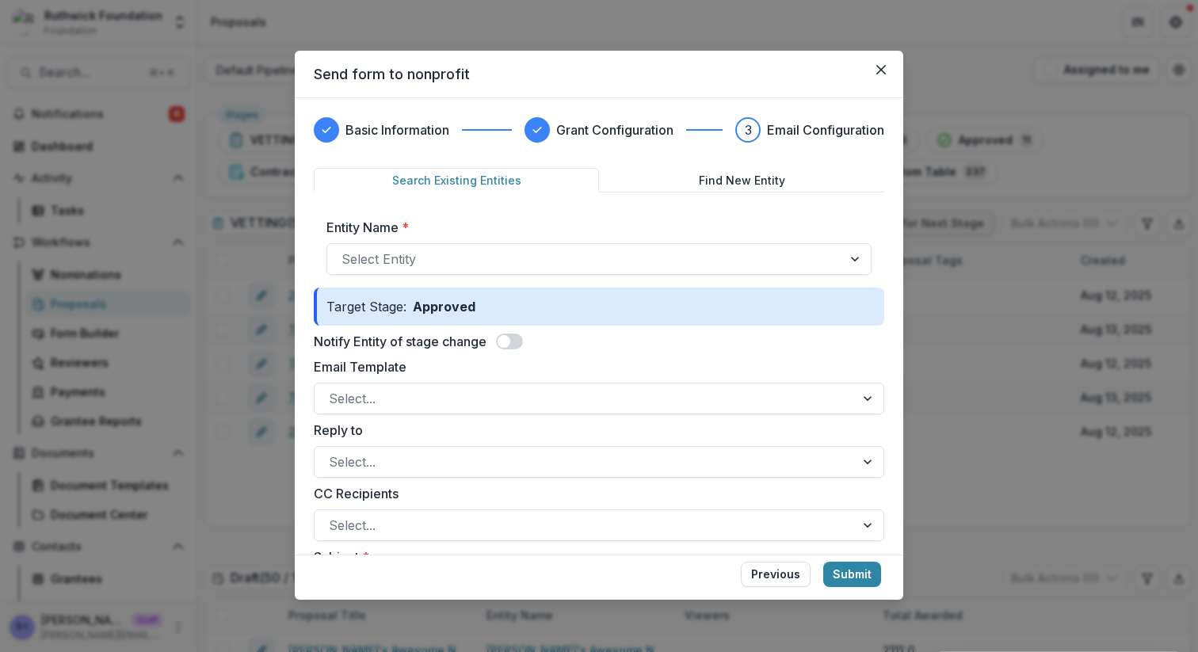
click at [633, 235] on label "Entity Name *" at bounding box center [595, 227] width 536 height 19
click at [346, 250] on input "Entity Name *" at bounding box center [344, 259] width 4 height 19
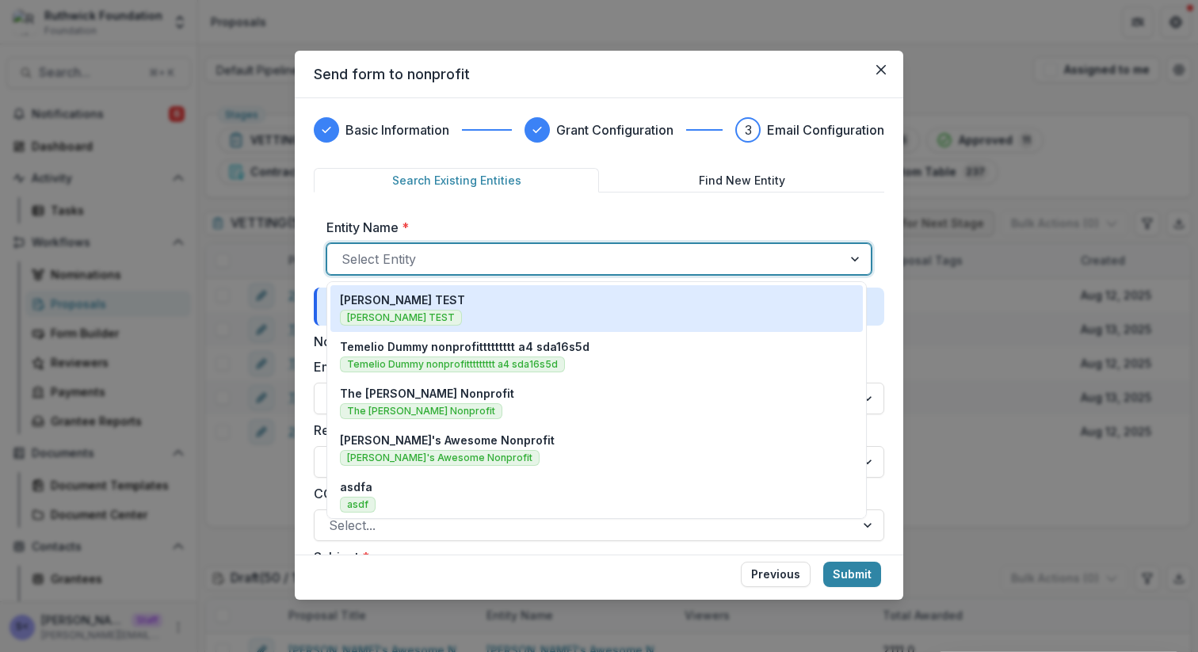
click at [633, 246] on div "Select Entity" at bounding box center [599, 259] width 545 height 32
click at [517, 322] on div "Ruthwick TEST Ruthwick TEST" at bounding box center [597, 309] width 514 height 34
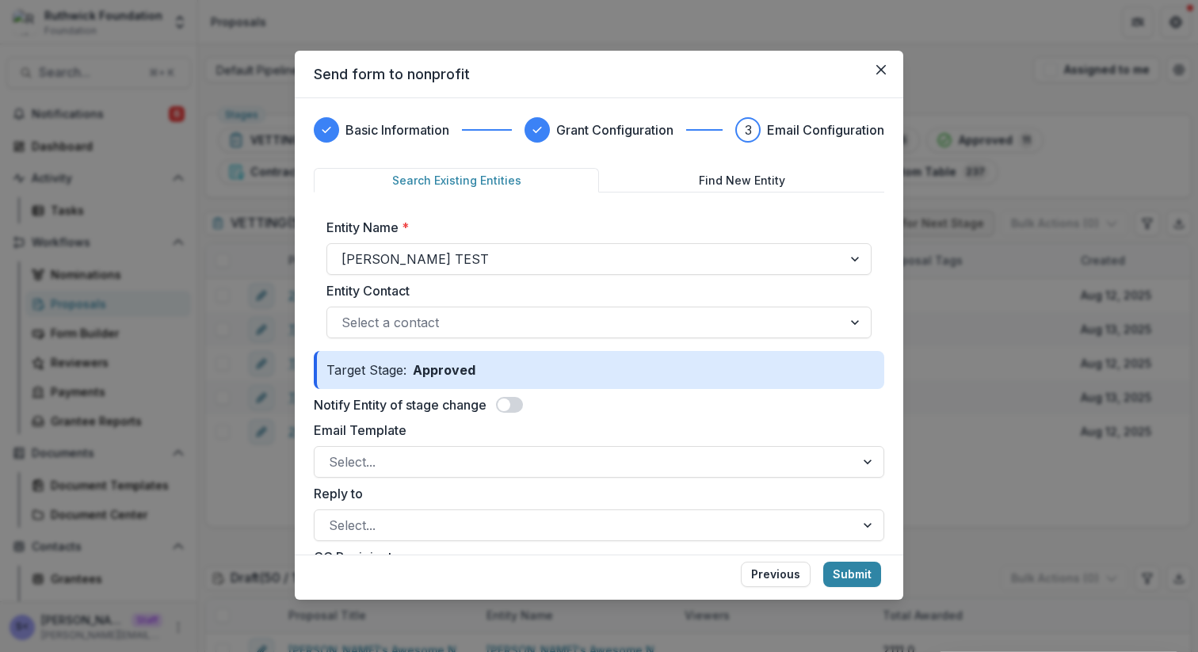
click at [519, 413] on div "Notify Entity of stage change" at bounding box center [599, 405] width 571 height 19
click at [518, 406] on span at bounding box center [509, 405] width 27 height 16
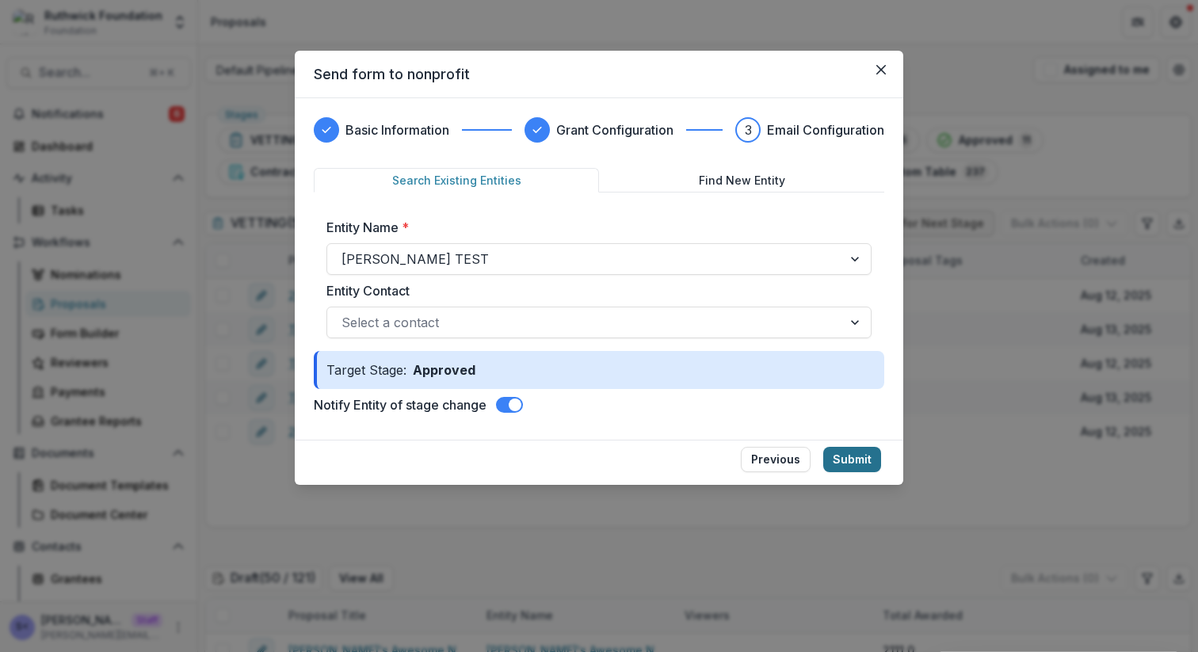
click at [864, 457] on button "Submit" at bounding box center [853, 459] width 58 height 25
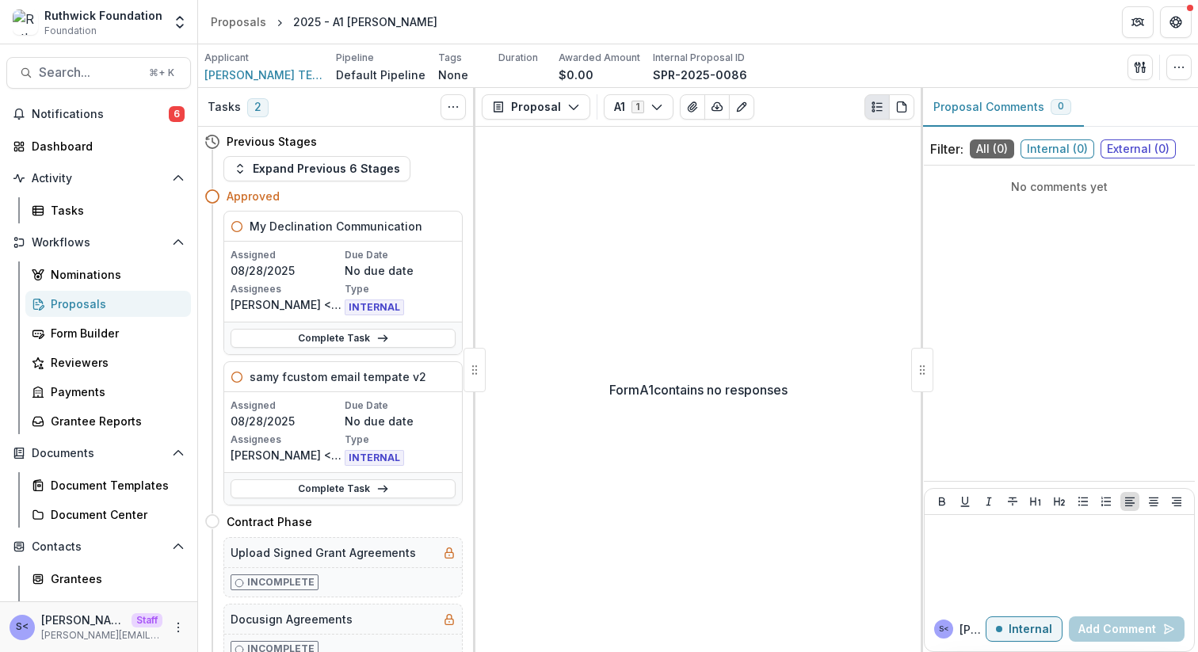
click at [13, 219] on div "Tasks" at bounding box center [98, 210] width 197 height 26
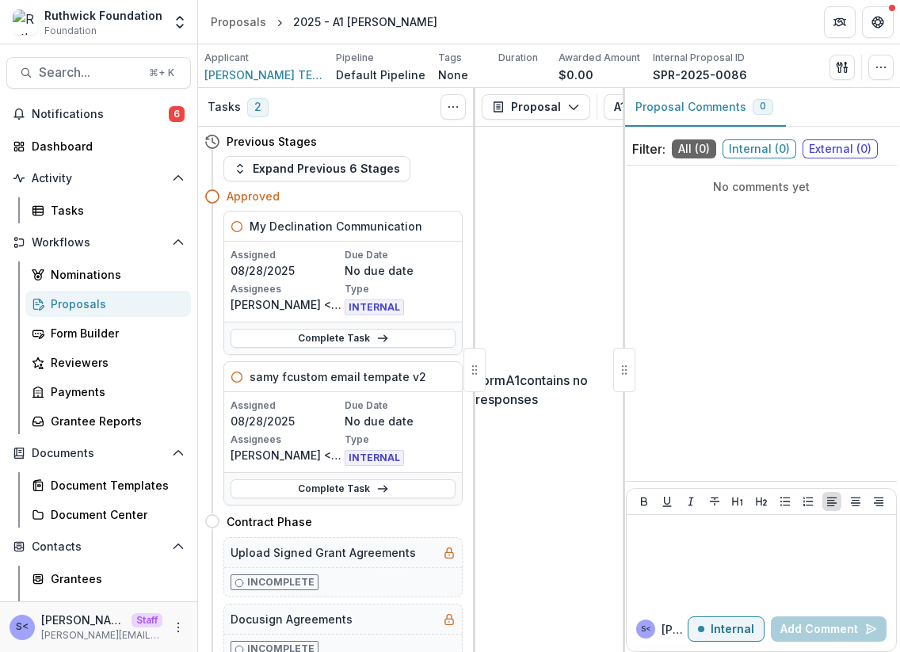
click at [688, 4] on header "Proposals 2025 - A1 sammy" at bounding box center [549, 22] width 702 height 44
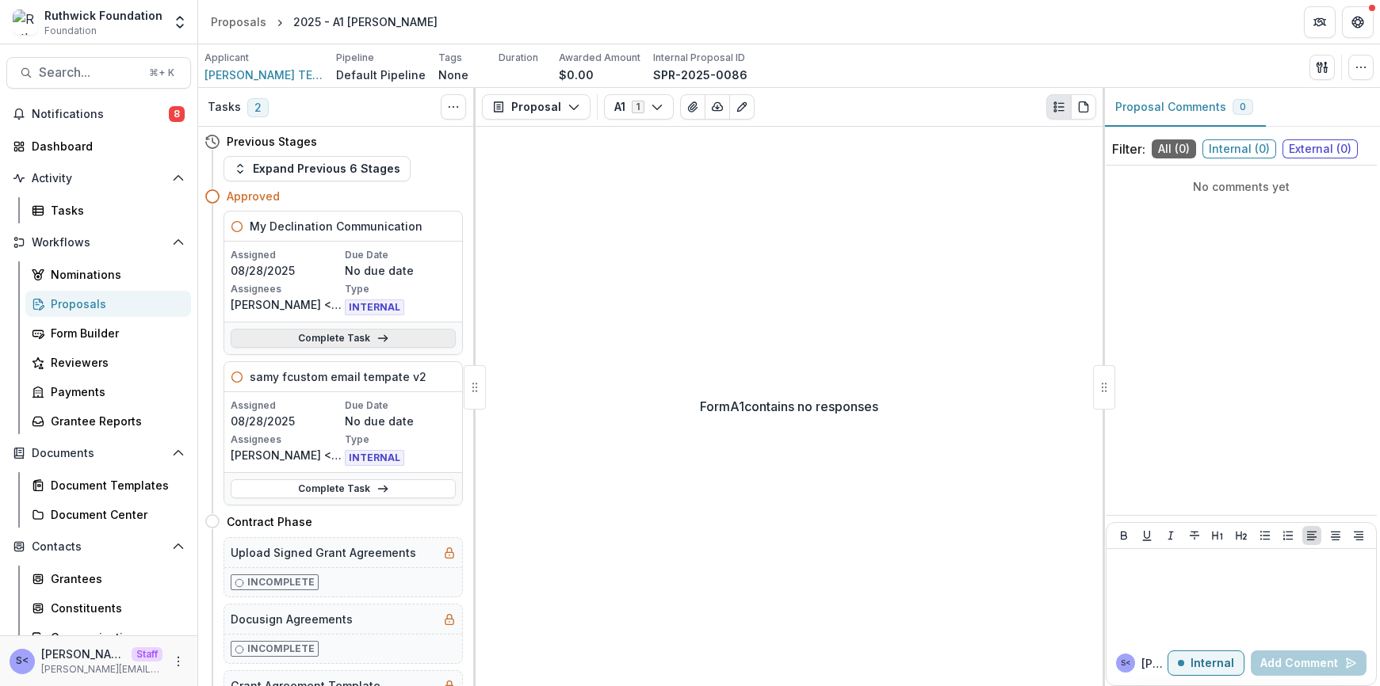
click at [353, 330] on link "Complete Task" at bounding box center [343, 338] width 225 height 19
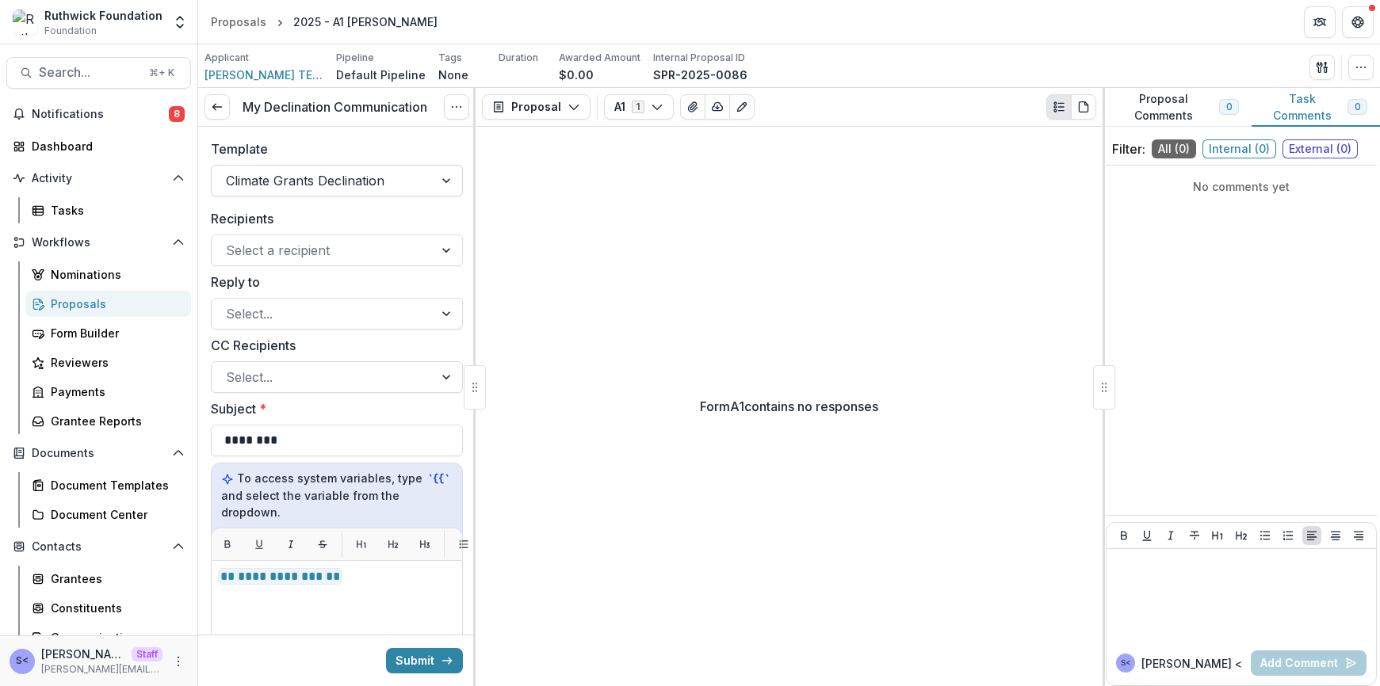
click at [400, 176] on div at bounding box center [322, 181] width 193 height 22
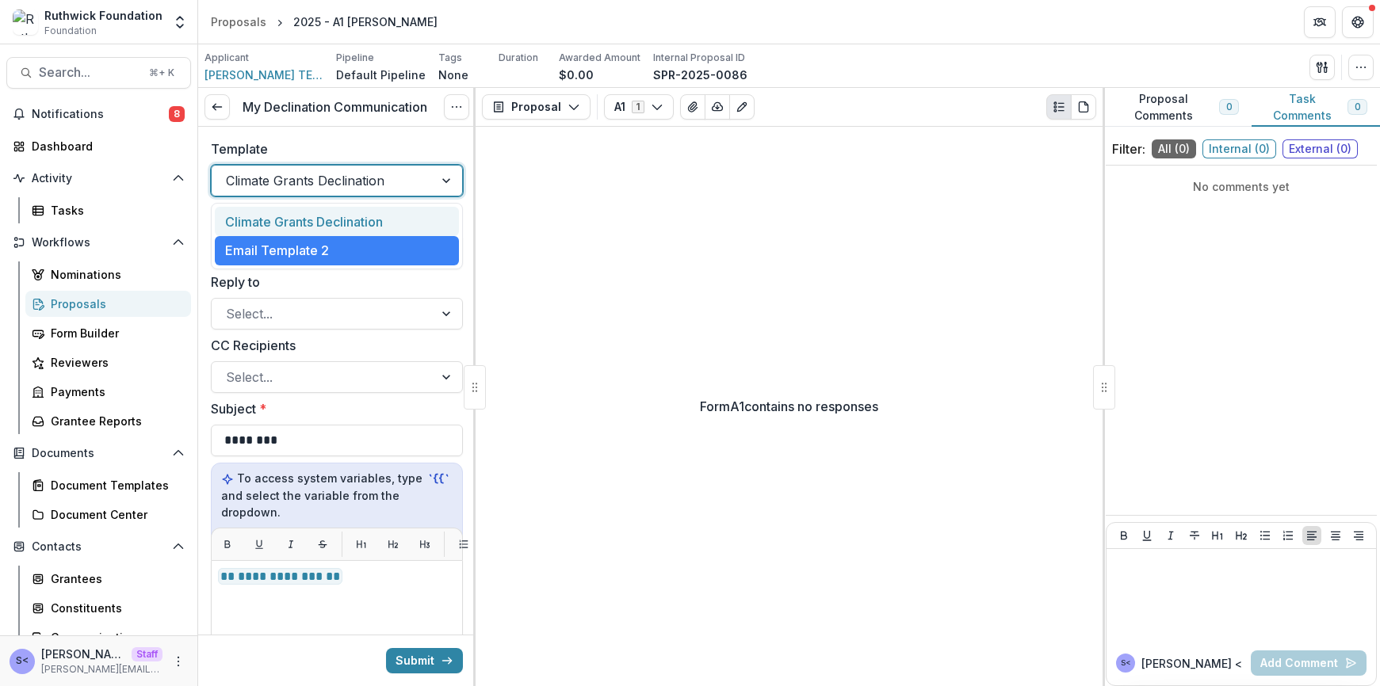
click at [376, 226] on div "Climate Grants Declination" at bounding box center [337, 221] width 244 height 29
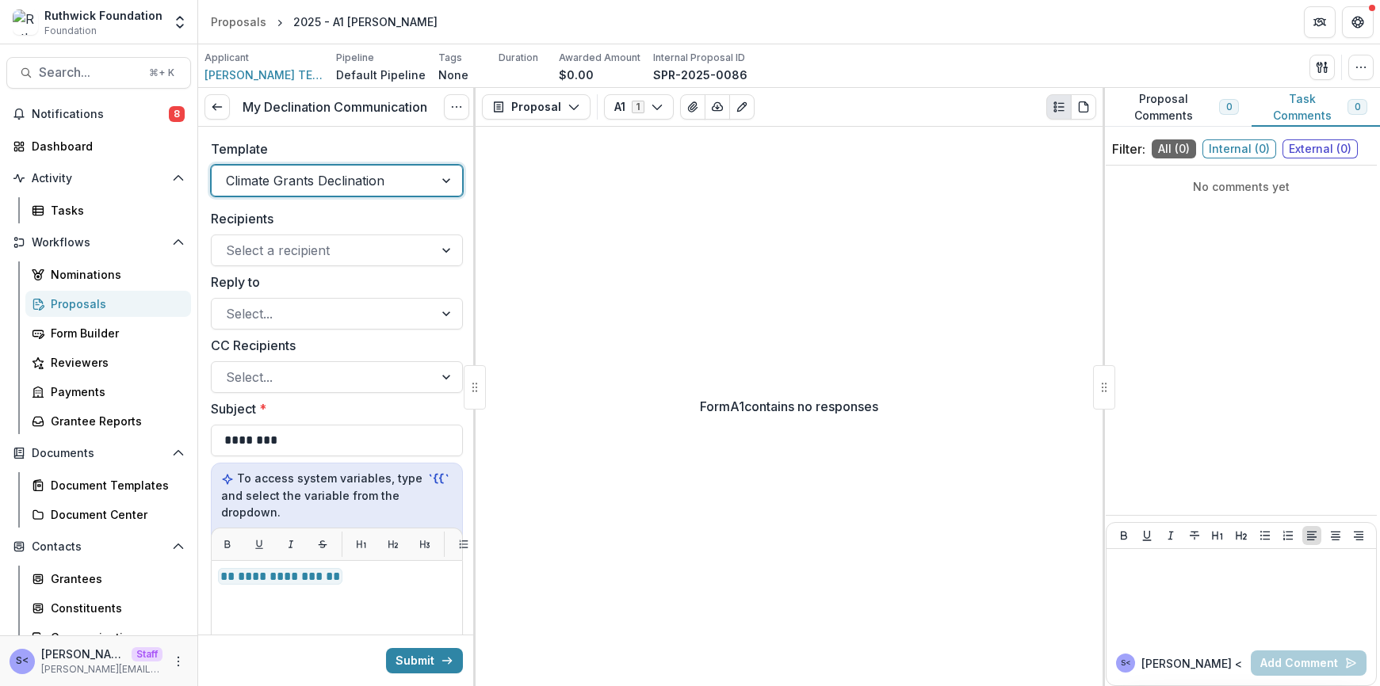
click at [384, 194] on div "Climate Grants Declination" at bounding box center [337, 181] width 252 height 32
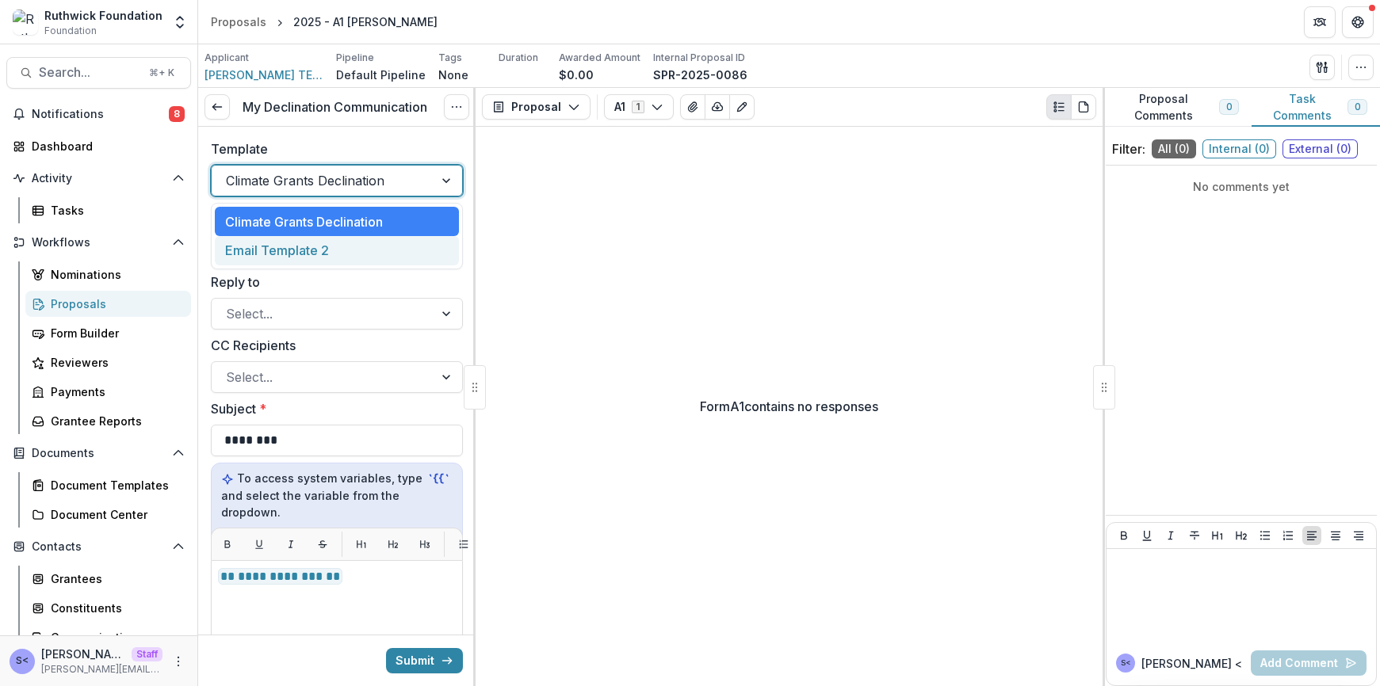
click at [384, 251] on div "Email Template 2" at bounding box center [337, 250] width 244 height 29
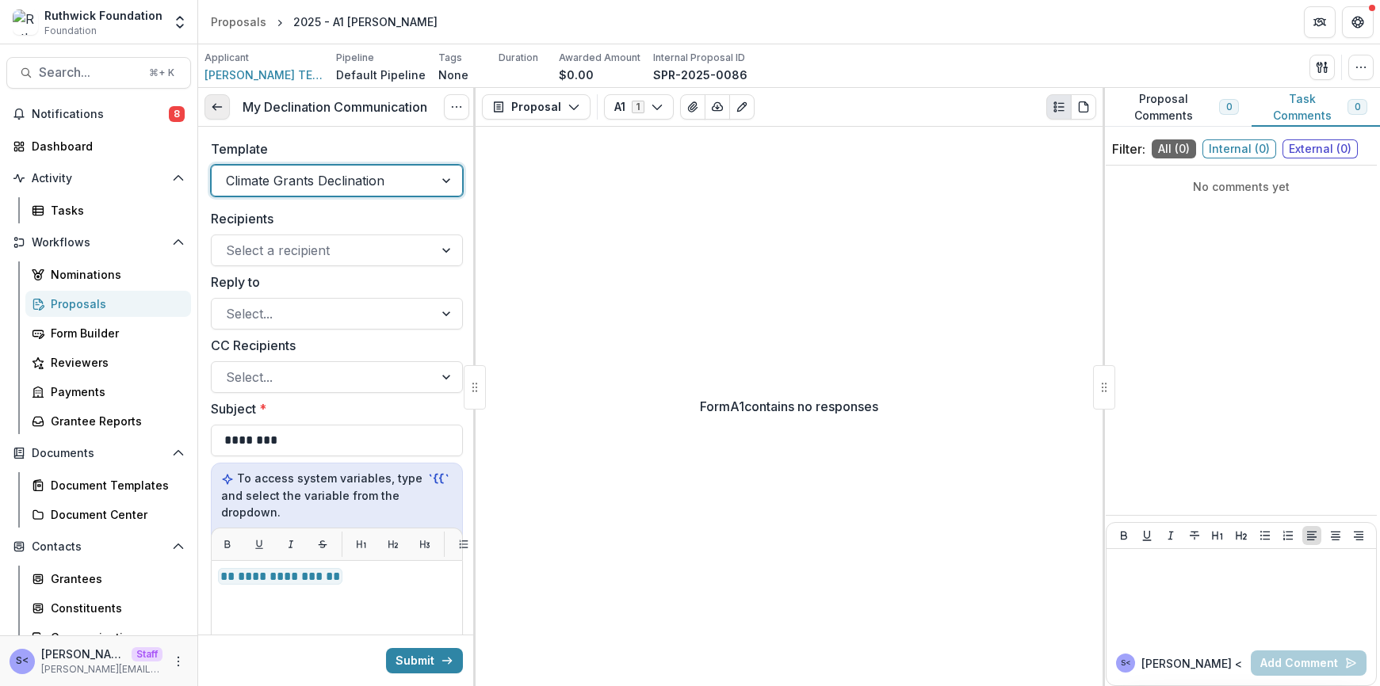
click at [227, 116] on link at bounding box center [216, 106] width 25 height 25
